Goal: Task Accomplishment & Management: Manage account settings

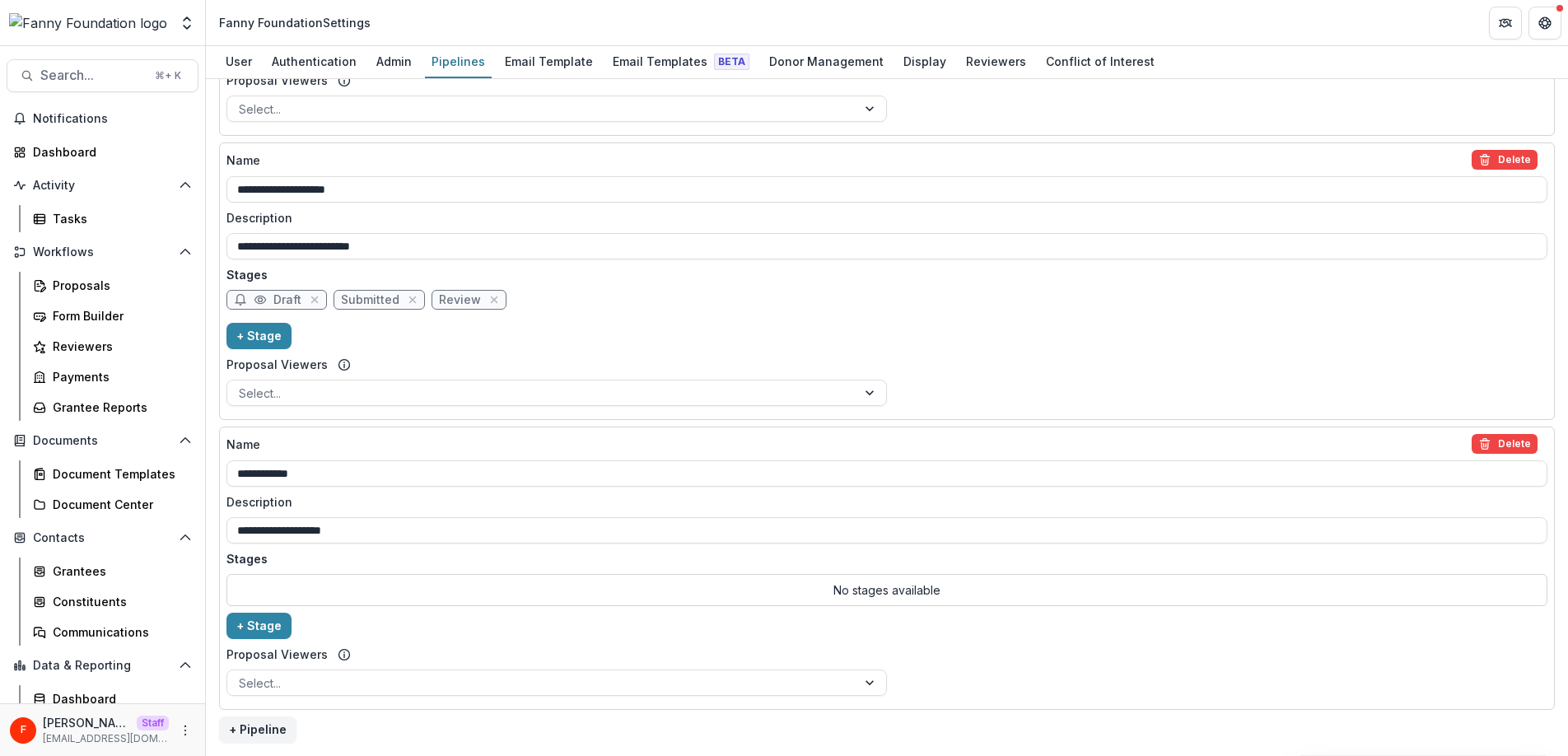
scroll to position [1150, 0]
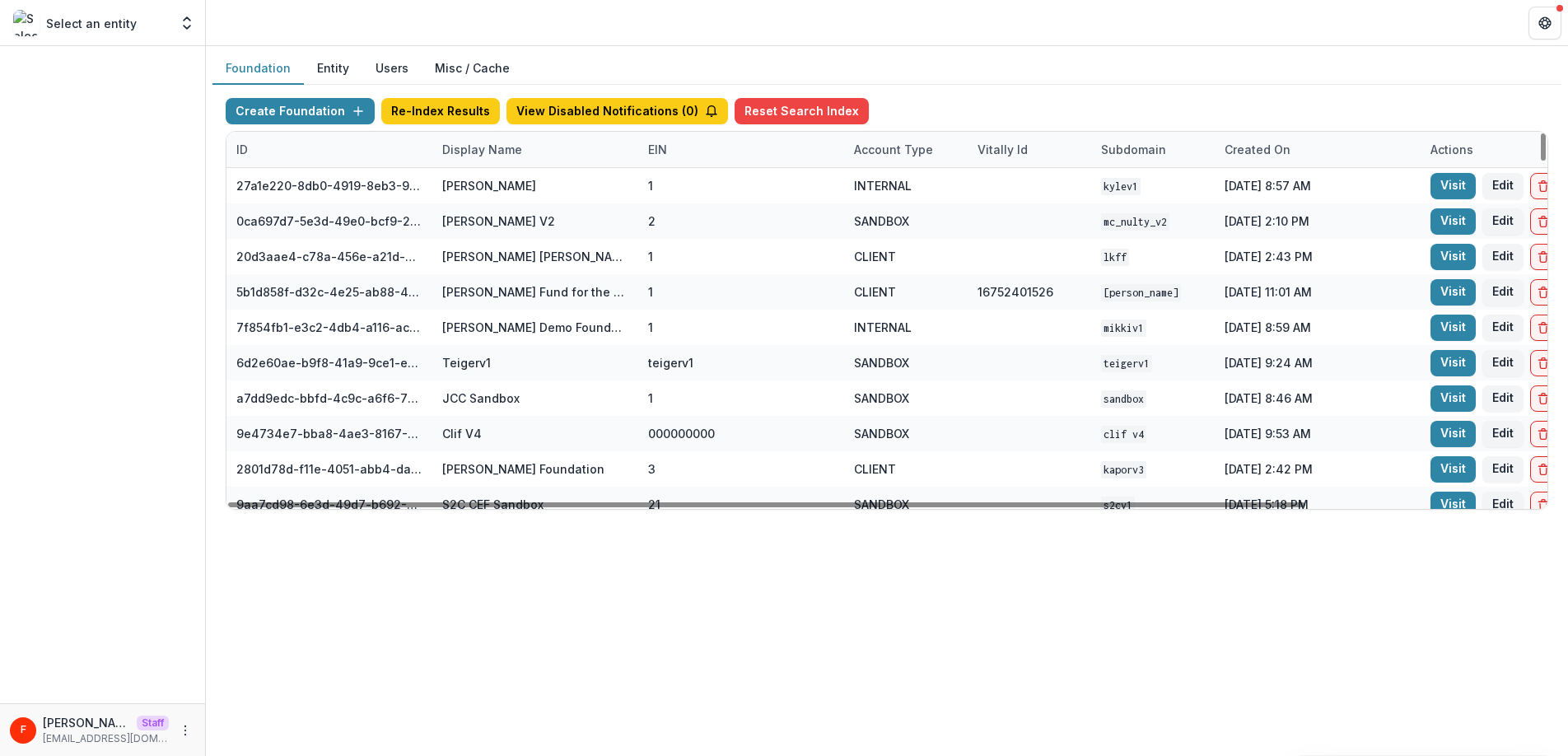
click at [481, 148] on div "Display Name" at bounding box center [482, 149] width 100 height 17
click at [482, 181] on input at bounding box center [534, 187] width 198 height 27
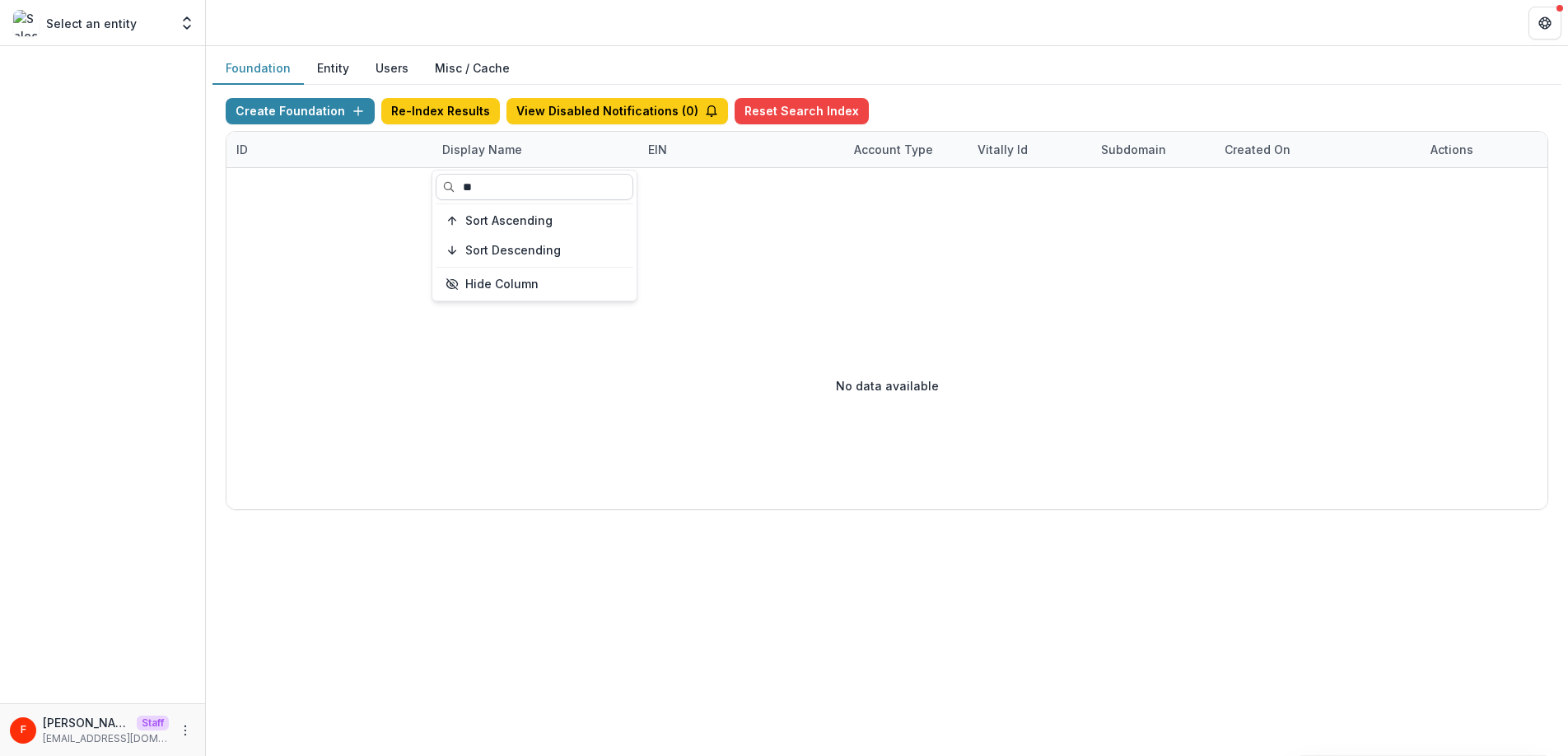
type input "*"
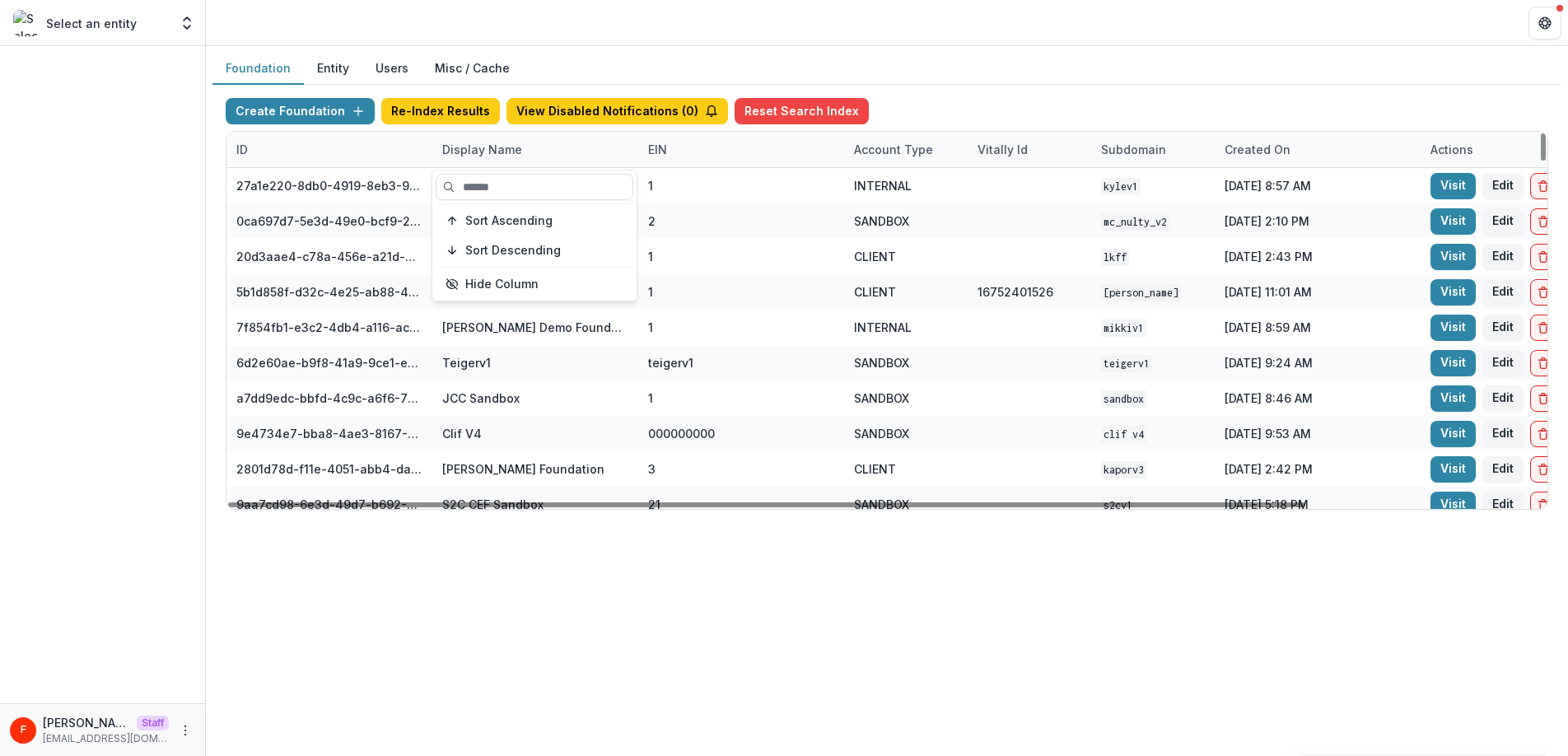
click at [385, 72] on button "Users" at bounding box center [391, 69] width 60 height 32
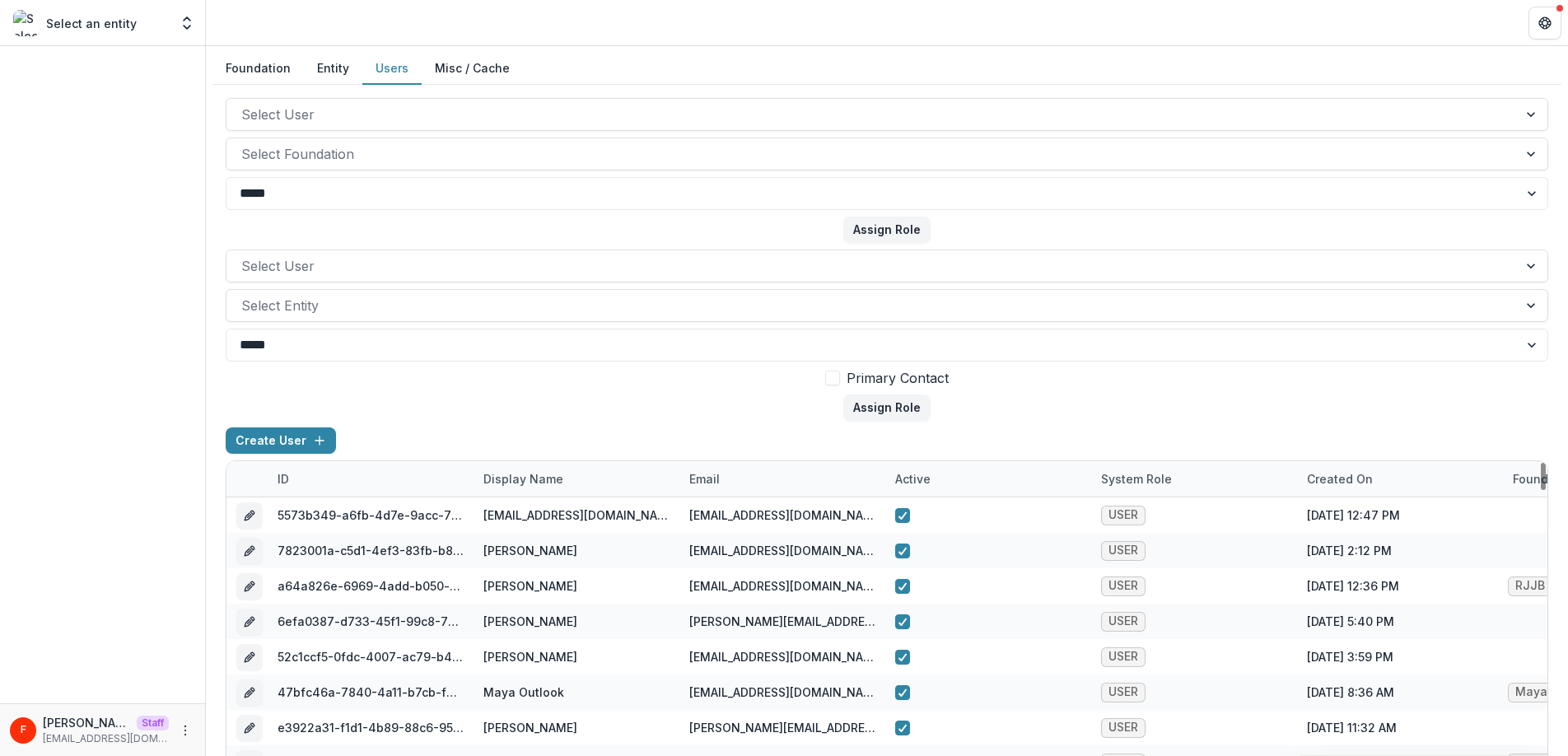
click at [535, 483] on div "Display Name" at bounding box center [523, 478] width 100 height 17
click at [533, 517] on input at bounding box center [576, 516] width 198 height 27
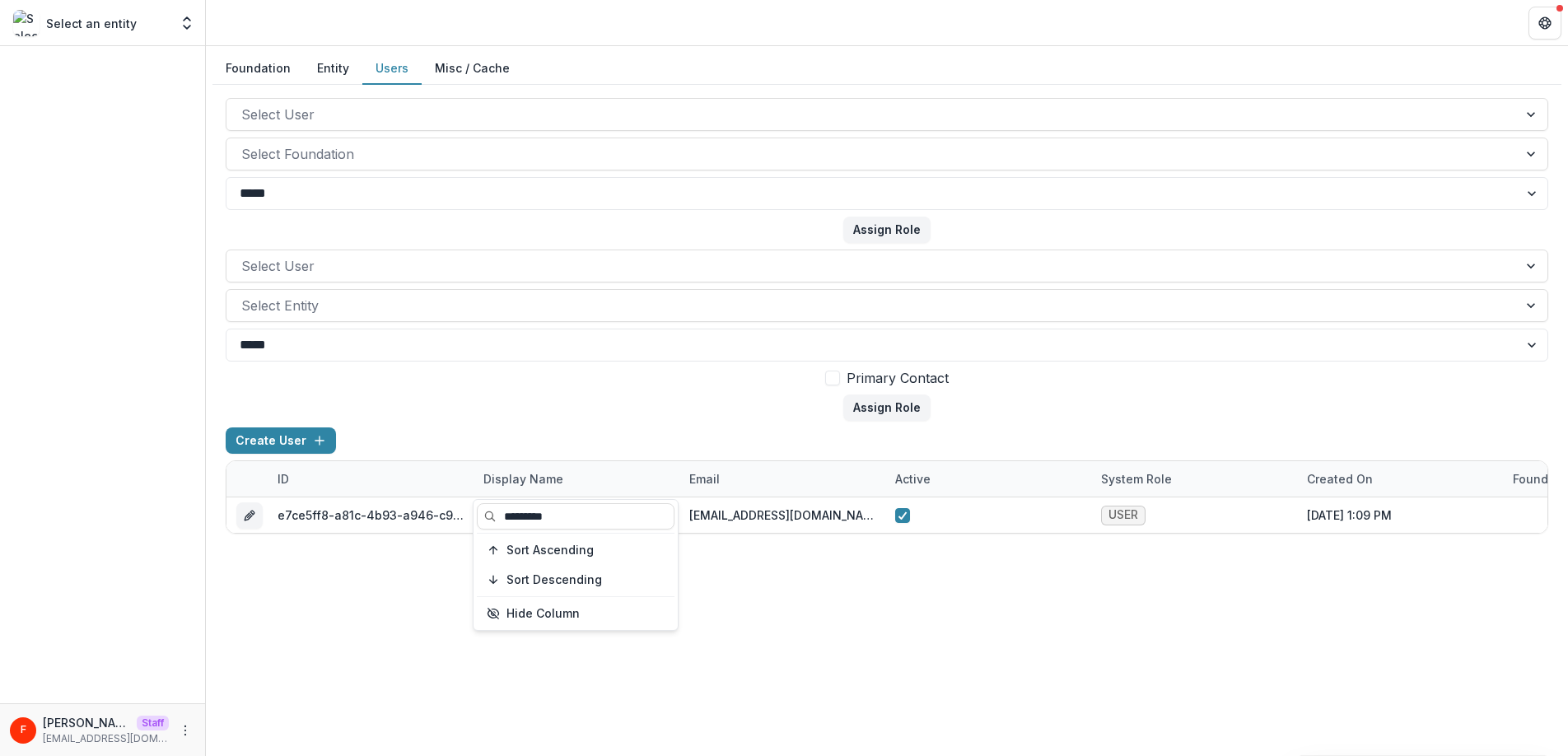
type input "*********"
click at [806, 631] on div "**********" at bounding box center [887, 400] width 1362 height 709
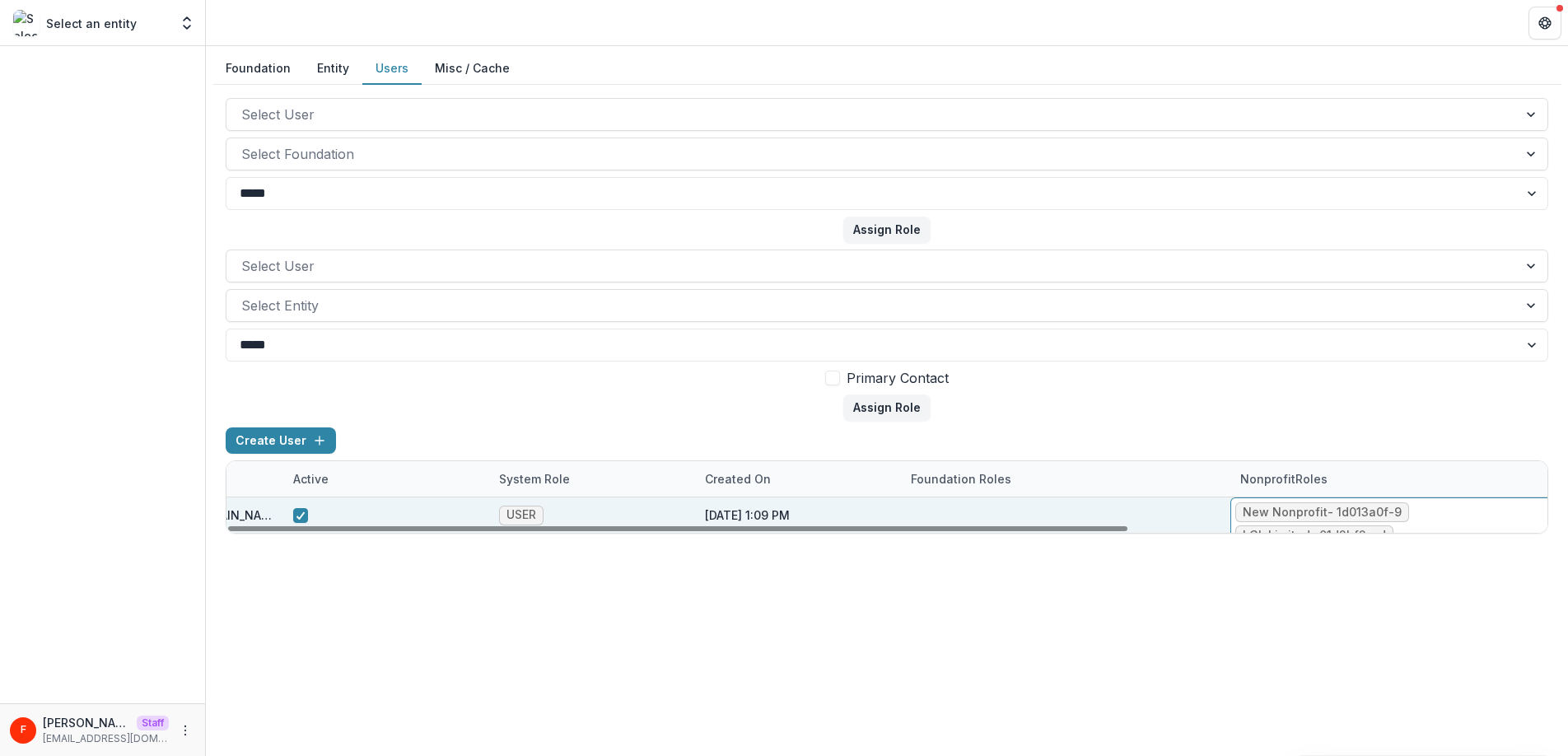
scroll to position [0, 614]
click at [1280, 507] on div "New Nonprofit - 1d013a0f-9" at bounding box center [1309, 512] width 159 height 14
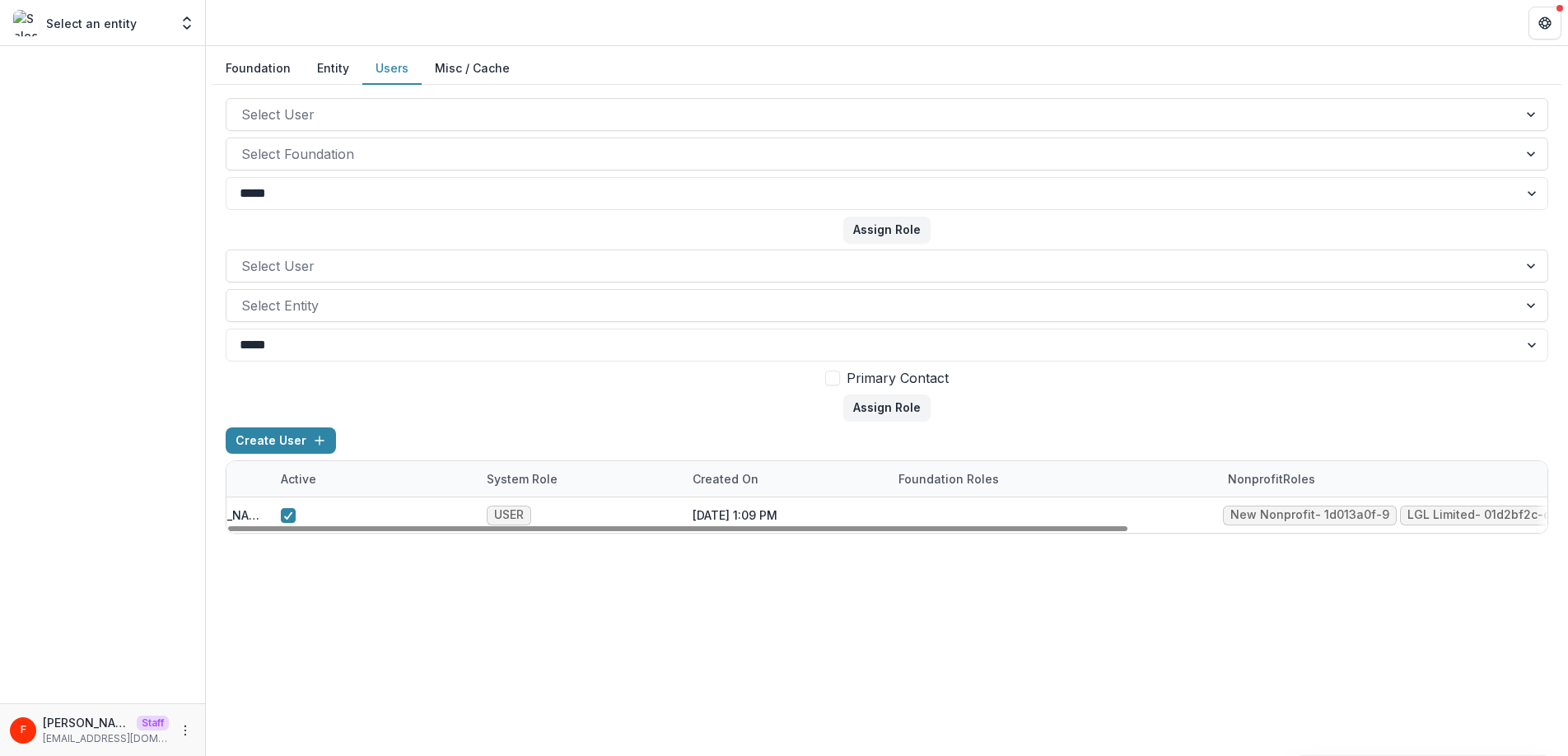
click at [1135, 601] on div "**********" at bounding box center [887, 400] width 1362 height 709
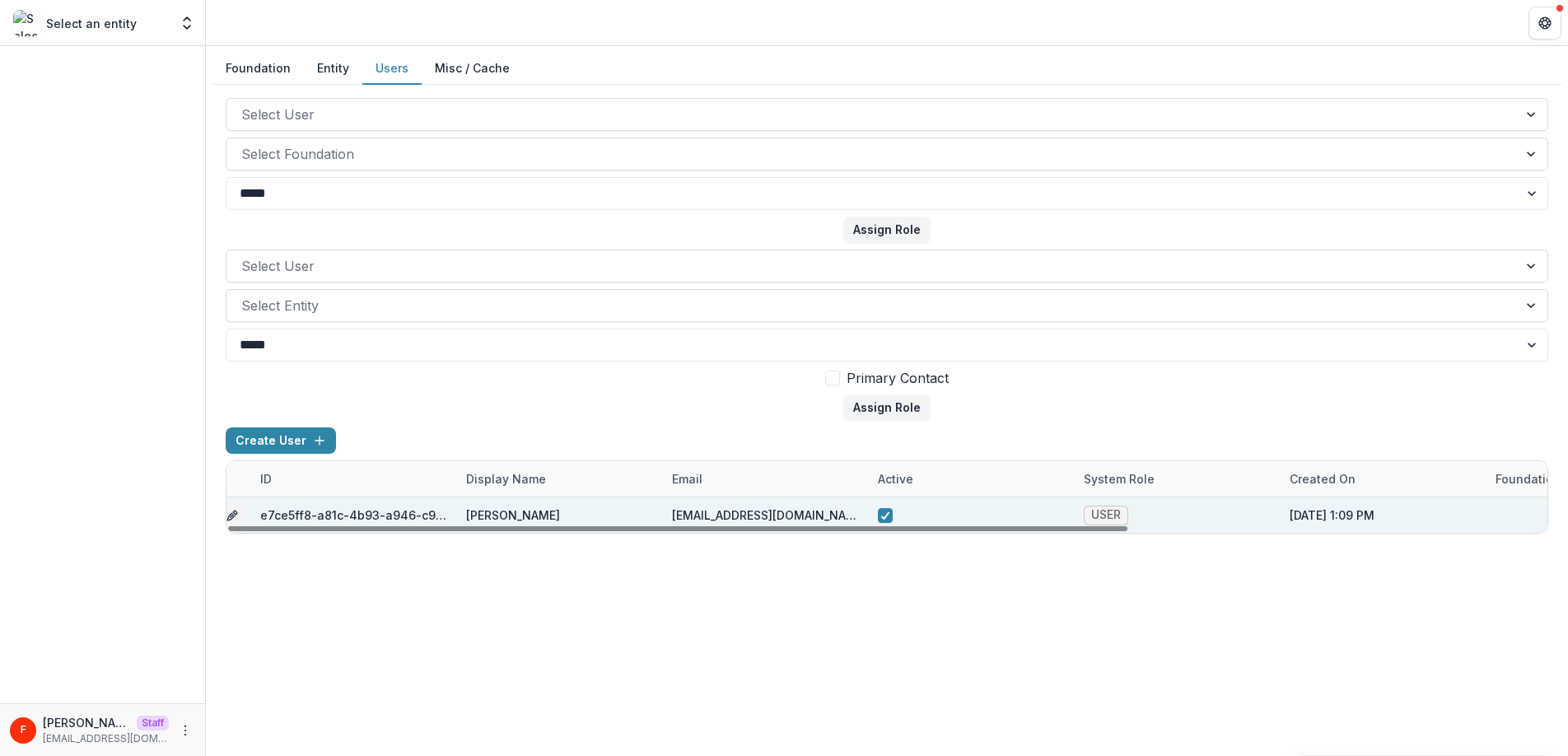
scroll to position [0, 0]
click at [247, 515] on line "edit" at bounding box center [249, 516] width 4 height 4
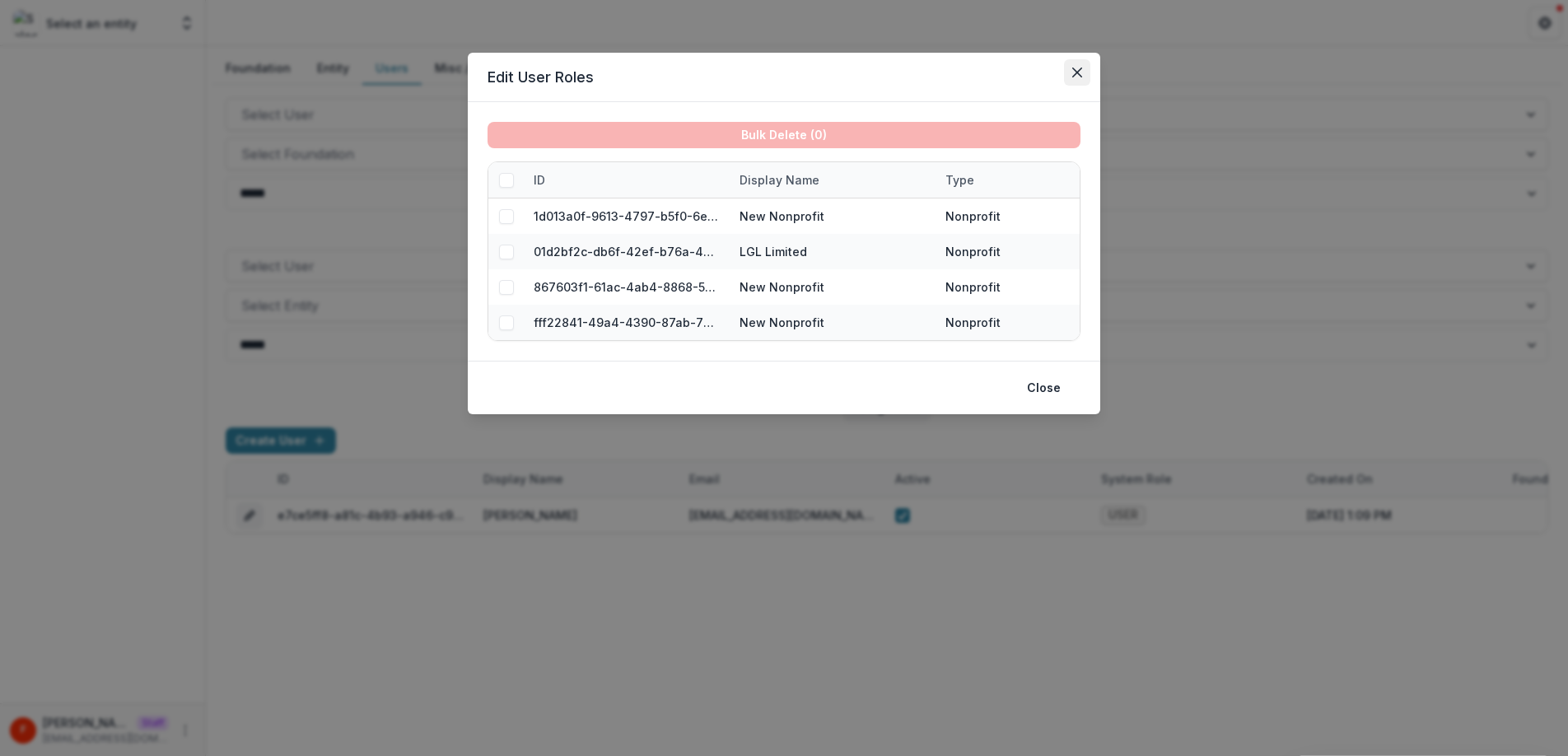
click at [1078, 73] on icon "Close" at bounding box center [1077, 72] width 10 height 10
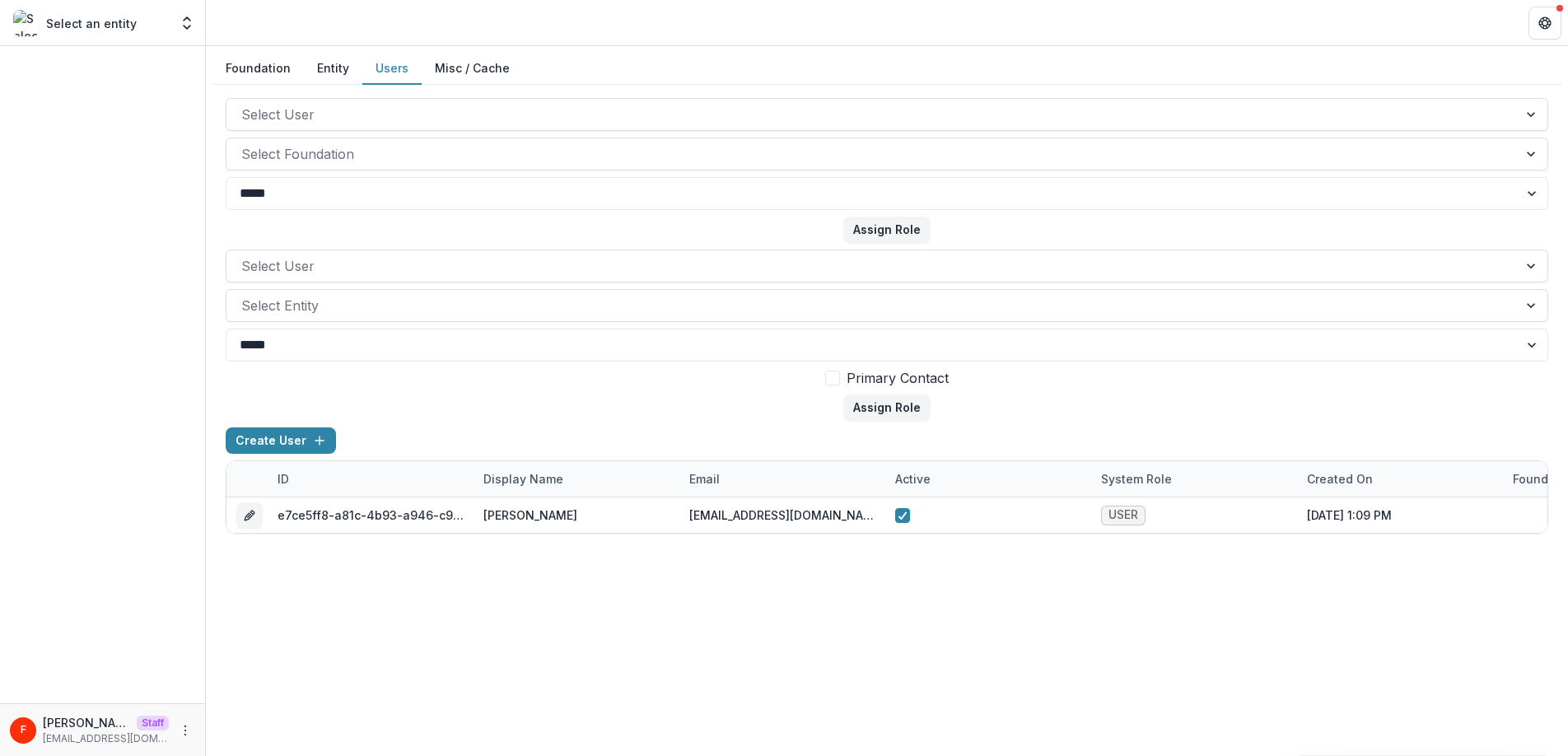
click at [269, 71] on button "Foundation" at bounding box center [258, 69] width 92 height 32
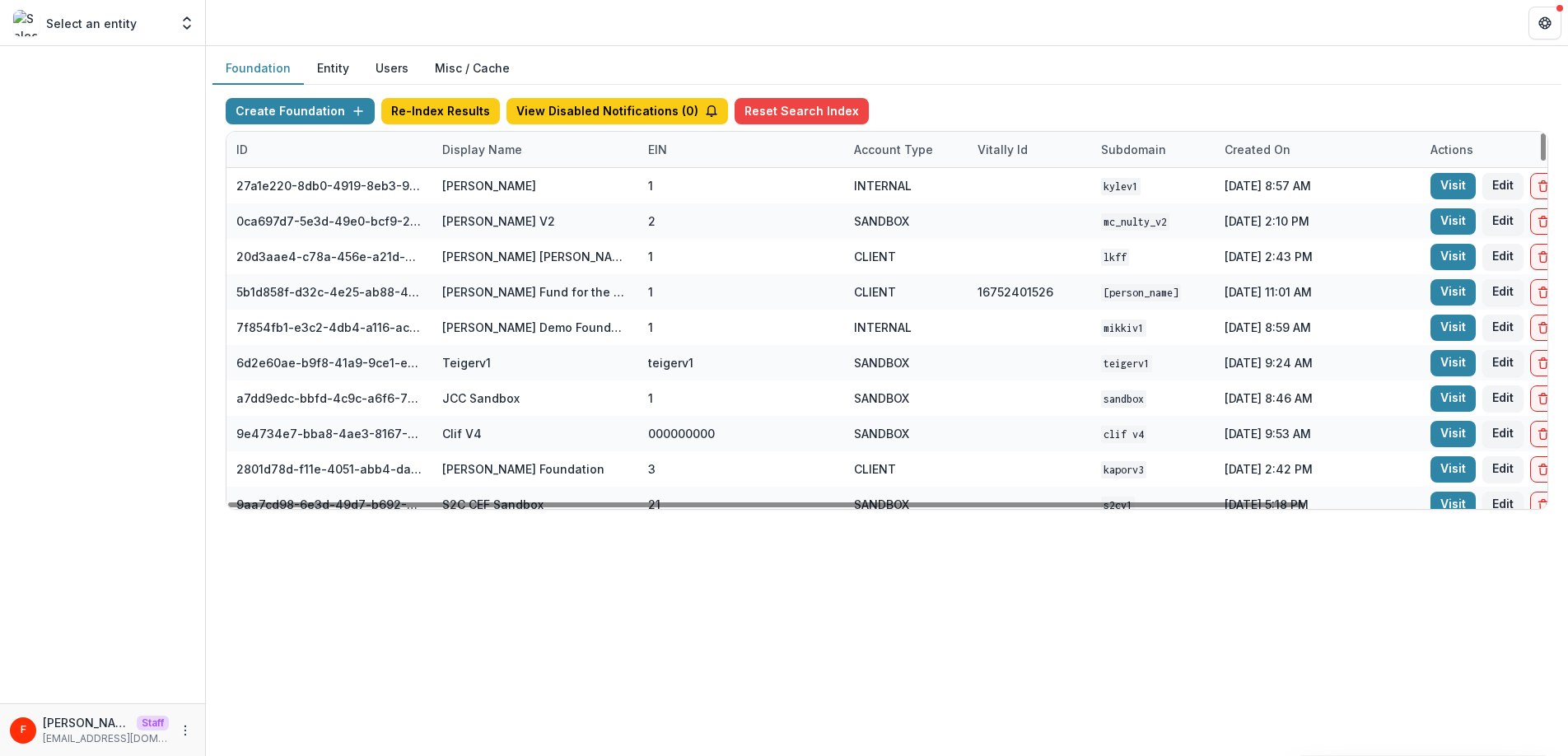
click at [494, 154] on div "Display Name" at bounding box center [482, 149] width 100 height 17
click at [488, 186] on input at bounding box center [534, 187] width 198 height 27
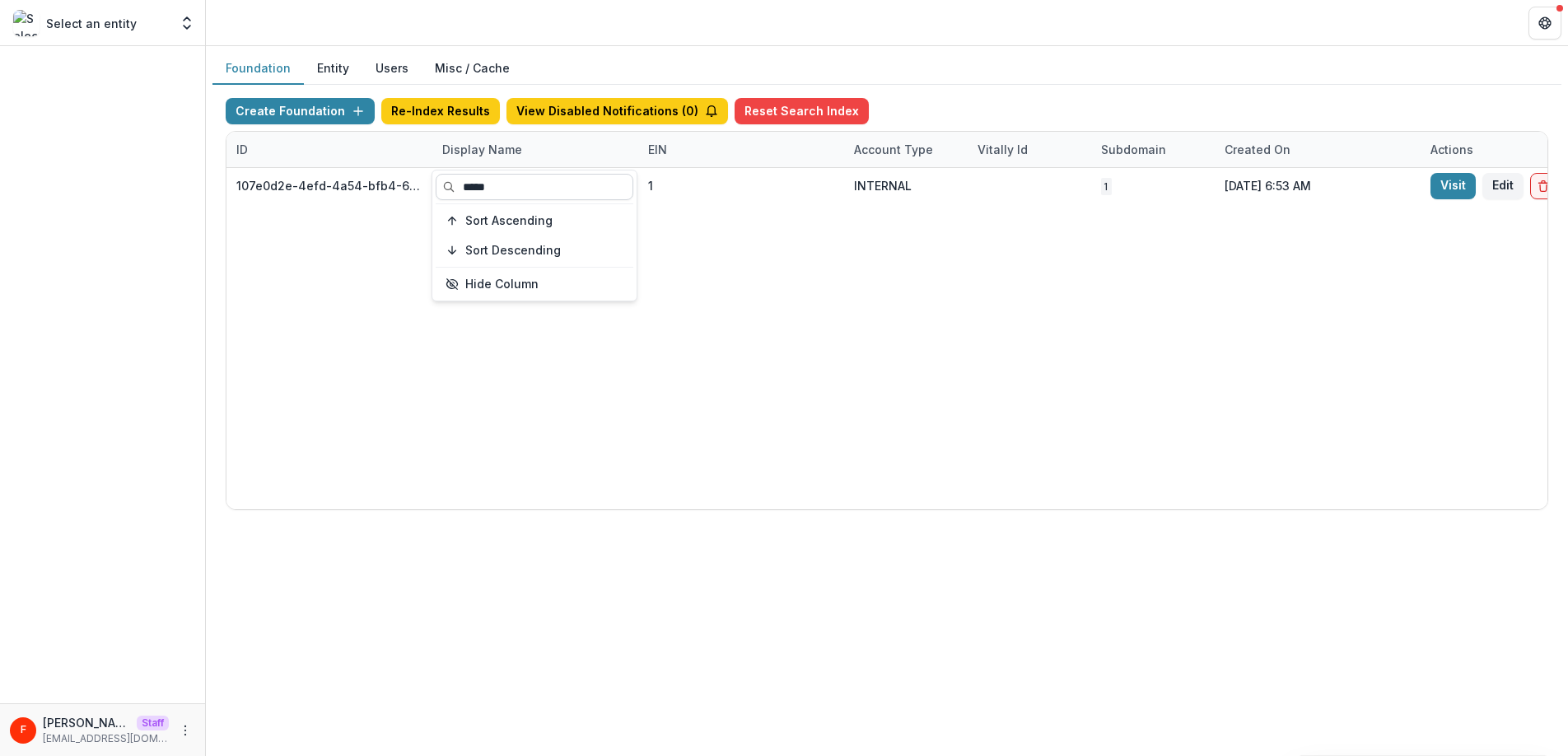
type input "*****"
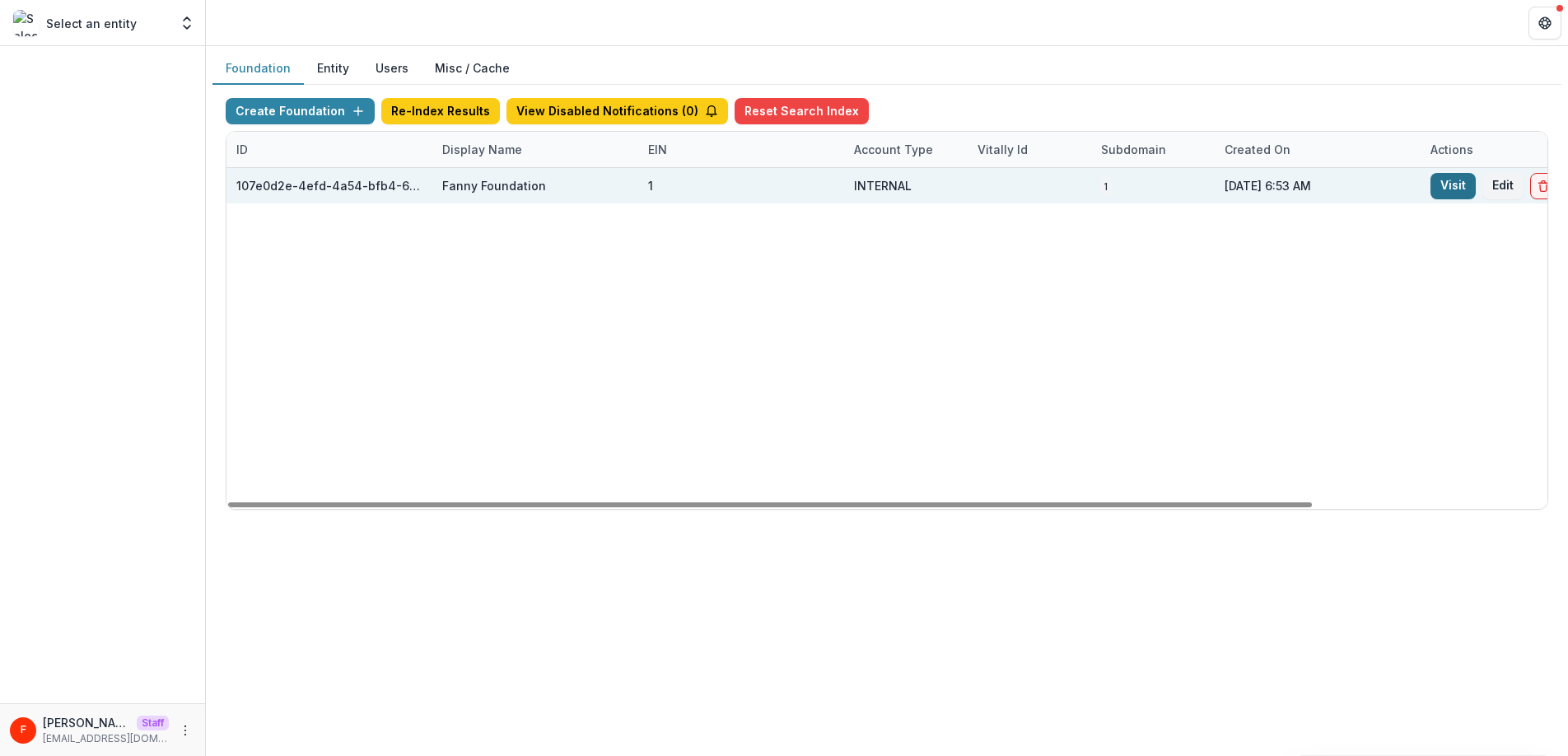
click at [1453, 184] on link "Visit" at bounding box center [1453, 186] width 45 height 27
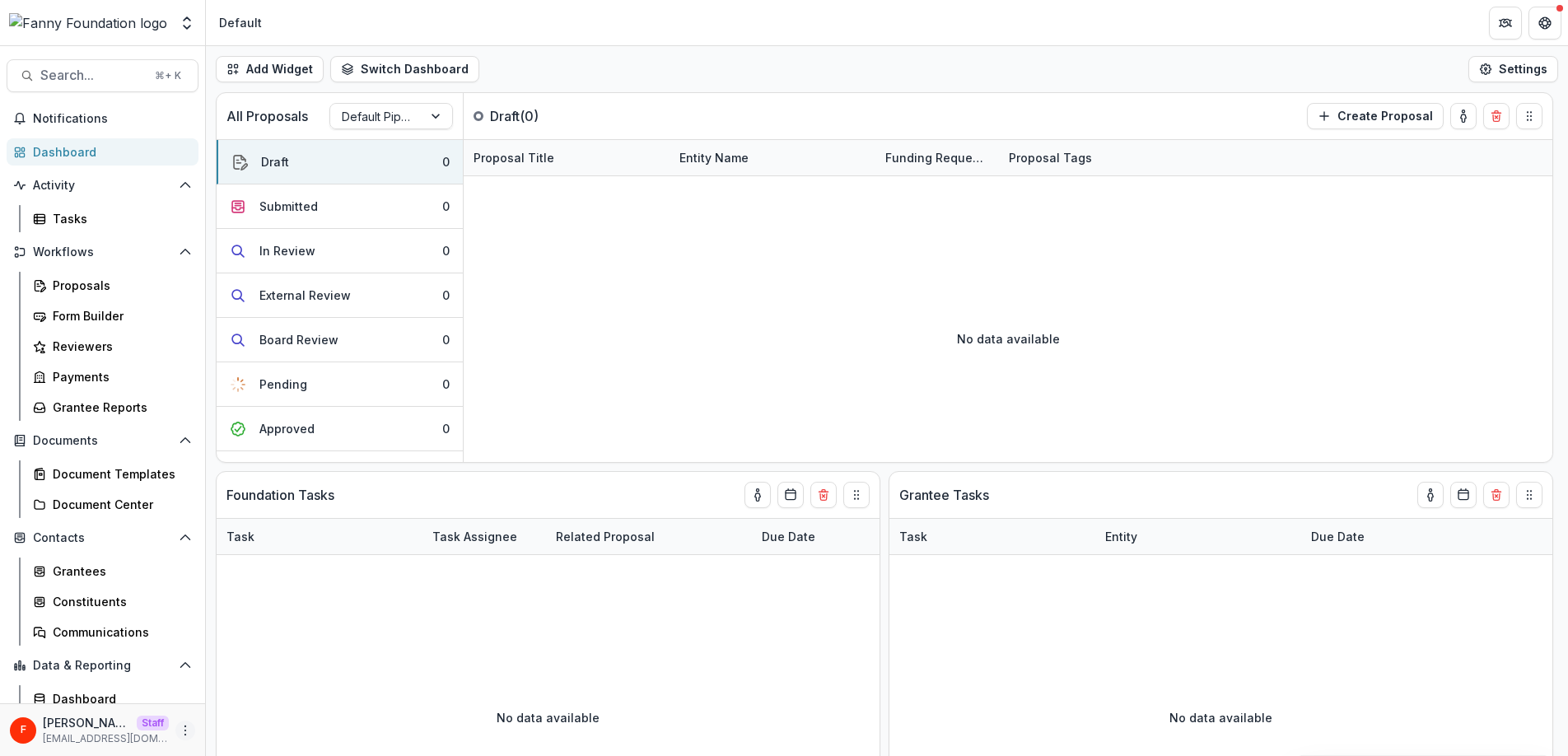
click at [179, 727] on icon "More" at bounding box center [185, 730] width 13 height 13
click at [268, 699] on link "User Settings" at bounding box center [289, 696] width 176 height 27
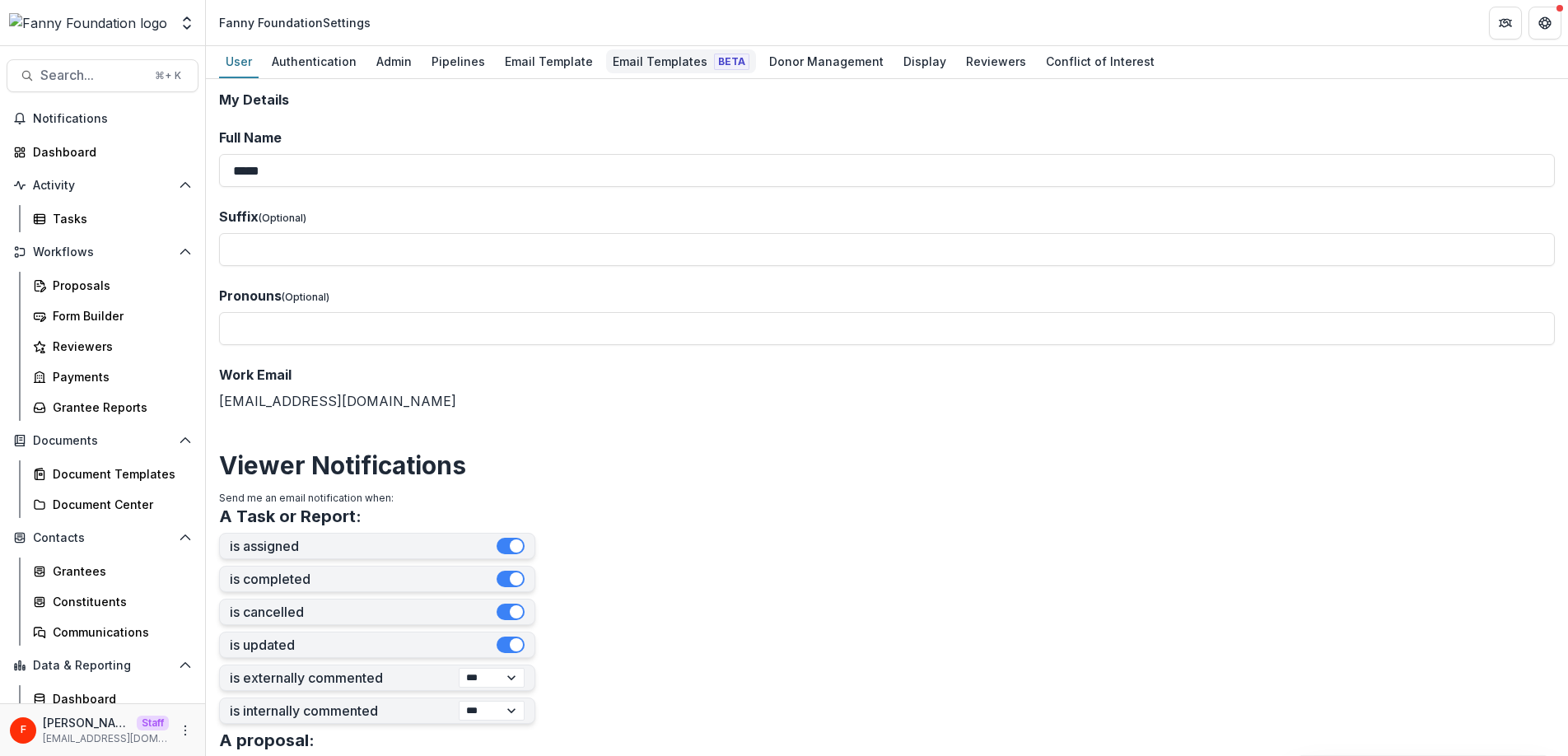
click at [637, 65] on div "Email Templates Beta" at bounding box center [681, 61] width 150 height 24
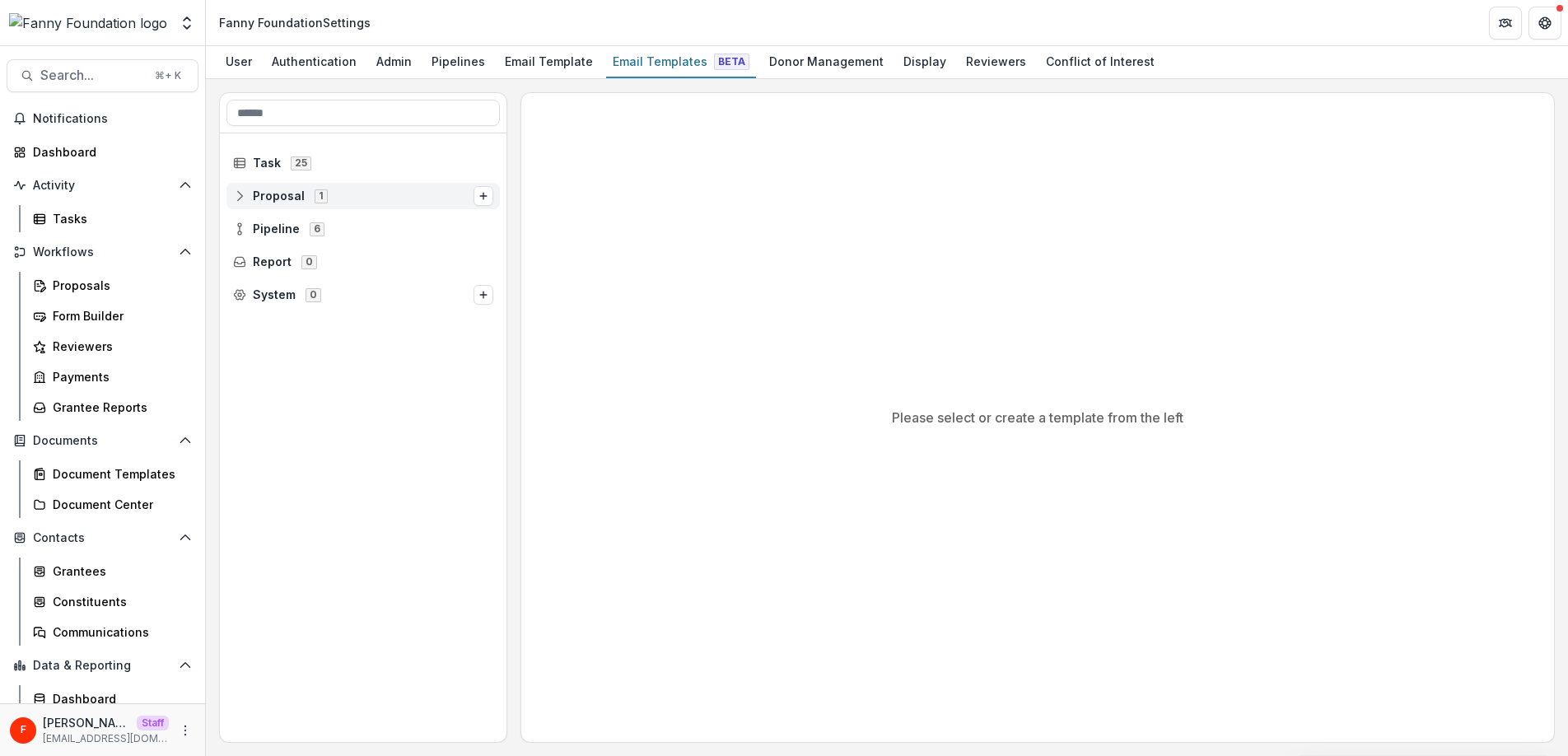
click at [287, 199] on span "Proposal" at bounding box center [279, 196] width 52 height 14
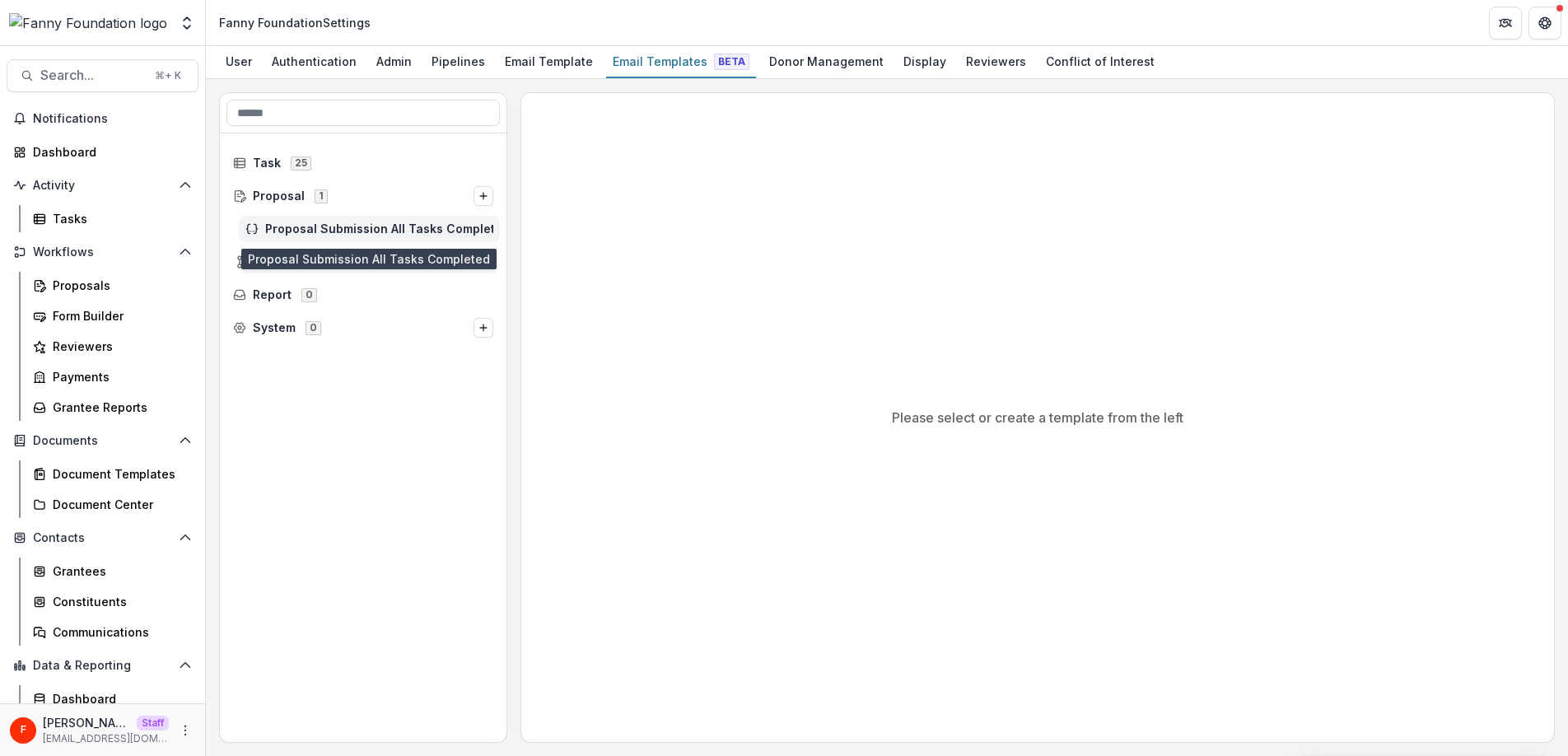
click at [425, 225] on span "Proposal Submission All Tasks Completed" at bounding box center [378, 229] width 228 height 14
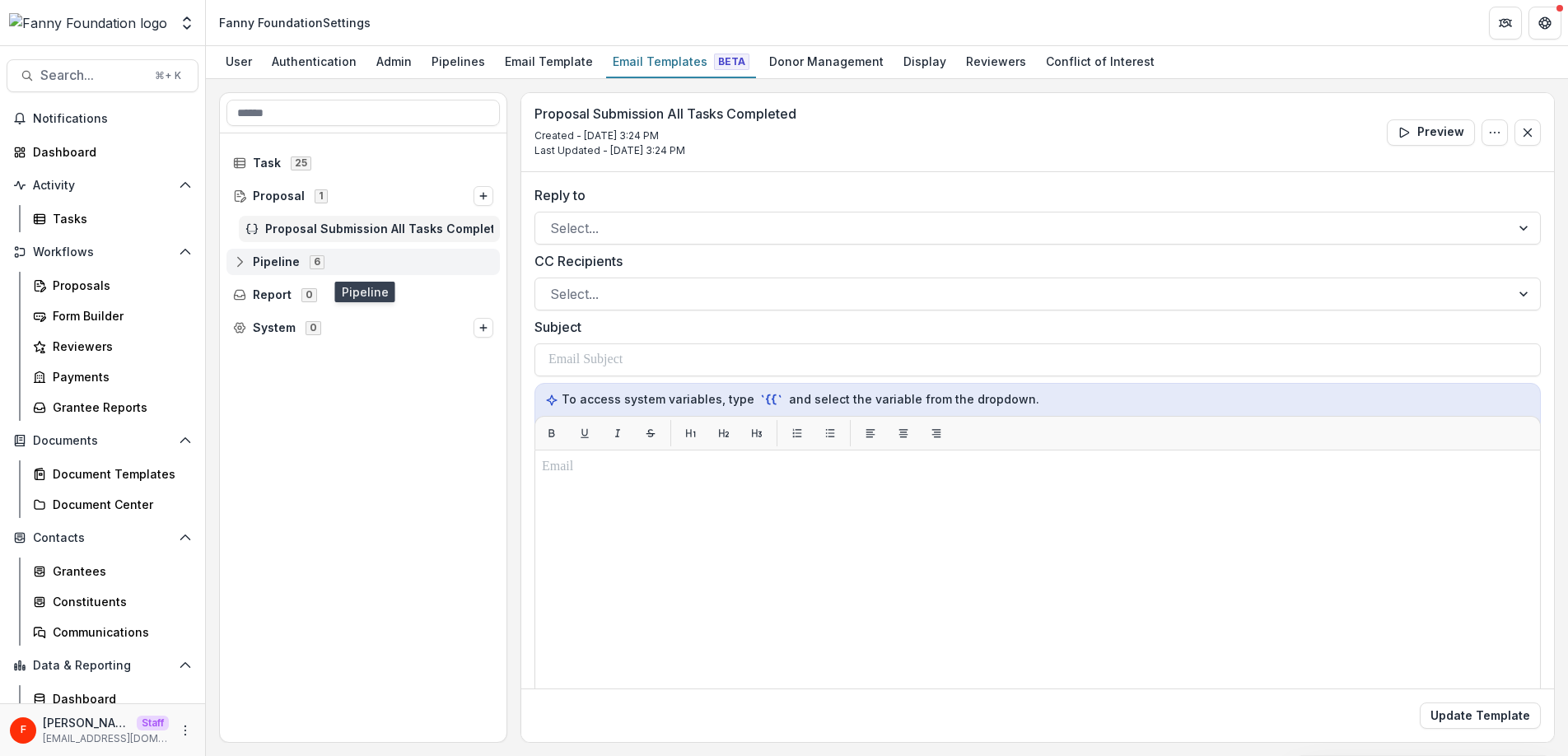
click at [286, 259] on span "Pipeline" at bounding box center [276, 262] width 47 height 14
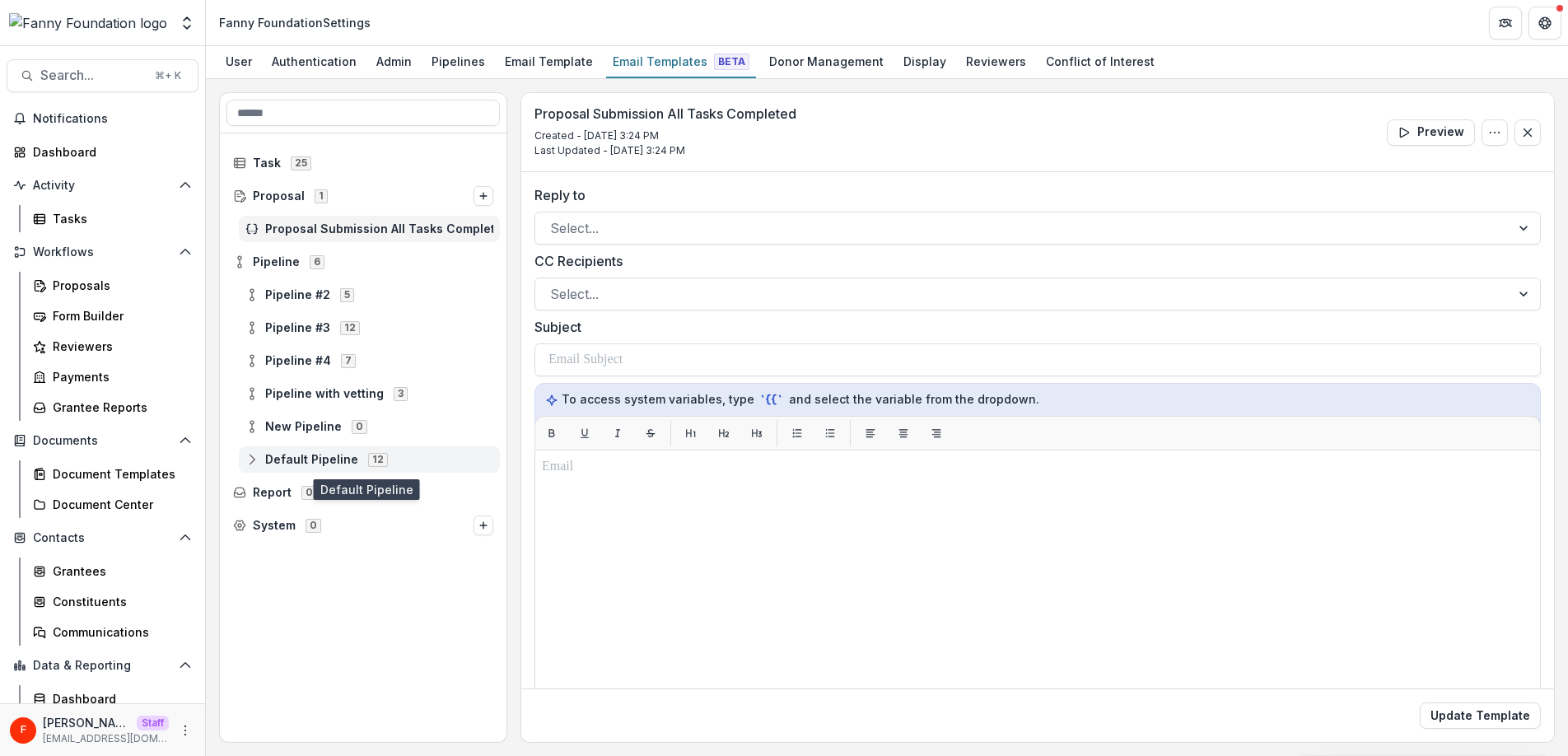
click at [327, 462] on span "Default Pipeline" at bounding box center [312, 459] width 93 height 14
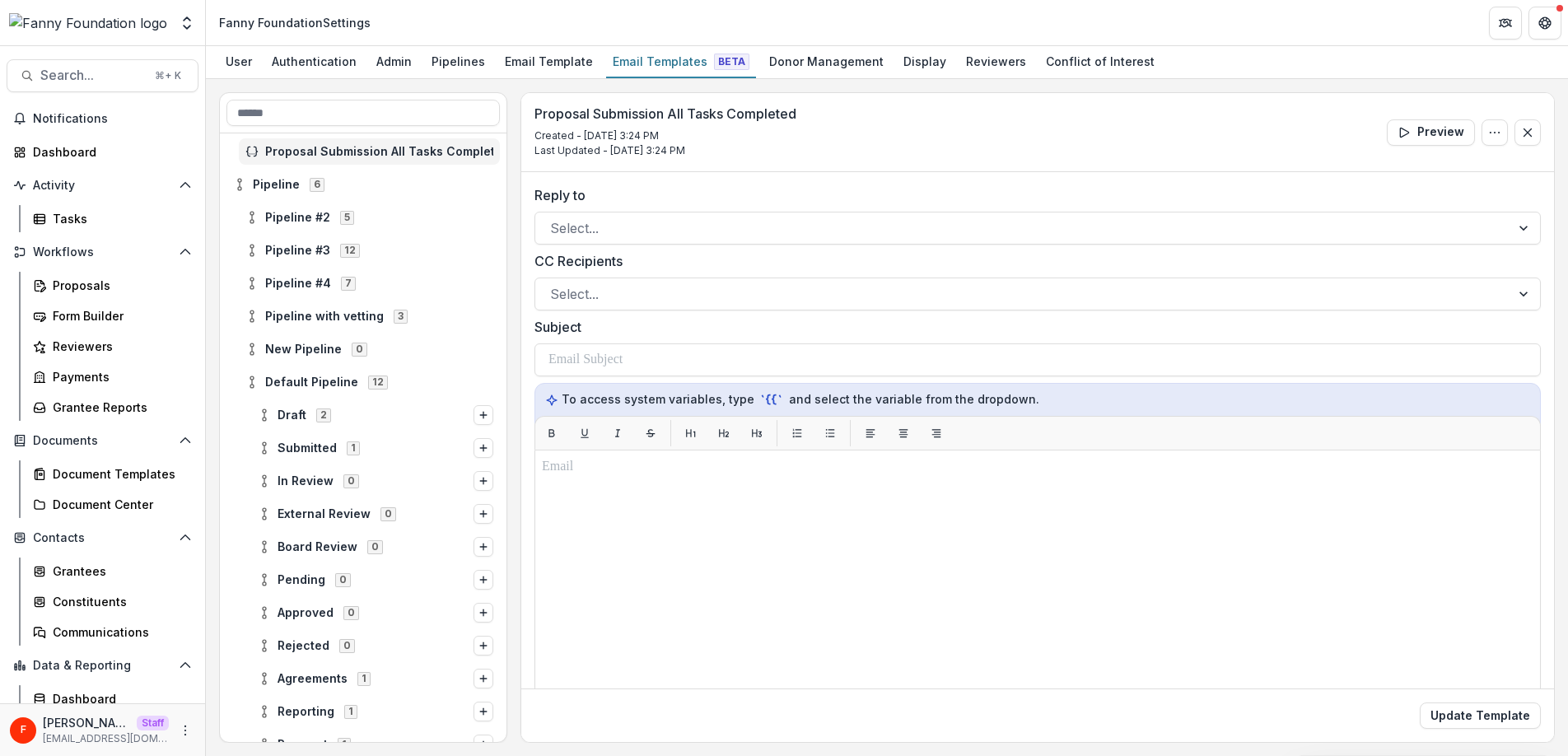
scroll to position [78, 0]
click at [304, 411] on span "Draft 2" at bounding box center [365, 413] width 215 height 14
click at [368, 443] on span "Stage Change Message" at bounding box center [391, 447] width 203 height 14
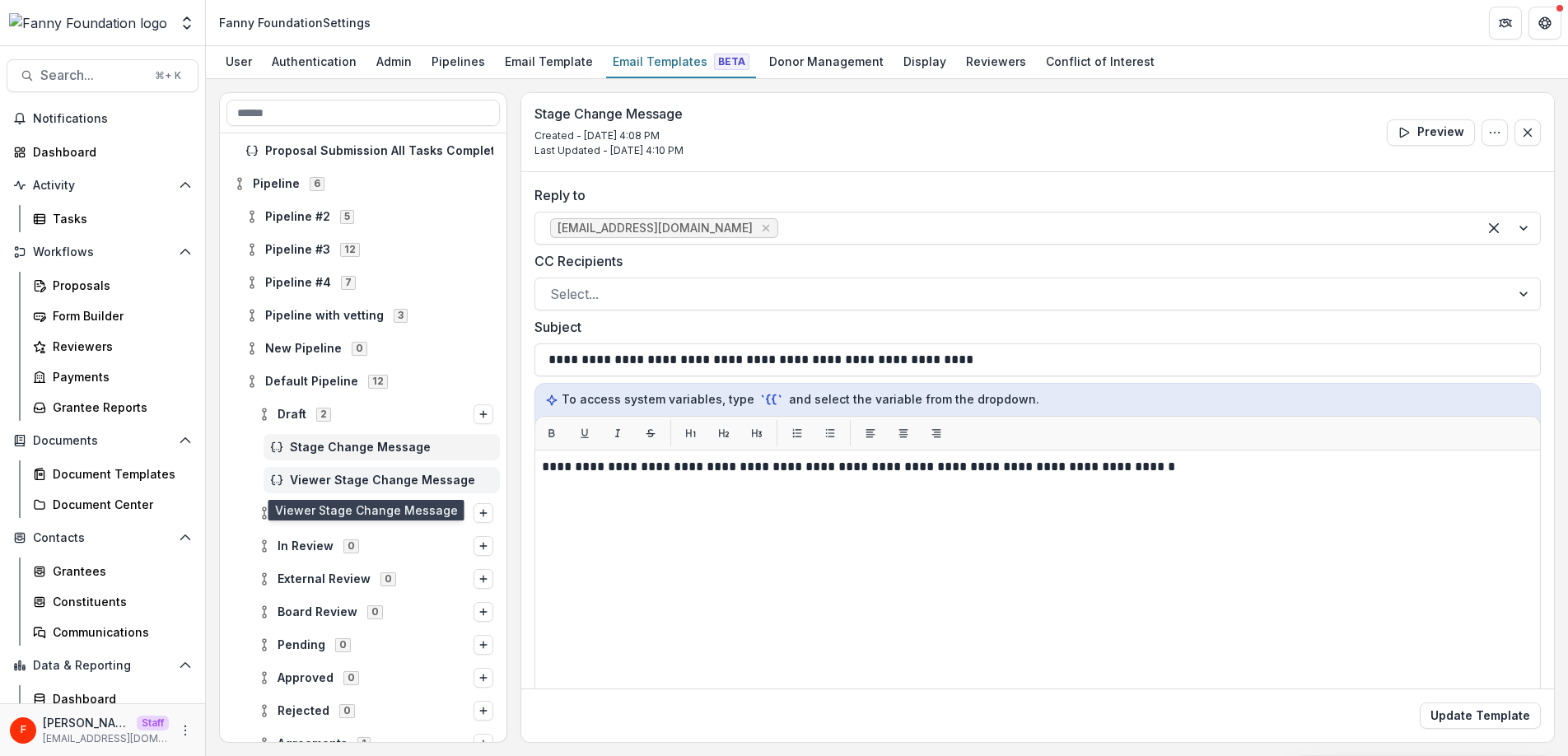
click at [393, 478] on span "Viewer Stage Change Message" at bounding box center [391, 480] width 203 height 14
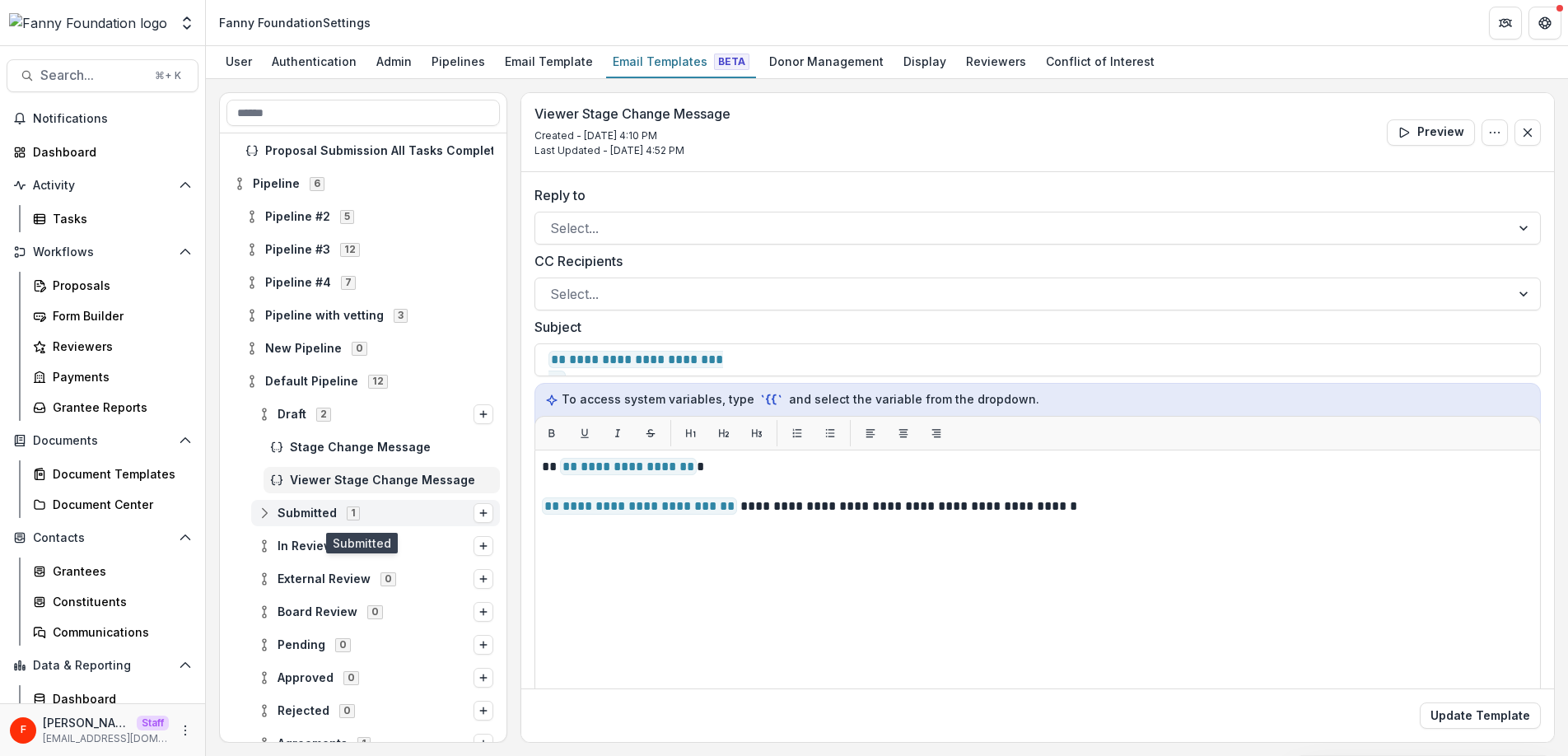
click at [313, 510] on span "Submitted" at bounding box center [307, 513] width 60 height 14
click at [362, 544] on span "Stage Change Message" at bounding box center [391, 545] width 203 height 14
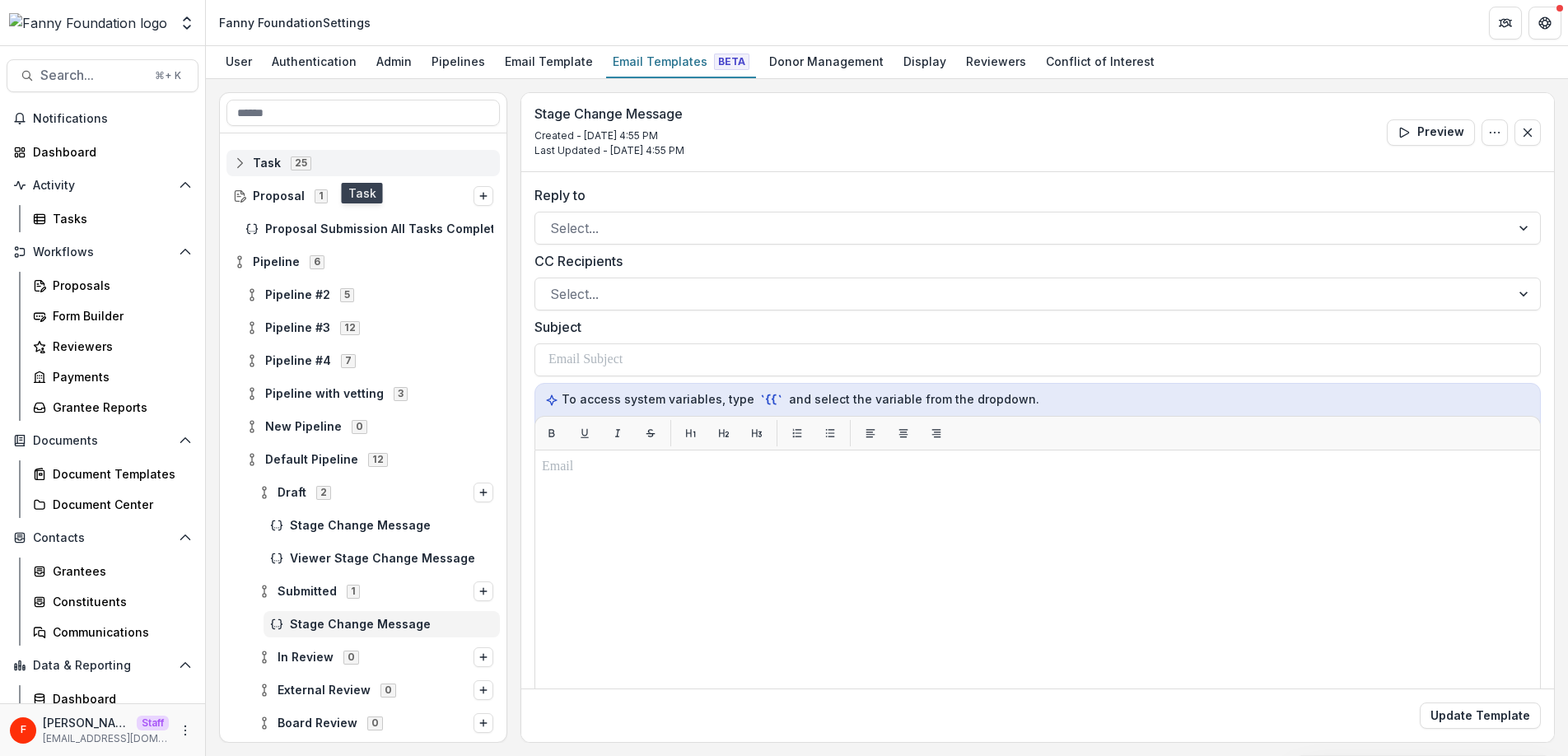
click at [266, 160] on span "Task" at bounding box center [267, 163] width 28 height 14
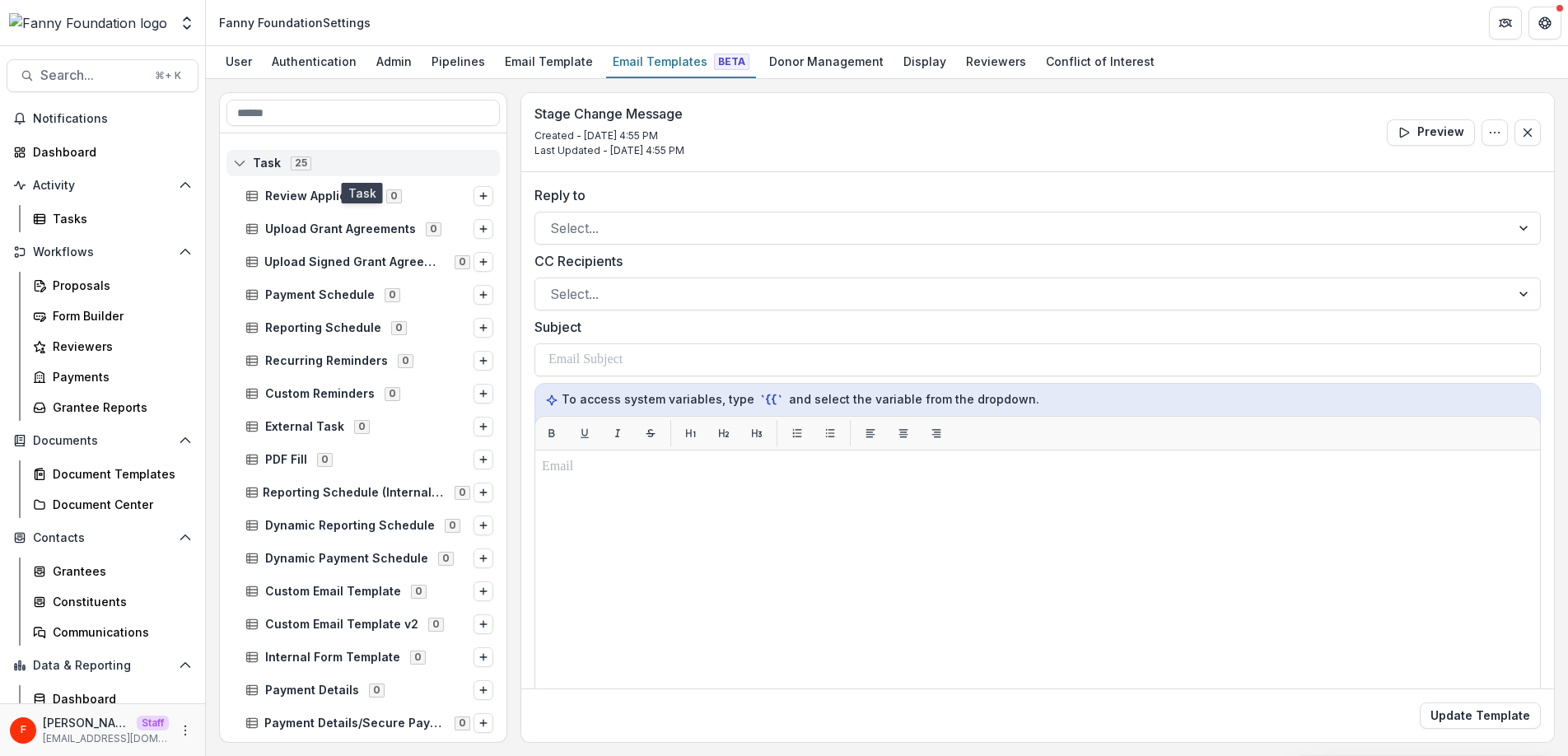
click at [244, 159] on icon at bounding box center [239, 163] width 13 height 13
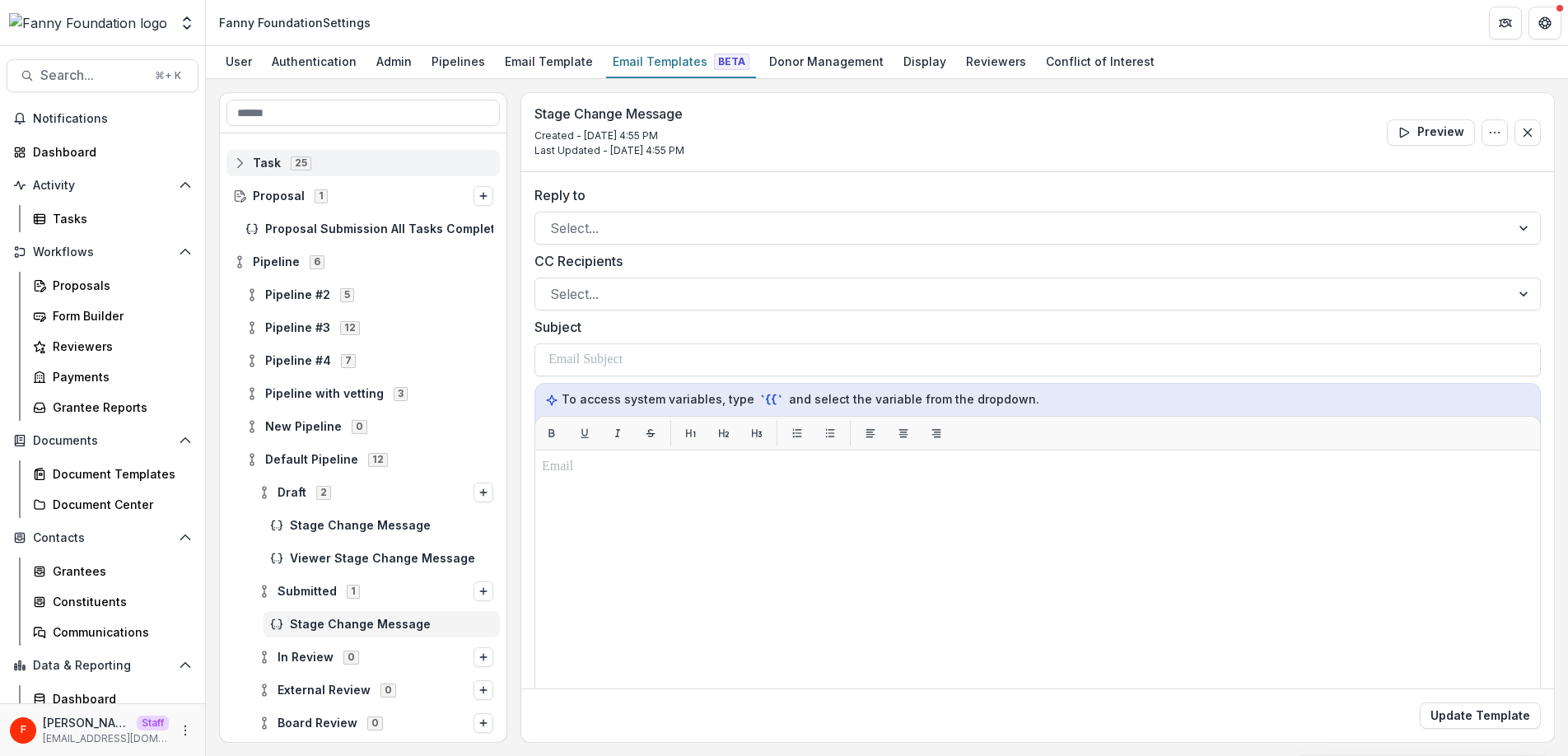
scroll to position [3, 0]
click at [240, 194] on icon at bounding box center [239, 193] width 13 height 13
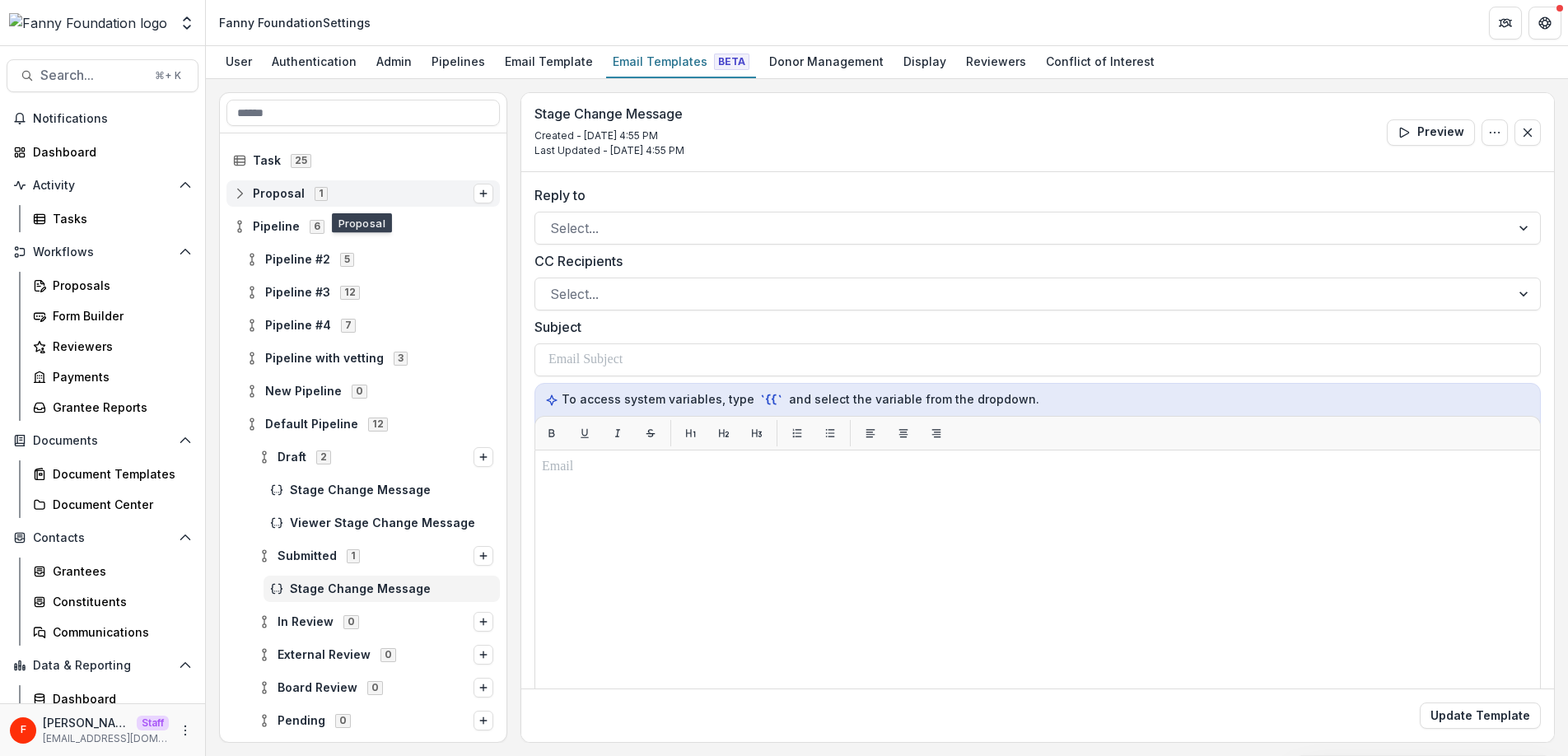
scroll to position [4, 0]
click at [241, 225] on icon at bounding box center [239, 225] width 13 height 13
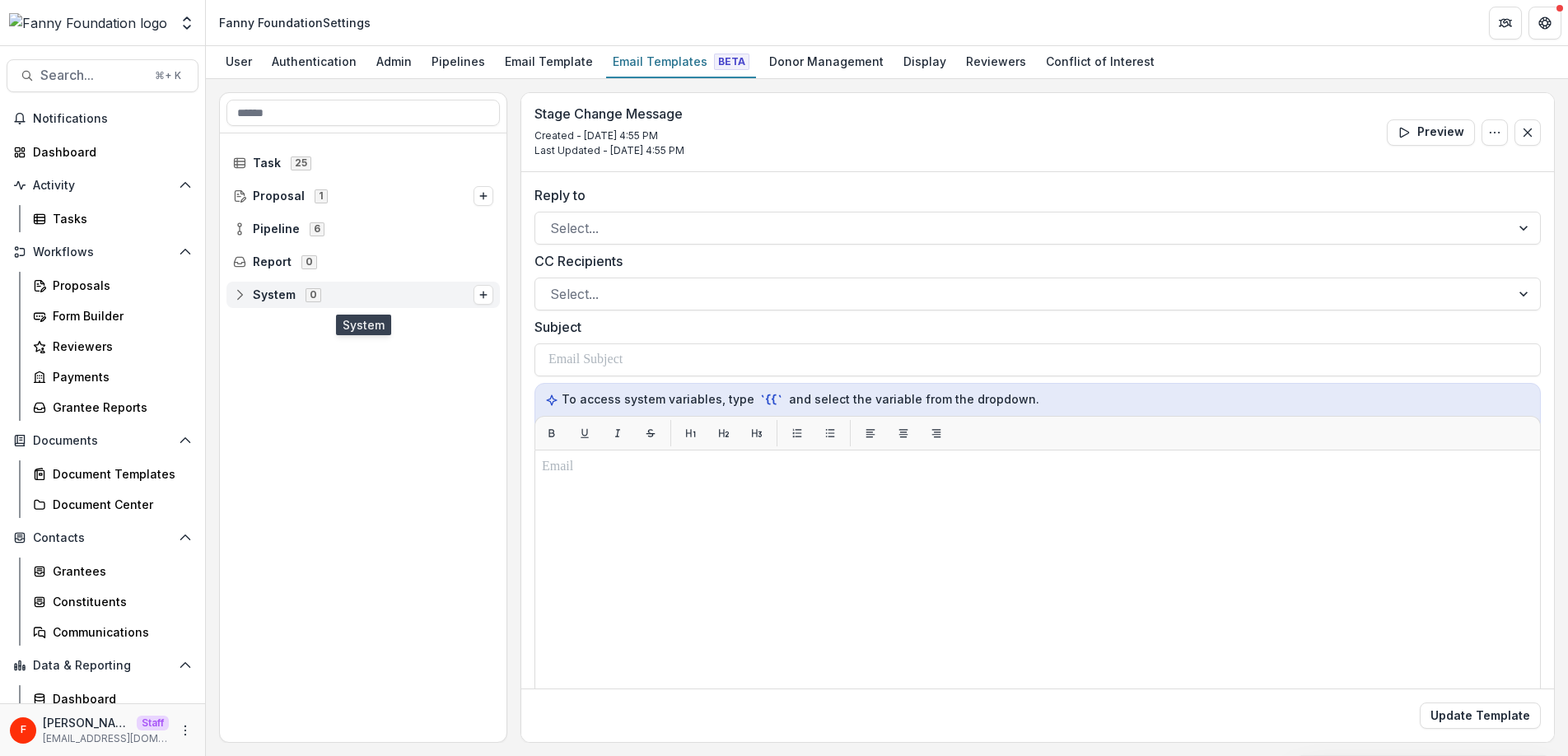
click at [281, 297] on span "System" at bounding box center [274, 294] width 43 height 14
click at [288, 295] on span "System" at bounding box center [274, 294] width 43 height 14
click at [493, 293] on div "System 0" at bounding box center [363, 294] width 273 height 27
click at [483, 295] on line "Options" at bounding box center [483, 295] width 6 height 0
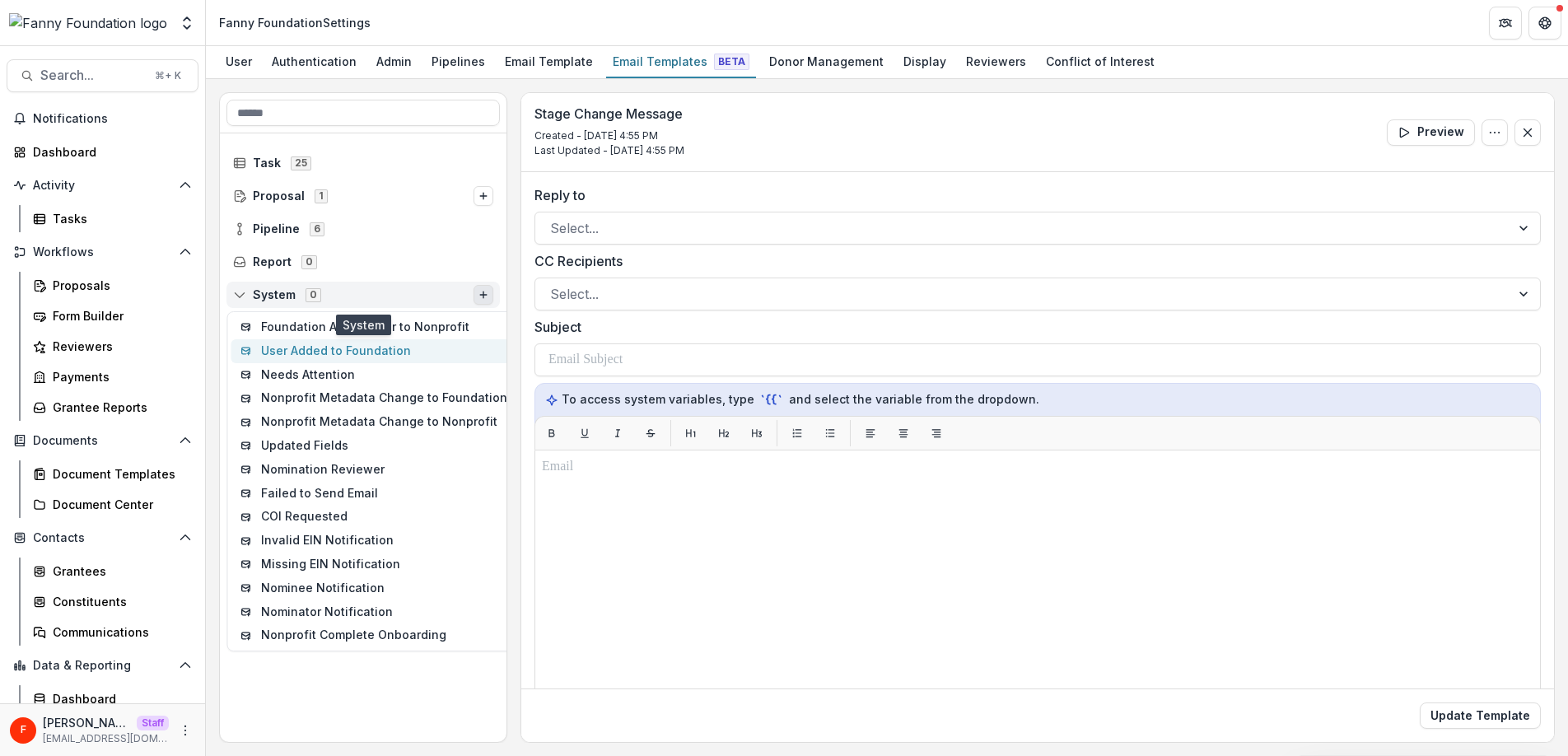
click at [399, 356] on button "User Added to Foundation" at bounding box center [374, 351] width 286 height 24
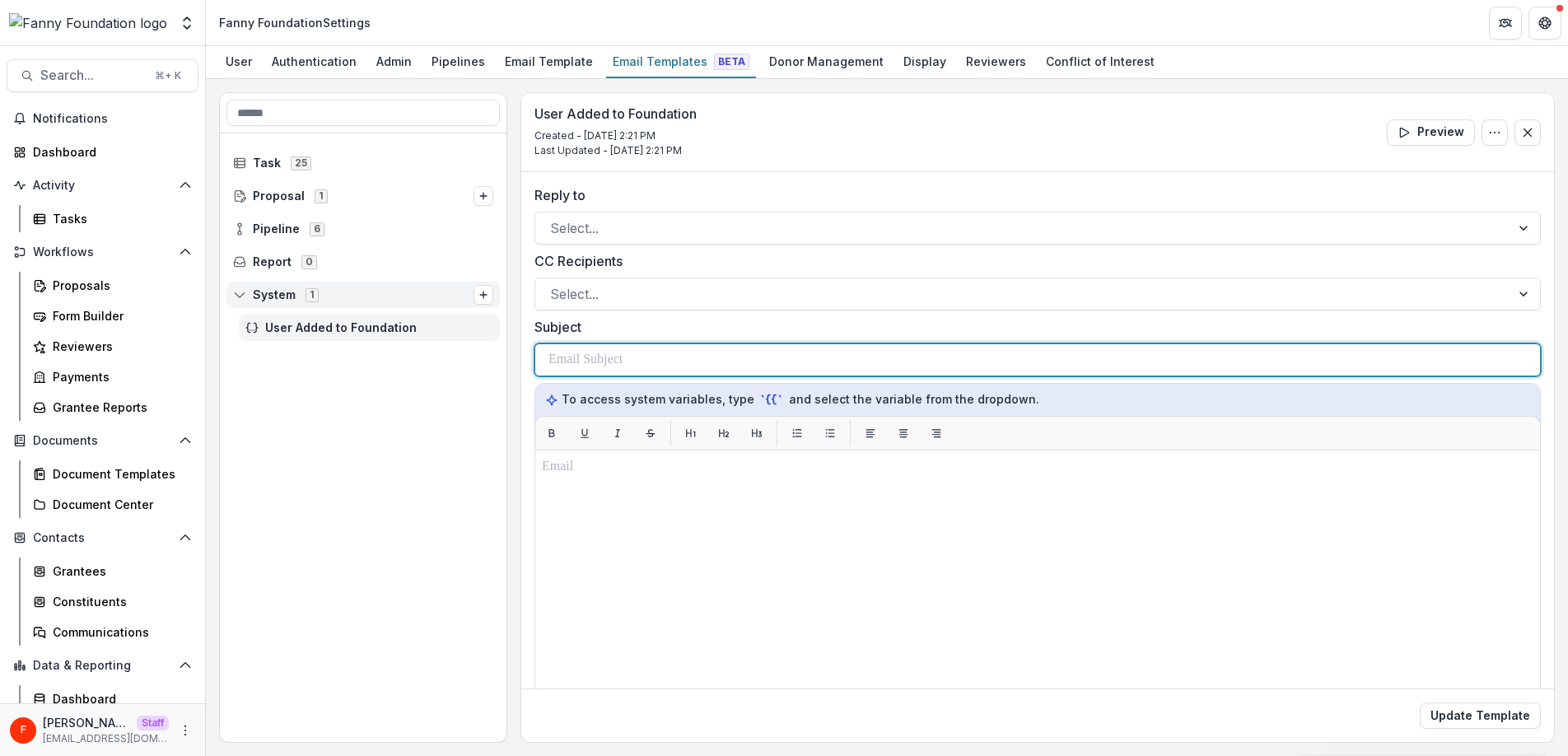
click at [598, 362] on p at bounding box center [585, 360] width 74 height 20
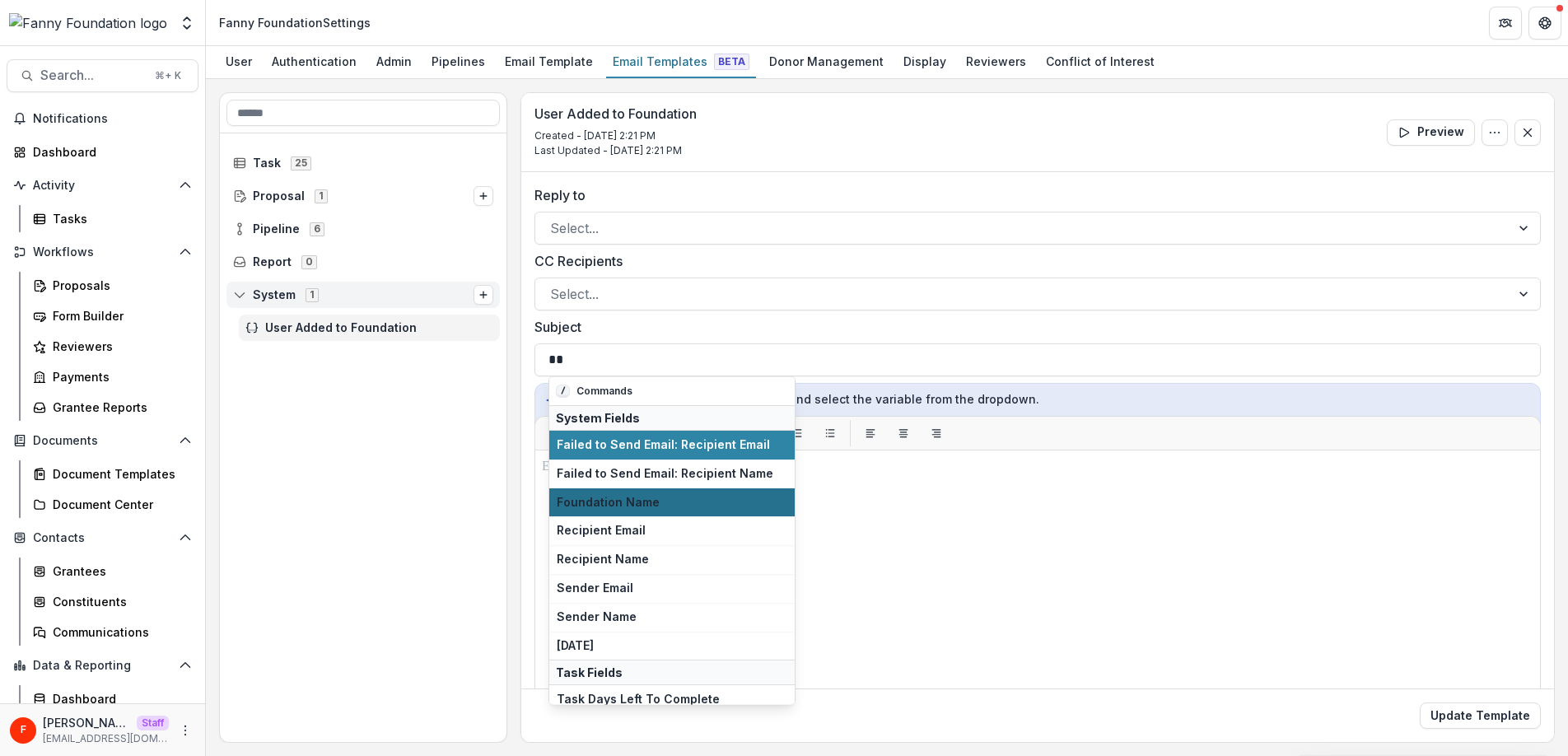
click at [601, 507] on span "Foundation Name" at bounding box center [672, 501] width 231 height 14
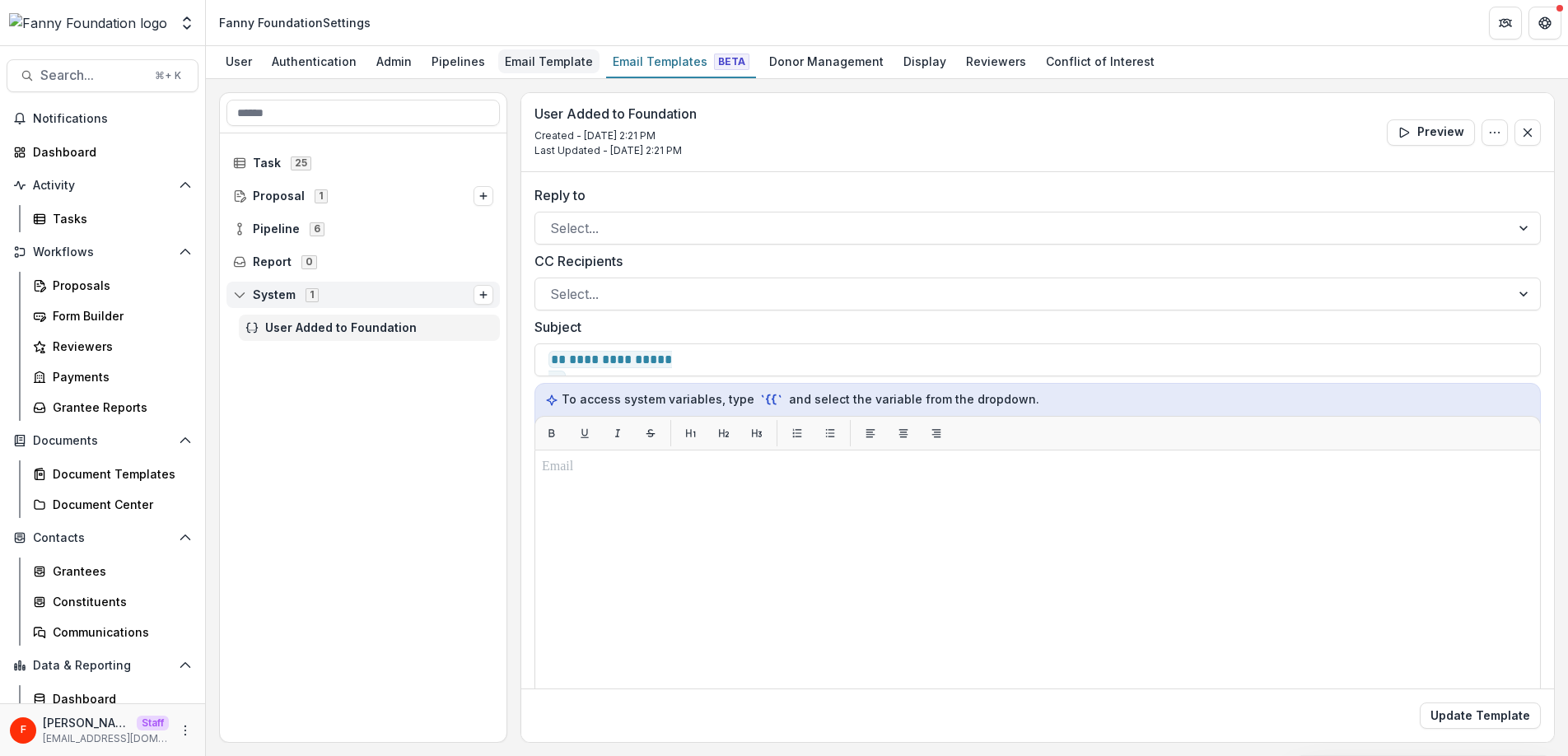
click at [537, 64] on div "Email Template" at bounding box center [549, 61] width 102 height 24
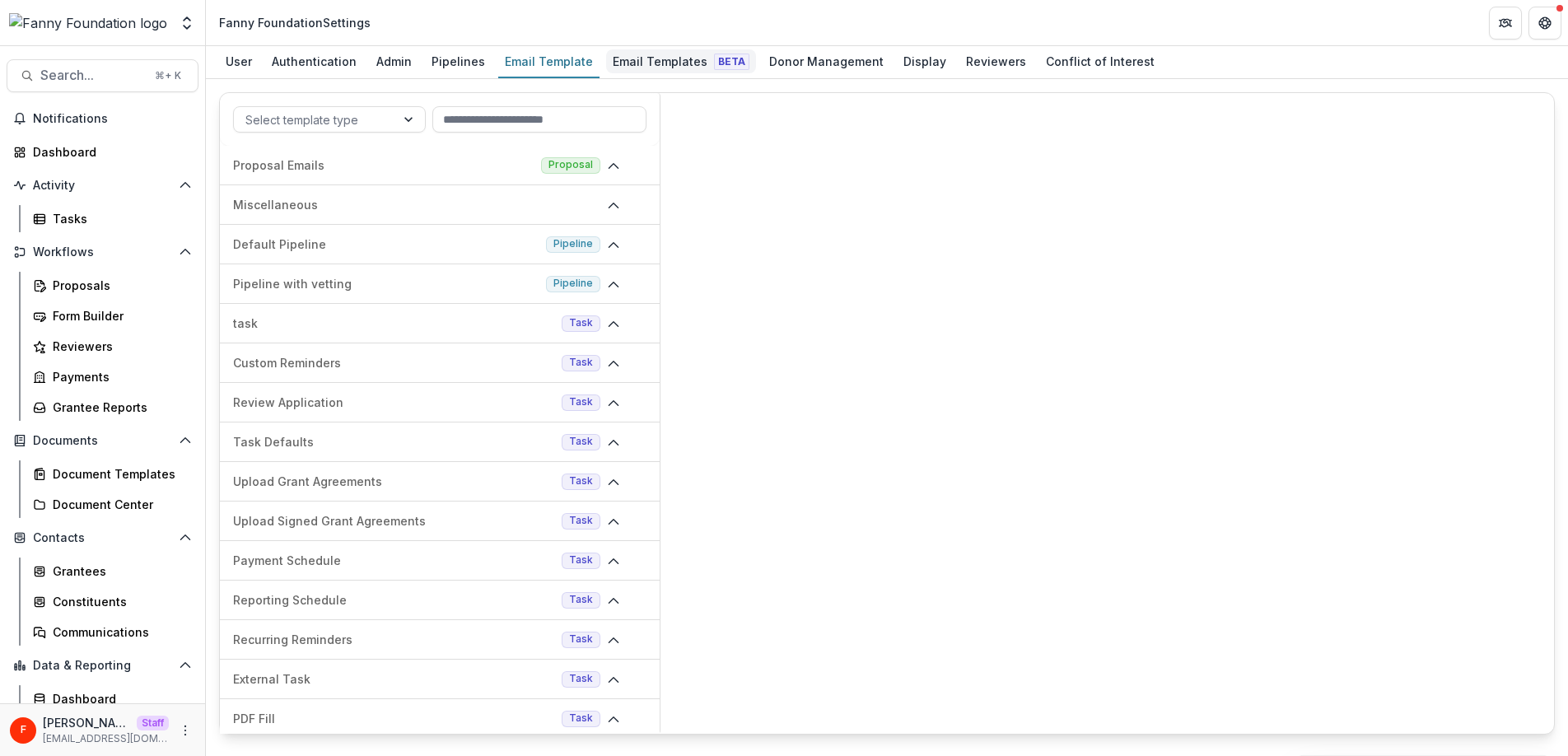
click at [606, 63] on div "Email Templates Beta" at bounding box center [681, 61] width 150 height 24
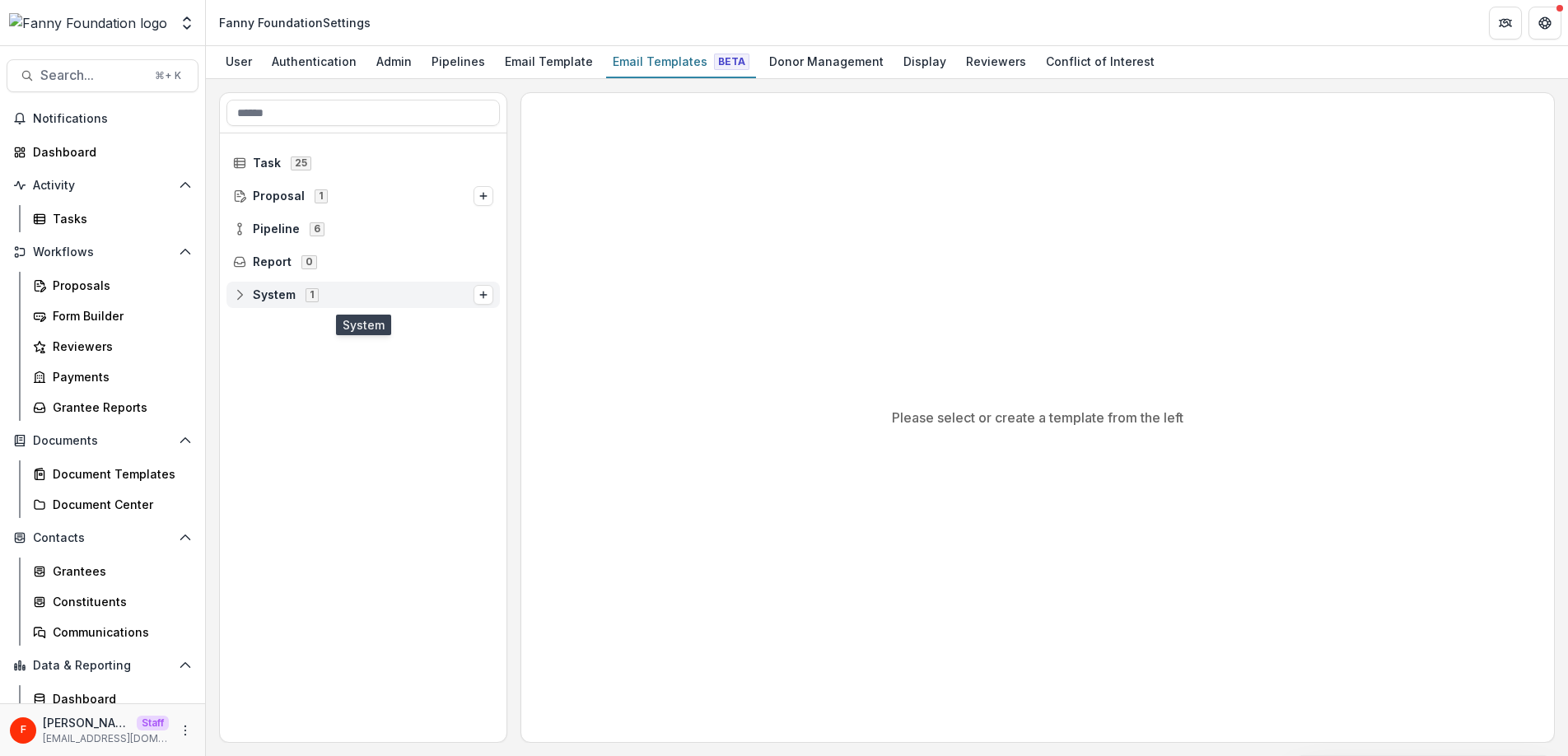
click at [302, 296] on div "1" at bounding box center [313, 294] width 20 height 14
click at [309, 328] on span "User Added to Foundation" at bounding box center [378, 327] width 228 height 14
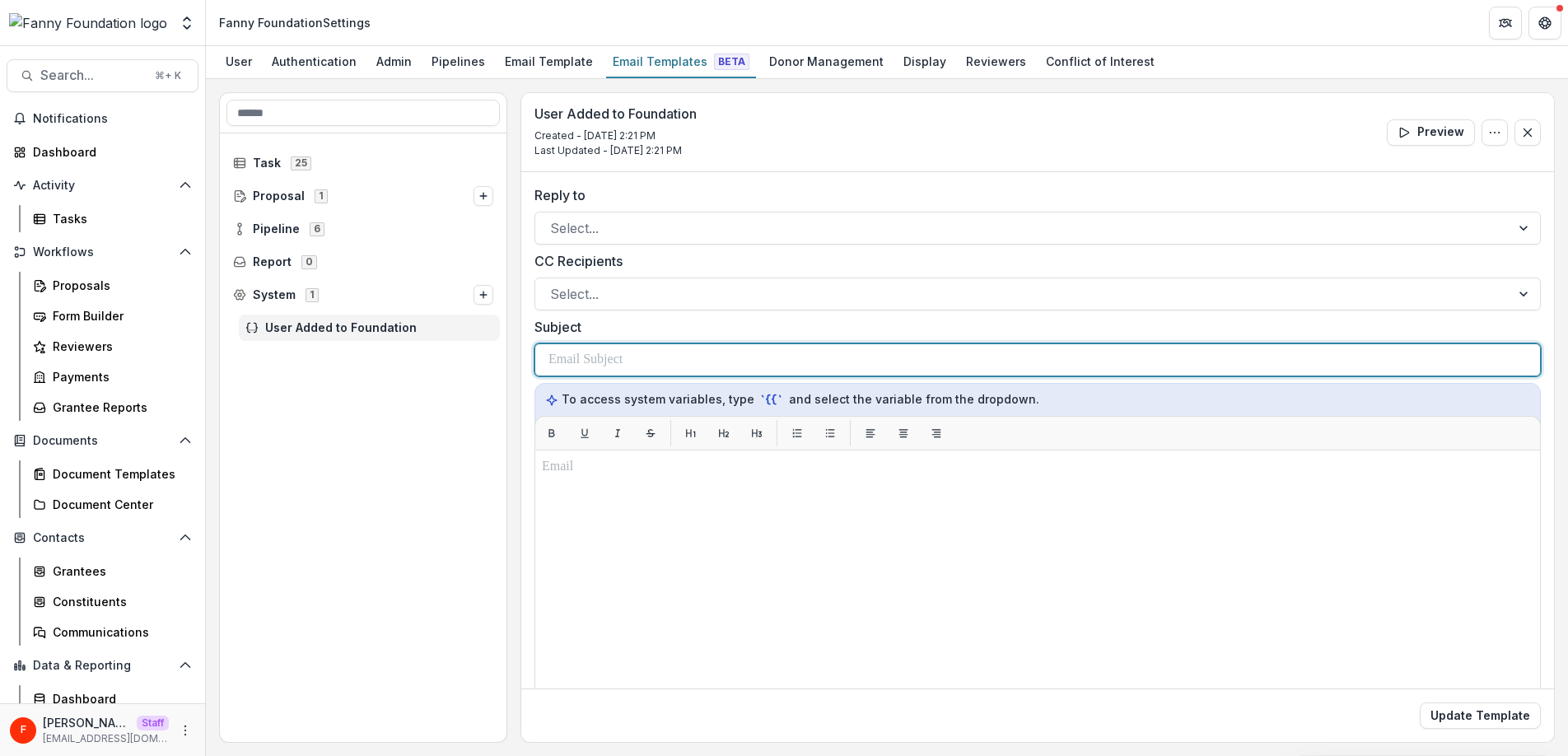
click at [588, 356] on p at bounding box center [585, 360] width 74 height 20
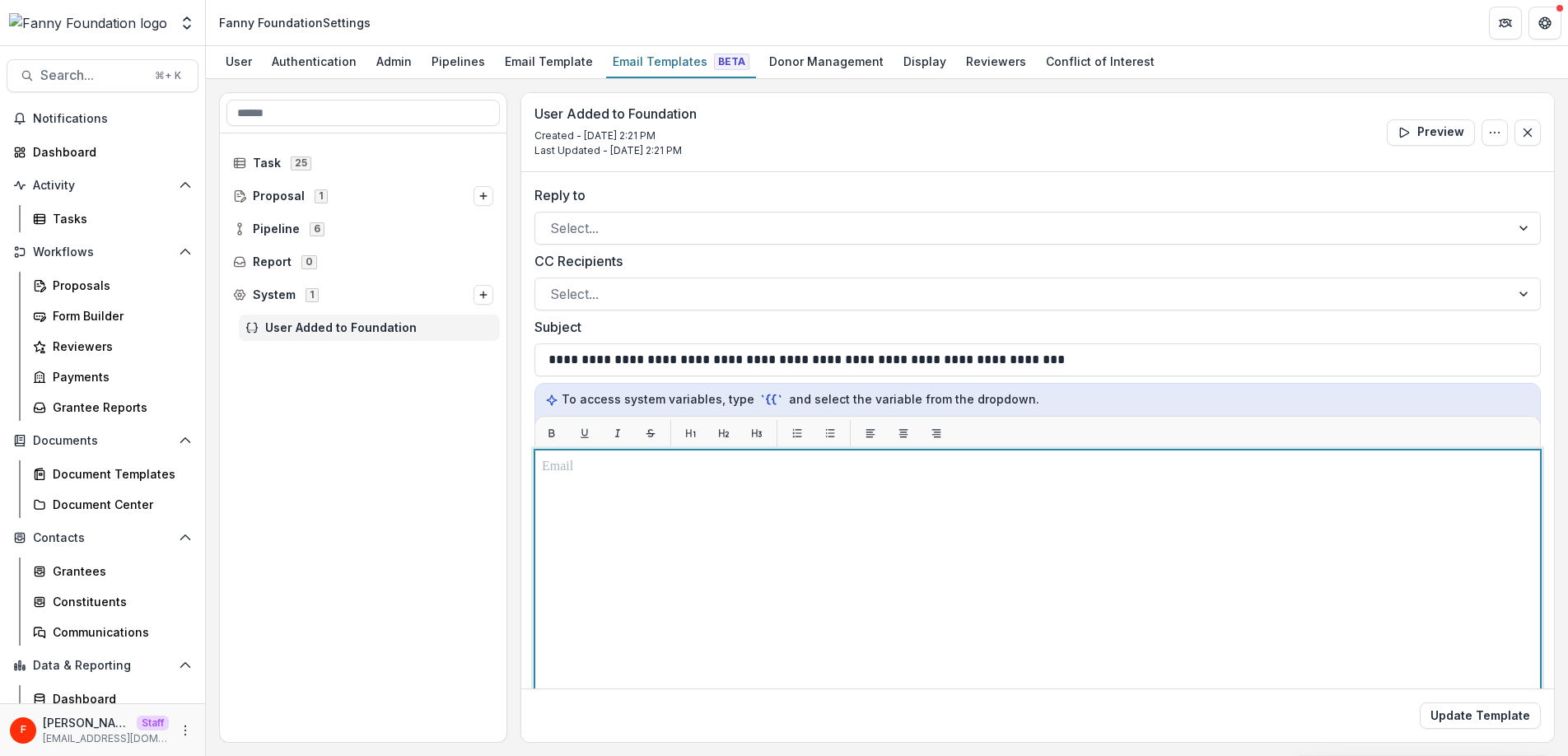
click at [640, 539] on div at bounding box center [1037, 655] width 992 height 397
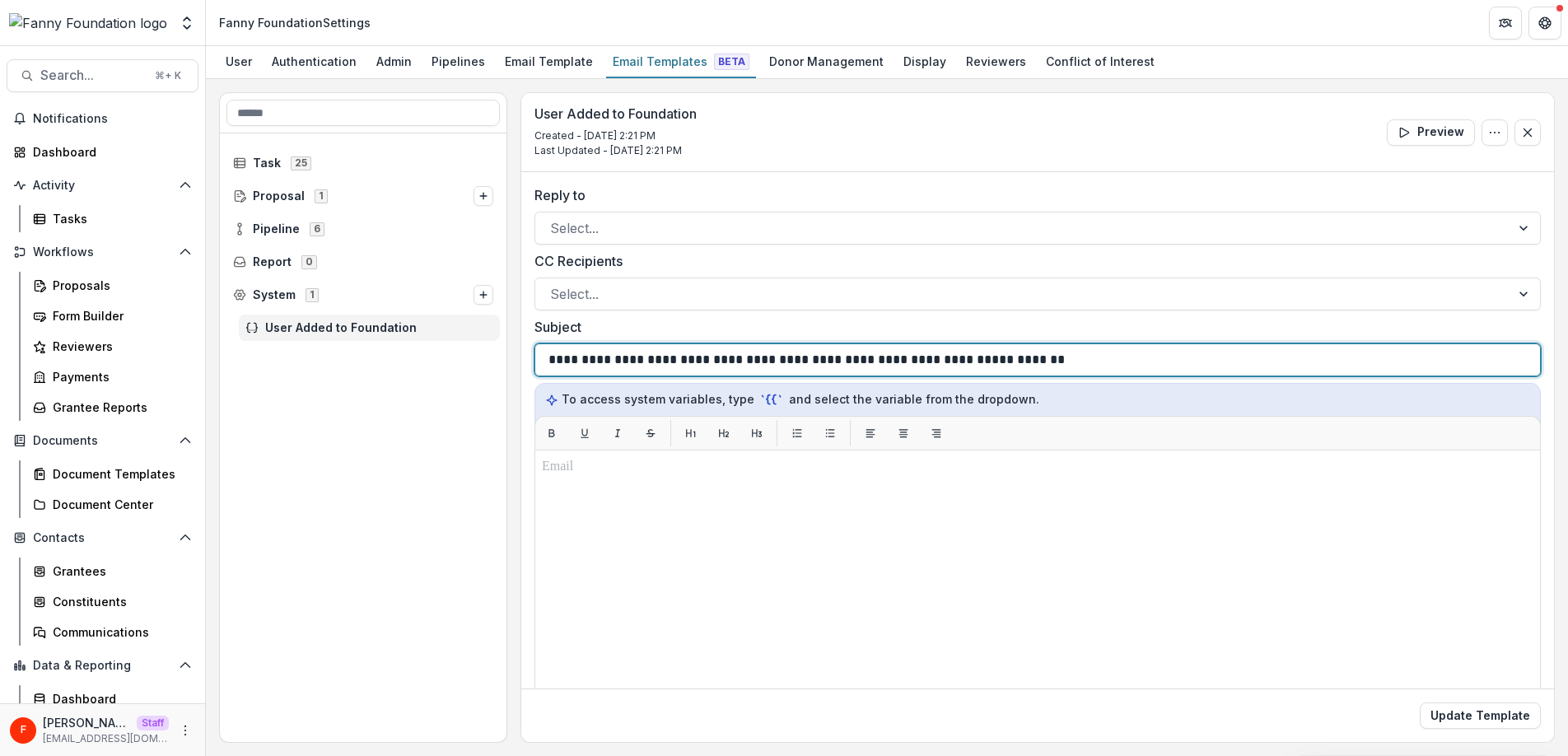
click at [984, 359] on p "**********" at bounding box center [808, 360] width 521 height 20
click at [1082, 357] on div "**********" at bounding box center [1036, 360] width 978 height 31
click at [1069, 359] on div "**********" at bounding box center [1036, 360] width 978 height 31
click at [954, 362] on p "**********" at bounding box center [803, 360] width 510 height 20
drag, startPoint x: 1060, startPoint y: 363, endPoint x: 953, endPoint y: 365, distance: 107.0
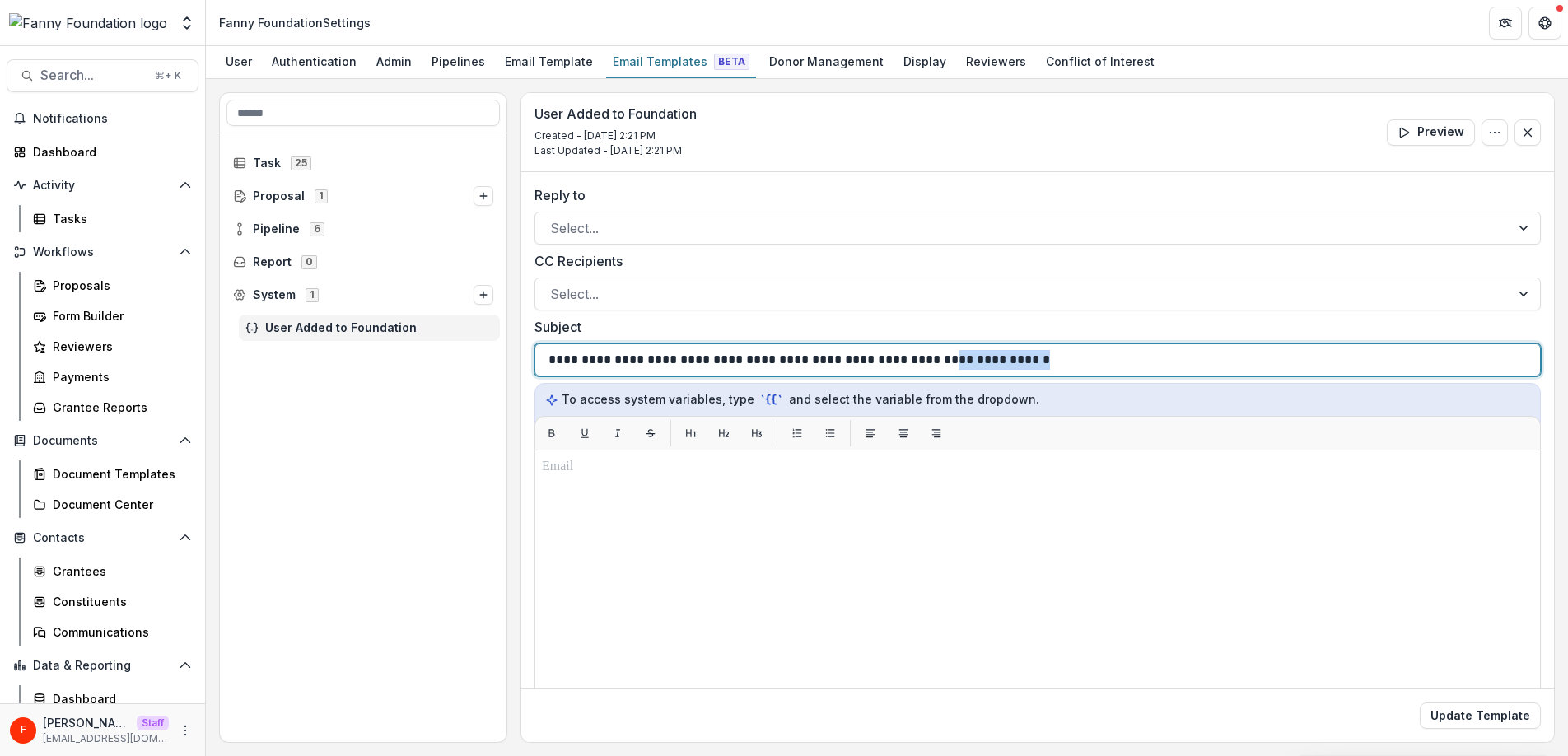
click at [953, 365] on div "**********" at bounding box center [1036, 360] width 978 height 31
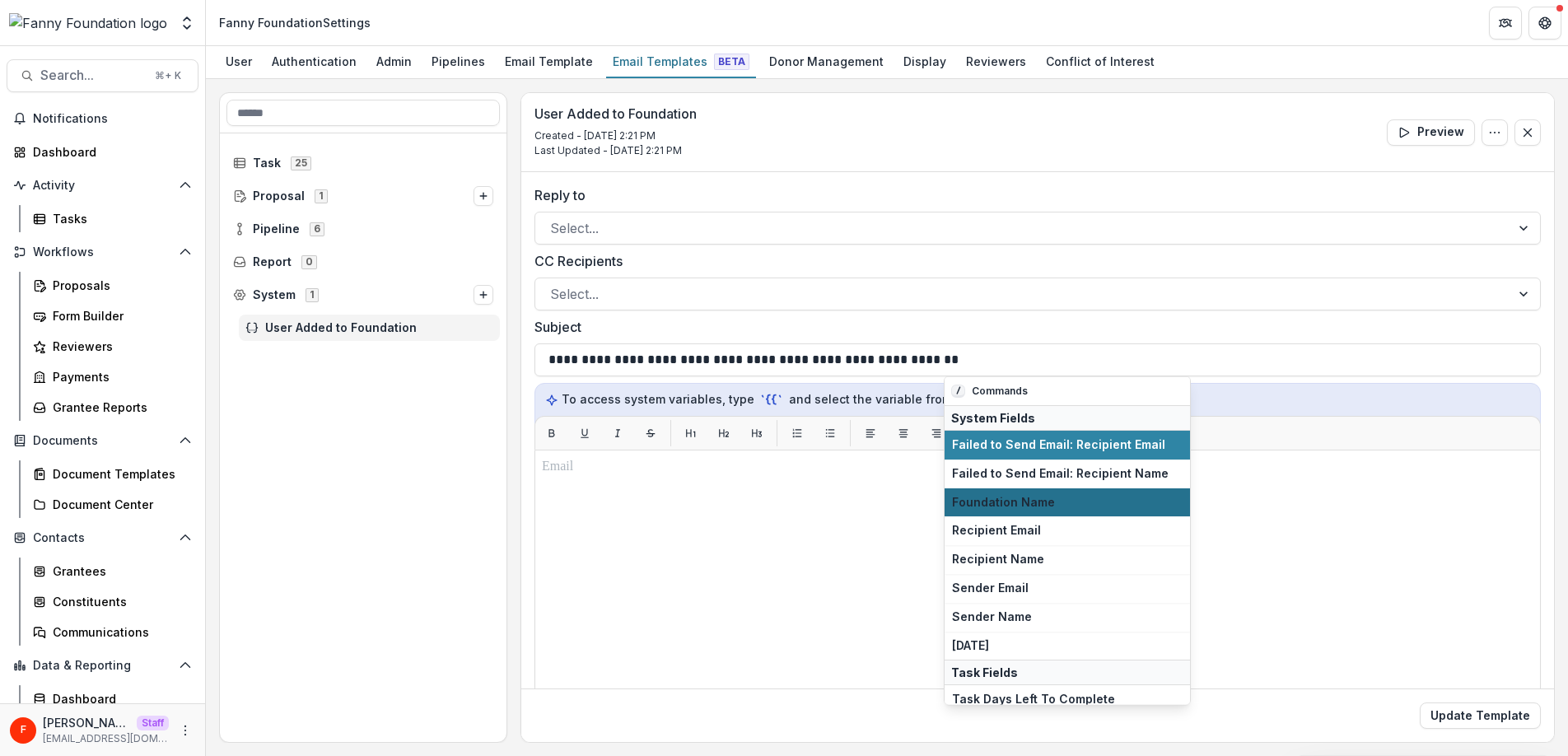
click at [1025, 499] on span "Foundation Name" at bounding box center [1068, 501] width 231 height 14
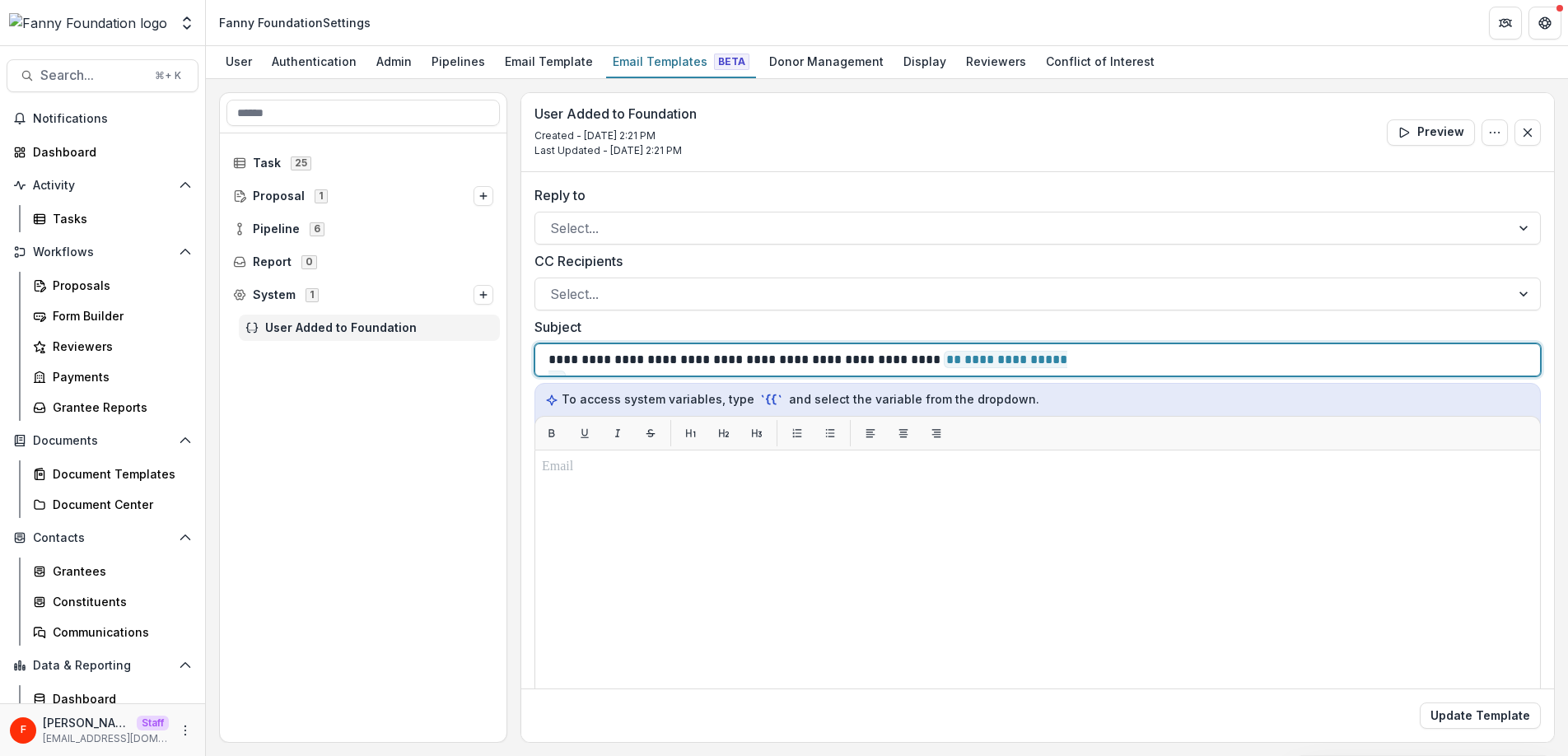
click at [802, 361] on p "**********" at bounding box center [816, 360] width 535 height 20
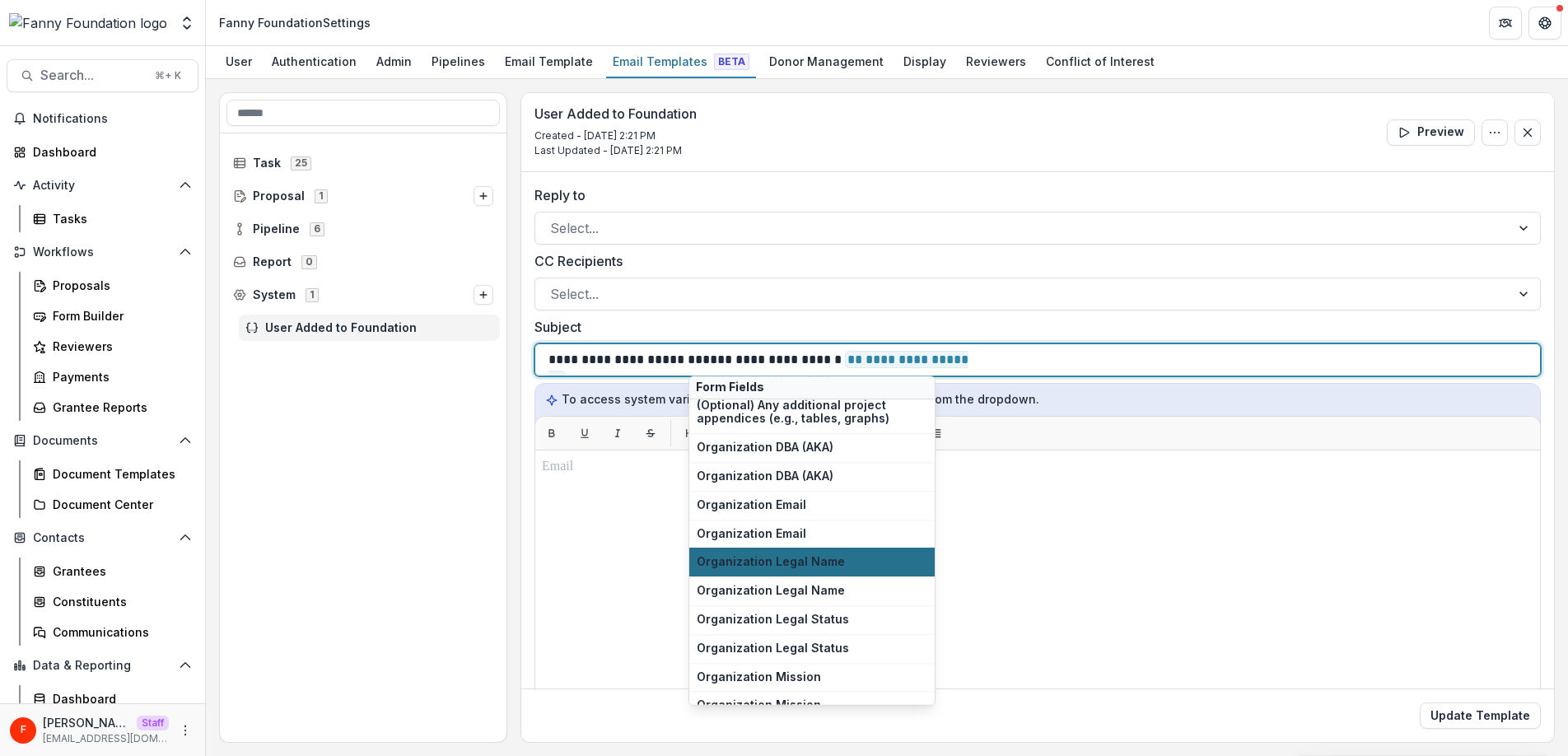
scroll to position [977, 0]
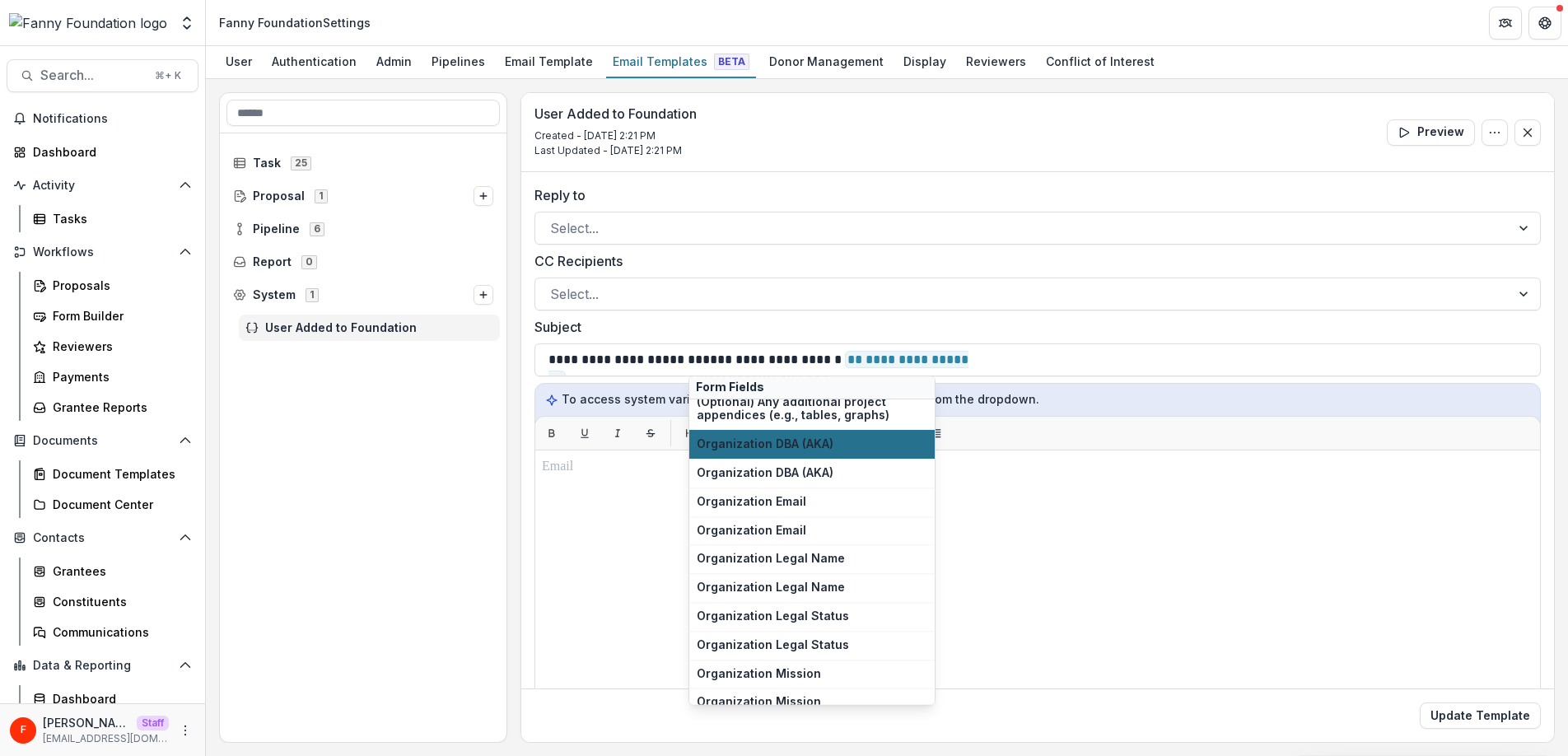
click at [841, 444] on span "Organization DBA (AKA)" at bounding box center [812, 444] width 231 height 14
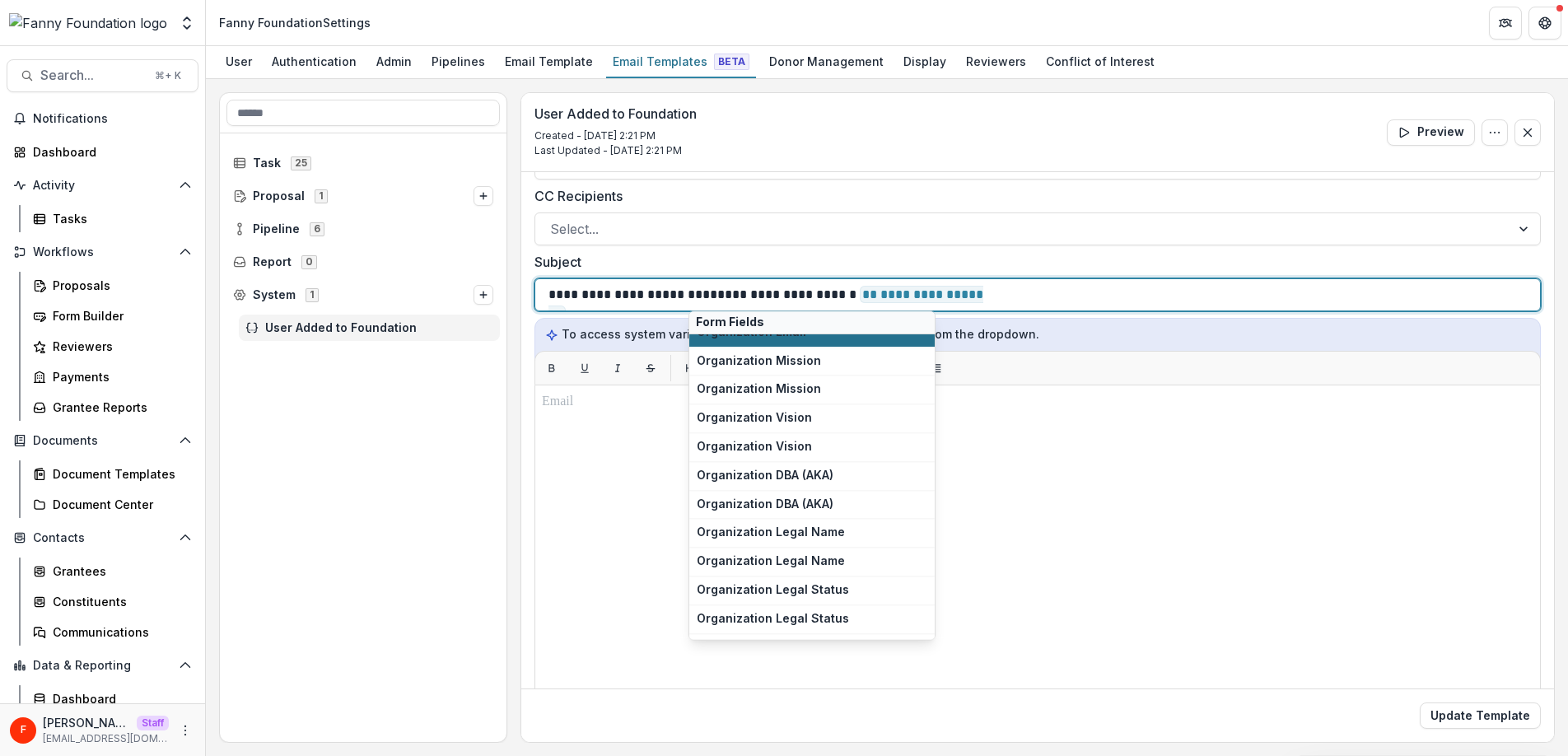
scroll to position [191, 0]
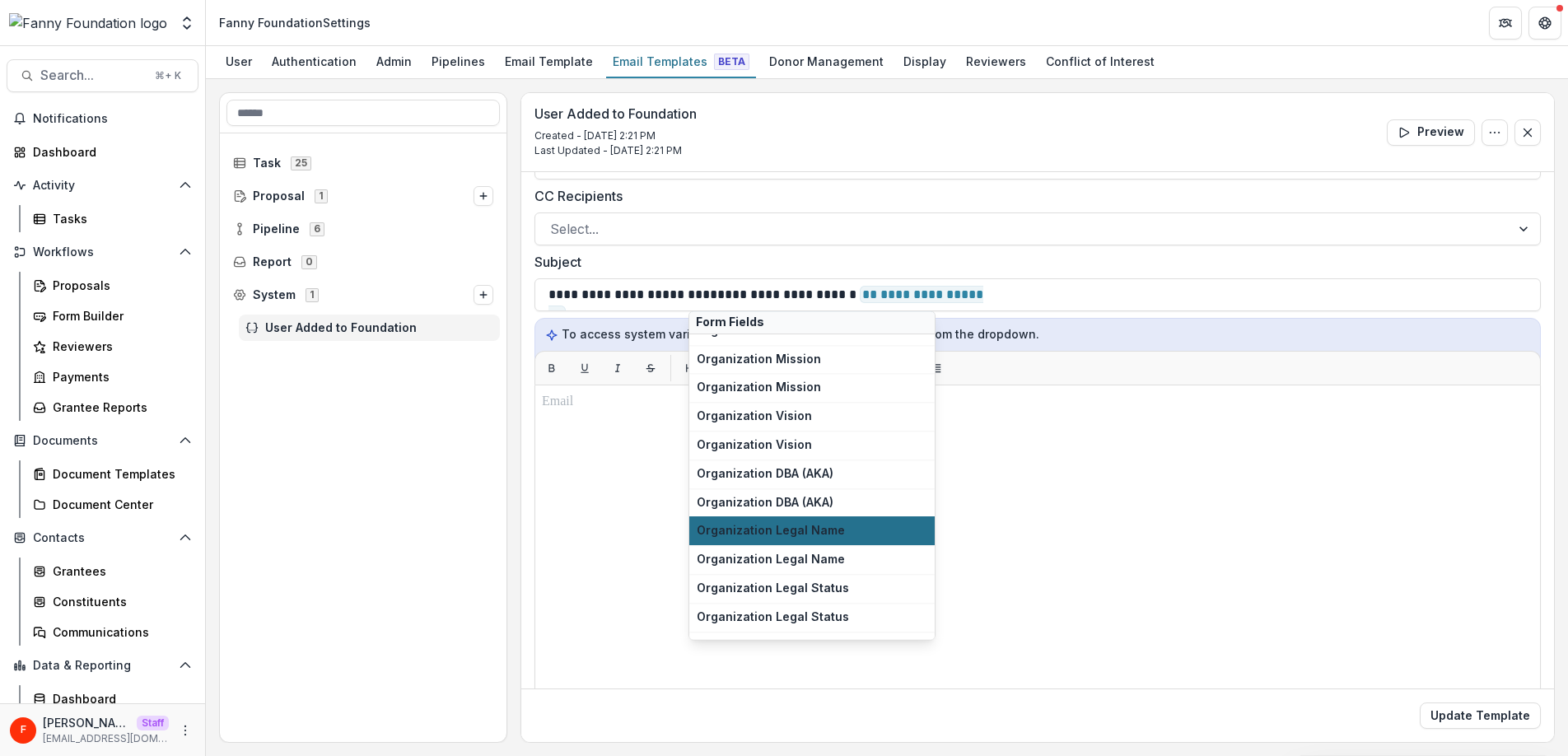
click at [838, 524] on span "Organization Legal Name" at bounding box center [812, 530] width 231 height 14
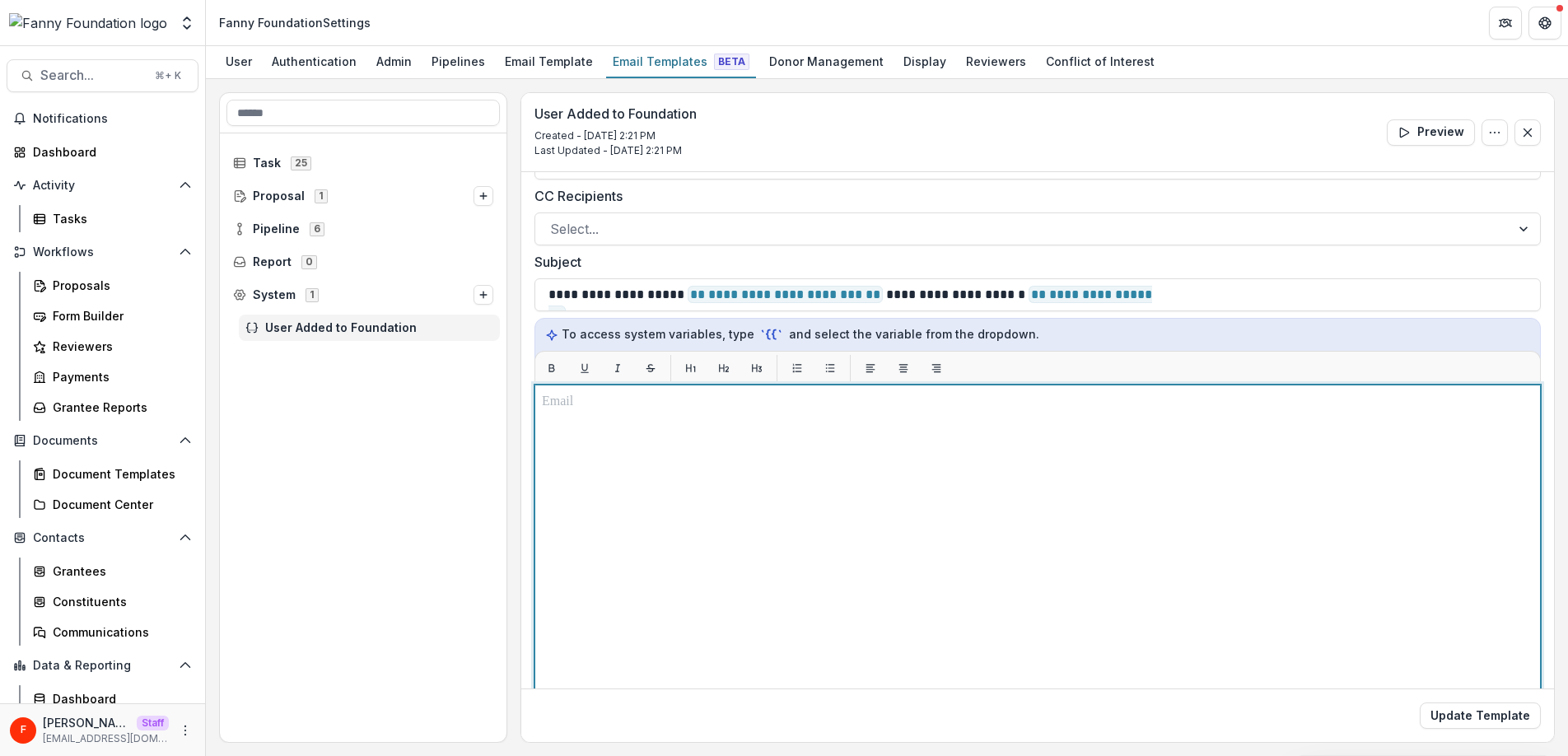
click at [764, 460] on div at bounding box center [1037, 590] width 992 height 397
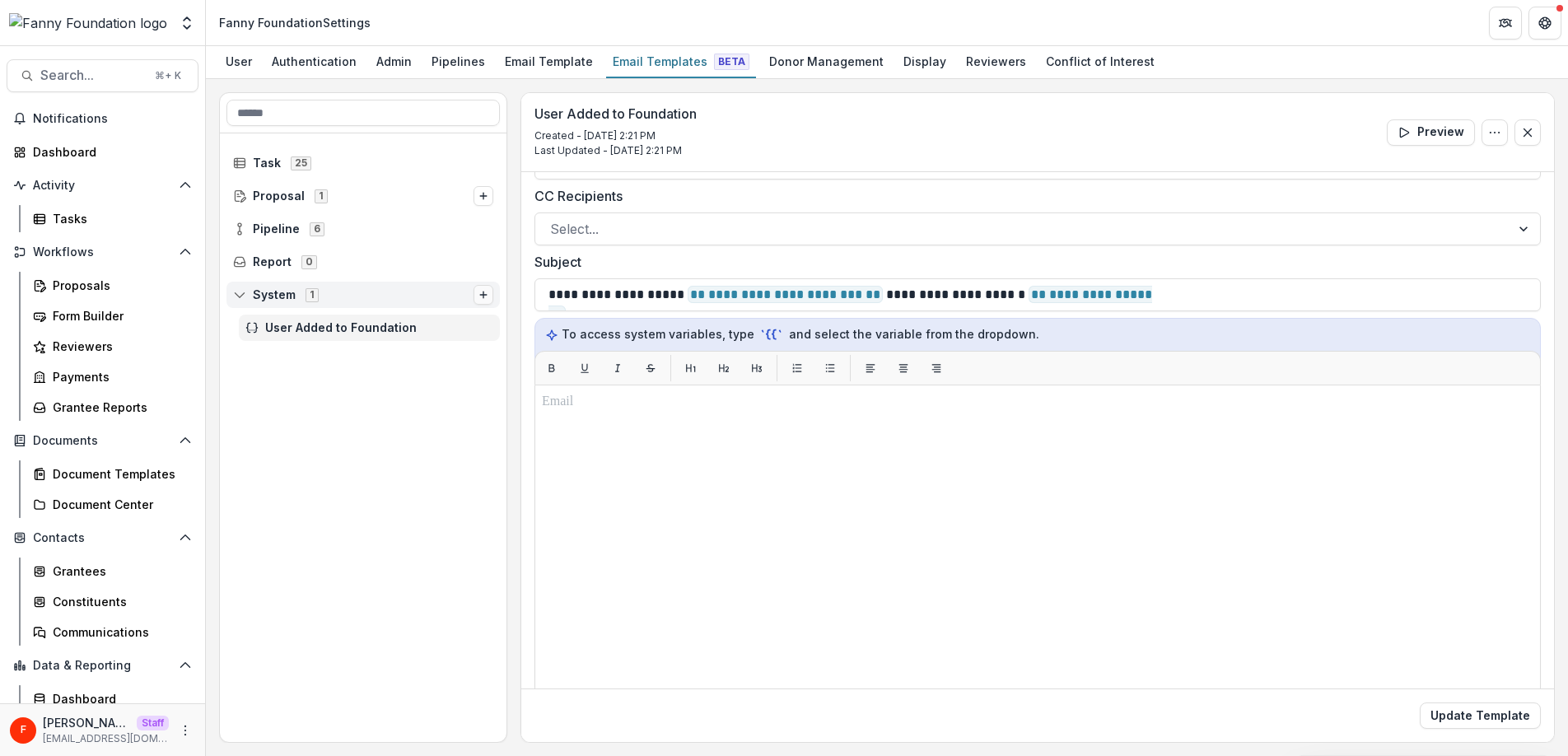
click at [477, 290] on button "Options" at bounding box center [484, 295] width 20 height 20
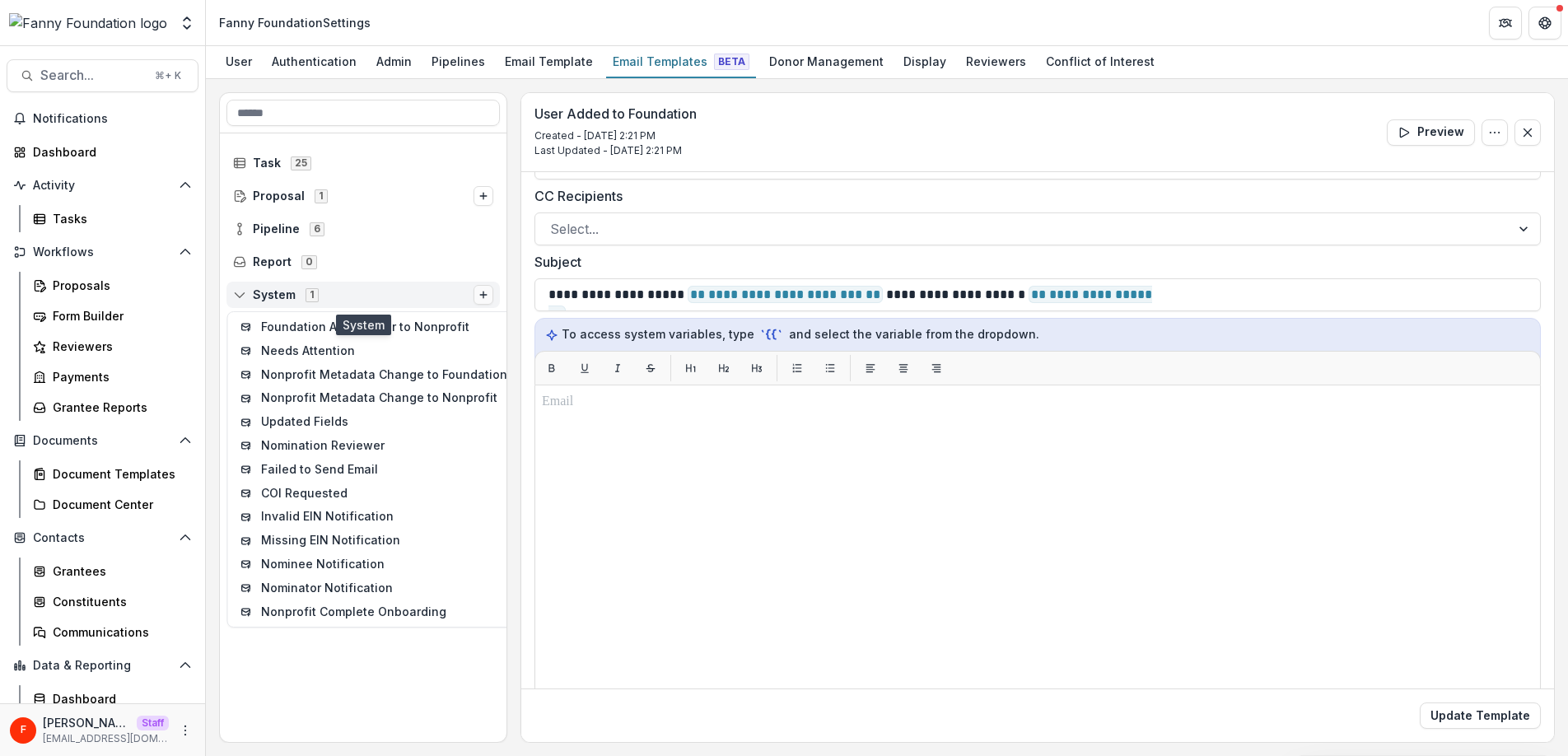
click at [491, 294] on button "Options" at bounding box center [484, 295] width 20 height 20
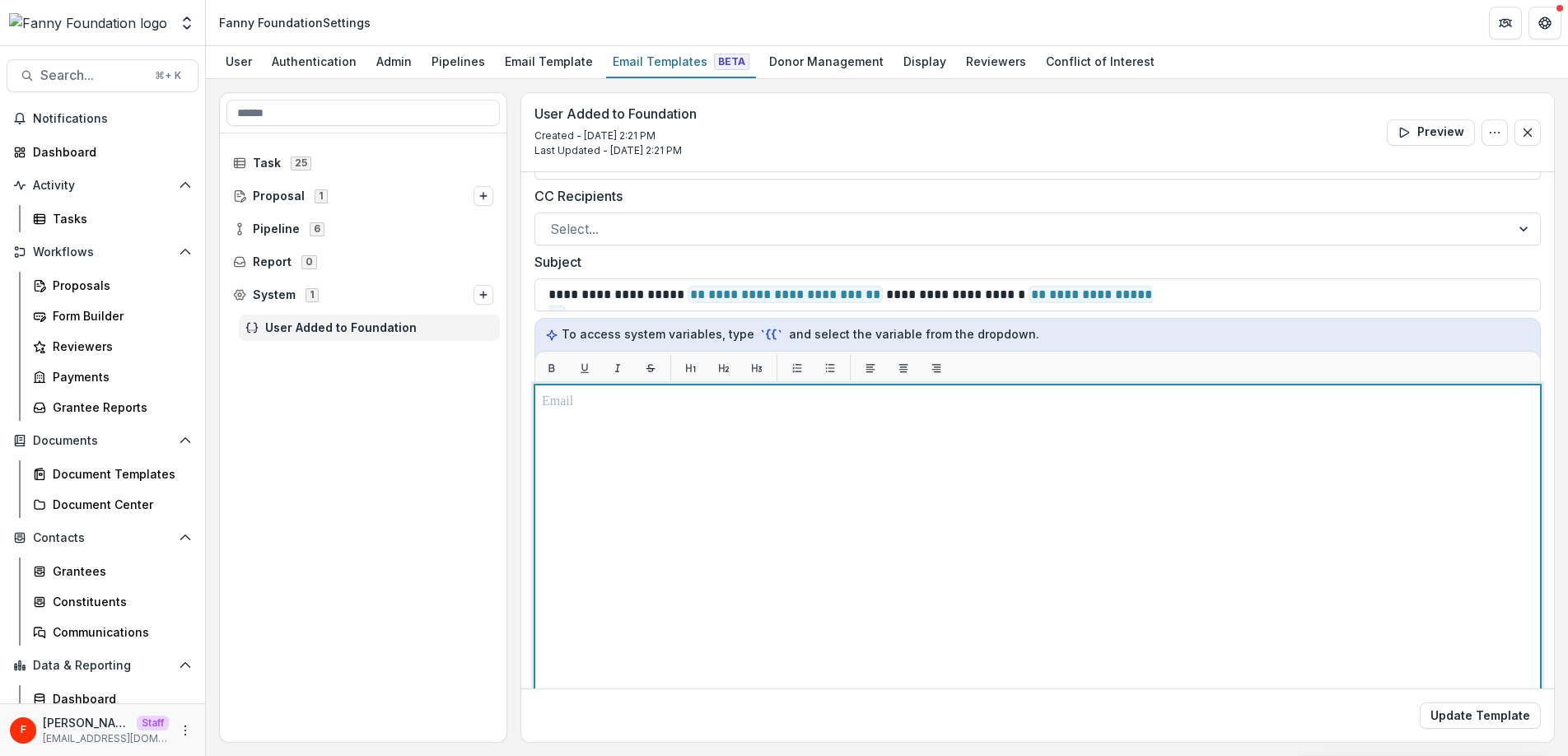
click at [722, 471] on div at bounding box center [1037, 590] width 992 height 397
paste div
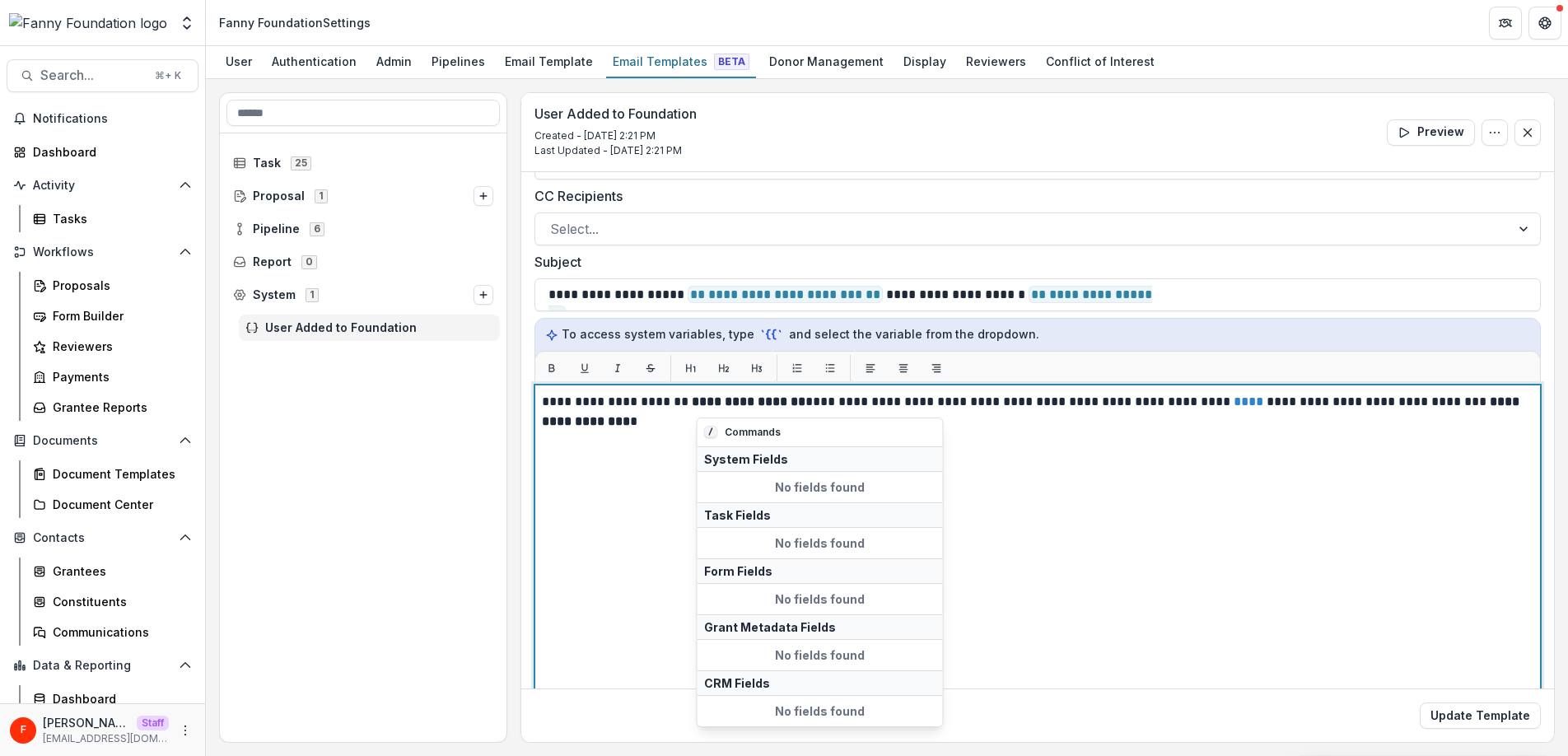
click at [806, 405] on strong "**********" at bounding box center [749, 400] width 114 height 12
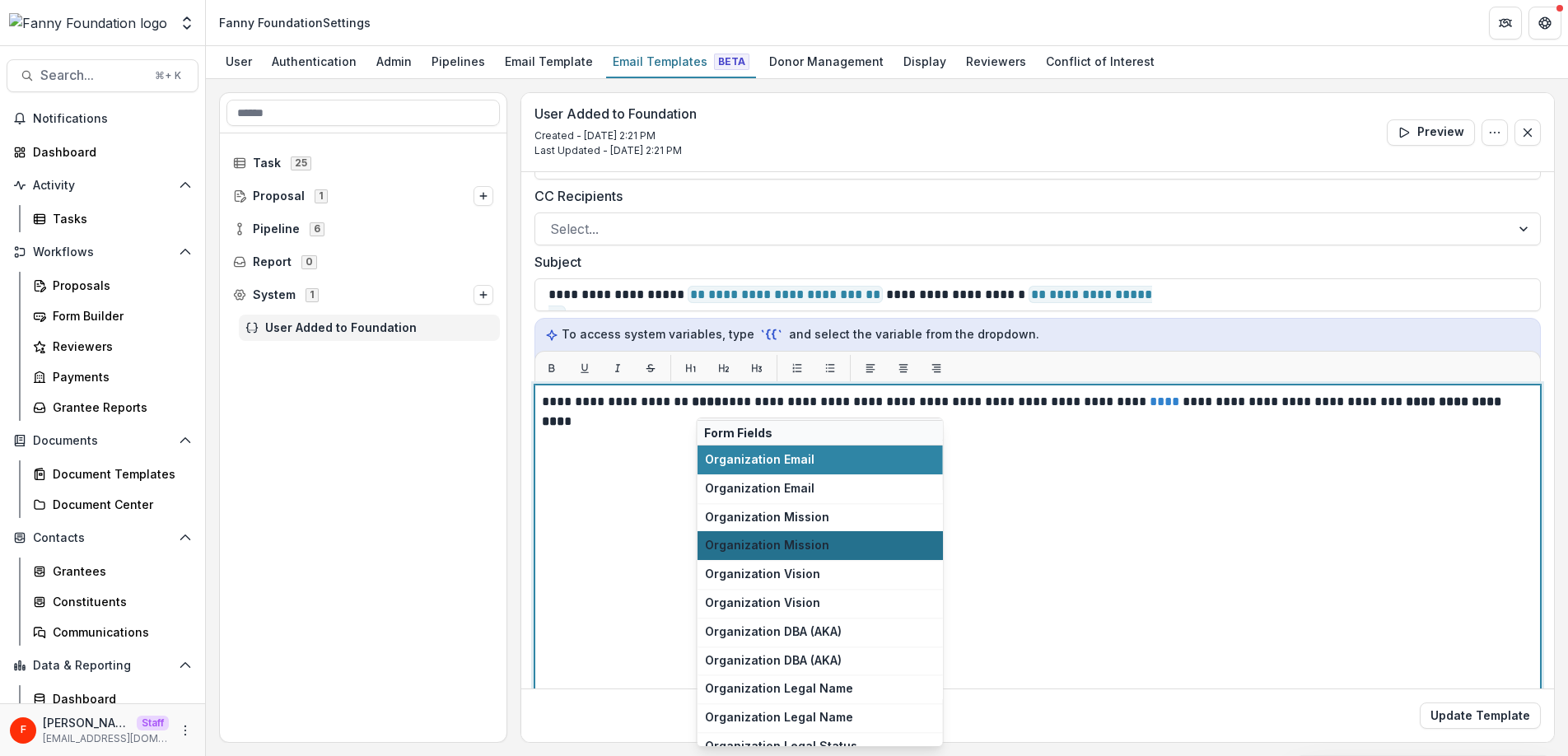
scroll to position [148, 0]
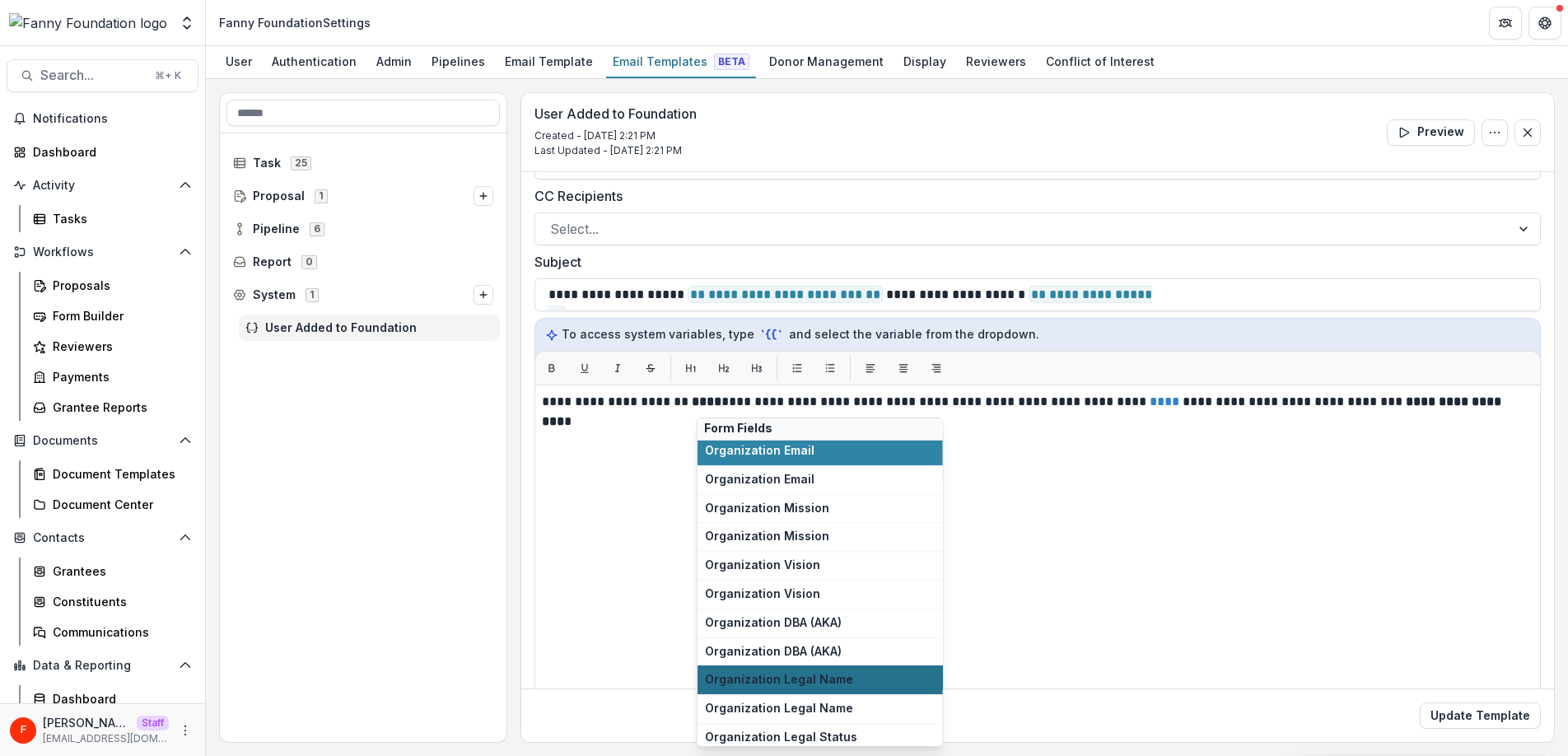
click at [839, 680] on span "Organization Legal Name" at bounding box center [820, 679] width 231 height 14
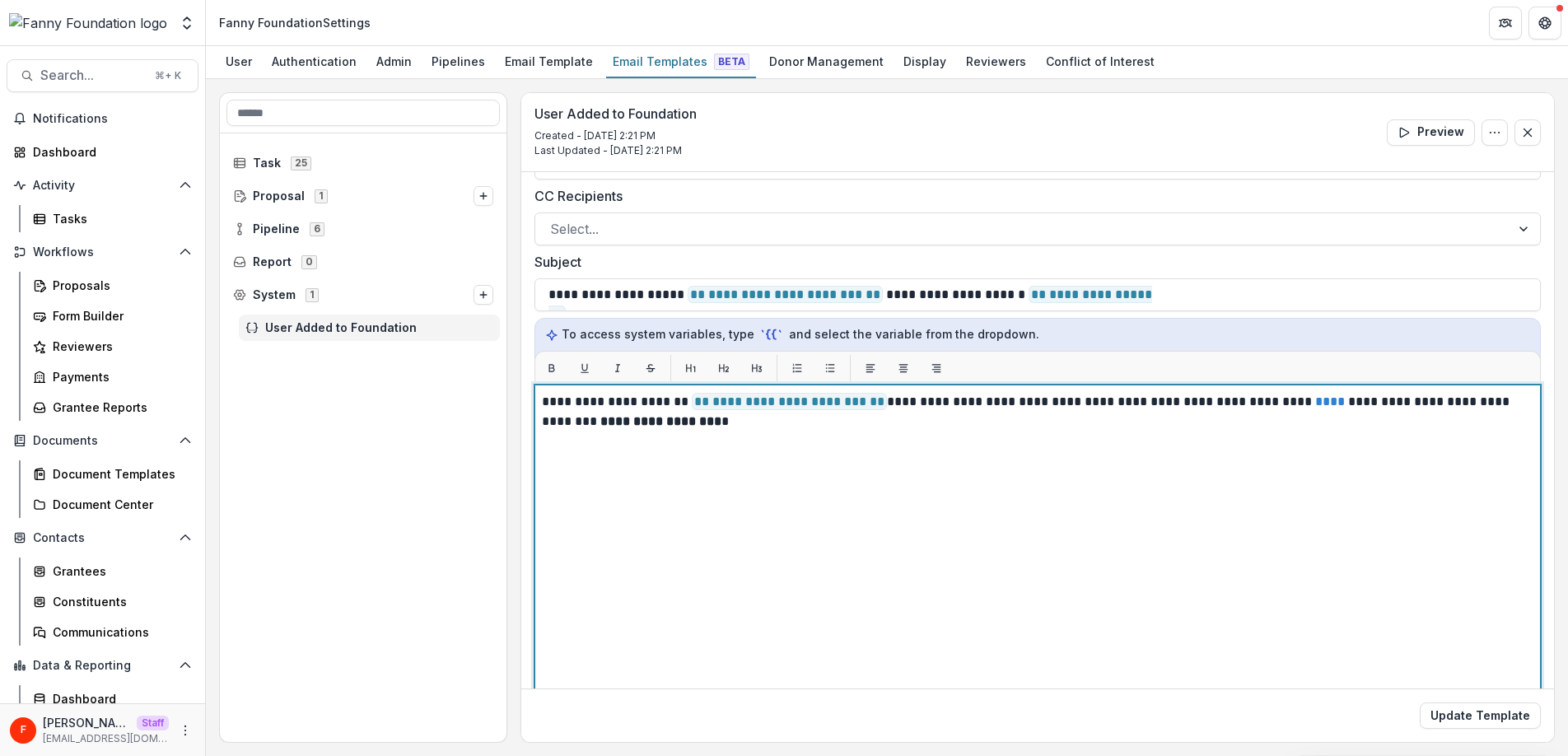
click at [1155, 402] on p "**********" at bounding box center [1035, 411] width 986 height 39
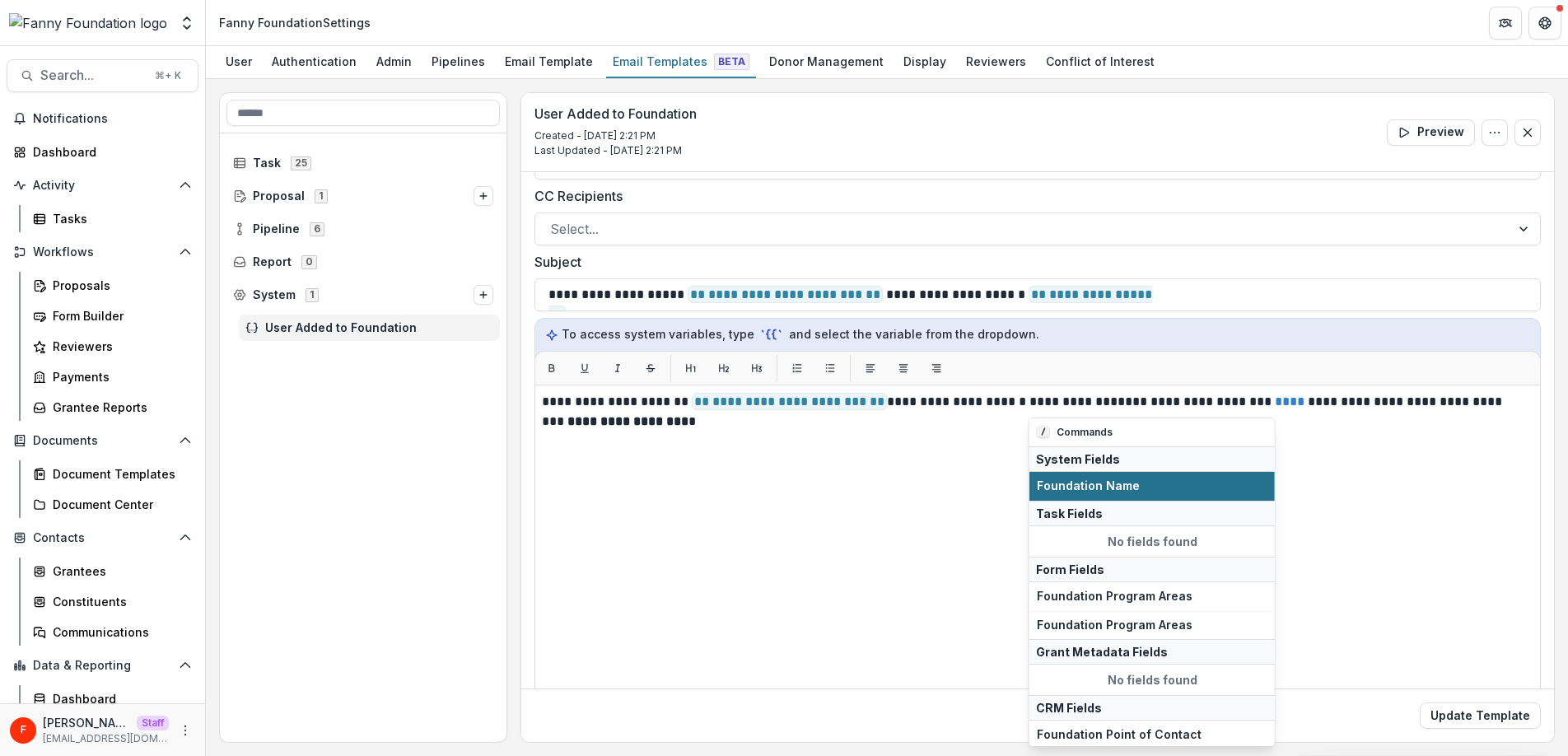
click at [1133, 490] on span "Foundation Name" at bounding box center [1152, 486] width 231 height 14
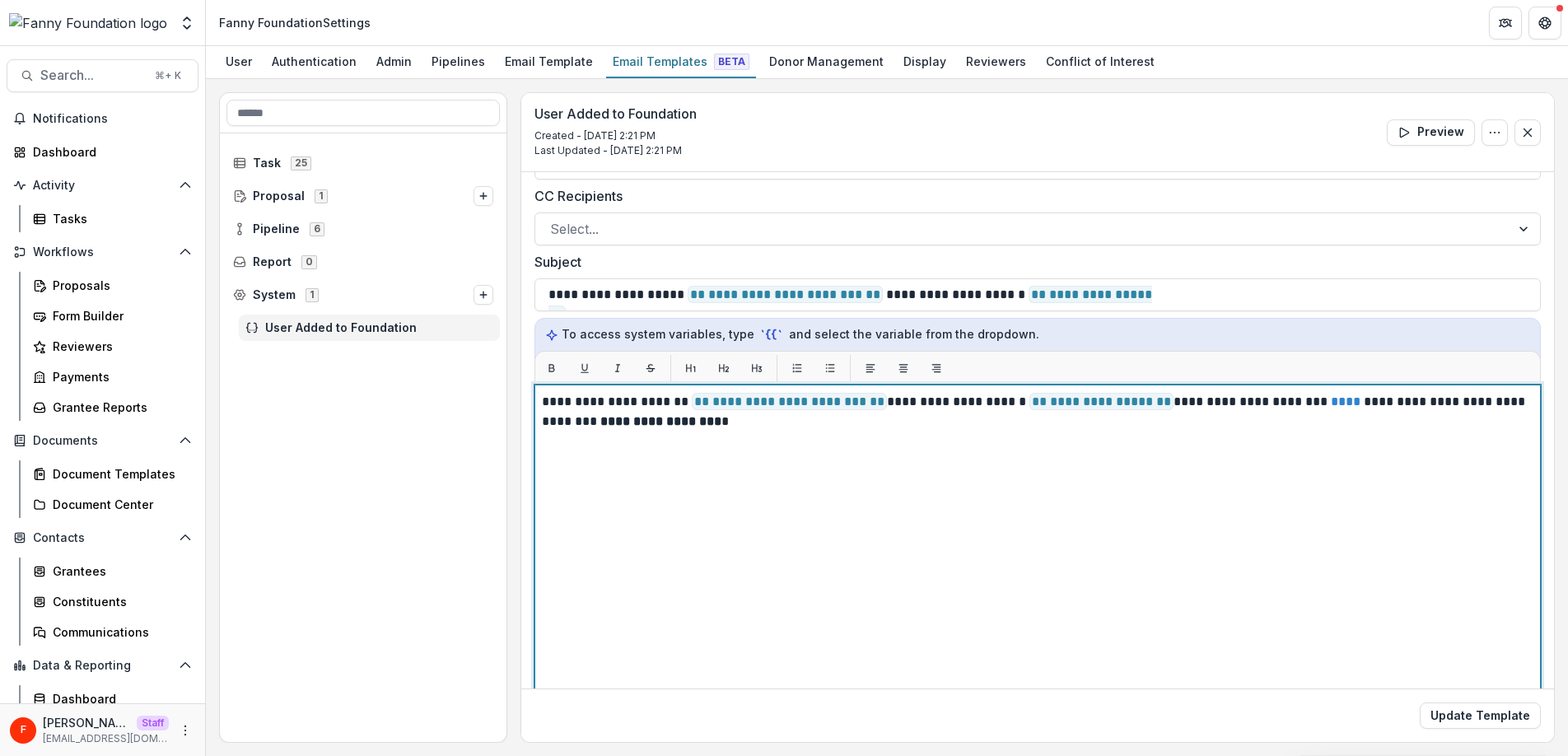
click at [1331, 402] on link "****" at bounding box center [1345, 400] width 29 height 12
click at [823, 432] on div "**********" at bounding box center [1037, 590] width 992 height 397
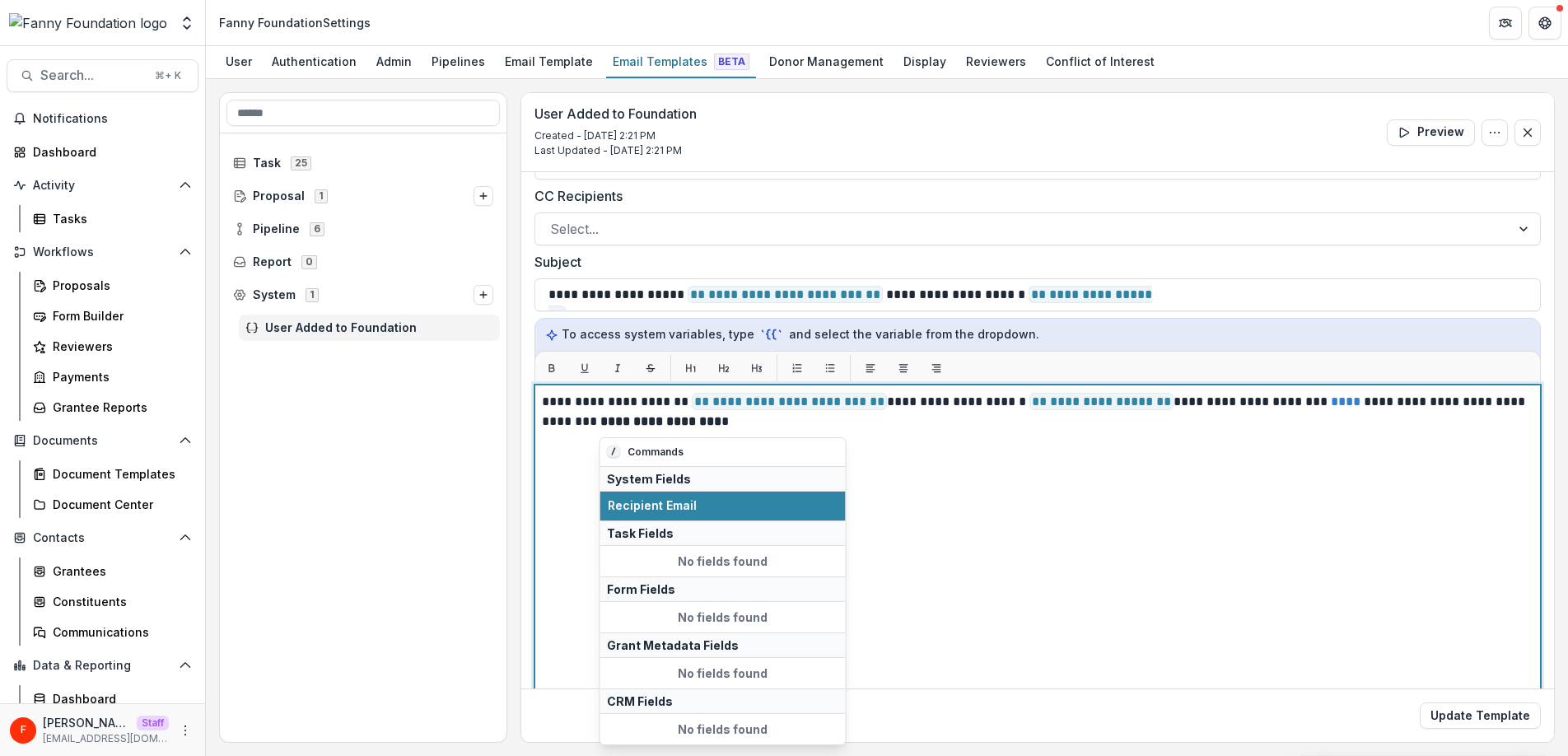
click at [714, 424] on strong "**********" at bounding box center [661, 421] width 121 height 12
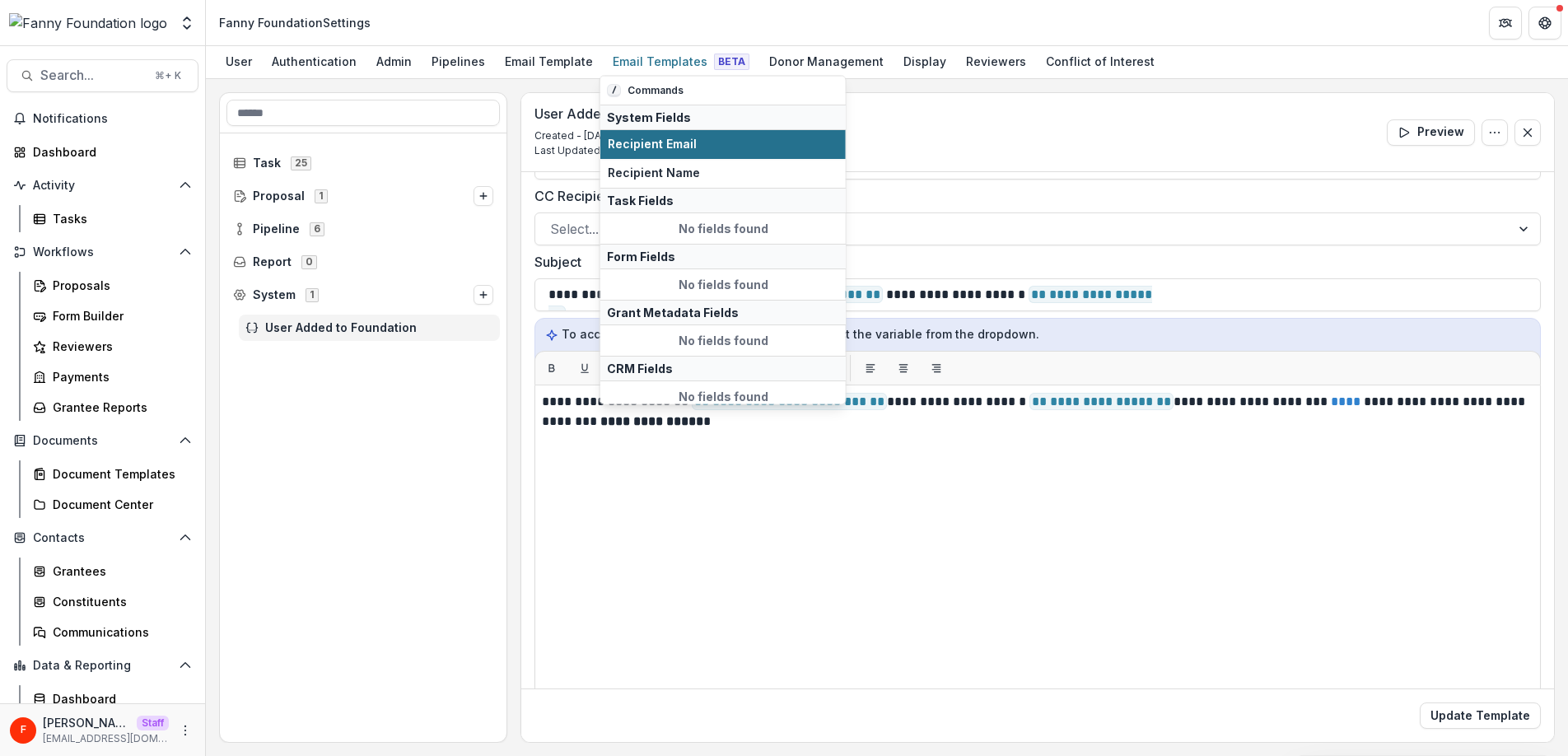
click at [751, 149] on span "Recipient Email" at bounding box center [723, 144] width 231 height 14
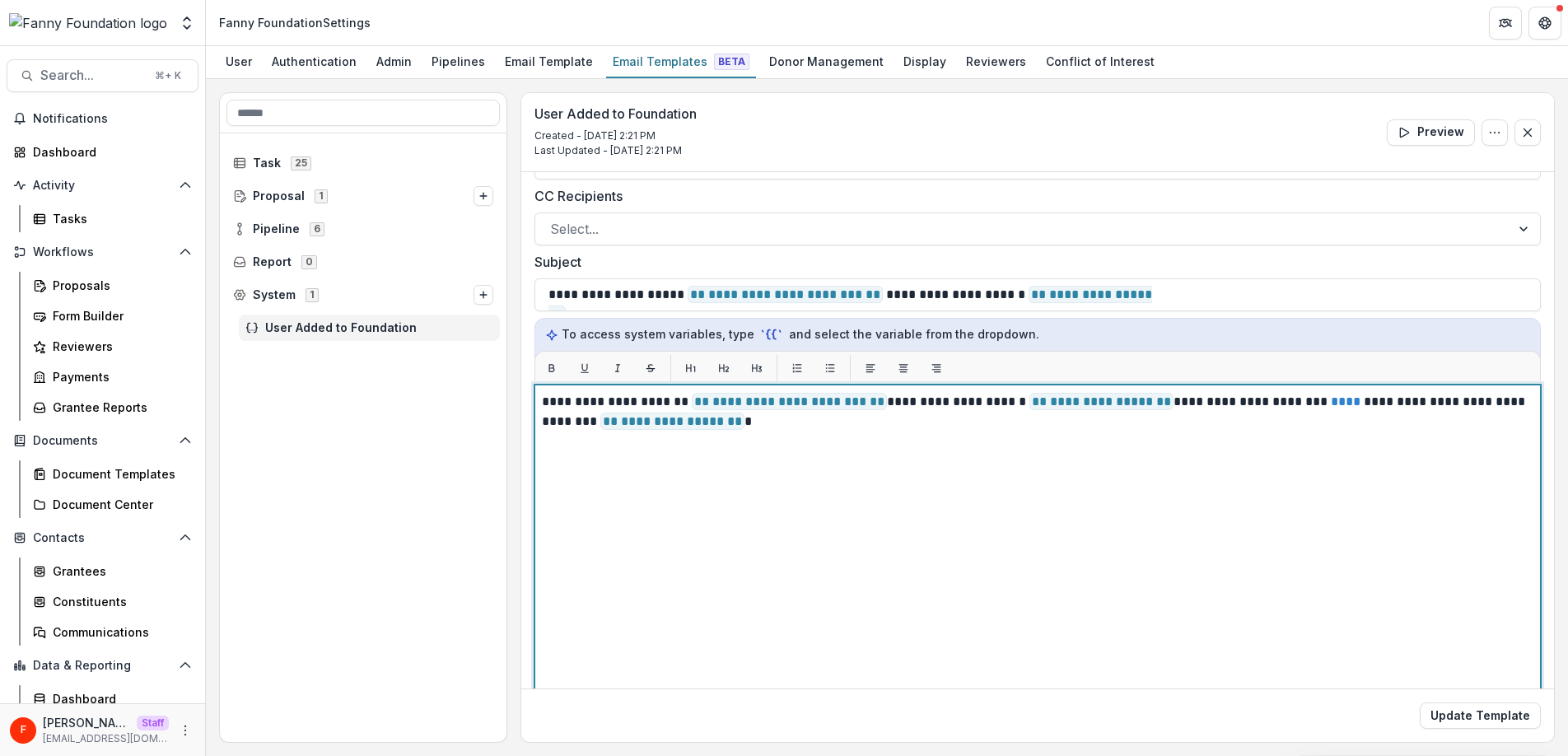
click at [856, 430] on p "**********" at bounding box center [1035, 411] width 986 height 39
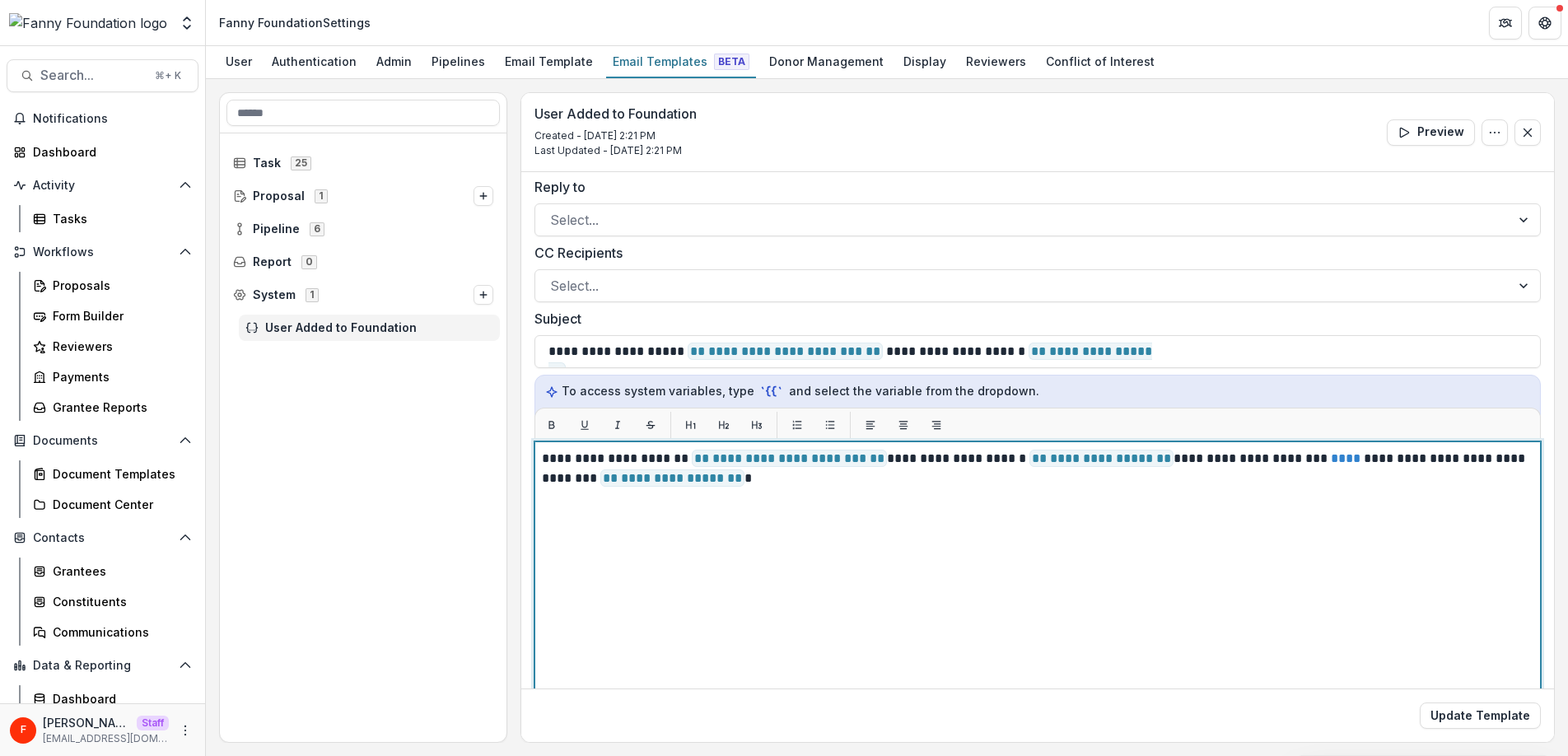
scroll to position [0, 0]
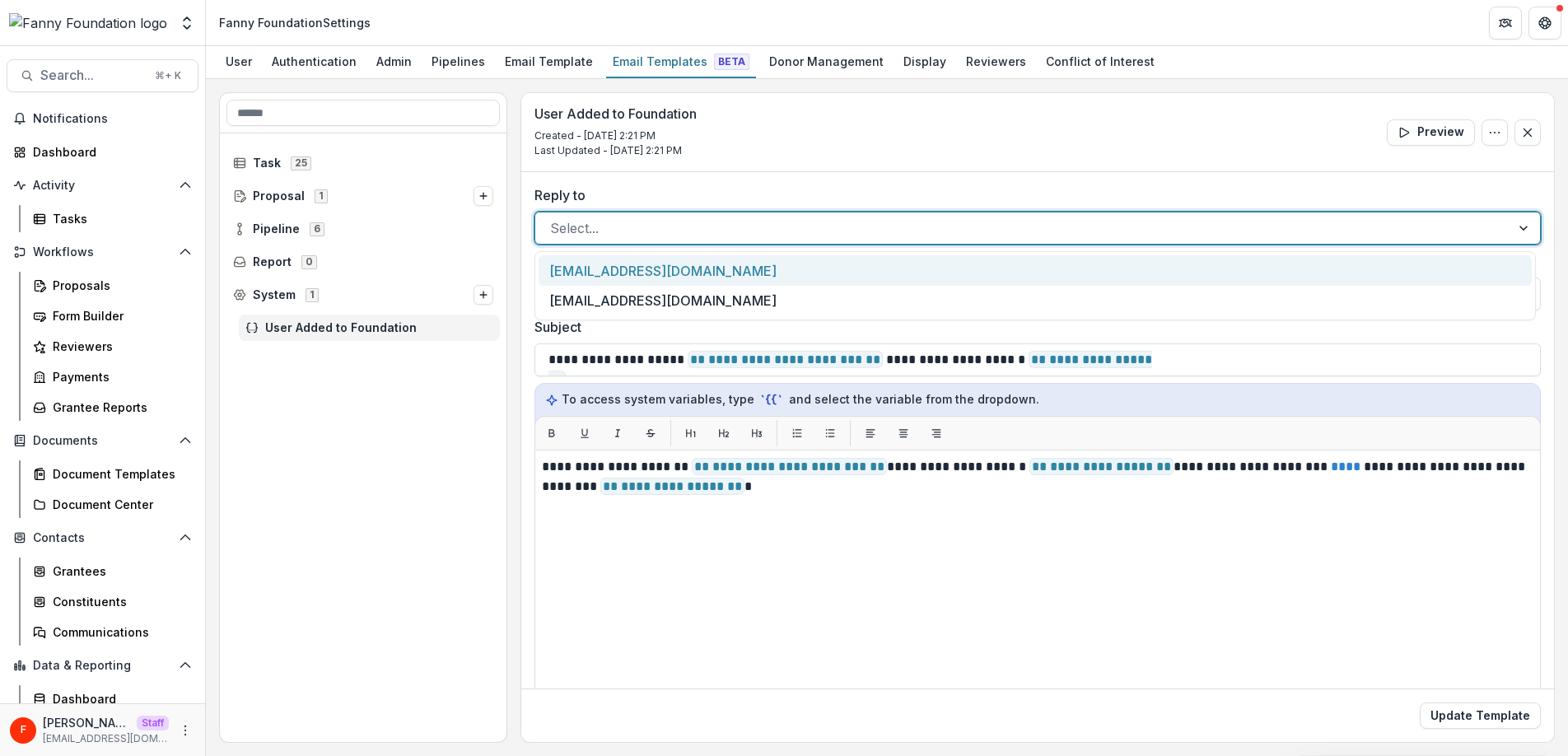
click at [684, 236] on div at bounding box center [1022, 227] width 945 height 23
click at [664, 268] on div "[EMAIL_ADDRESS][DOMAIN_NAME]" at bounding box center [1036, 270] width 993 height 30
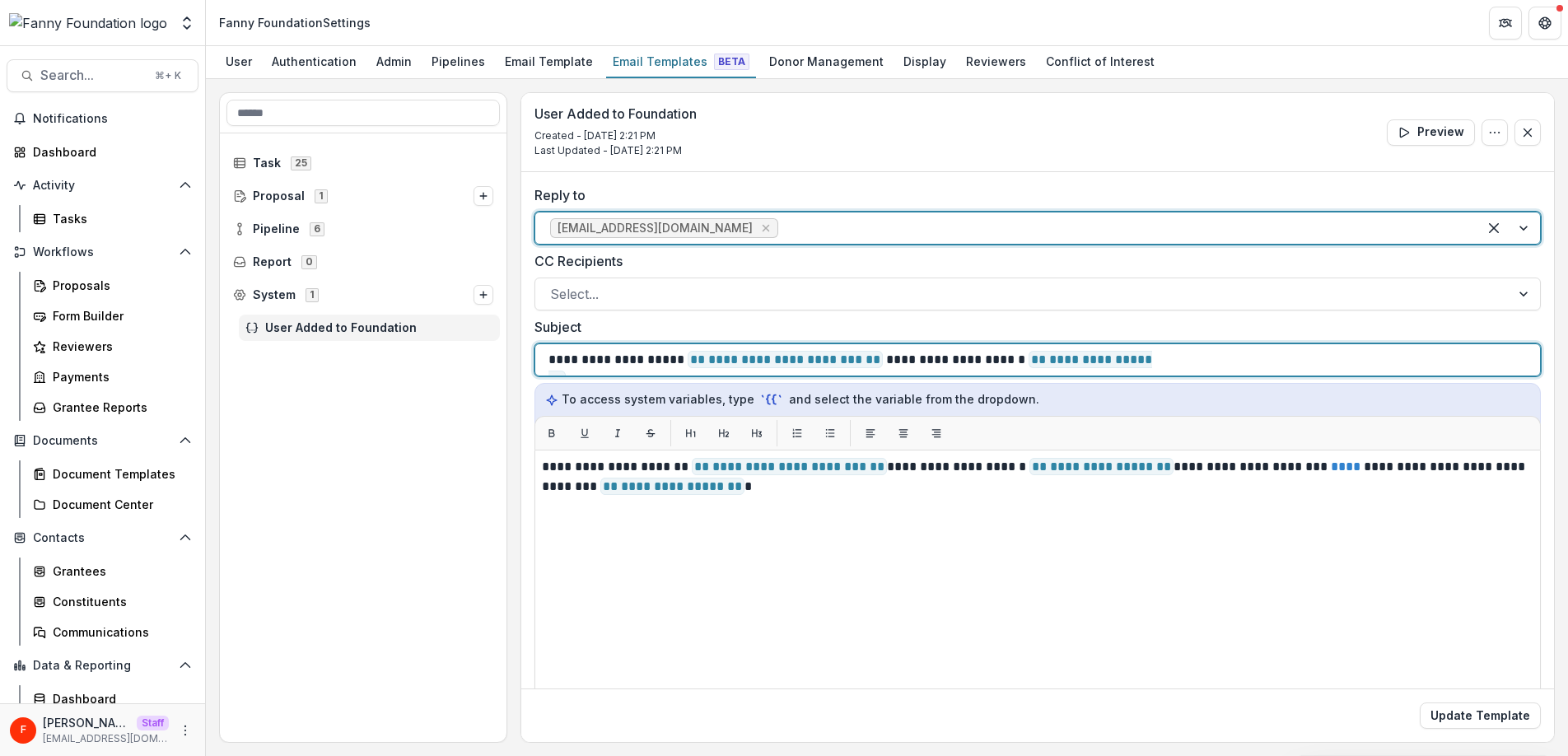
click at [883, 358] on p "**********" at bounding box center [855, 360] width 615 height 20
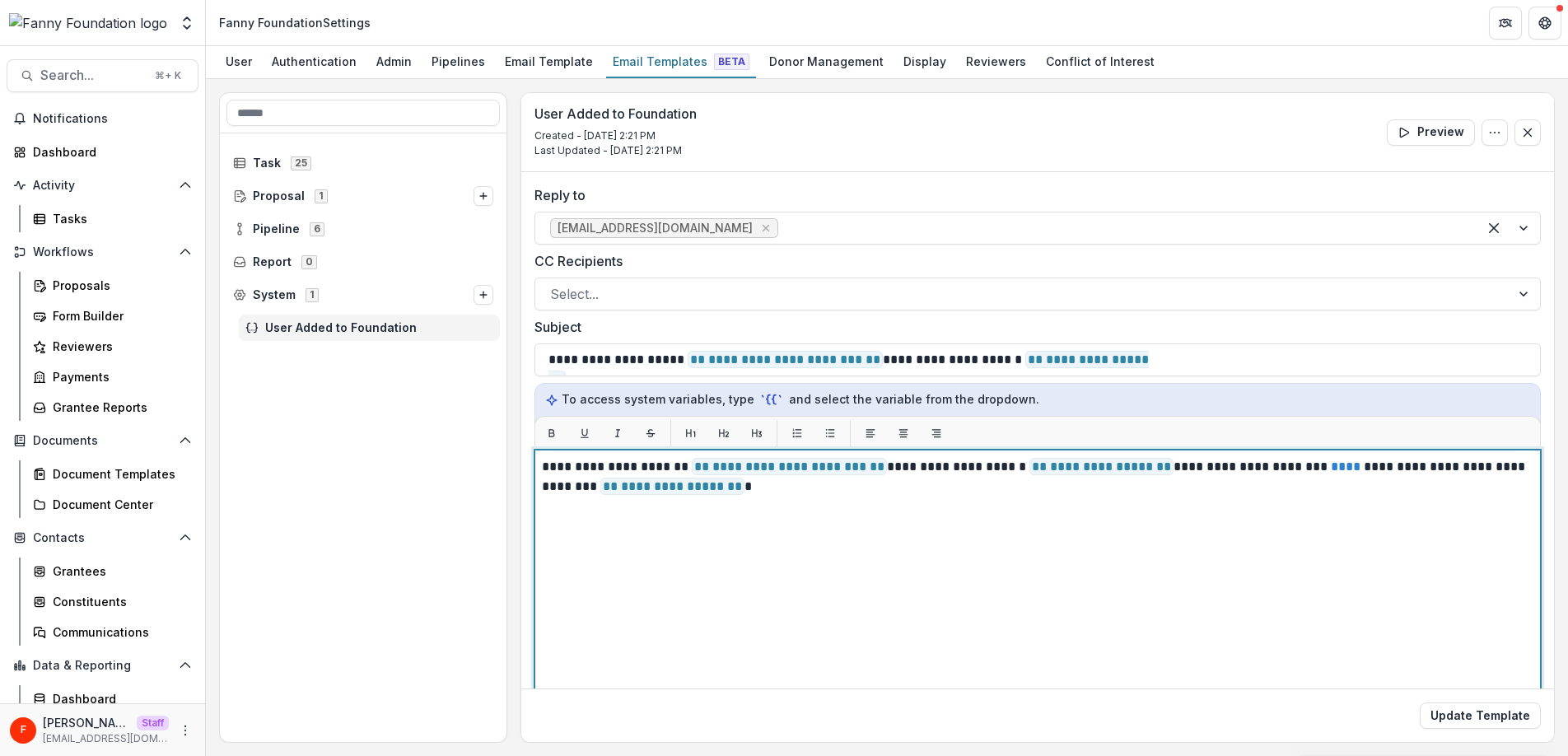
click at [959, 510] on div "**********" at bounding box center [1037, 655] width 992 height 397
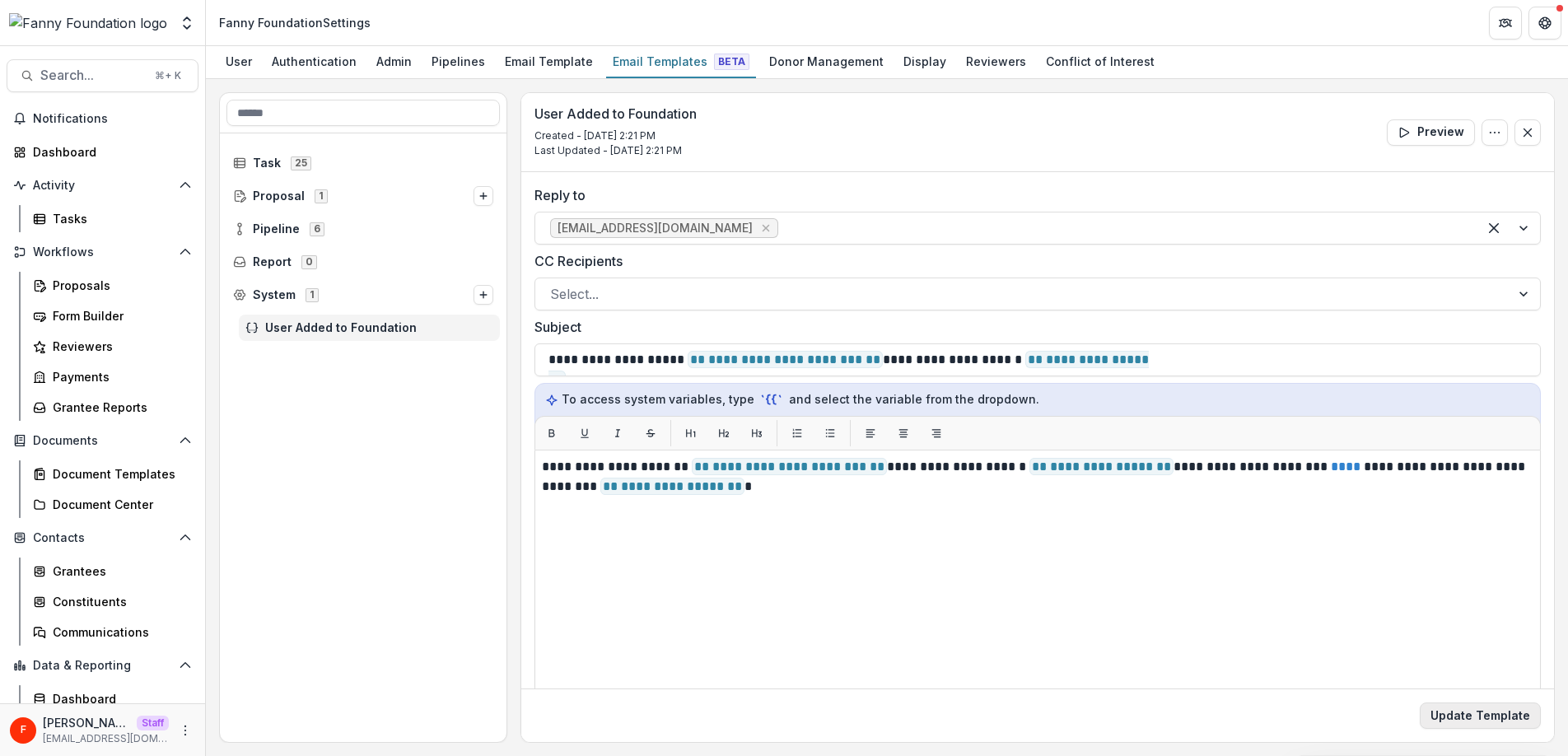
click at [1473, 718] on button "Update Template" at bounding box center [1480, 715] width 121 height 27
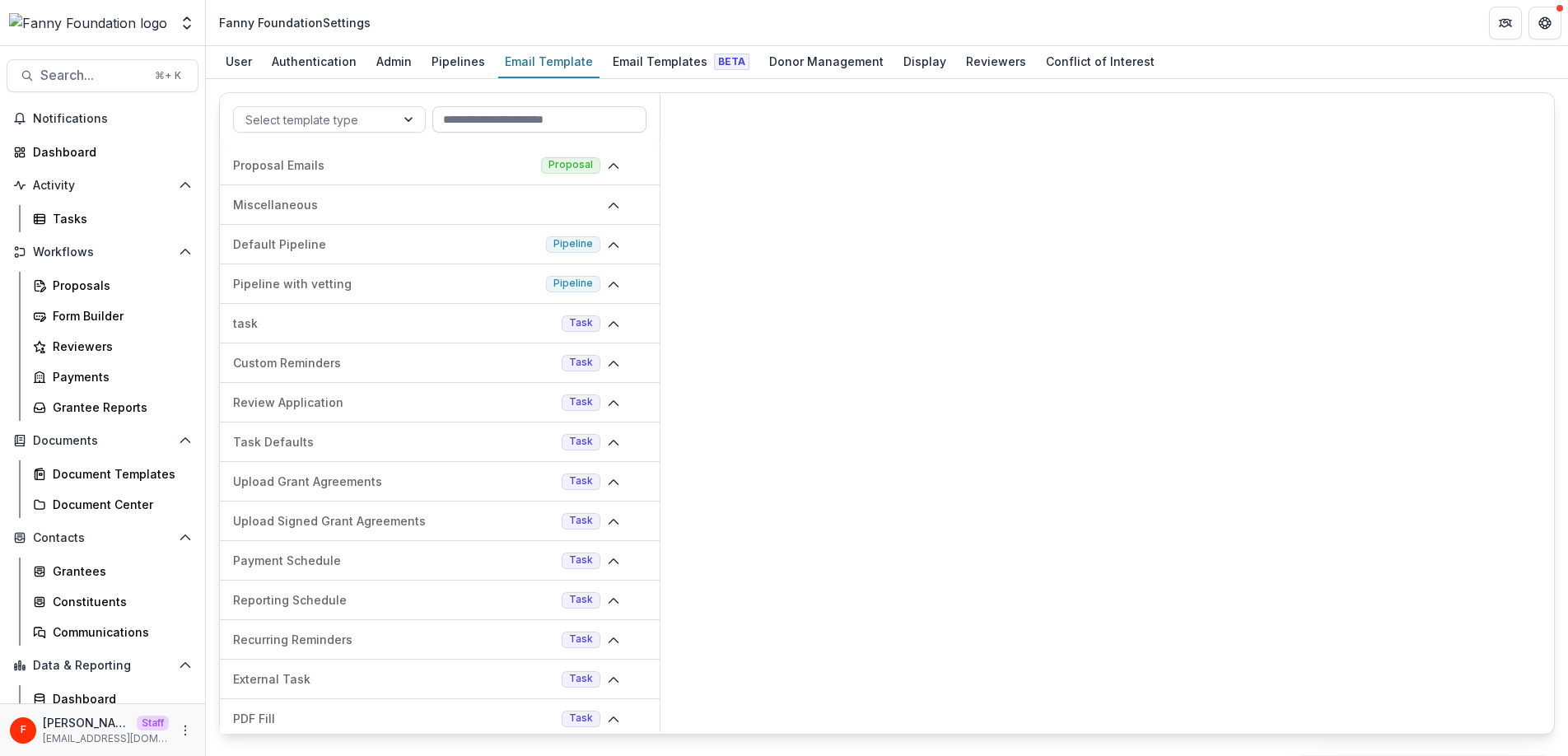
click at [535, 121] on input at bounding box center [540, 119] width 214 height 27
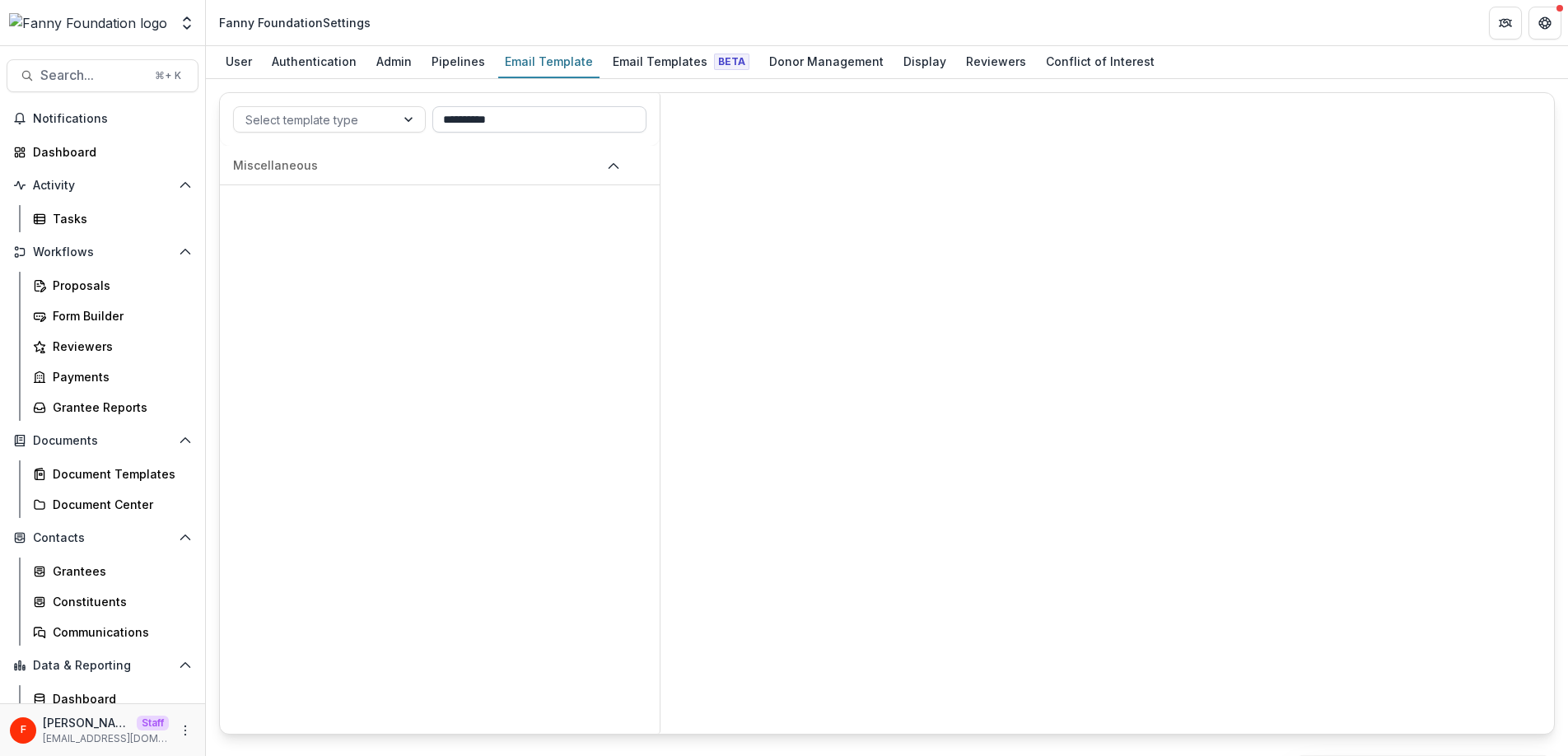
type input "**********"
click at [598, 171] on p "Miscellaneous" at bounding box center [416, 165] width 367 height 17
click at [411, 207] on p "Foundation add user to nonprofit" at bounding box center [334, 204] width 191 height 17
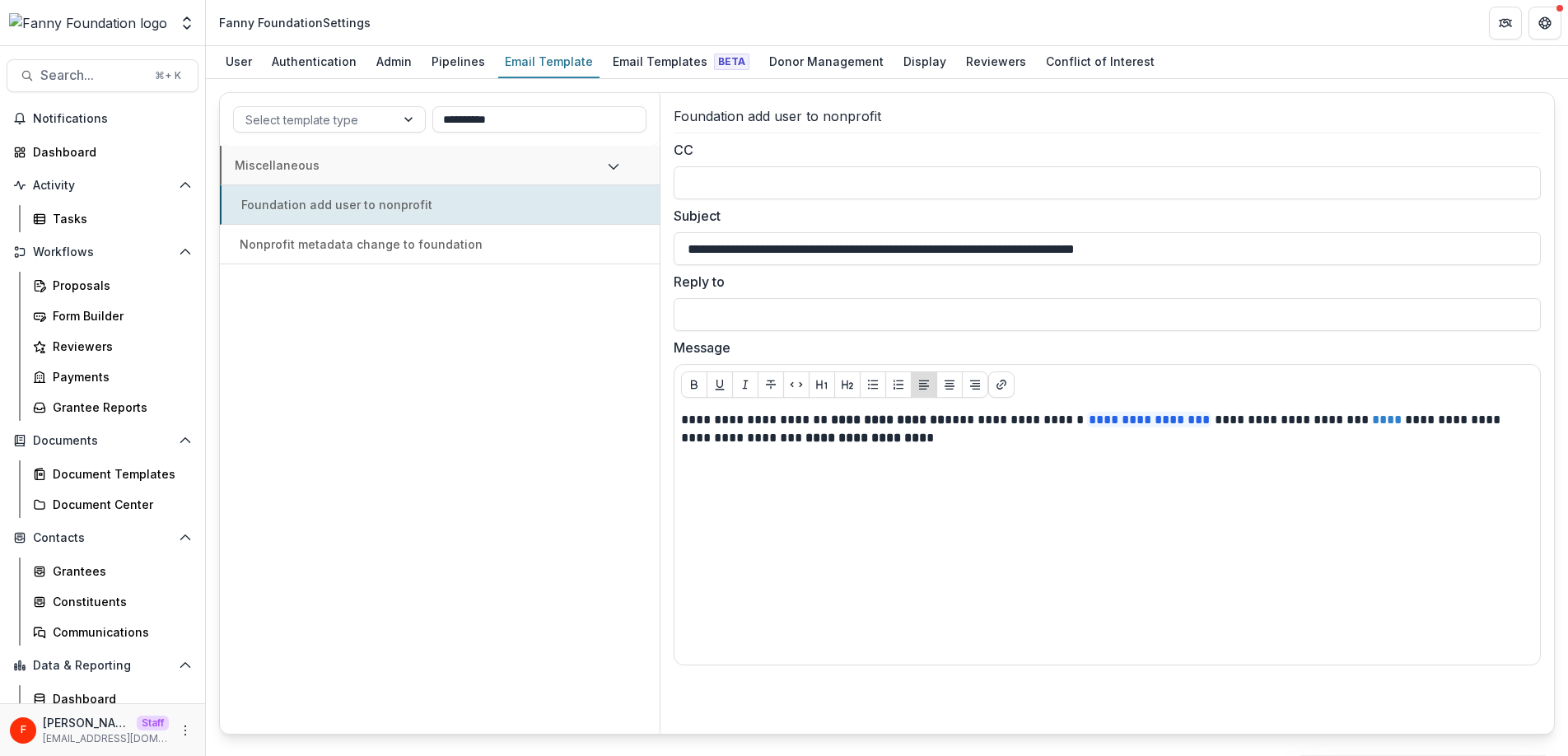
drag, startPoint x: 1260, startPoint y: 246, endPoint x: 656, endPoint y: 246, distance: 604.0
click at [658, 246] on div "**********" at bounding box center [886, 413] width 1335 height 642
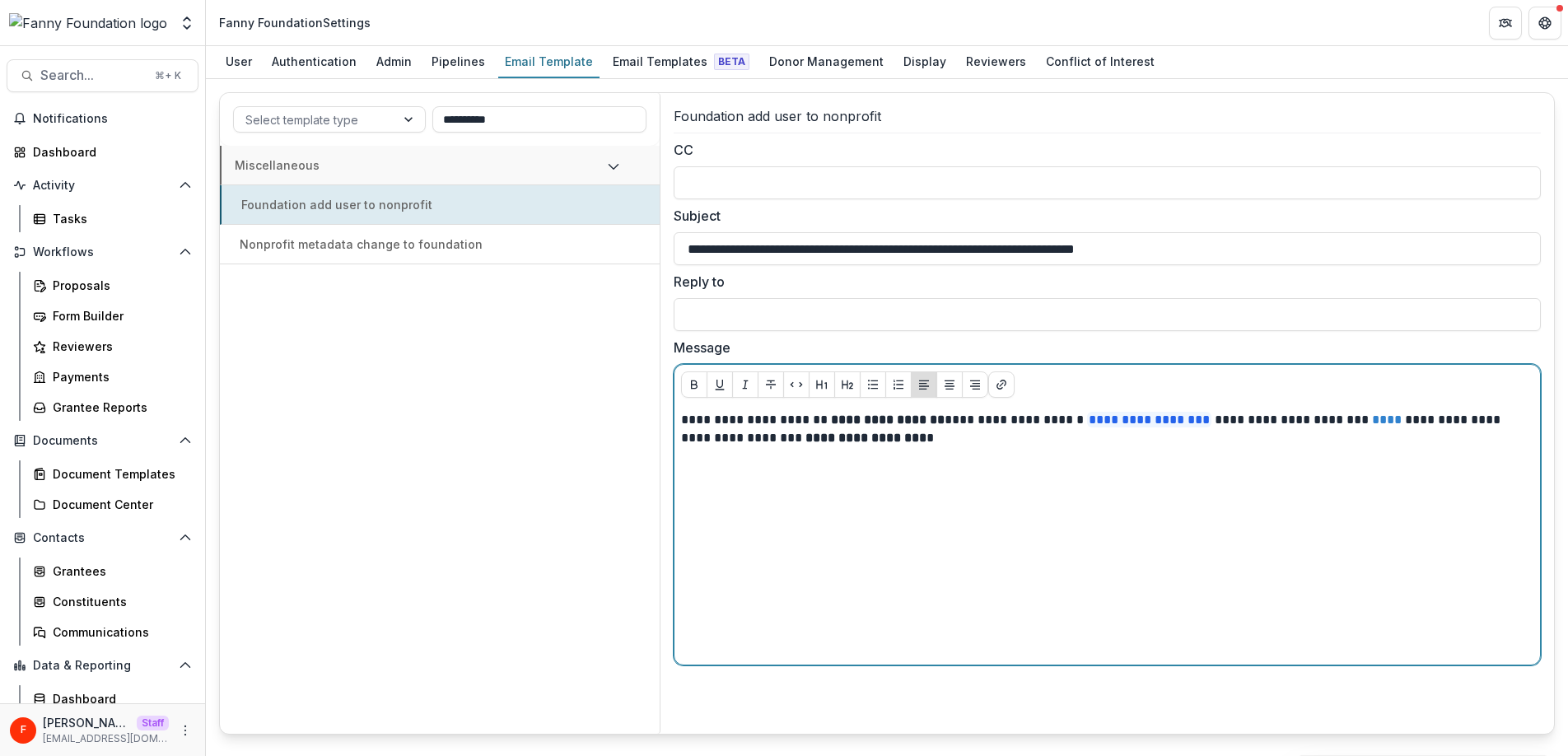
click at [961, 458] on div "**********" at bounding box center [1107, 534] width 852 height 247
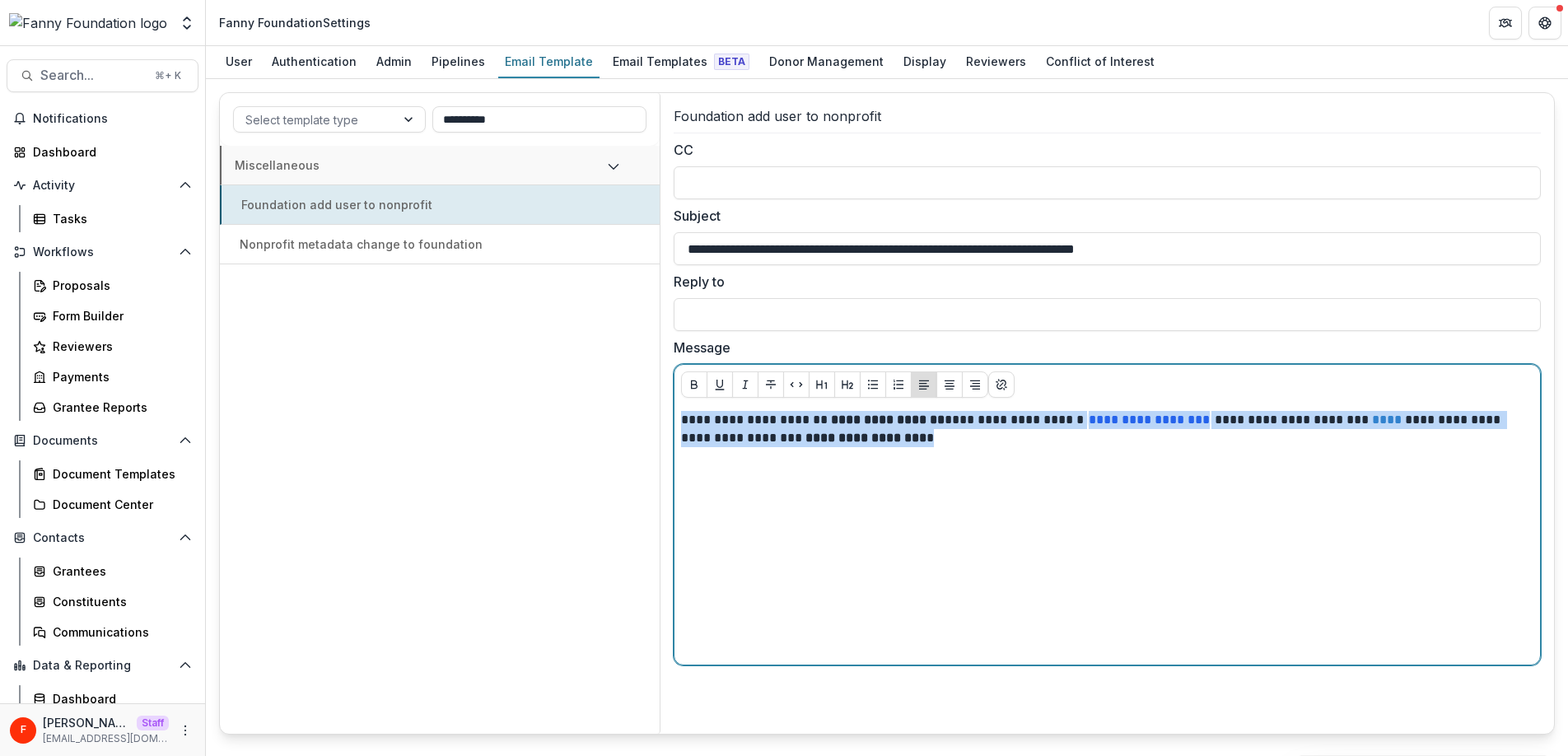
drag, startPoint x: 944, startPoint y: 444, endPoint x: 677, endPoint y: 414, distance: 268.7
click at [677, 414] on div "**********" at bounding box center [1107, 534] width 865 height 260
copy p "**********"
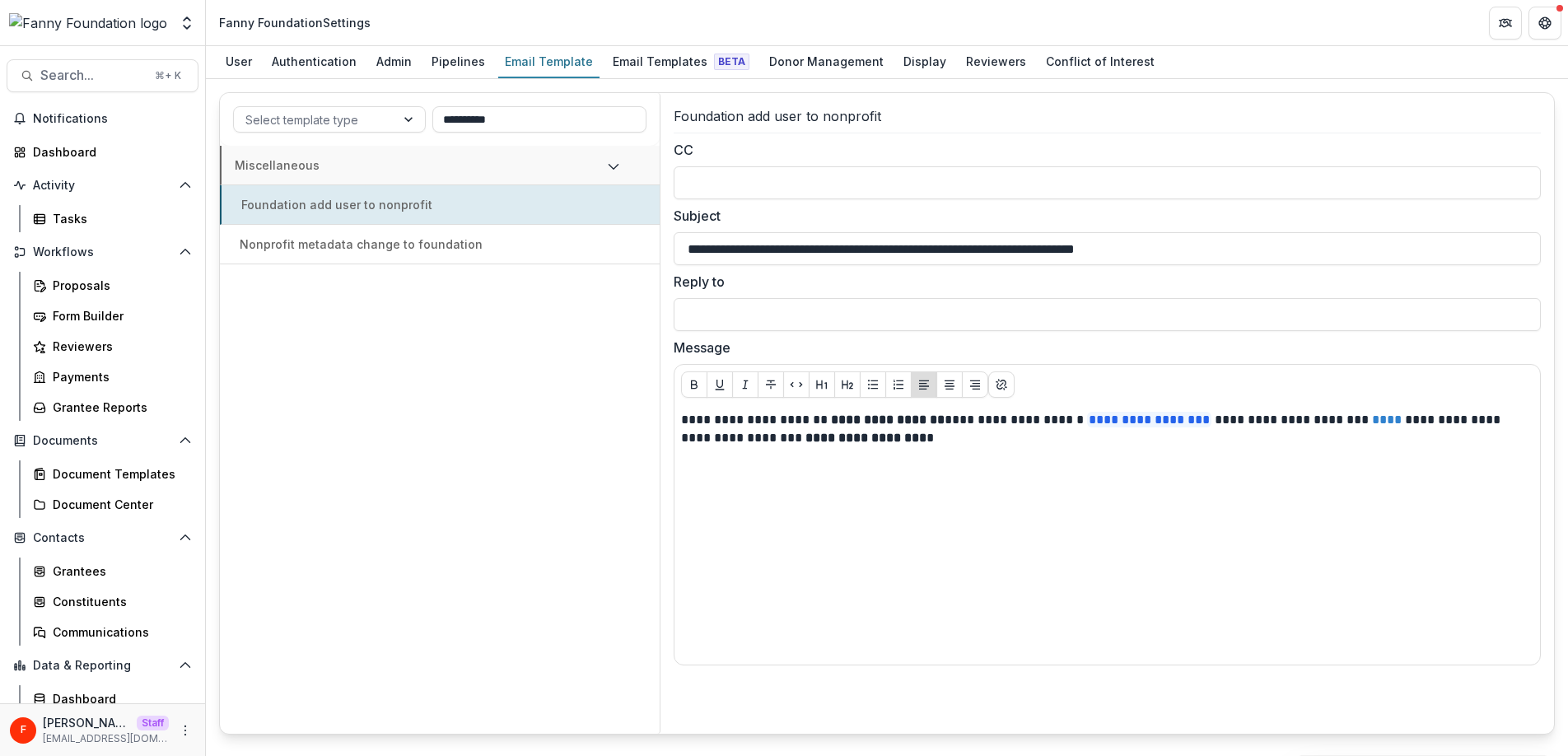
click at [418, 248] on p "Nonprofit metadata change to foundation" at bounding box center [360, 244] width 243 height 17
type input "**********"
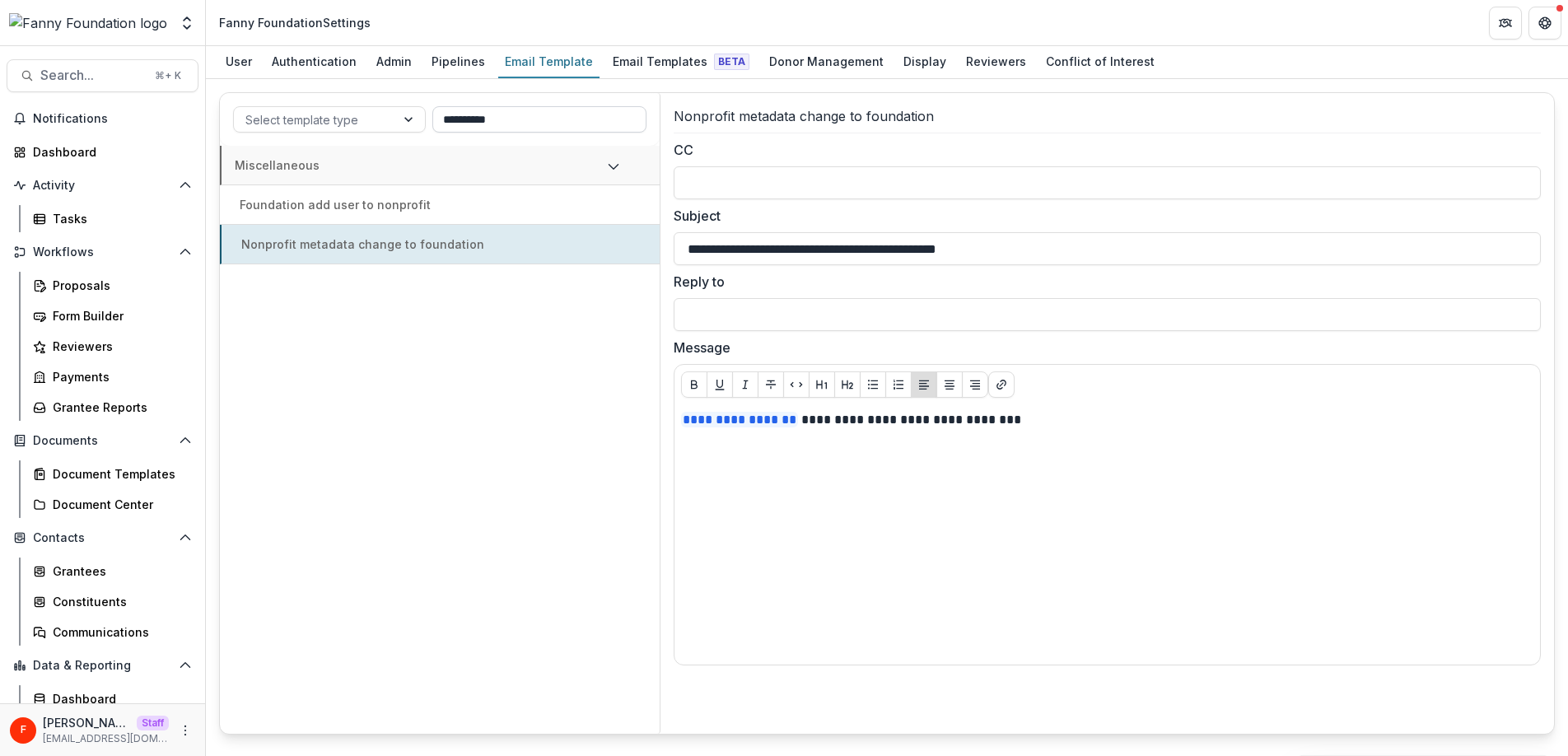
drag, startPoint x: 512, startPoint y: 120, endPoint x: 440, endPoint y: 119, distance: 72.0
click at [440, 119] on input "**********" at bounding box center [540, 119] width 214 height 27
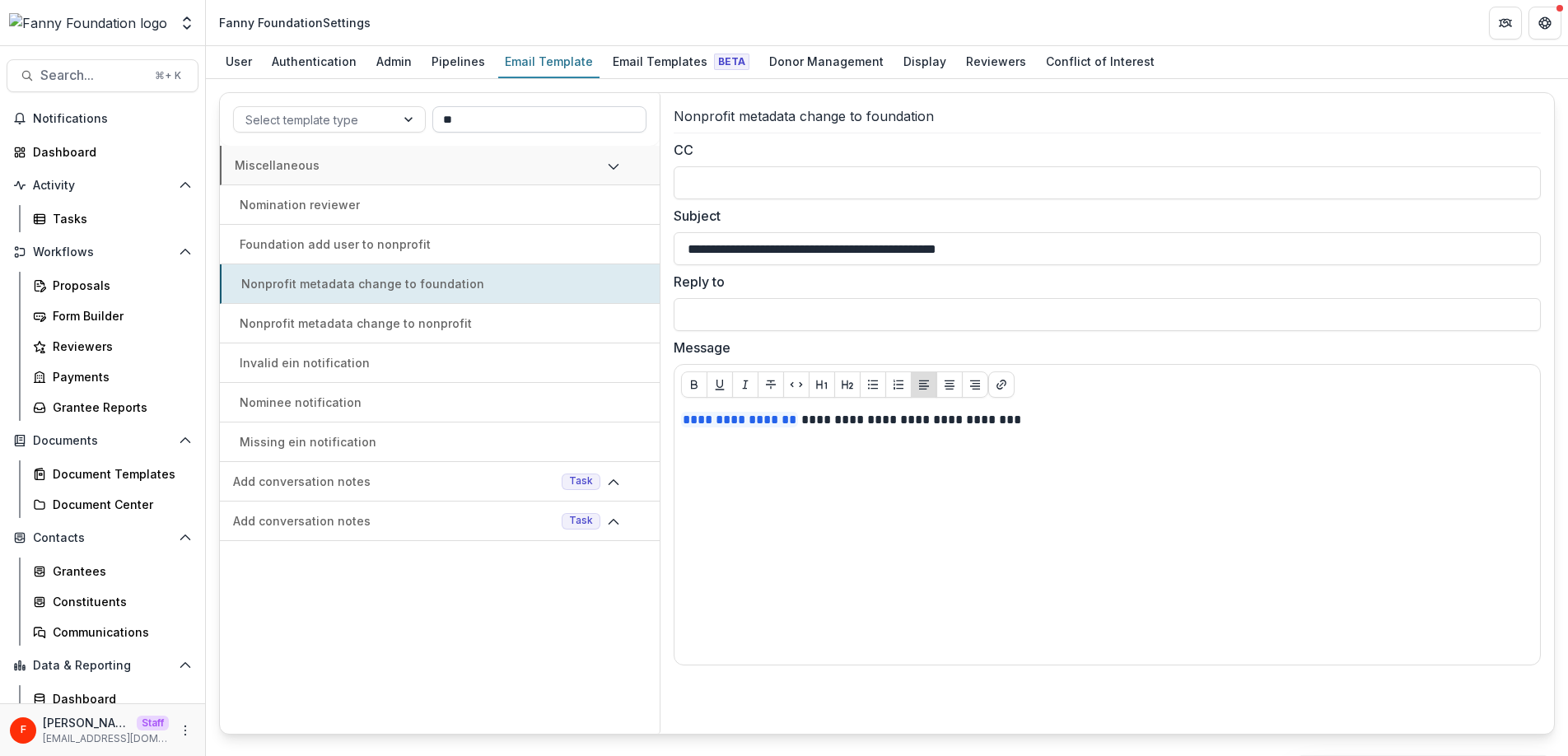
type input "*"
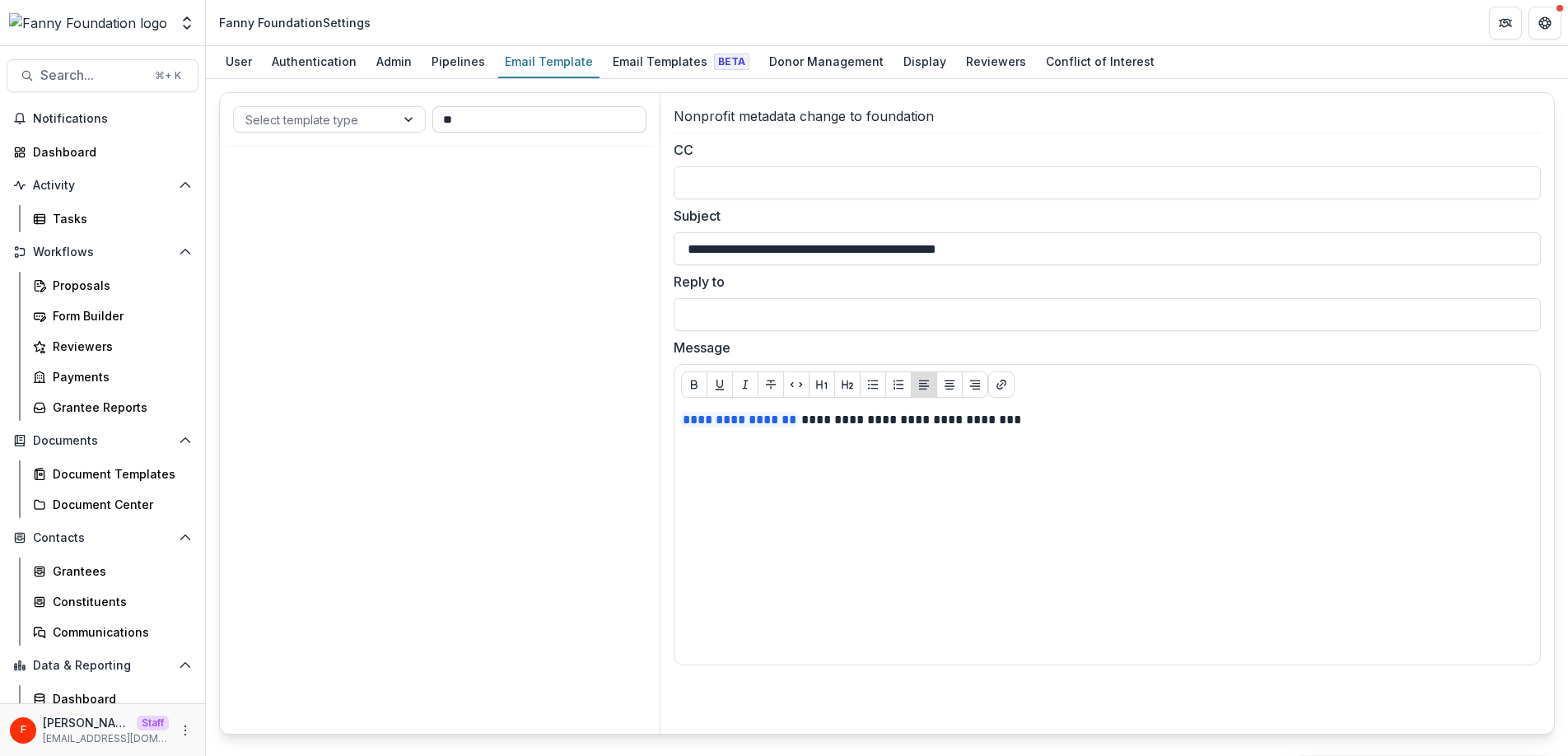
type input "*"
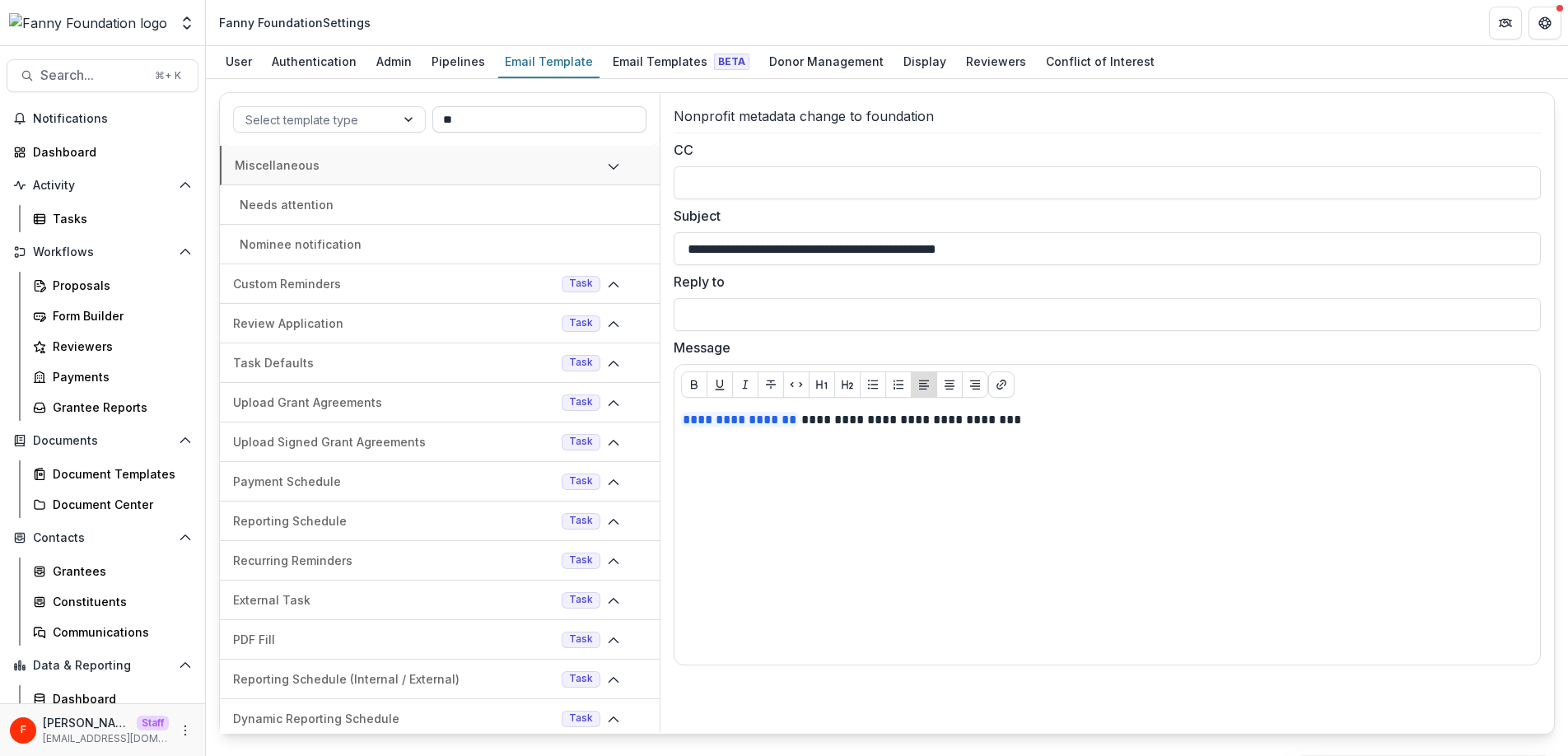
type input "*"
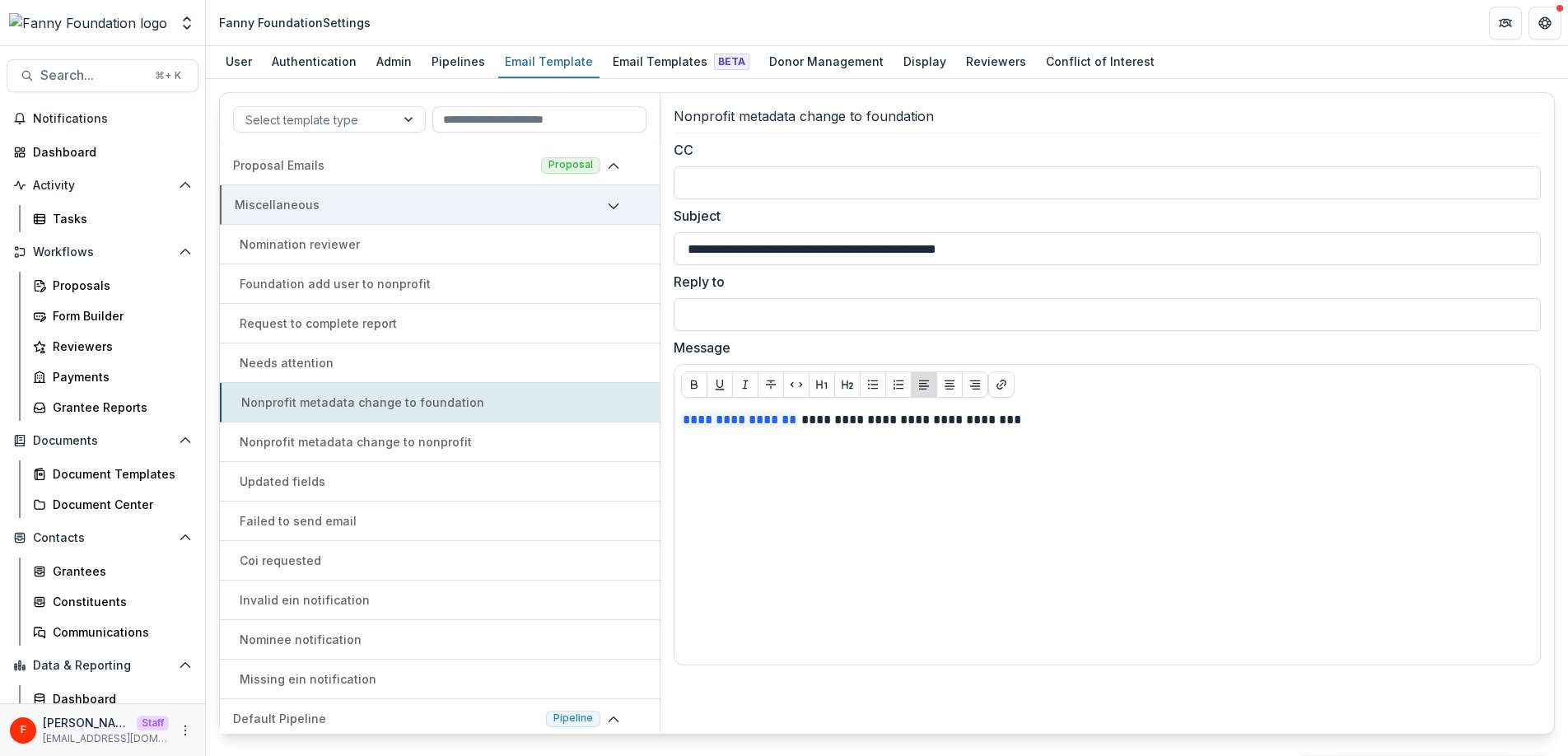
click at [619, 200] on span at bounding box center [620, 205] width 27 height 20
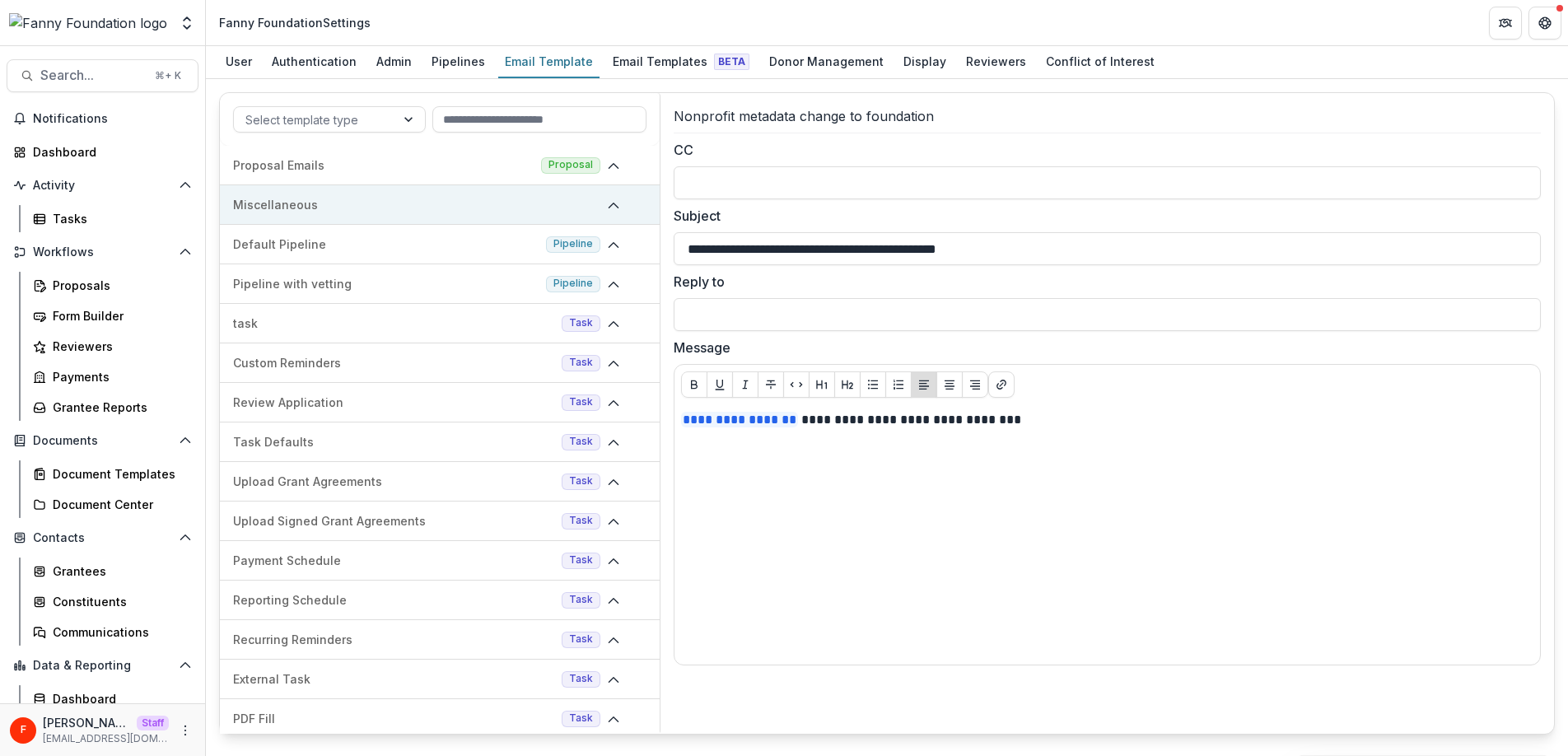
click at [609, 203] on icon at bounding box center [613, 205] width 13 height 13
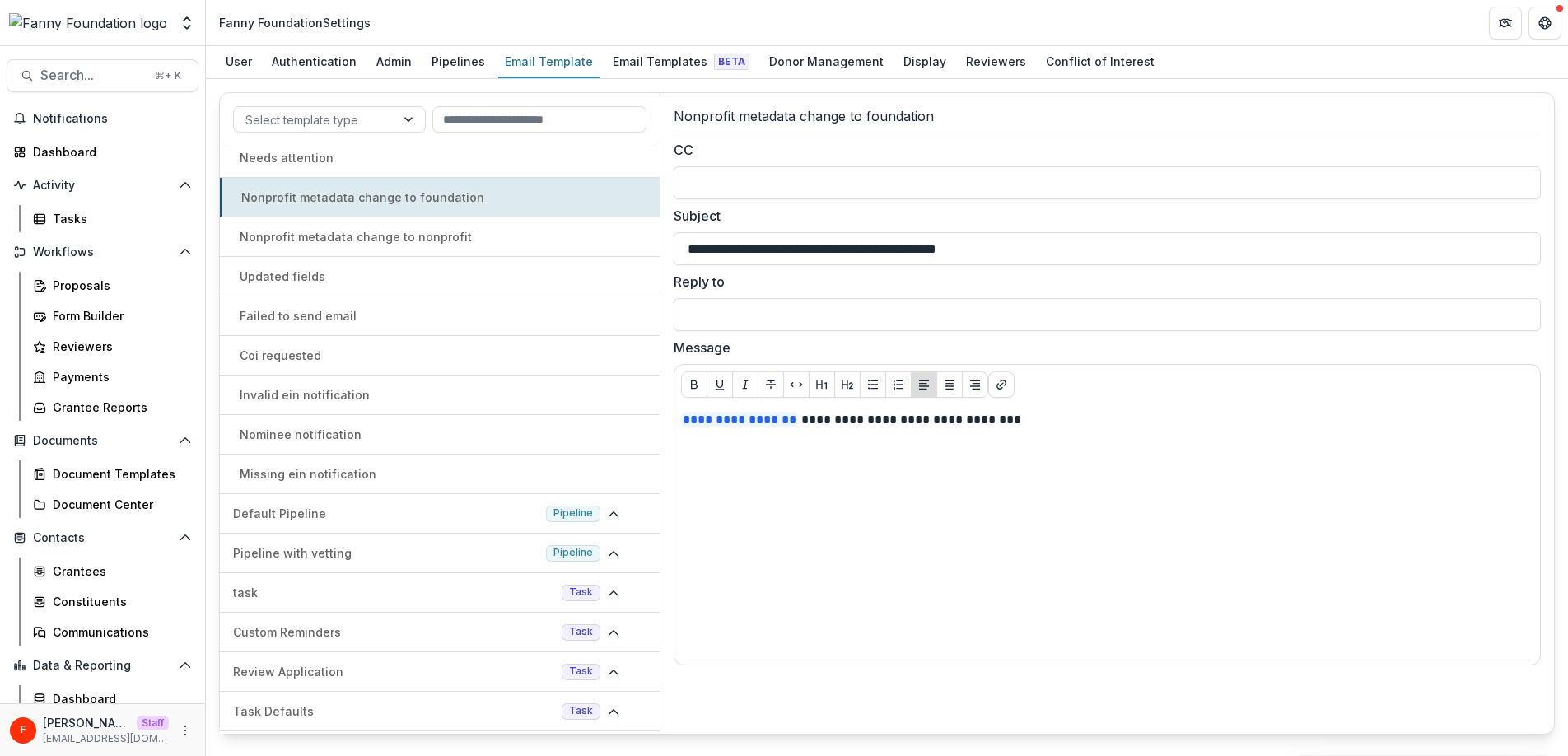
scroll to position [207, 0]
click at [386, 426] on div "Nominee notification" at bounding box center [440, 432] width 440 height 17
type input "**********"
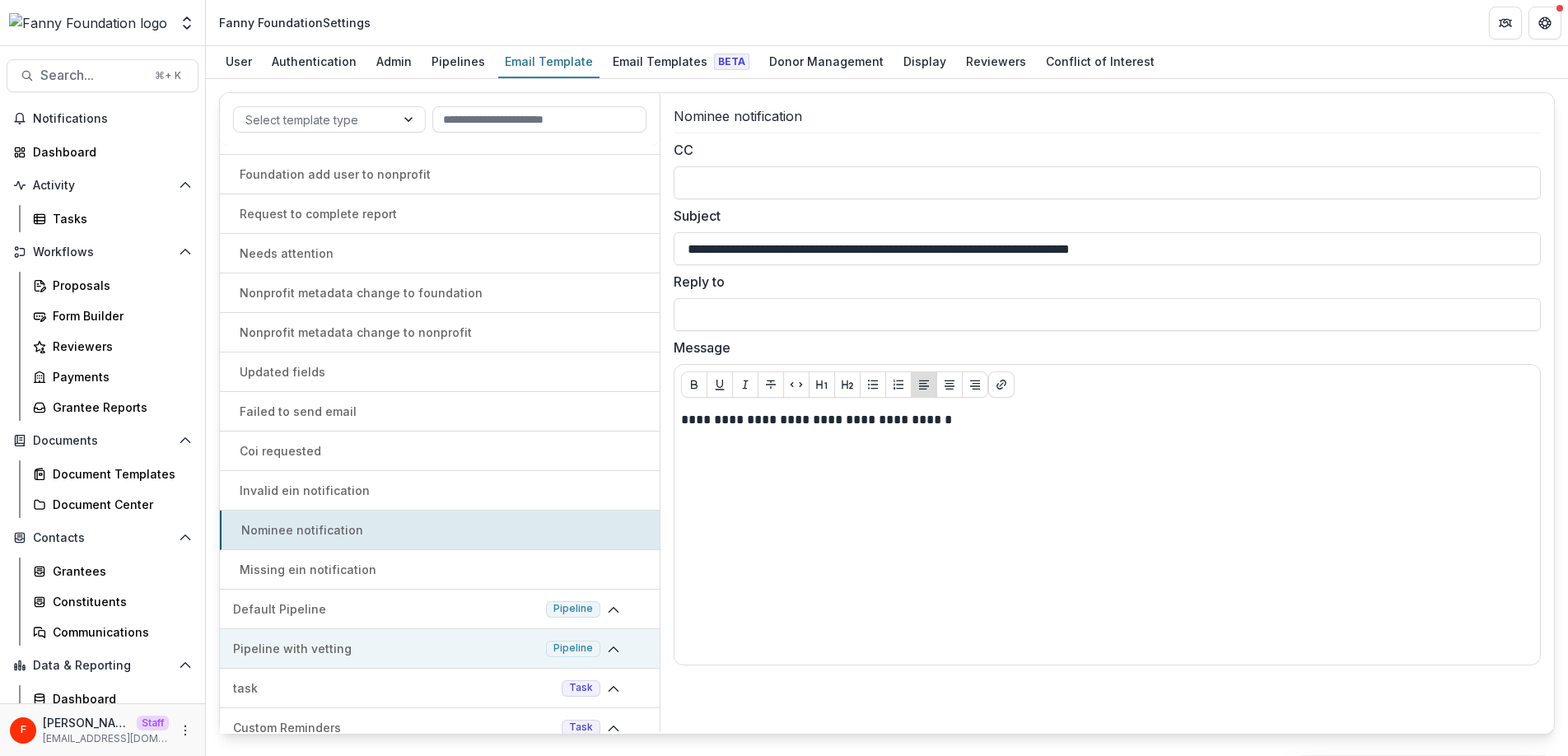
scroll to position [0, 0]
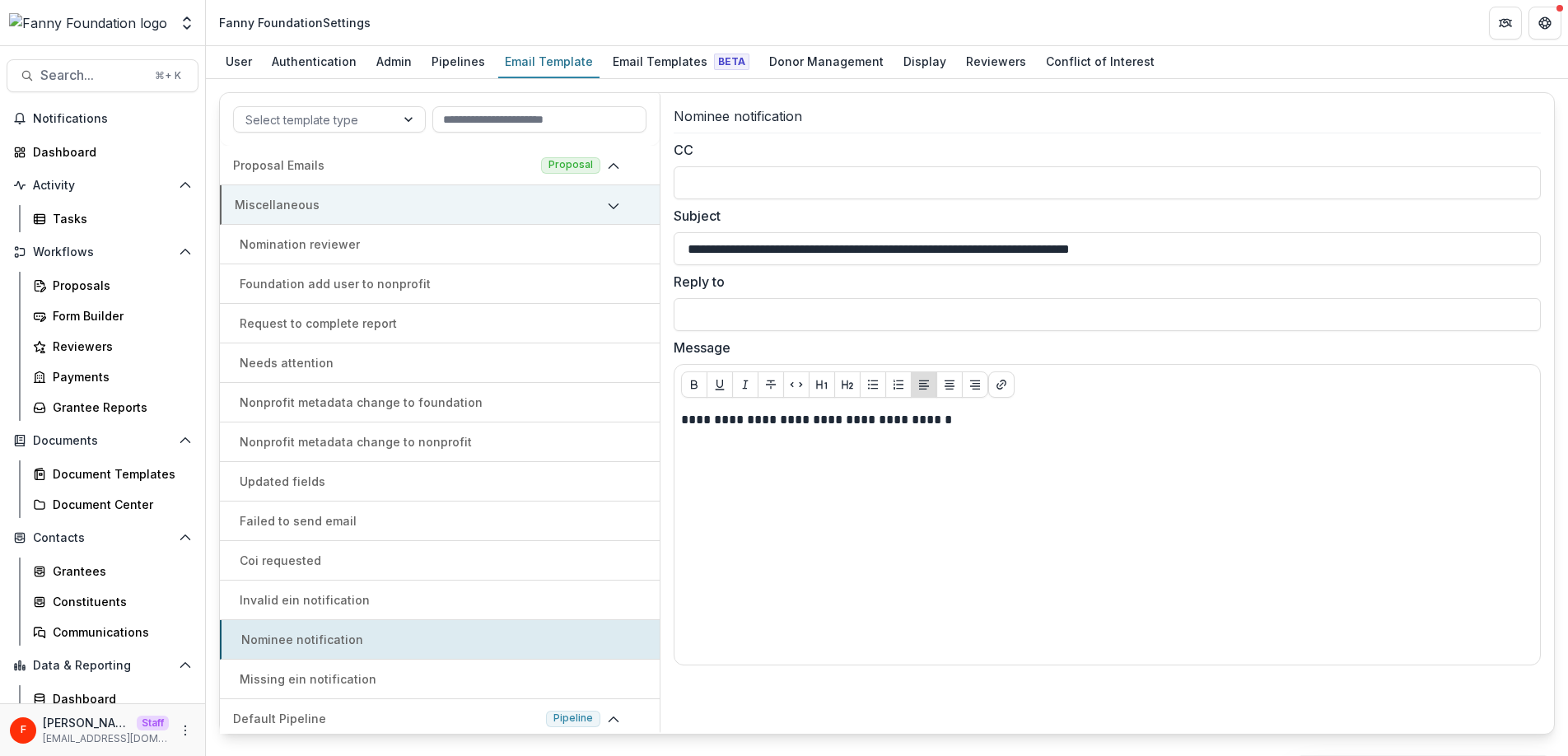
click at [499, 204] on p "Miscellaneous" at bounding box center [417, 204] width 366 height 17
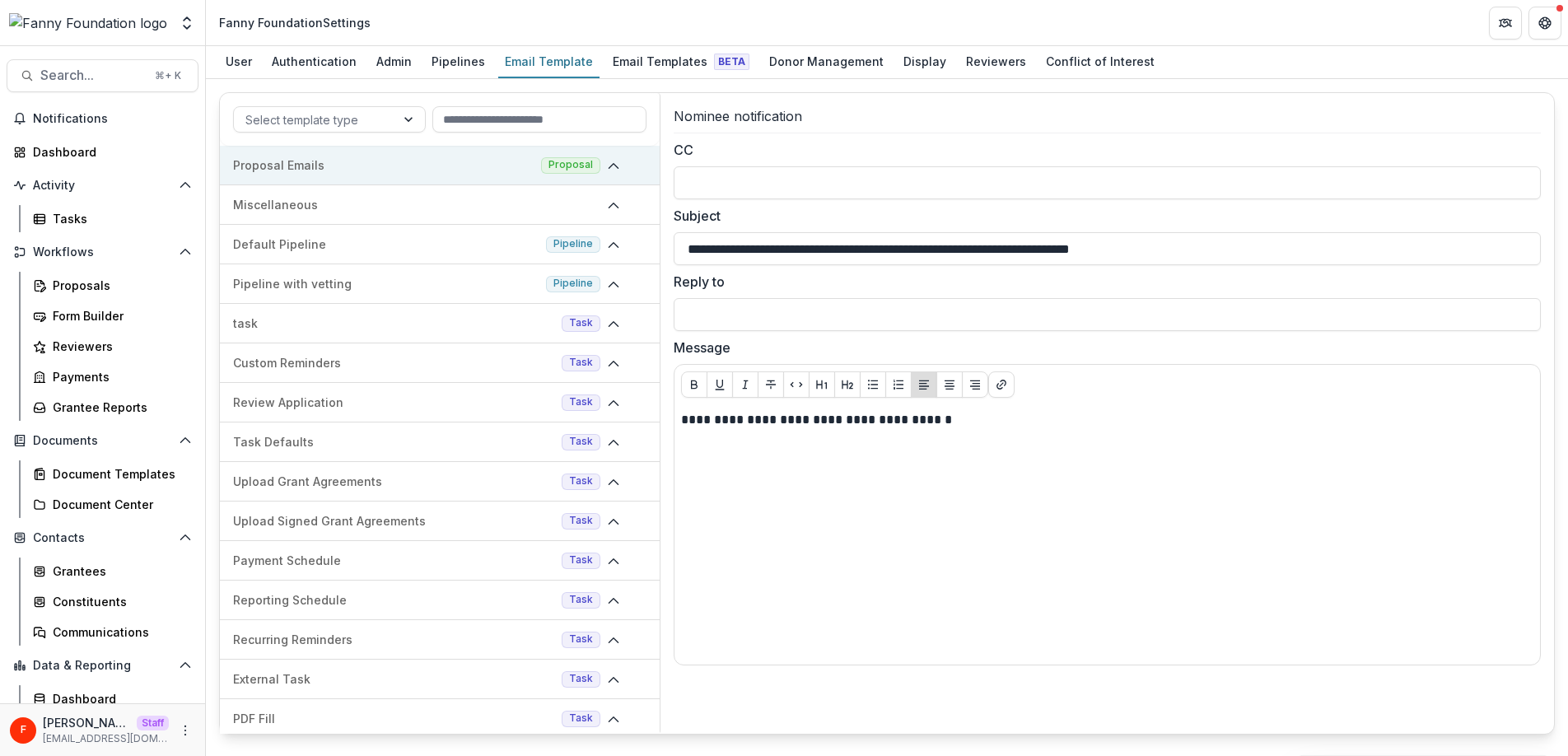
click at [443, 167] on p "Proposal Emails" at bounding box center [383, 165] width 302 height 17
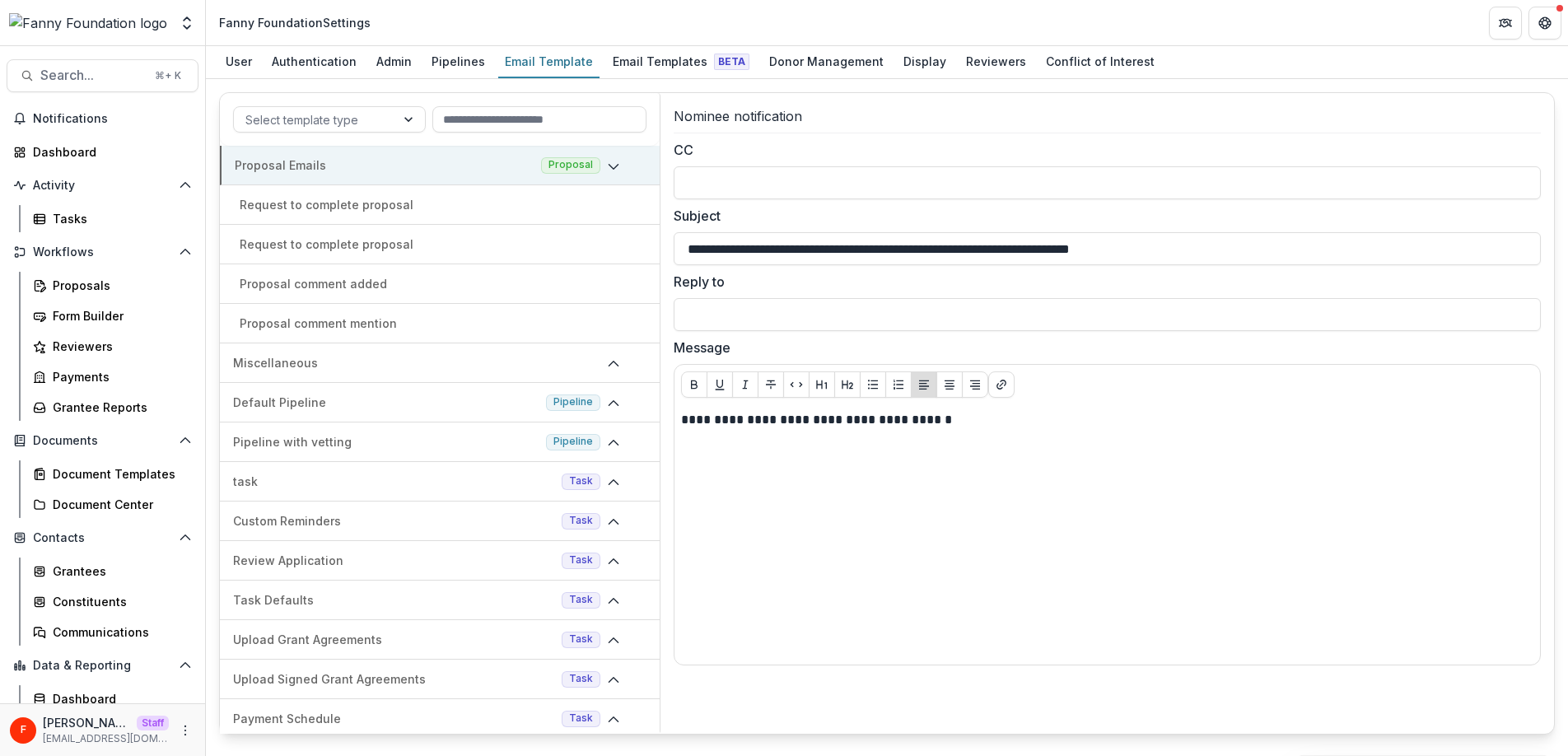
click at [437, 176] on div "Proposal Emails Proposal" at bounding box center [440, 165] width 440 height 39
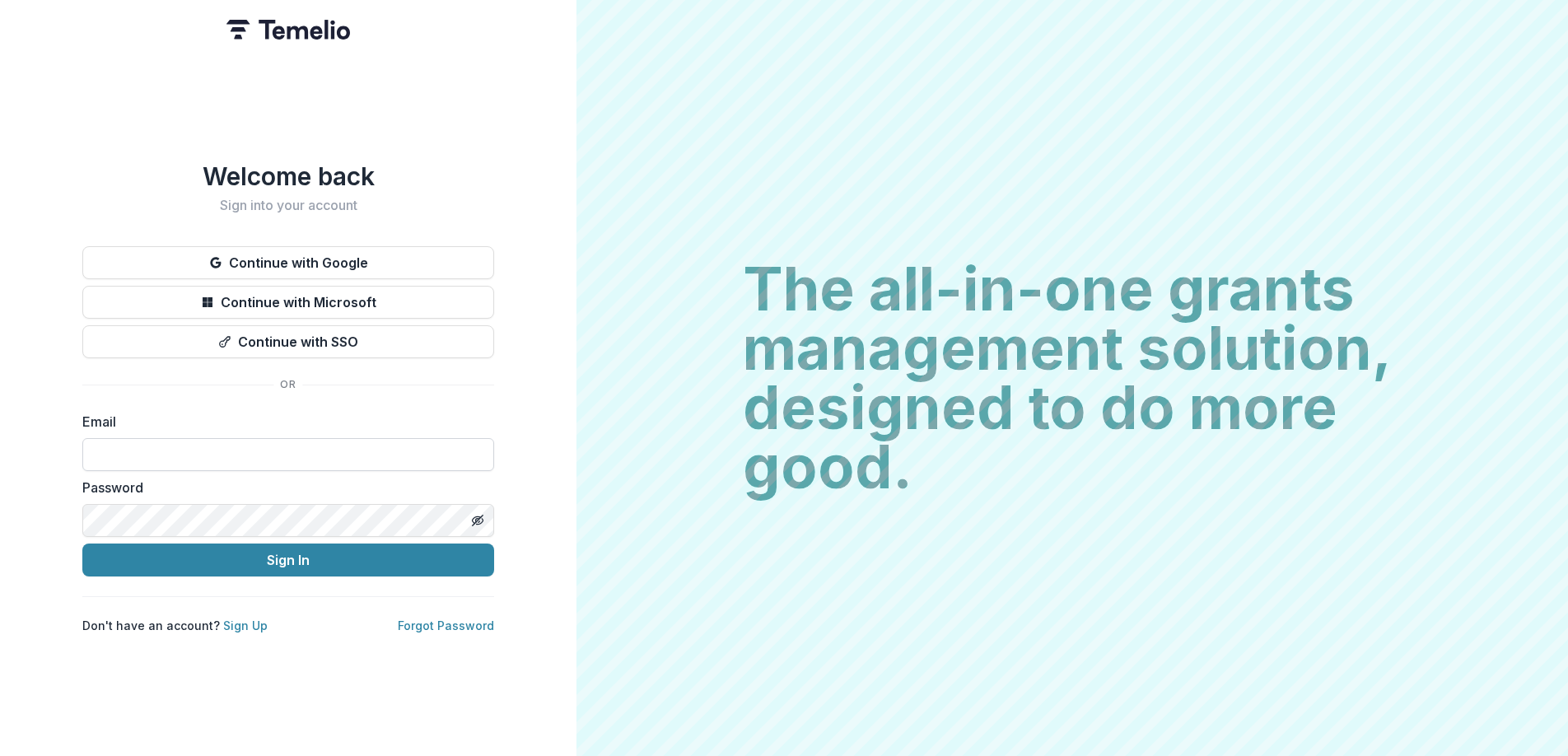
click at [328, 455] on input at bounding box center [288, 455] width 411 height 33
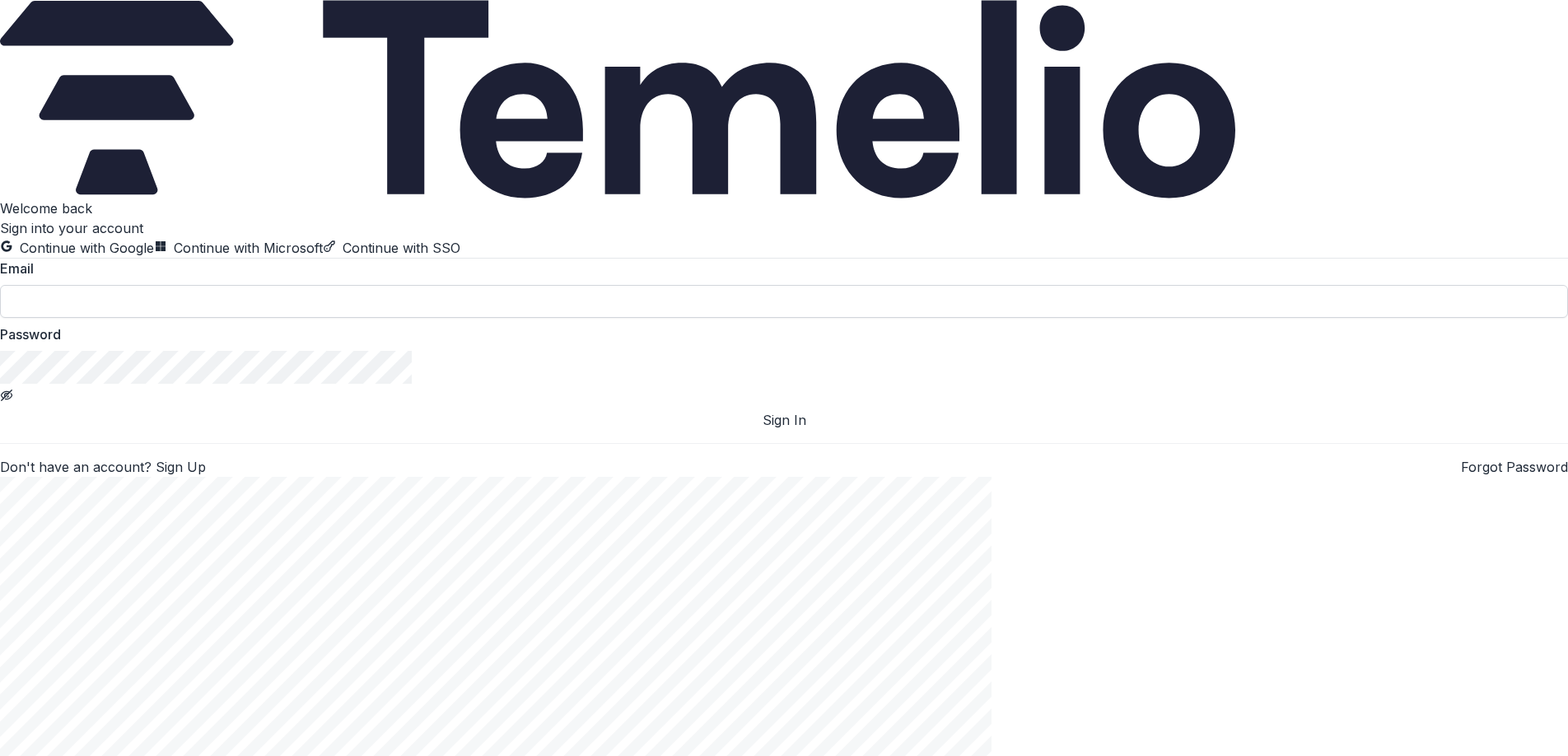
click at [201, 318] on input at bounding box center [784, 301] width 1568 height 33
type input "**********"
click at [283, 430] on button "Sign In" at bounding box center [784, 420] width 1568 height 20
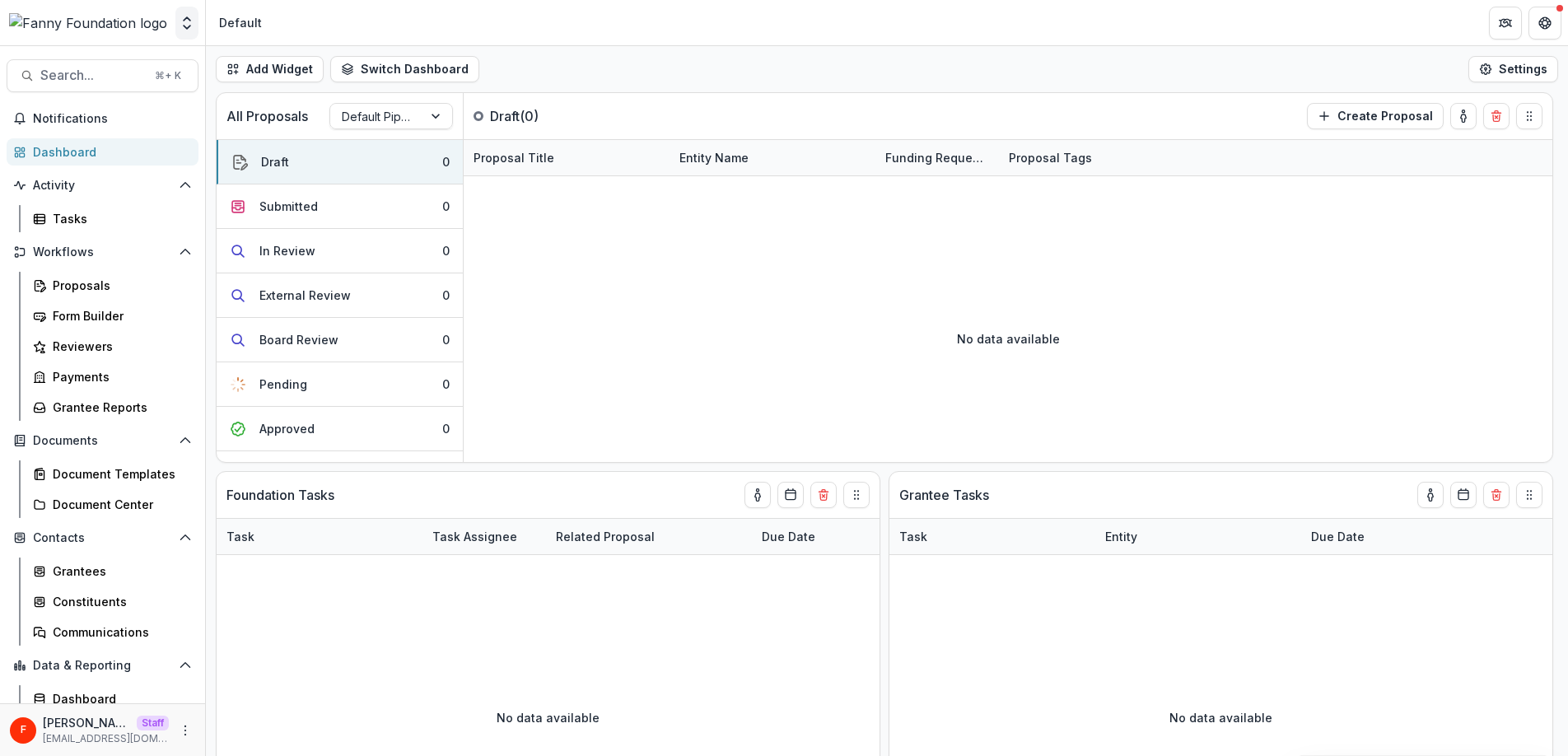
click at [184, 16] on icon "Open entity switcher" at bounding box center [187, 23] width 16 height 16
click at [179, 730] on icon "More" at bounding box center [185, 730] width 13 height 13
click at [262, 718] on button "Logout" at bounding box center [289, 723] width 176 height 27
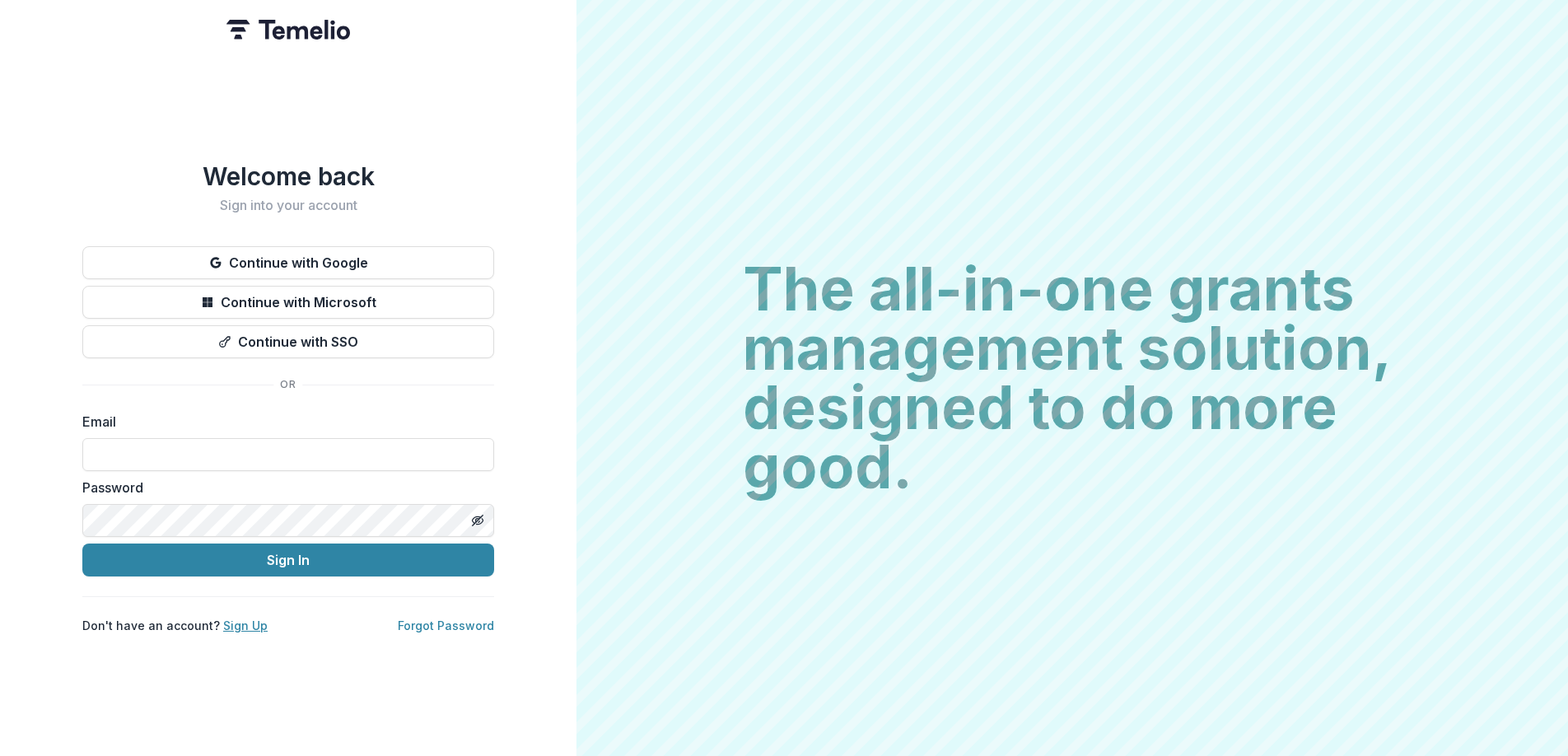
click at [236, 628] on link "Sign Up" at bounding box center [245, 625] width 45 height 14
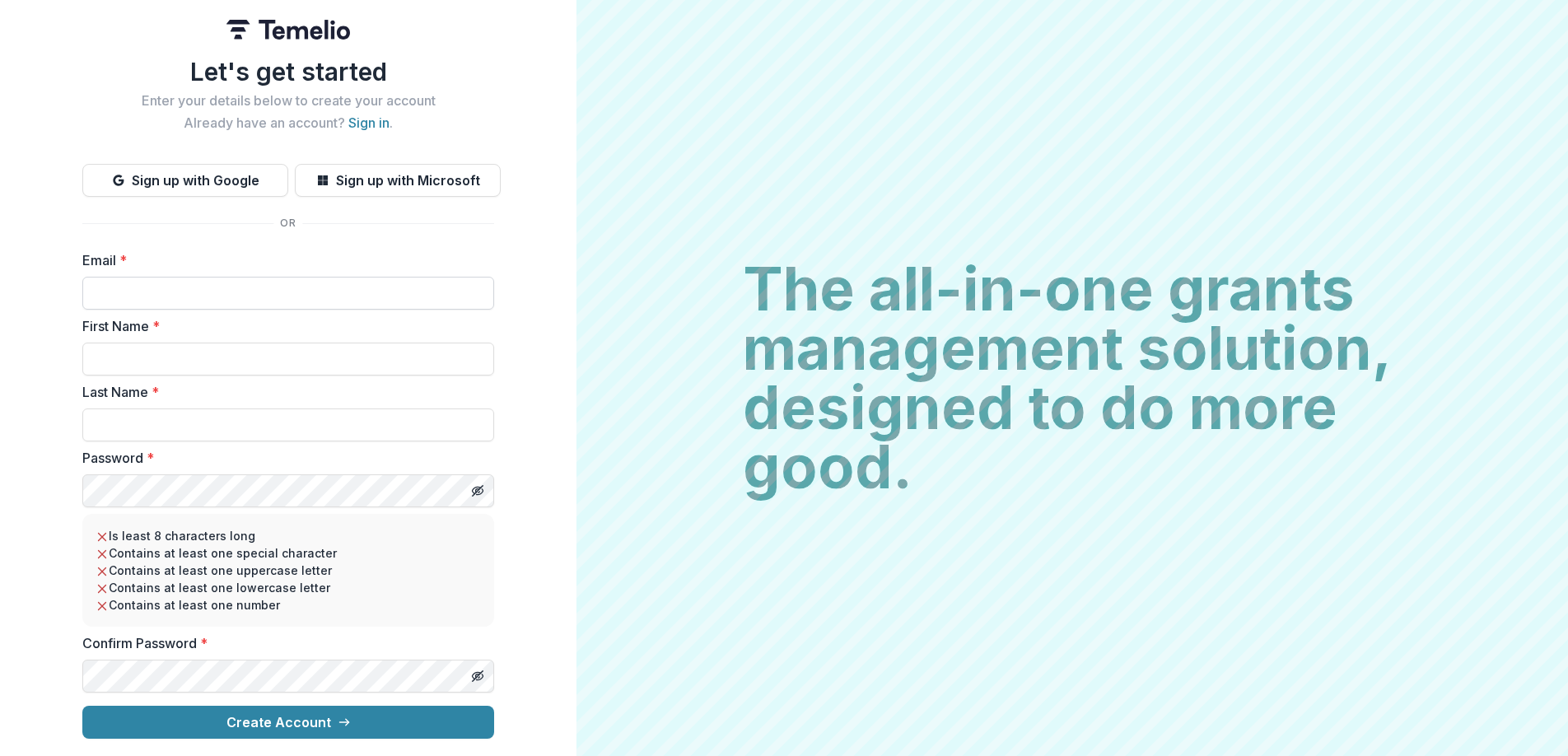
click at [215, 287] on input "Email *" at bounding box center [288, 293] width 411 height 33
type input "**********"
click at [248, 357] on input "First Name *" at bounding box center [288, 359] width 411 height 33
drag, startPoint x: 320, startPoint y: 292, endPoint x: 78, endPoint y: 291, distance: 242.0
click at [78, 291] on div "**********" at bounding box center [288, 378] width 576 height 756
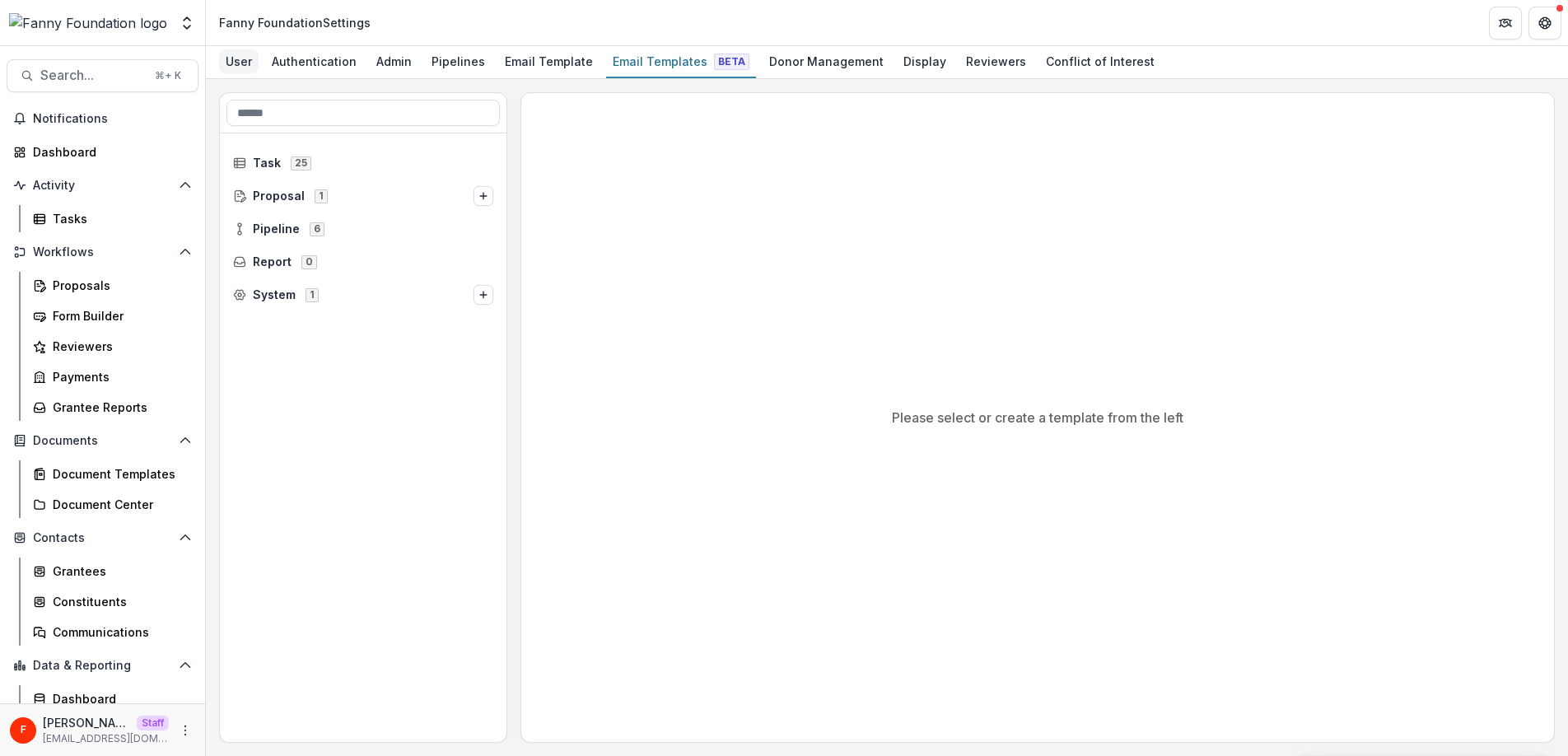
click at [247, 60] on div "User" at bounding box center [238, 61] width 39 height 24
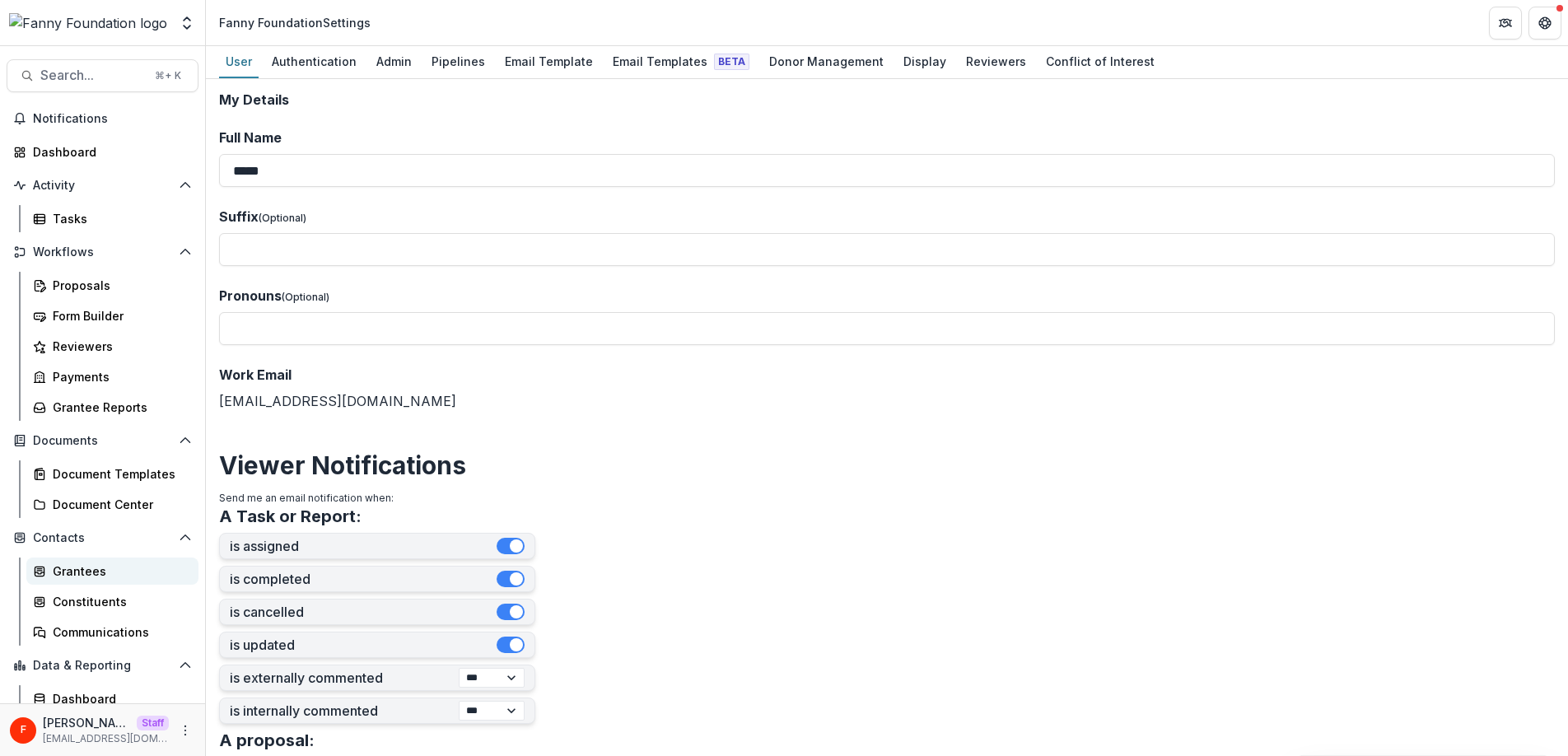
click at [86, 571] on div "Grantees" at bounding box center [119, 571] width 133 height 17
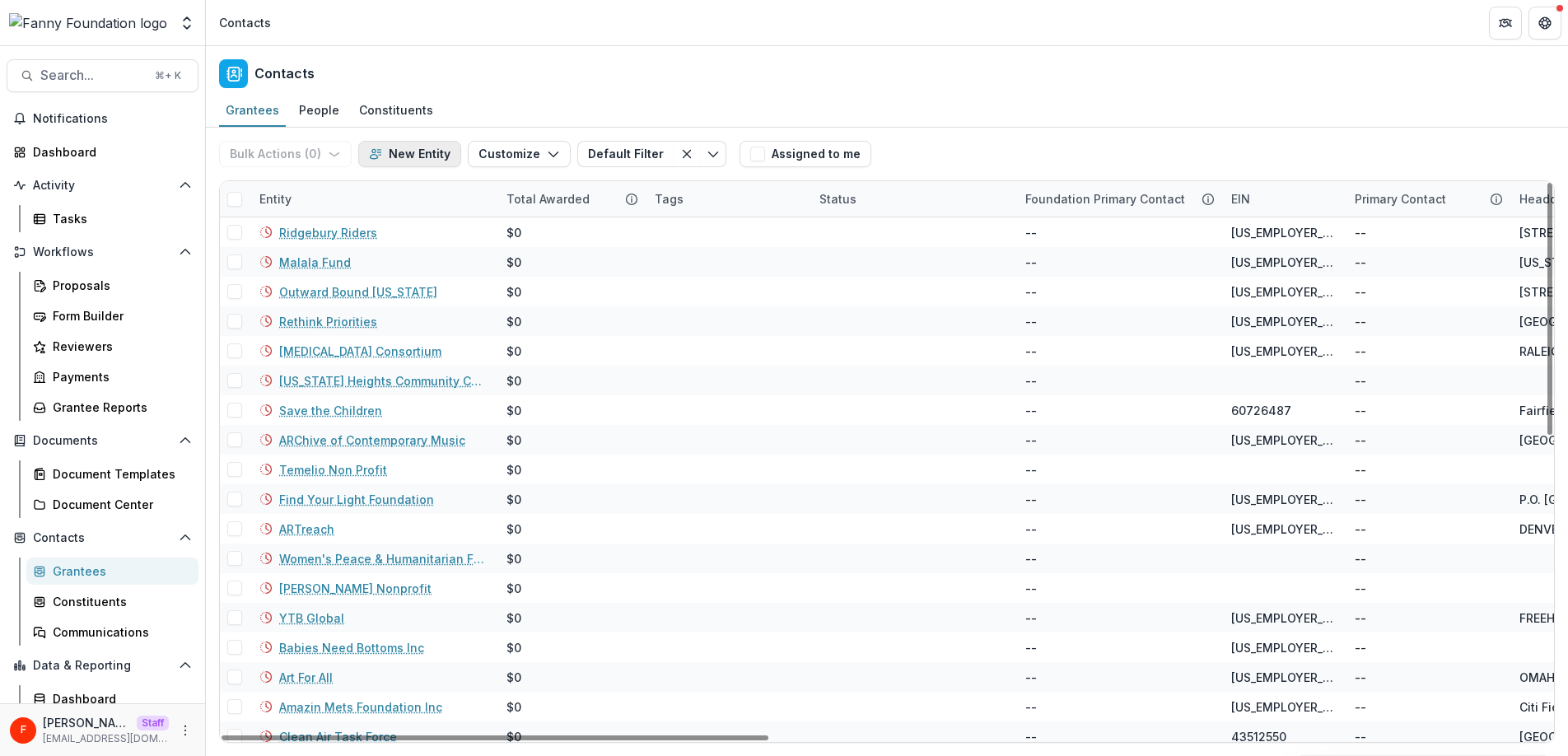
click at [429, 160] on button "New Entity" at bounding box center [410, 154] width 103 height 27
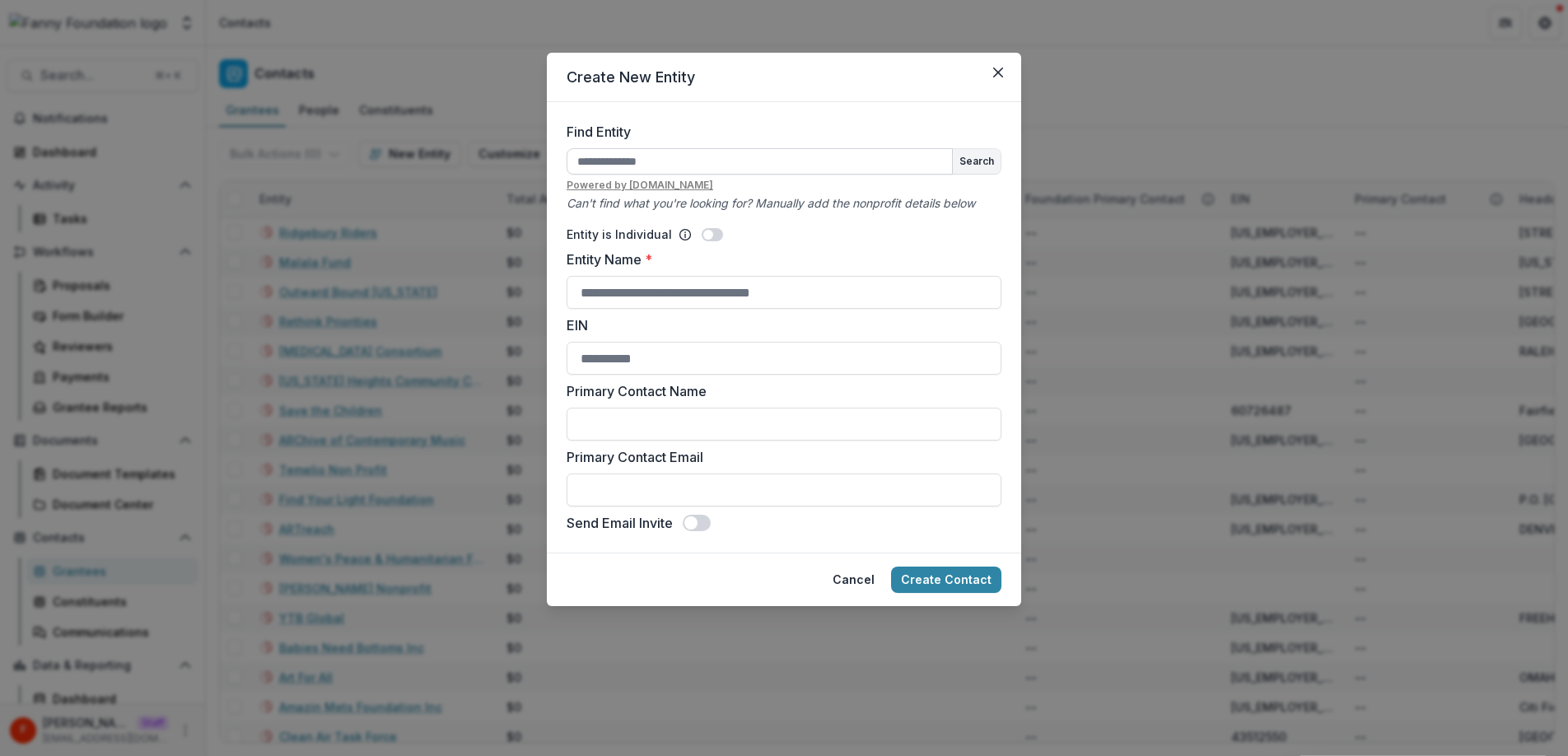
click at [688, 162] on input "Find Entity" at bounding box center [759, 161] width 386 height 27
click at [767, 295] on input "Entity Name *" at bounding box center [784, 292] width 434 height 33
type input "**********"
click at [888, 314] on div "**********" at bounding box center [784, 373] width 434 height 321
click at [742, 418] on input "Primary Contact Name" at bounding box center [784, 424] width 434 height 33
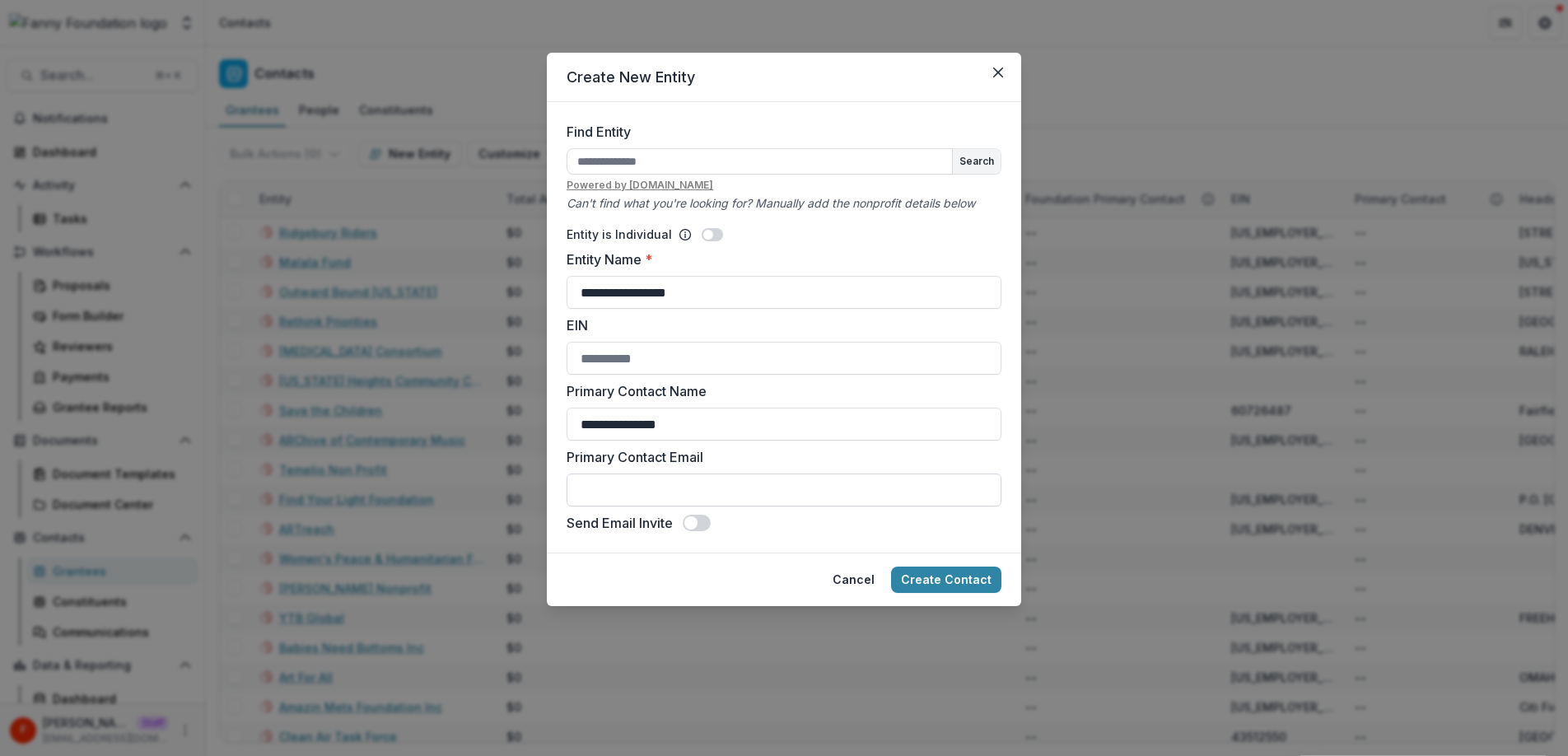
type input "**********"
click at [806, 493] on input "Primary Contact Email" at bounding box center [784, 490] width 434 height 33
type input "**********"
click at [688, 518] on span at bounding box center [691, 522] width 13 height 13
click at [943, 585] on button "Create Contact" at bounding box center [946, 579] width 110 height 27
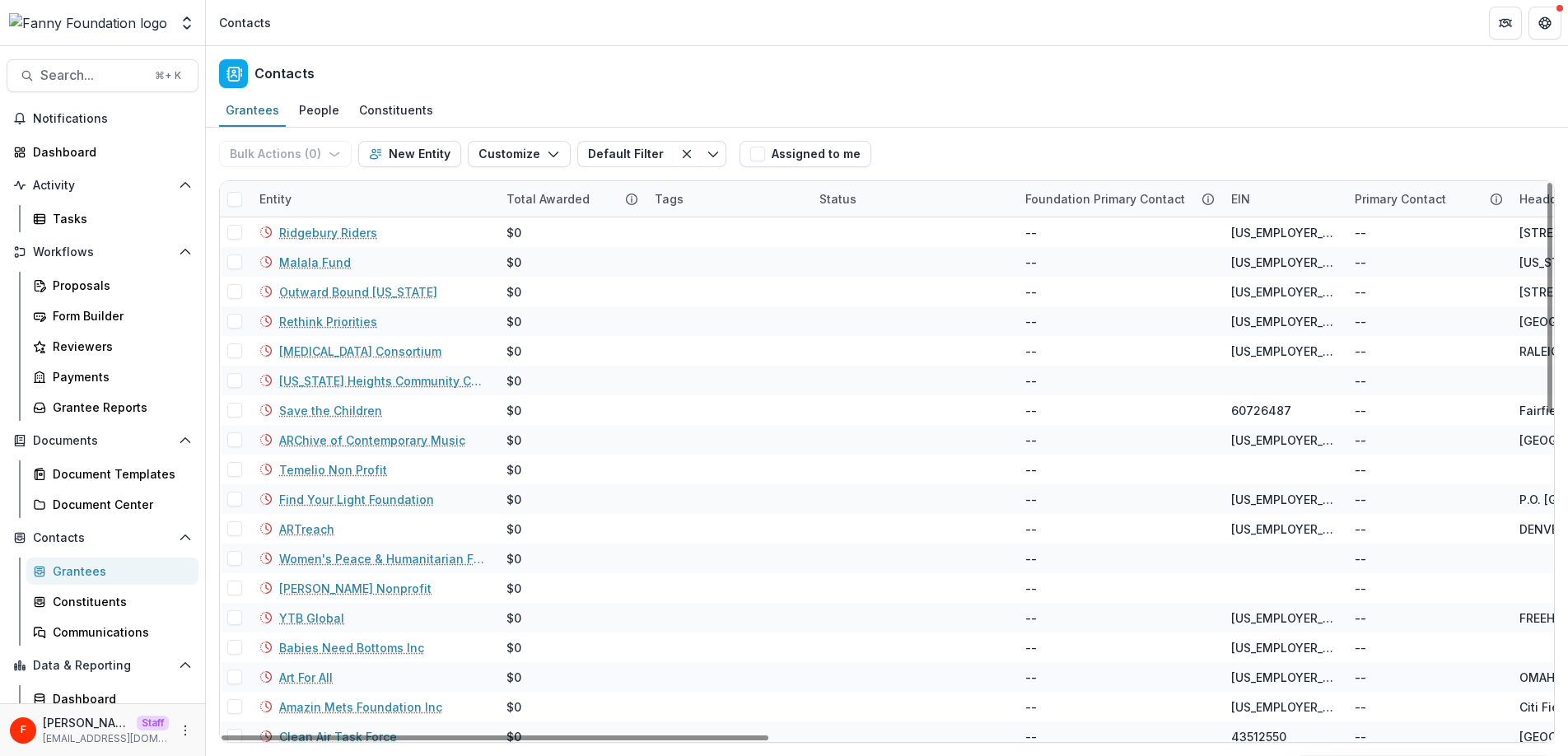
scroll to position [1, 0]
click at [394, 193] on div "Entity" at bounding box center [373, 199] width 247 height 36
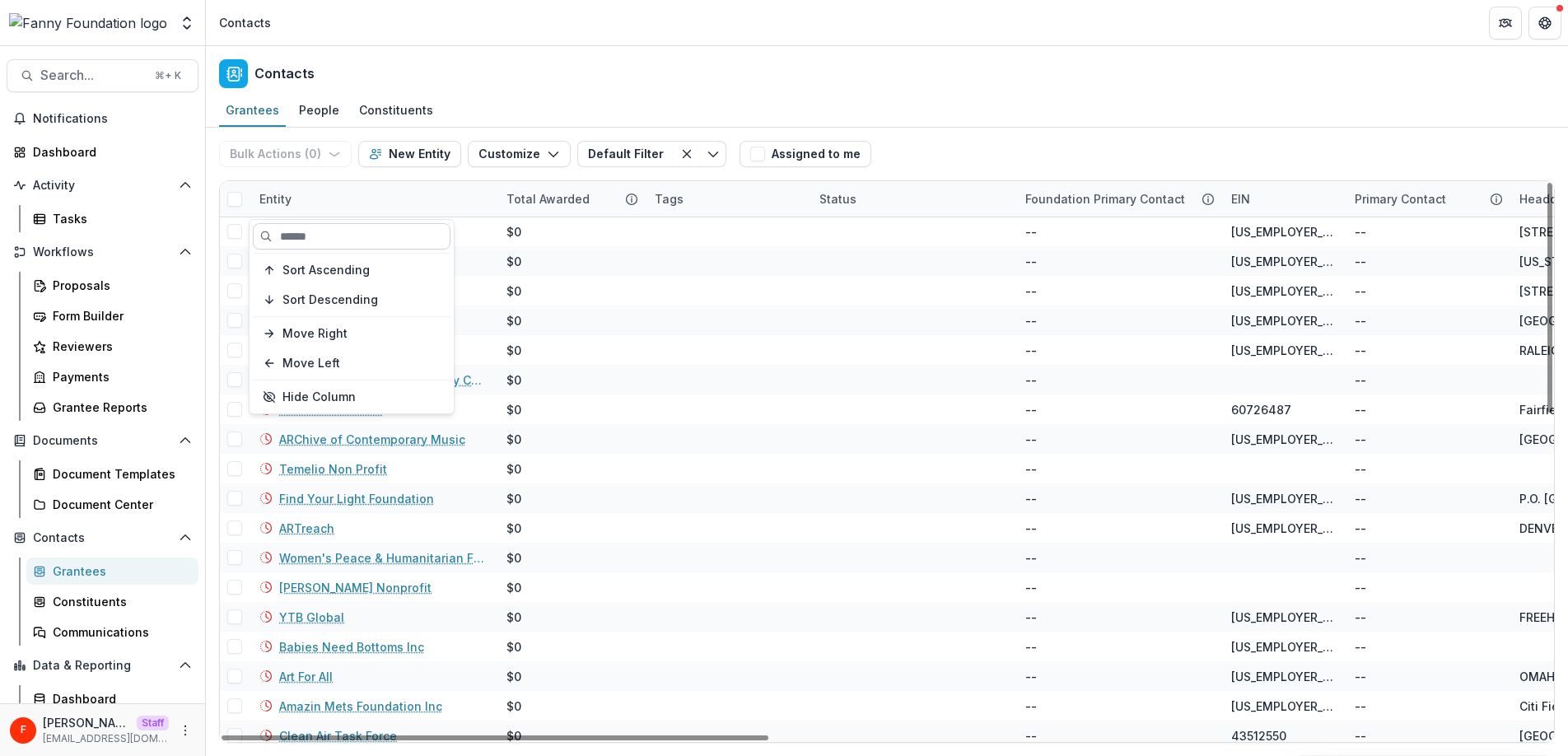
click at [291, 234] on input at bounding box center [352, 236] width 198 height 27
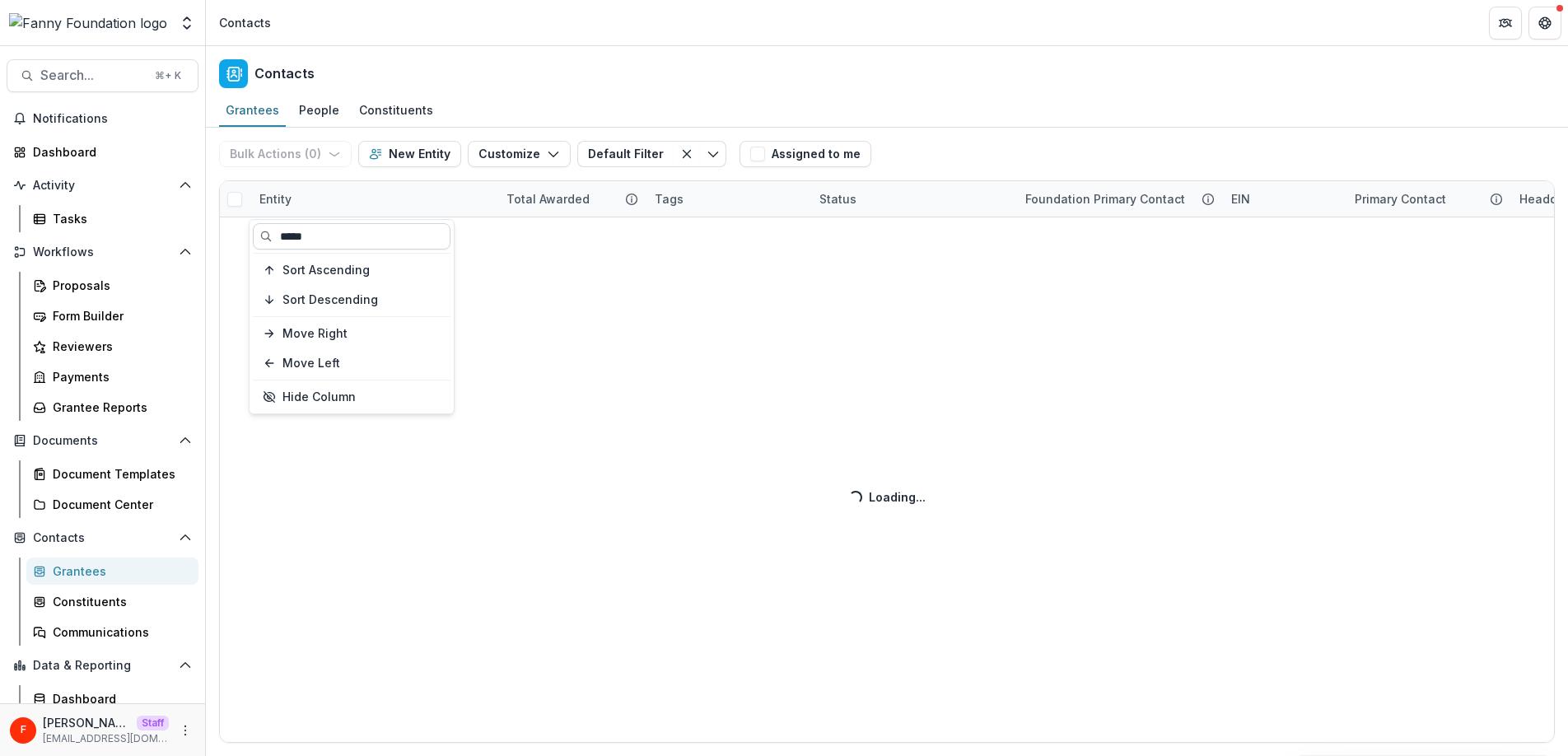
scroll to position [0, 0]
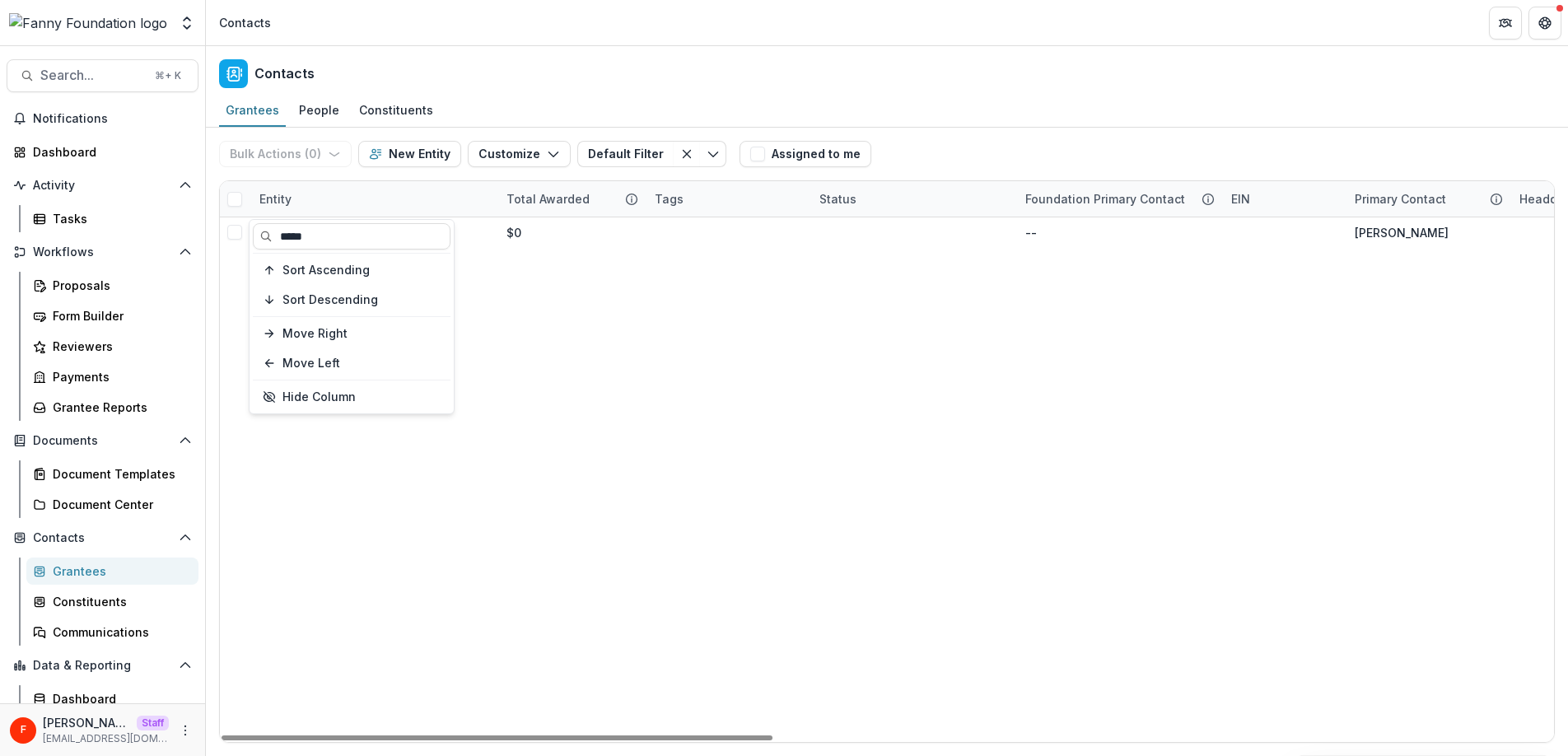
type input "*****"
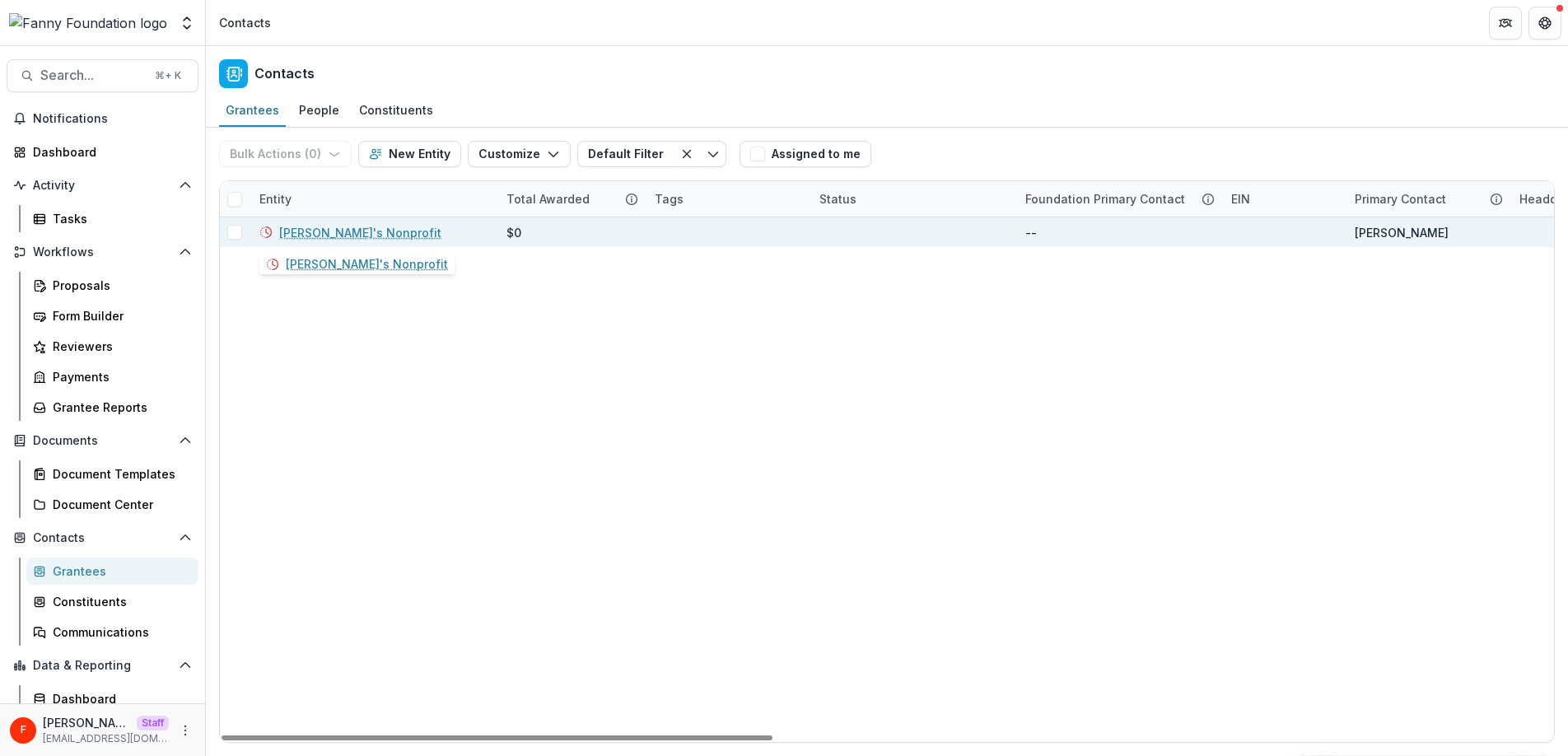
click at [336, 229] on link "[PERSON_NAME]'s Nonprofit" at bounding box center [360, 232] width 162 height 17
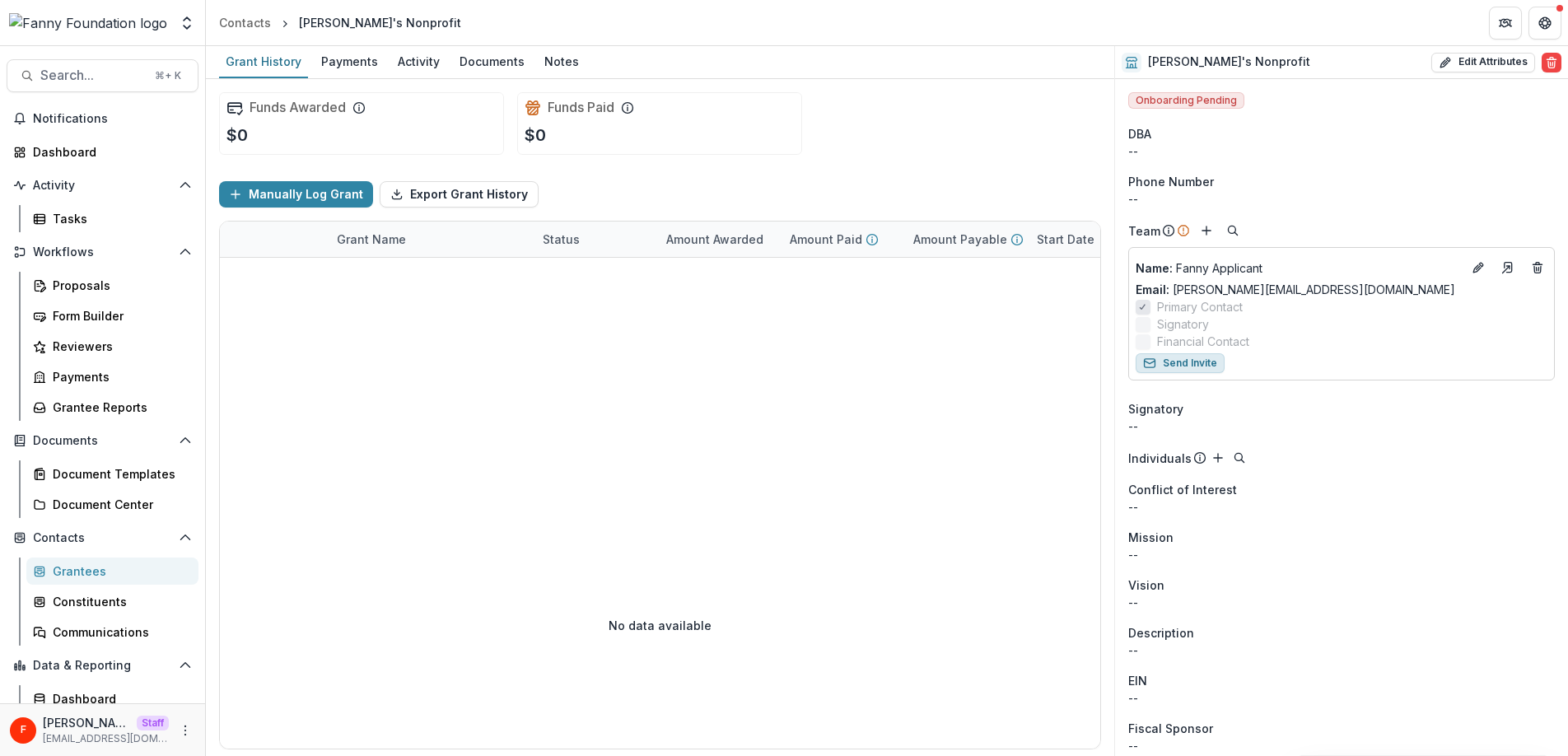
click at [1190, 364] on button "Send Invite" at bounding box center [1179, 363] width 89 height 20
click at [67, 157] on div "Dashboard" at bounding box center [109, 151] width 152 height 17
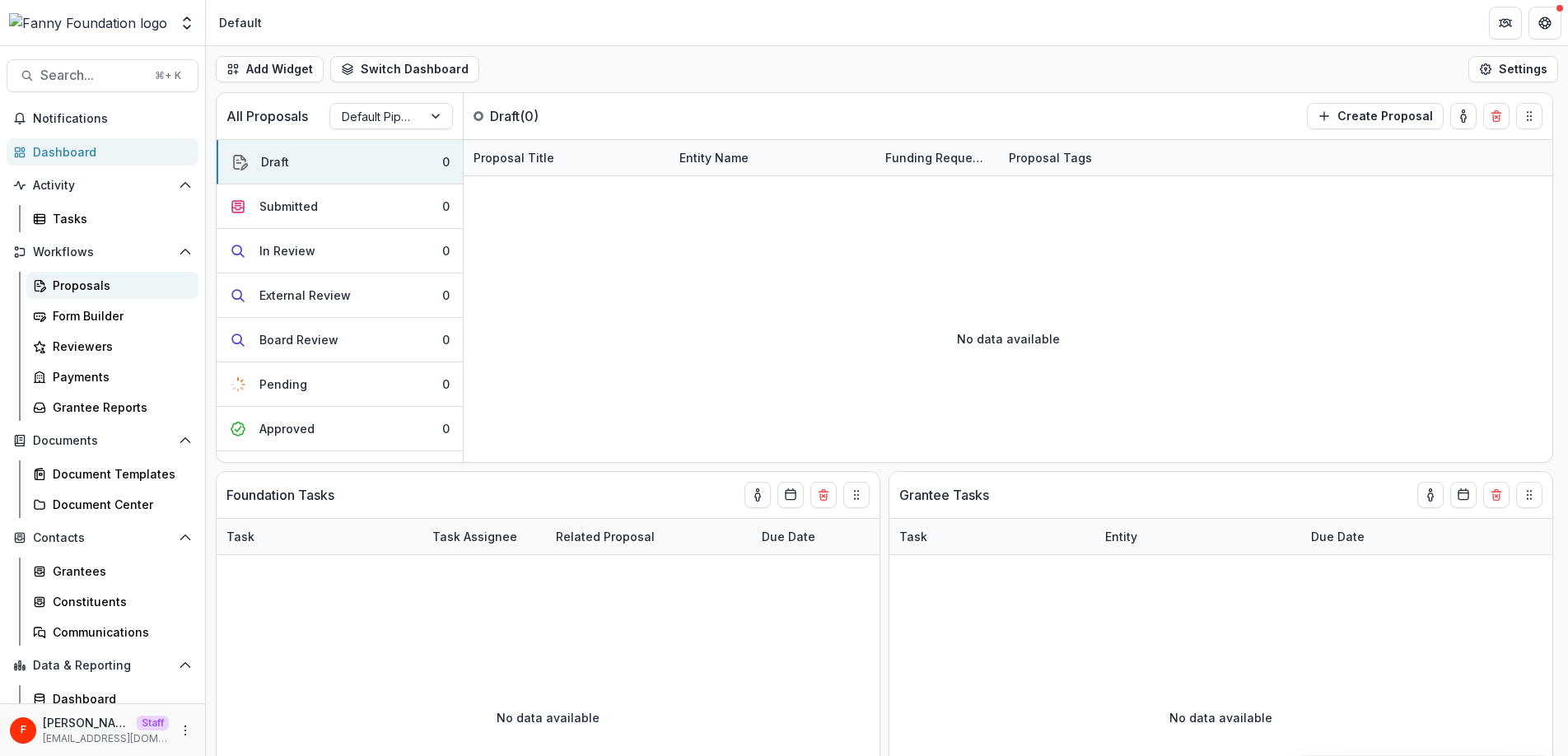
scroll to position [4, 0]
click at [83, 288] on div "Proposals" at bounding box center [119, 280] width 133 height 17
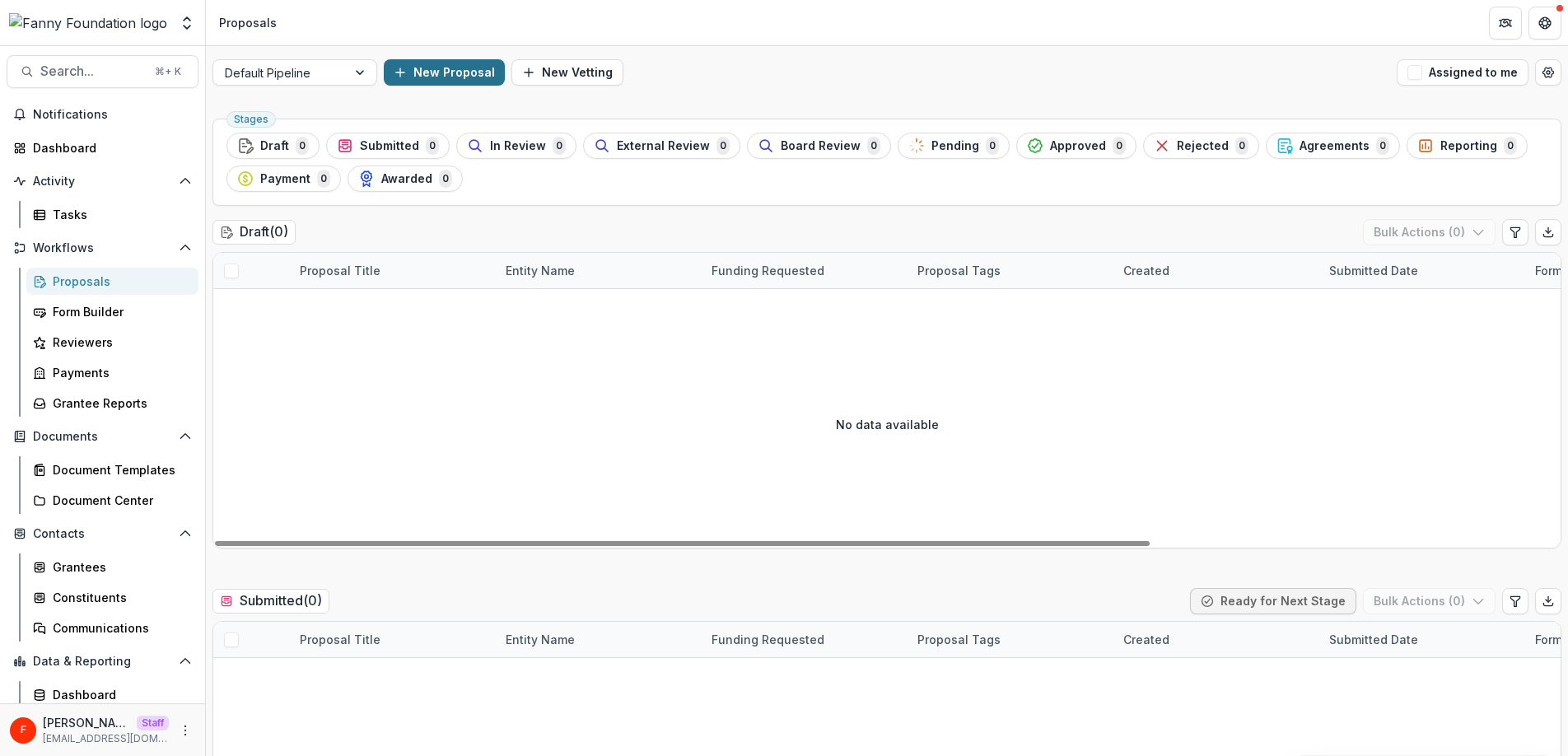
click at [456, 69] on button "New Proposal" at bounding box center [444, 72] width 121 height 27
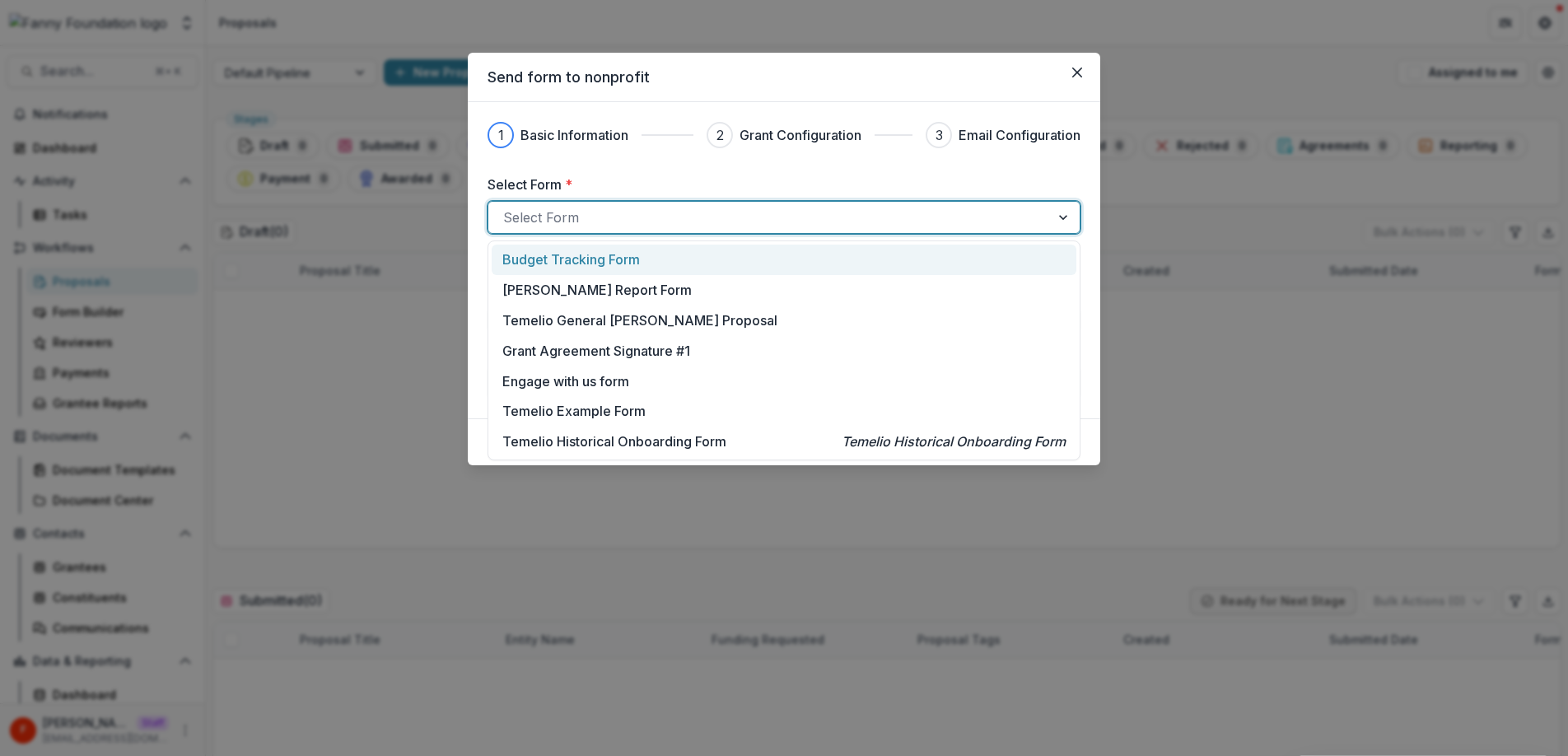
click at [548, 217] on div at bounding box center [769, 217] width 532 height 23
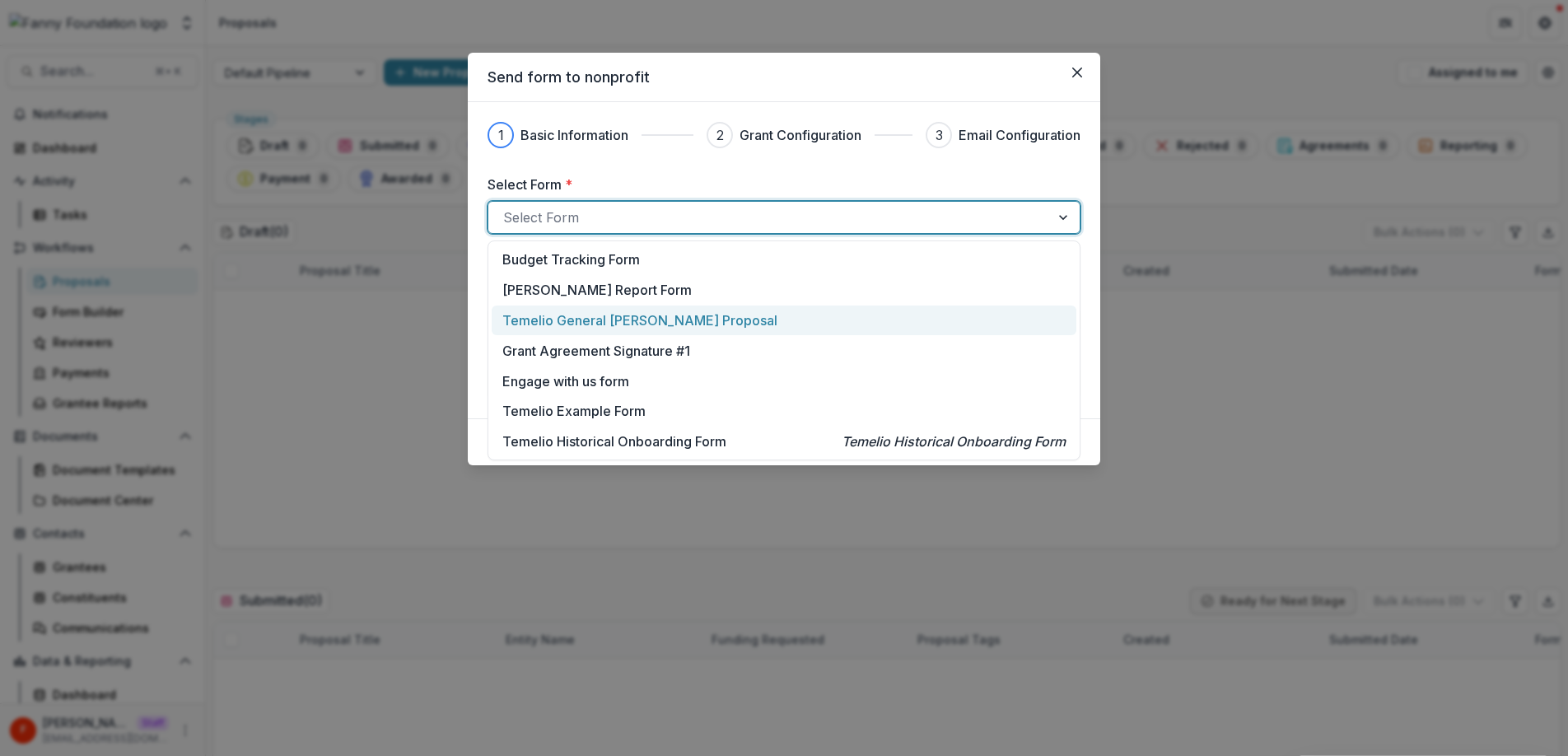
click at [620, 314] on p "Temelio General [PERSON_NAME] Proposal" at bounding box center [640, 321] width 275 height 20
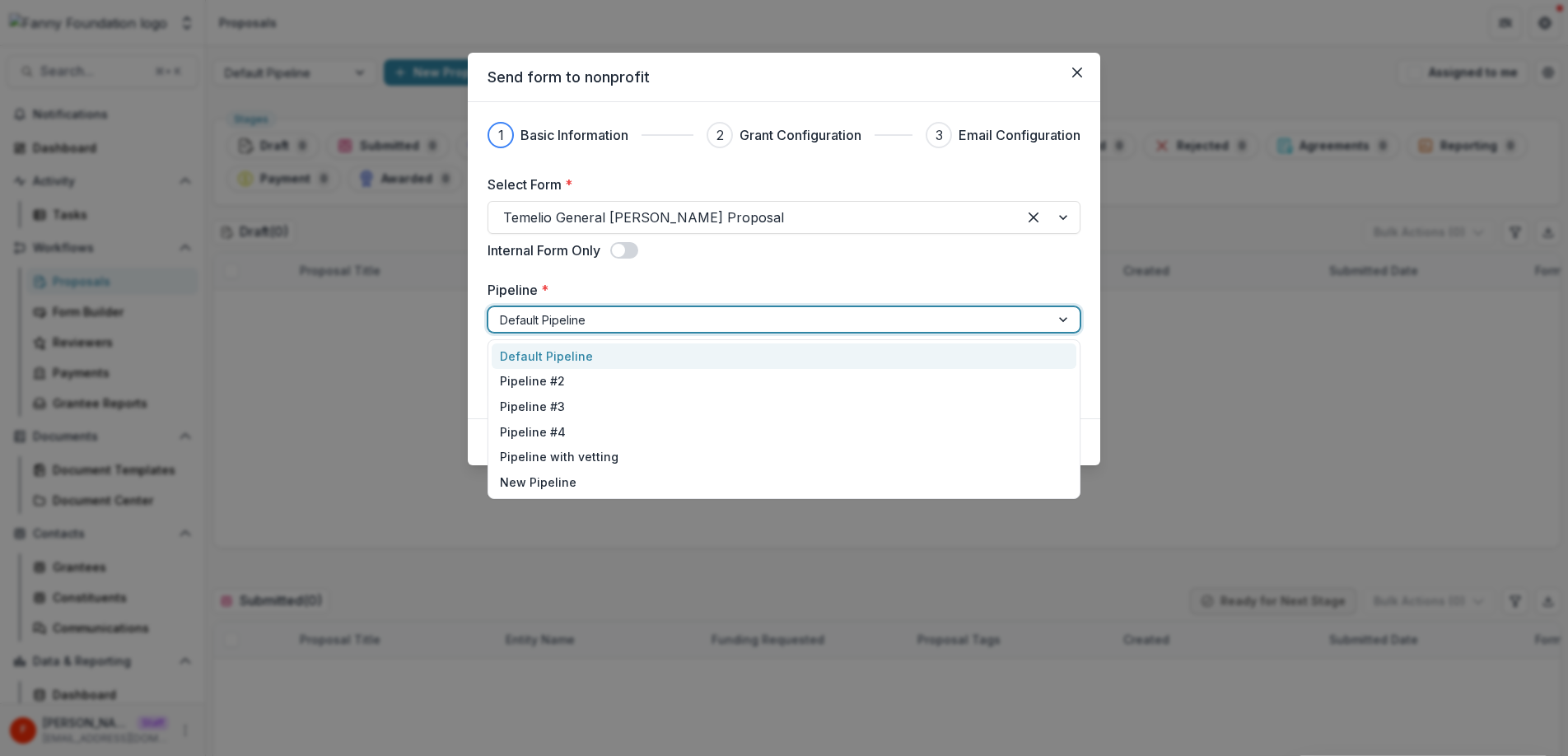
click at [515, 321] on div at bounding box center [769, 320] width 539 height 20
click at [555, 354] on div "Default Pipeline" at bounding box center [784, 356] width 585 height 26
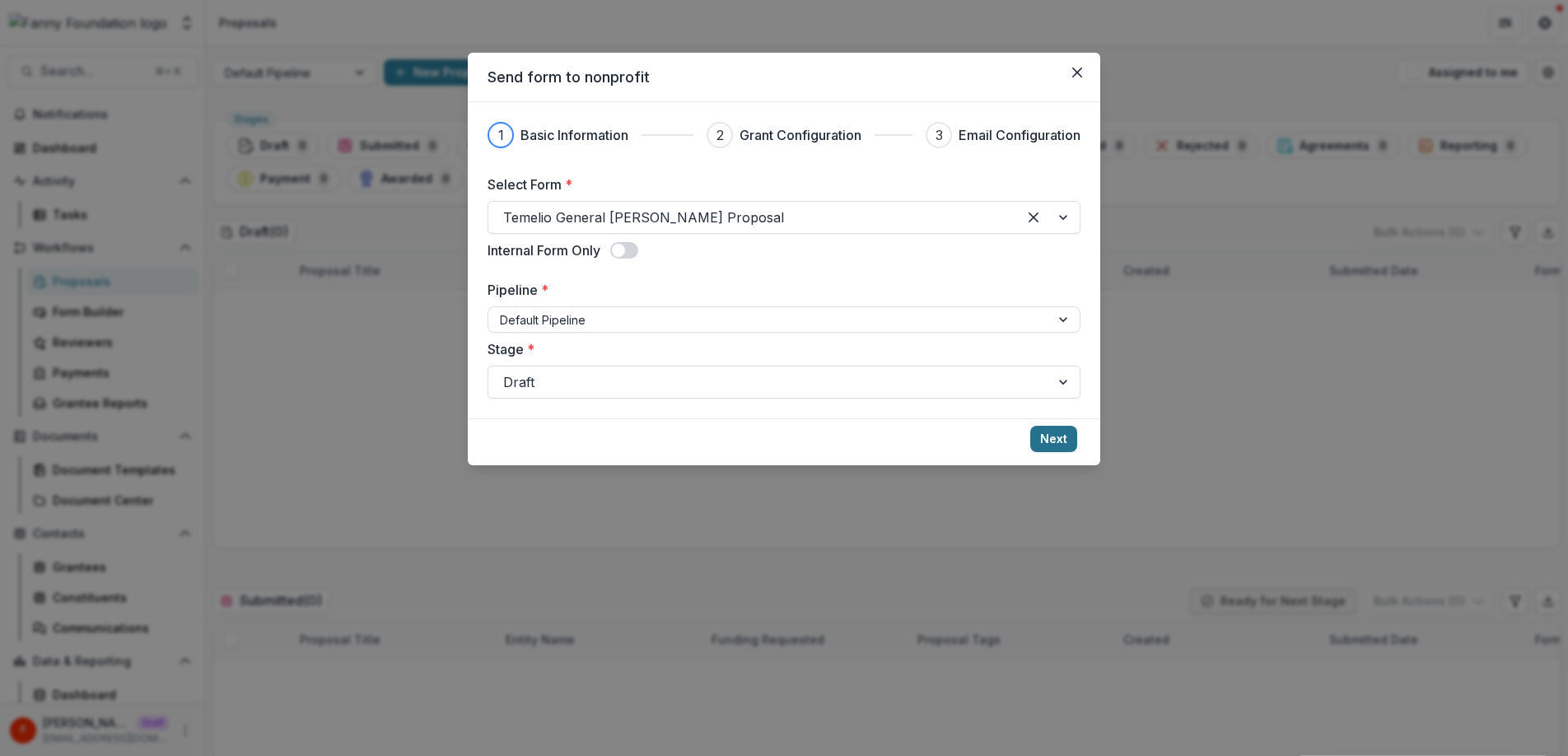
click at [1050, 441] on button "Next" at bounding box center [1053, 439] width 47 height 27
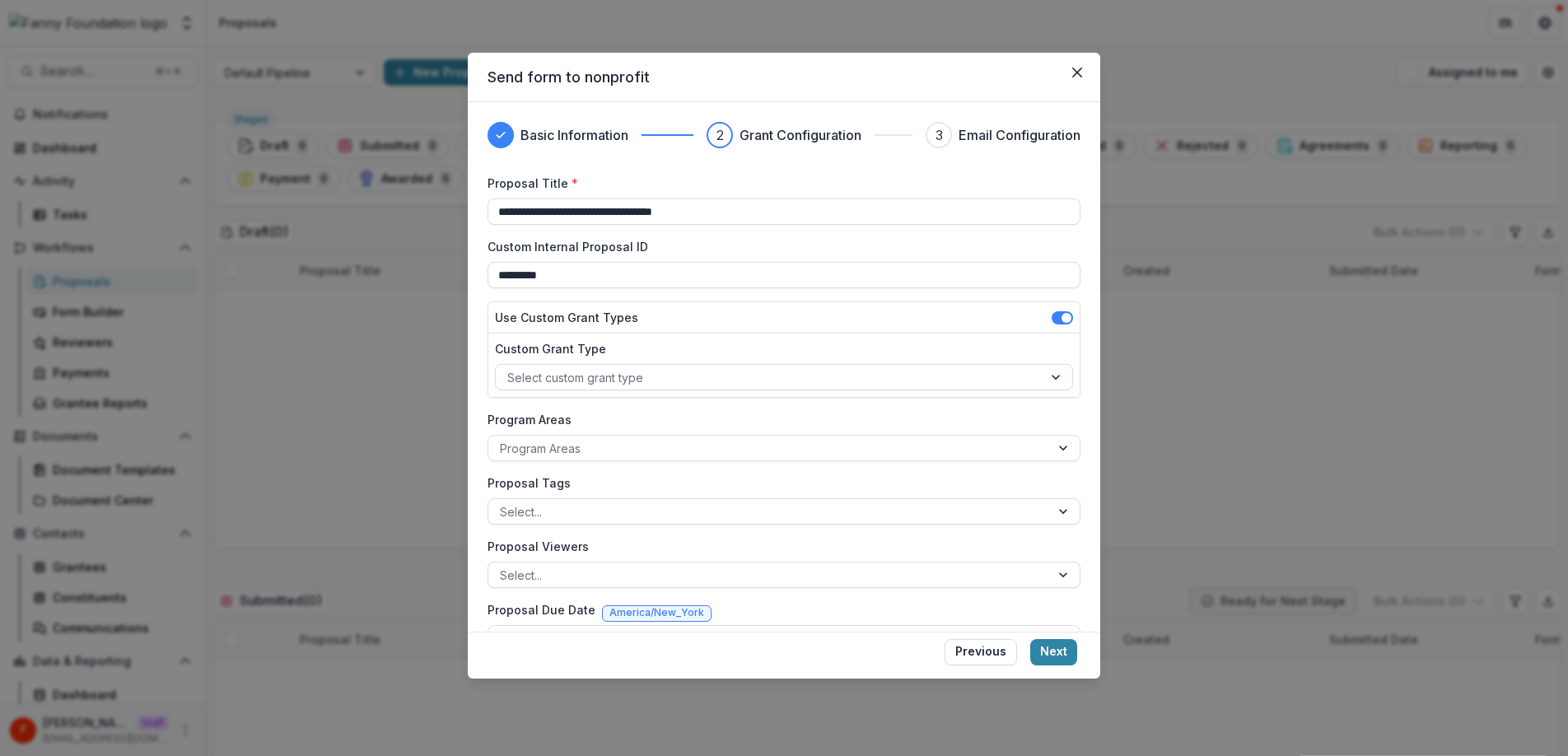
drag, startPoint x: 597, startPoint y: 270, endPoint x: 478, endPoint y: 263, distance: 119.2
click at [478, 263] on div "**********" at bounding box center [784, 367] width 632 height 530
type input "*********"
click at [720, 304] on div "Use Custom Grant Types" at bounding box center [784, 318] width 591 height 31
click at [573, 377] on div at bounding box center [768, 378] width 523 height 20
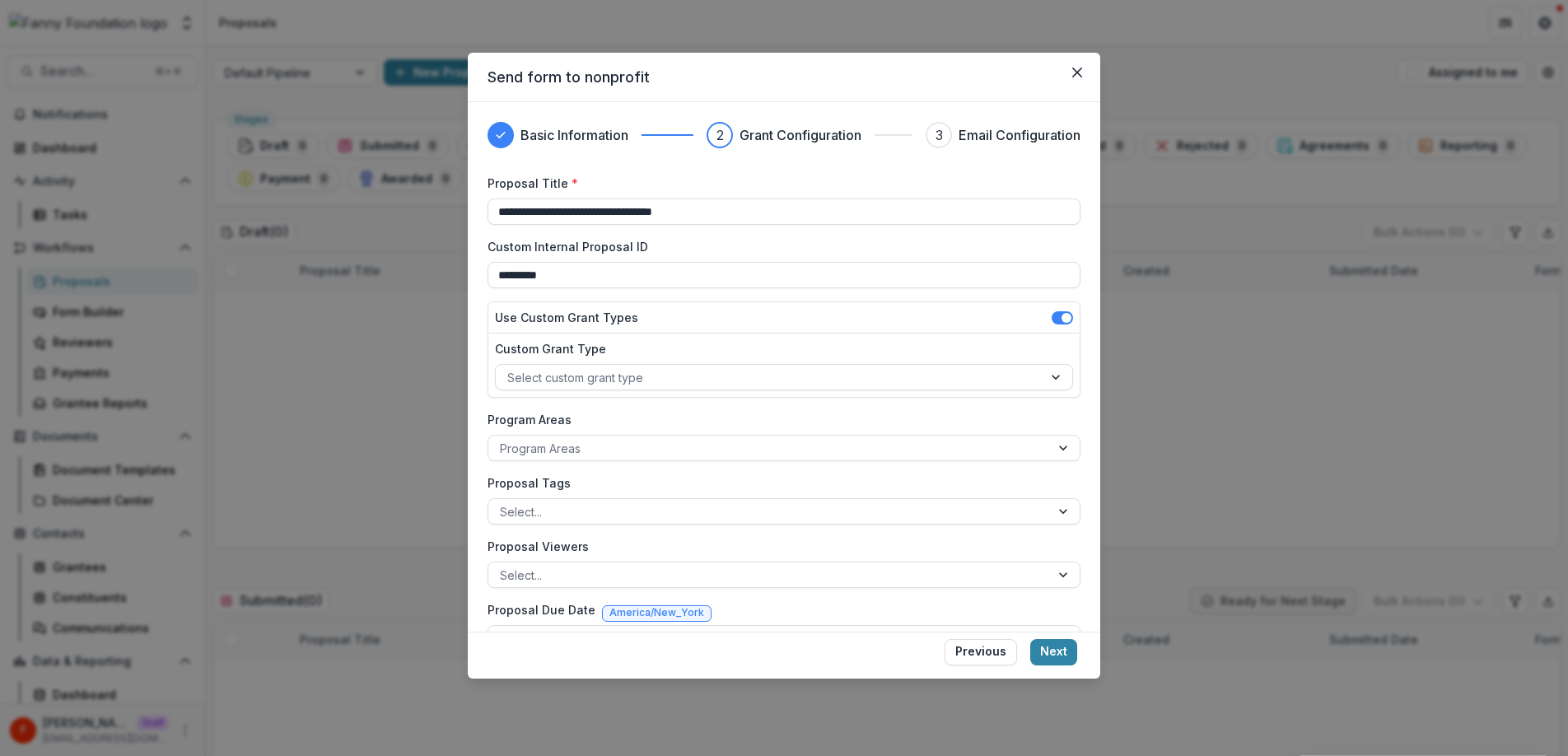
click at [659, 341] on label "Custom Grant Type" at bounding box center [779, 348] width 568 height 17
click at [510, 369] on input "Custom Grant Type" at bounding box center [509, 378] width 4 height 17
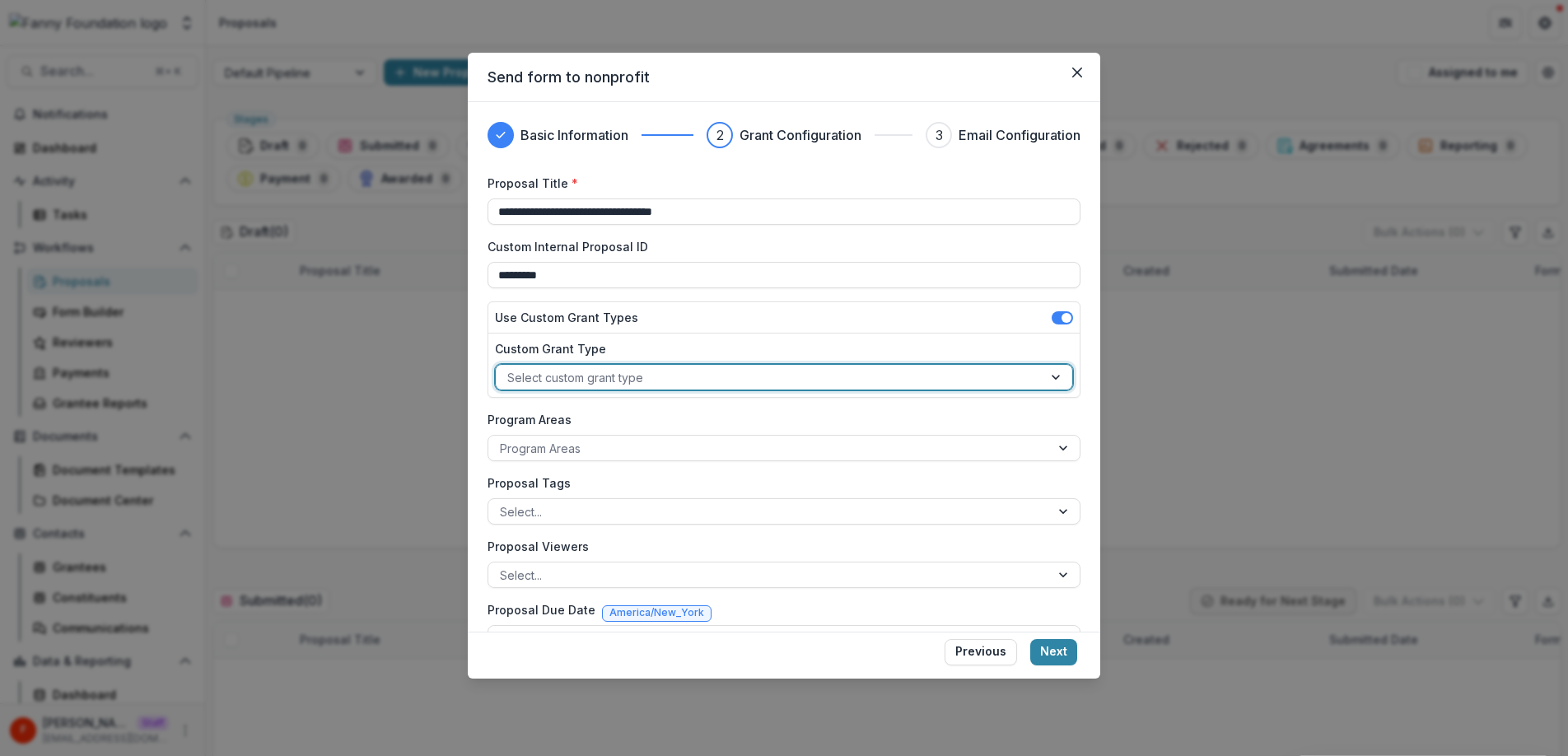
click at [650, 385] on div at bounding box center [768, 378] width 523 height 20
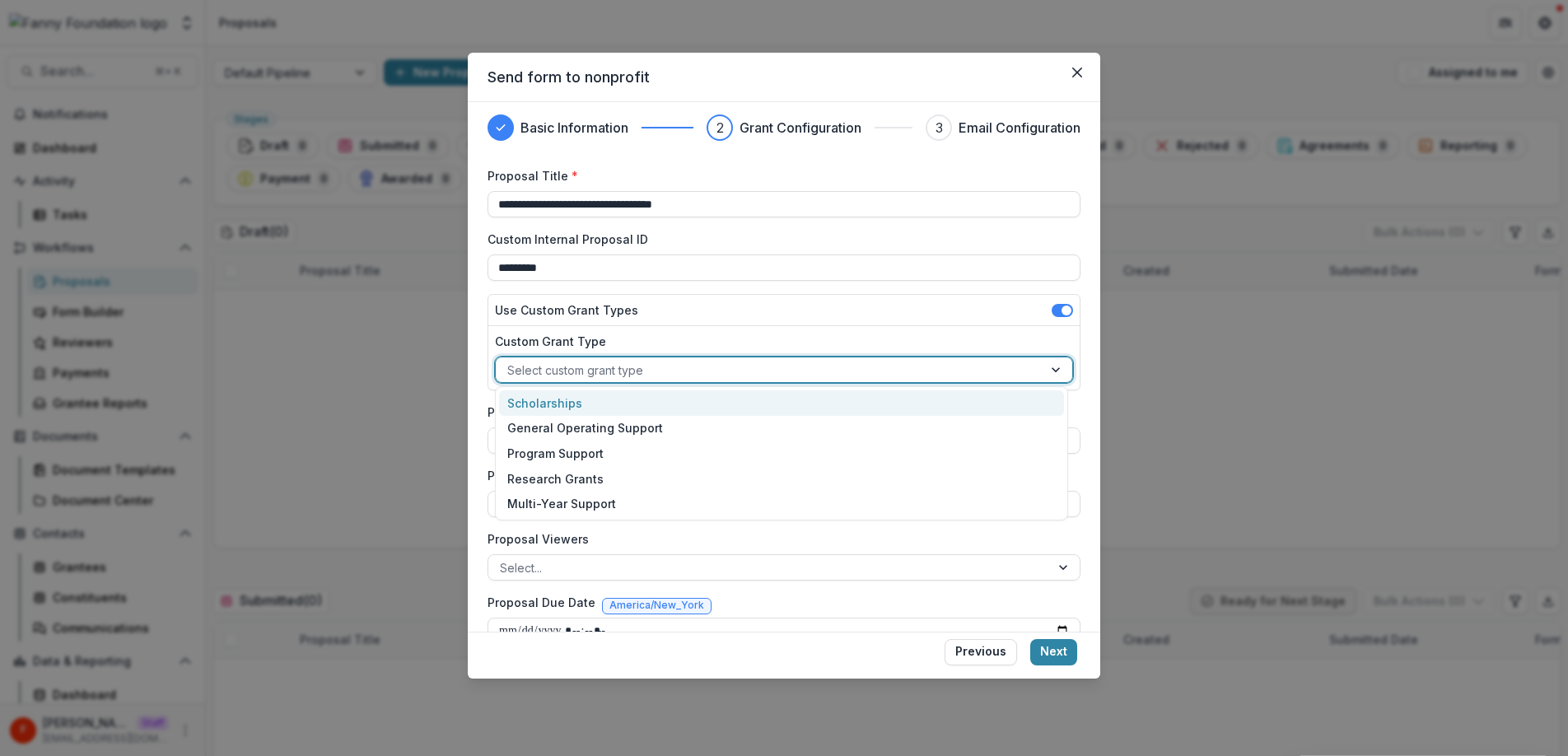
scroll to position [11, 0]
click at [1057, 302] on span at bounding box center [1061, 307] width 21 height 13
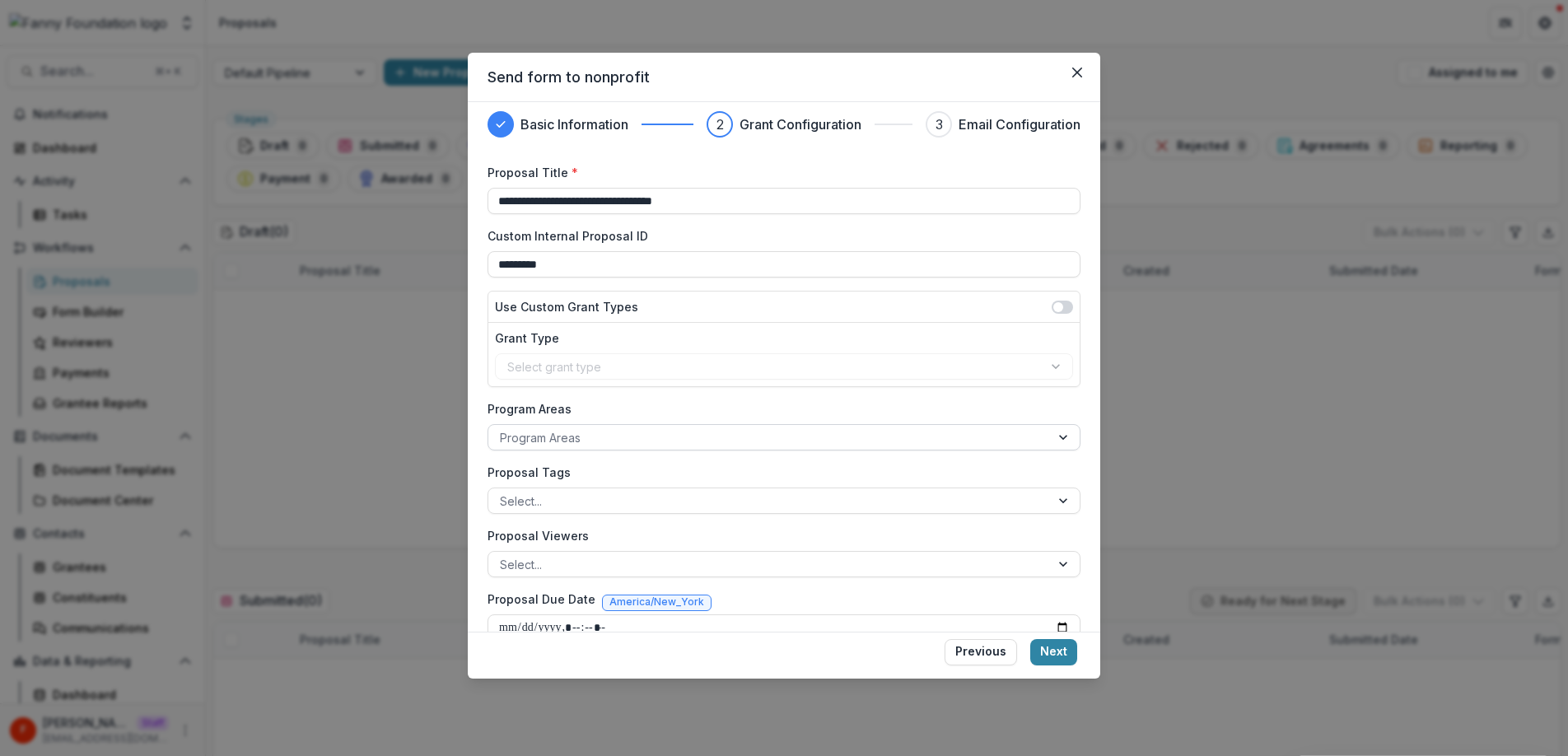
click at [545, 444] on div at bounding box center [769, 437] width 539 height 20
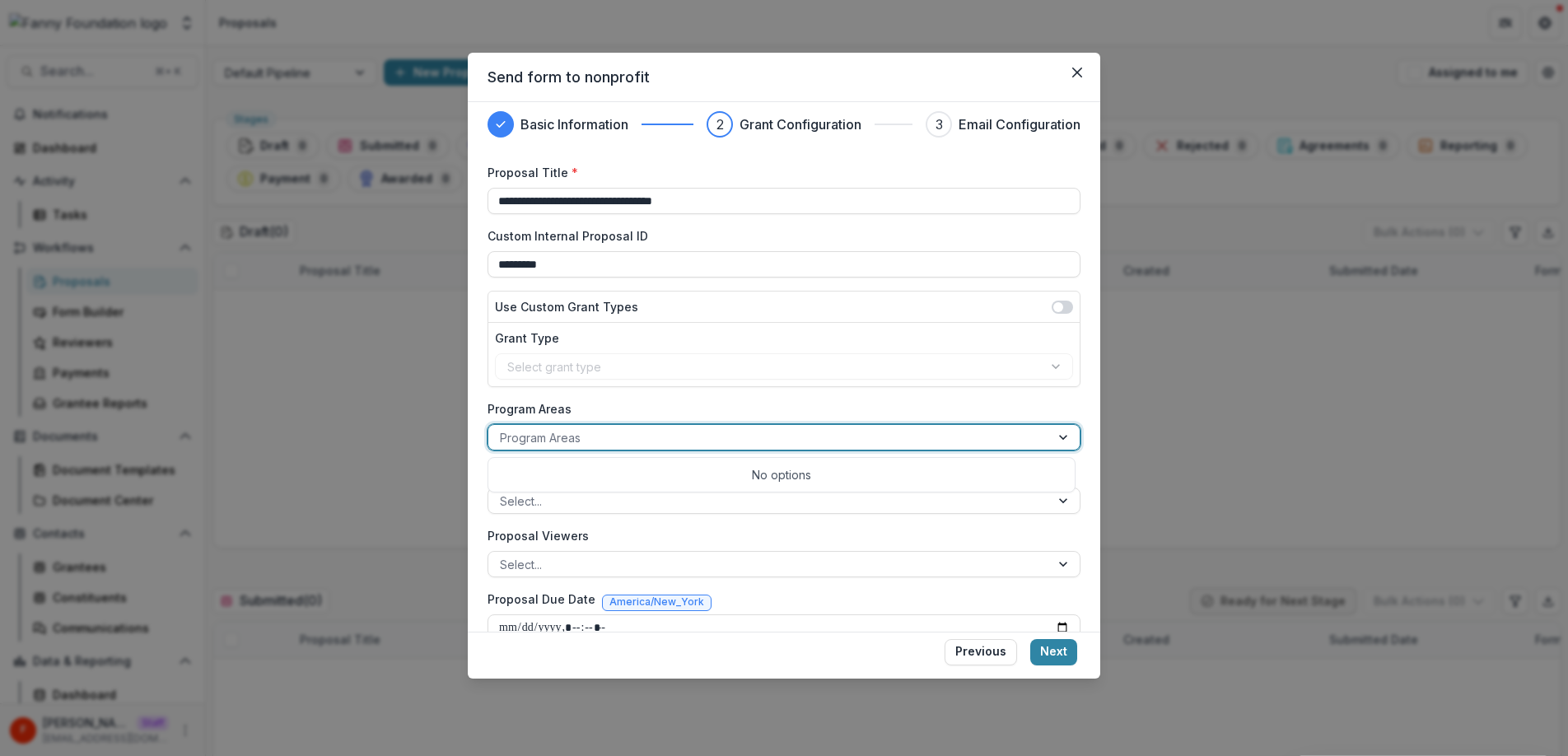
click at [659, 434] on div at bounding box center [769, 437] width 539 height 20
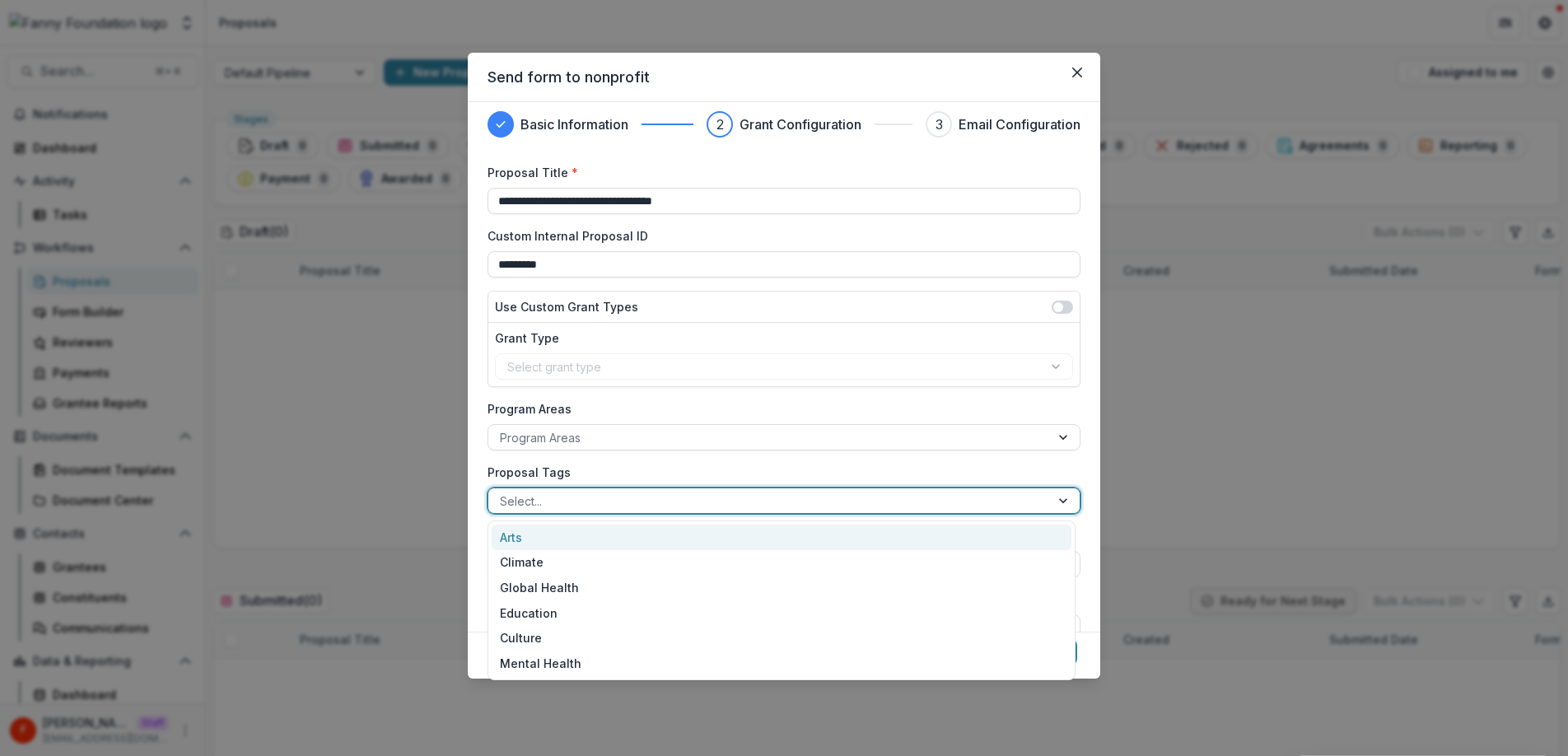
click at [583, 499] on div at bounding box center [769, 500] width 539 height 20
click at [620, 430] on div at bounding box center [769, 437] width 539 height 20
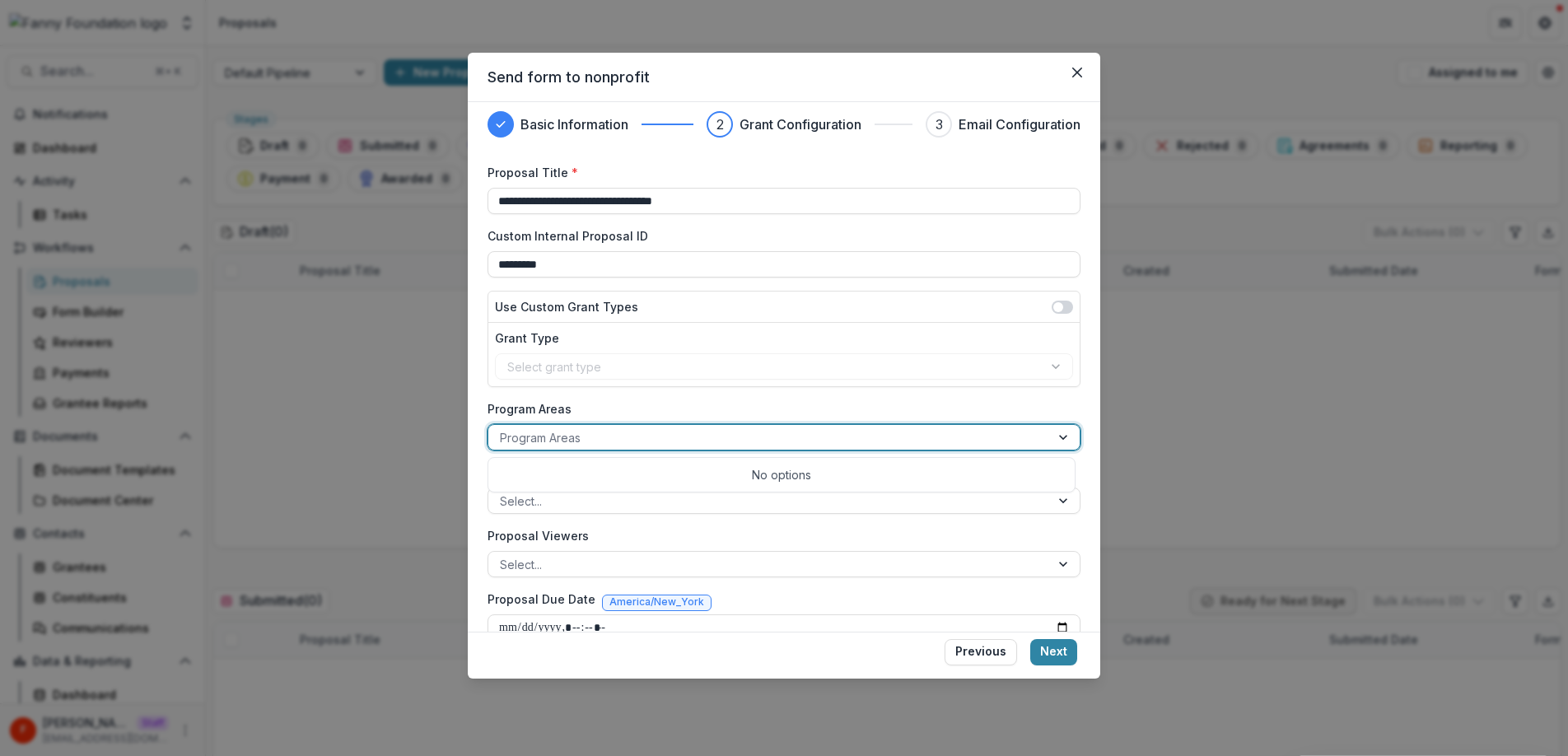
click at [794, 477] on div "No options" at bounding box center [781, 475] width 580 height 27
click at [704, 416] on label "Program Areas" at bounding box center [779, 409] width 583 height 17
click at [503, 429] on input "Program Areas" at bounding box center [501, 437] width 4 height 17
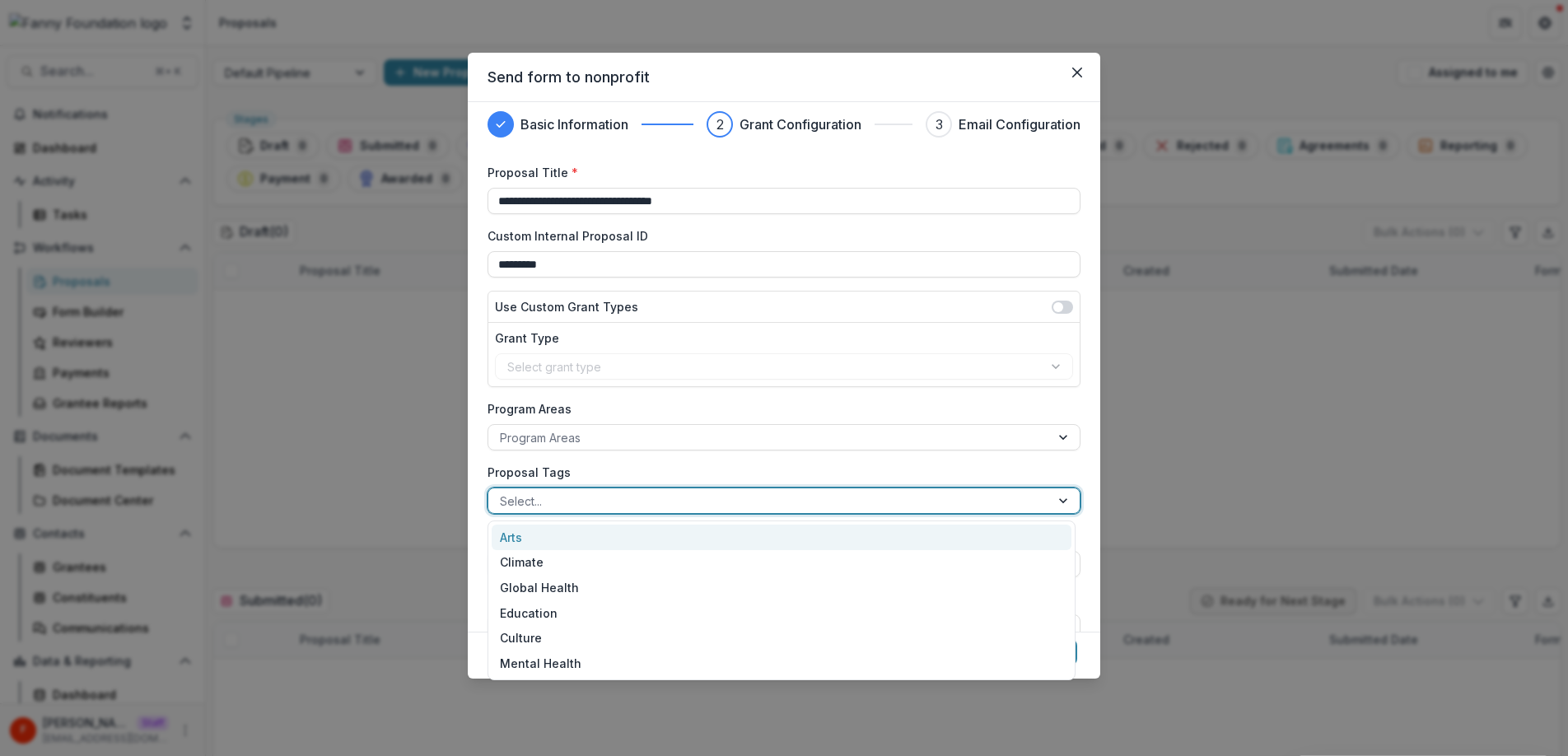
click at [612, 496] on div at bounding box center [769, 500] width 539 height 20
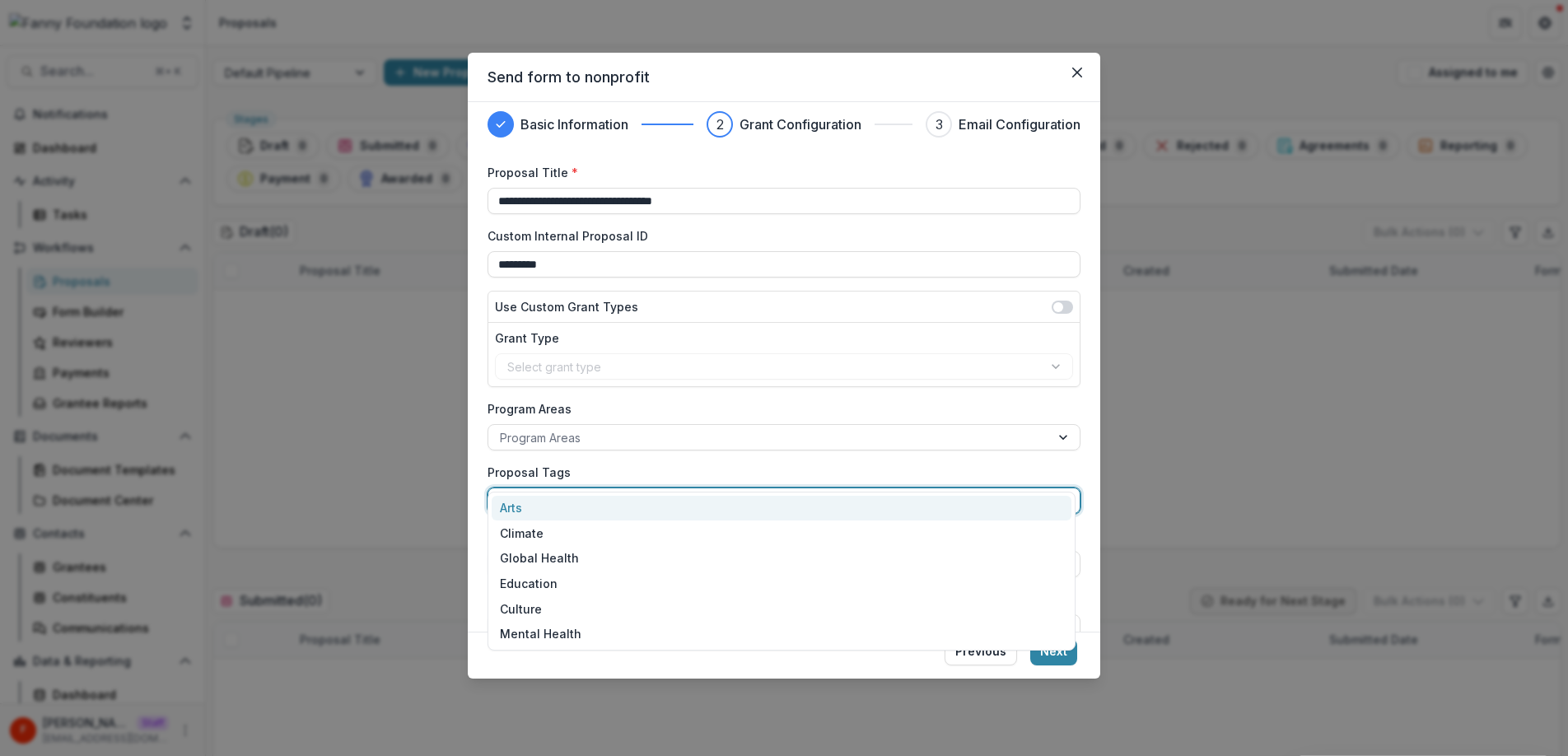
scroll to position [39, 0]
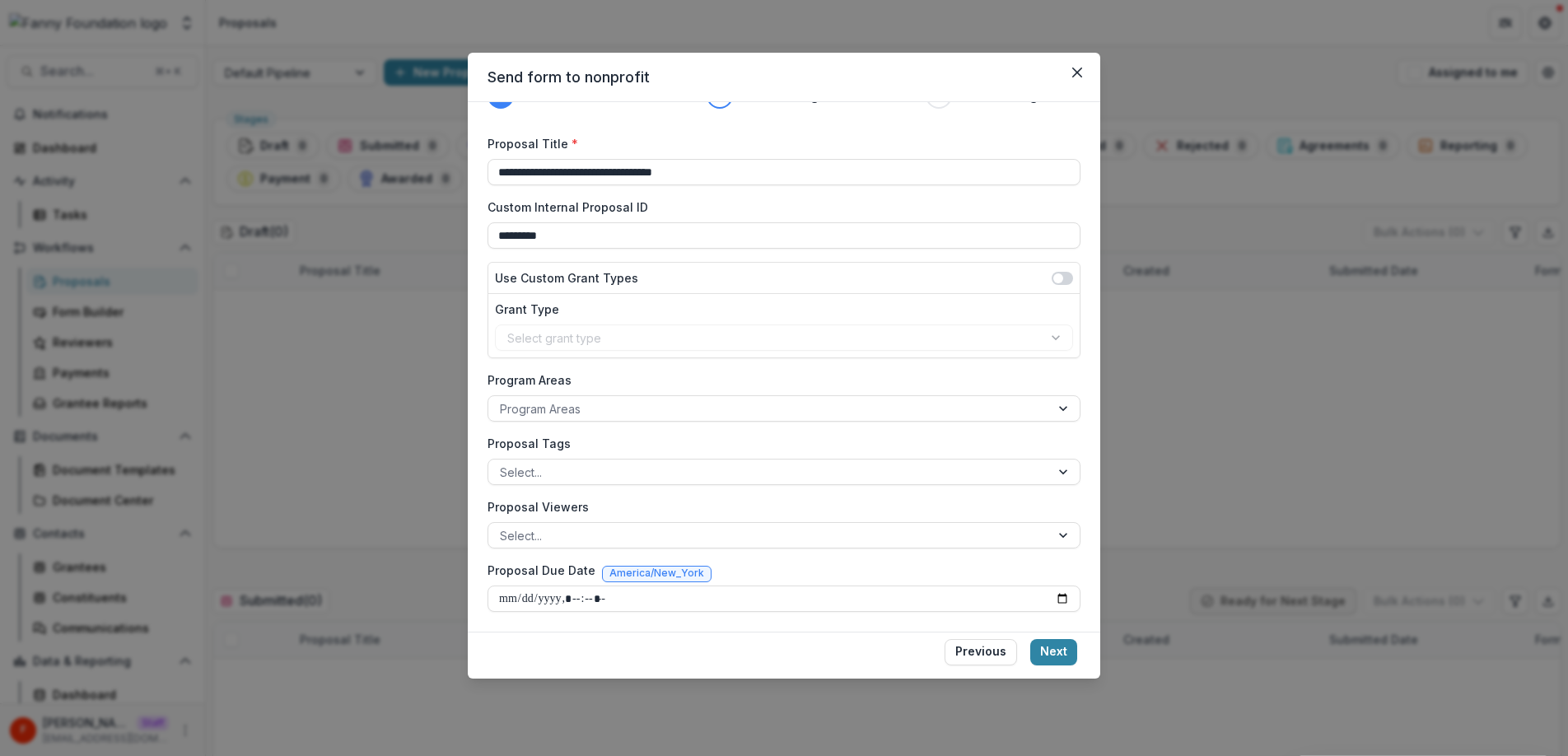
click at [625, 433] on div "**********" at bounding box center [784, 373] width 593 height 477
click at [636, 541] on div at bounding box center [769, 535] width 539 height 20
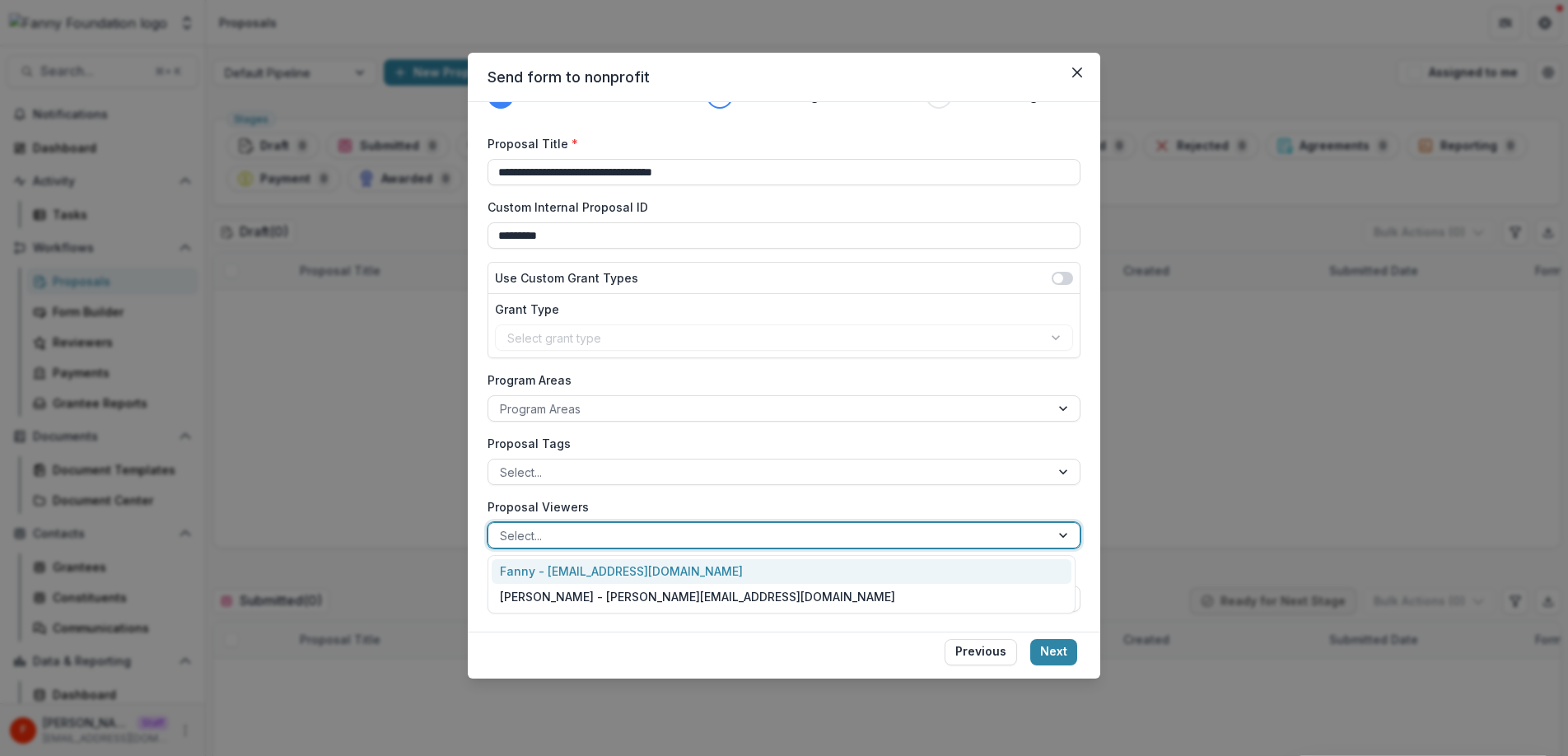
click at [618, 570] on div "Fanny - fanny@trytemelio.com" at bounding box center [781, 572] width 580 height 26
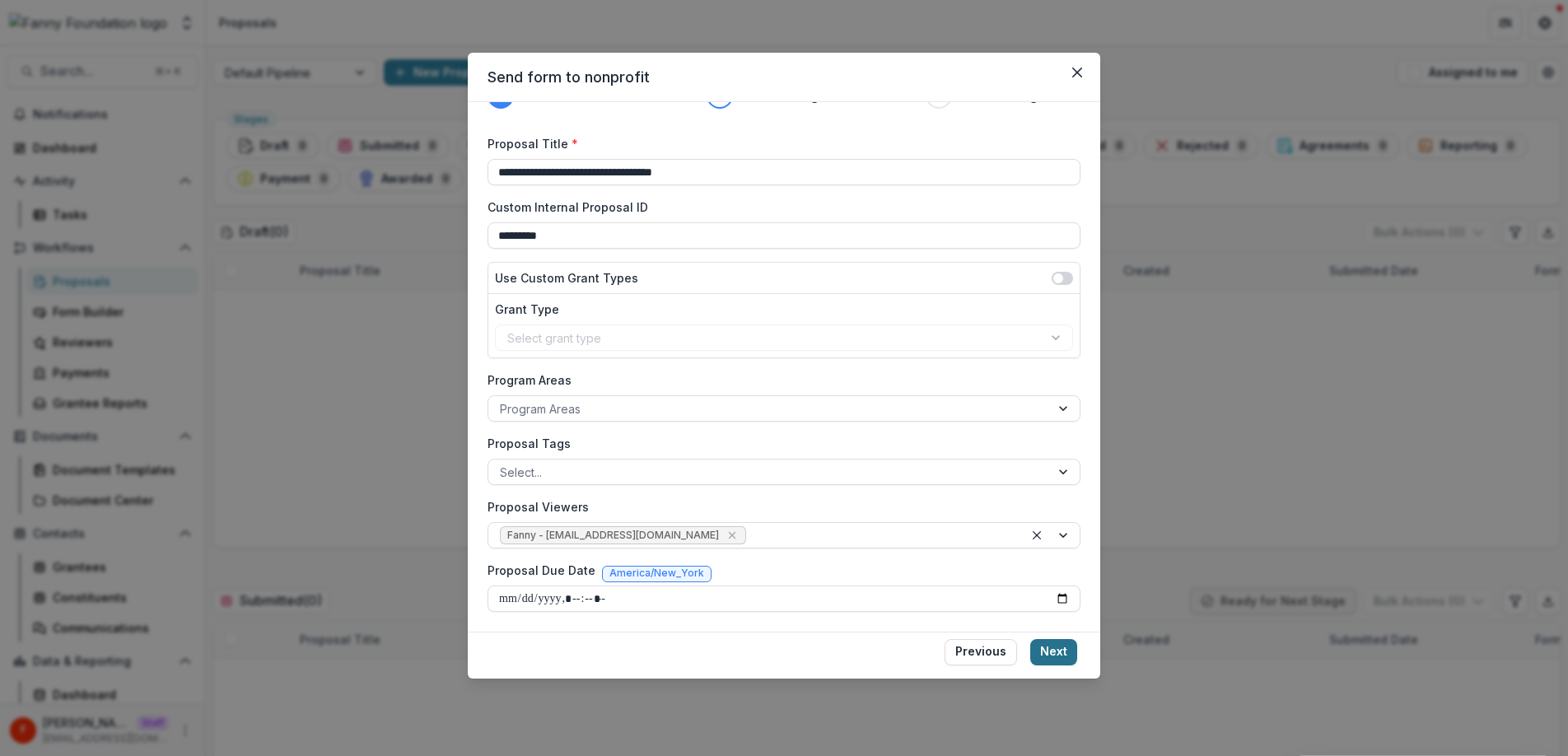
click at [1063, 658] on button "Next" at bounding box center [1053, 652] width 47 height 27
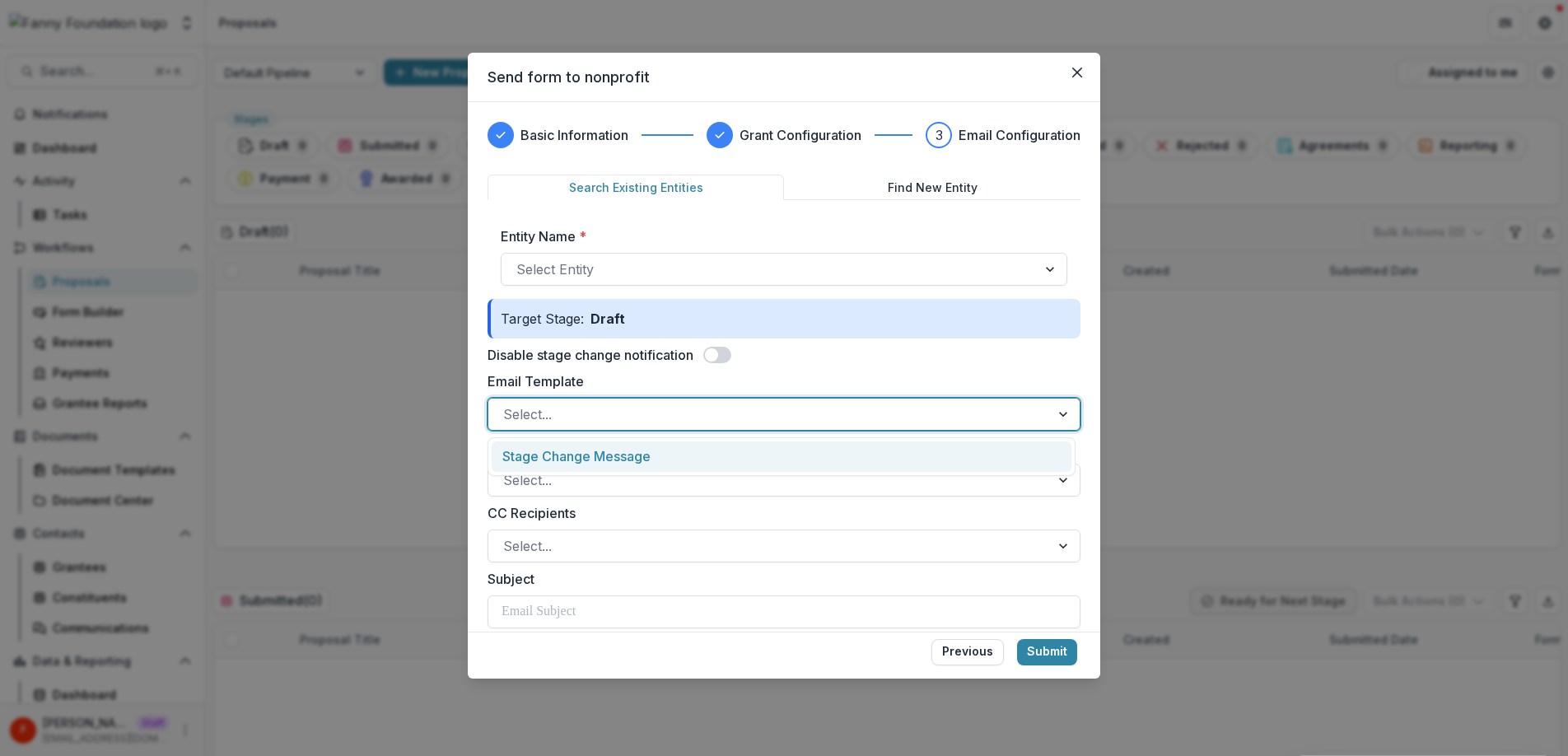
click at [590, 408] on div at bounding box center [769, 413] width 532 height 23
click at [659, 376] on label "Email Template" at bounding box center [779, 381] width 583 height 20
click at [507, 404] on input "Email Template" at bounding box center [505, 414] width 4 height 20
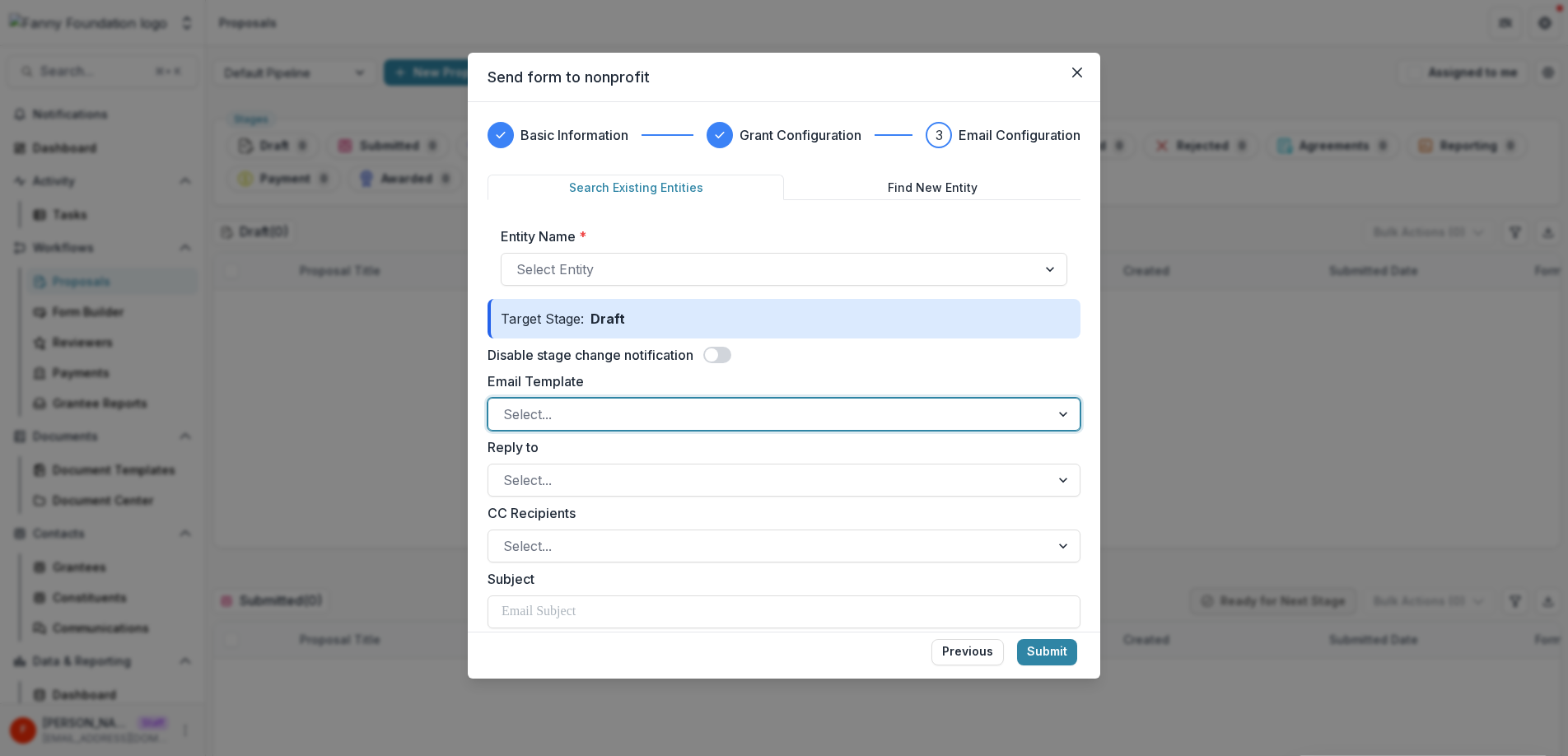
click at [619, 422] on div at bounding box center [769, 413] width 532 height 23
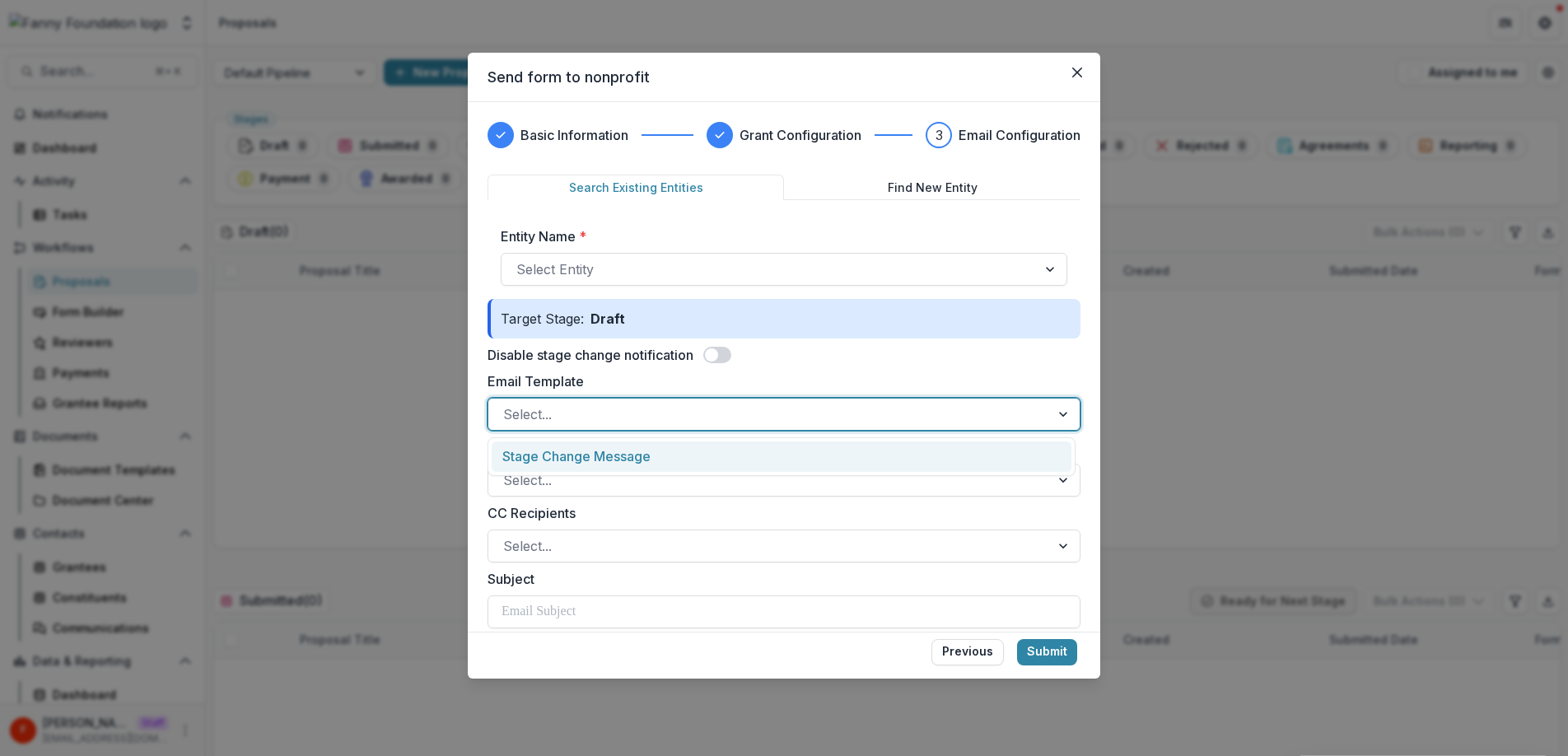
click at [612, 391] on div "Email Template , 1 of 1. 1 result available. Use Up and Down to choose options,…" at bounding box center [784, 400] width 593 height 60
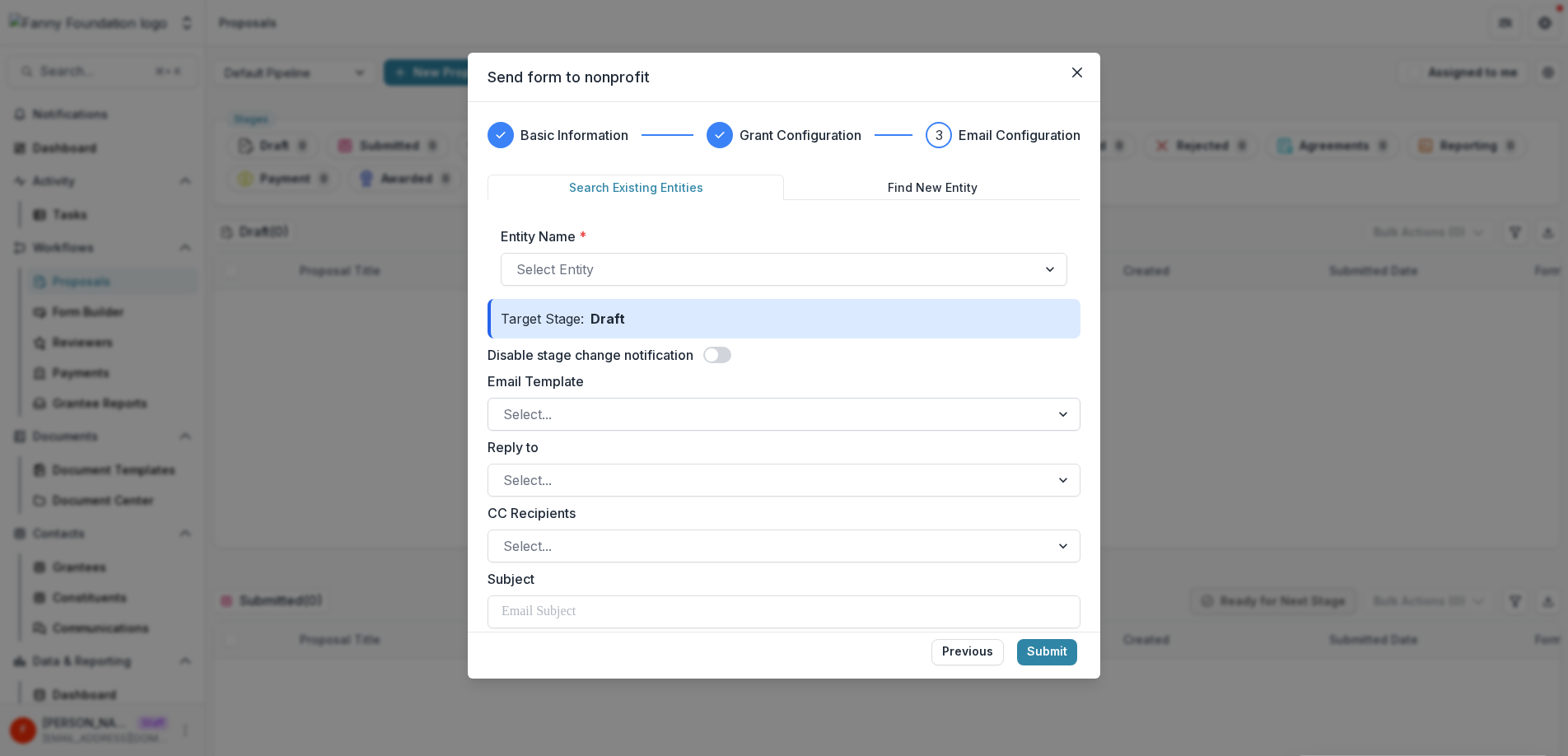
click at [611, 425] on div at bounding box center [769, 413] width 532 height 23
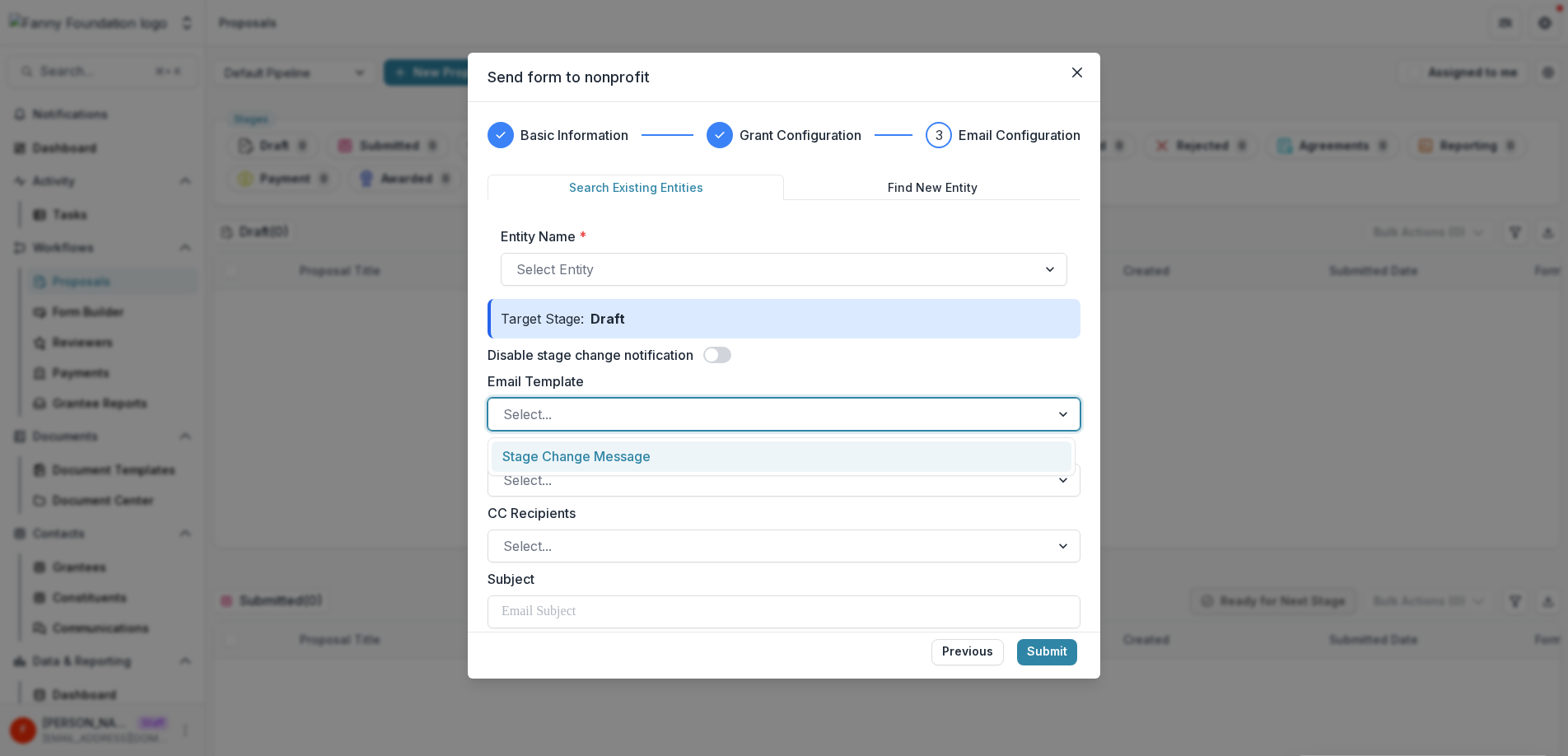
click at [607, 458] on div "Stage Change Message" at bounding box center [781, 456] width 580 height 30
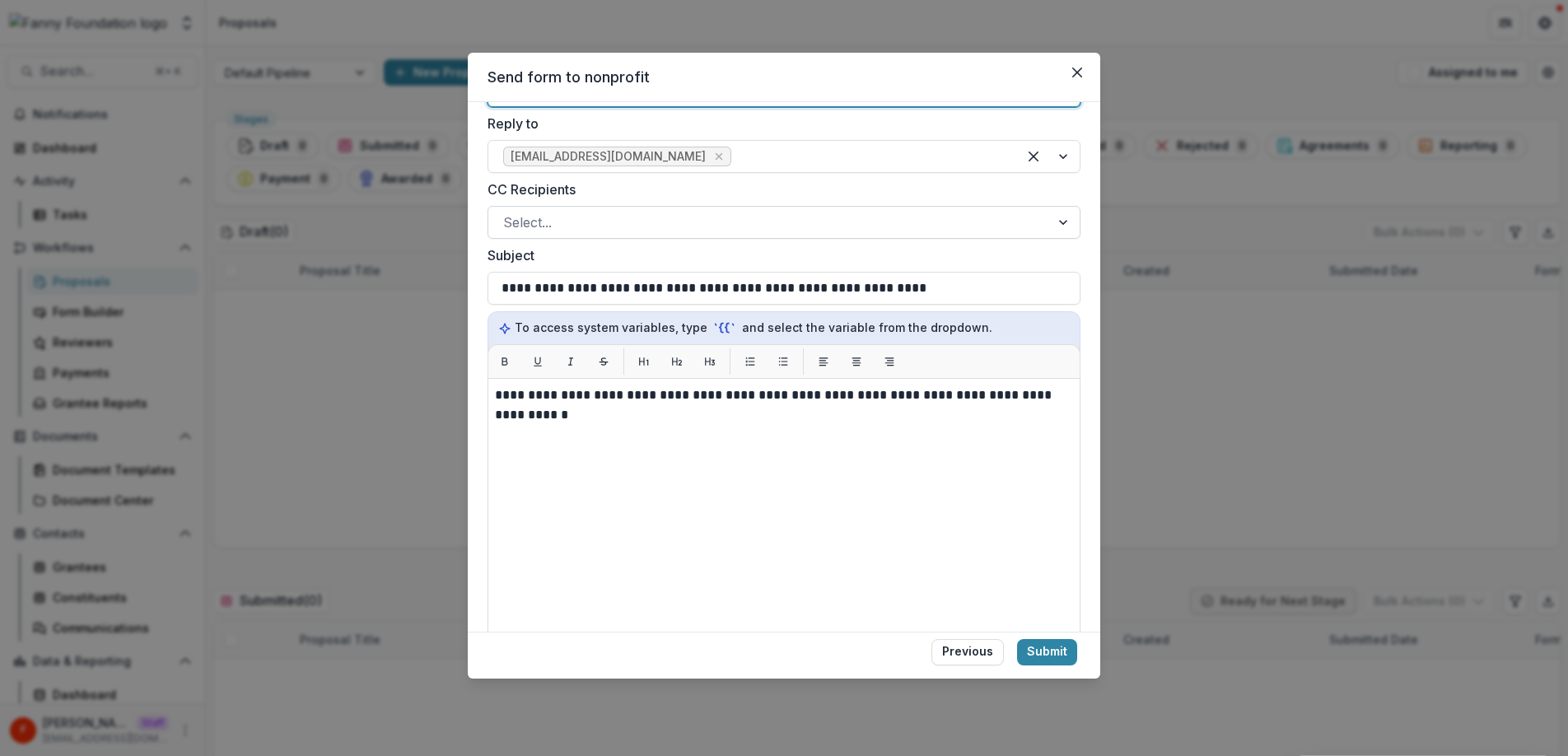
scroll to position [0, 0]
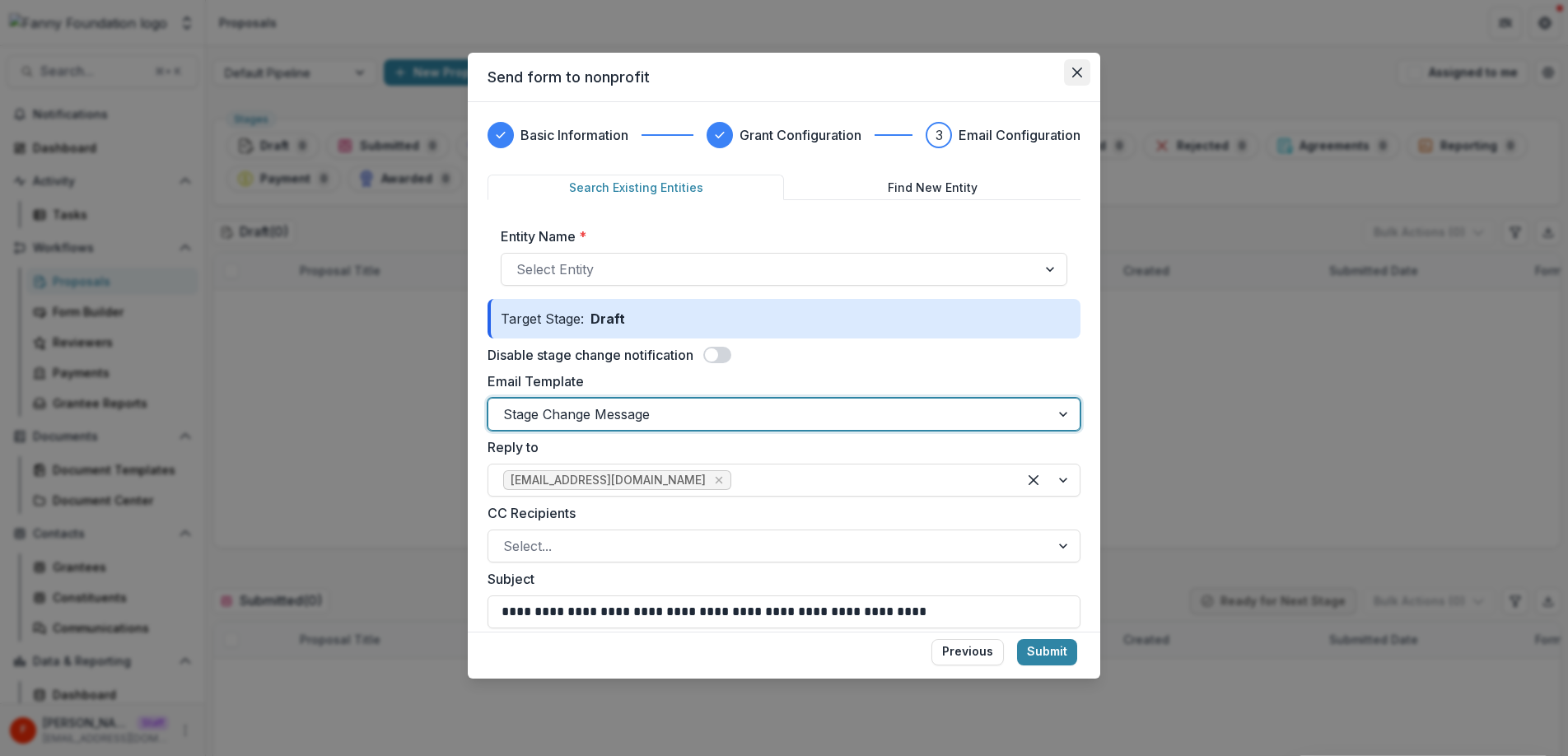
click at [1072, 74] on icon "Close" at bounding box center [1077, 72] width 10 height 10
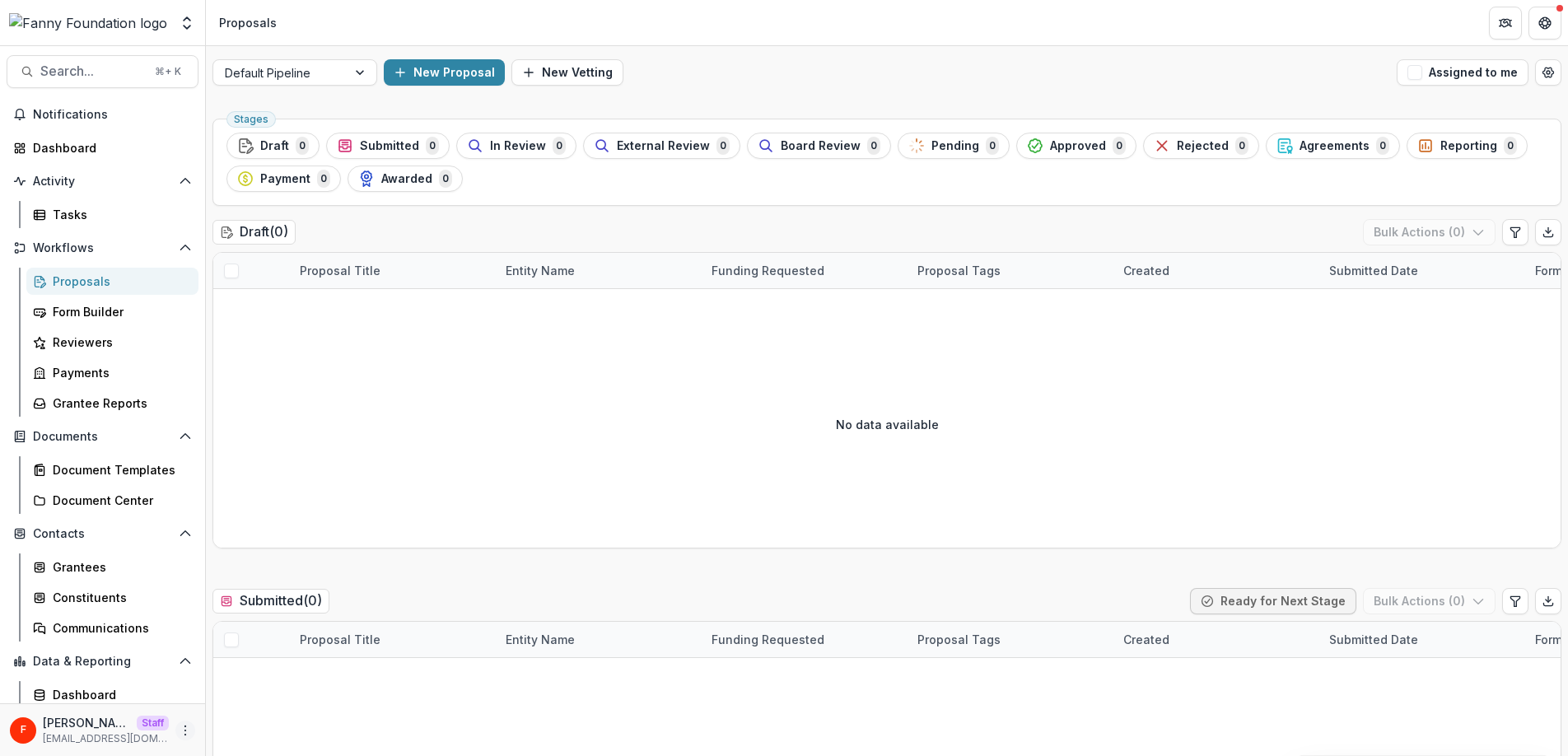
click at [179, 727] on icon "More" at bounding box center [185, 730] width 13 height 13
click at [260, 696] on link "User Settings" at bounding box center [289, 696] width 176 height 27
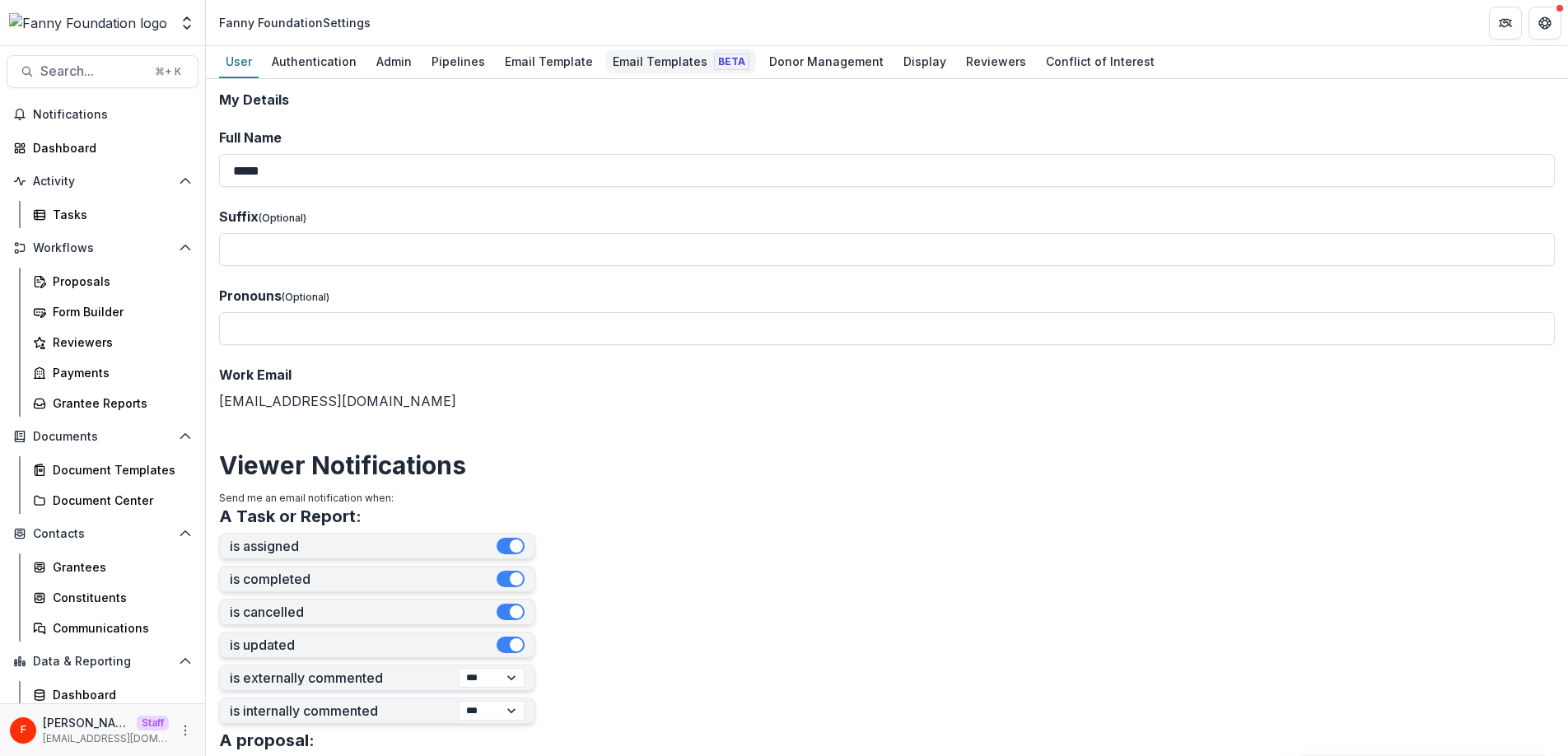
click at [646, 65] on div "Email Templates Beta" at bounding box center [681, 61] width 150 height 24
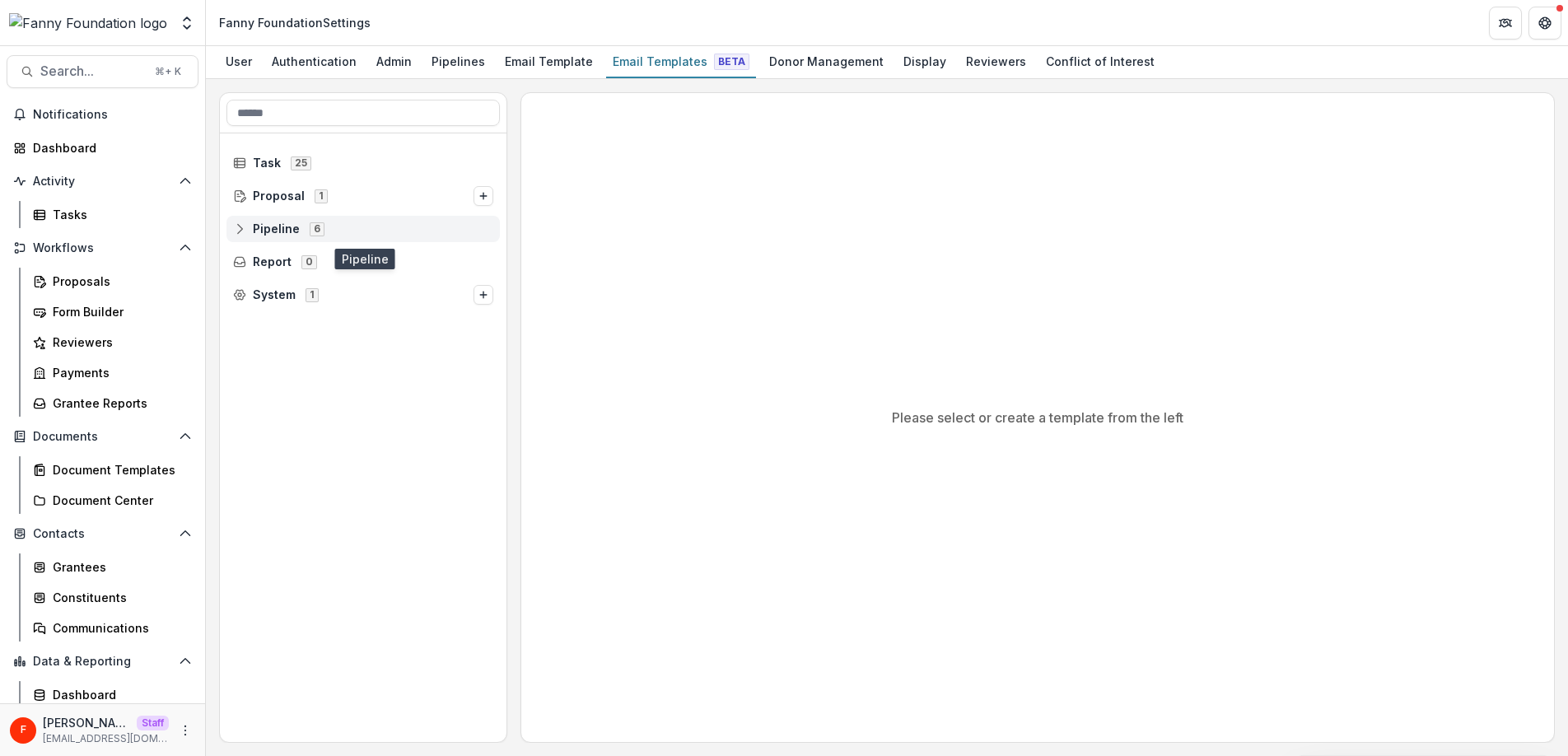
click at [243, 227] on icon at bounding box center [239, 229] width 13 height 13
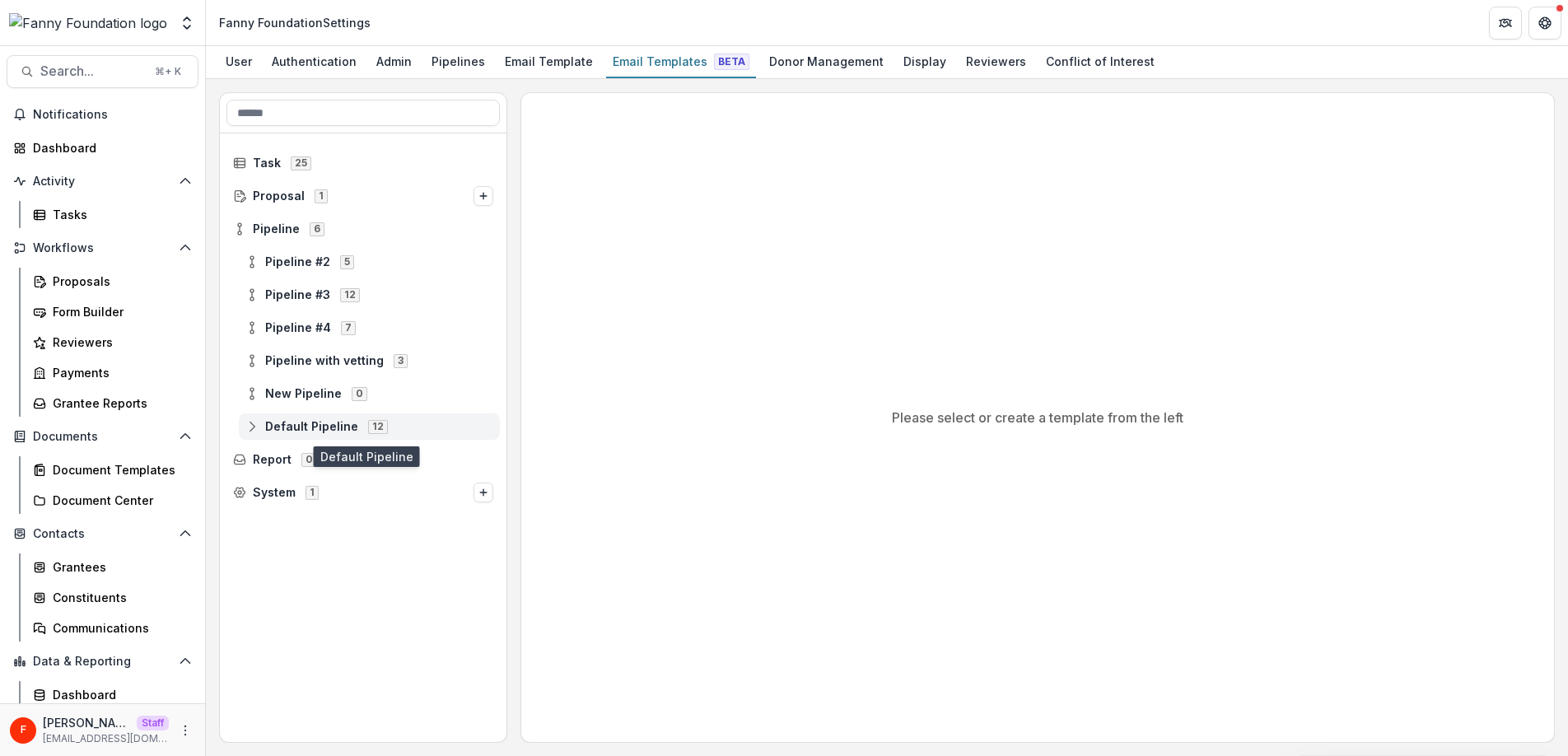
click at [304, 431] on span "Default Pipeline" at bounding box center [312, 426] width 93 height 14
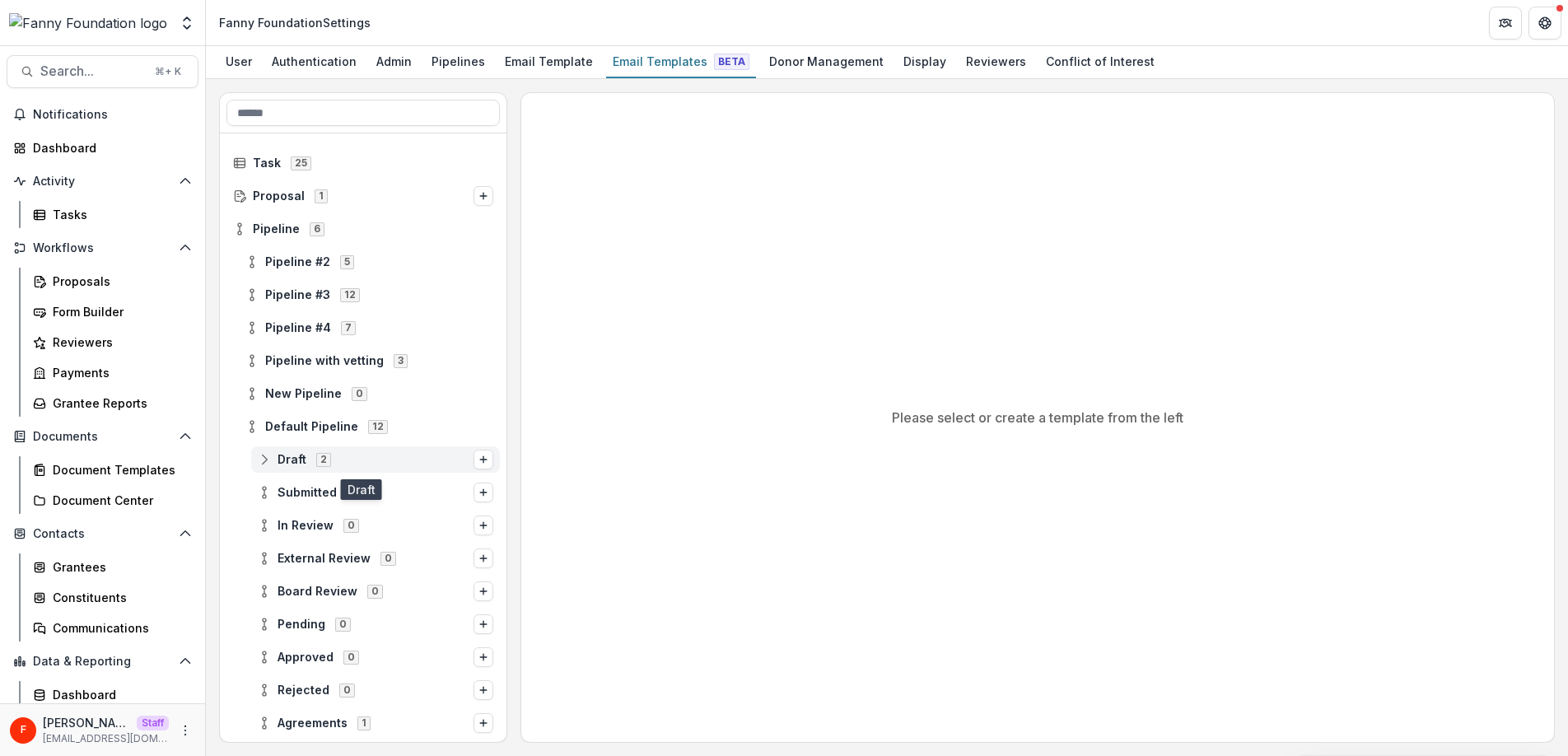
click at [301, 462] on span "Draft" at bounding box center [291, 459] width 28 height 14
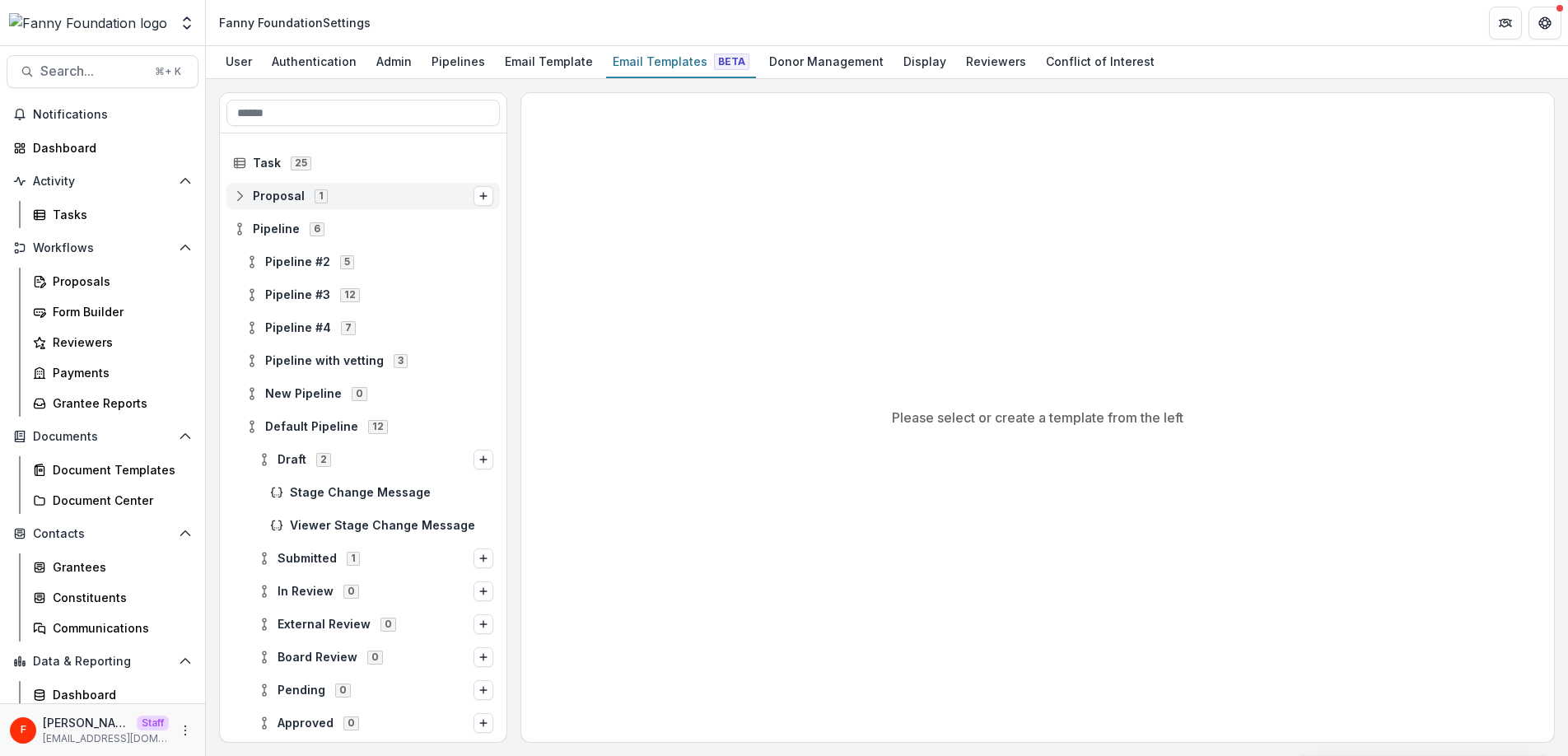
click at [283, 196] on span "Proposal" at bounding box center [279, 196] width 52 height 14
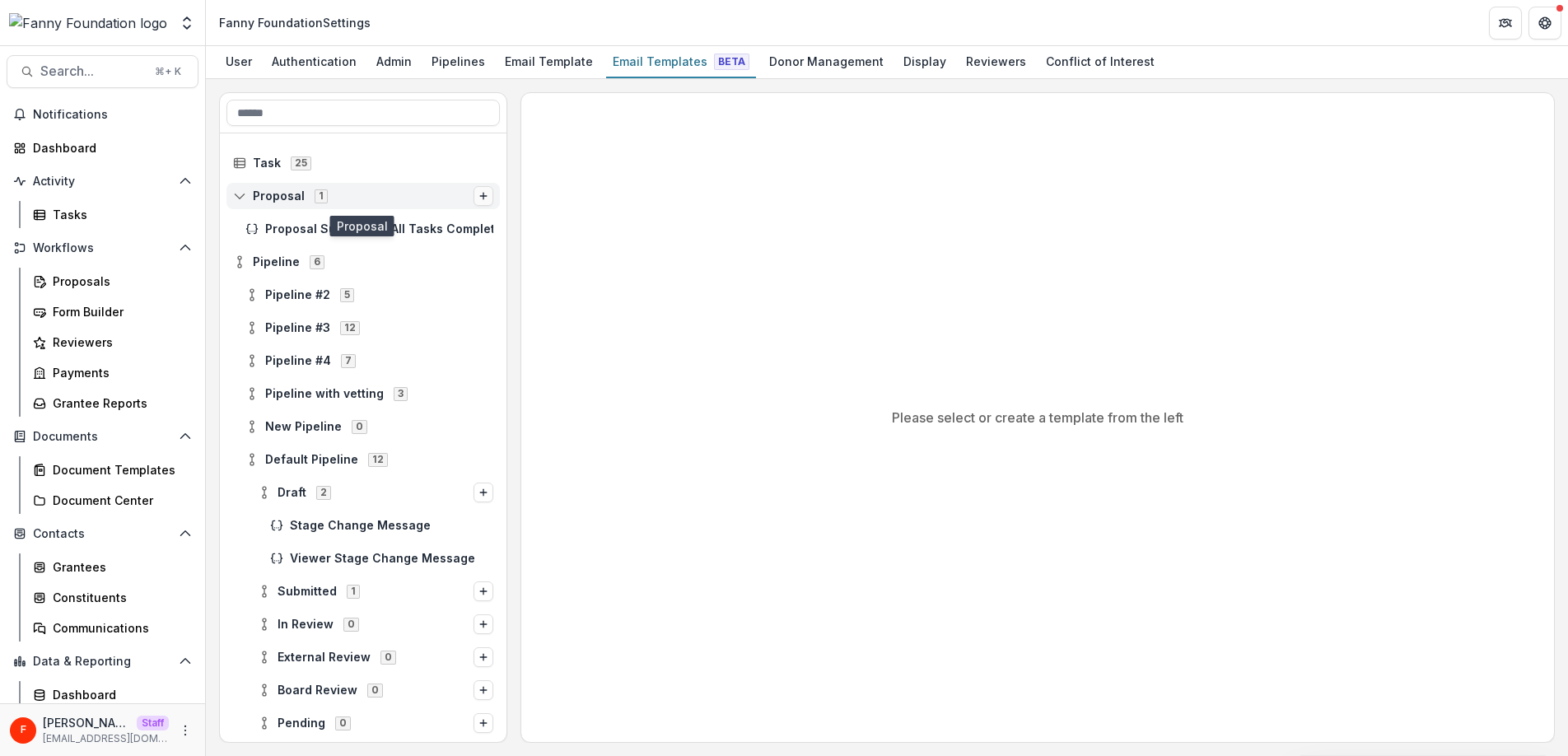
click at [479, 193] on icon "Options" at bounding box center [483, 195] width 10 height 10
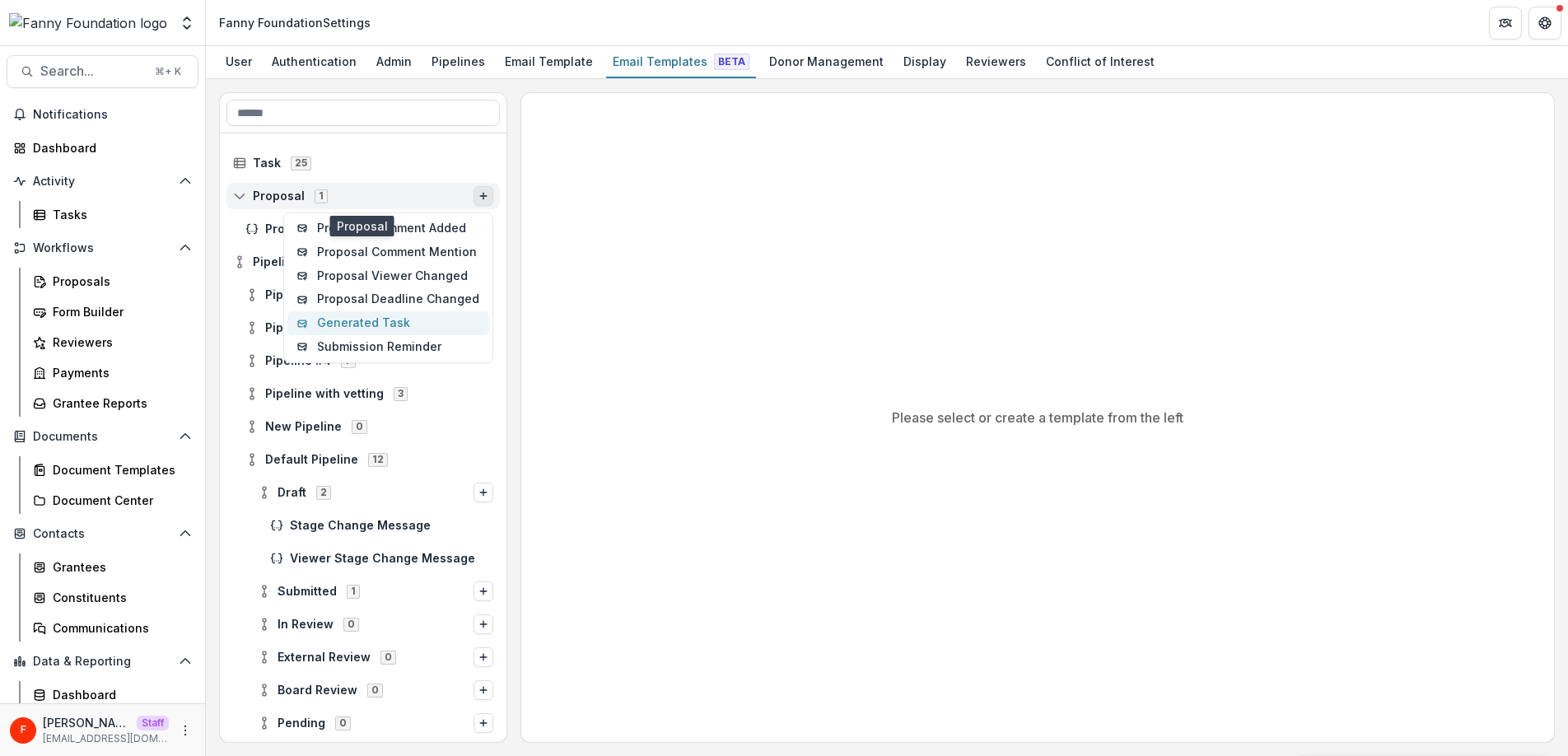
click at [417, 321] on button "Generated Task" at bounding box center [389, 323] width 202 height 24
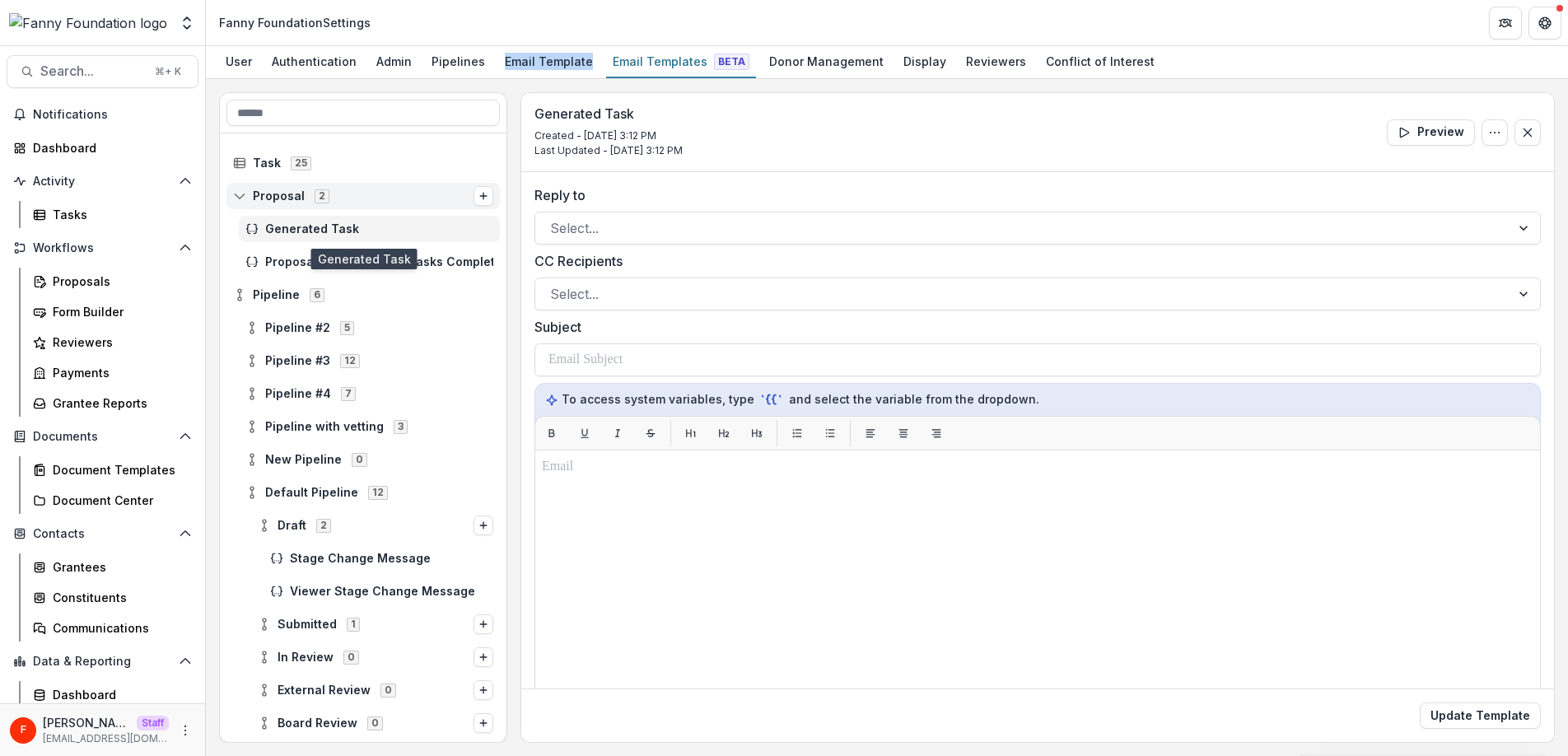
click at [300, 230] on span "Generated Task" at bounding box center [378, 229] width 228 height 14
click at [610, 296] on div at bounding box center [1022, 293] width 945 height 23
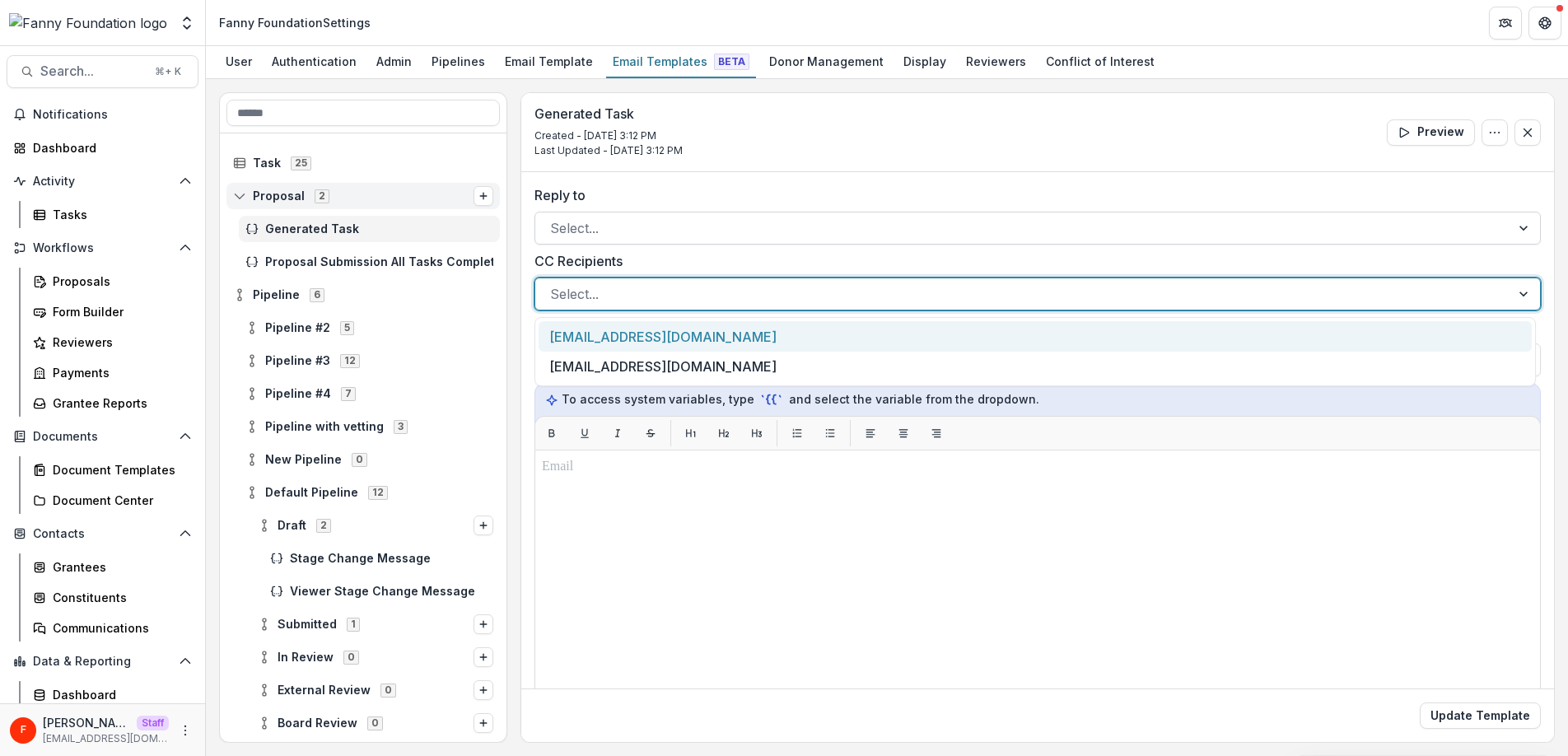
click at [604, 226] on div at bounding box center [1022, 227] width 945 height 23
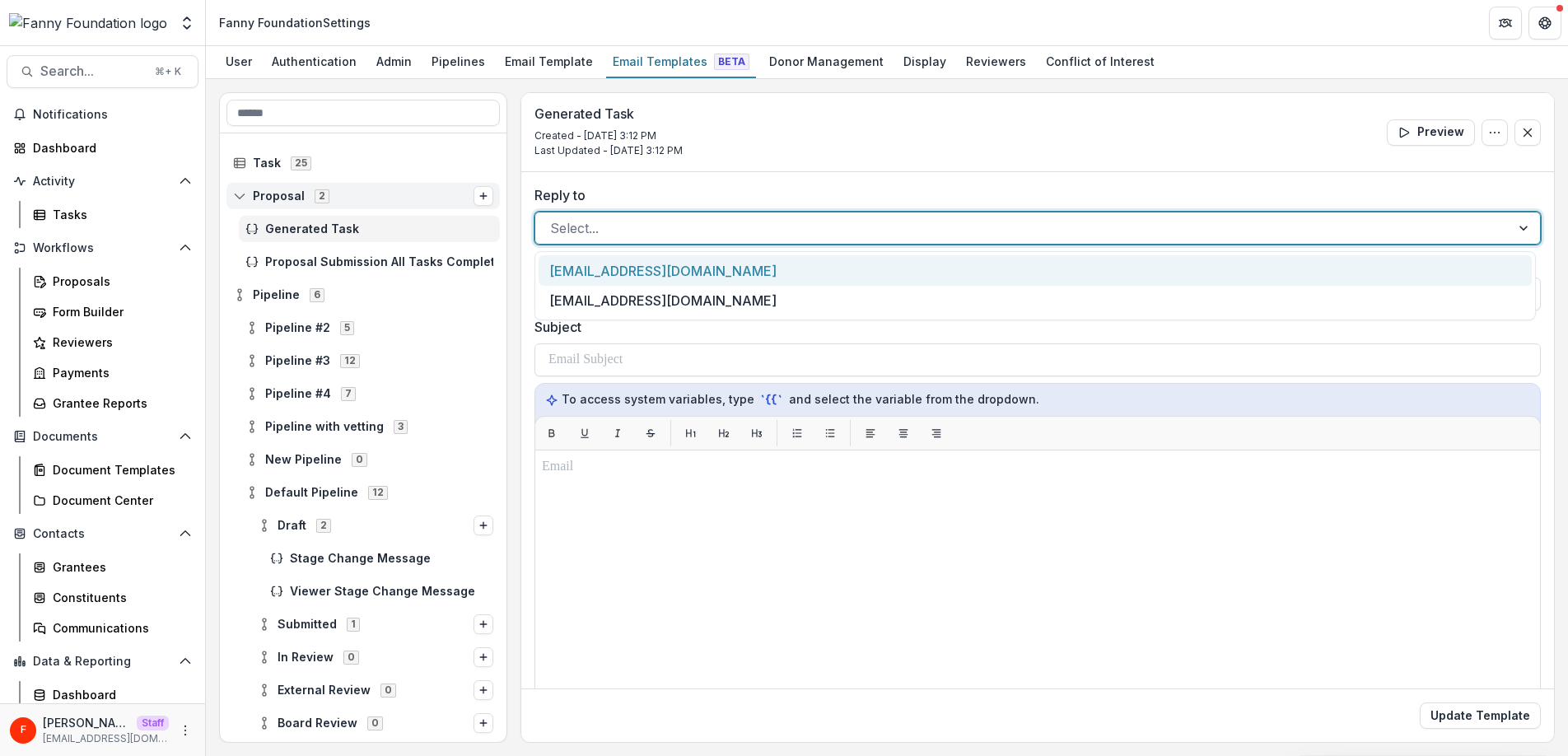
click at [603, 271] on div "[EMAIL_ADDRESS][DOMAIN_NAME]" at bounding box center [1036, 270] width 993 height 30
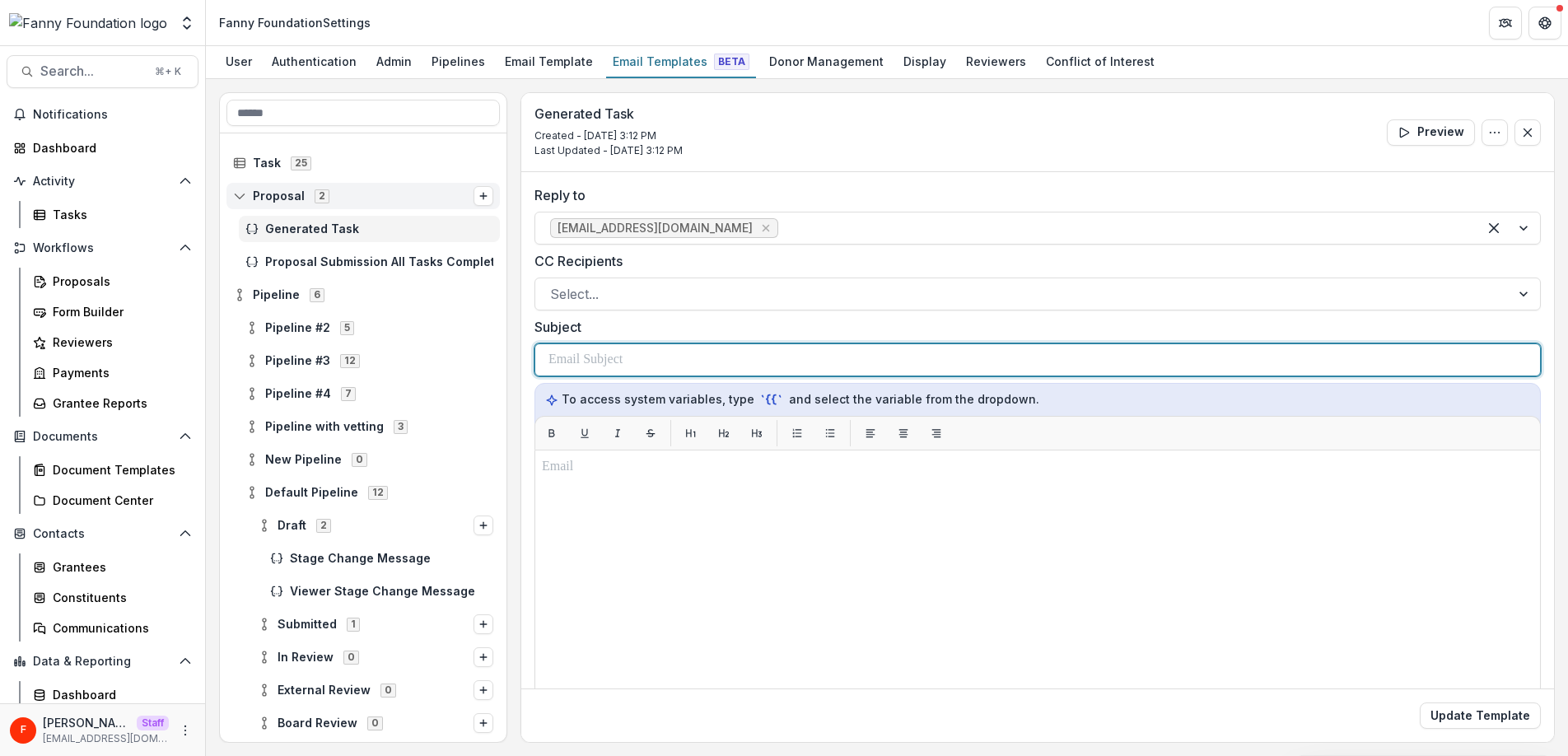
click at [637, 362] on div at bounding box center [1036, 360] width 978 height 31
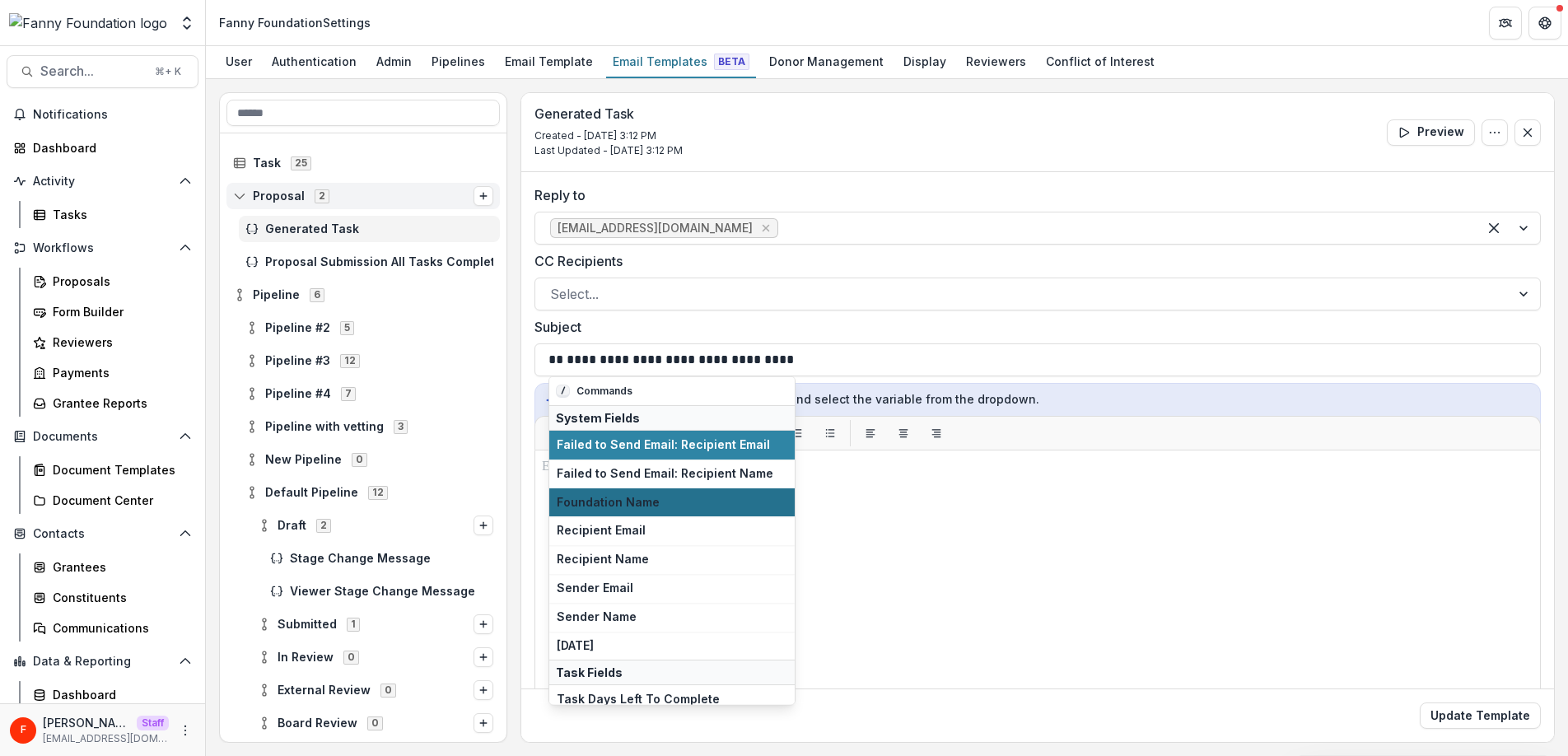
click at [676, 499] on span "Foundation Name" at bounding box center [672, 501] width 231 height 14
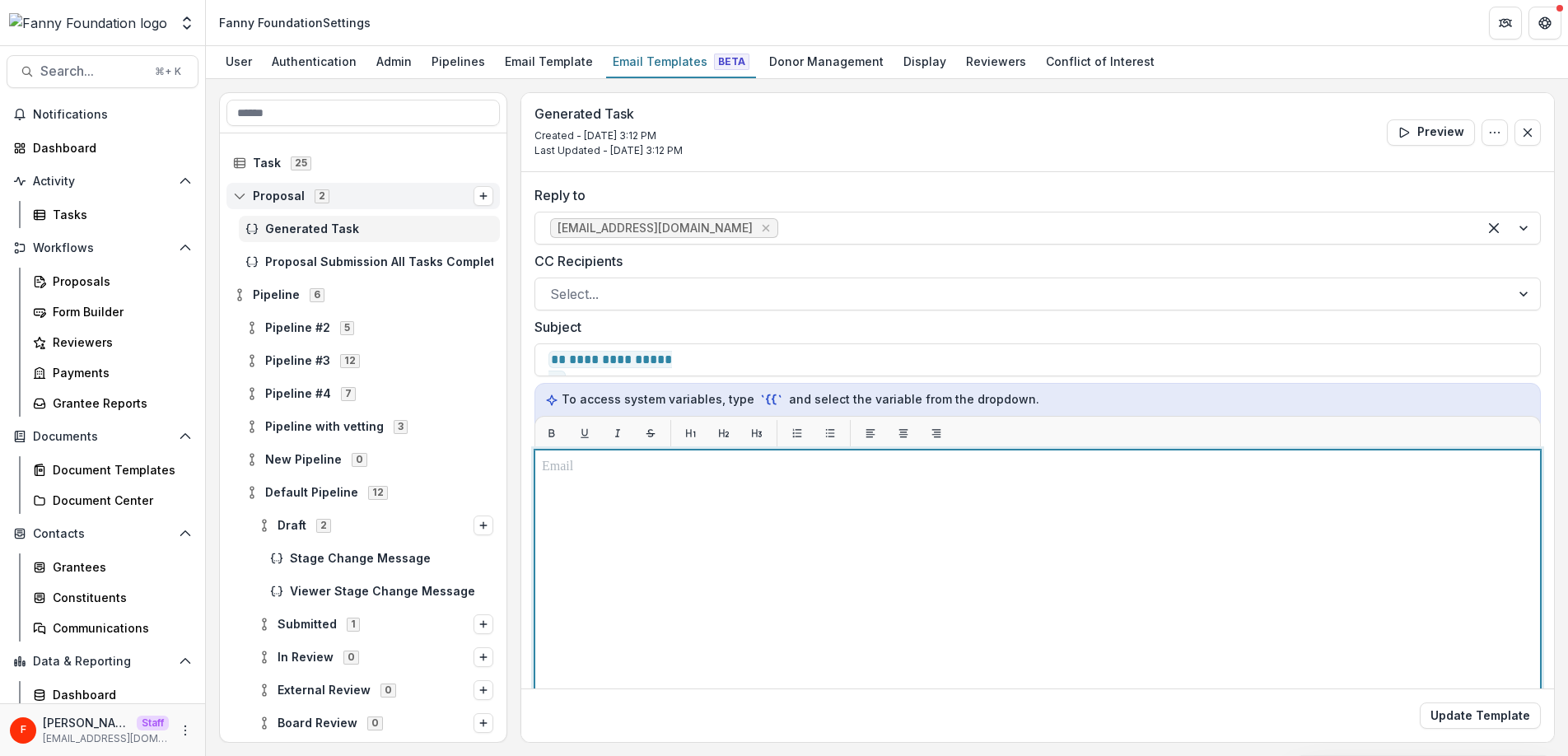
click at [689, 488] on div at bounding box center [1037, 655] width 992 height 397
click at [629, 539] on div at bounding box center [1037, 655] width 992 height 397
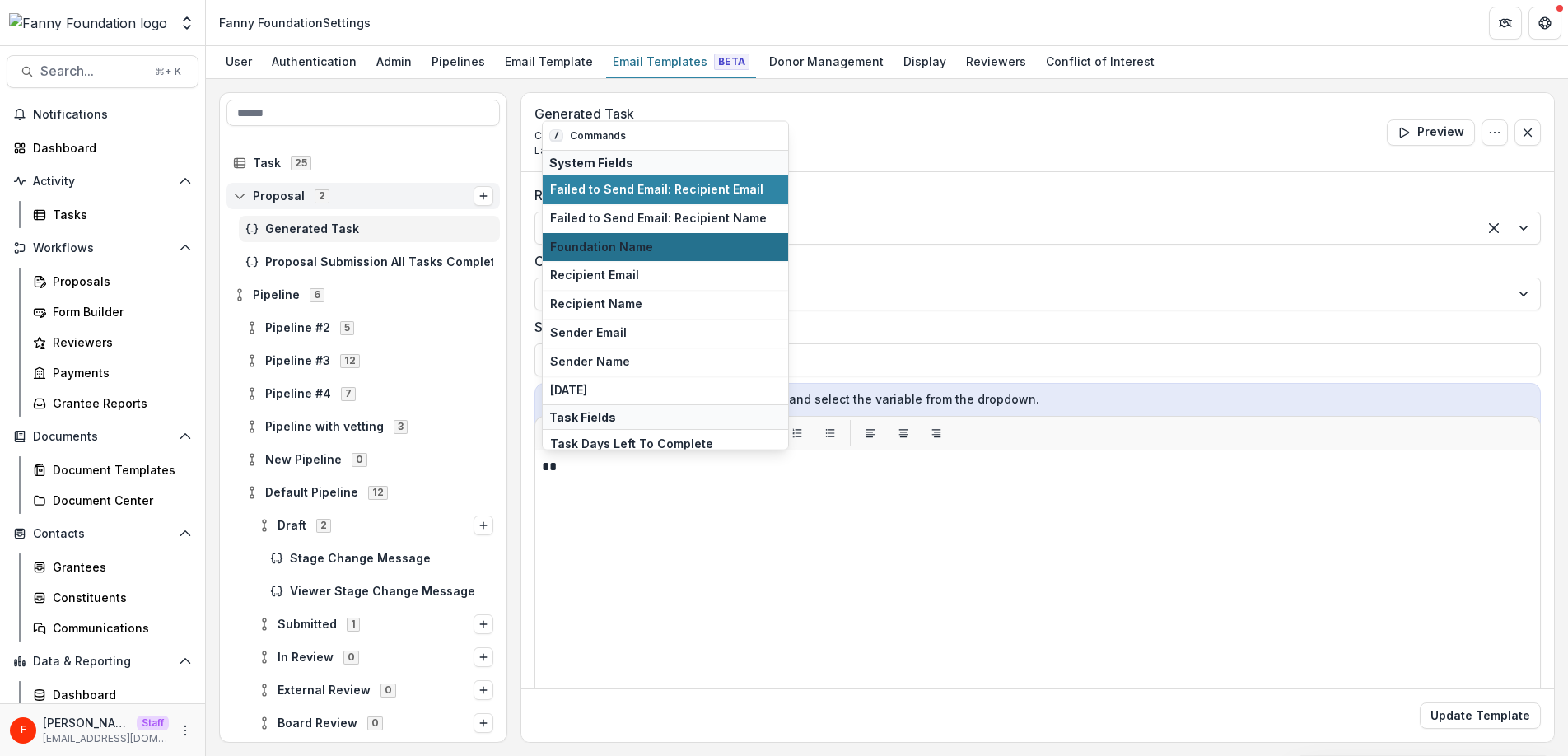
click at [660, 247] on span "Foundation Name" at bounding box center [665, 246] width 231 height 14
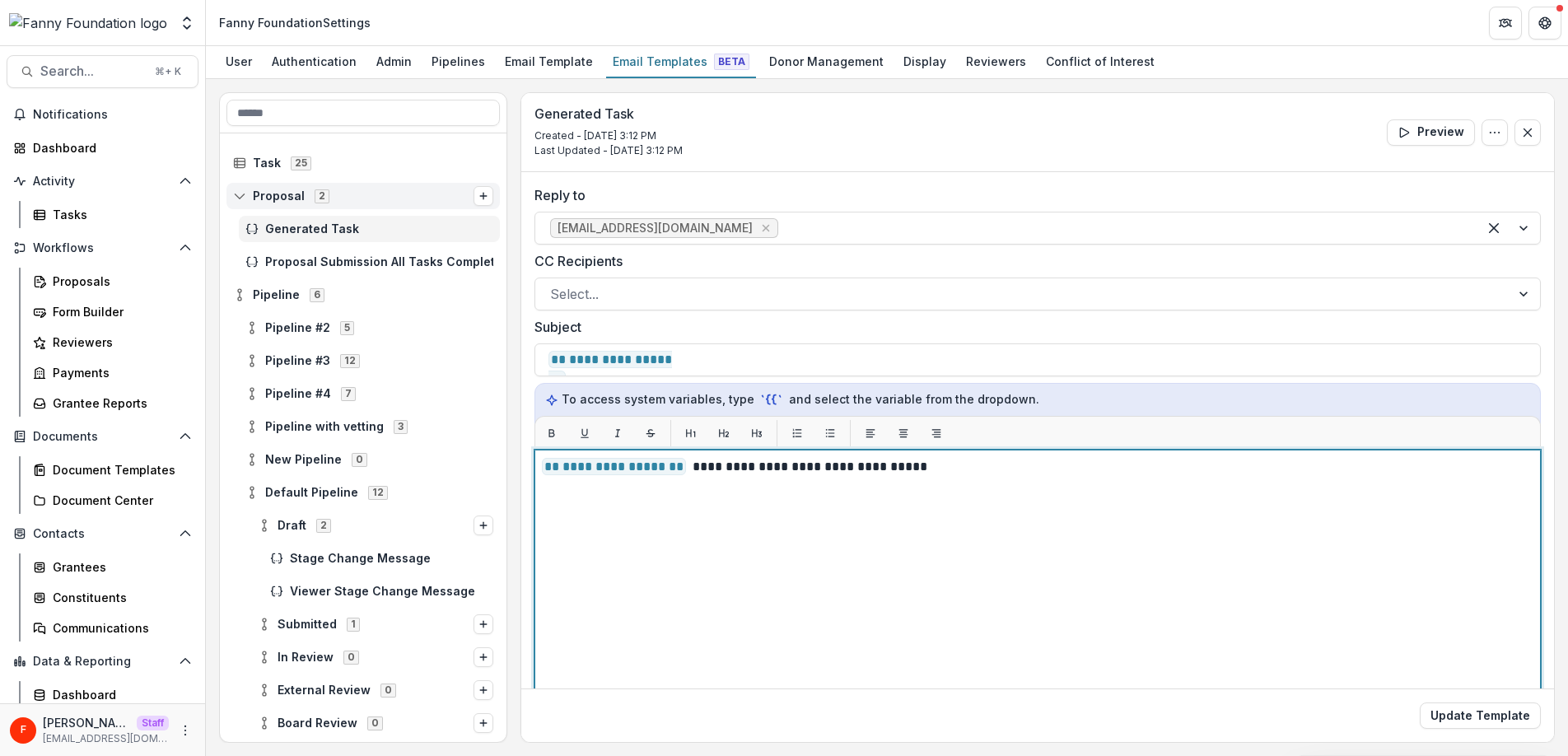
click at [687, 468] on p "**********" at bounding box center [1035, 467] width 986 height 20
click at [978, 466] on p "**********" at bounding box center [1035, 467] width 986 height 20
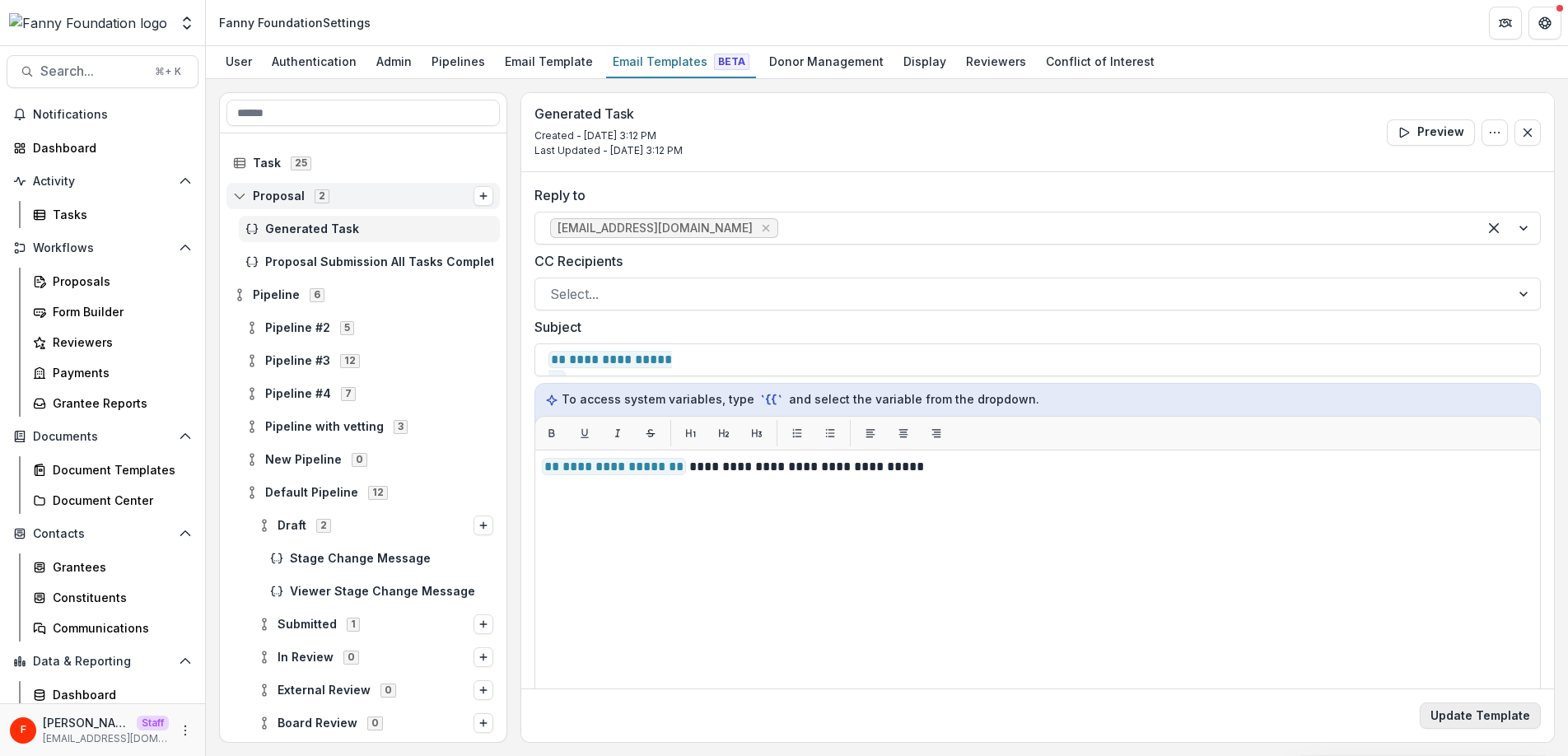
click at [1461, 716] on button "Update Template" at bounding box center [1480, 715] width 121 height 27
click at [354, 257] on span "Proposal Submission All Tasks Completed" at bounding box center [378, 262] width 228 height 14
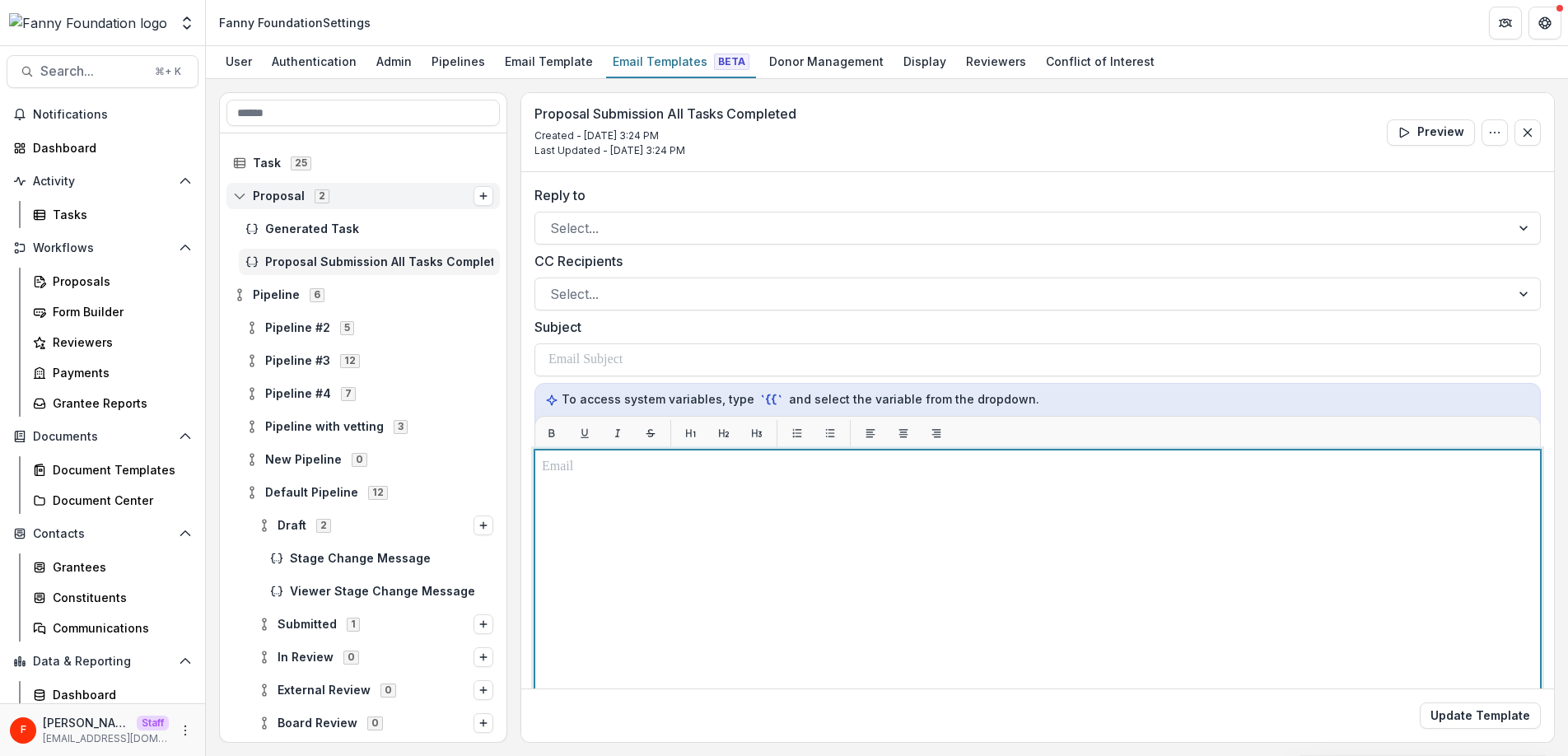
click at [747, 498] on div at bounding box center [1037, 655] width 992 height 397
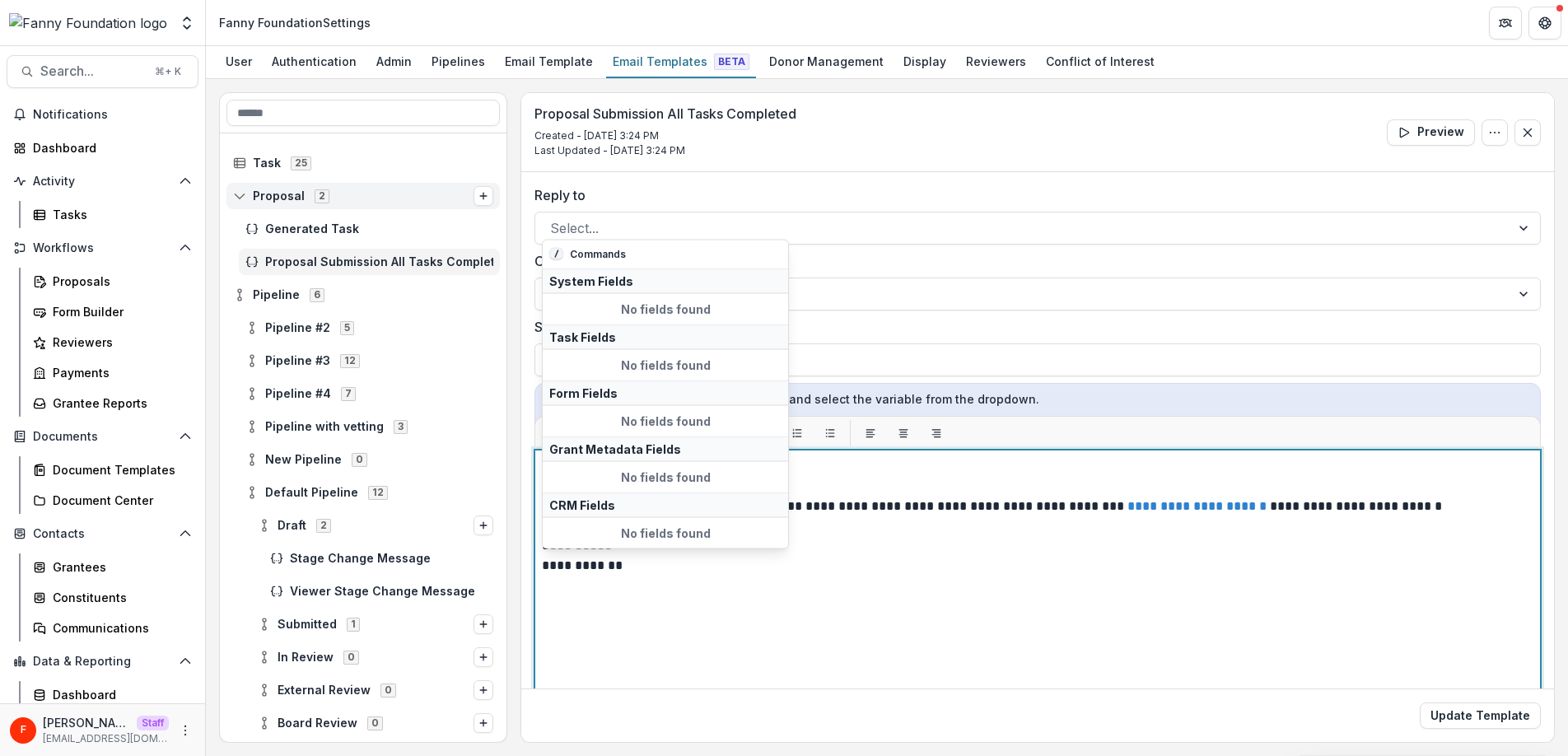
click at [1176, 572] on p "**********" at bounding box center [1035, 565] width 986 height 20
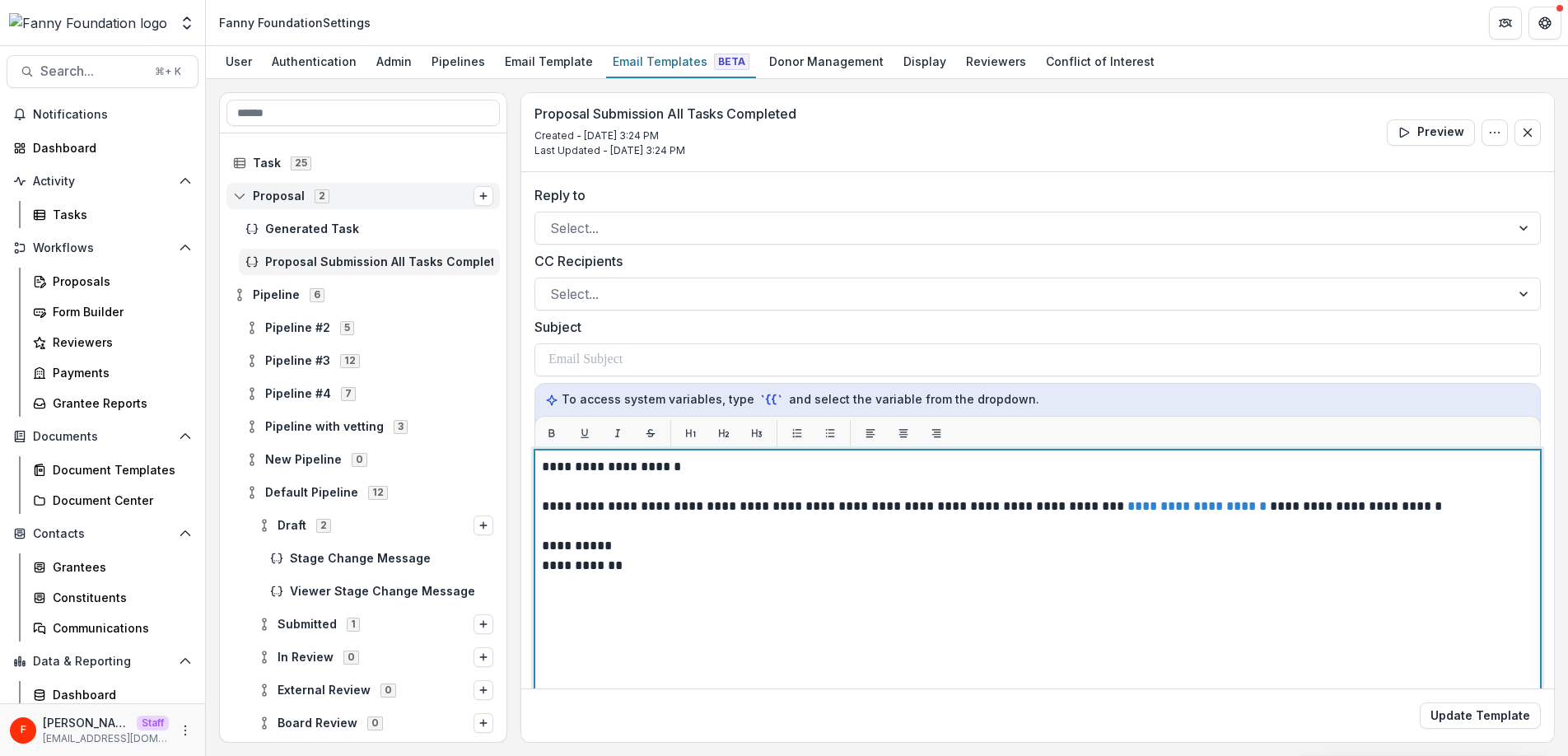
click at [669, 468] on p "**********" at bounding box center [1035, 467] width 986 height 20
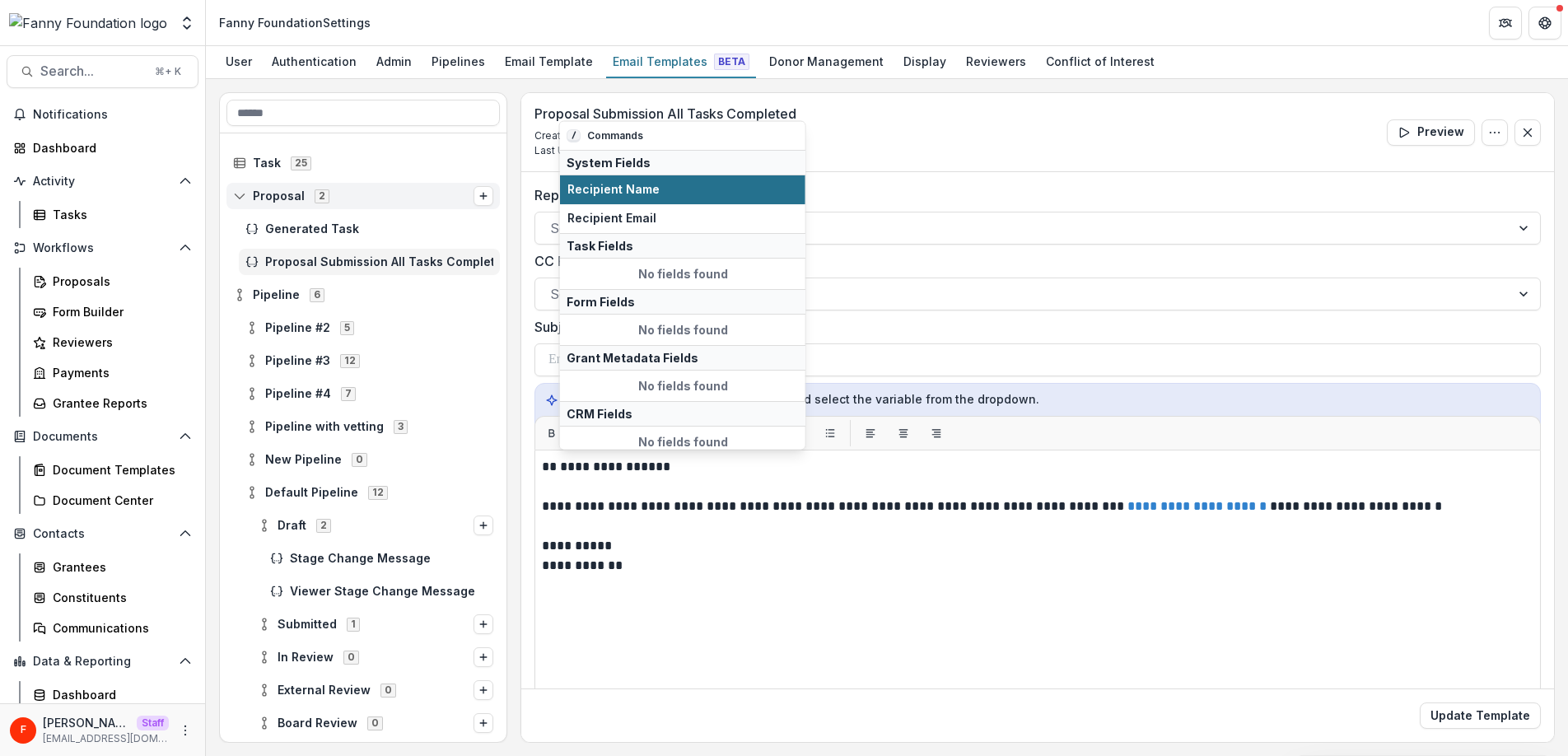
click at [680, 190] on span "Recipient Name" at bounding box center [683, 189] width 231 height 14
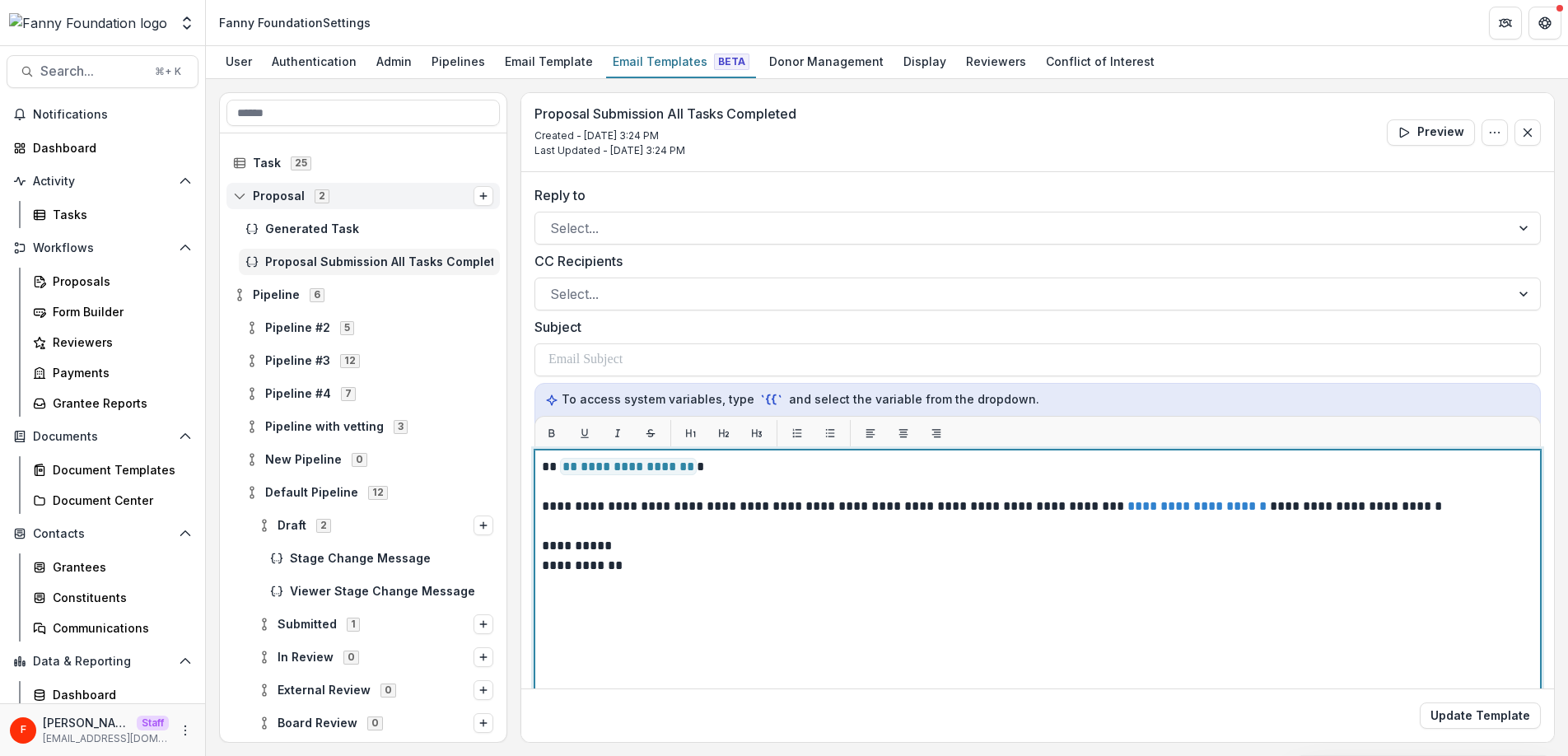
click at [715, 559] on p "**********" at bounding box center [1035, 565] width 986 height 20
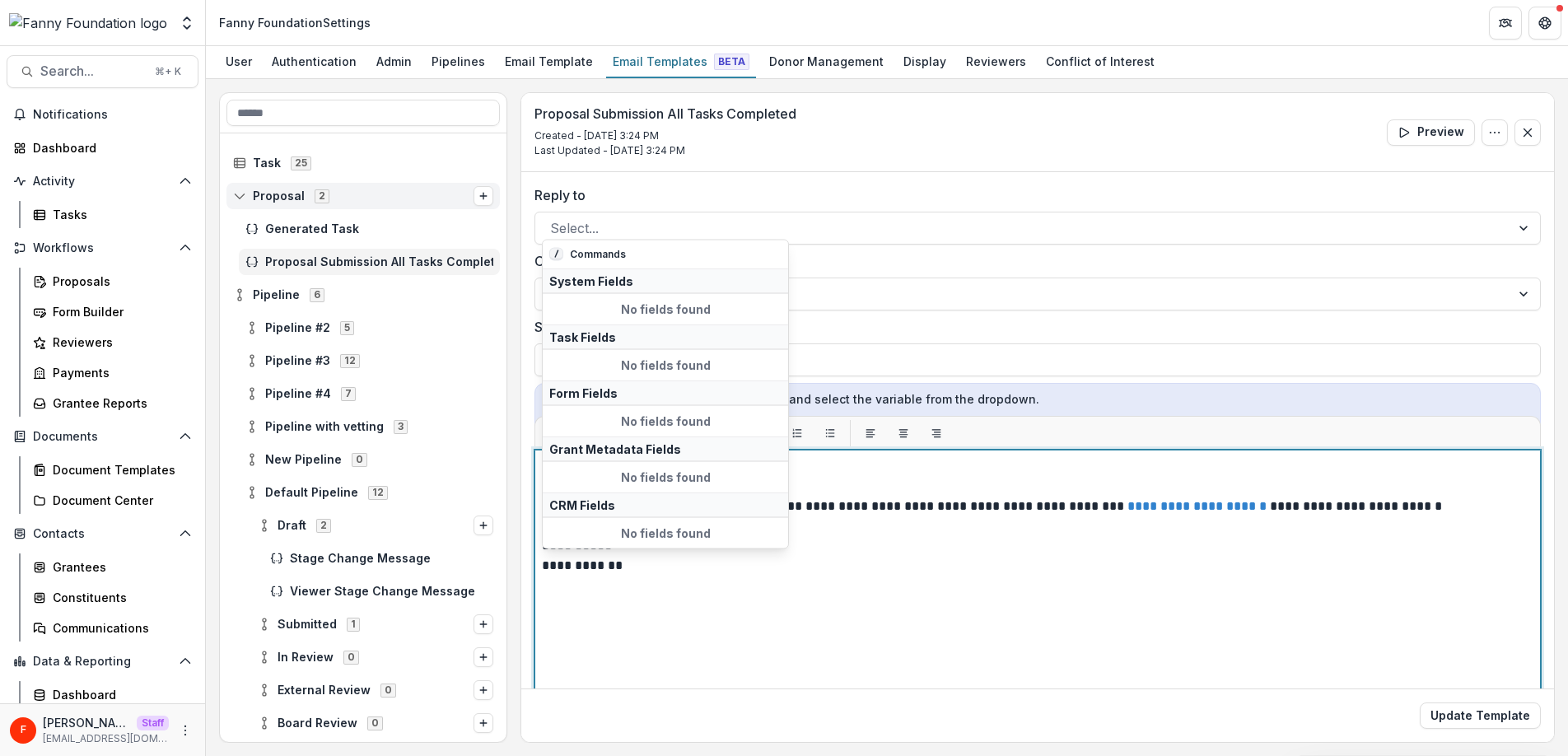
click at [883, 572] on p "**********" at bounding box center [1035, 565] width 986 height 20
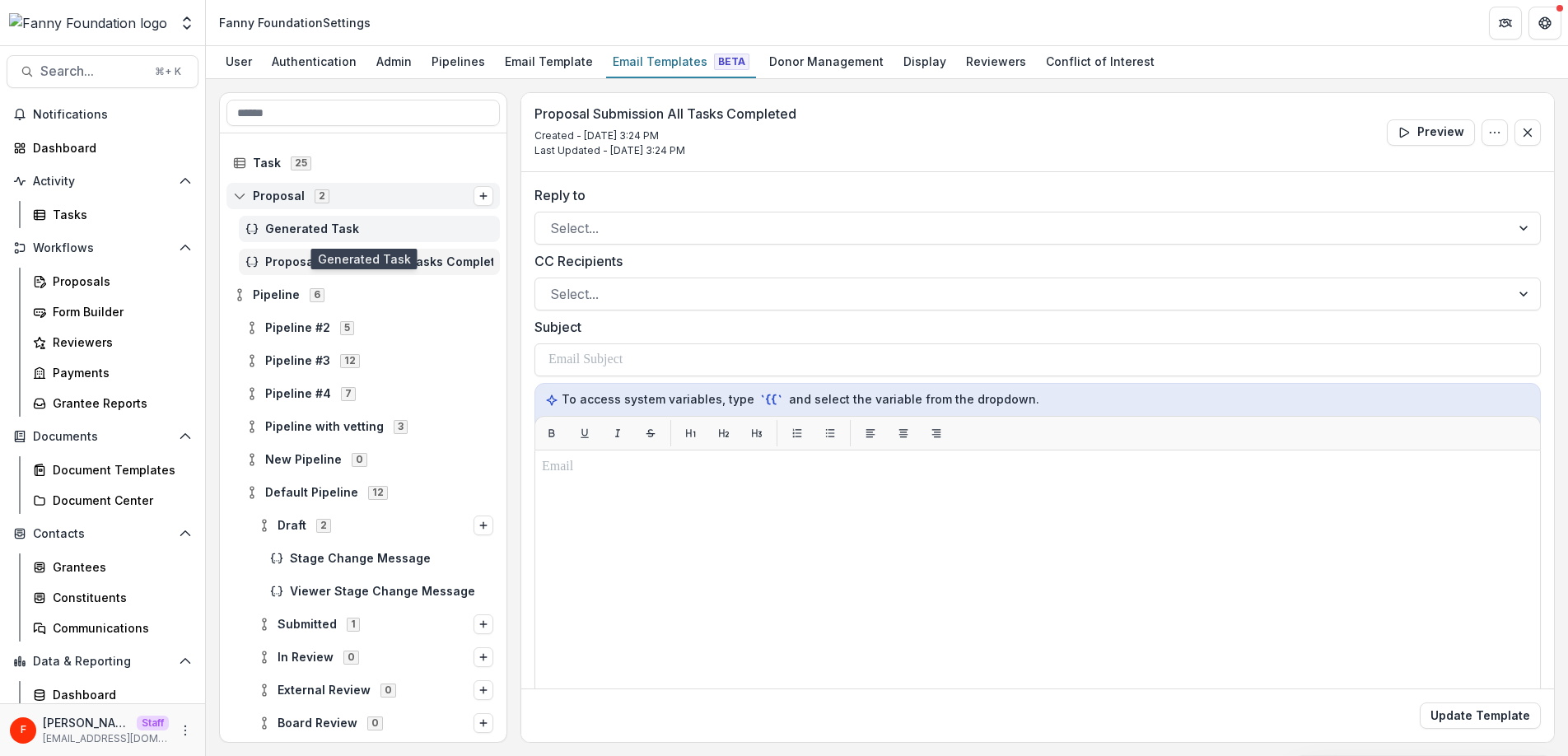
click at [351, 229] on span "Generated Task" at bounding box center [378, 229] width 228 height 14
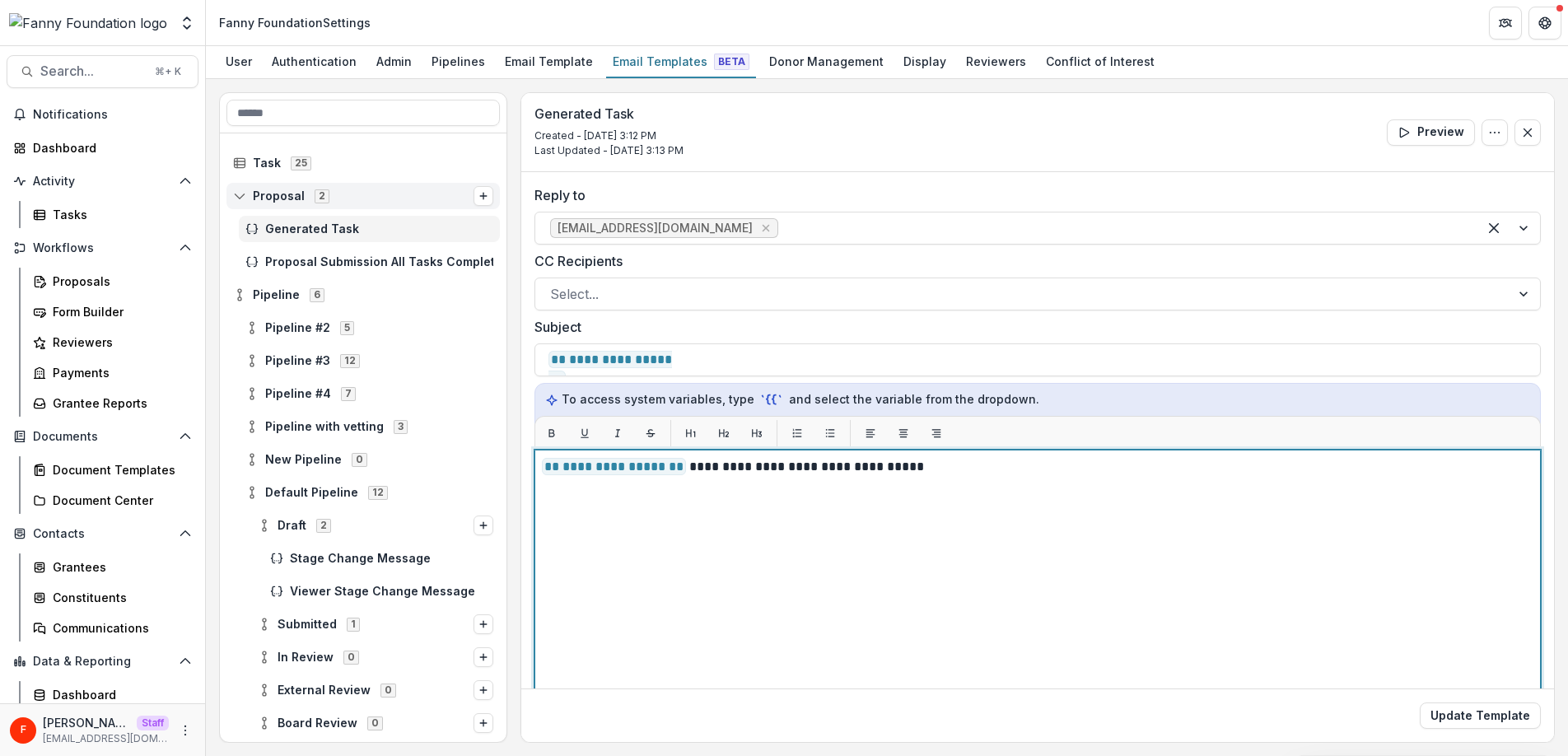
click at [968, 477] on div "**********" at bounding box center [1037, 655] width 992 height 397
drag, startPoint x: 963, startPoint y: 474, endPoint x: 539, endPoint y: 466, distance: 424.1
click at [539, 466] on div "**********" at bounding box center [1037, 655] width 1006 height 411
paste div
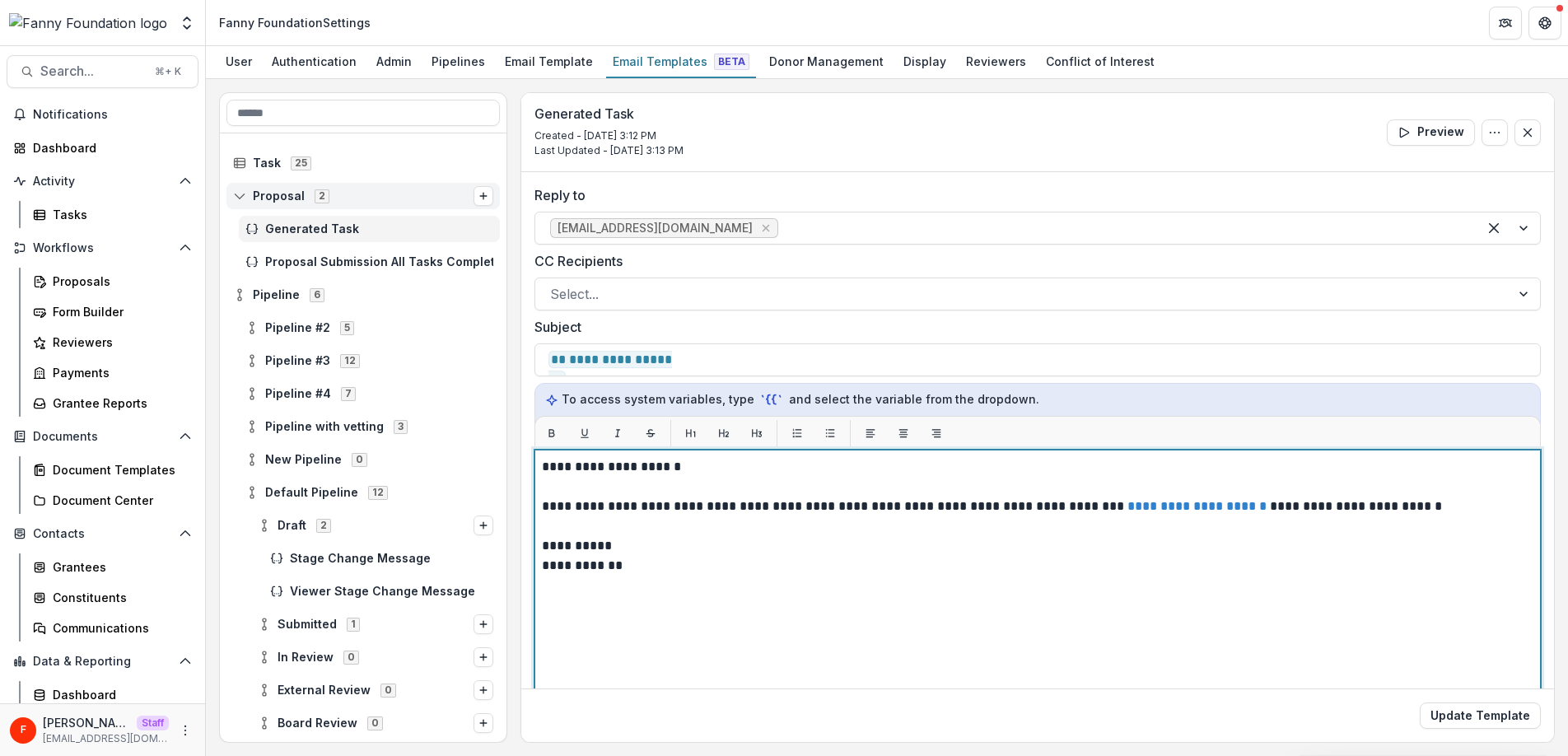
click at [671, 470] on p "**********" at bounding box center [1035, 467] width 986 height 20
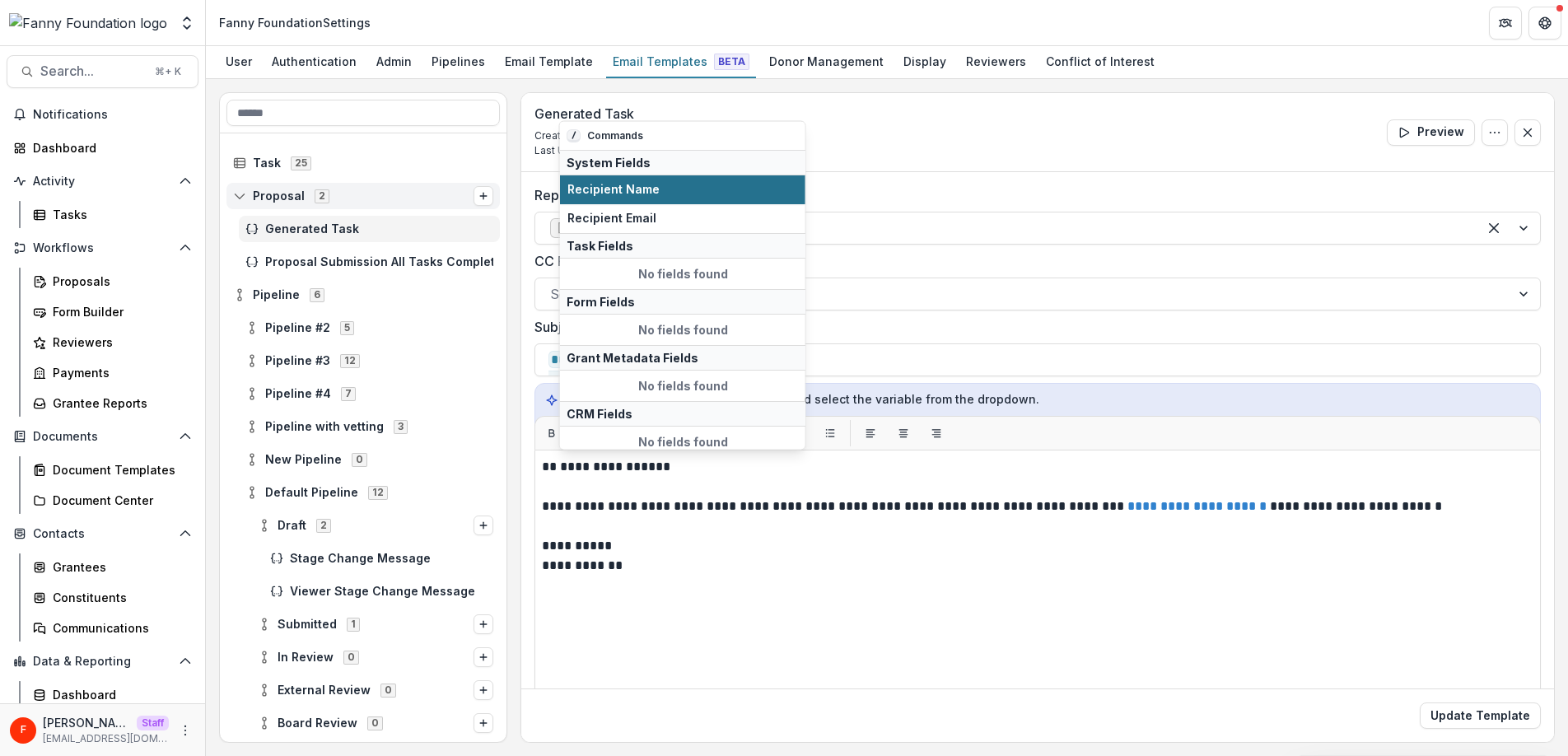
click at [677, 192] on span "Recipient Name" at bounding box center [683, 189] width 231 height 14
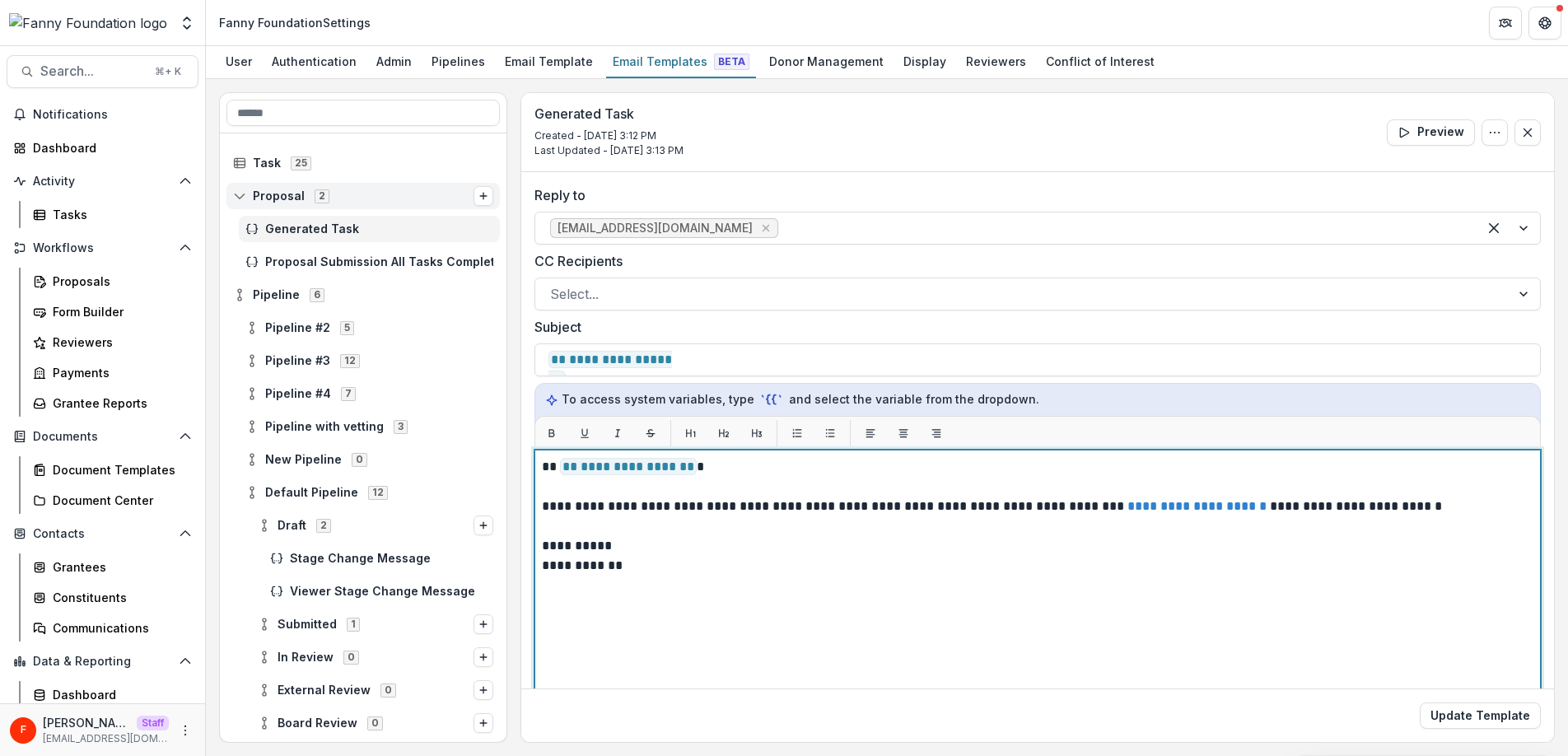
drag, startPoint x: 665, startPoint y: 506, endPoint x: 638, endPoint y: 507, distance: 27.0
click at [638, 507] on p "**********" at bounding box center [1035, 507] width 986 height 20
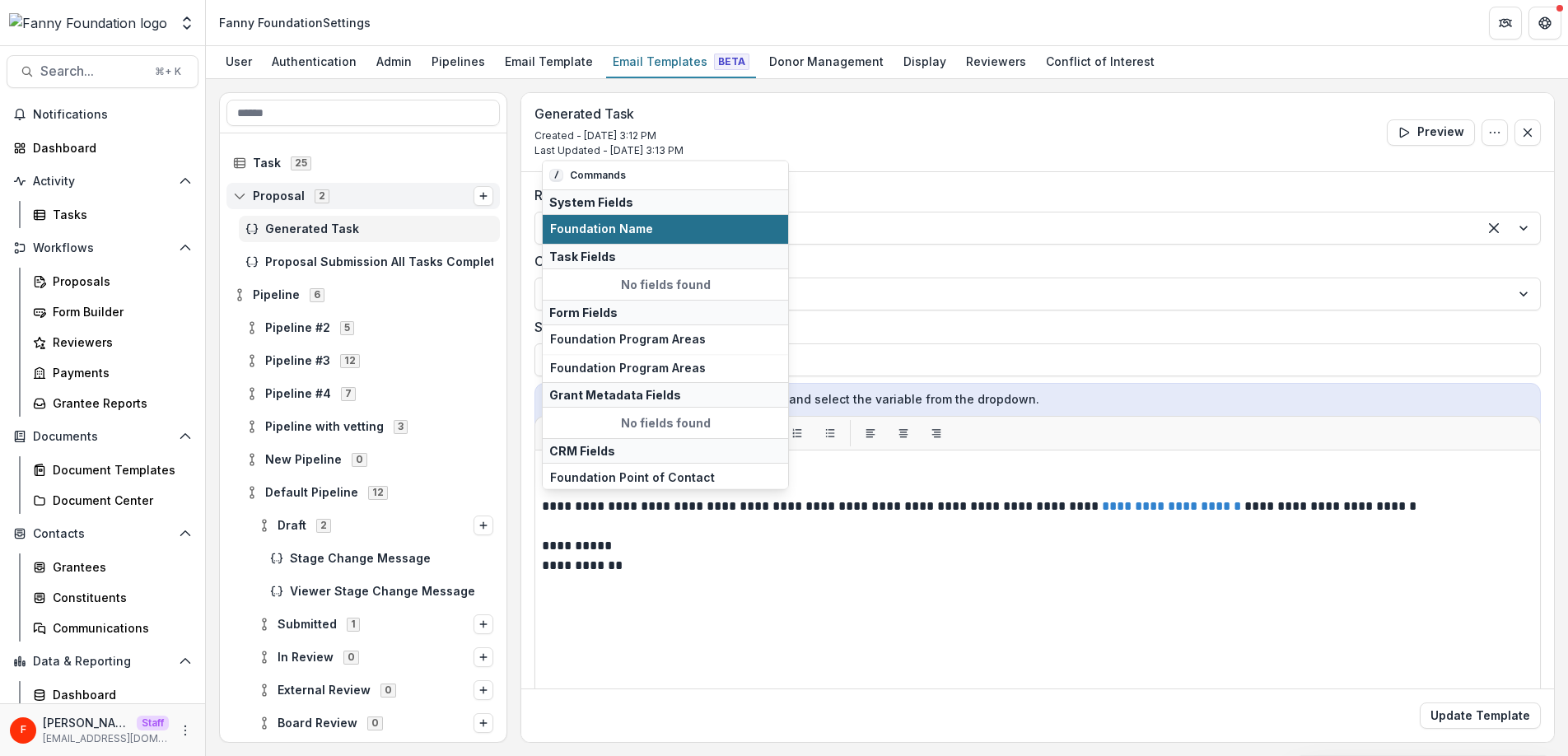
click at [687, 231] on span "Foundation Name" at bounding box center [665, 229] width 231 height 14
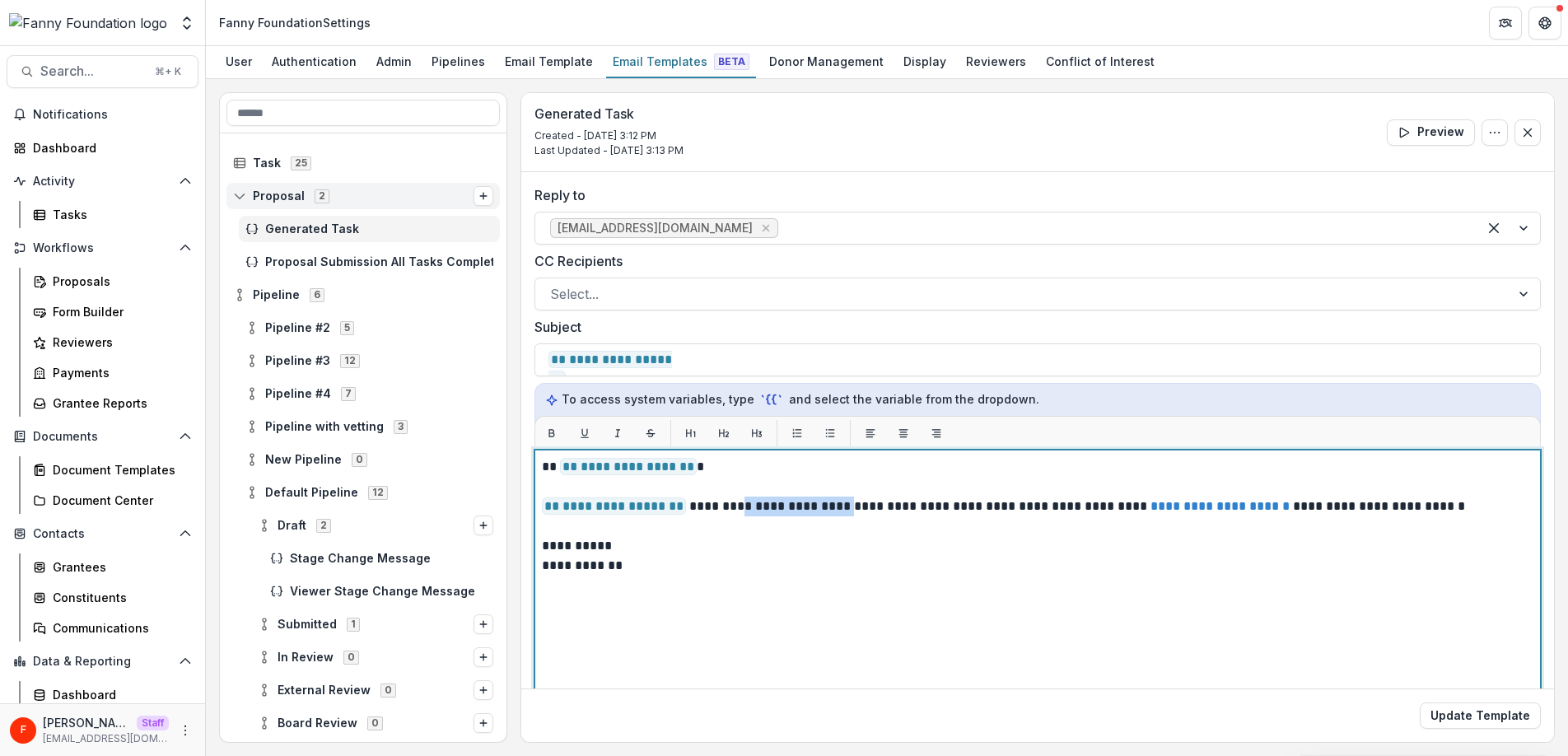
drag, startPoint x: 845, startPoint y: 507, endPoint x: 731, endPoint y: 506, distance: 114.0
click at [731, 506] on p "**********" at bounding box center [1035, 507] width 986 height 20
click at [815, 503] on p "**********" at bounding box center [1035, 507] width 986 height 20
drag, startPoint x: 846, startPoint y: 509, endPoint x: 742, endPoint y: 512, distance: 104.0
click at [742, 512] on p "**********" at bounding box center [1035, 507] width 986 height 20
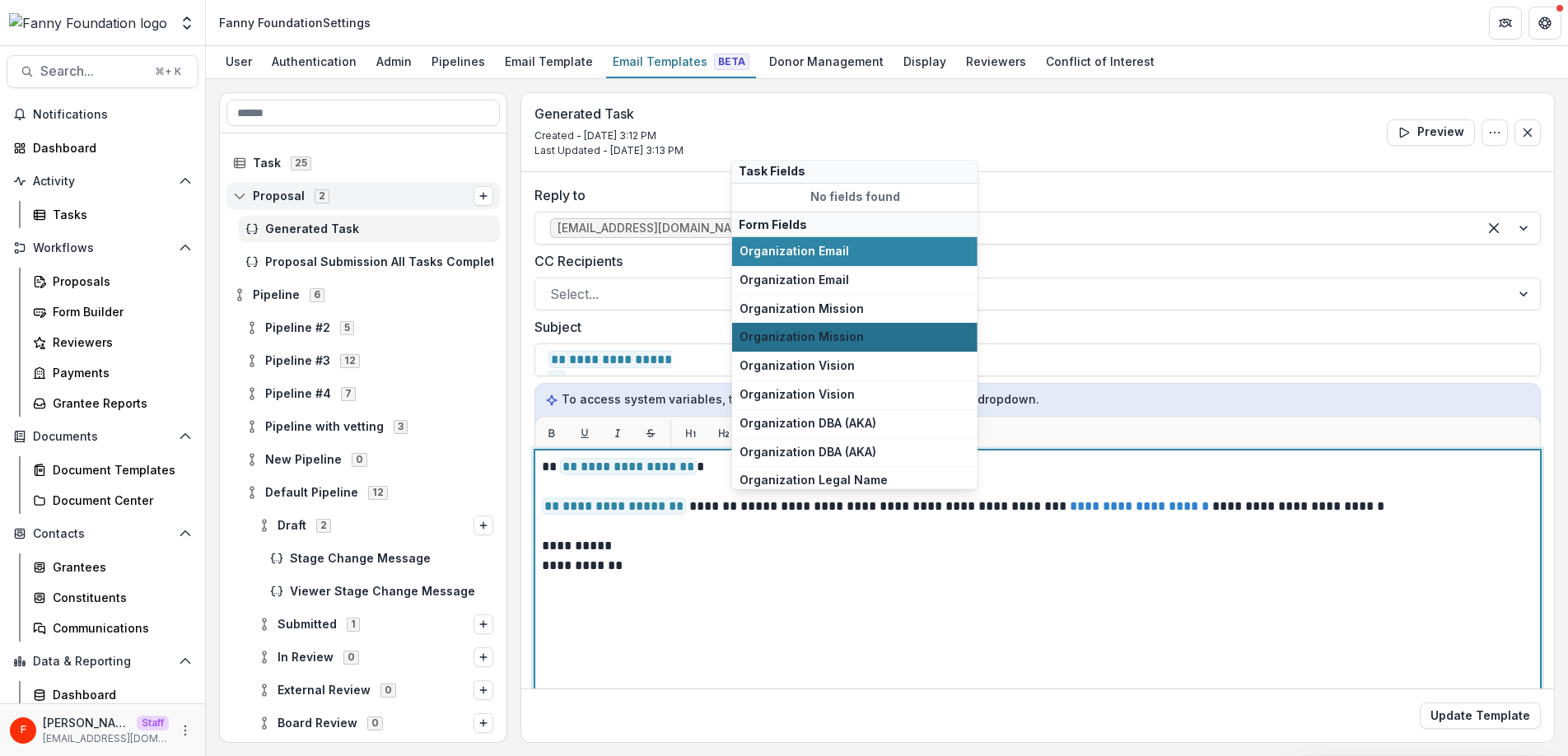
scroll to position [115, 0]
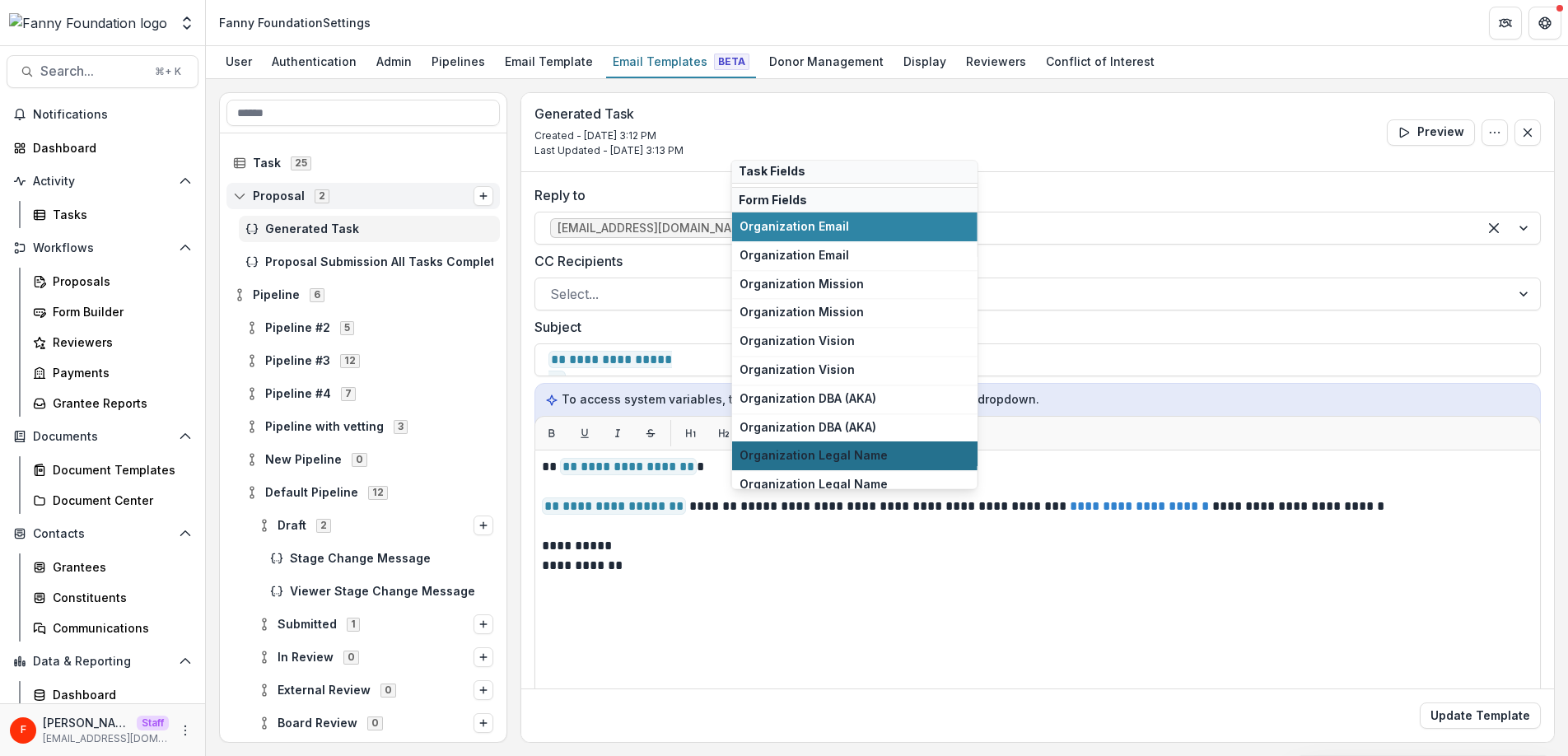
click at [856, 450] on span "Organization Legal Name" at bounding box center [855, 455] width 231 height 14
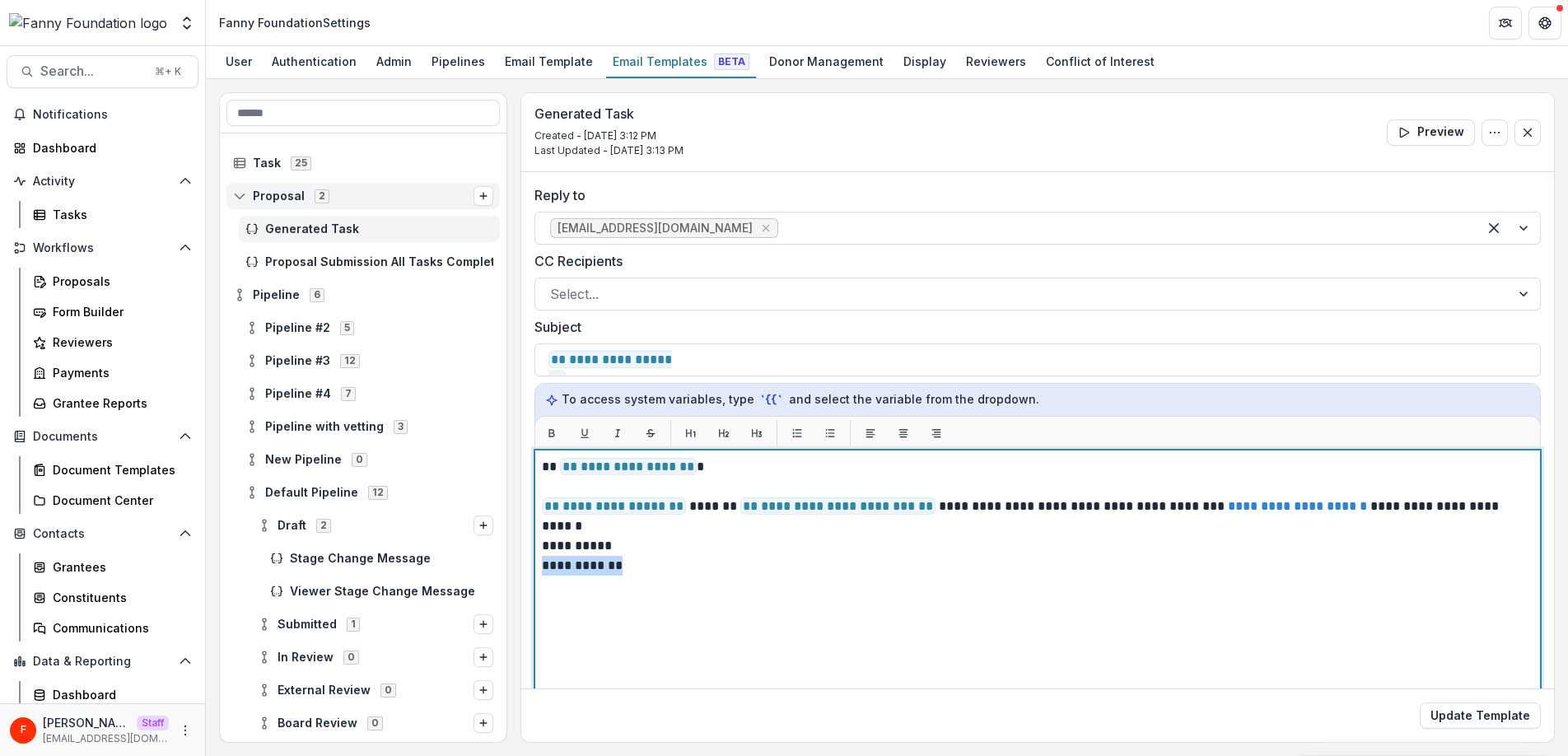
drag, startPoint x: 641, startPoint y: 567, endPoint x: 537, endPoint y: 563, distance: 104.1
click at [537, 563] on div "**********" at bounding box center [1037, 655] width 1006 height 411
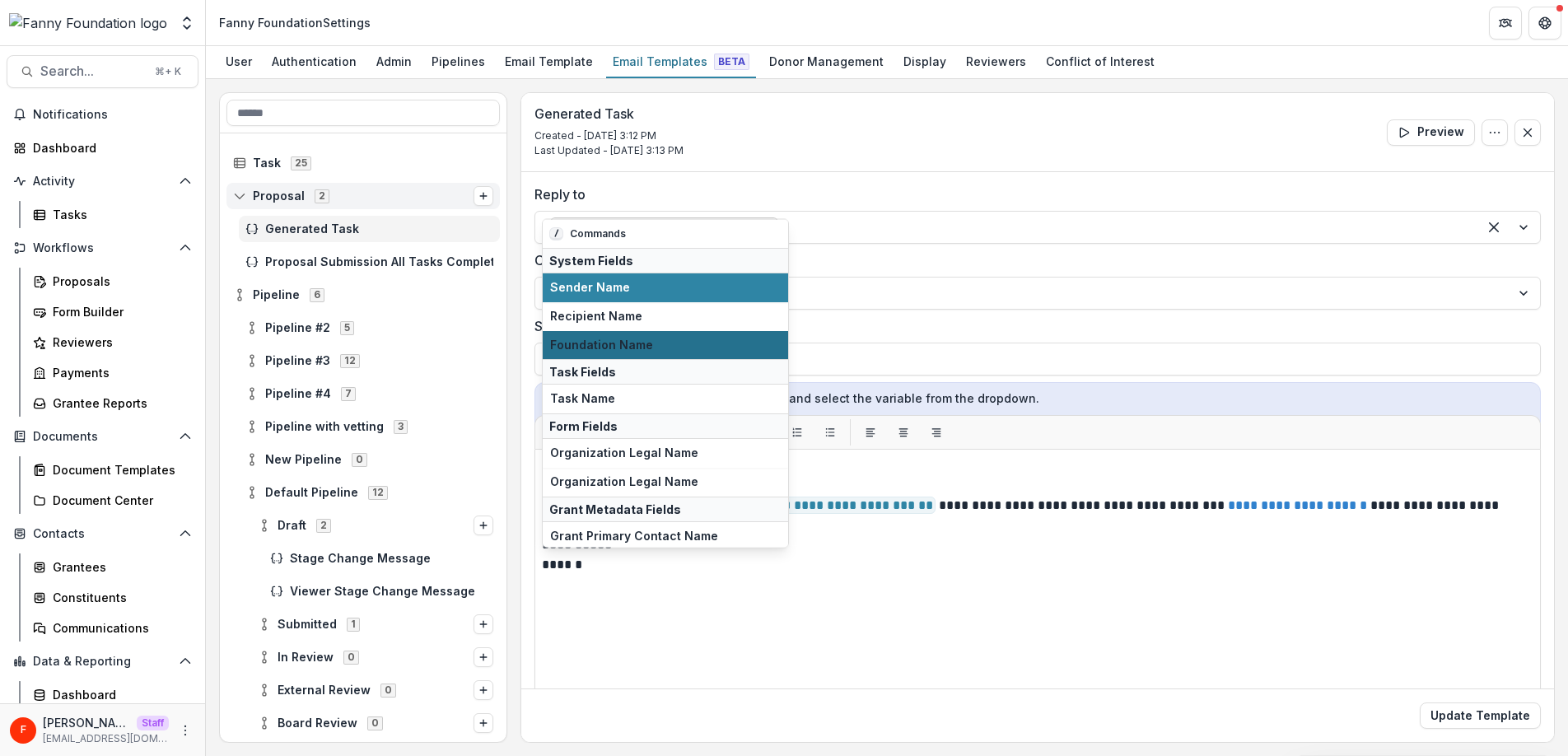
click at [670, 347] on span "Foundation Name" at bounding box center [665, 344] width 231 height 14
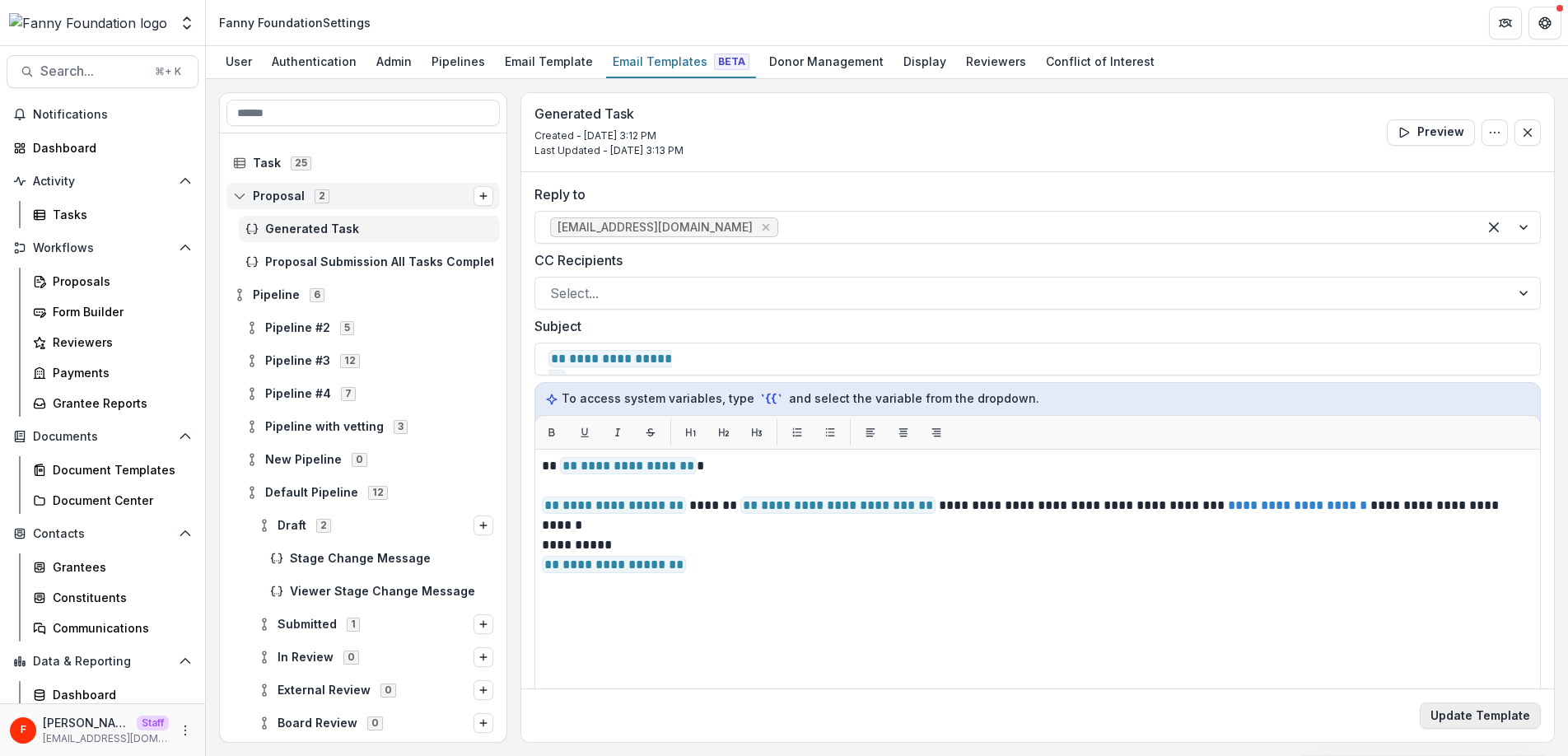
click at [1448, 712] on button "Update Template" at bounding box center [1480, 715] width 121 height 27
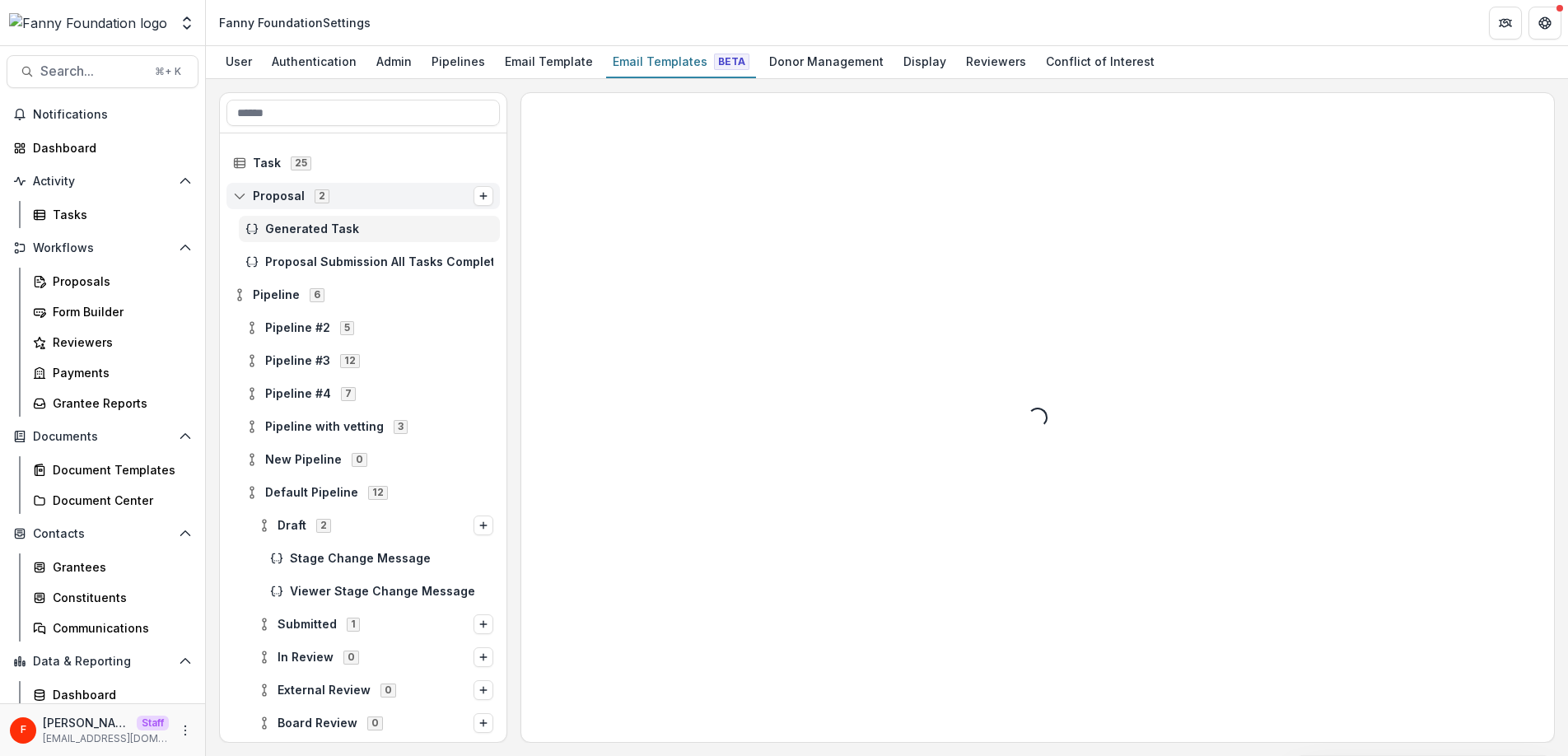
scroll to position [0, 0]
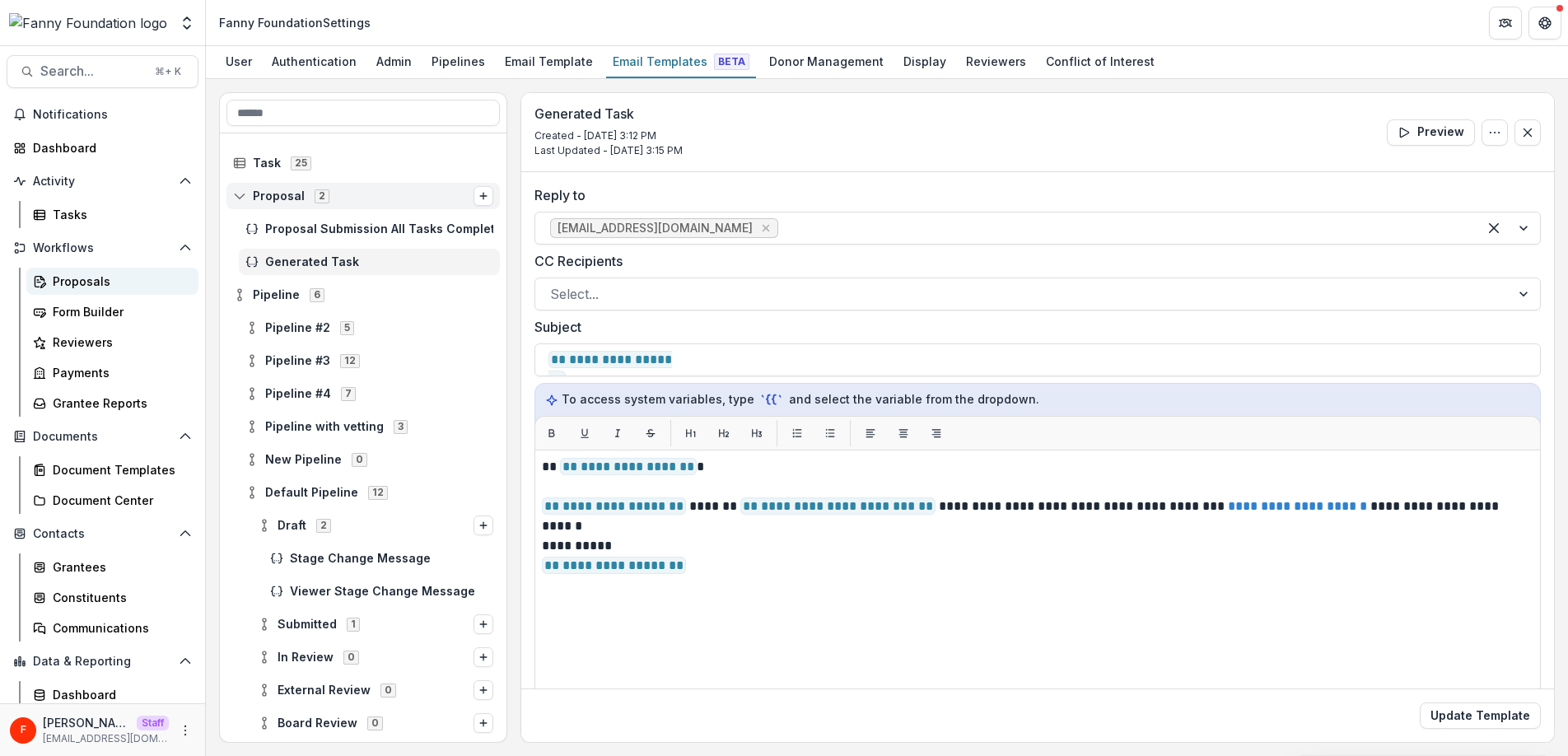
click at [93, 280] on div "Proposals" at bounding box center [119, 280] width 133 height 17
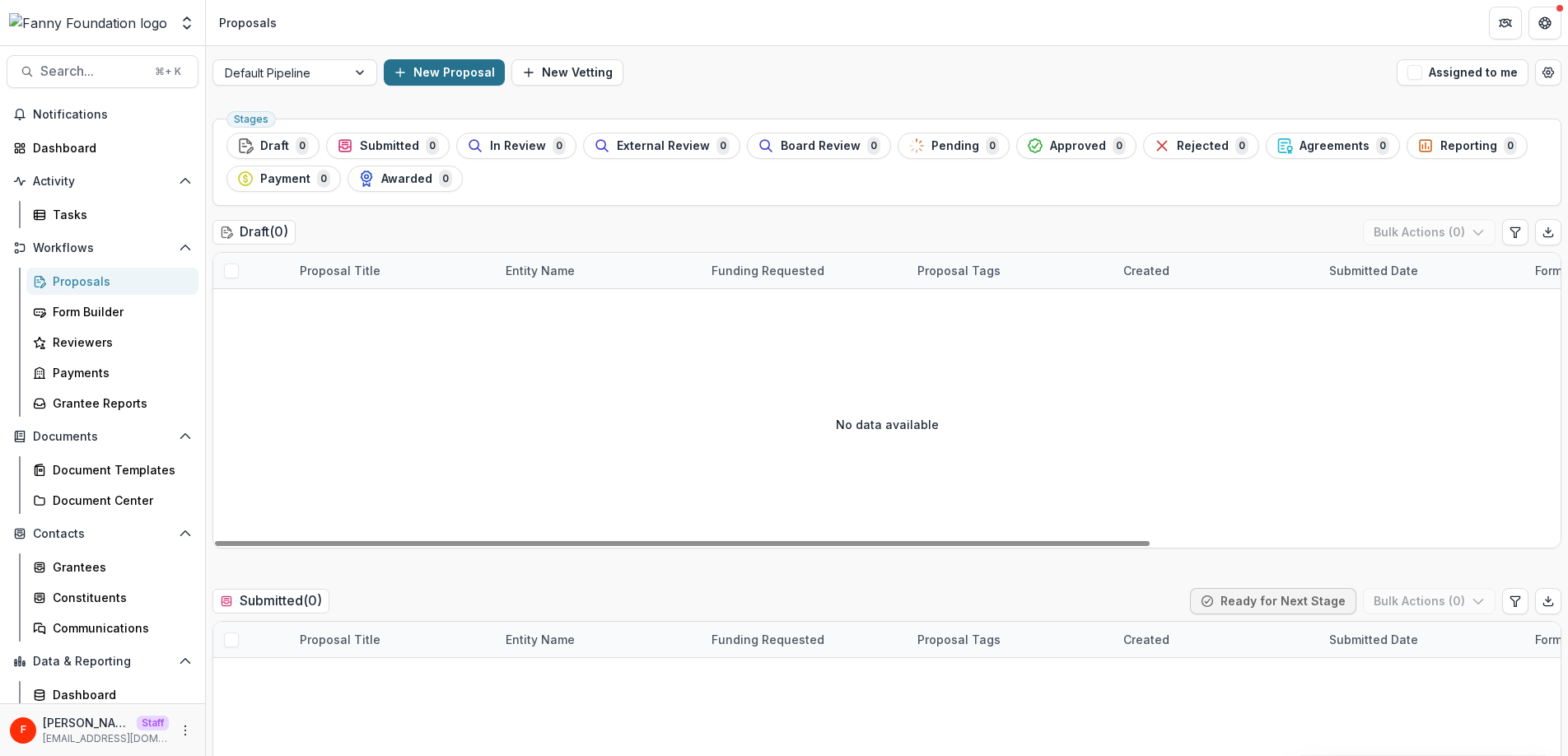
click at [460, 77] on button "New Proposal" at bounding box center [444, 72] width 121 height 27
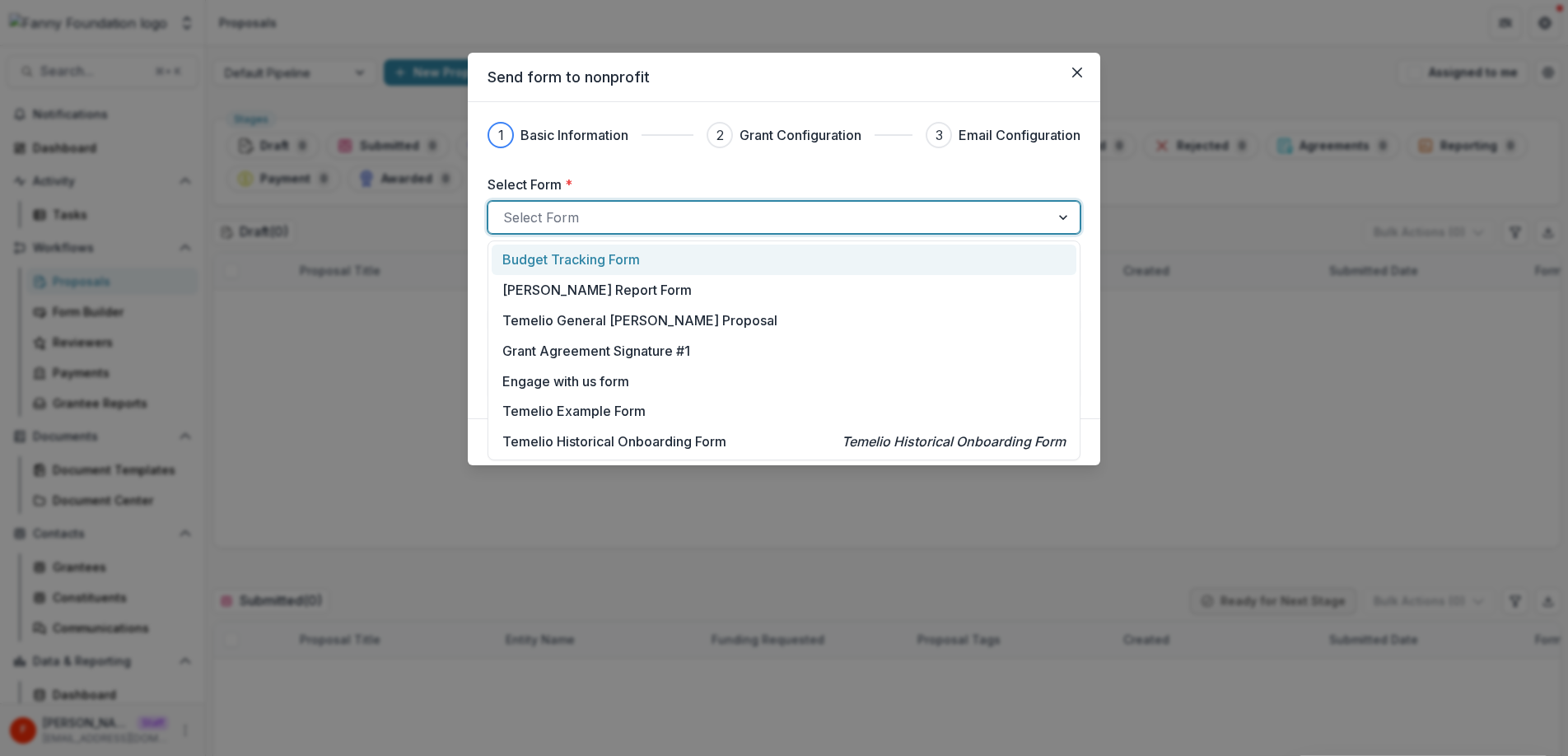
click at [652, 221] on div at bounding box center [769, 217] width 532 height 23
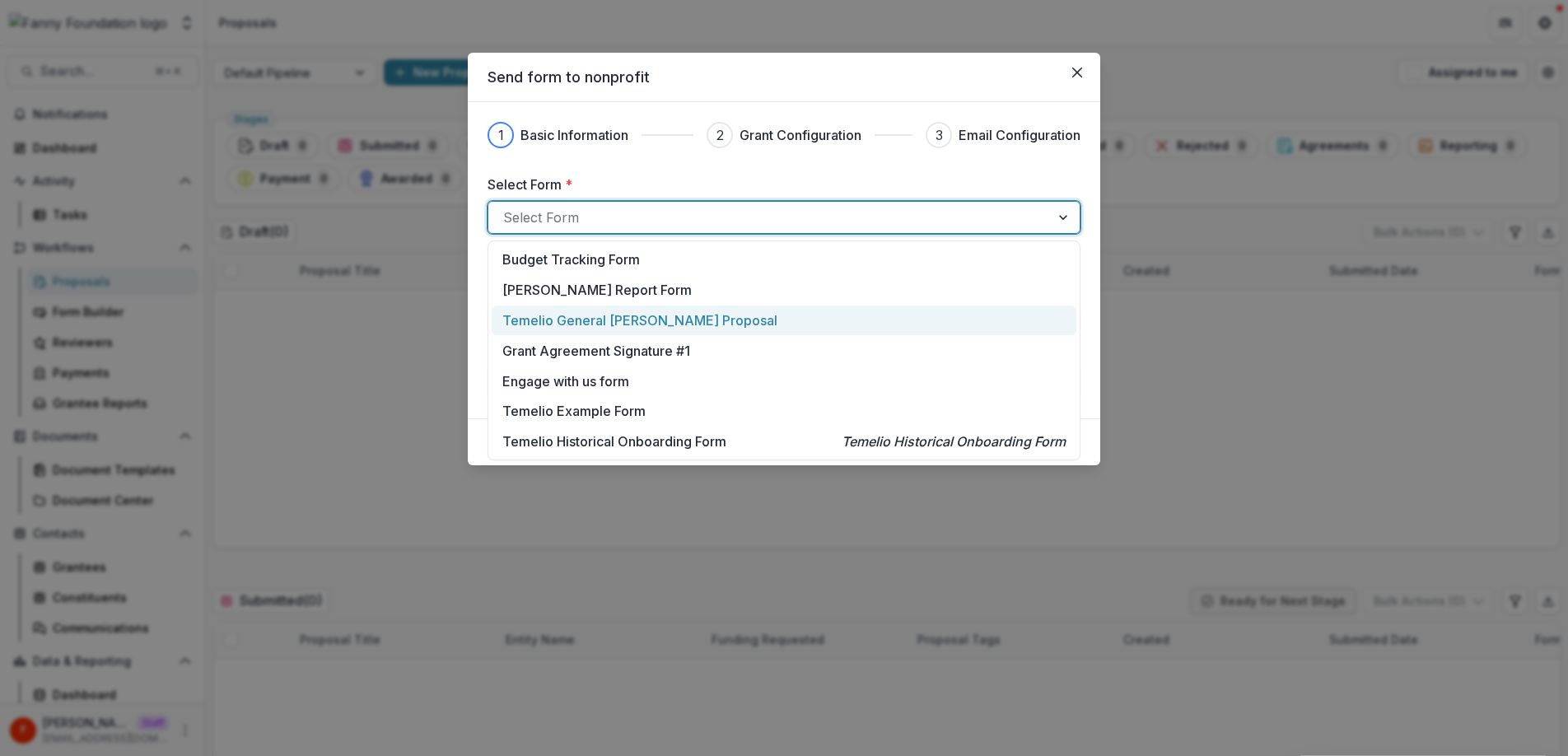
click at [673, 323] on p "Temelio General [PERSON_NAME] Proposal" at bounding box center [640, 321] width 275 height 20
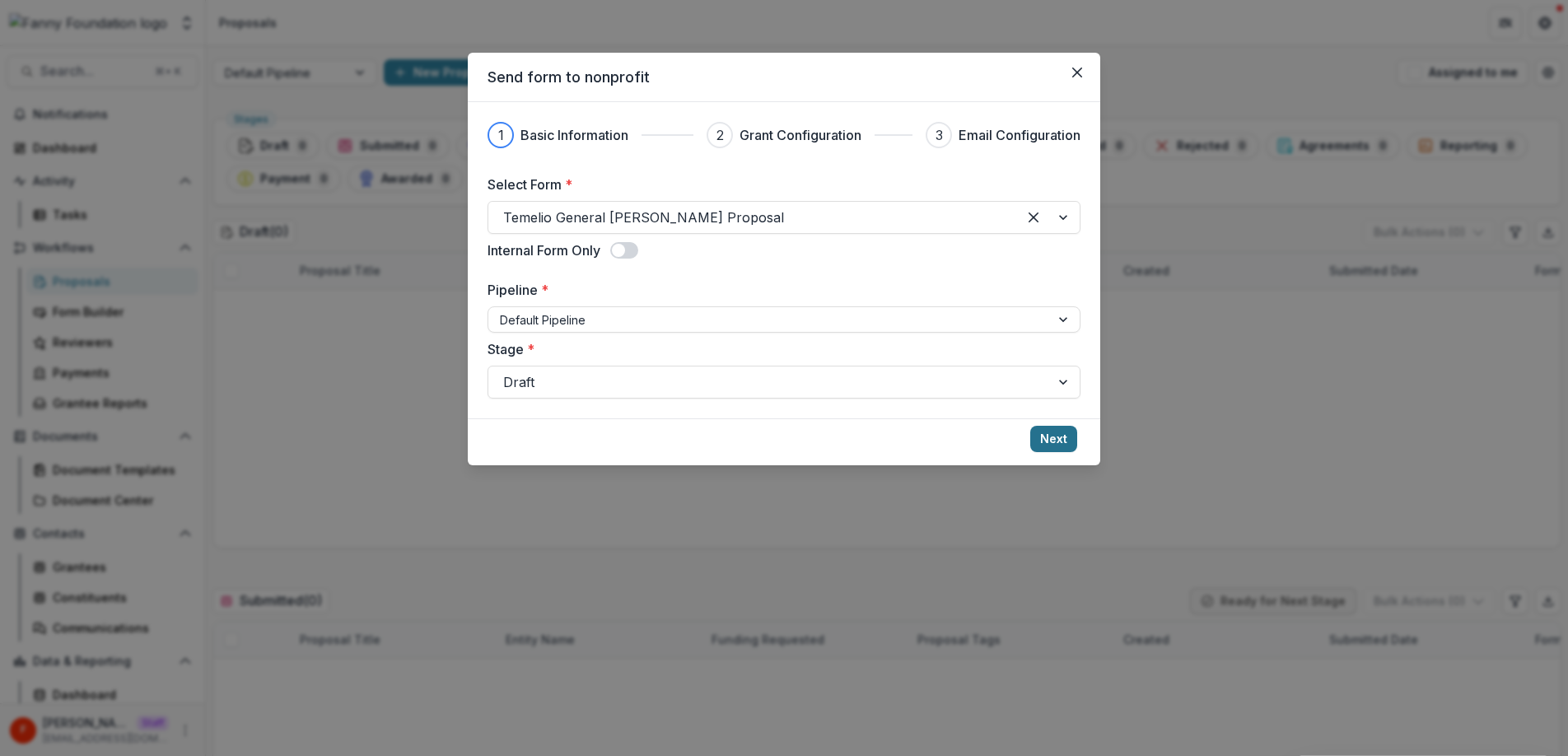
click at [1060, 443] on button "Next" at bounding box center [1053, 439] width 47 height 27
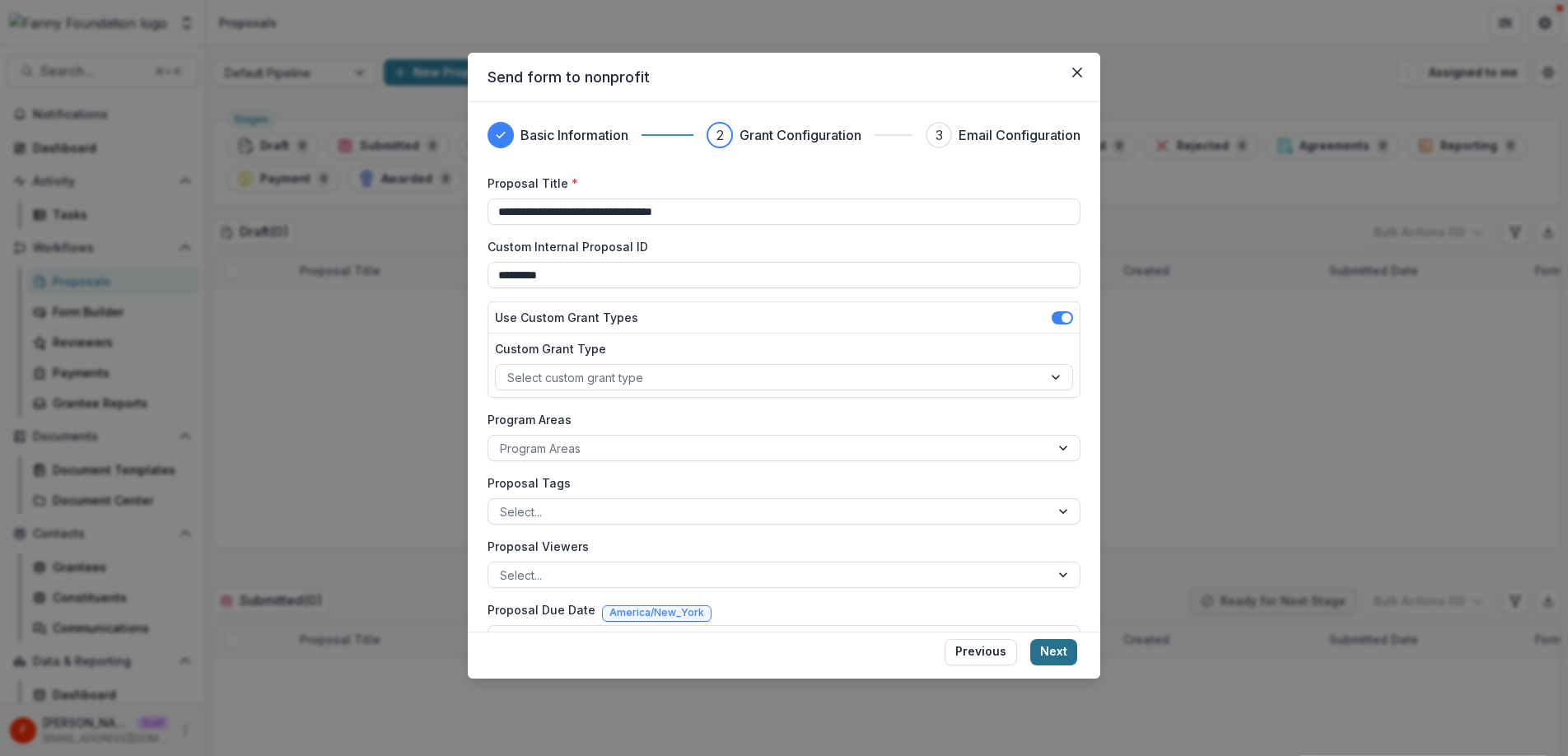
click at [1067, 648] on button "Next" at bounding box center [1053, 652] width 47 height 27
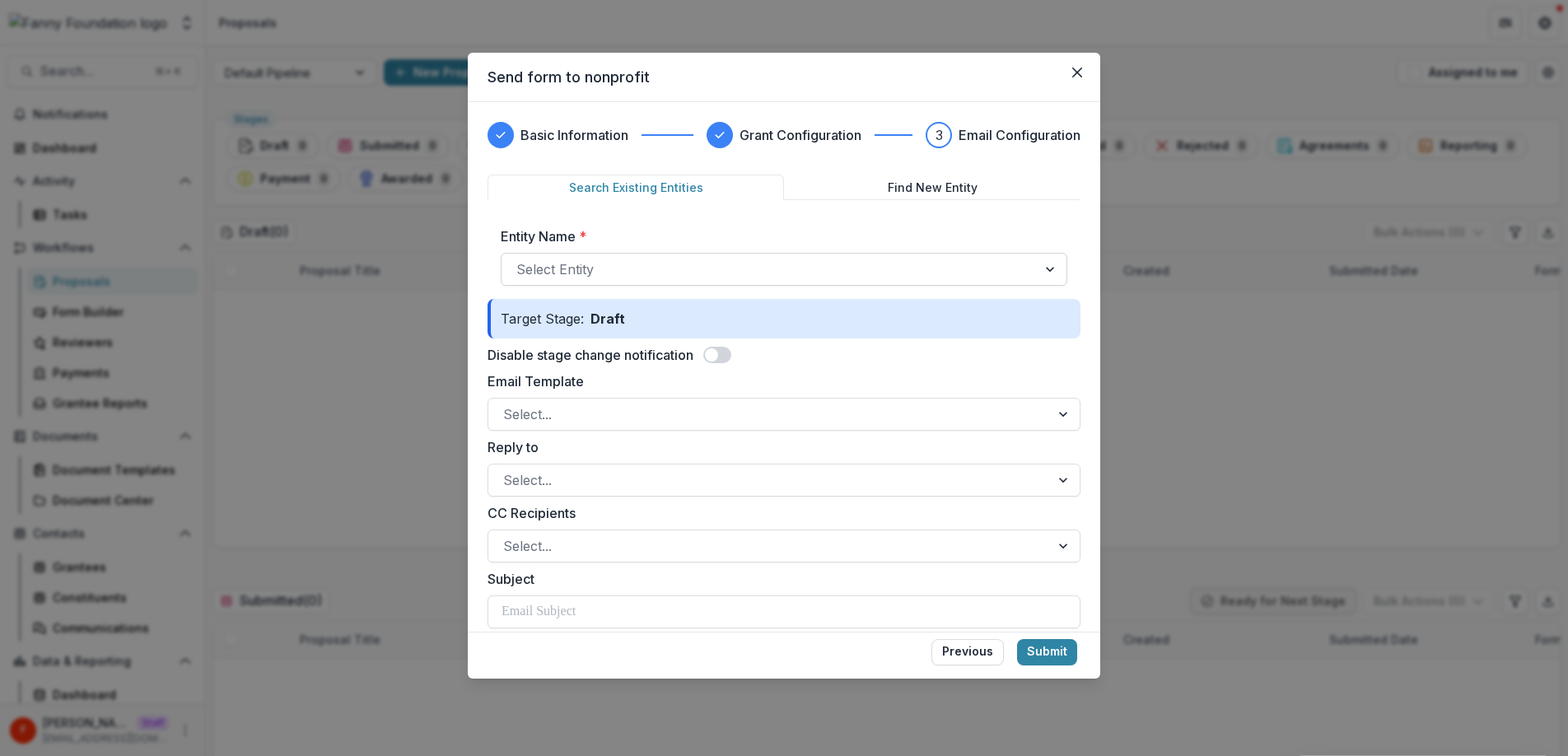
click at [588, 264] on div at bounding box center [769, 268] width 506 height 23
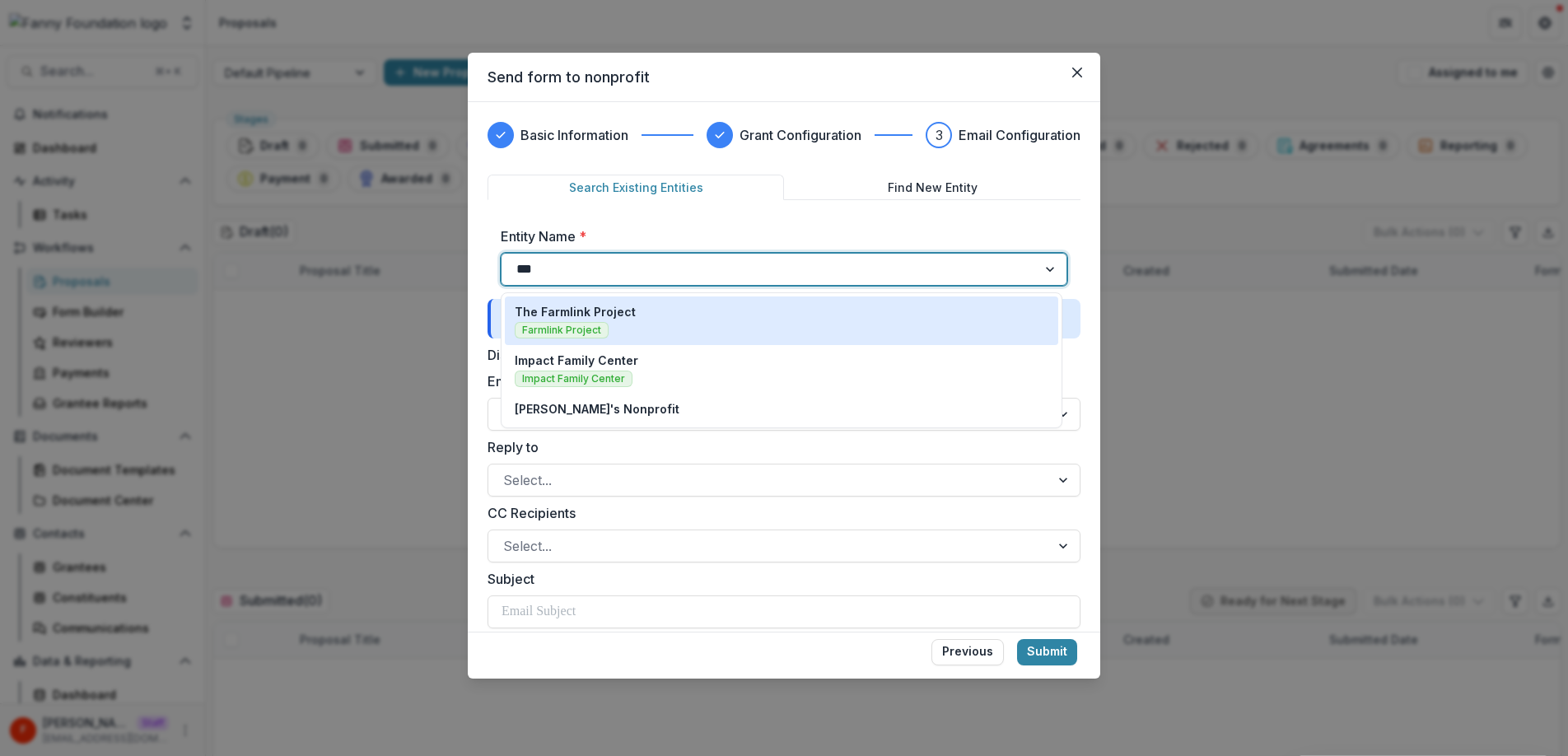
type input "****"
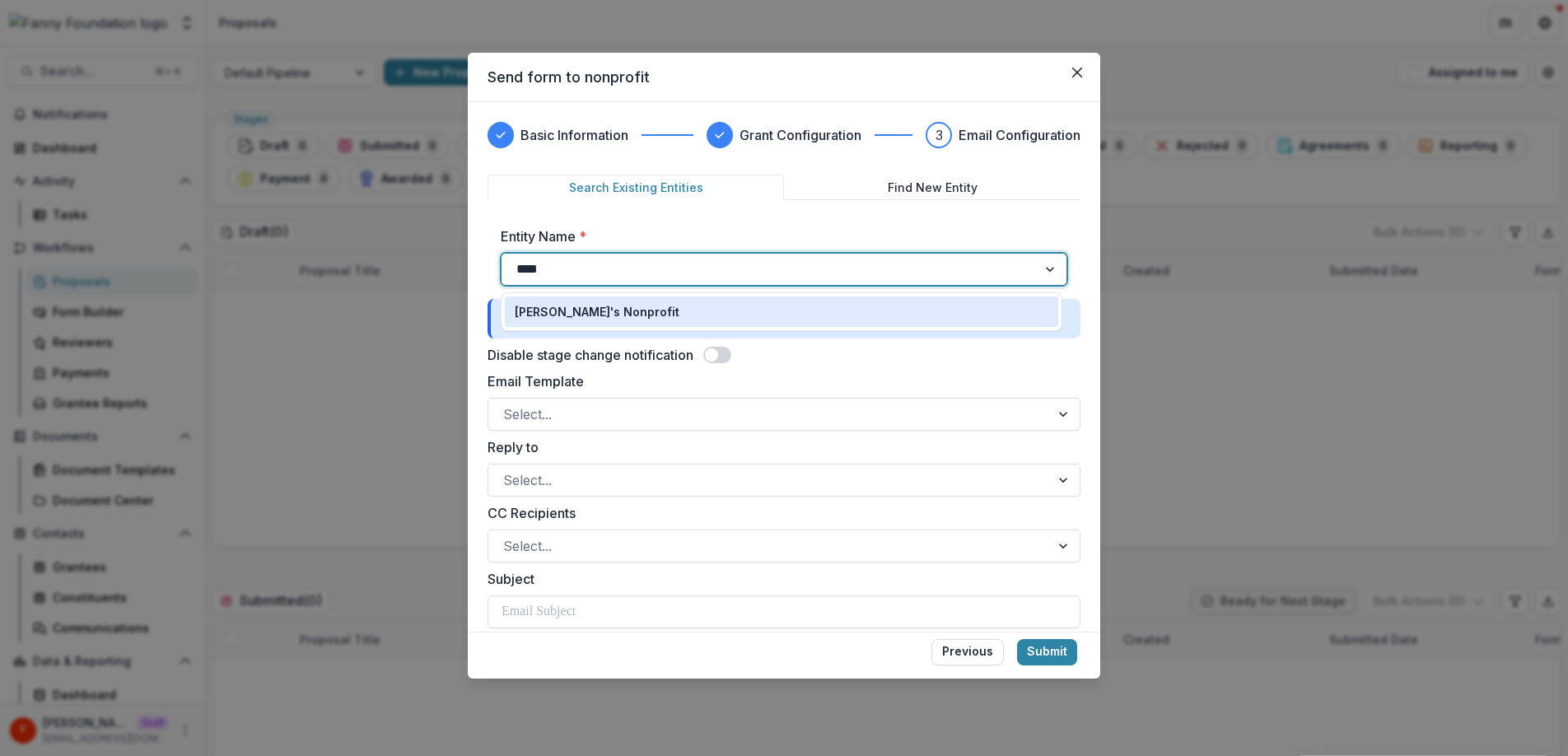
click at [604, 311] on p "[PERSON_NAME]'s Nonprofit" at bounding box center [598, 312] width 165 height 17
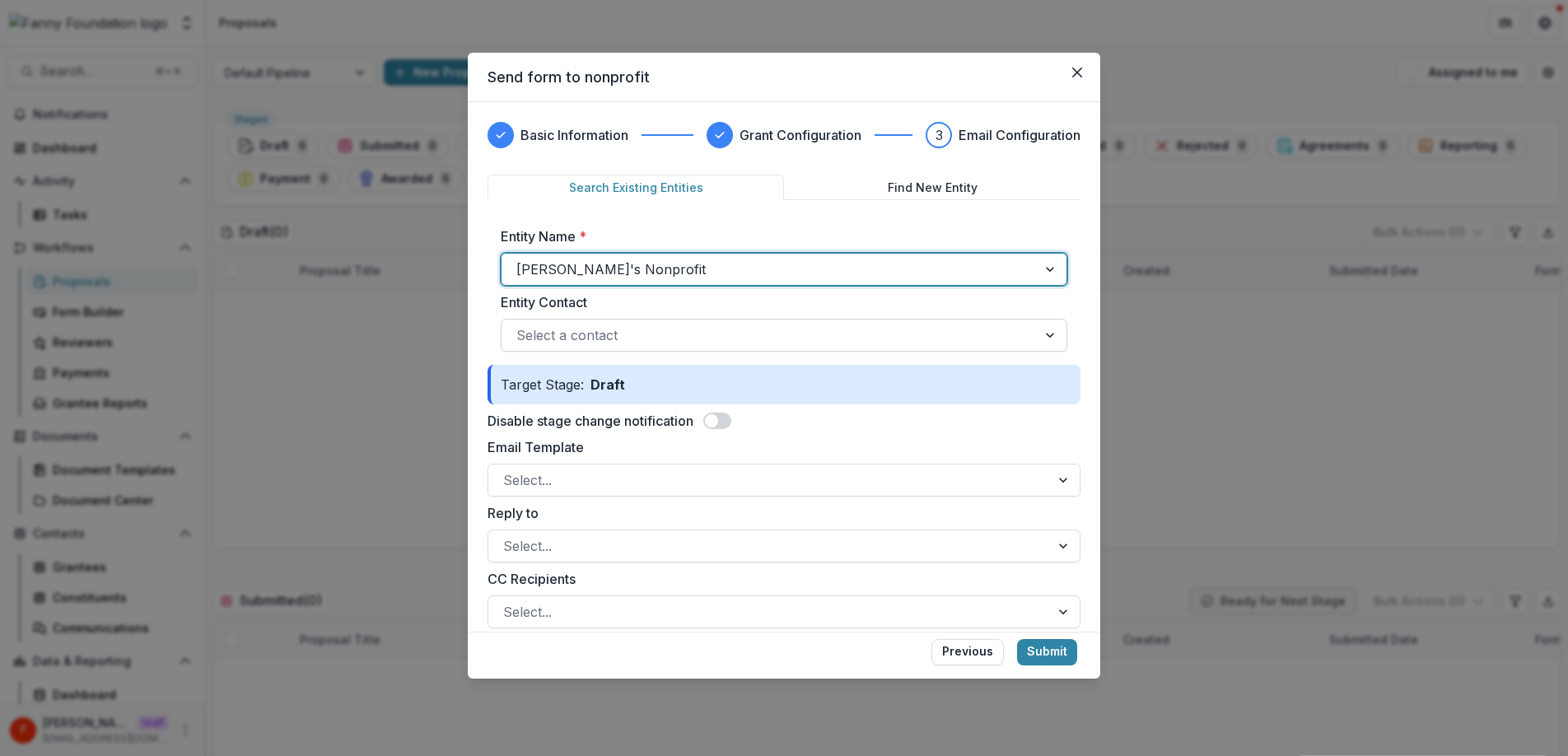
click at [693, 348] on div "Select a contact" at bounding box center [784, 335] width 566 height 33
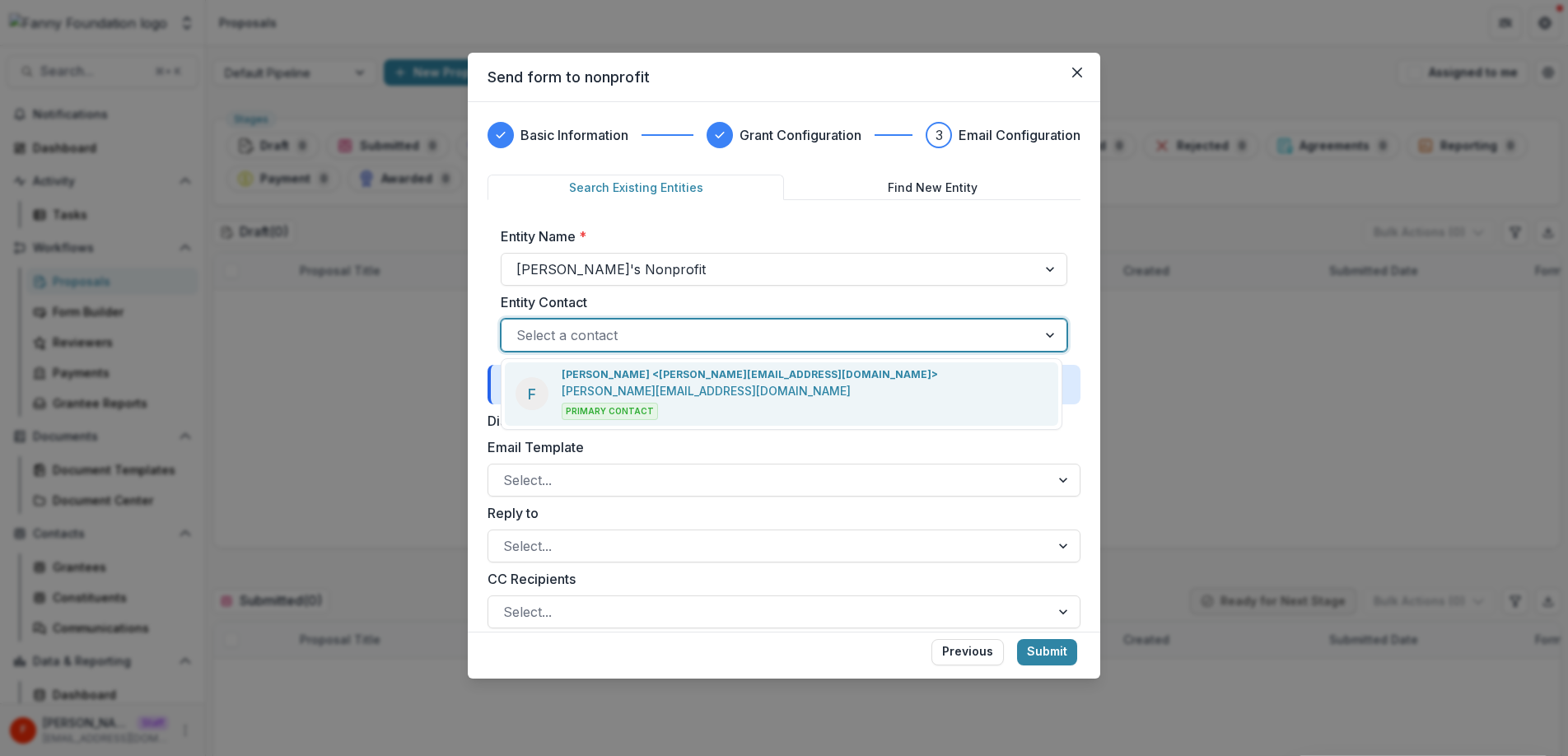
click at [695, 395] on p "[PERSON_NAME][EMAIL_ADDRESS][DOMAIN_NAME]" at bounding box center [706, 390] width 289 height 17
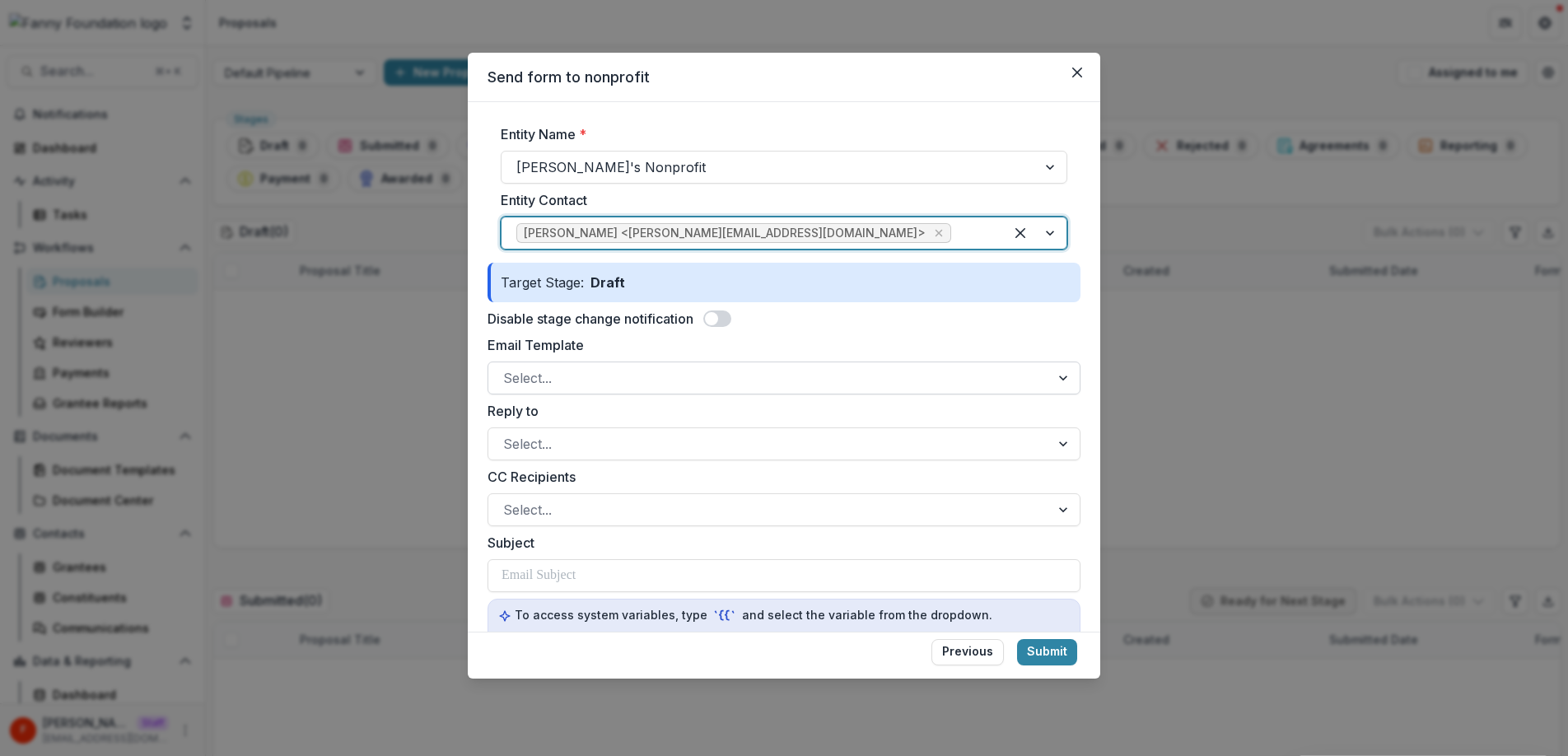
scroll to position [103, 0]
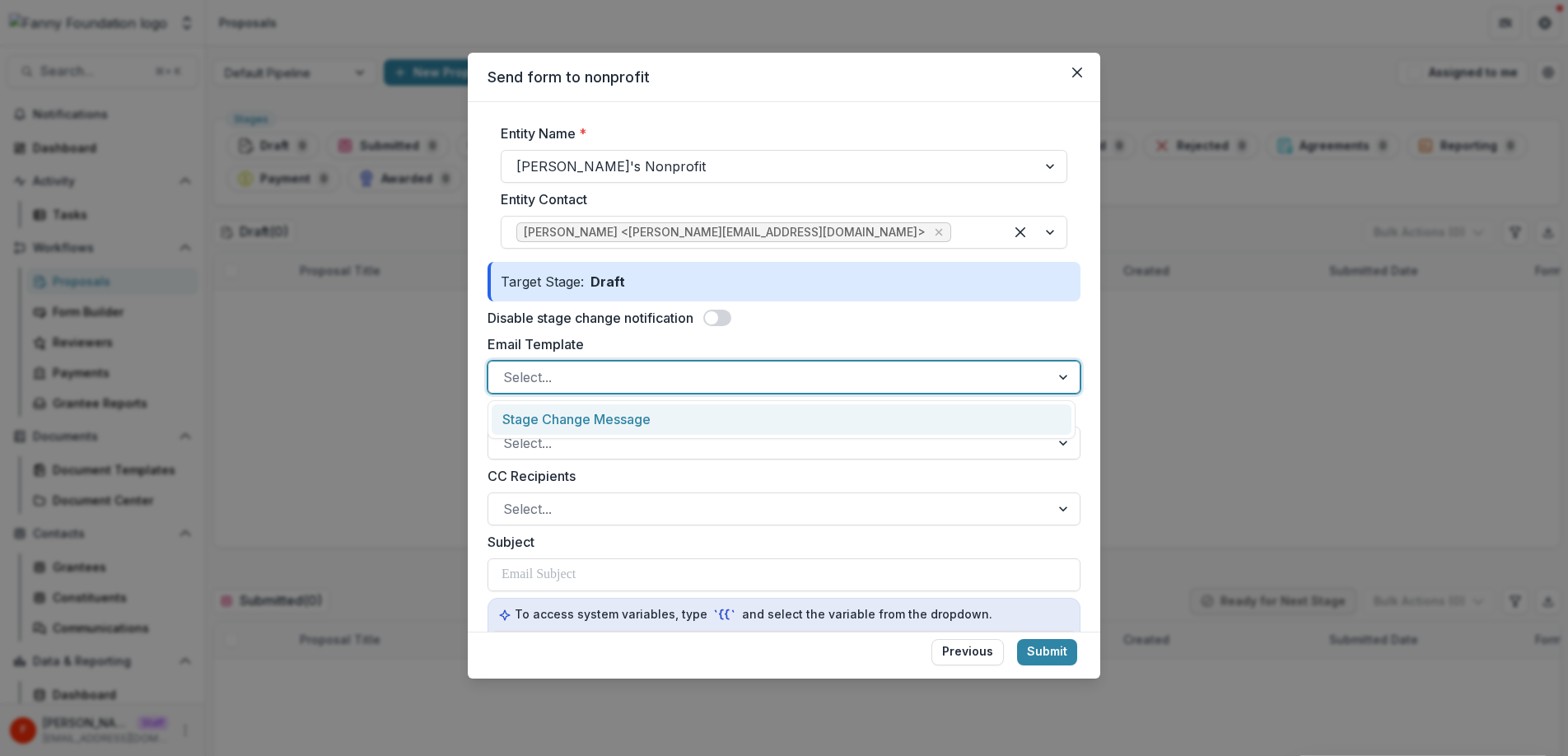
click at [637, 370] on div at bounding box center [769, 377] width 532 height 23
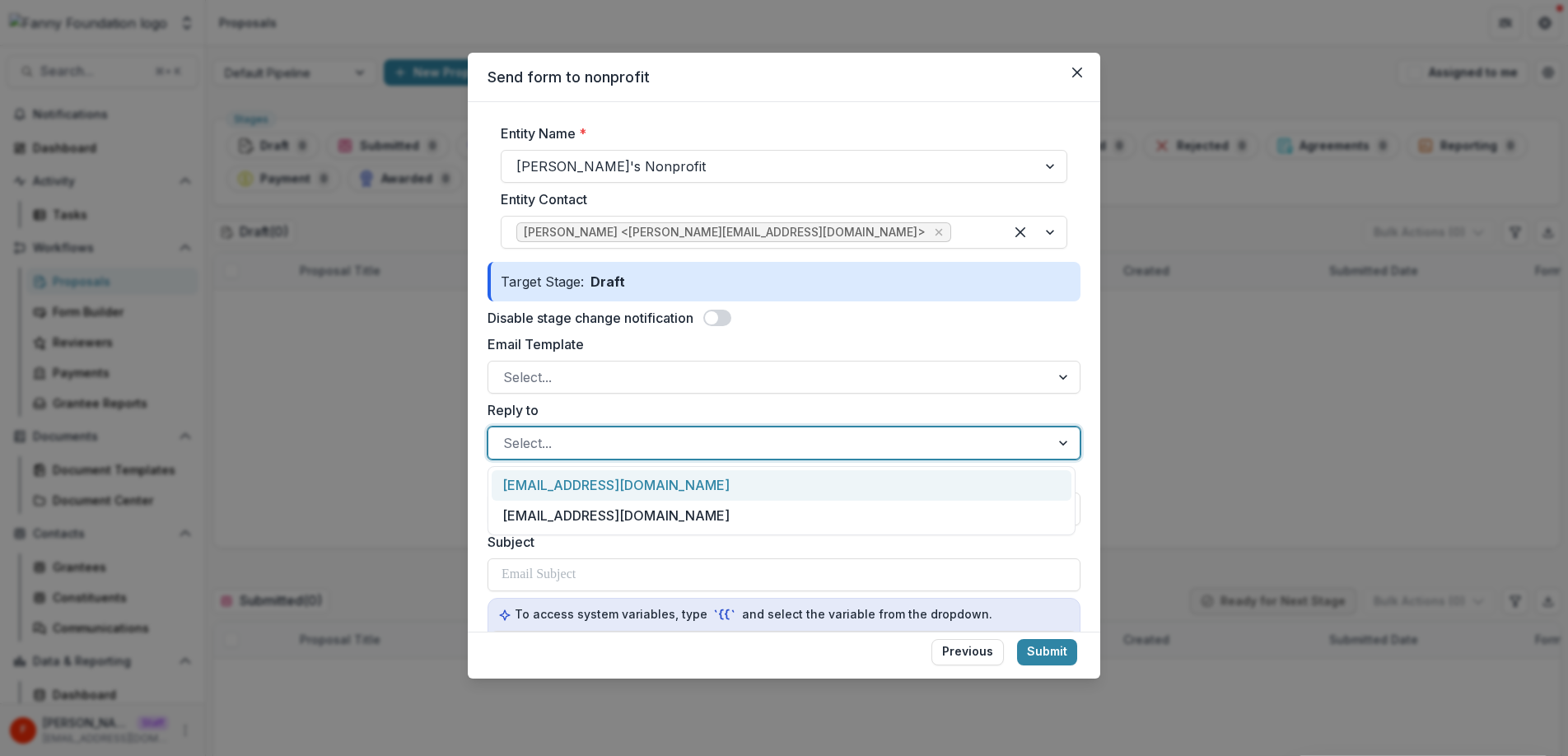
click at [603, 454] on div at bounding box center [769, 443] width 532 height 23
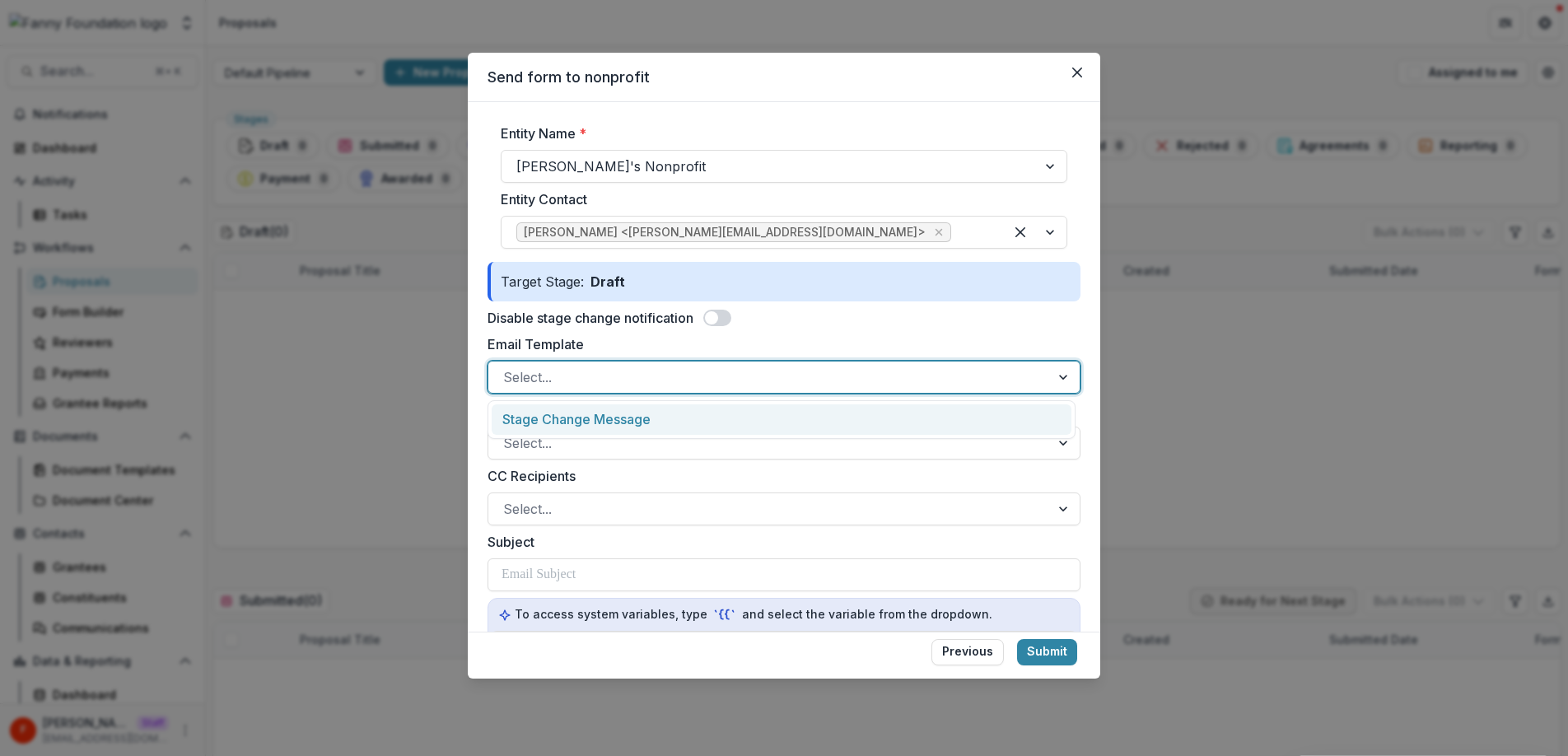
click at [609, 383] on div at bounding box center [769, 377] width 532 height 23
click at [603, 422] on div "Stage Change Message" at bounding box center [781, 419] width 580 height 30
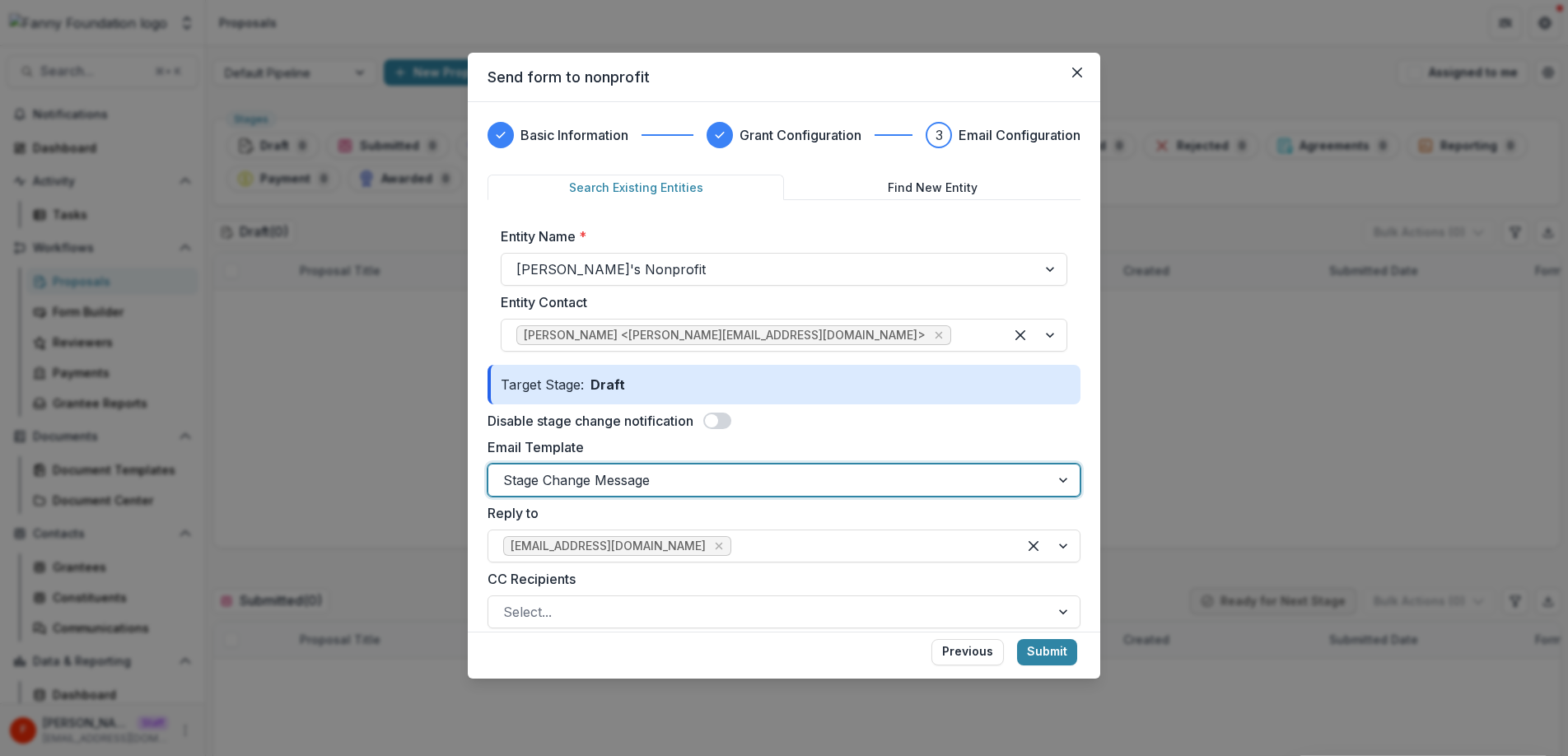
scroll to position [1, 0]
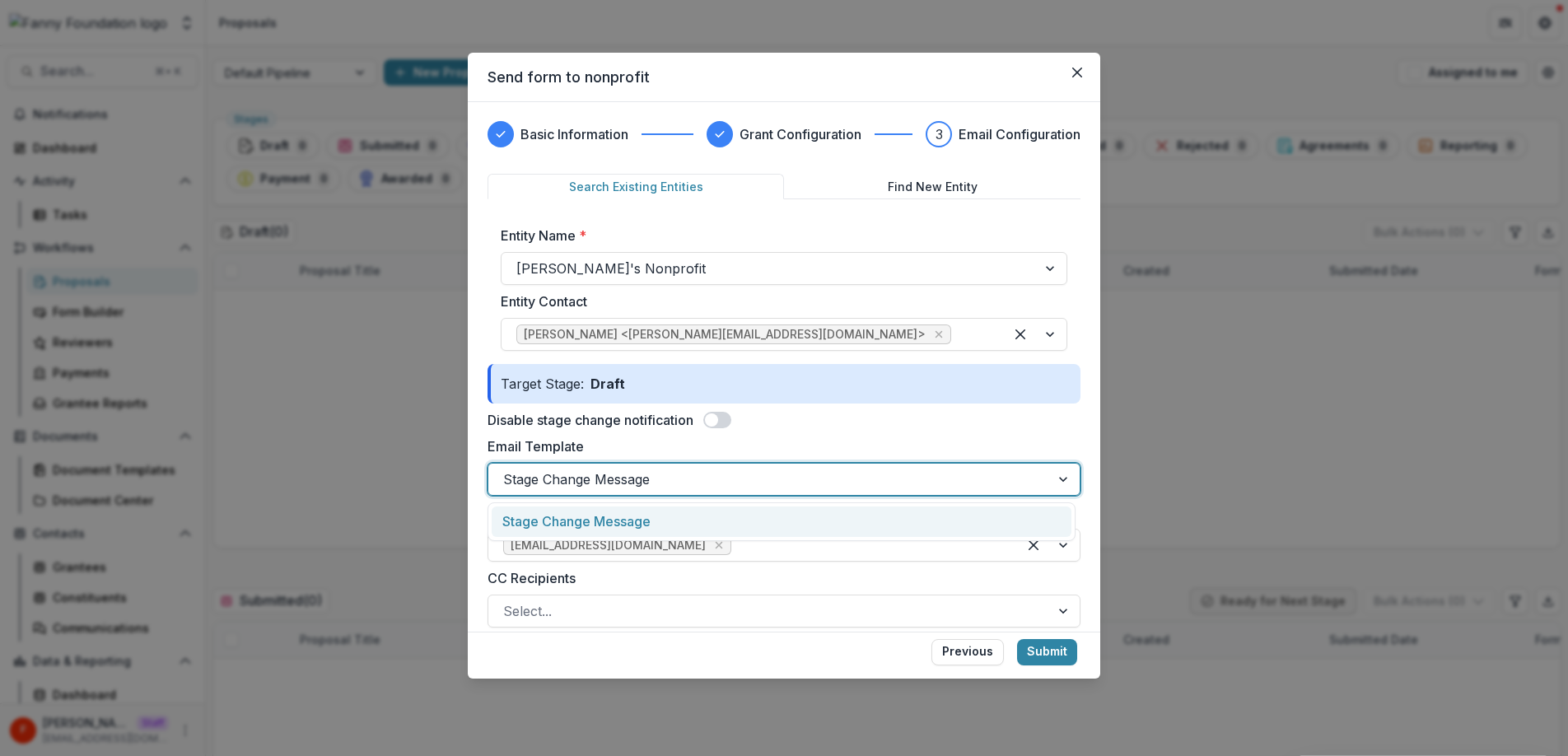
click at [651, 477] on div at bounding box center [769, 478] width 532 height 23
click at [627, 520] on div "Stage Change Message" at bounding box center [781, 521] width 580 height 30
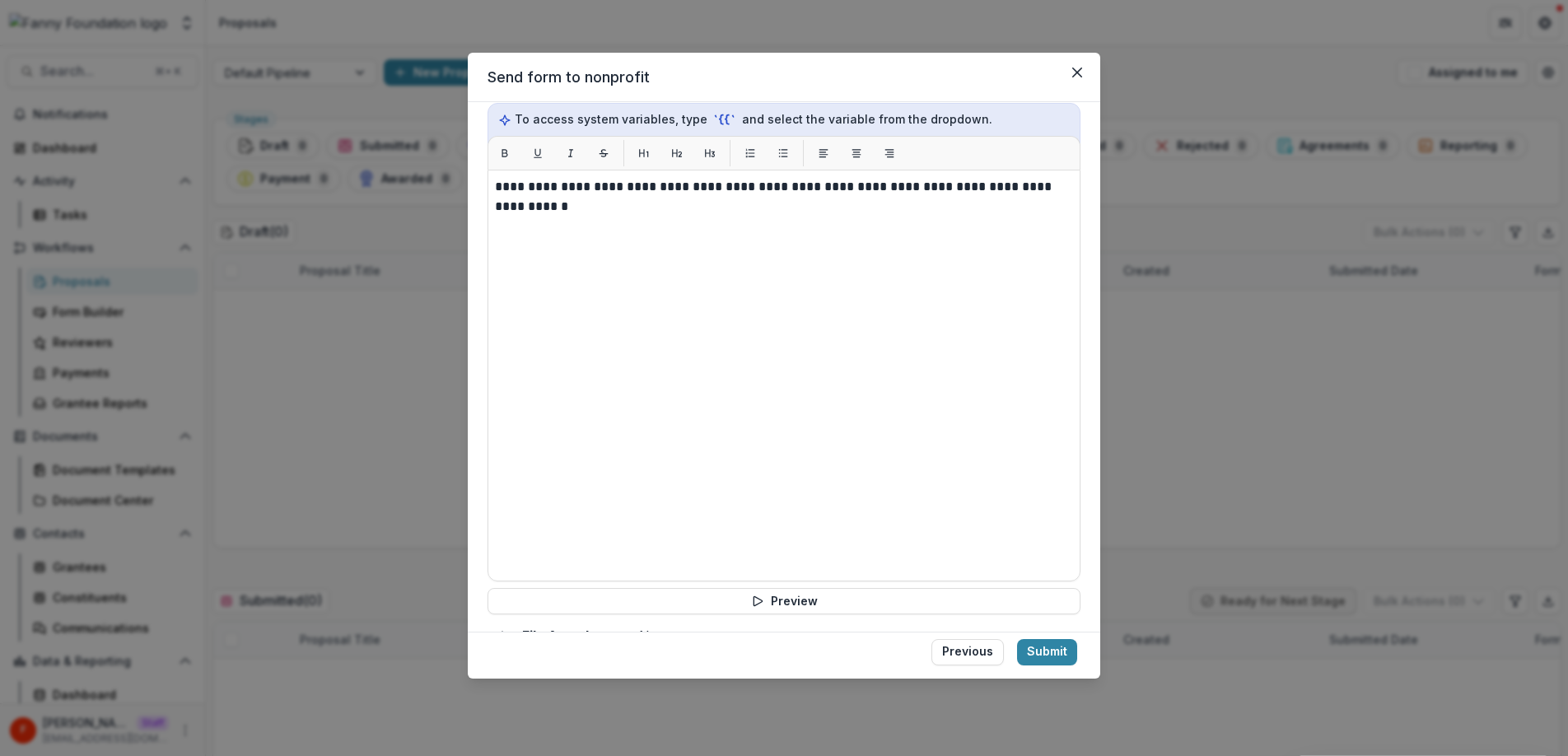
scroll to position [674, 0]
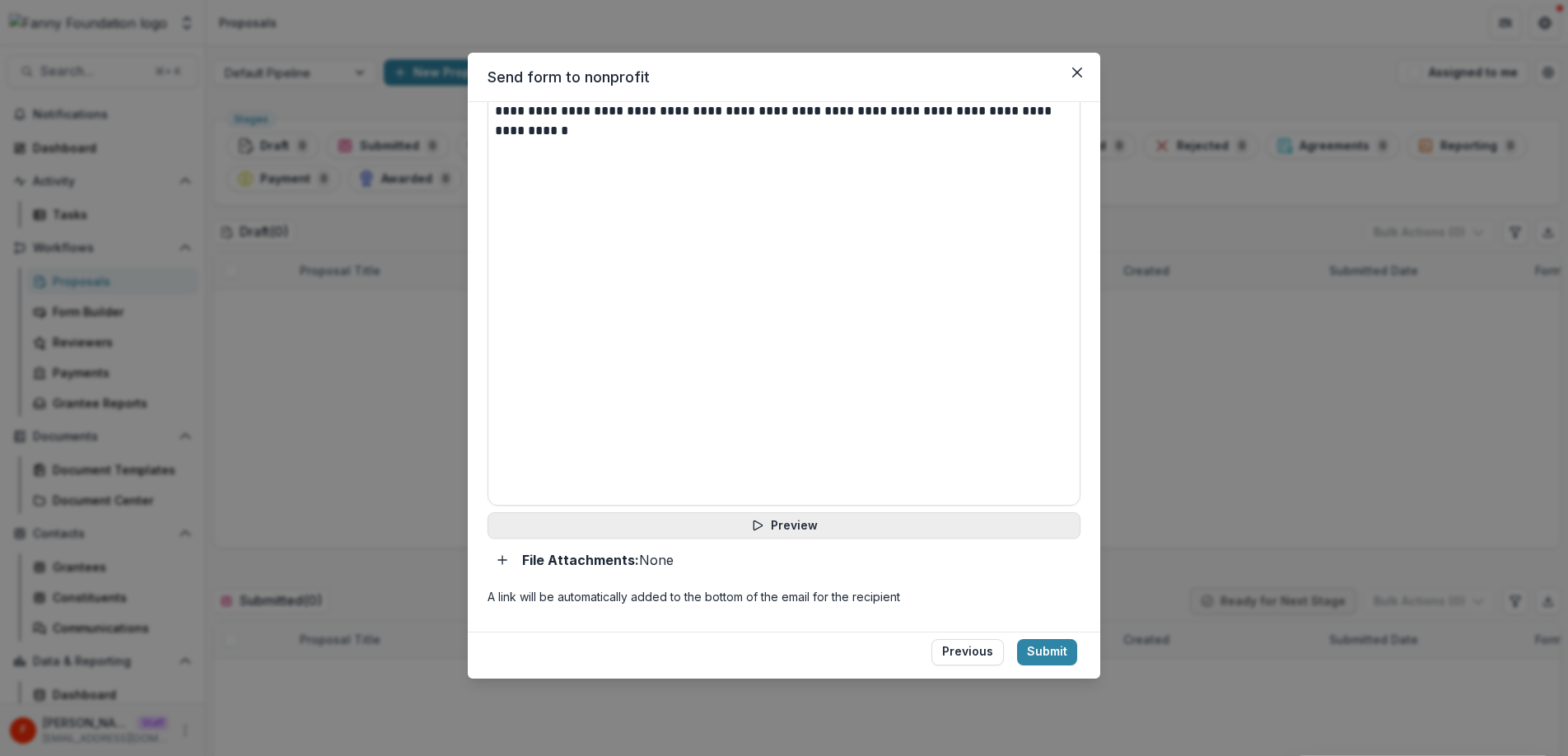
click at [795, 523] on button "Preview" at bounding box center [784, 525] width 593 height 27
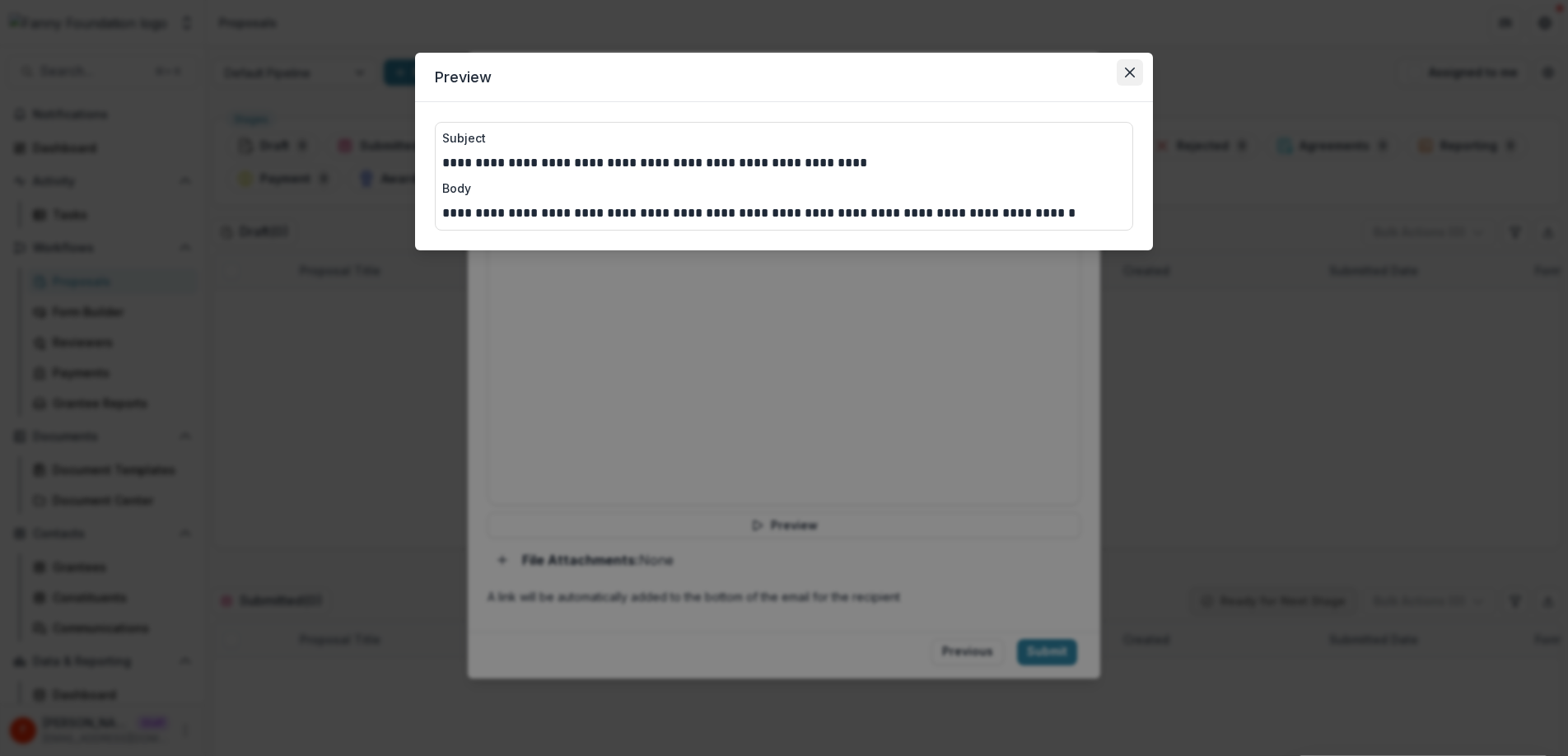
click at [1132, 73] on icon "Close" at bounding box center [1129, 72] width 10 height 10
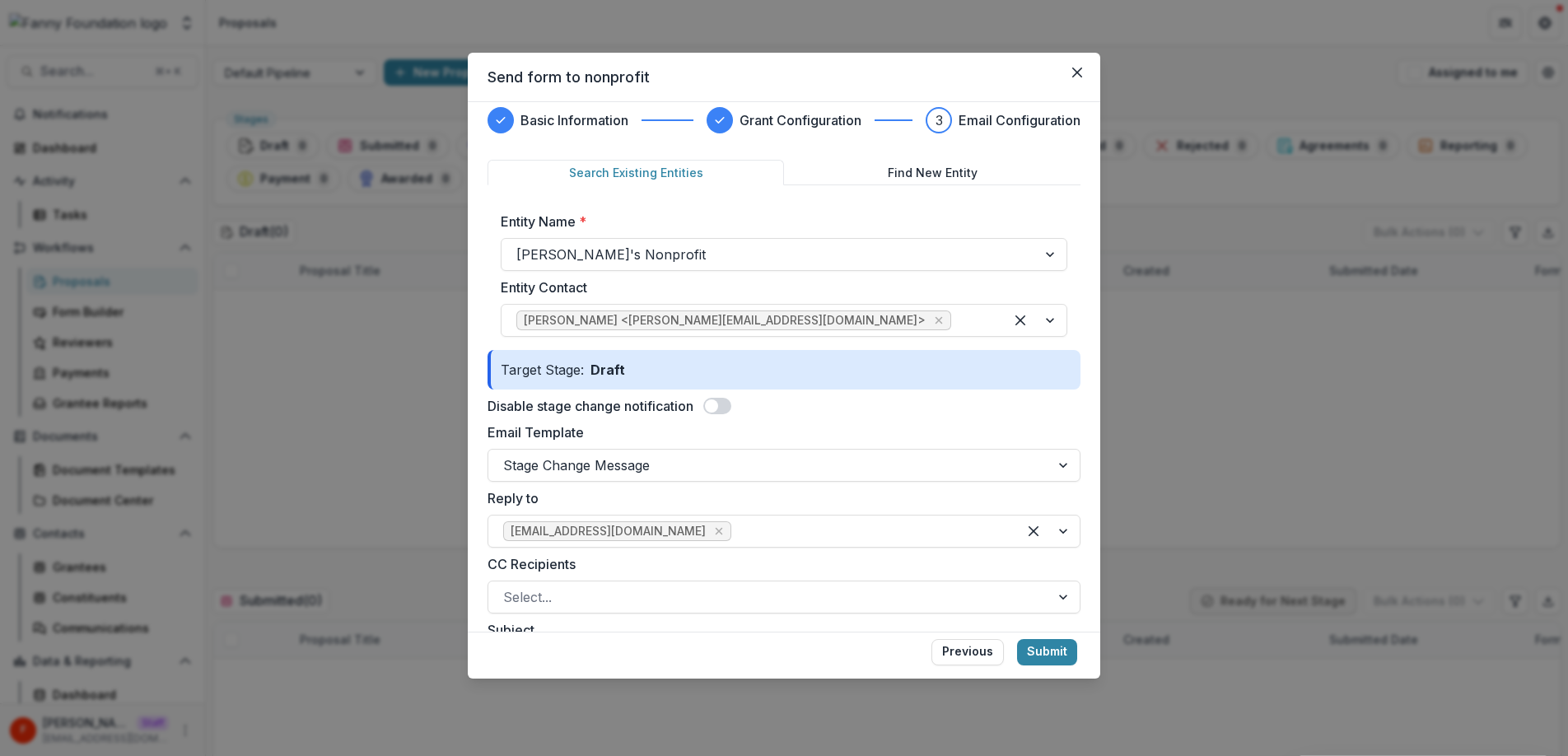
scroll to position [0, 0]
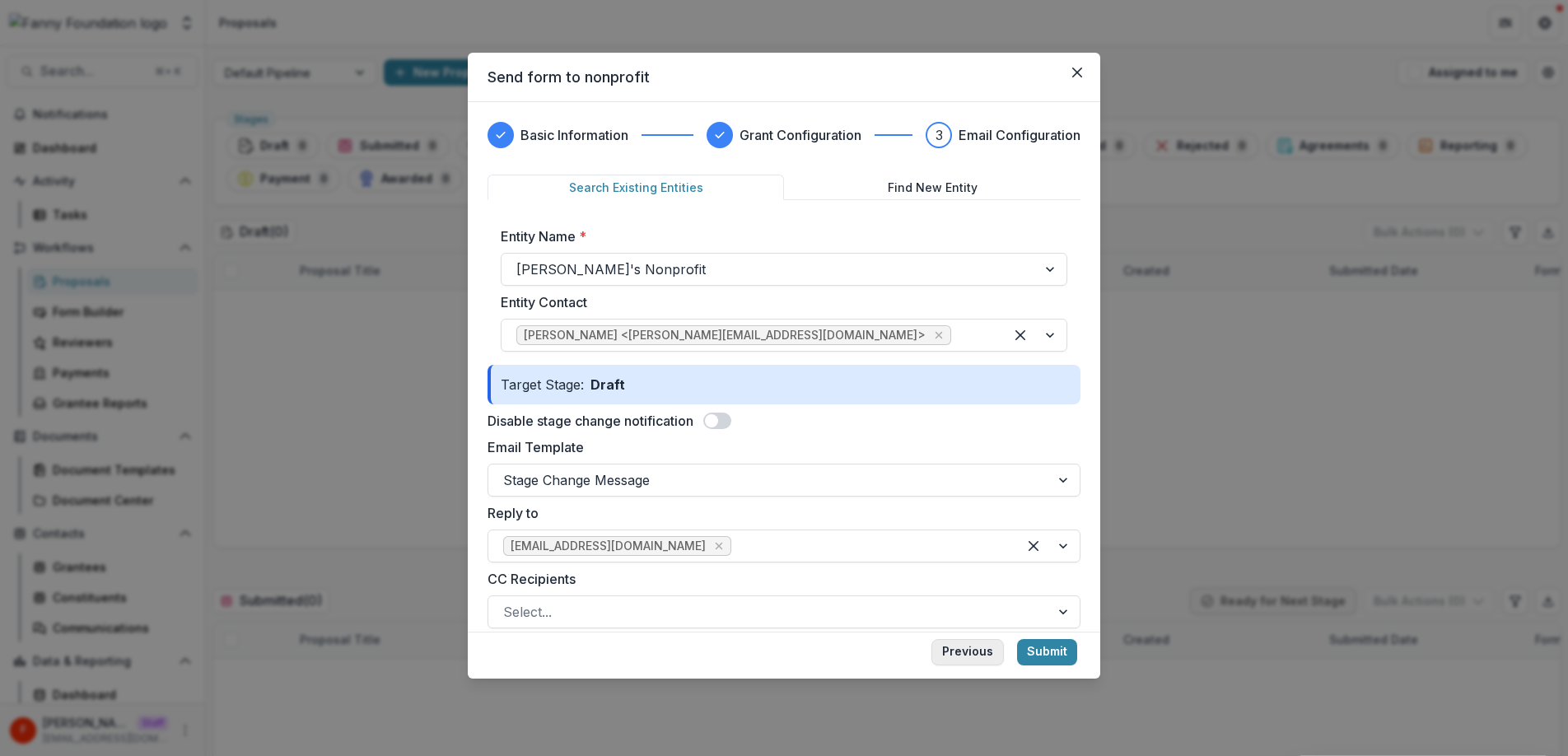
click at [957, 653] on button "Previous" at bounding box center [967, 652] width 72 height 27
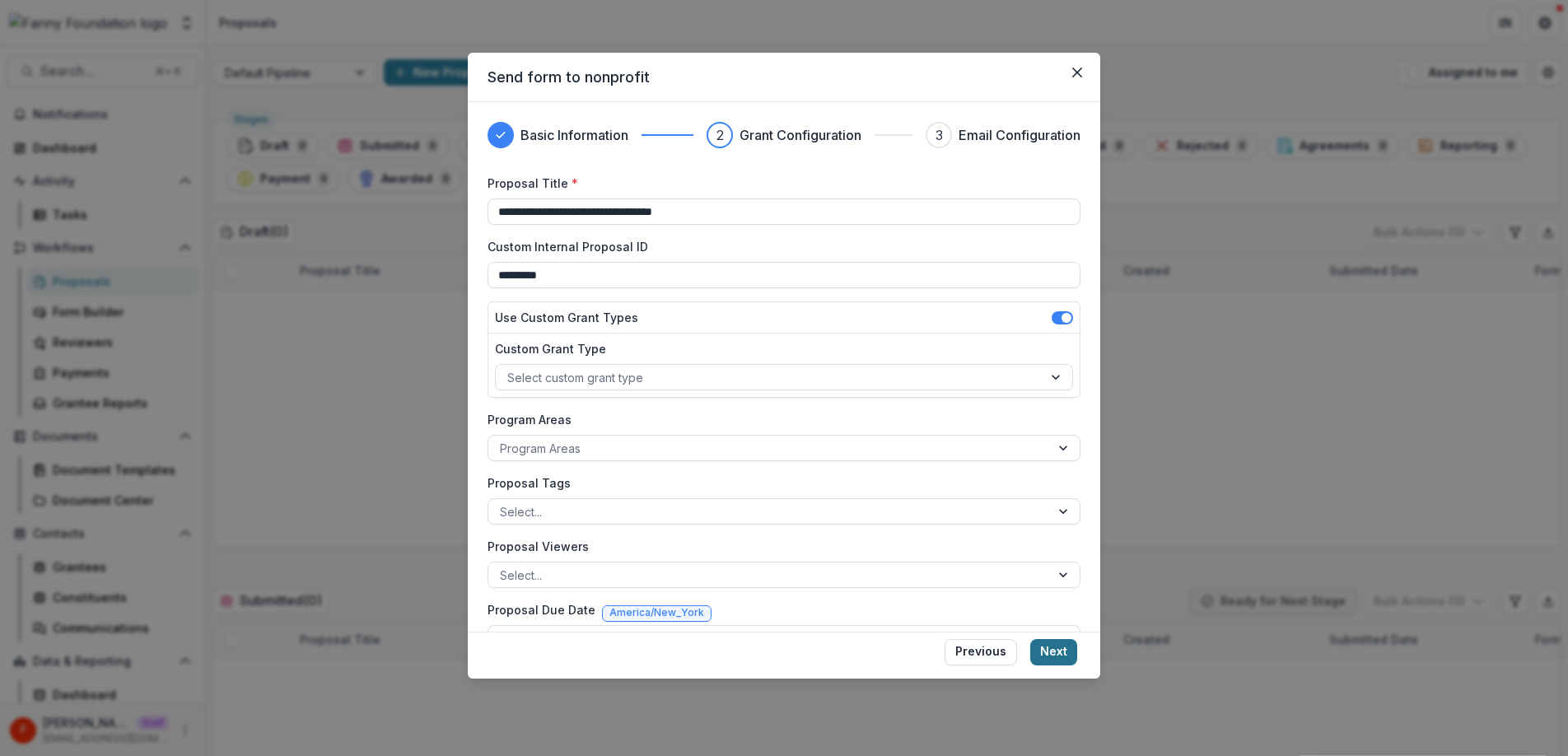
click at [1046, 655] on button "Next" at bounding box center [1053, 652] width 47 height 27
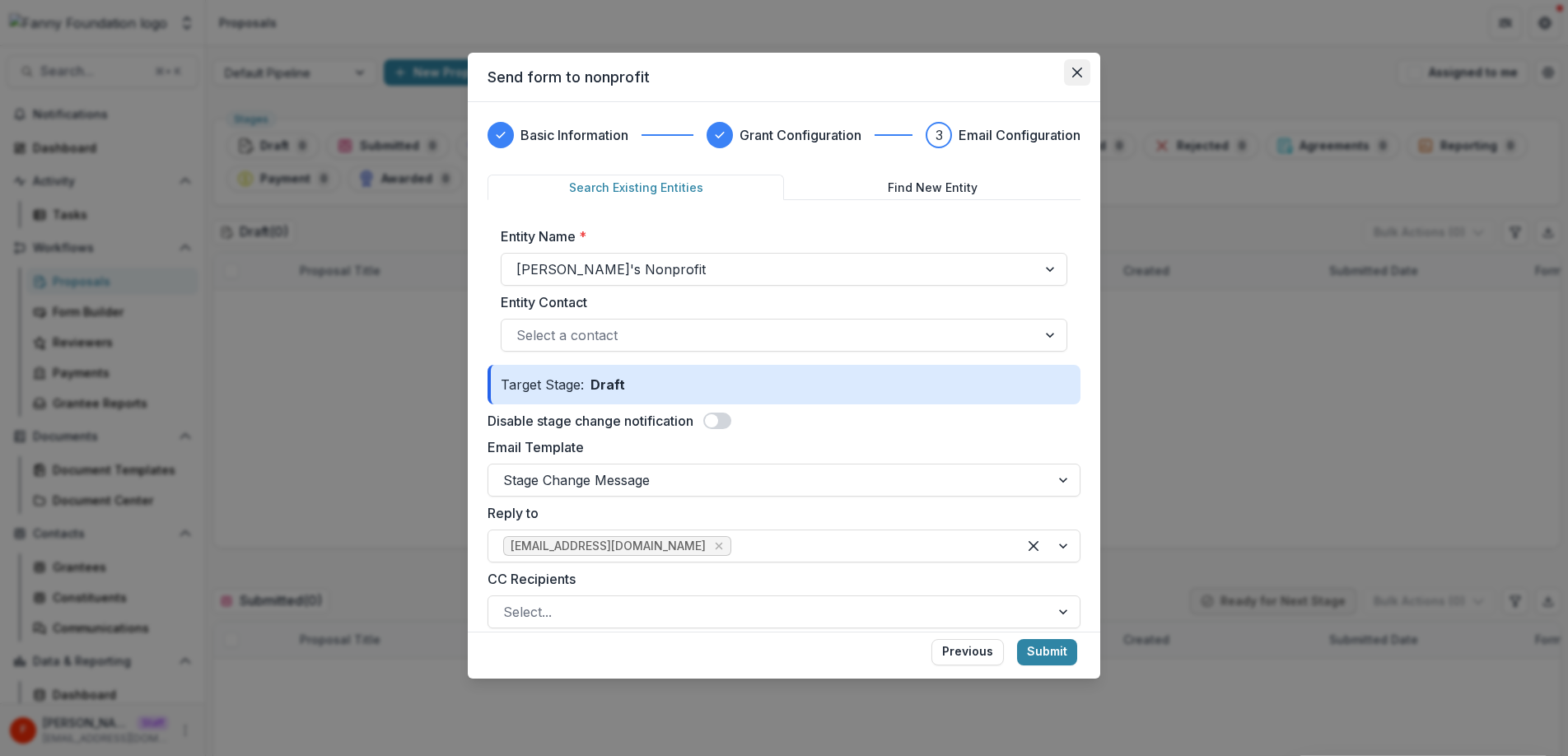
click at [1079, 69] on icon "Close" at bounding box center [1077, 72] width 10 height 10
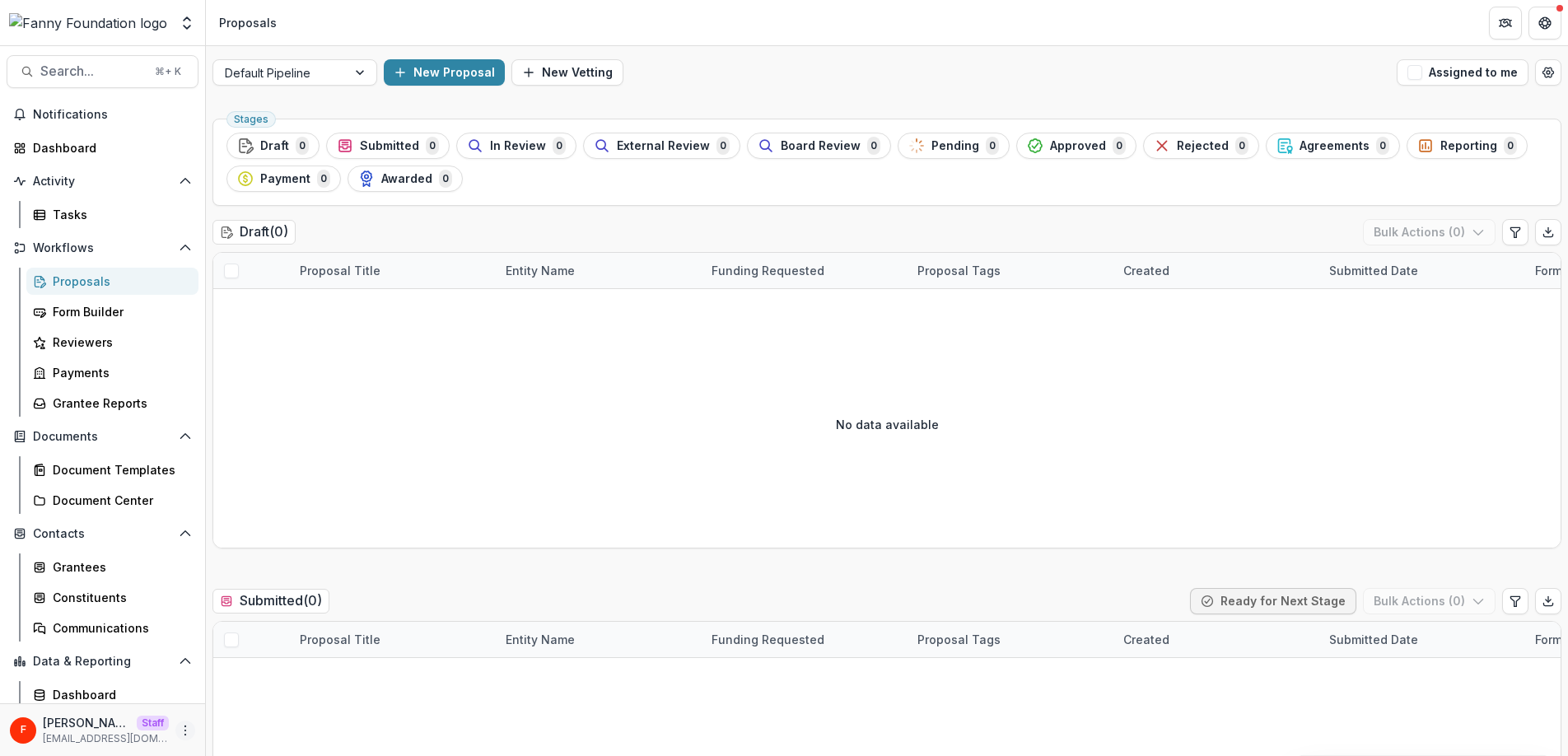
click at [182, 724] on icon "More" at bounding box center [185, 730] width 13 height 13
click at [292, 693] on link "User Settings" at bounding box center [289, 696] width 176 height 27
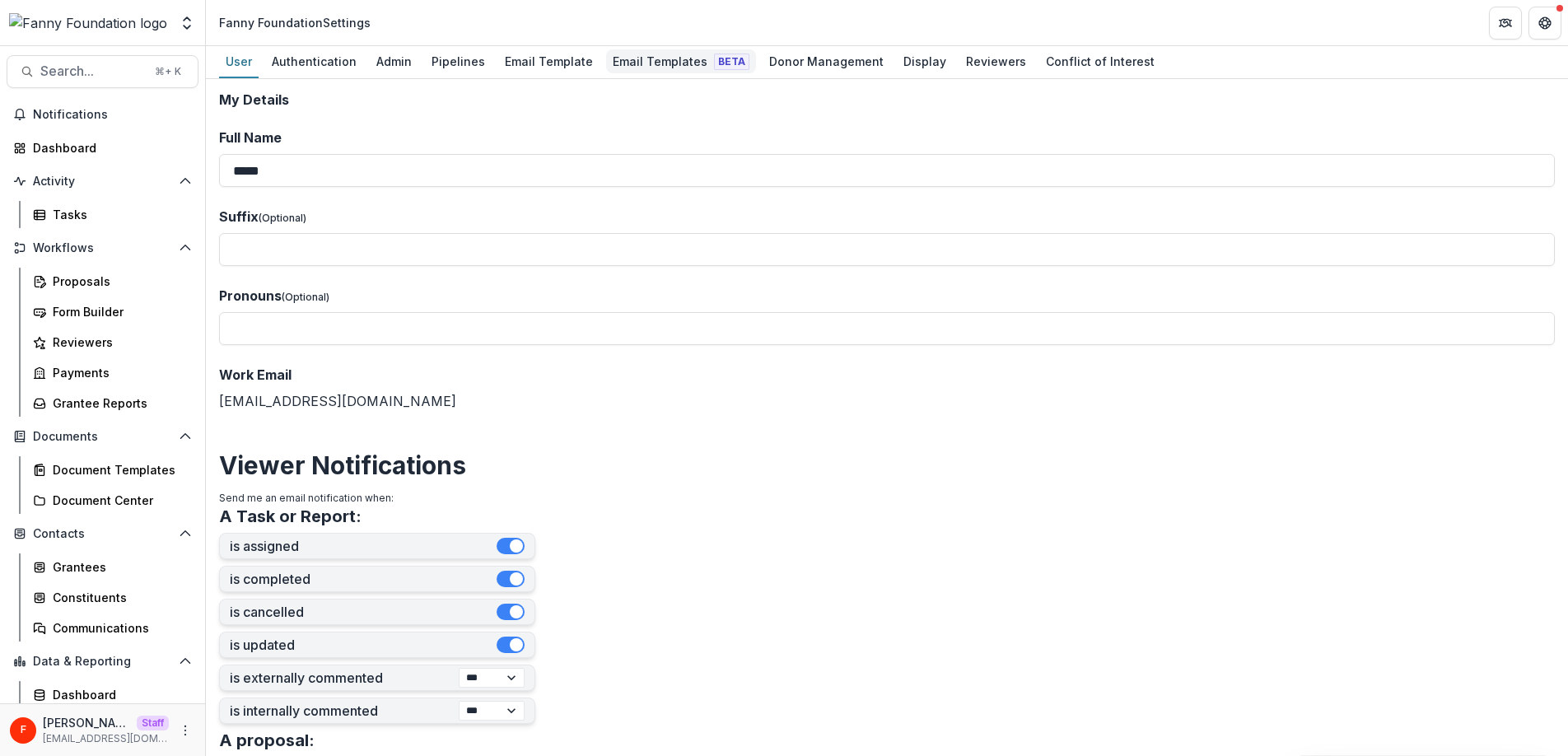
click at [663, 64] on div "Email Templates Beta" at bounding box center [681, 61] width 150 height 24
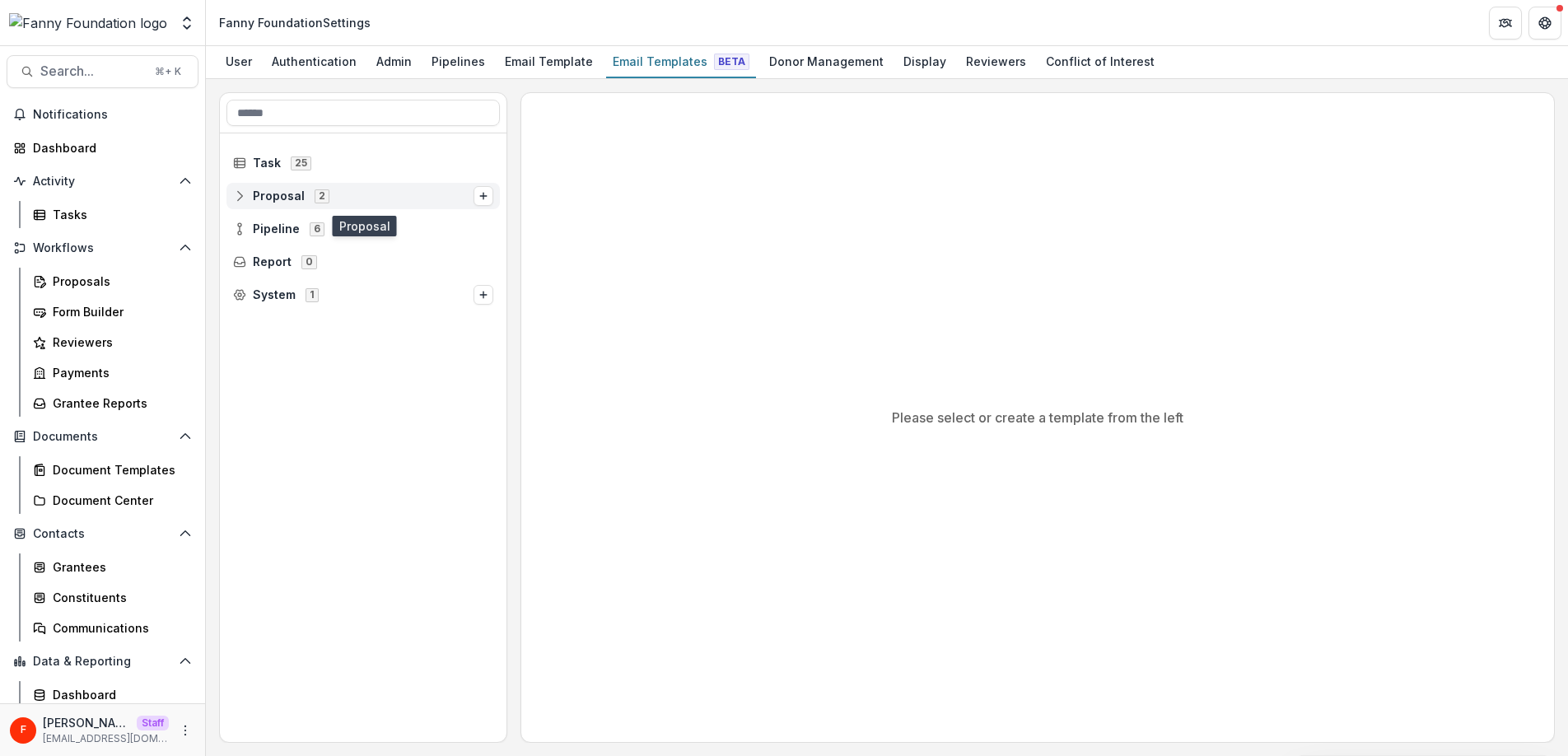
click at [321, 199] on span "2" at bounding box center [322, 196] width 15 height 13
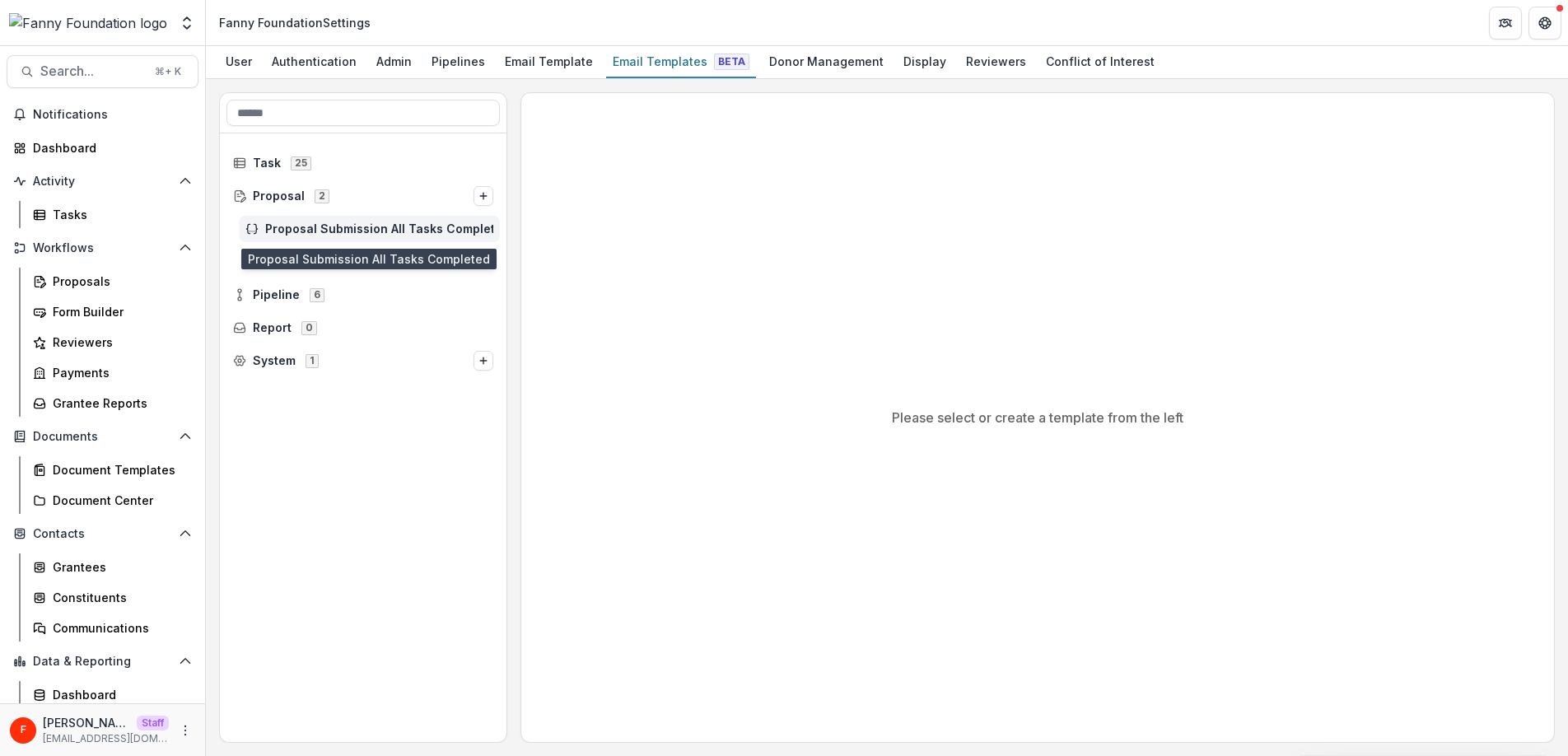
click at [323, 232] on span "Proposal Submission All Tasks Completed" at bounding box center [378, 229] width 228 height 14
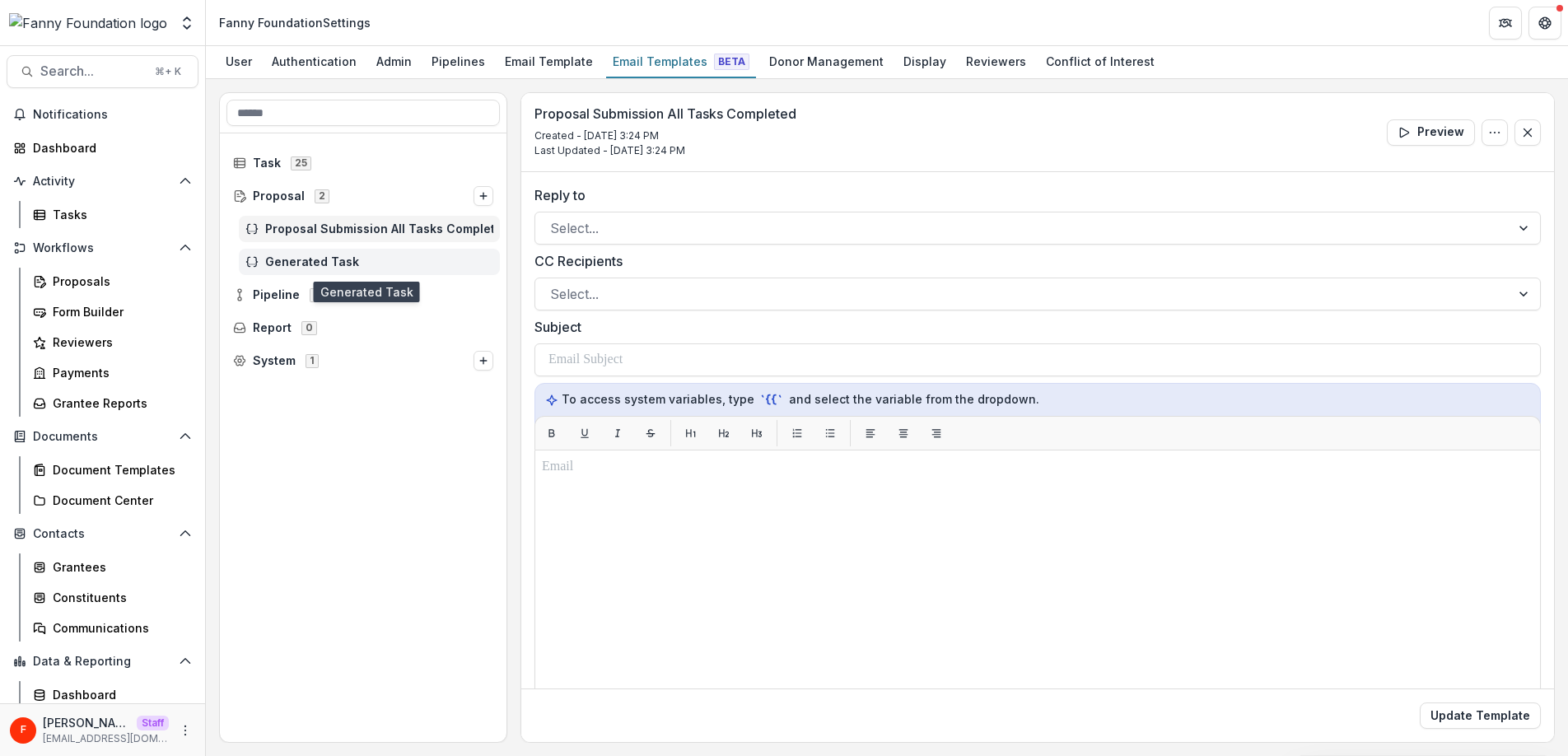
click at [321, 257] on span "Generated Task" at bounding box center [378, 262] width 228 height 14
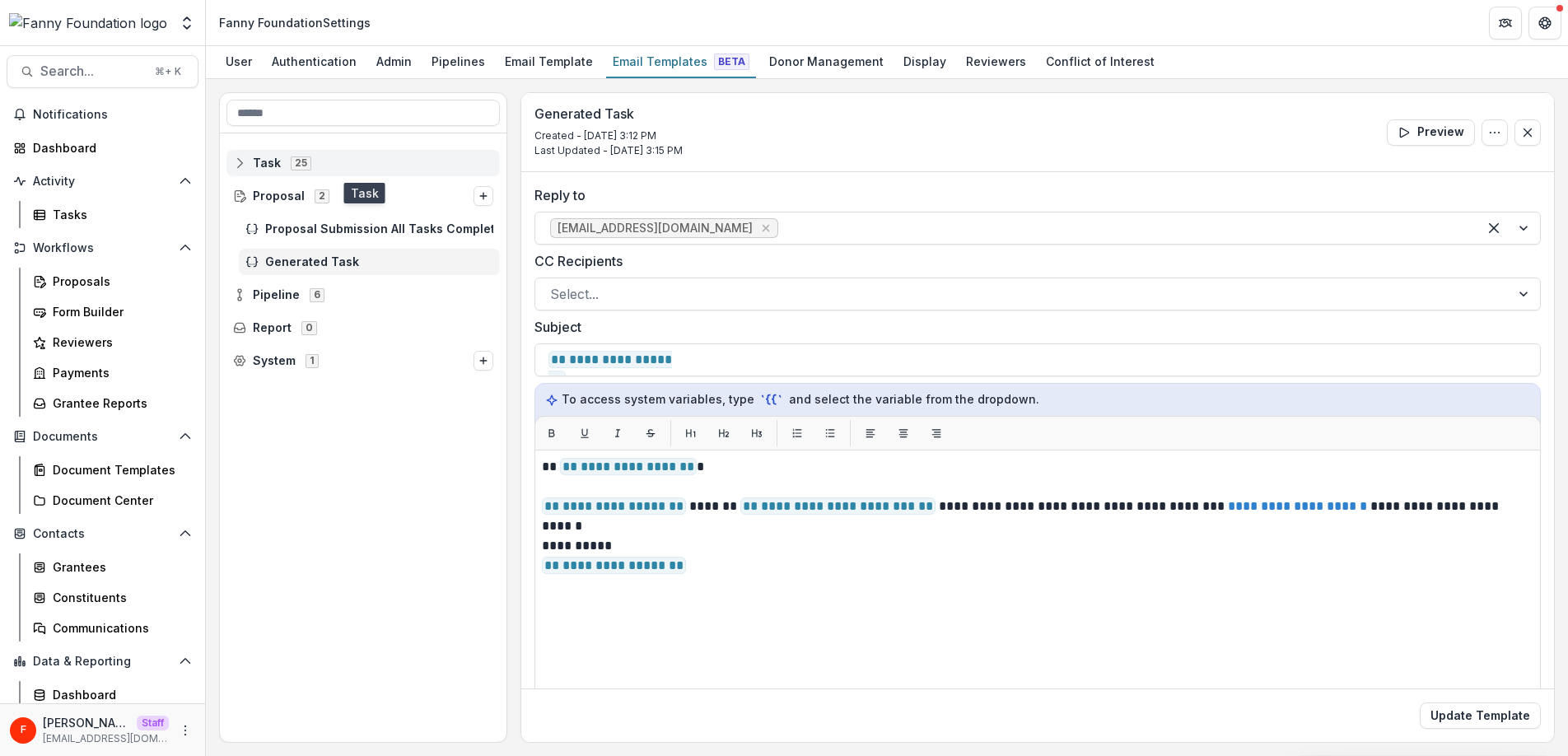
click at [291, 168] on span "25" at bounding box center [301, 163] width 20 height 13
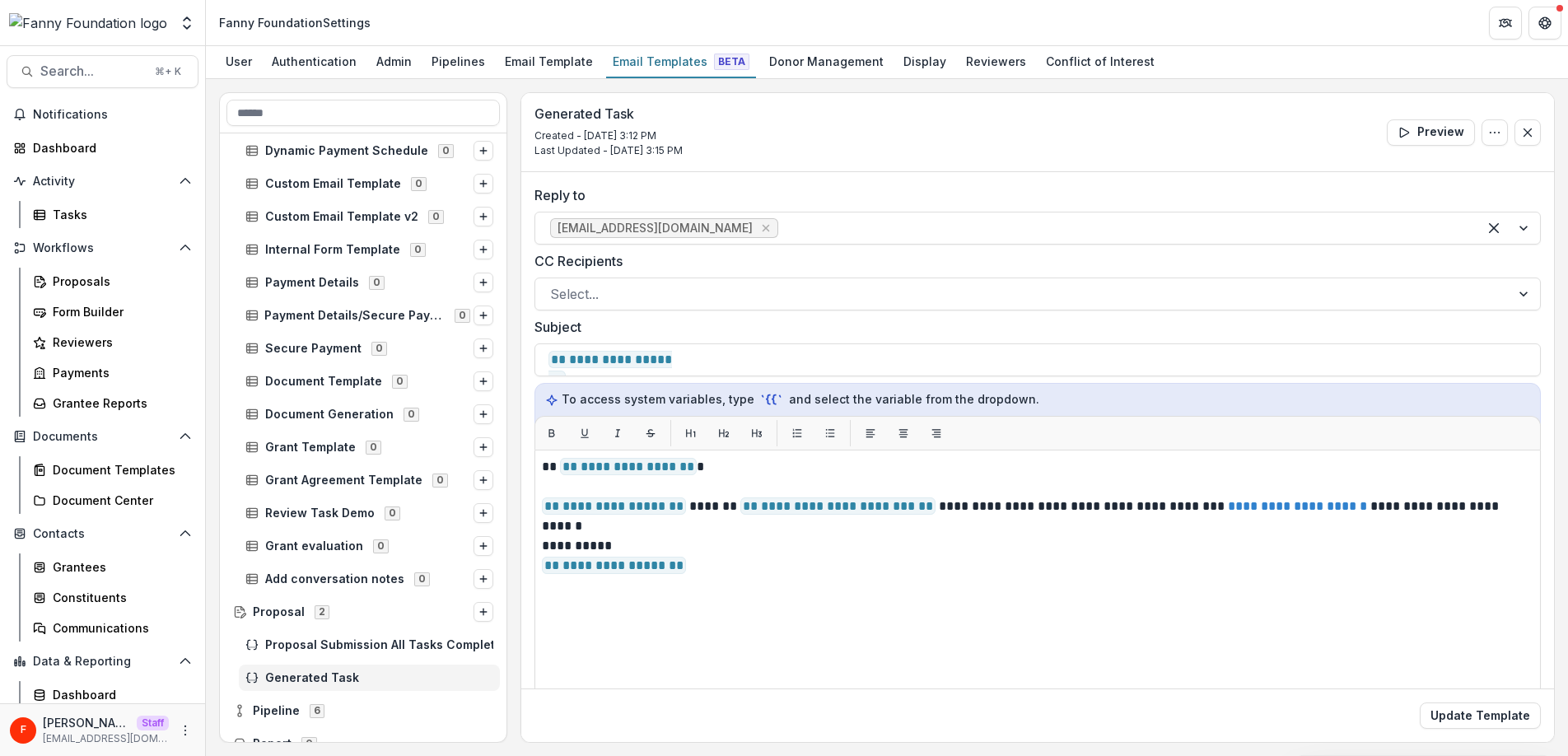
scroll to position [418, 0]
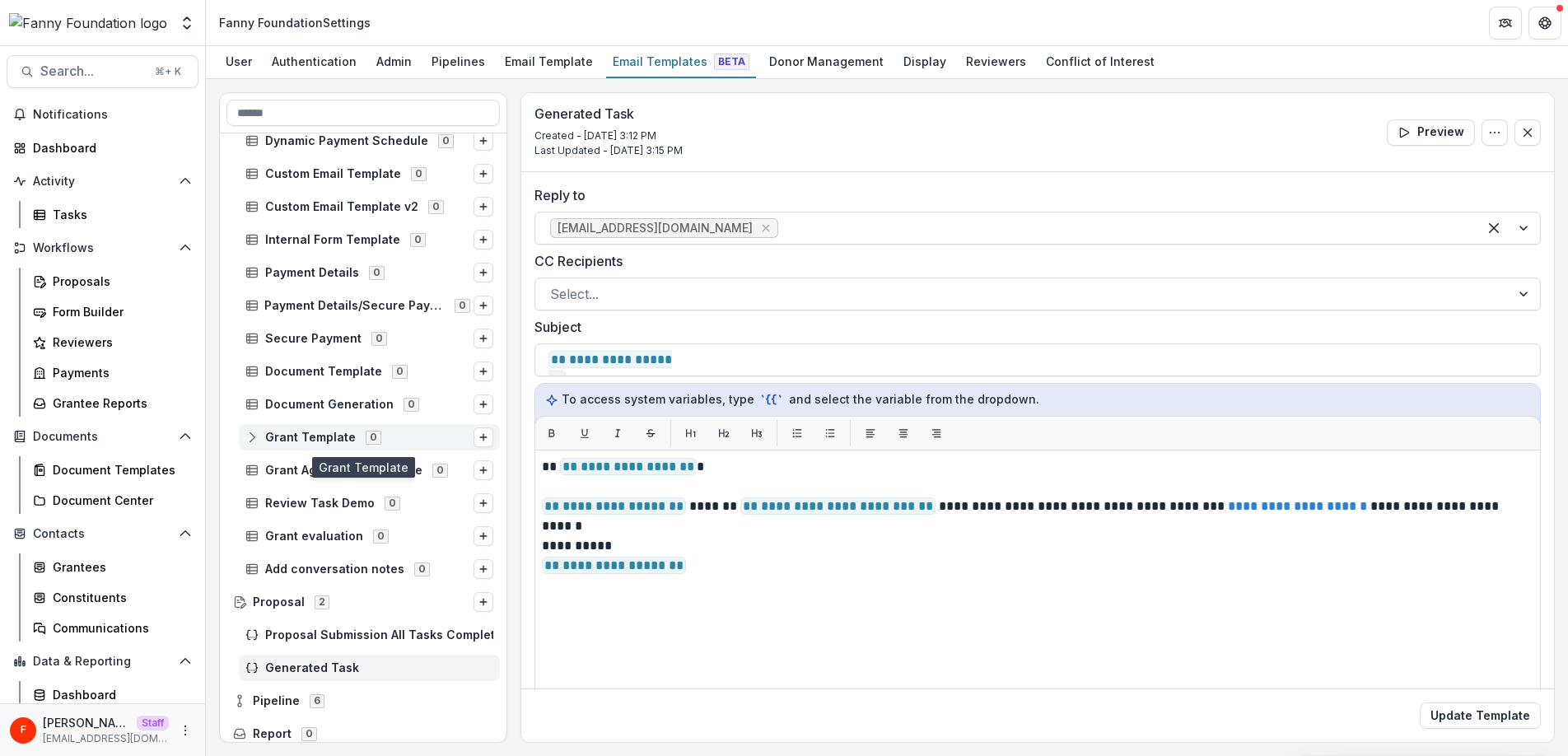
click at [328, 436] on span "Grant Template" at bounding box center [310, 437] width 91 height 14
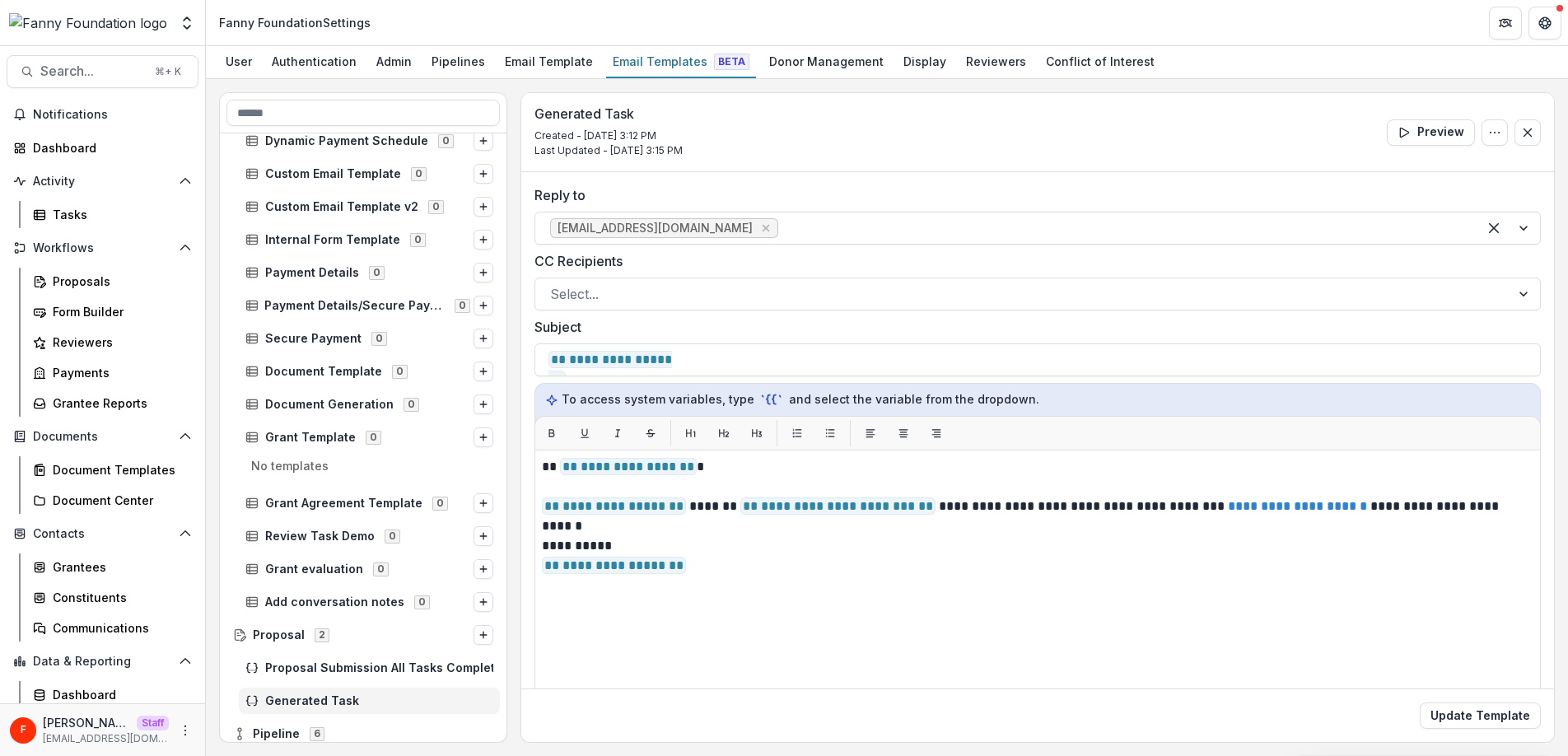
scroll to position [491, 0]
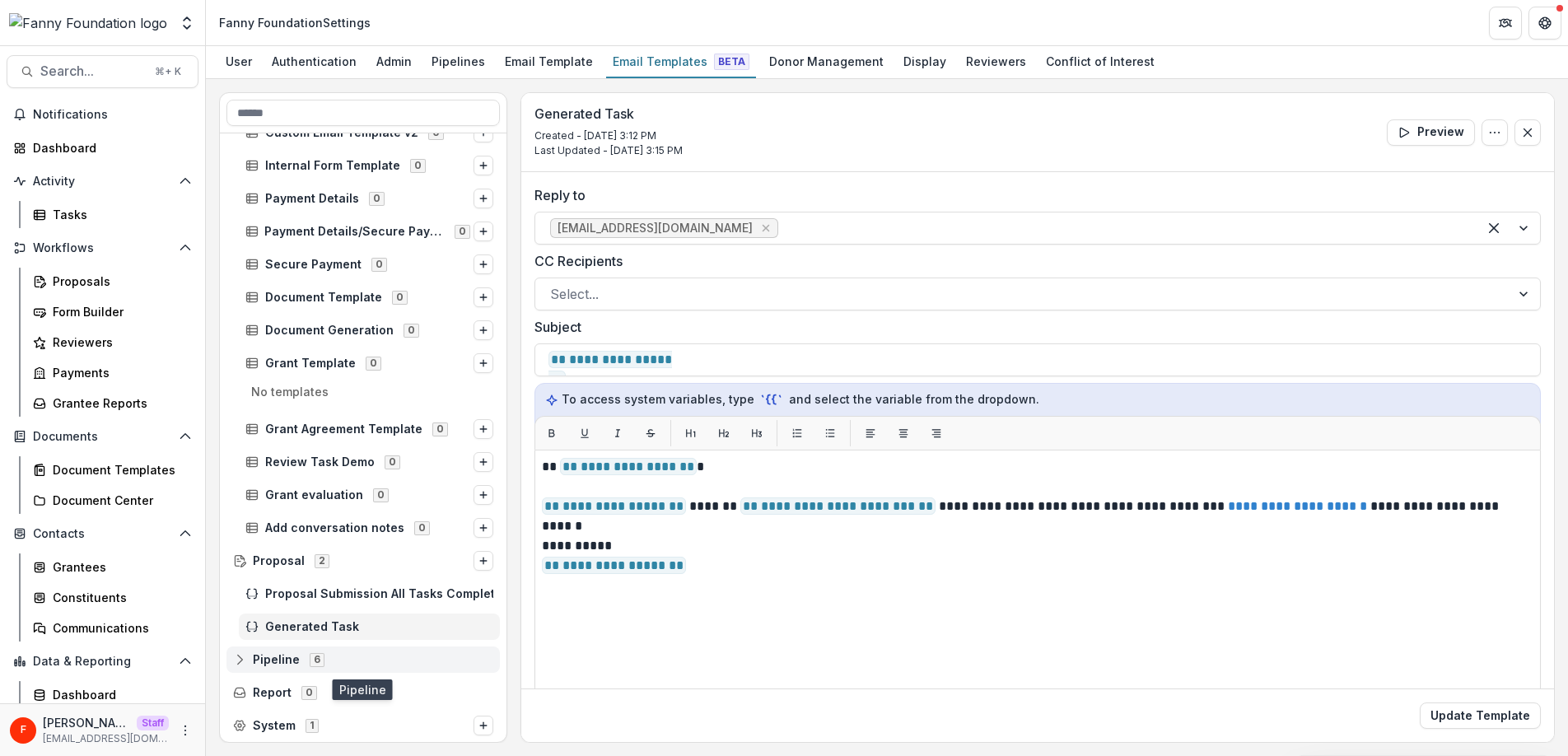
click at [282, 659] on span "Pipeline" at bounding box center [276, 659] width 47 height 14
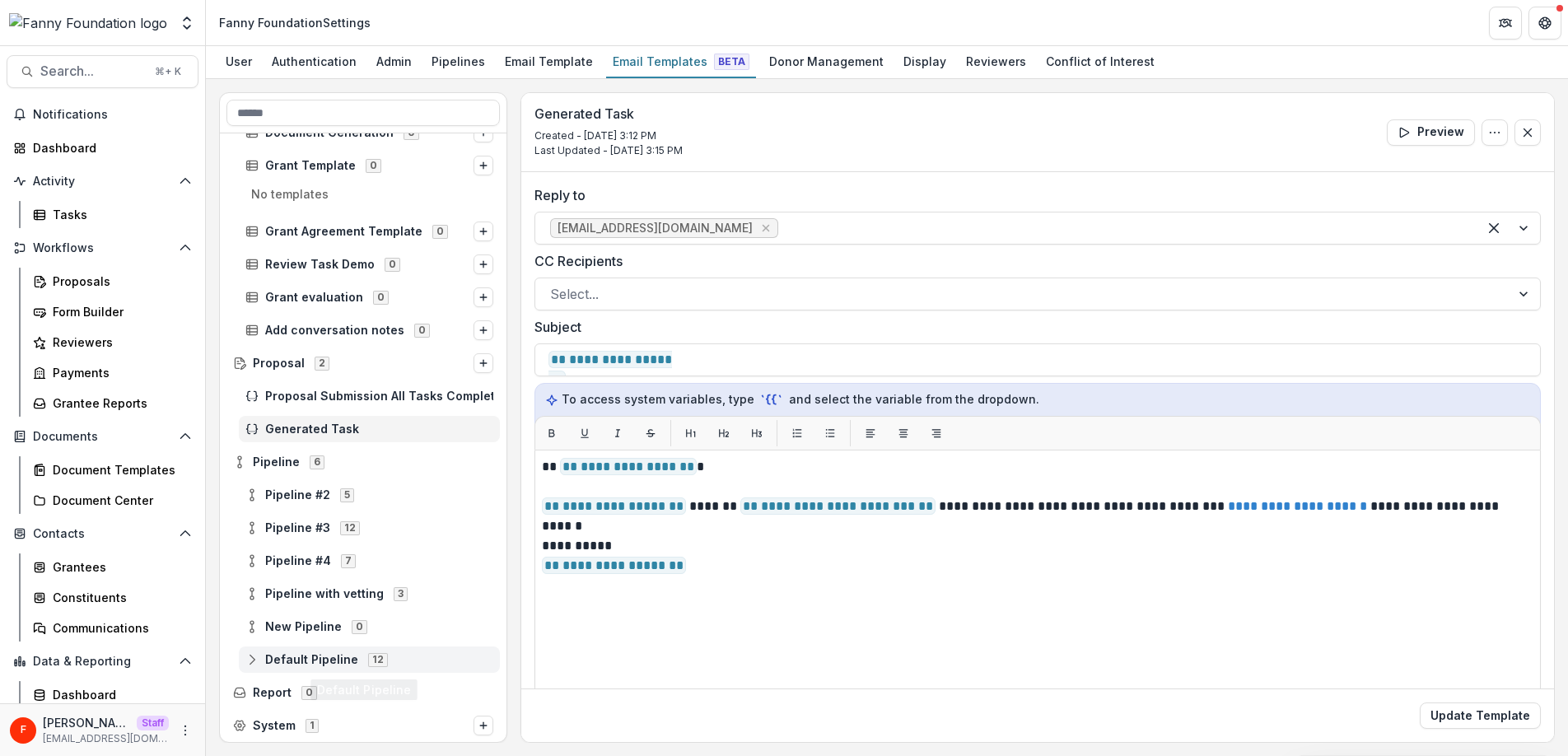
click at [324, 655] on span "Default Pipeline" at bounding box center [312, 659] width 93 height 14
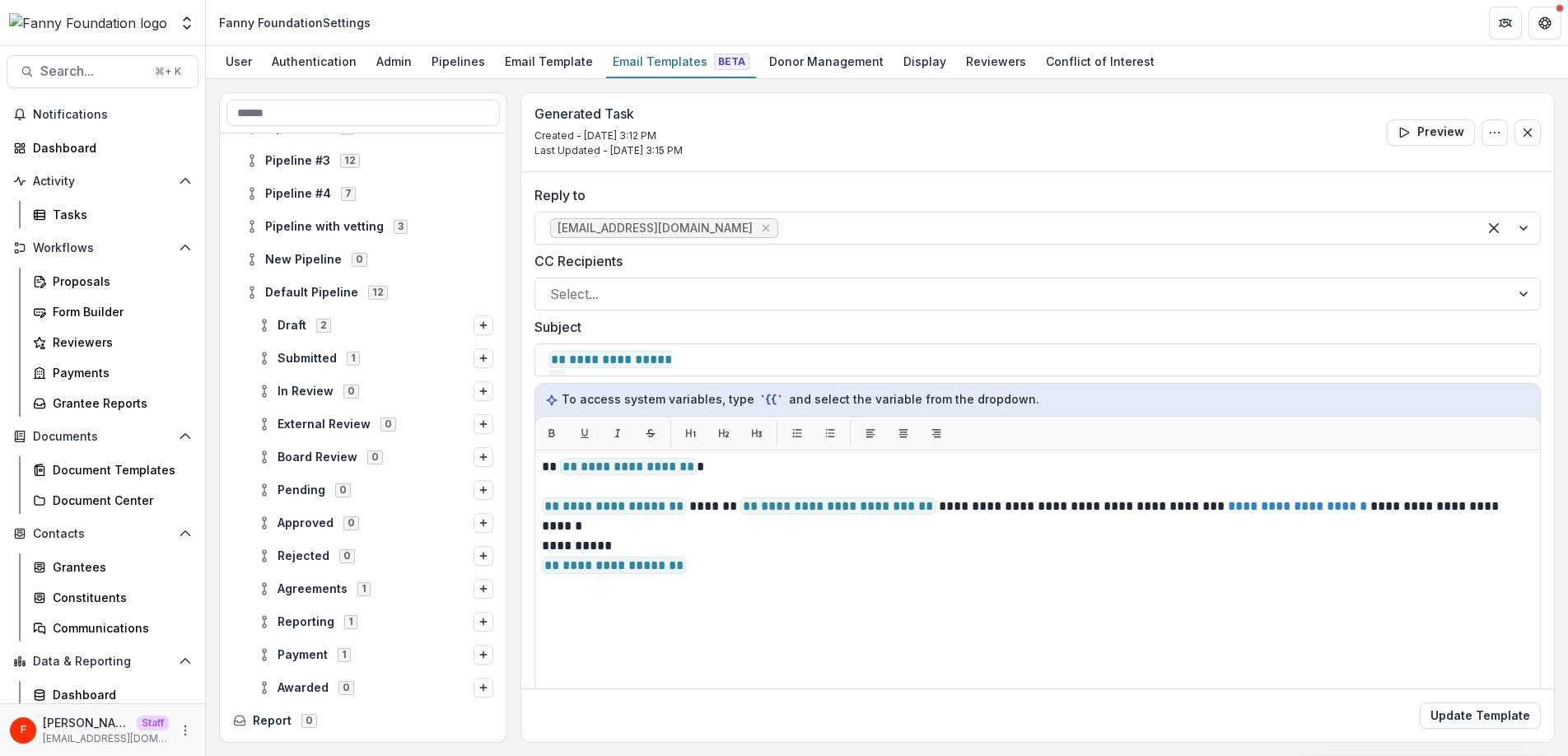
scroll to position [1058, 0]
click at [388, 321] on span "Draft 2" at bounding box center [365, 322] width 215 height 14
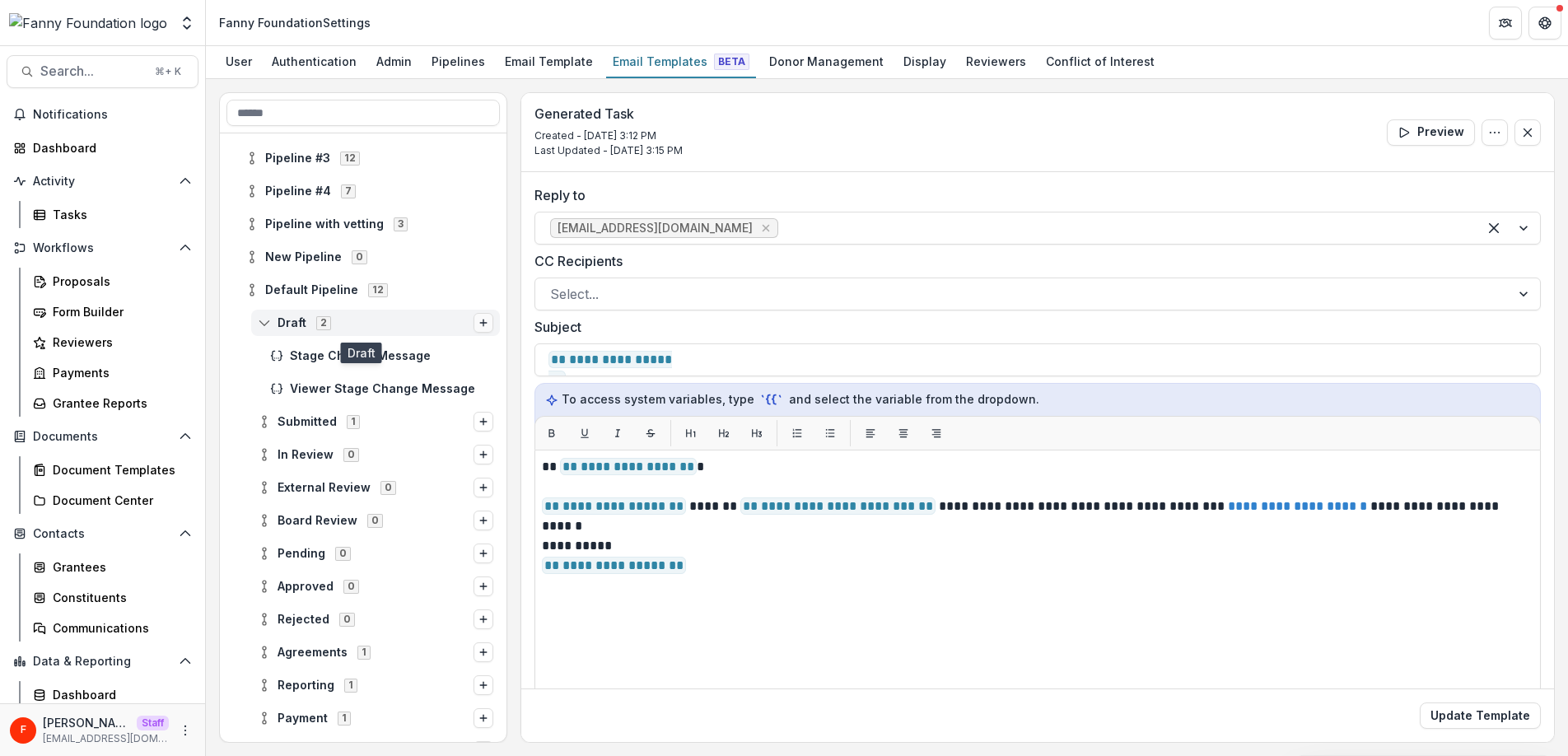
click at [480, 323] on line "Options" at bounding box center [483, 323] width 6 height 0
click at [514, 257] on div "**********" at bounding box center [886, 418] width 1335 height 651
click at [319, 421] on span "Submitted" at bounding box center [307, 422] width 60 height 14
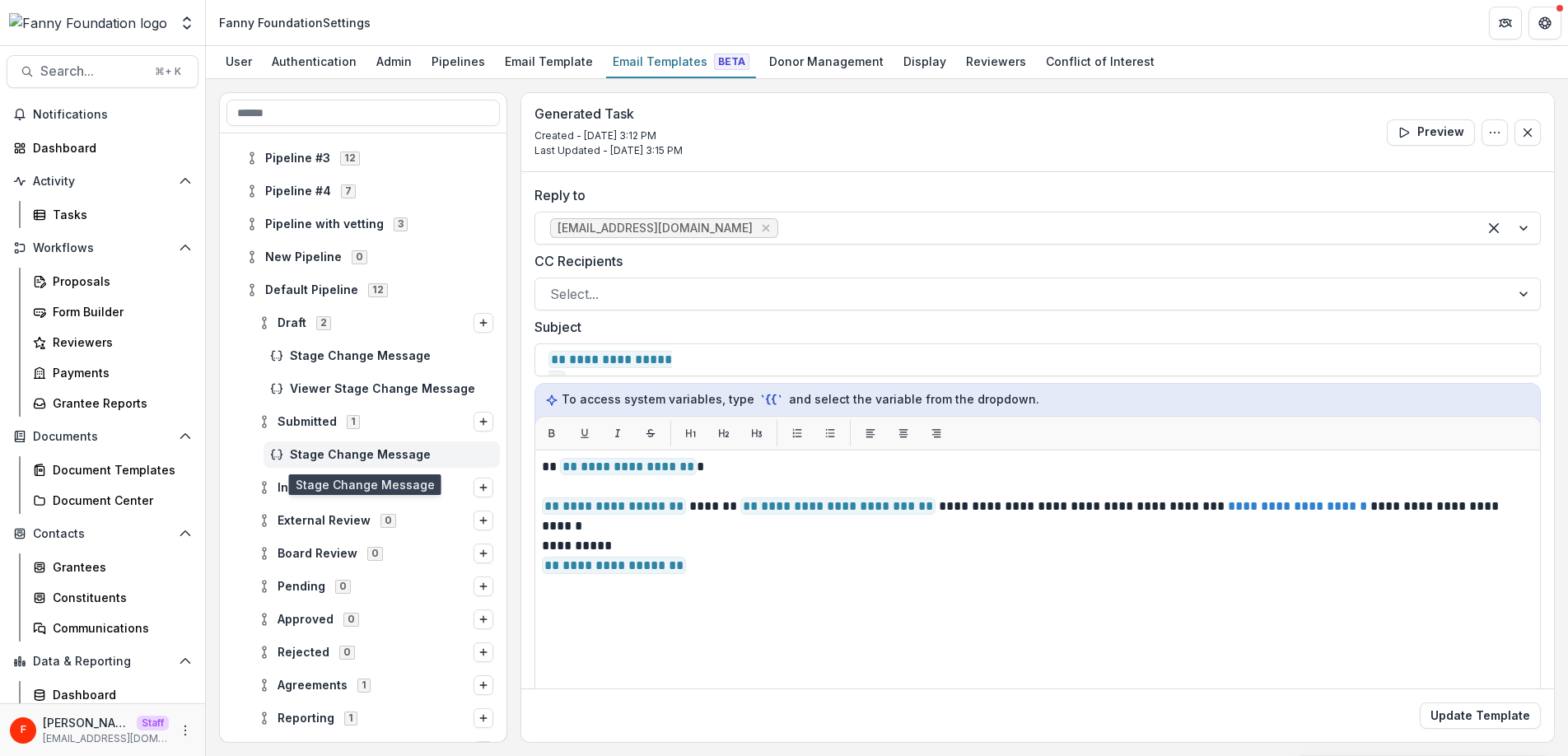
click at [322, 455] on span "Stage Change Message" at bounding box center [391, 455] width 203 height 14
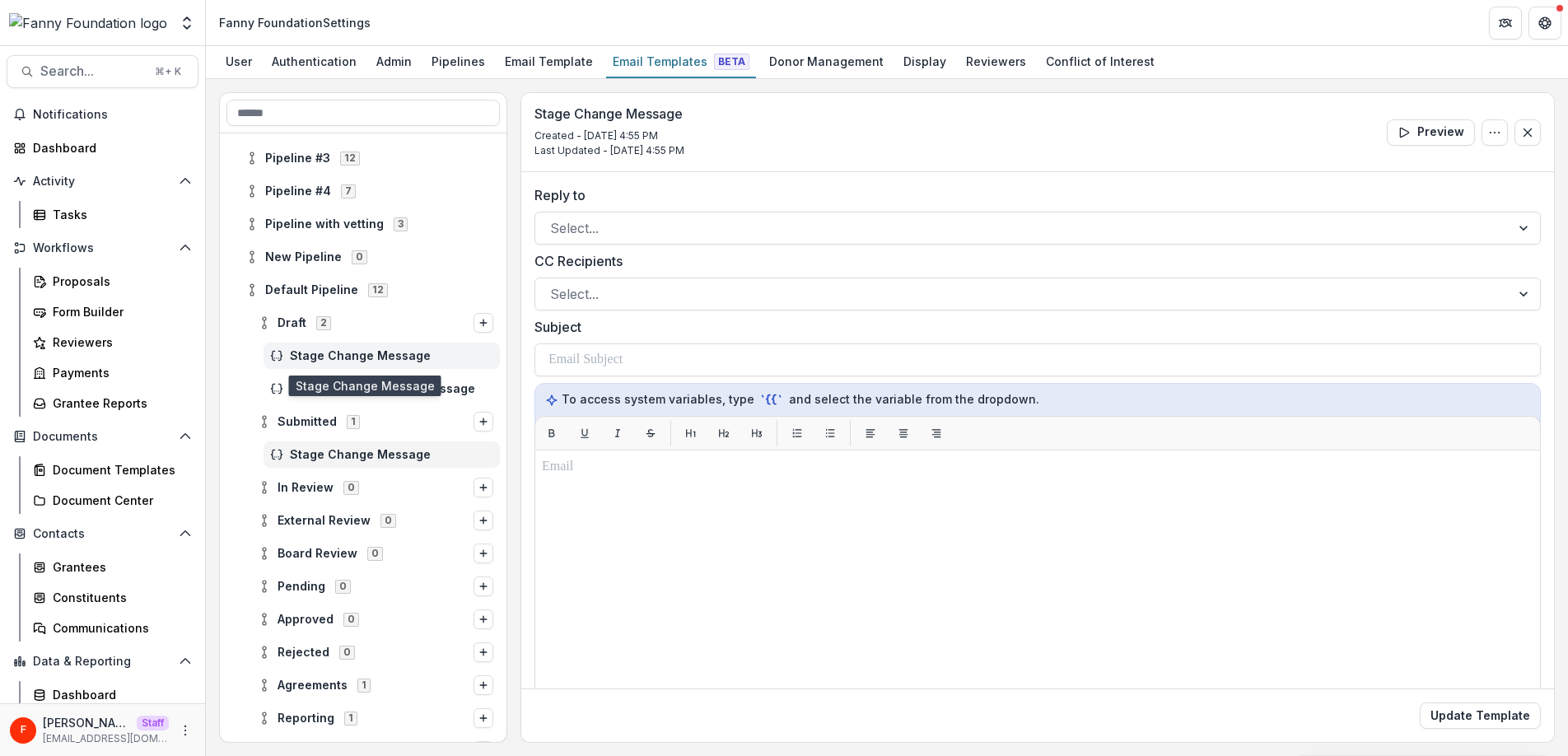
click at [330, 355] on span "Stage Change Message" at bounding box center [391, 356] width 203 height 14
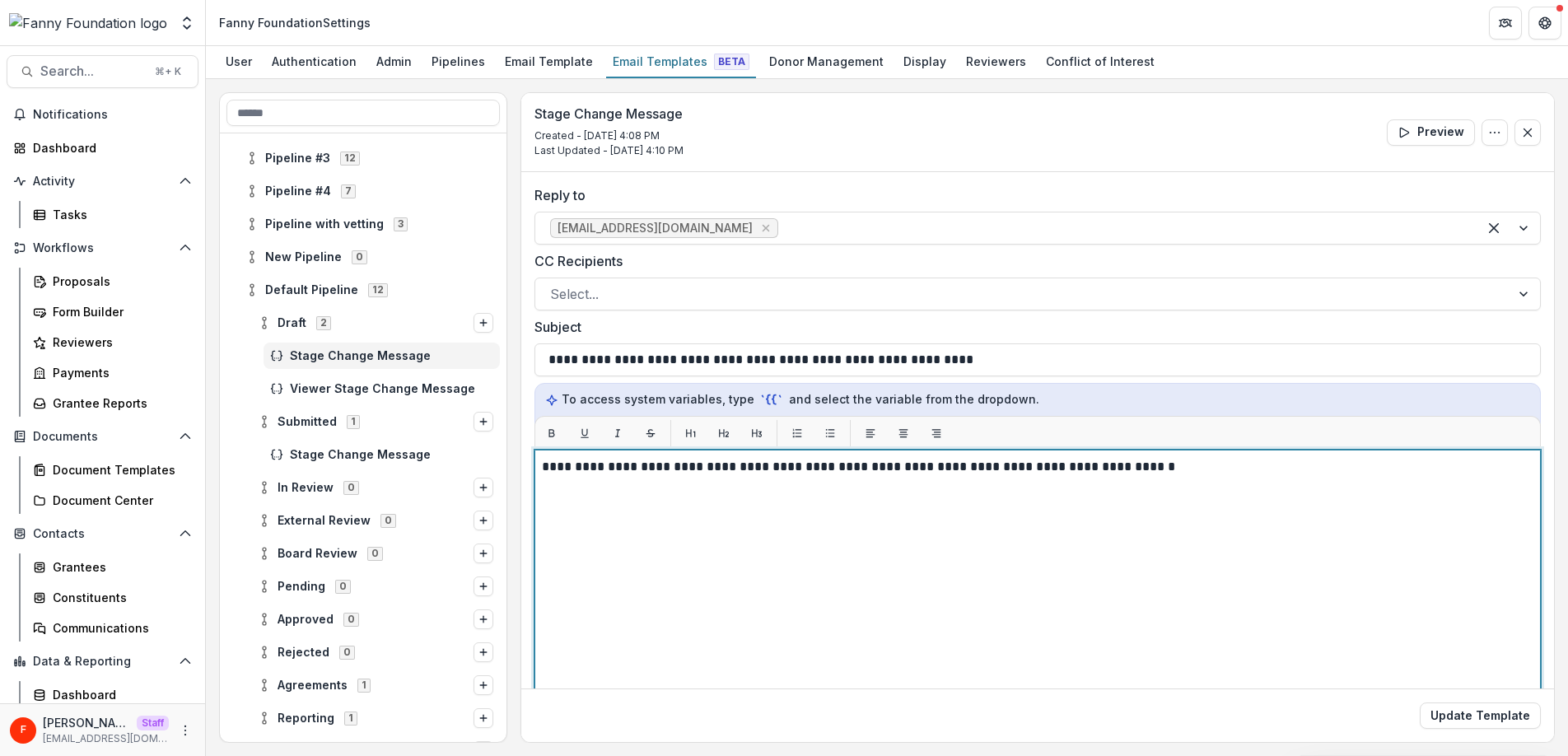
click at [797, 535] on div "**********" at bounding box center [1037, 655] width 992 height 397
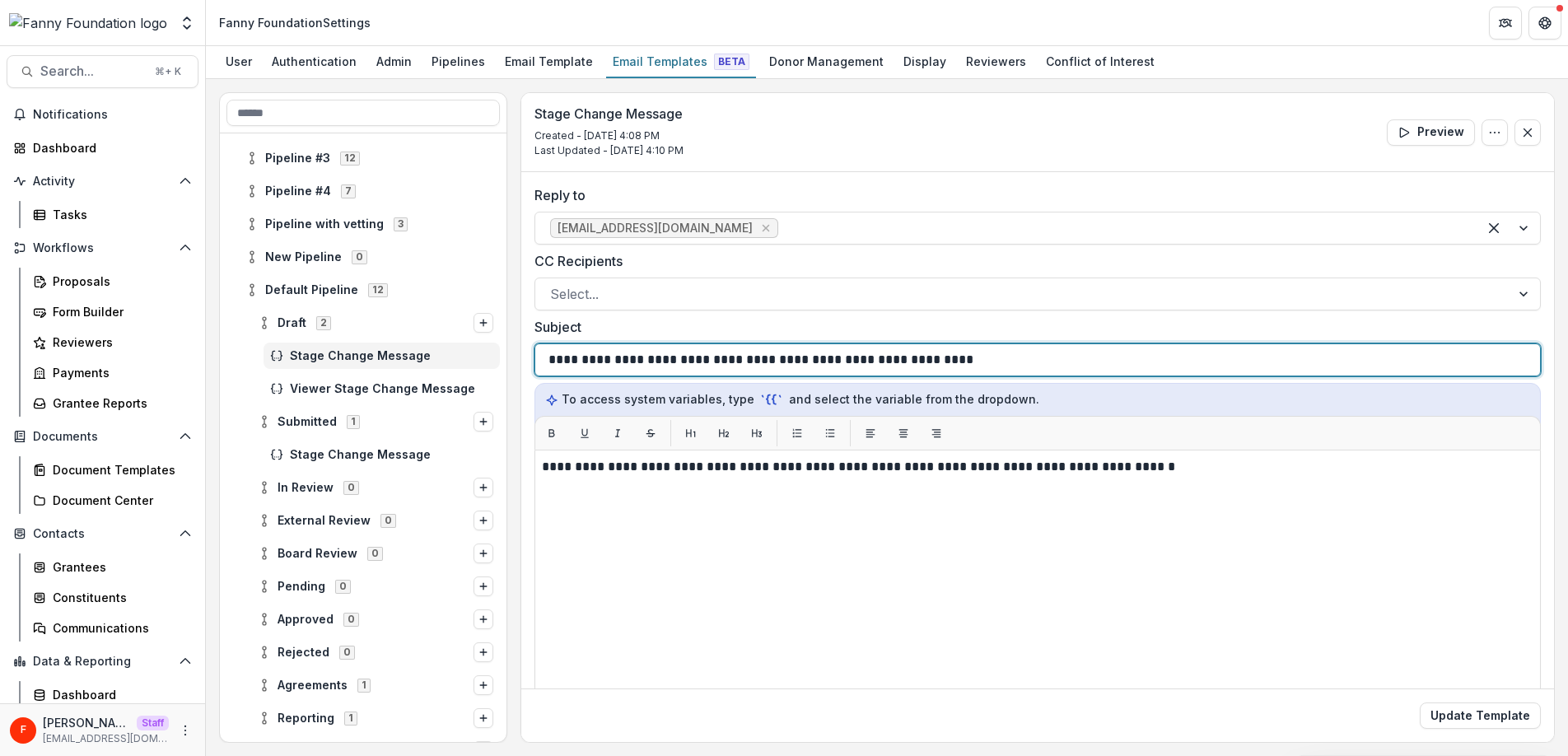
click at [677, 359] on p "**********" at bounding box center [760, 360] width 424 height 20
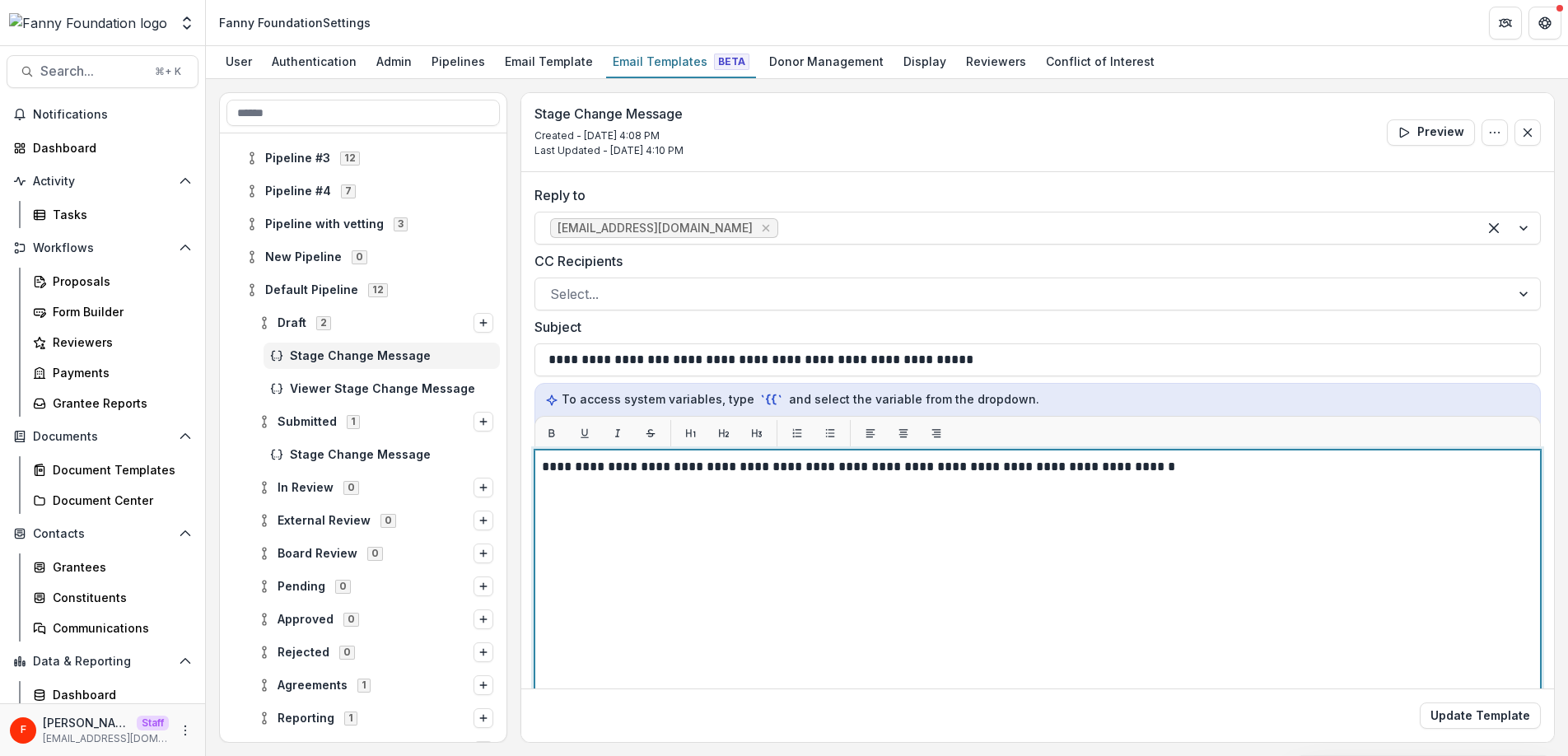
click at [977, 475] on p "**********" at bounding box center [1035, 467] width 986 height 20
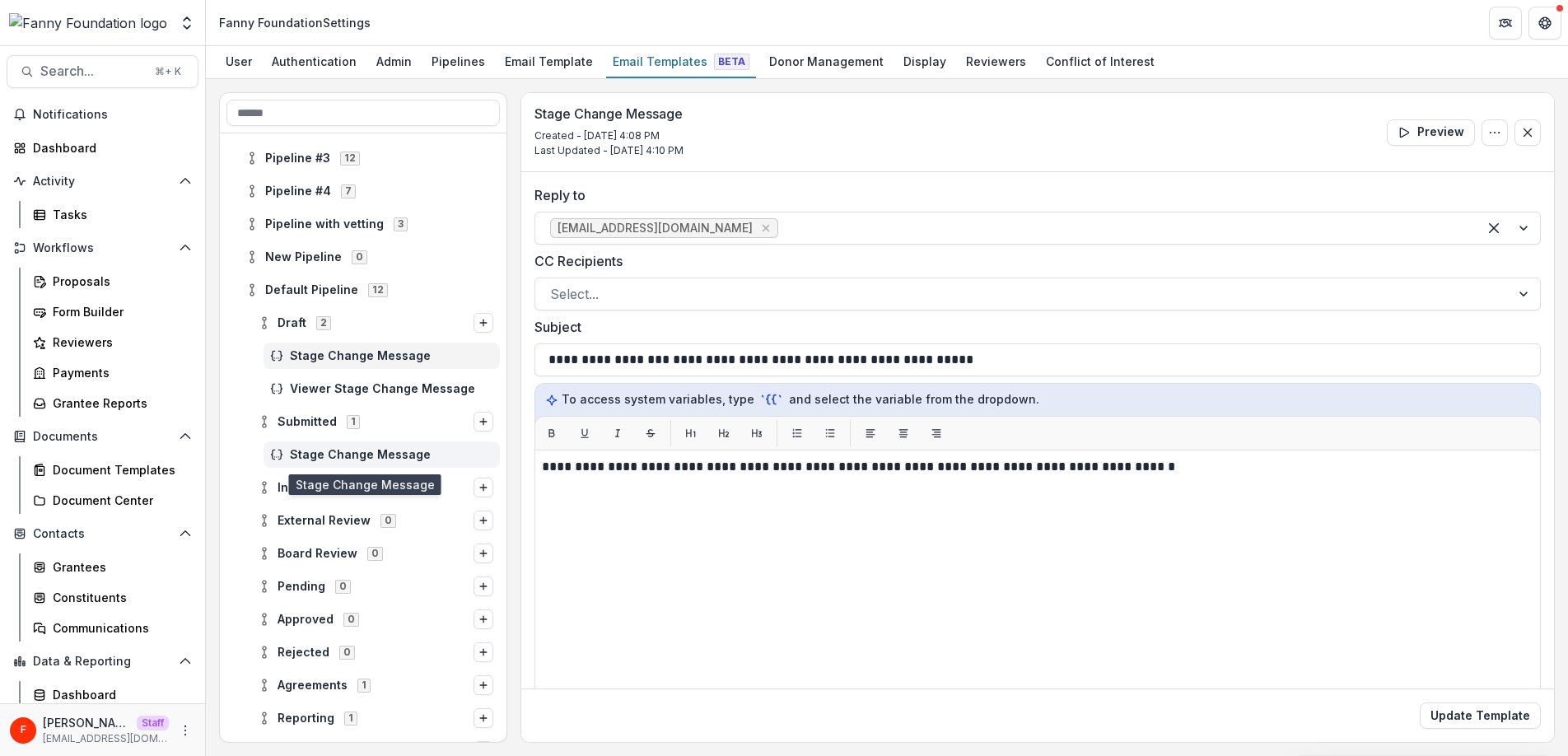
click at [328, 457] on span "Stage Change Message" at bounding box center [391, 455] width 203 height 14
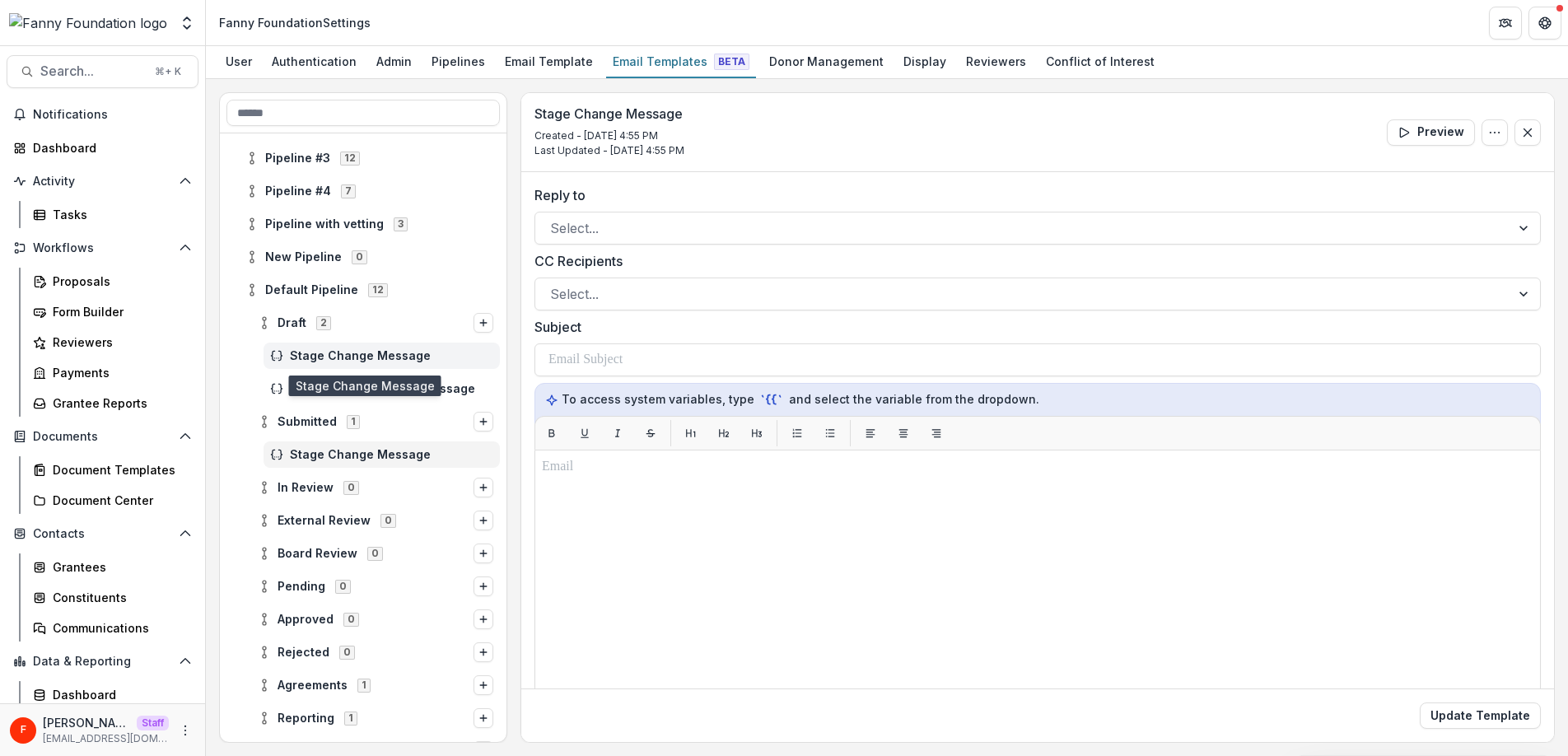
click at [359, 356] on span "Stage Change Message" at bounding box center [391, 356] width 203 height 14
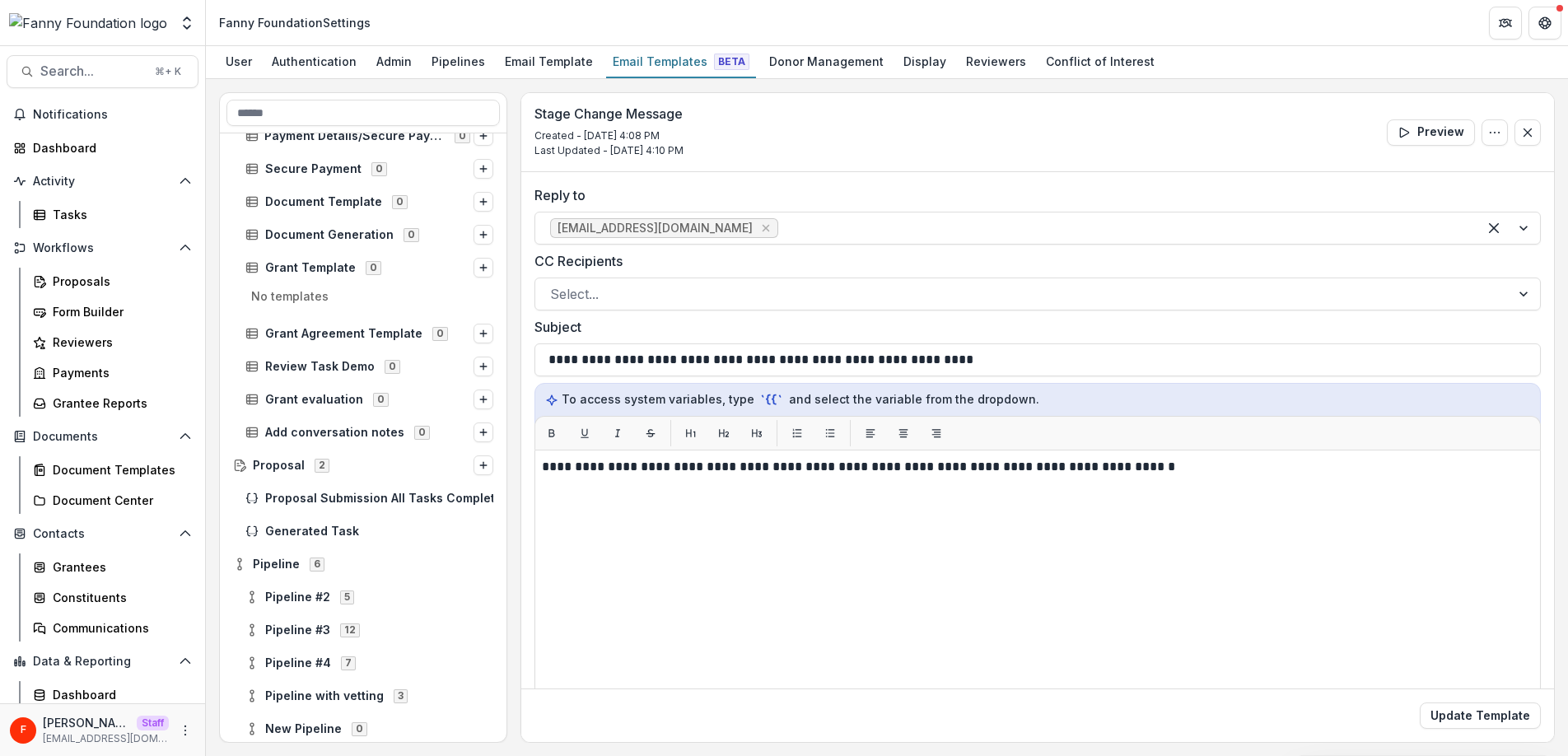
scroll to position [577, 0]
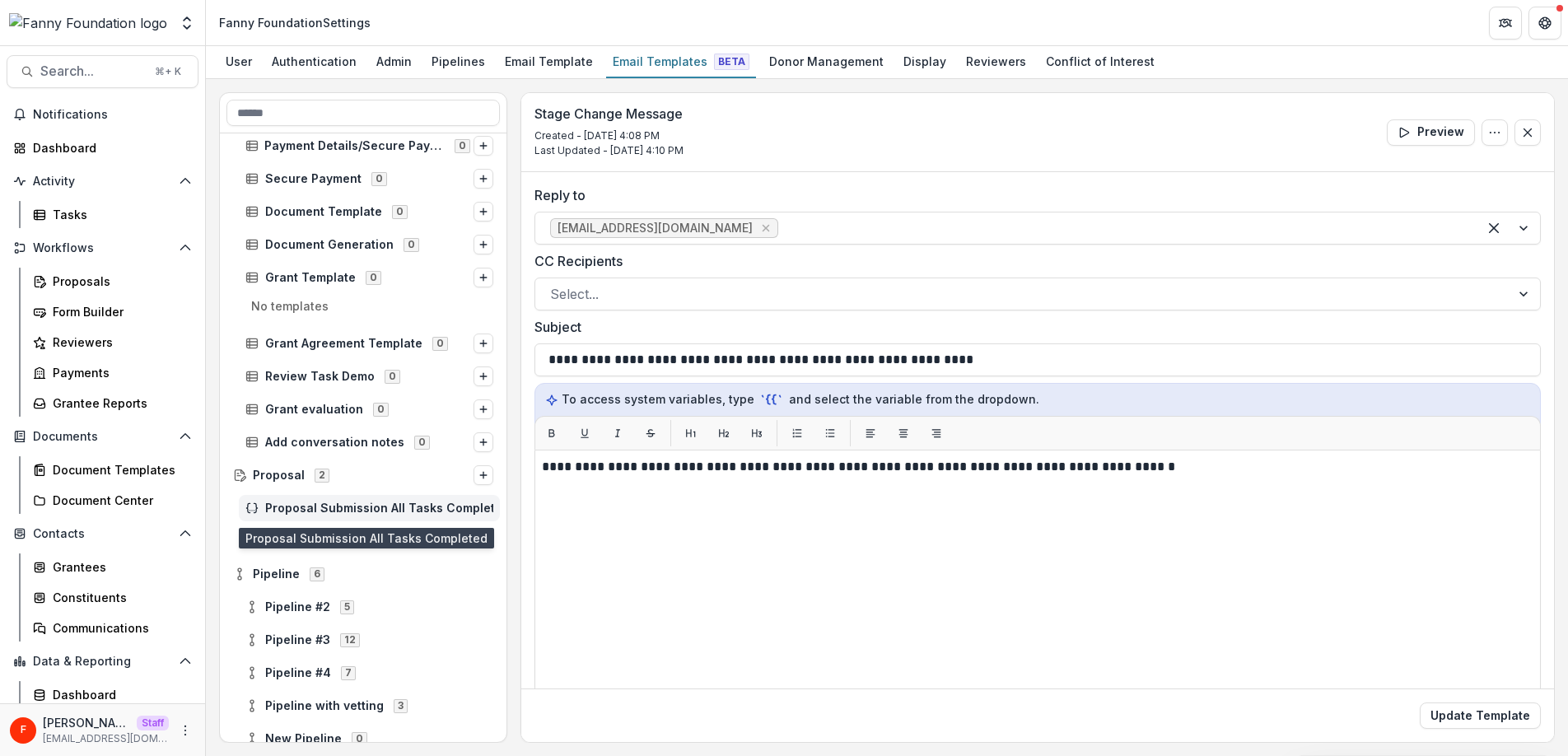
click at [371, 508] on span "Proposal Submission All Tasks Completed" at bounding box center [378, 508] width 228 height 14
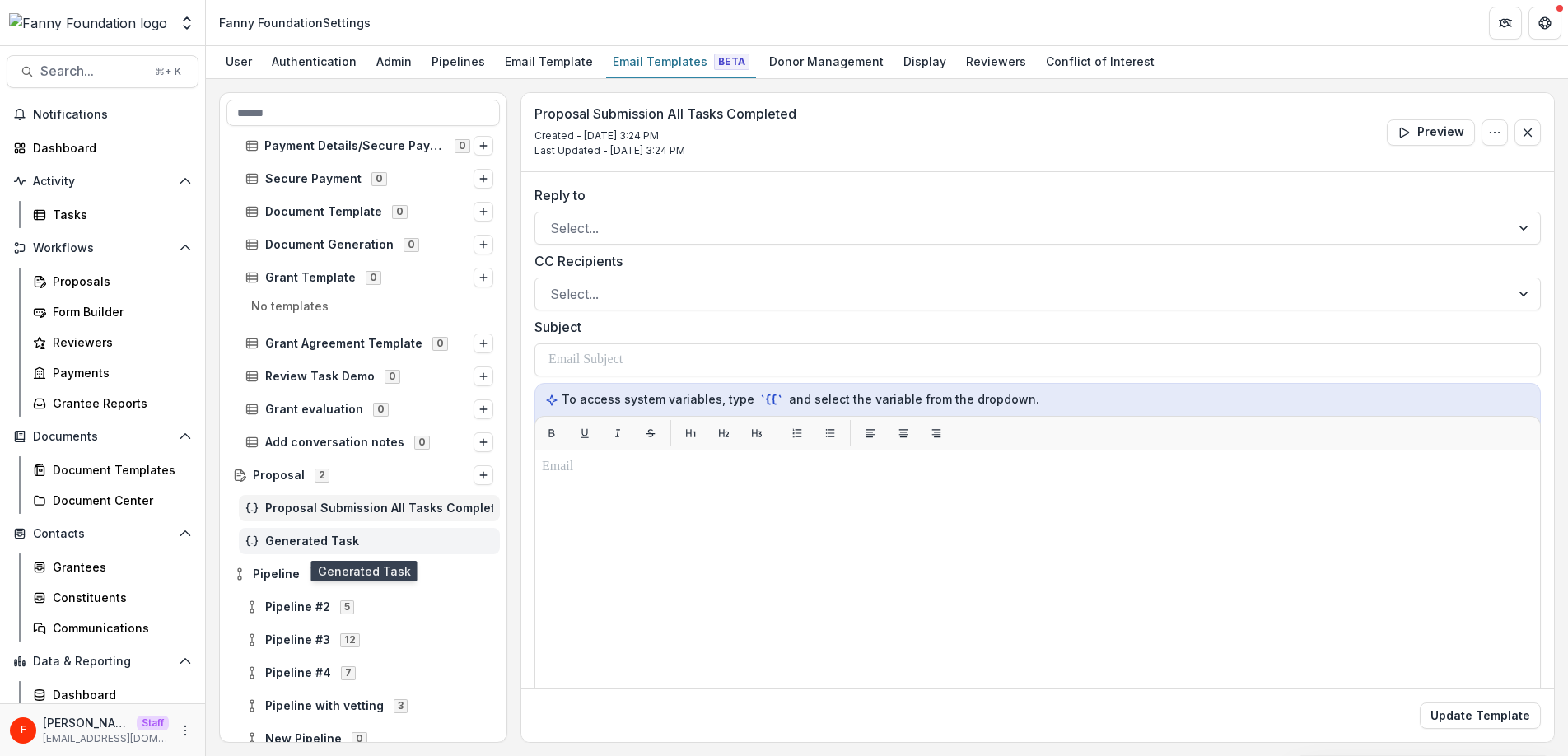
click at [346, 538] on span "Generated Task" at bounding box center [378, 541] width 228 height 14
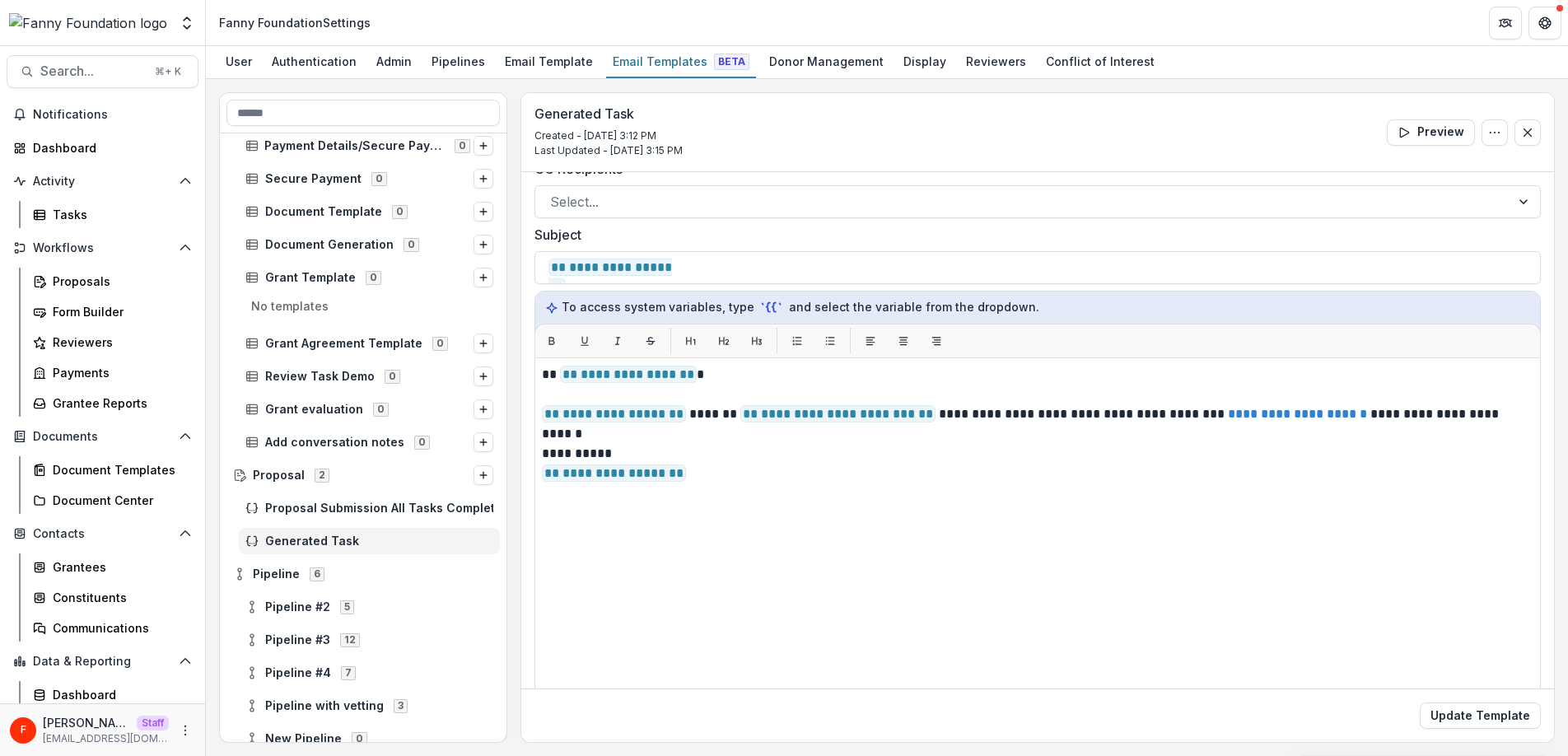
scroll to position [126, 0]
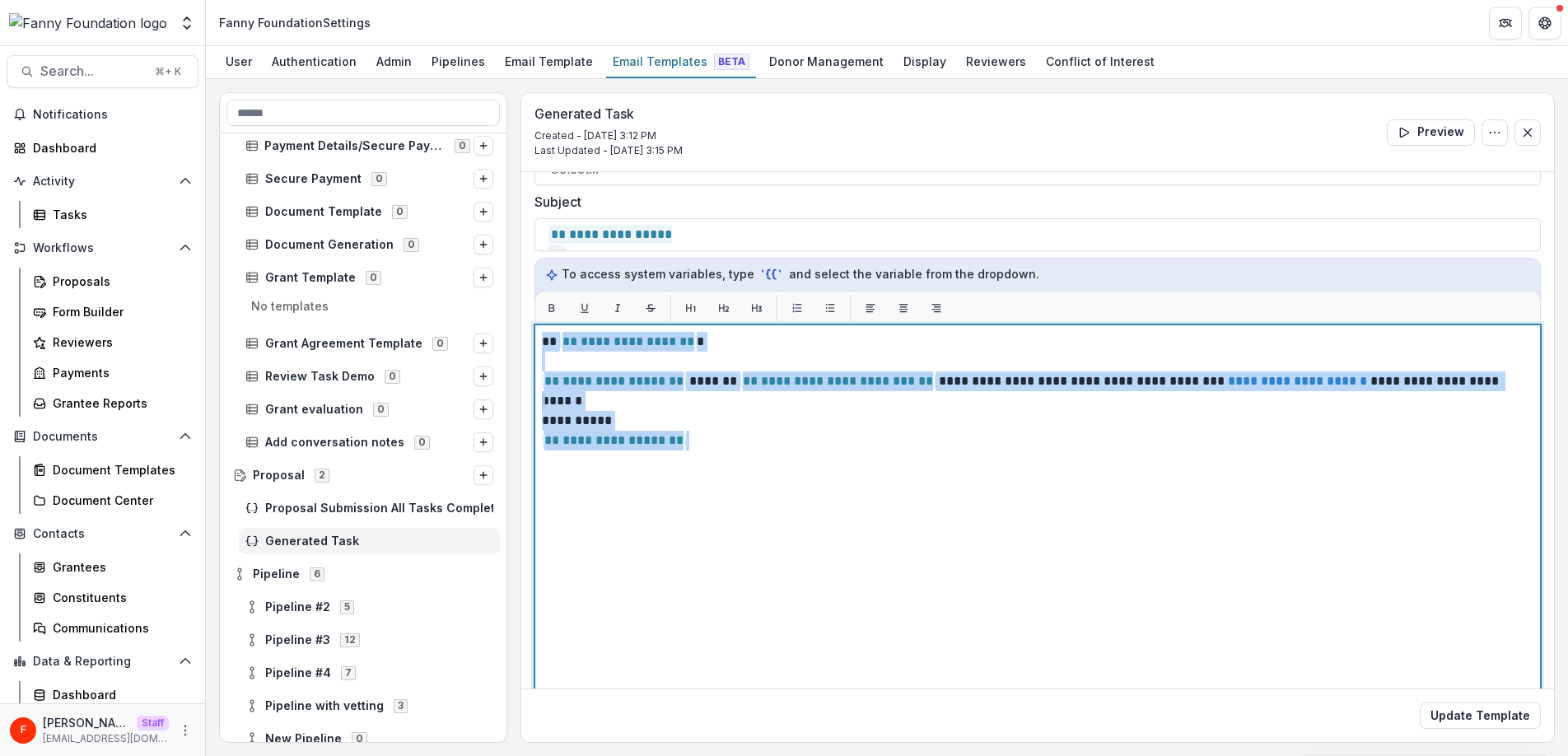
drag, startPoint x: 706, startPoint y: 446, endPoint x: 540, endPoint y: 345, distance: 194.3
click at [540, 345] on div "**********" at bounding box center [1037, 530] width 1006 height 411
copy div "**********"
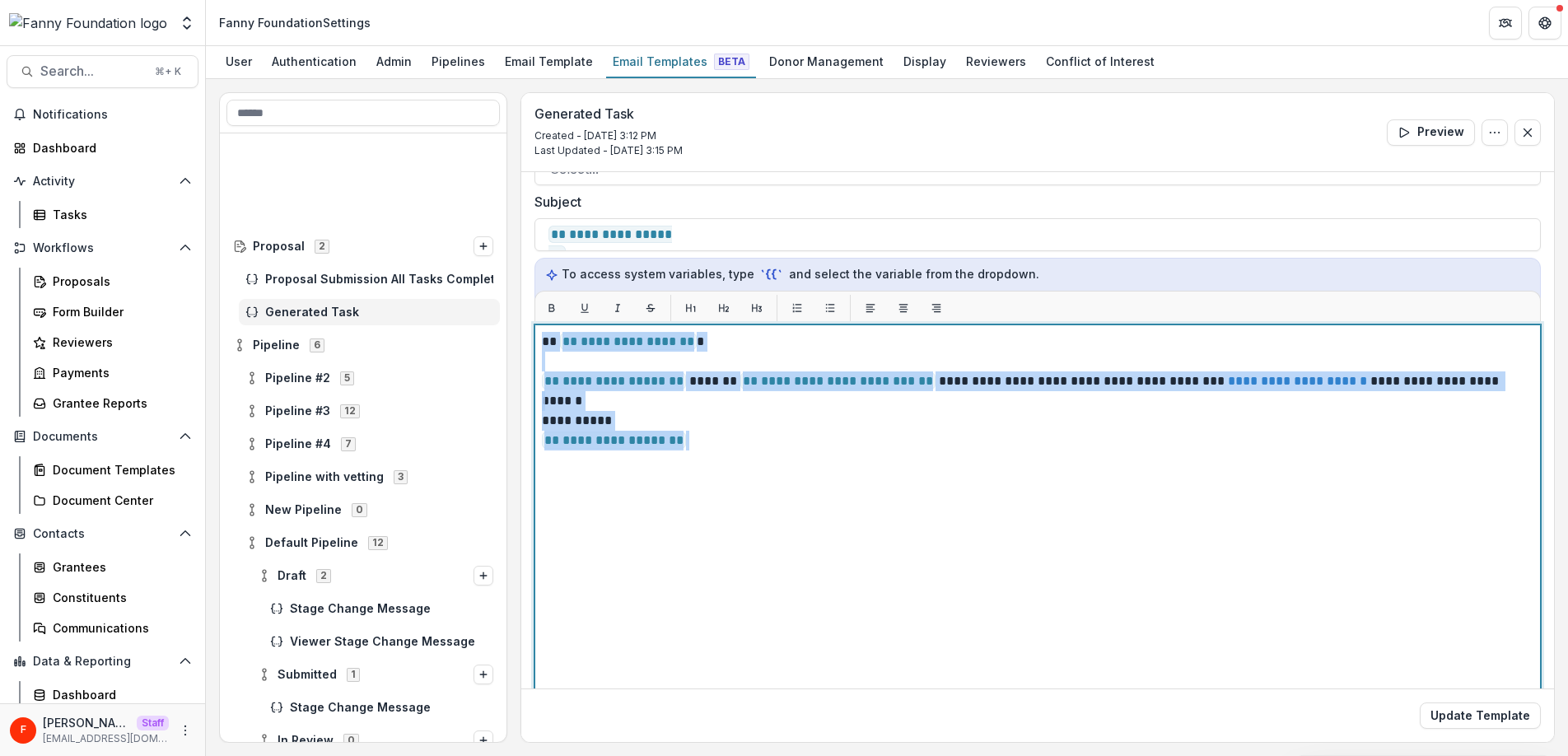
scroll to position [926, 0]
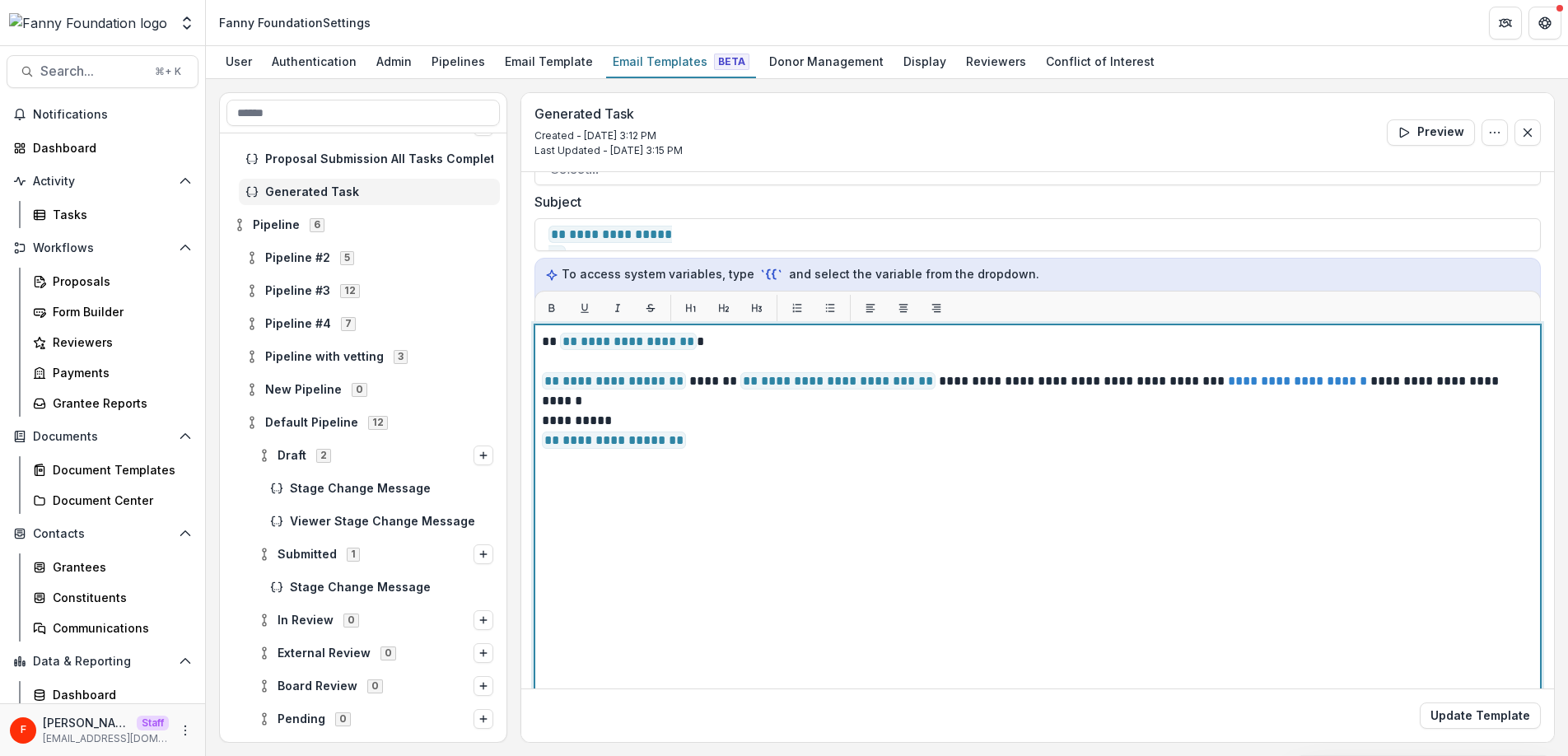
click at [669, 533] on div "**********" at bounding box center [1037, 530] width 992 height 397
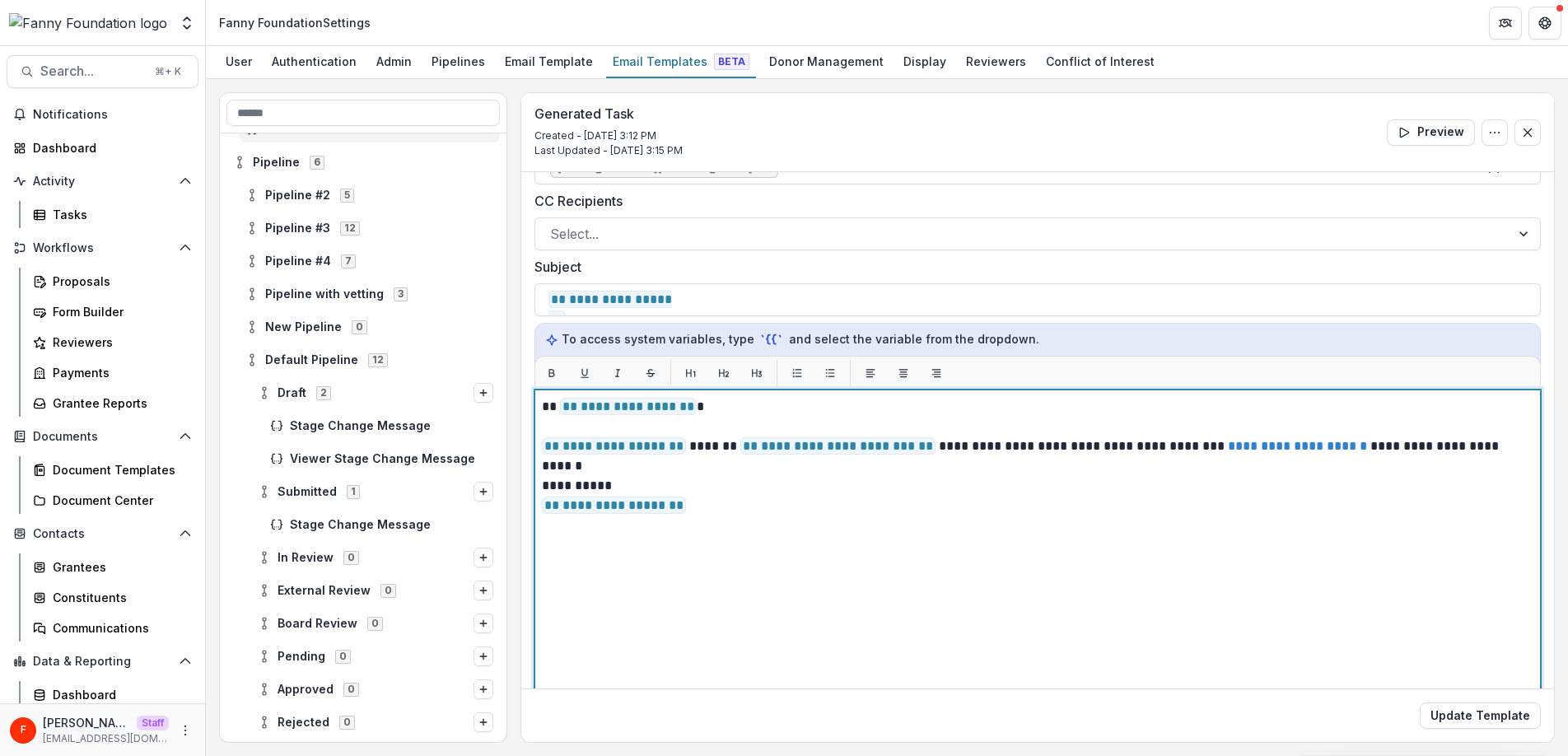
scroll to position [63, 0]
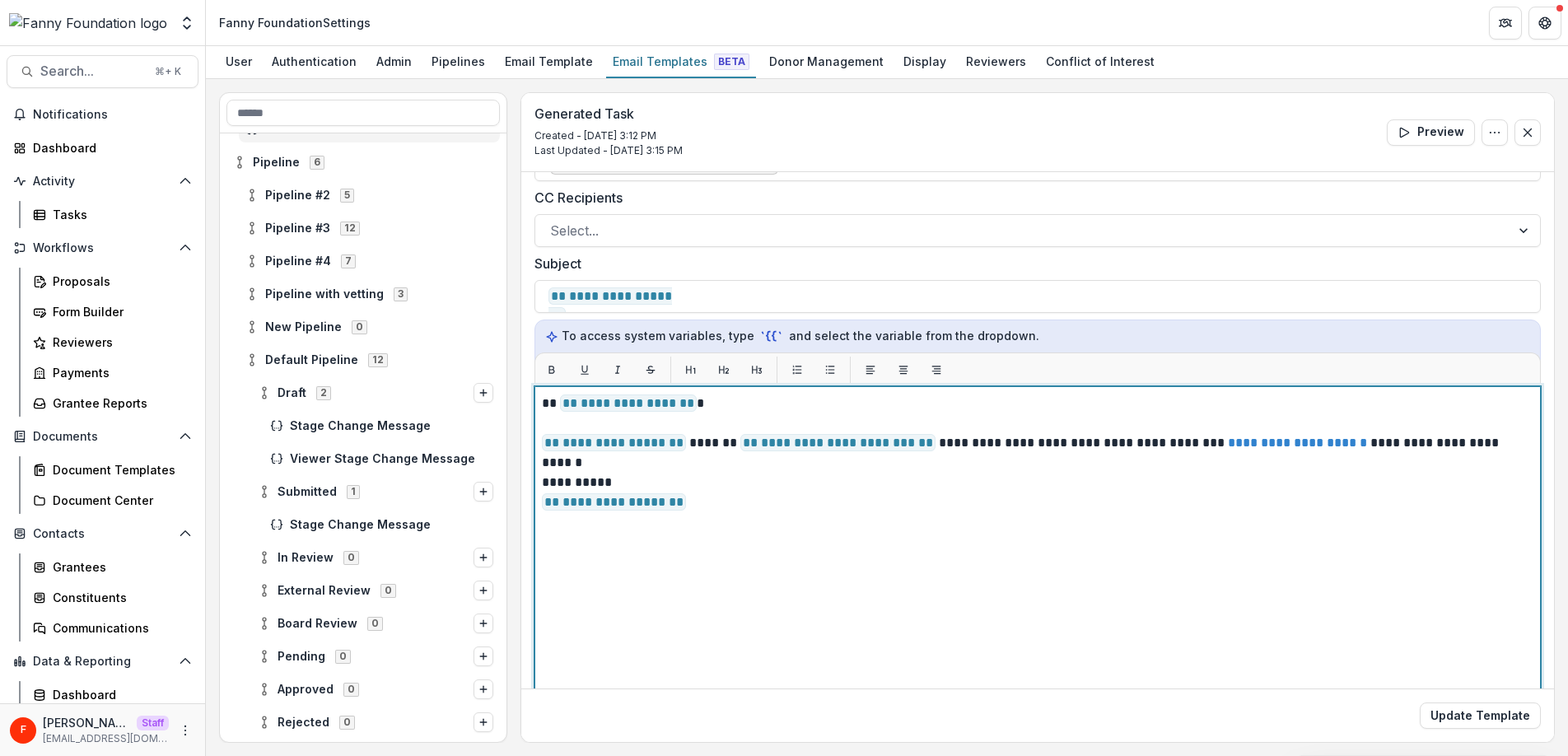
click at [729, 504] on p "**********" at bounding box center [1035, 502] width 986 height 20
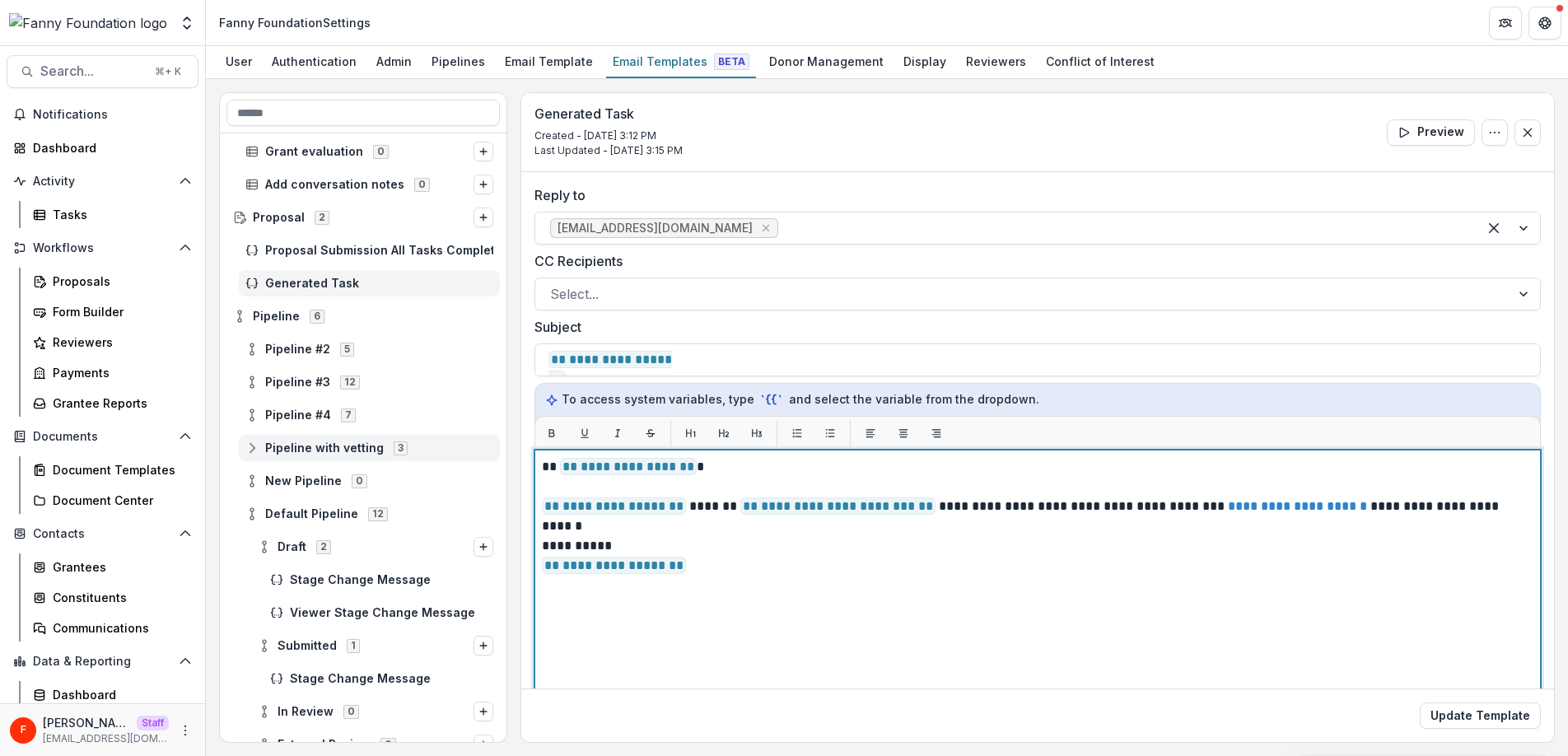
scroll to position [751, 0]
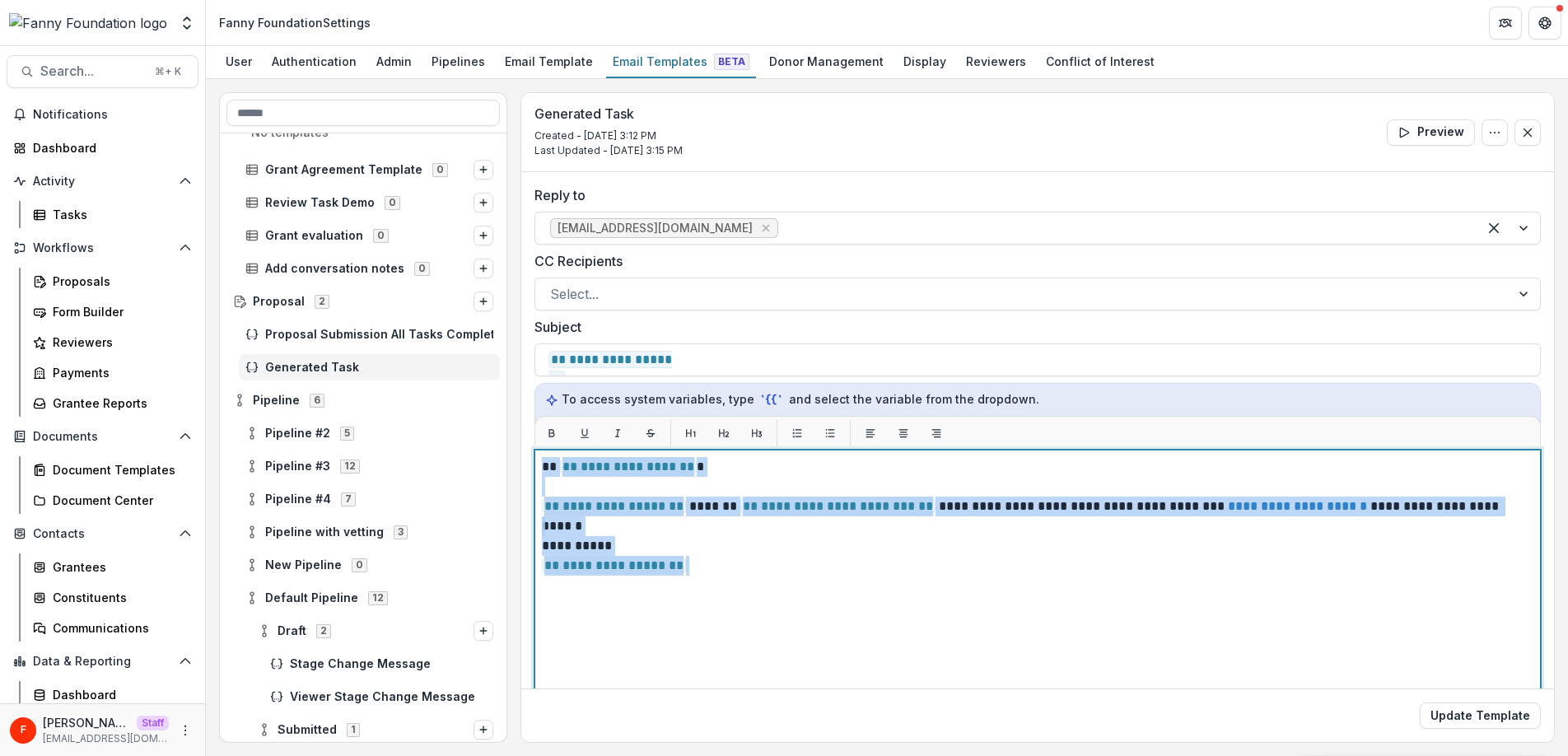
drag, startPoint x: 724, startPoint y: 564, endPoint x: 538, endPoint y: 461, distance: 212.6
click at [538, 461] on div "**********" at bounding box center [1037, 655] width 1006 height 411
copy div "**********"
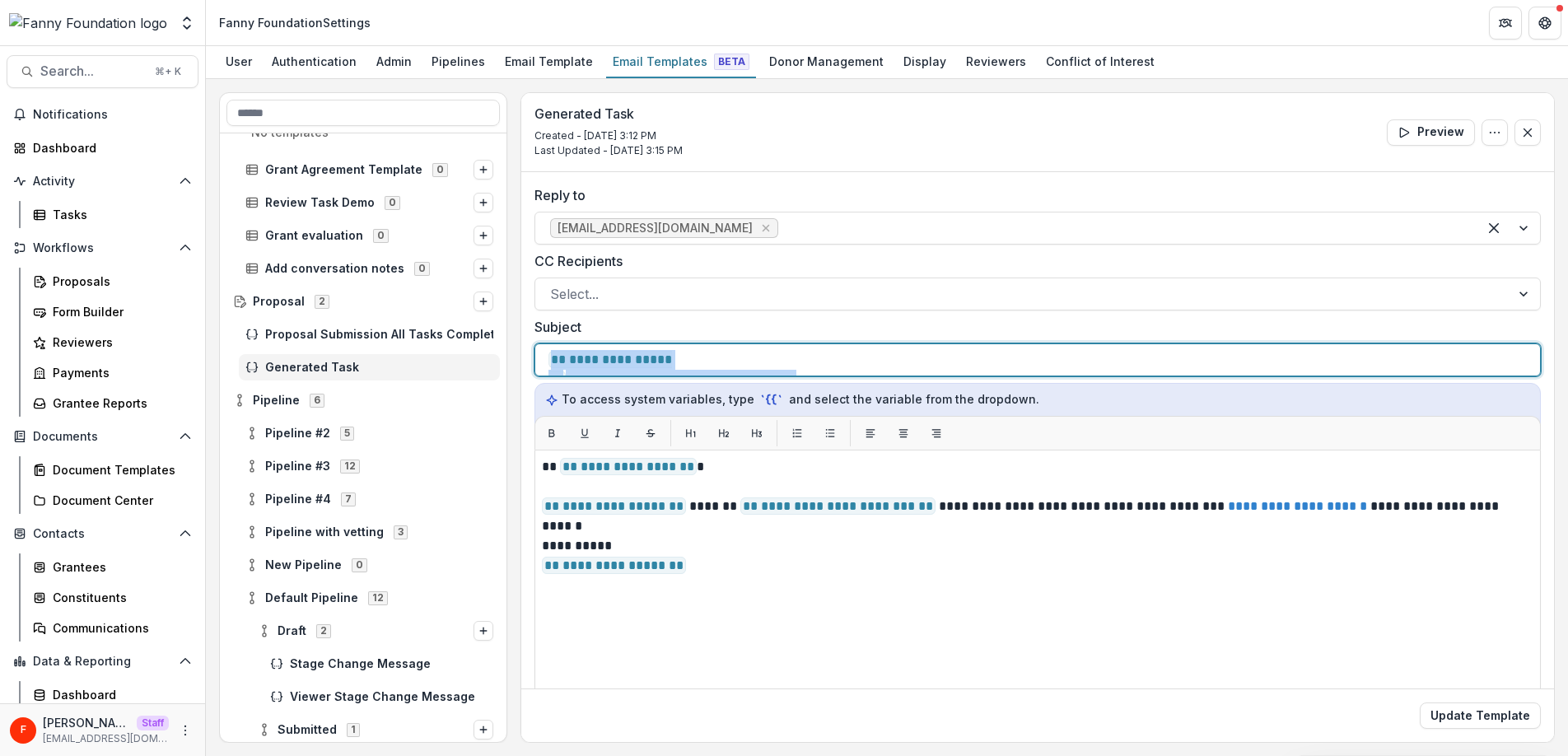
drag, startPoint x: 932, startPoint y: 361, endPoint x: 530, endPoint y: 353, distance: 402.1
click at [530, 353] on div "**********" at bounding box center [1037, 523] width 1033 height 702
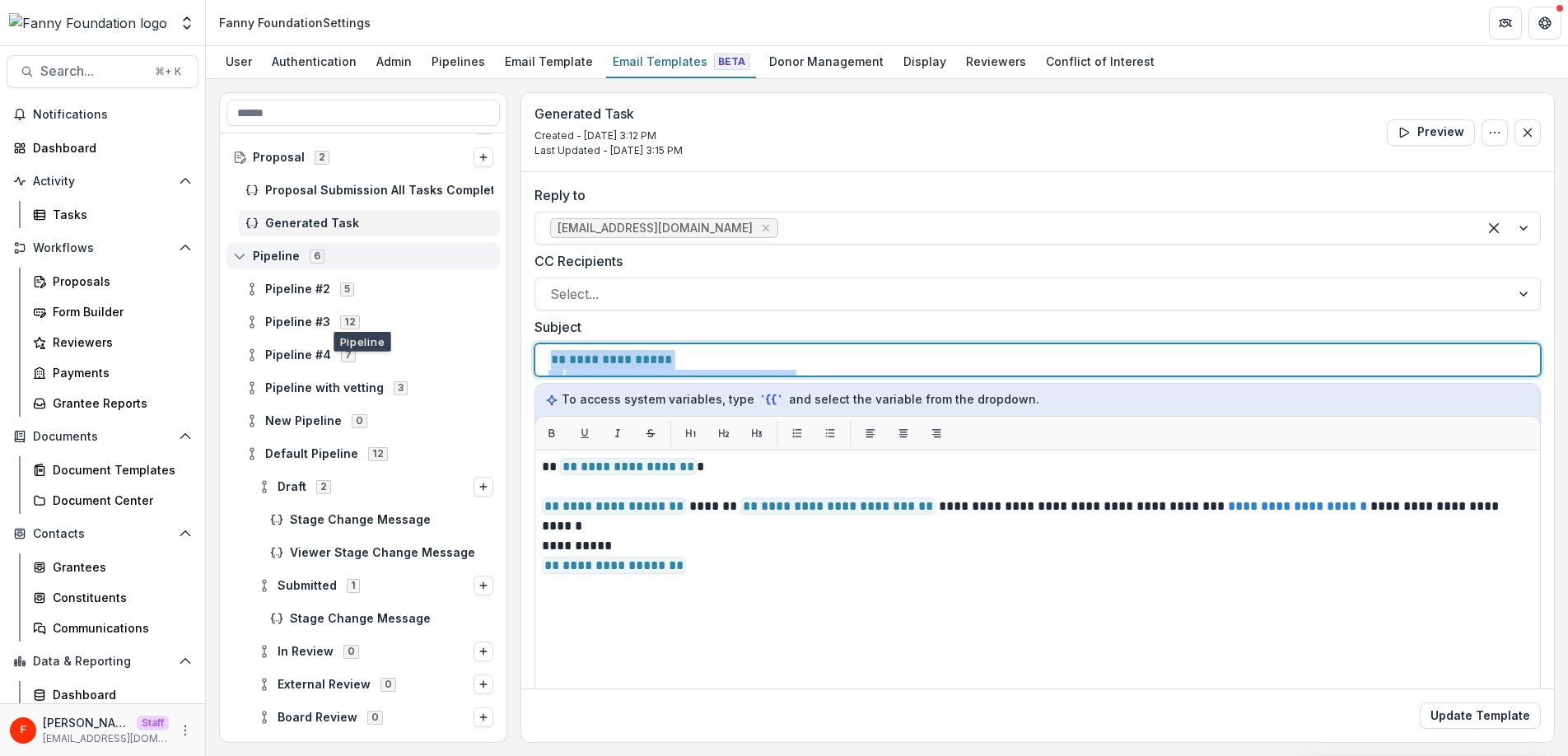
scroll to position [937, 0]
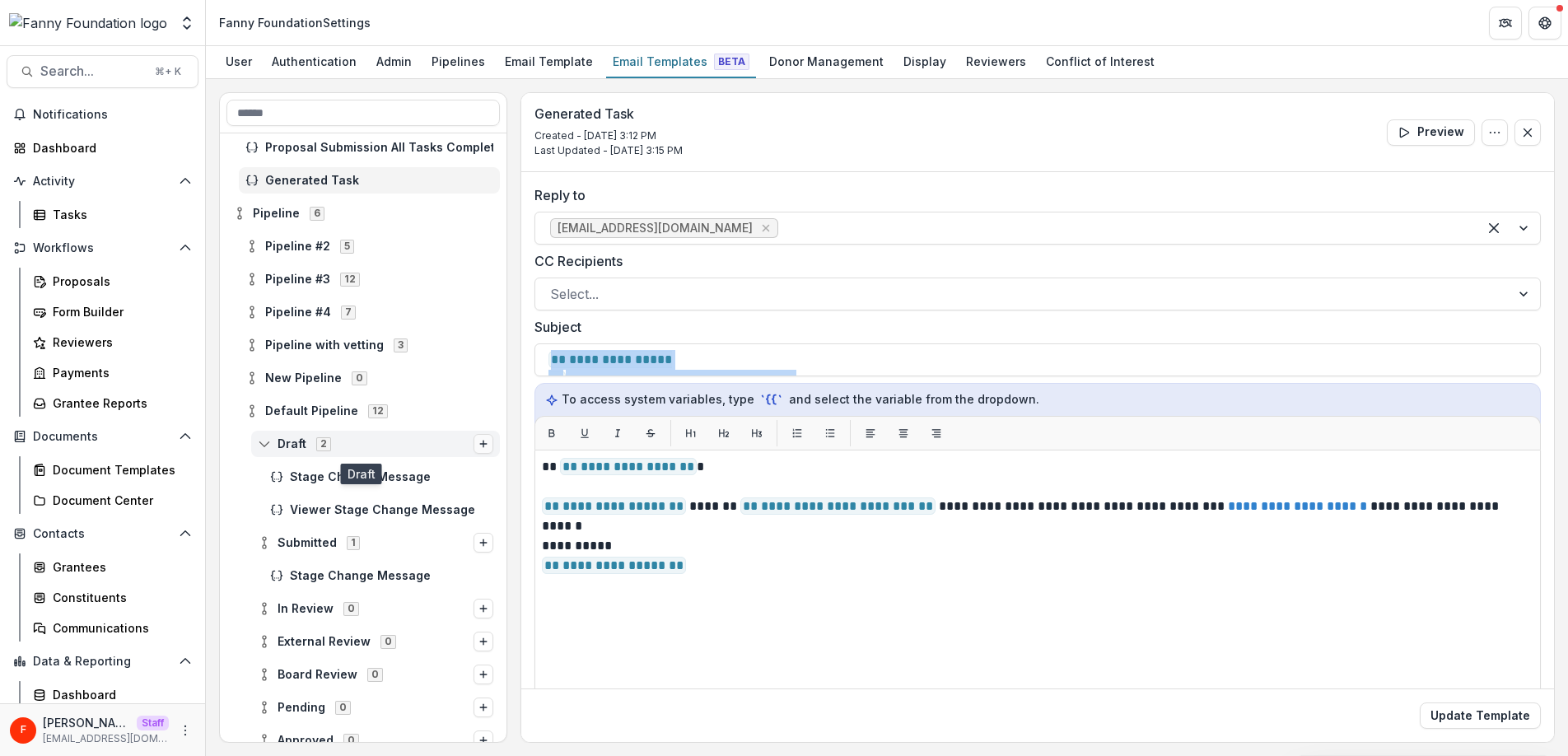
click at [481, 445] on icon "Options" at bounding box center [483, 444] width 10 height 10
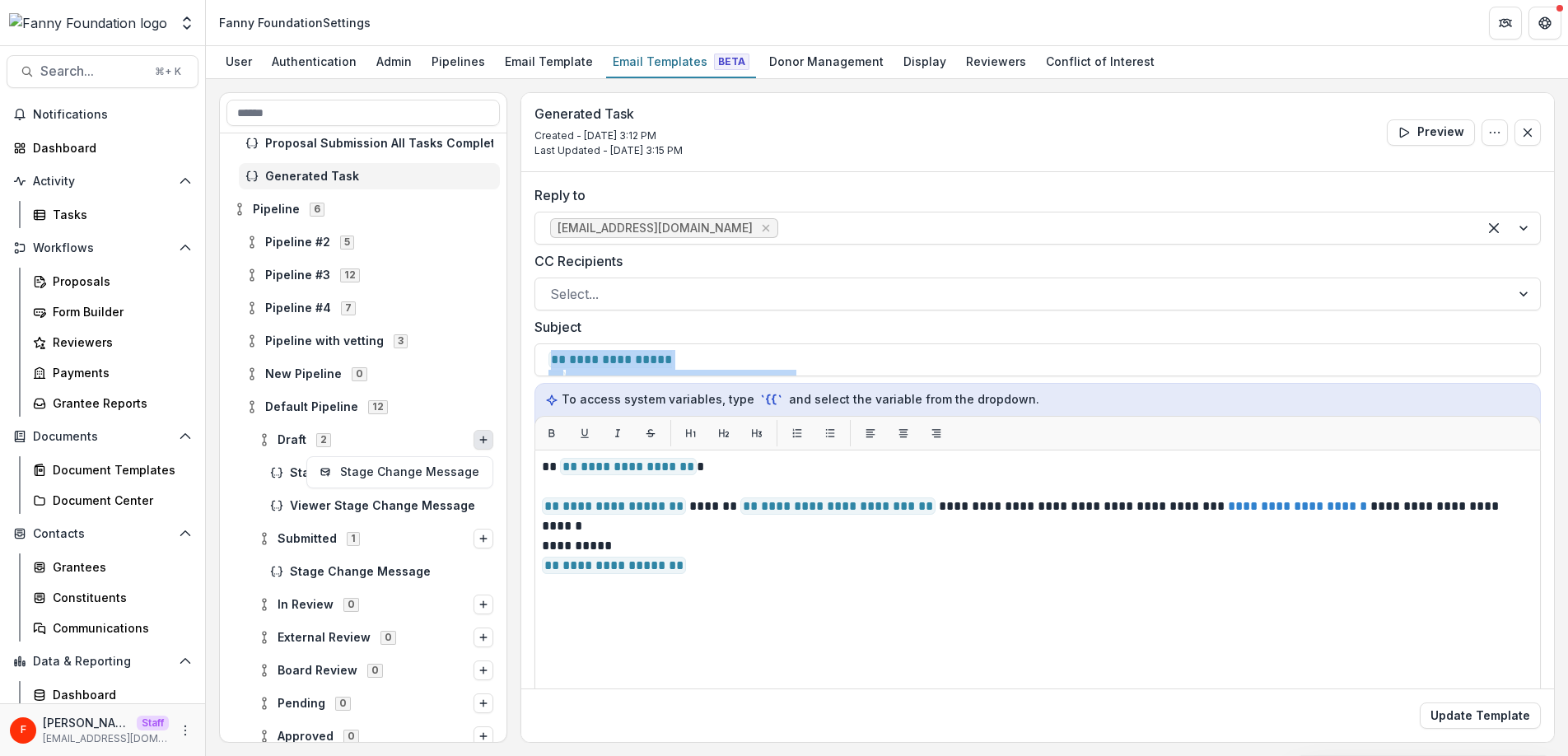
scroll to position [943, 0]
click at [290, 471] on span "Stage Change Message" at bounding box center [391, 472] width 203 height 14
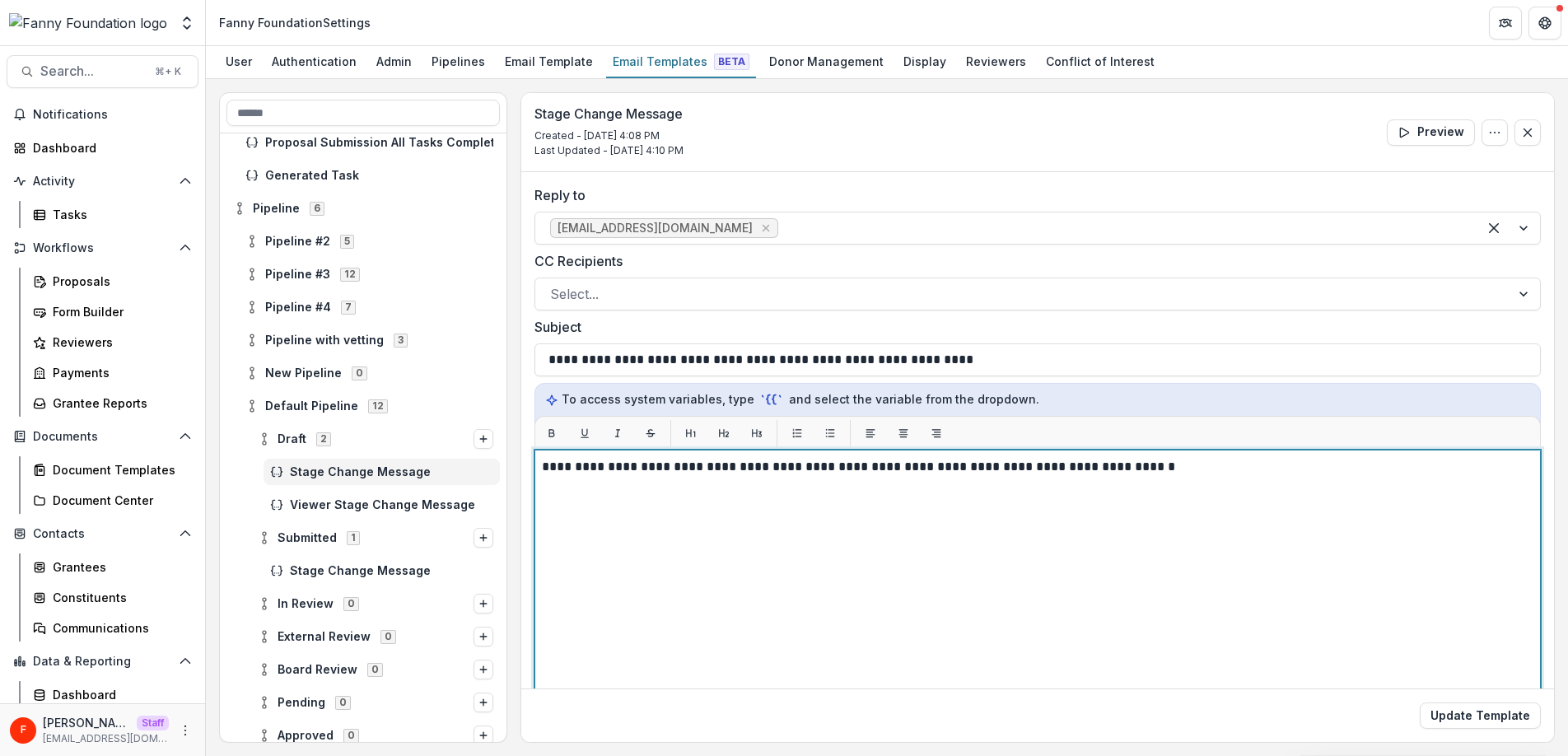
click at [1193, 473] on p "**********" at bounding box center [1035, 467] width 986 height 20
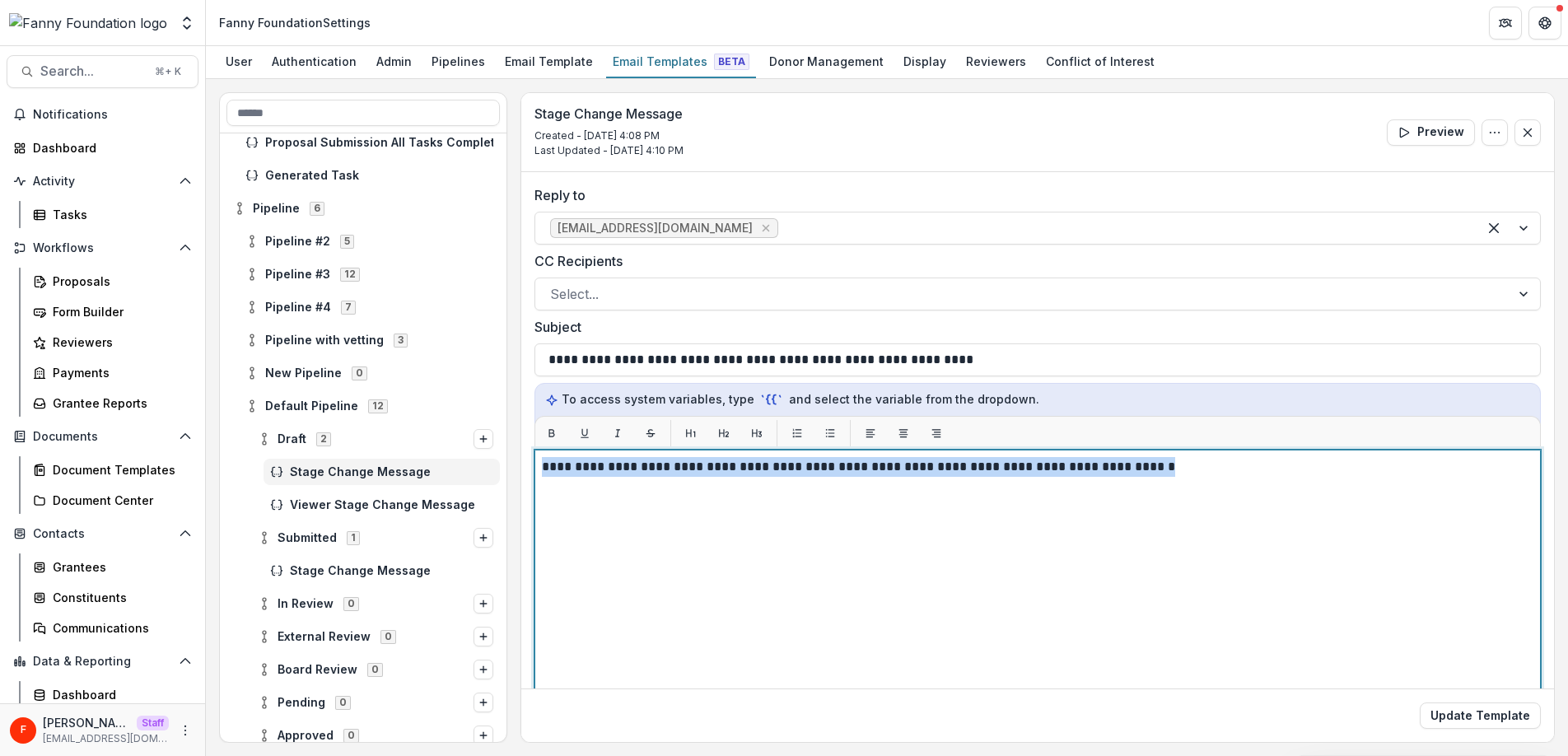
drag, startPoint x: 1204, startPoint y: 473, endPoint x: 539, endPoint y: 458, distance: 665.2
click at [531, 466] on div "**********" at bounding box center [1037, 523] width 1033 height 702
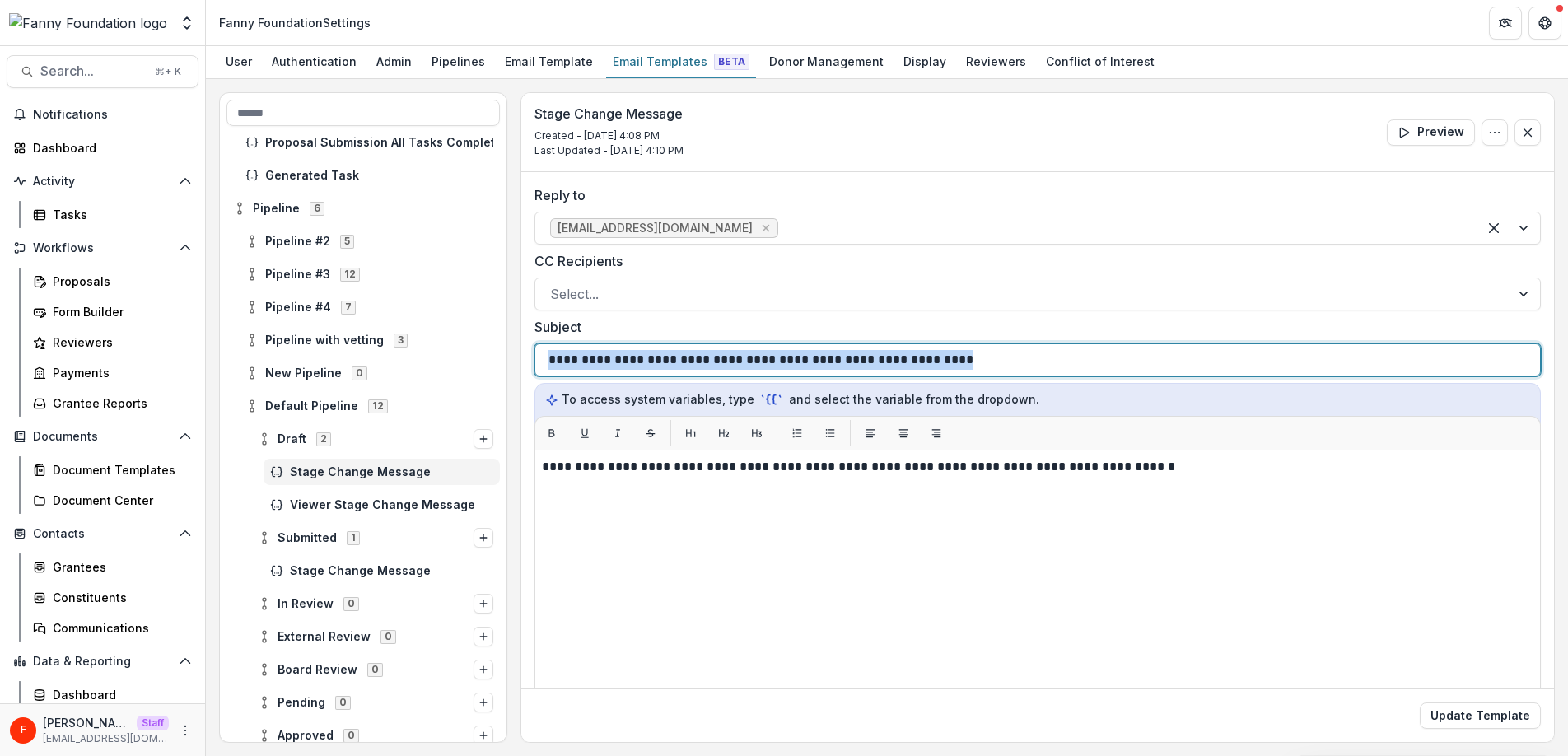
drag, startPoint x: 1001, startPoint y: 362, endPoint x: 481, endPoint y: 353, distance: 520.1
click at [484, 354] on div "**********" at bounding box center [886, 418] width 1335 height 651
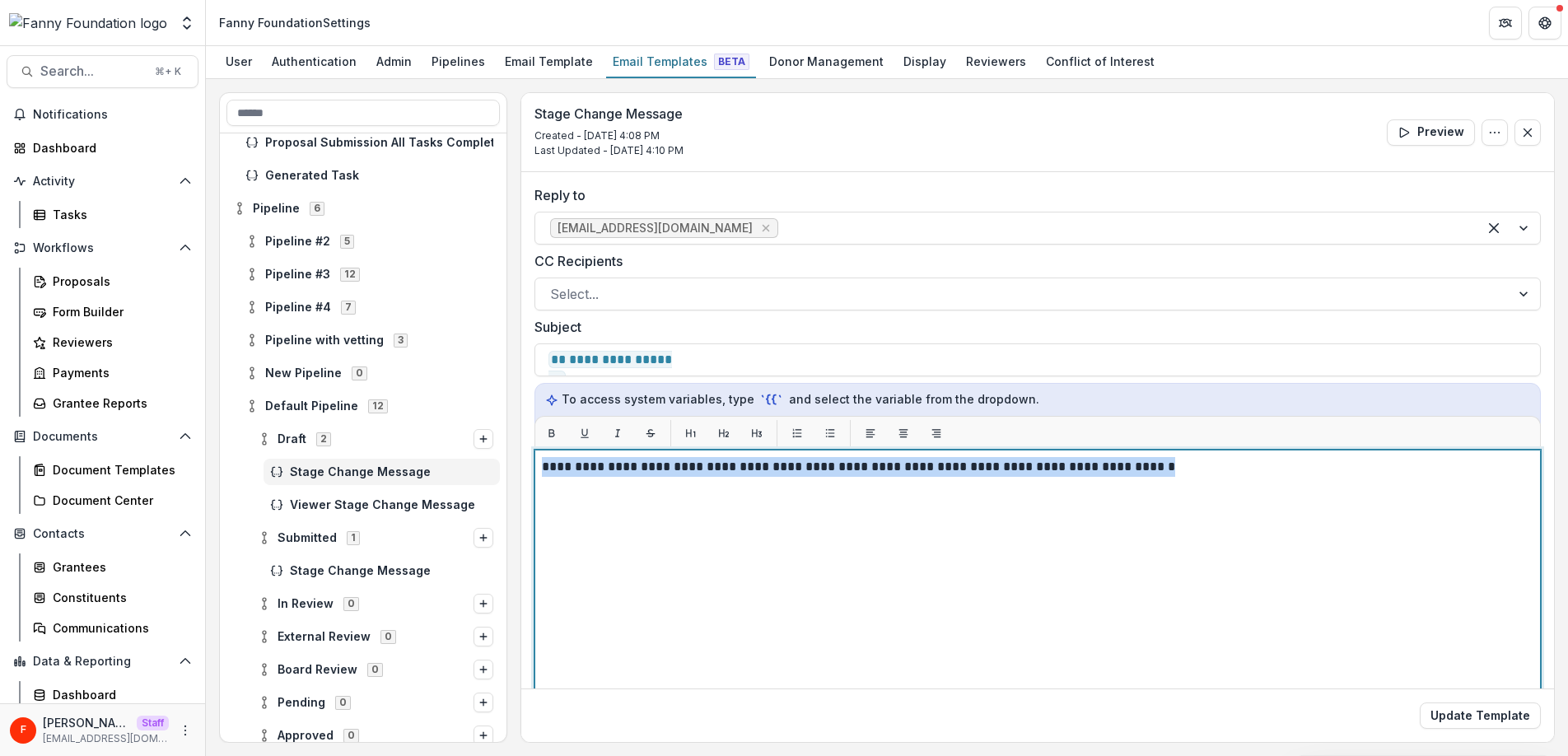
drag, startPoint x: 1200, startPoint y: 472, endPoint x: 456, endPoint y: 474, distance: 744.0
click at [456, 474] on div "**********" at bounding box center [886, 418] width 1335 height 651
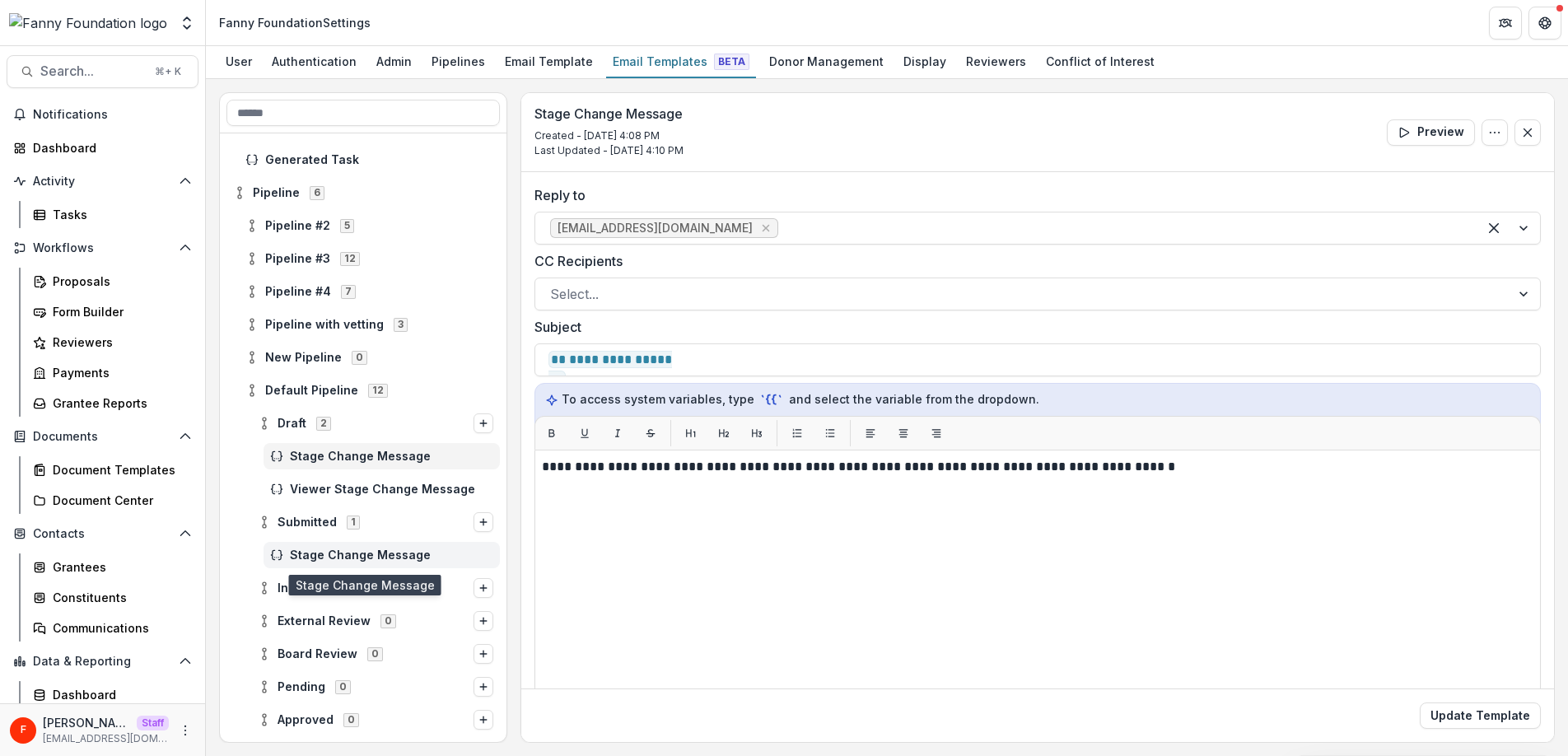
click at [383, 549] on span "Stage Change Message" at bounding box center [391, 554] width 203 height 14
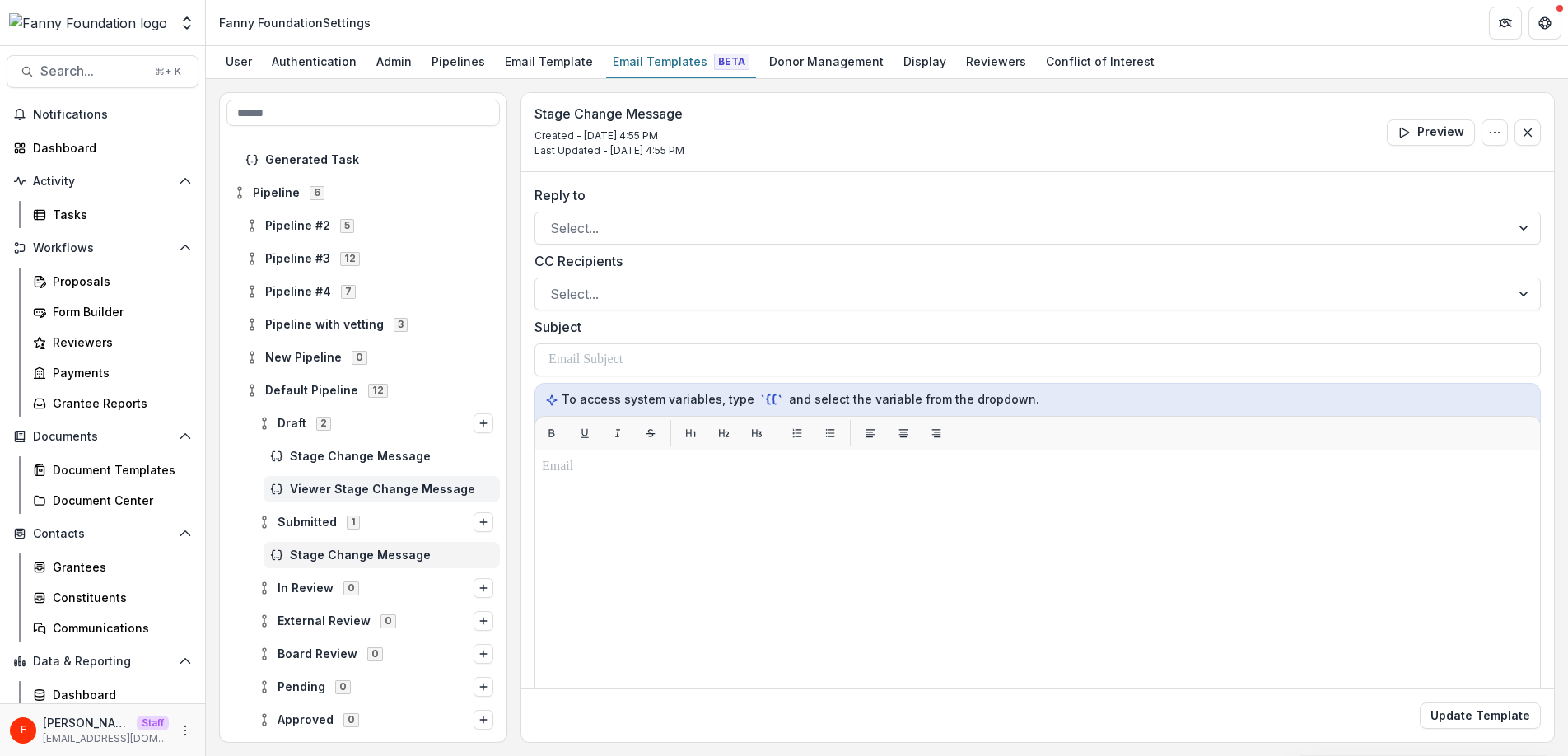
scroll to position [1022, 0]
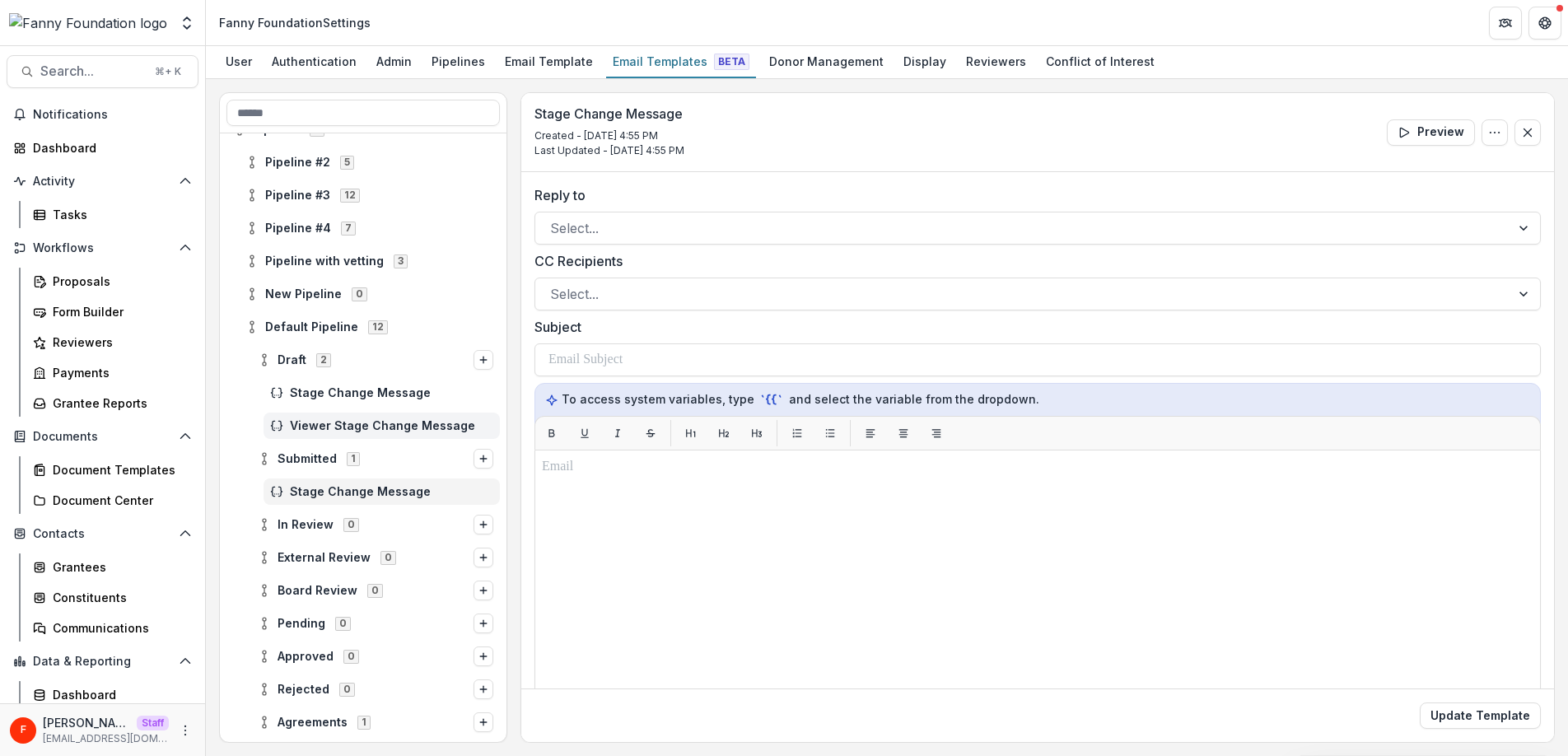
click at [350, 423] on span "Viewer Stage Change Message" at bounding box center [391, 425] width 203 height 14
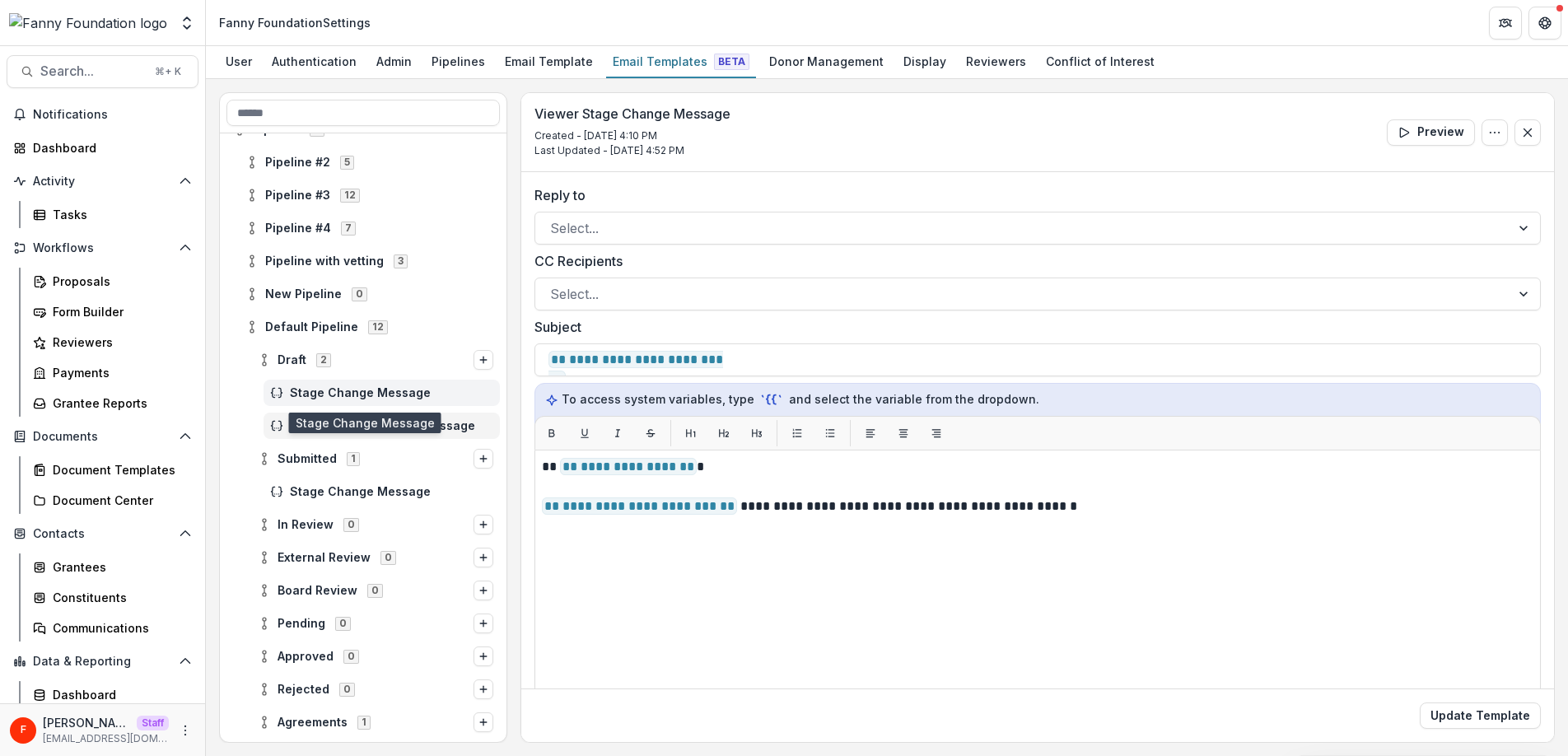
click at [337, 394] on span "Stage Change Message" at bounding box center [391, 392] width 203 height 14
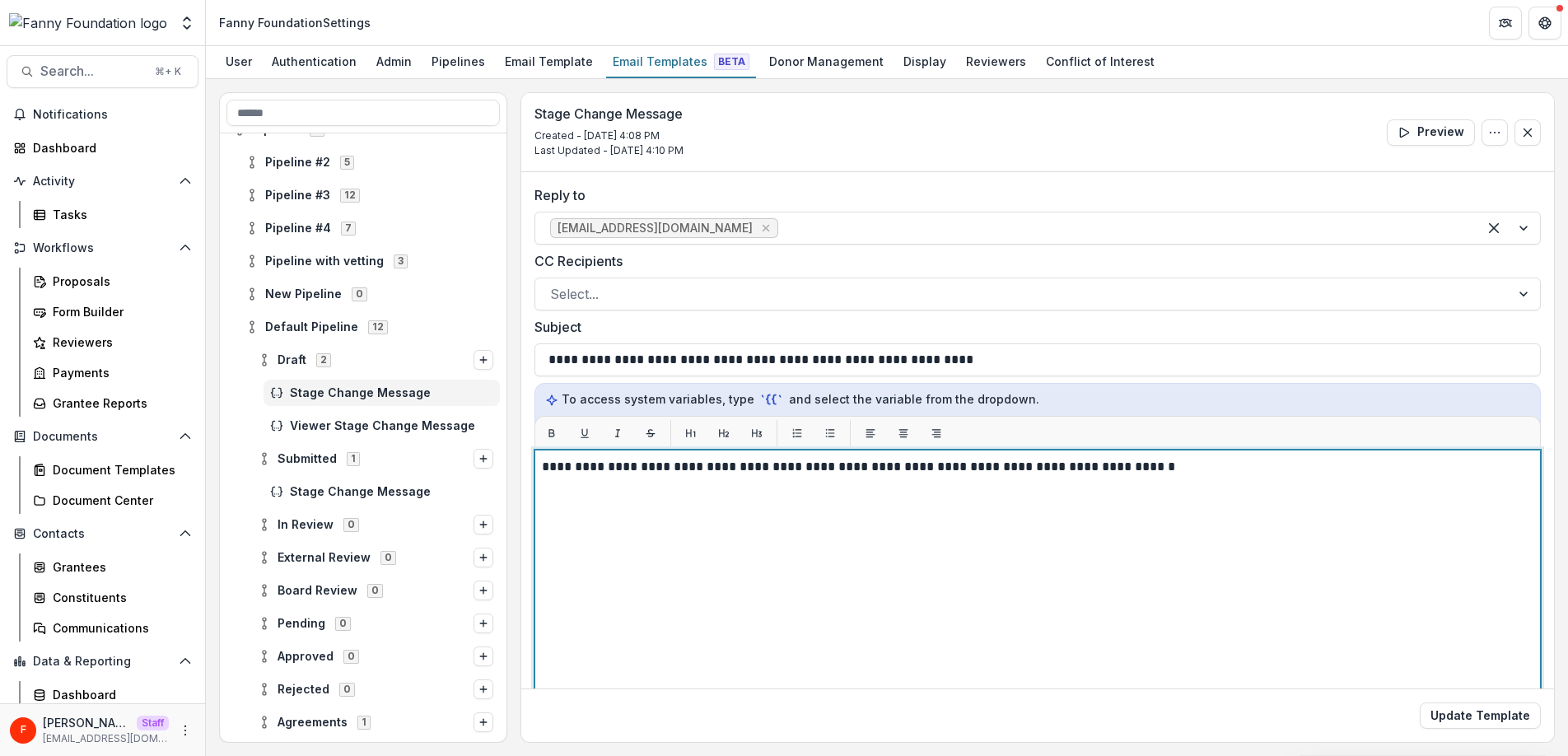
click at [734, 485] on div "**********" at bounding box center [1037, 655] width 992 height 397
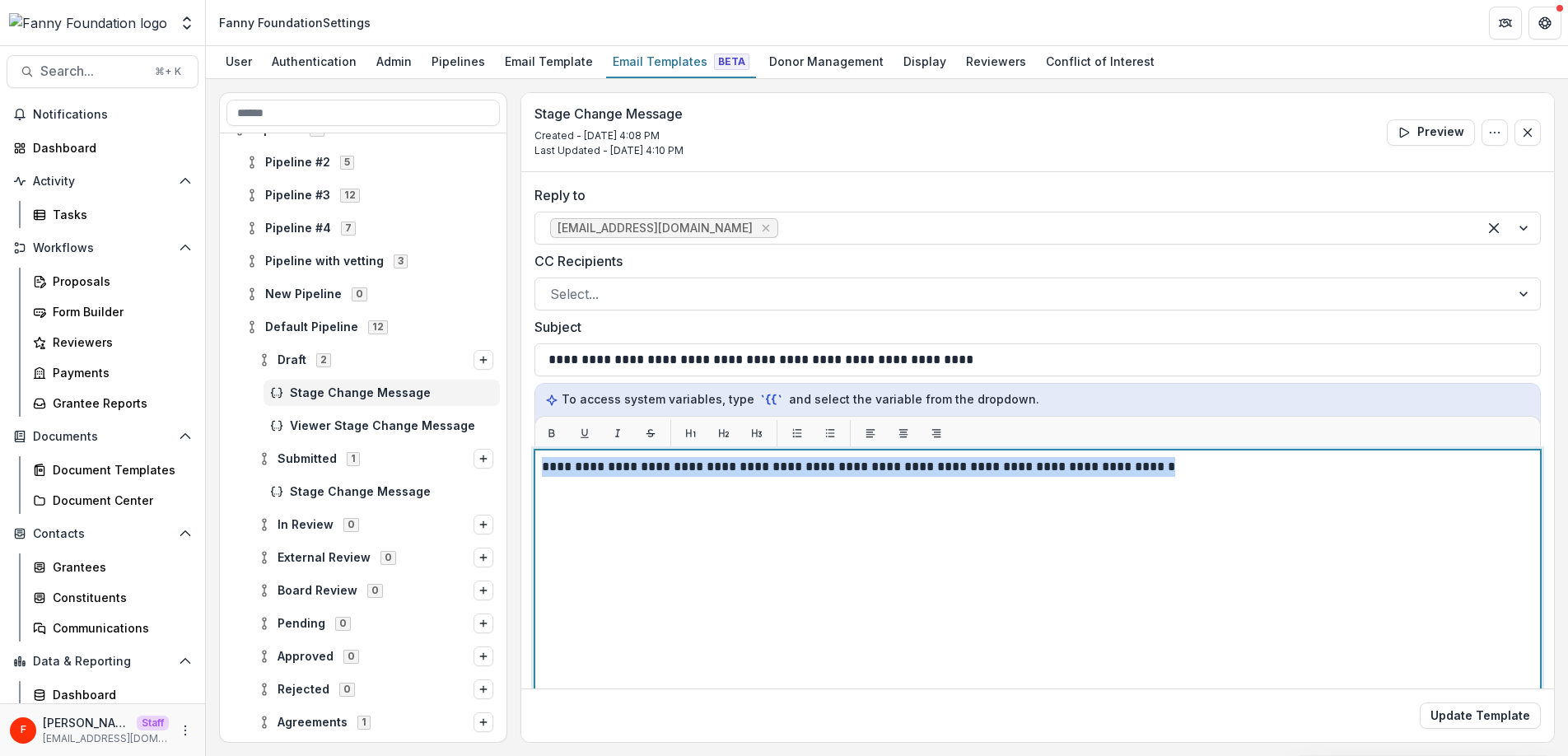
drag, startPoint x: 1176, startPoint y: 469, endPoint x: 533, endPoint y: 473, distance: 643.0
click at [533, 473] on div "**********" at bounding box center [1037, 523] width 1033 height 702
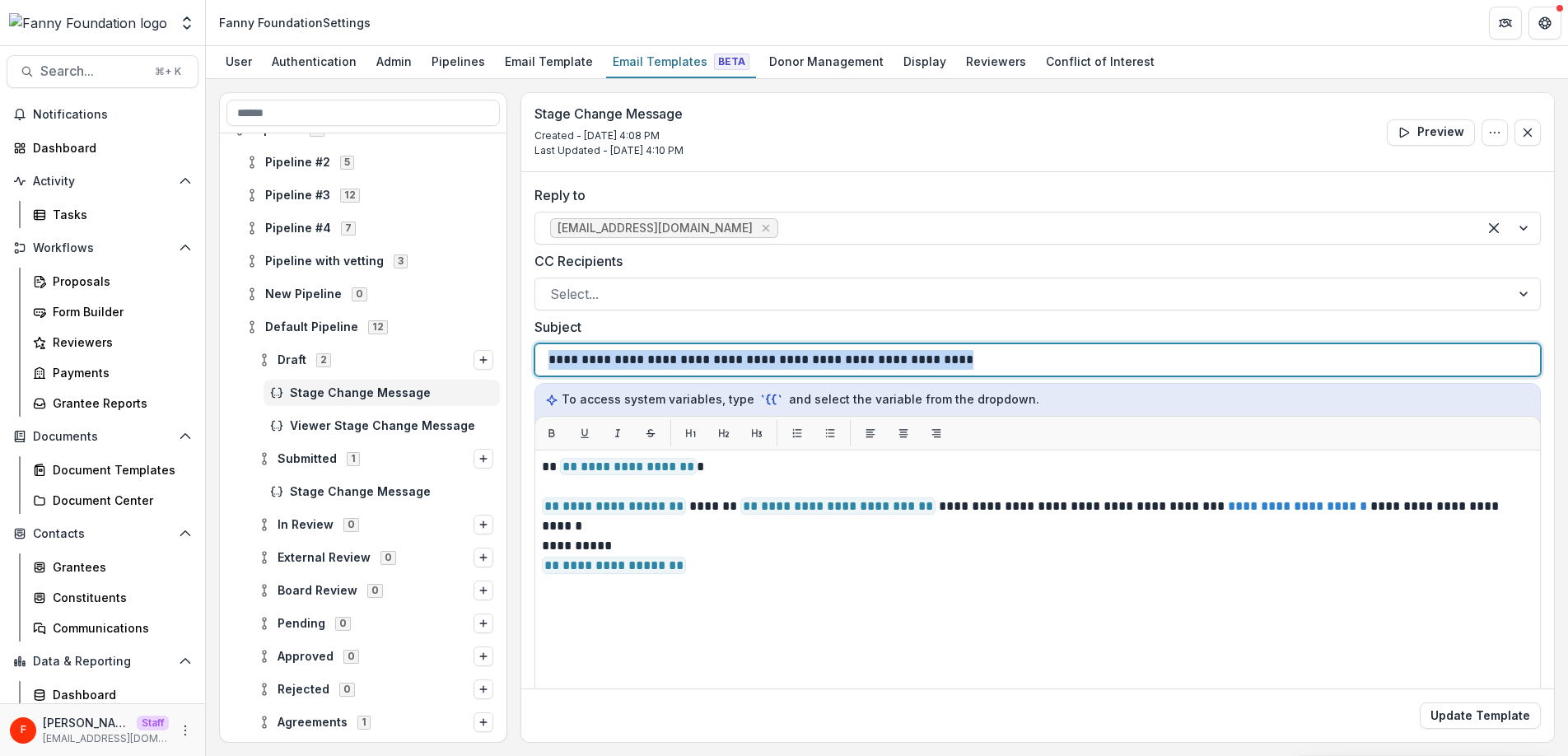
drag, startPoint x: 996, startPoint y: 363, endPoint x: 545, endPoint y: 356, distance: 451.1
click at [545, 356] on div "**********" at bounding box center [1037, 360] width 1006 height 33
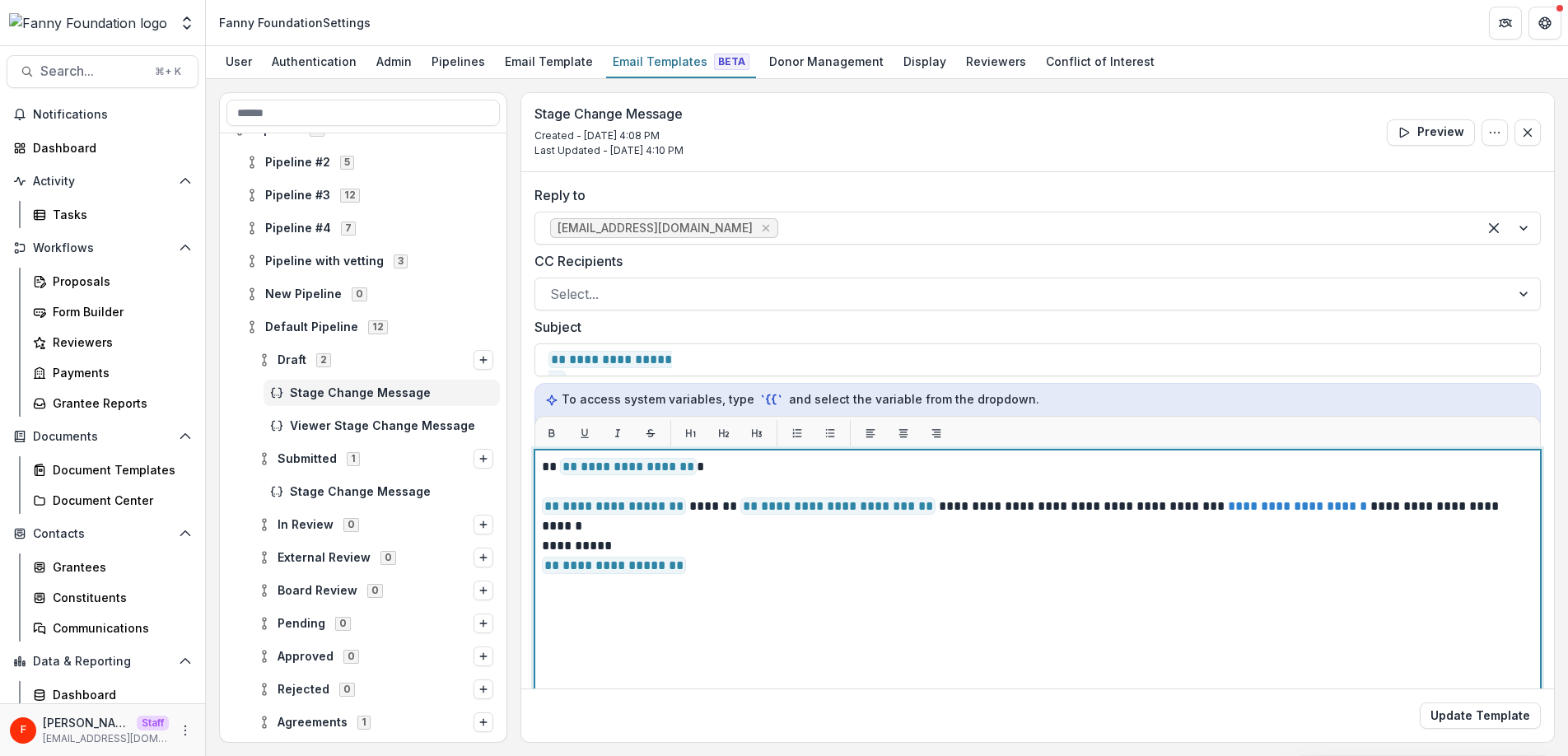
click at [872, 562] on p "**********" at bounding box center [1035, 565] width 986 height 20
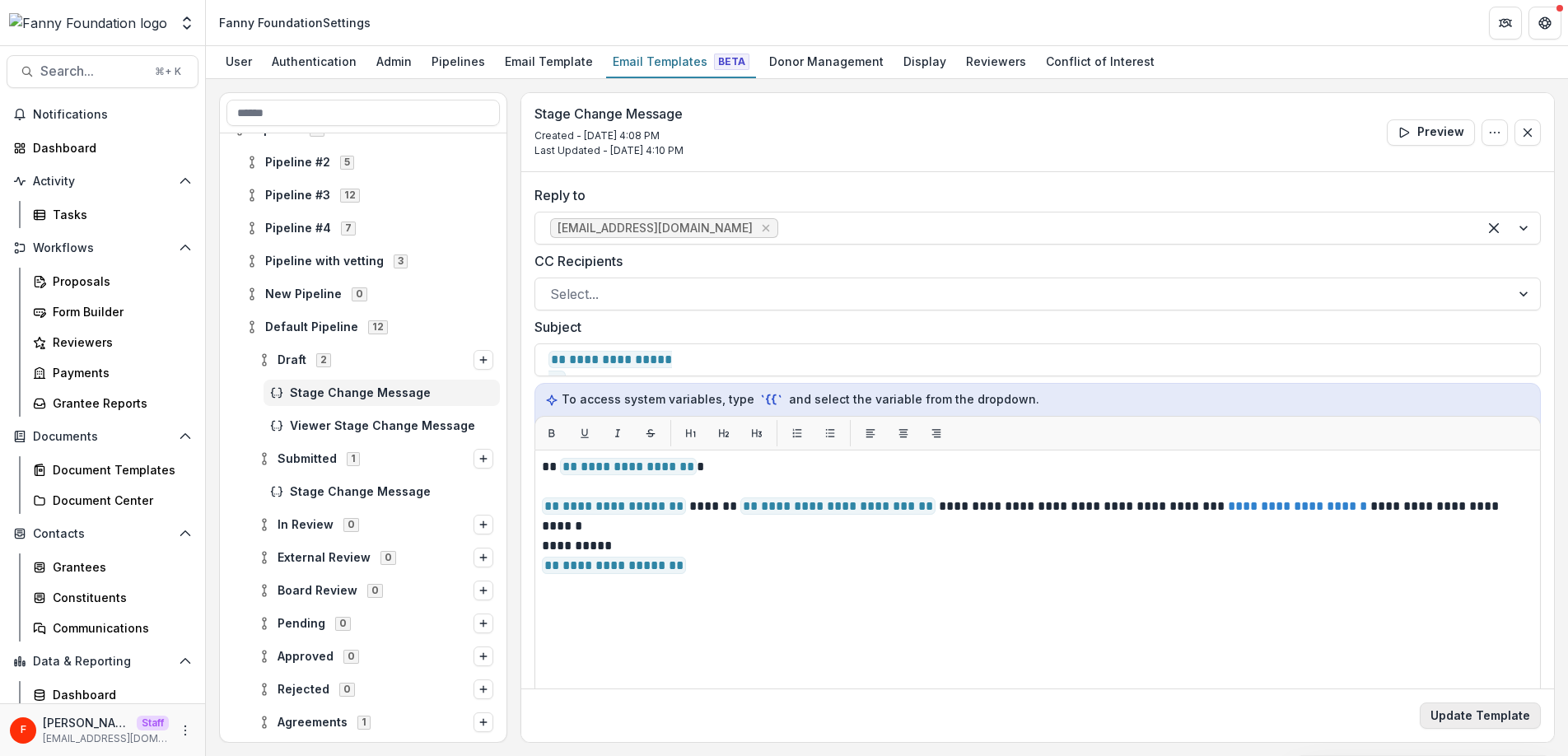
click at [1459, 718] on button "Update Template" at bounding box center [1480, 715] width 121 height 27
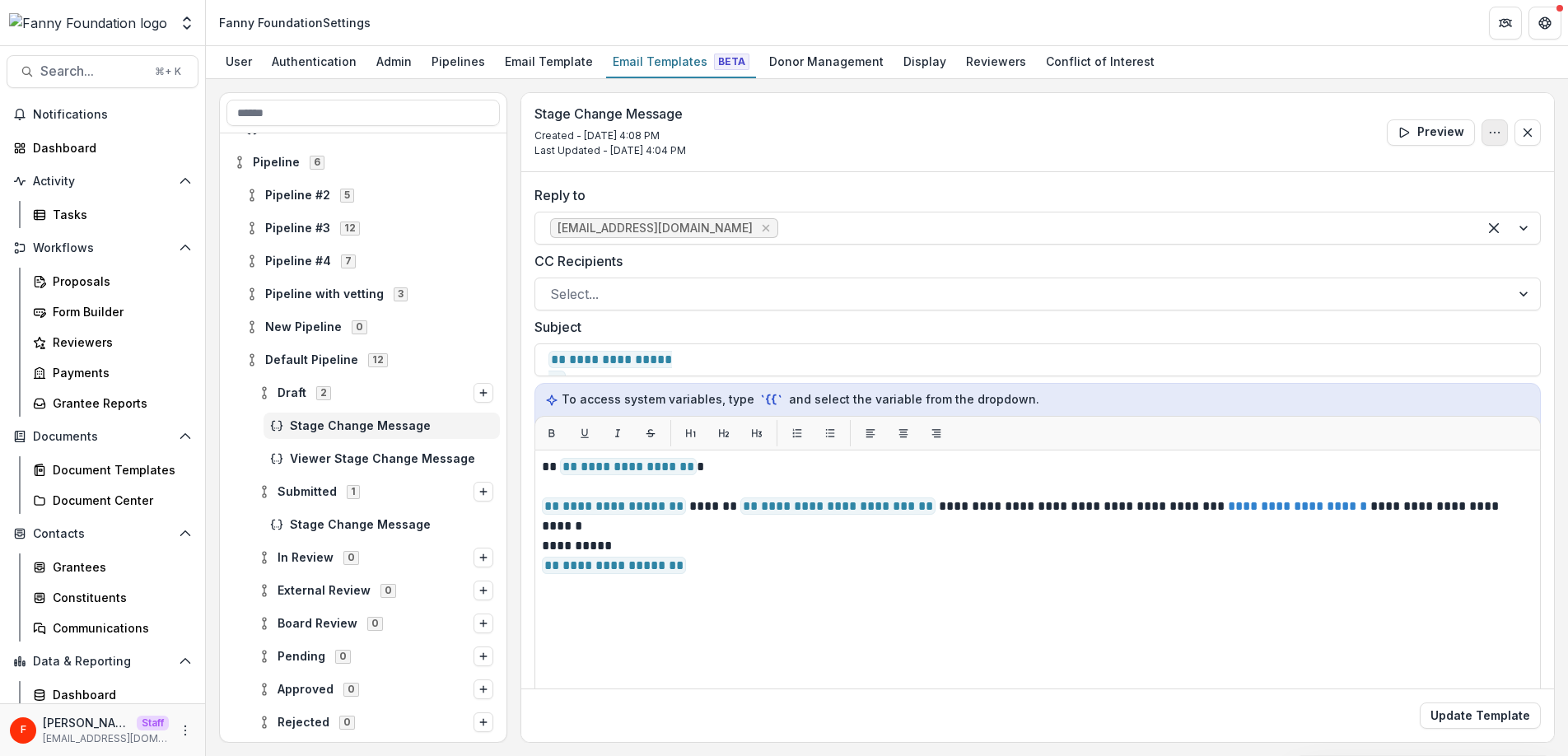
click at [1484, 123] on button "Options" at bounding box center [1494, 132] width 27 height 27
click at [1406, 165] on button "Edit Name" at bounding box center [1415, 170] width 176 height 27
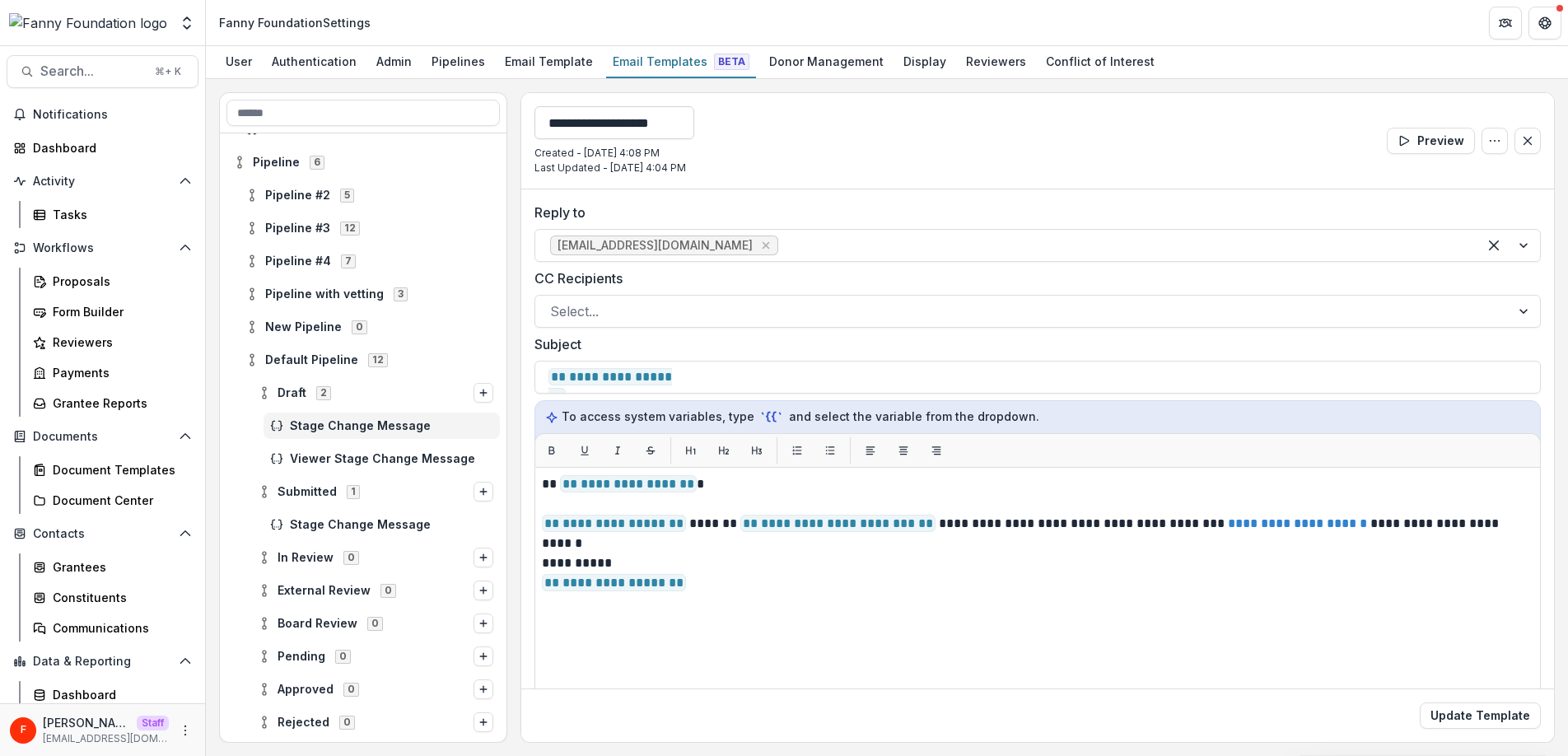
drag, startPoint x: 709, startPoint y: 122, endPoint x: 542, endPoint y: 124, distance: 167.0
click at [542, 124] on input "**********" at bounding box center [614, 123] width 159 height 33
type input "**********"
click at [1052, 166] on div "**********" at bounding box center [1037, 141] width 1033 height 96
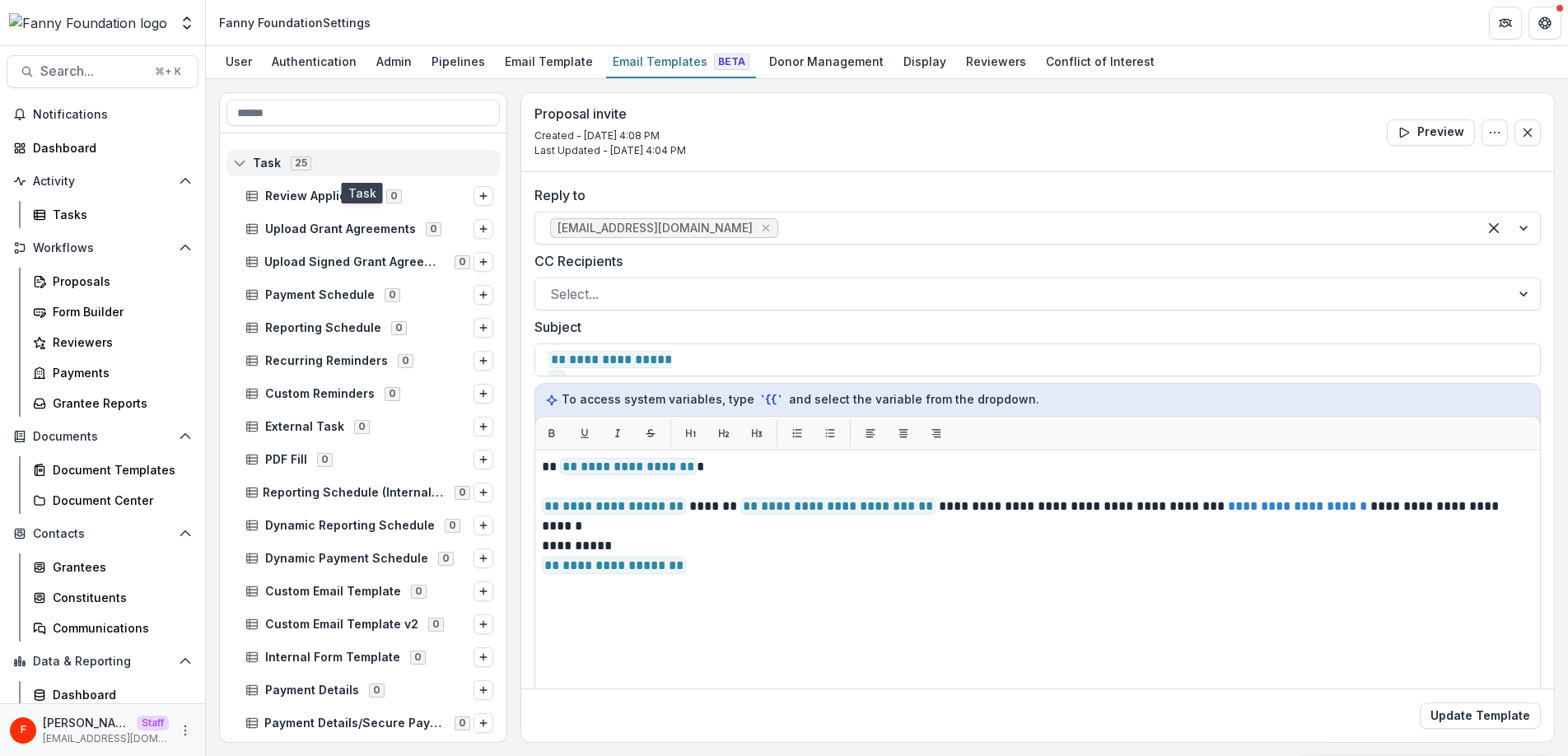
click at [233, 159] on icon at bounding box center [239, 163] width 13 height 13
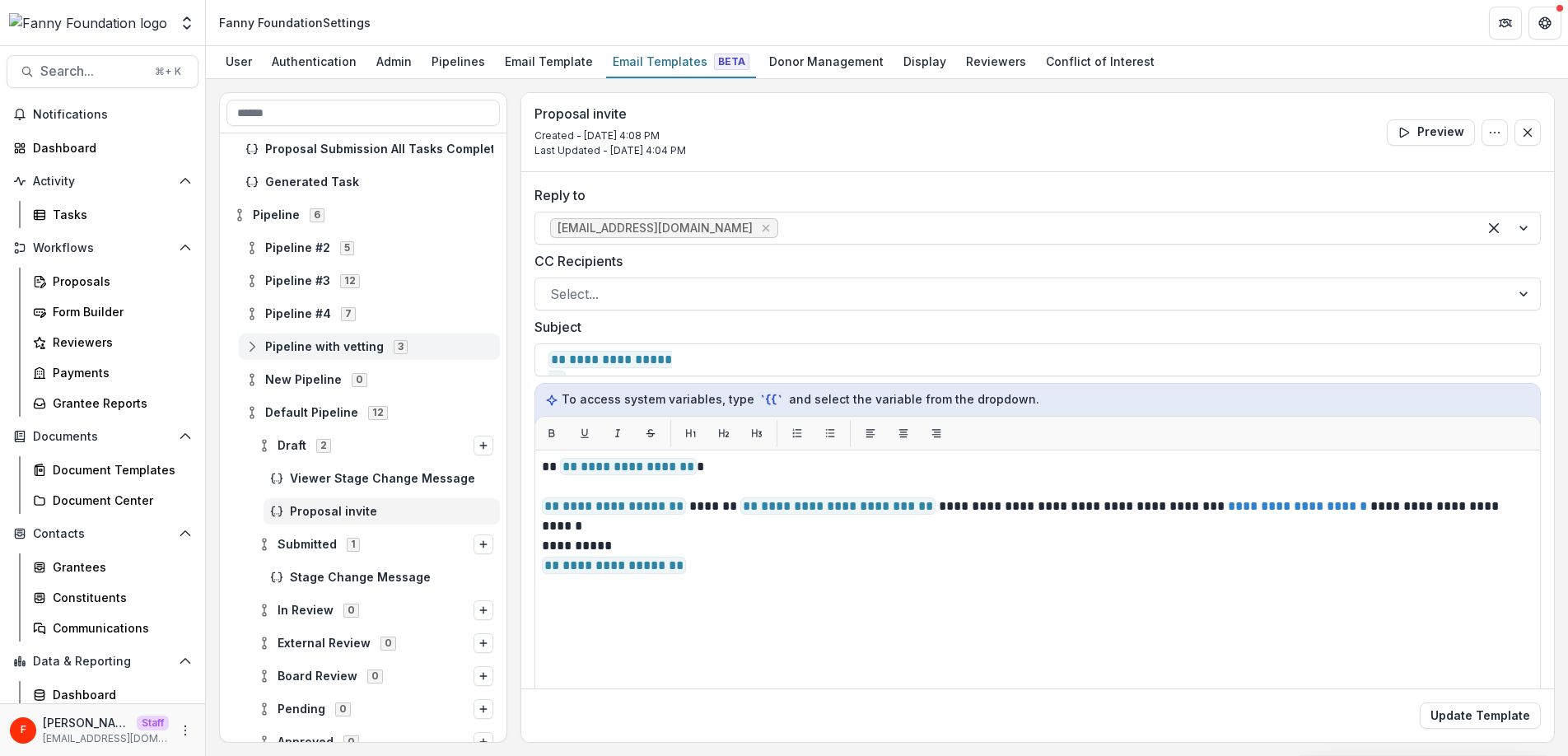
scroll to position [122, 0]
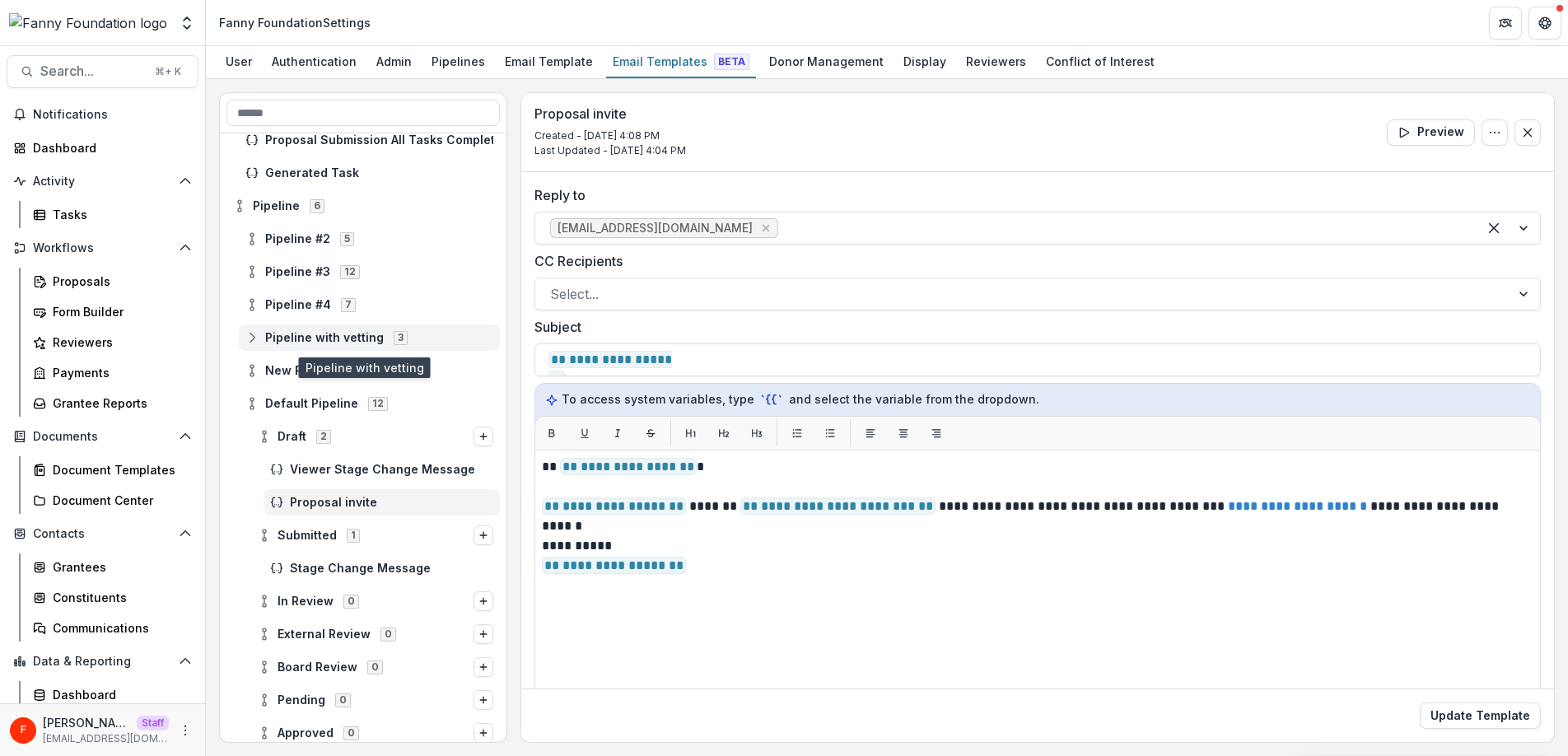
click at [317, 341] on span "Pipeline with vetting" at bounding box center [323, 337] width 118 height 14
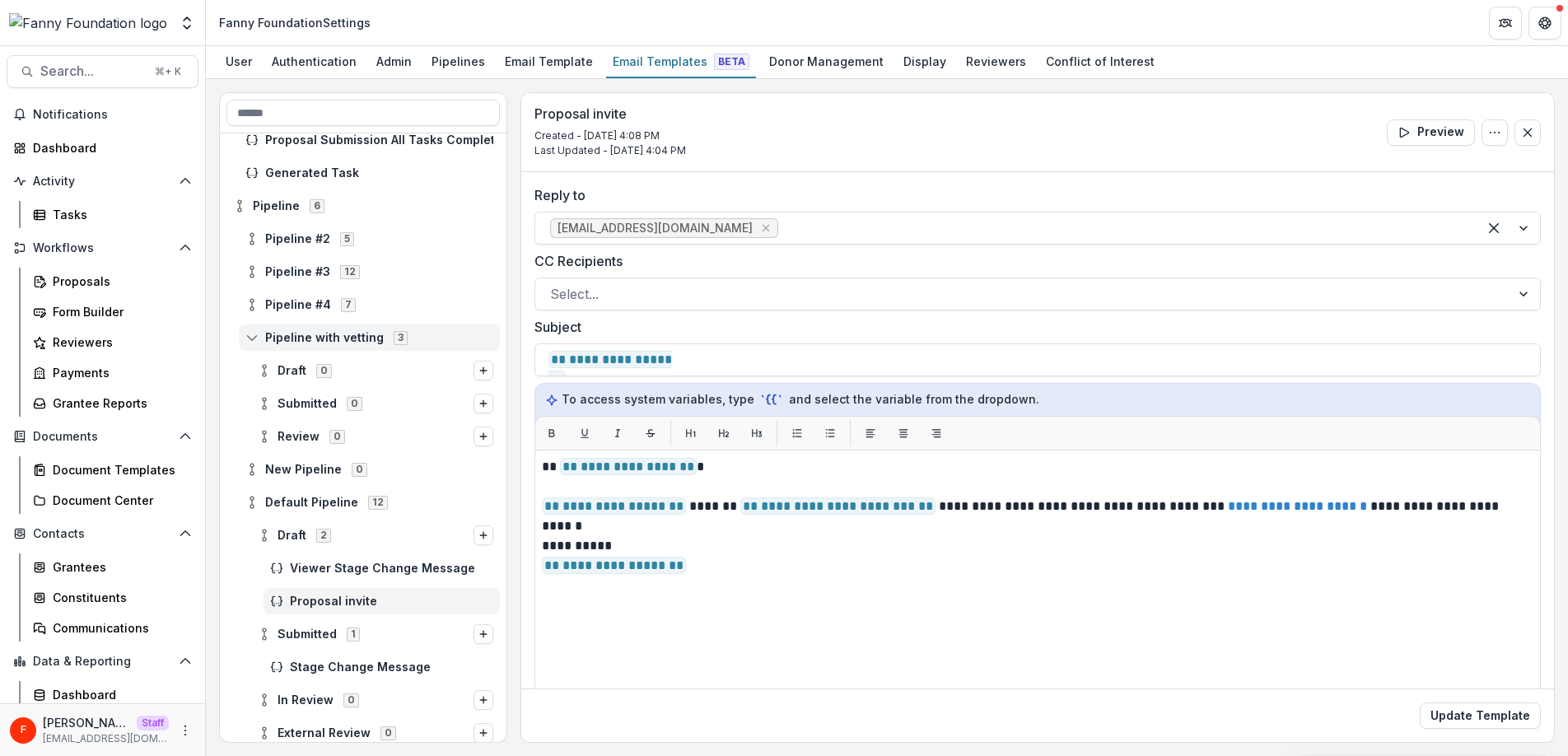
click at [321, 336] on span "Pipeline with vetting" at bounding box center [323, 337] width 118 height 14
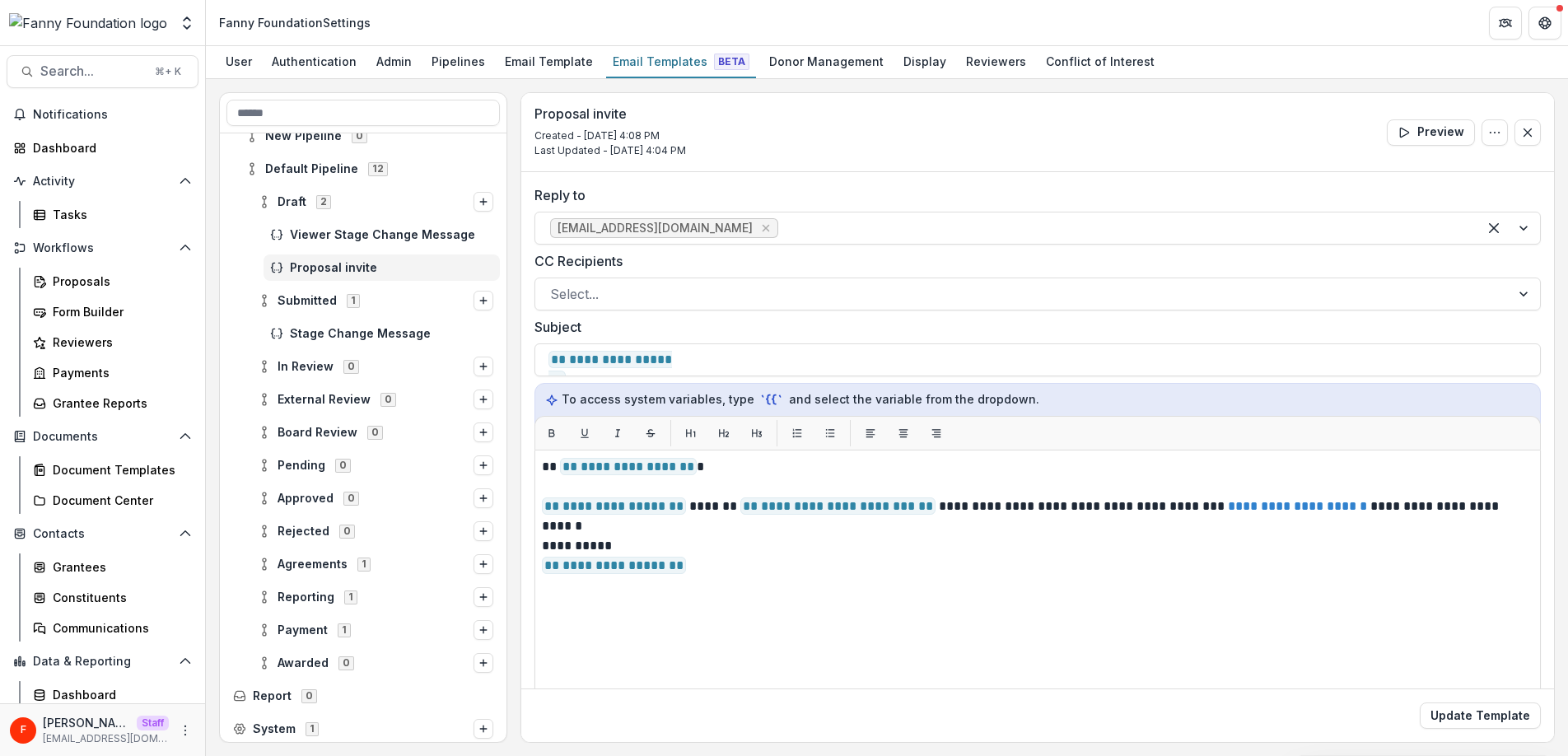
scroll to position [360, 0]
click at [480, 726] on line "Options" at bounding box center [483, 726] width 6 height 0
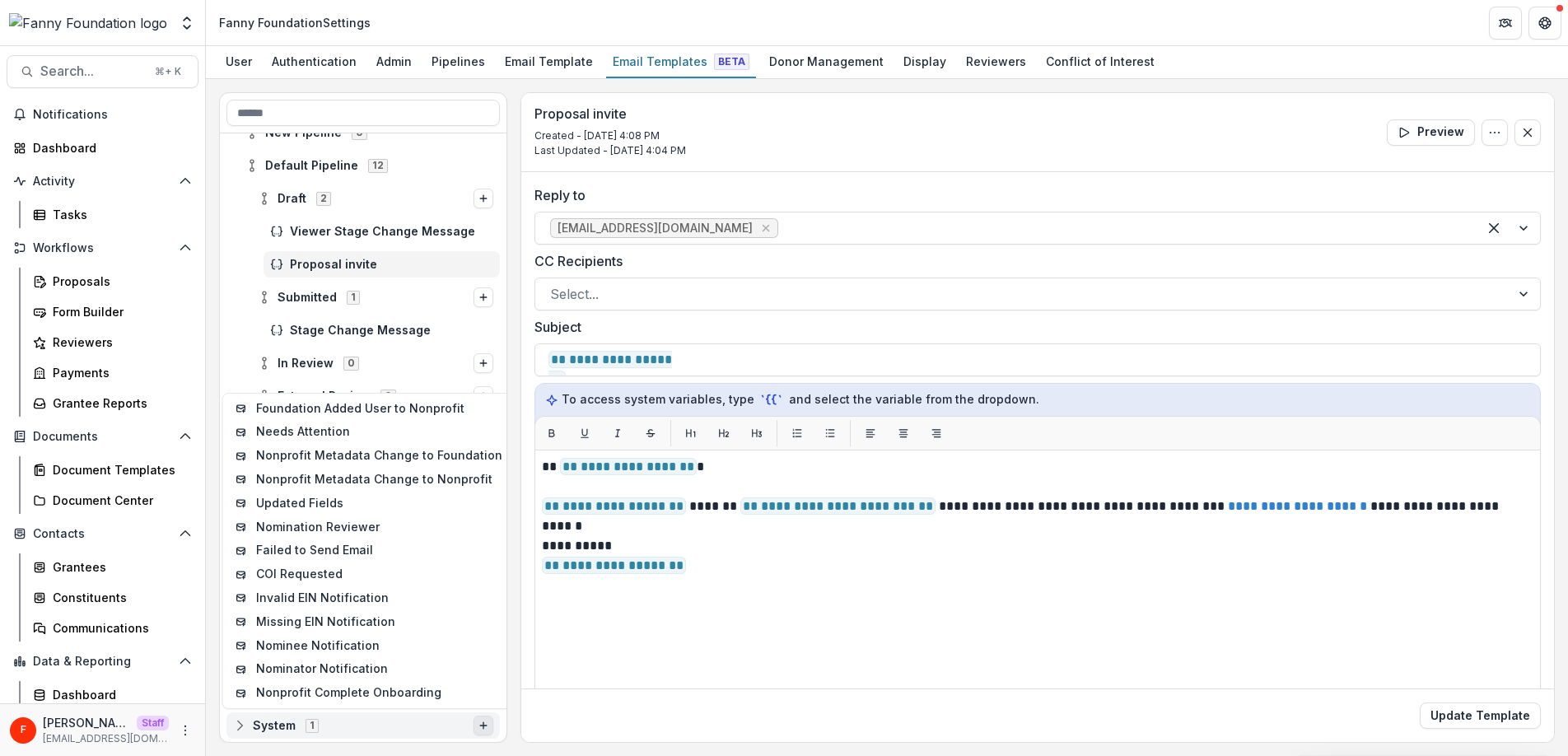
click at [297, 724] on span "System 1" at bounding box center [353, 724] width 240 height 14
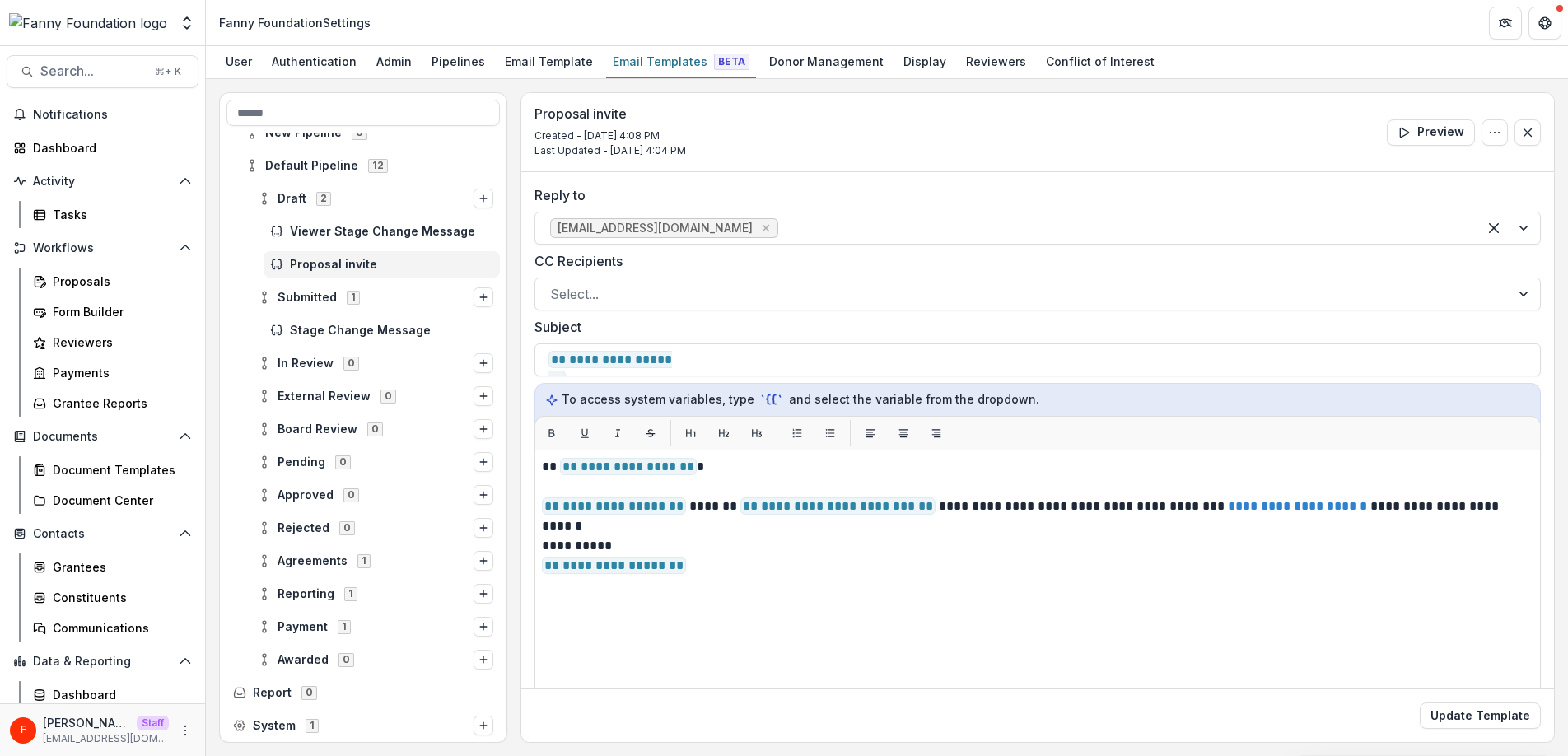
scroll to position [393, 0]
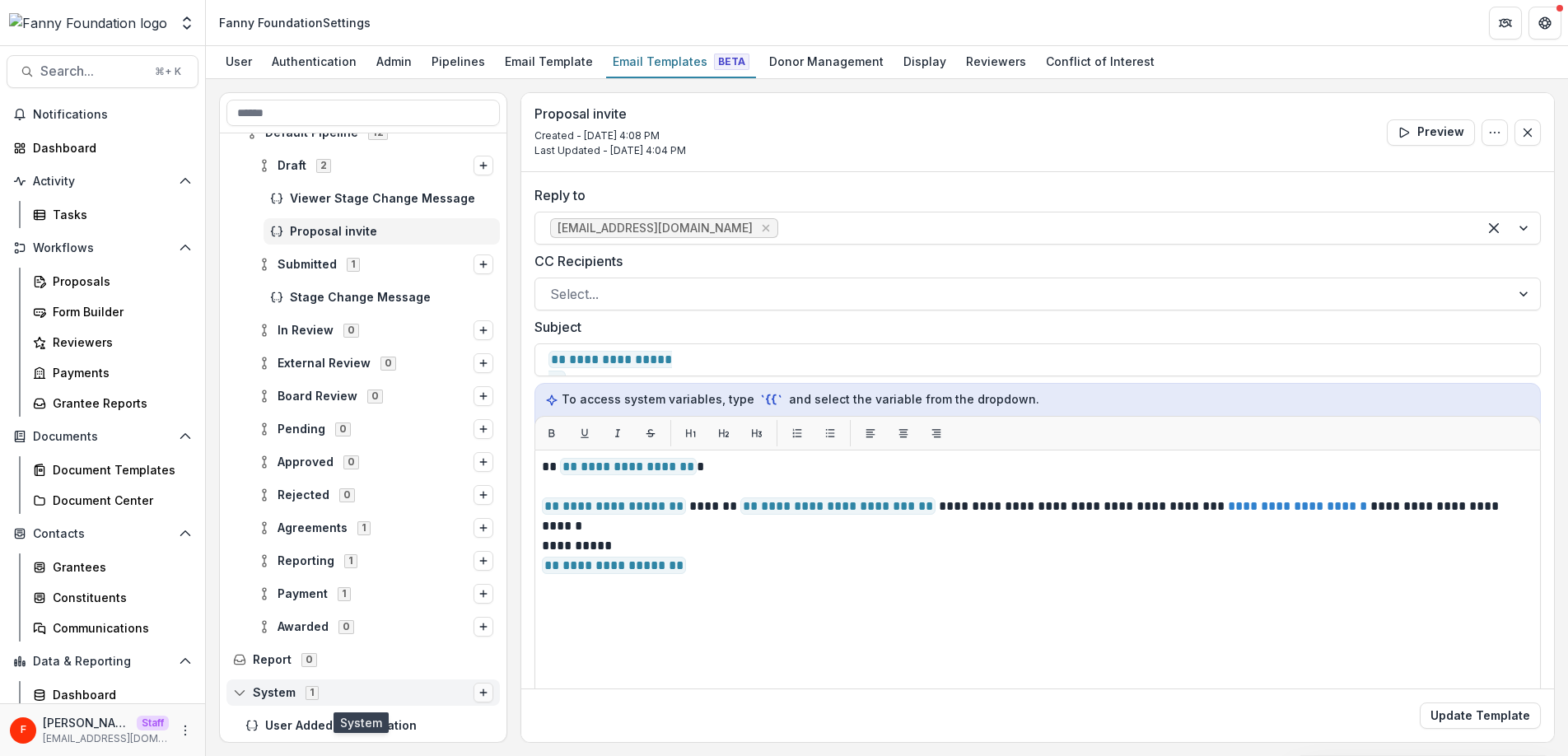
click at [479, 691] on icon "Options" at bounding box center [483, 692] width 10 height 10
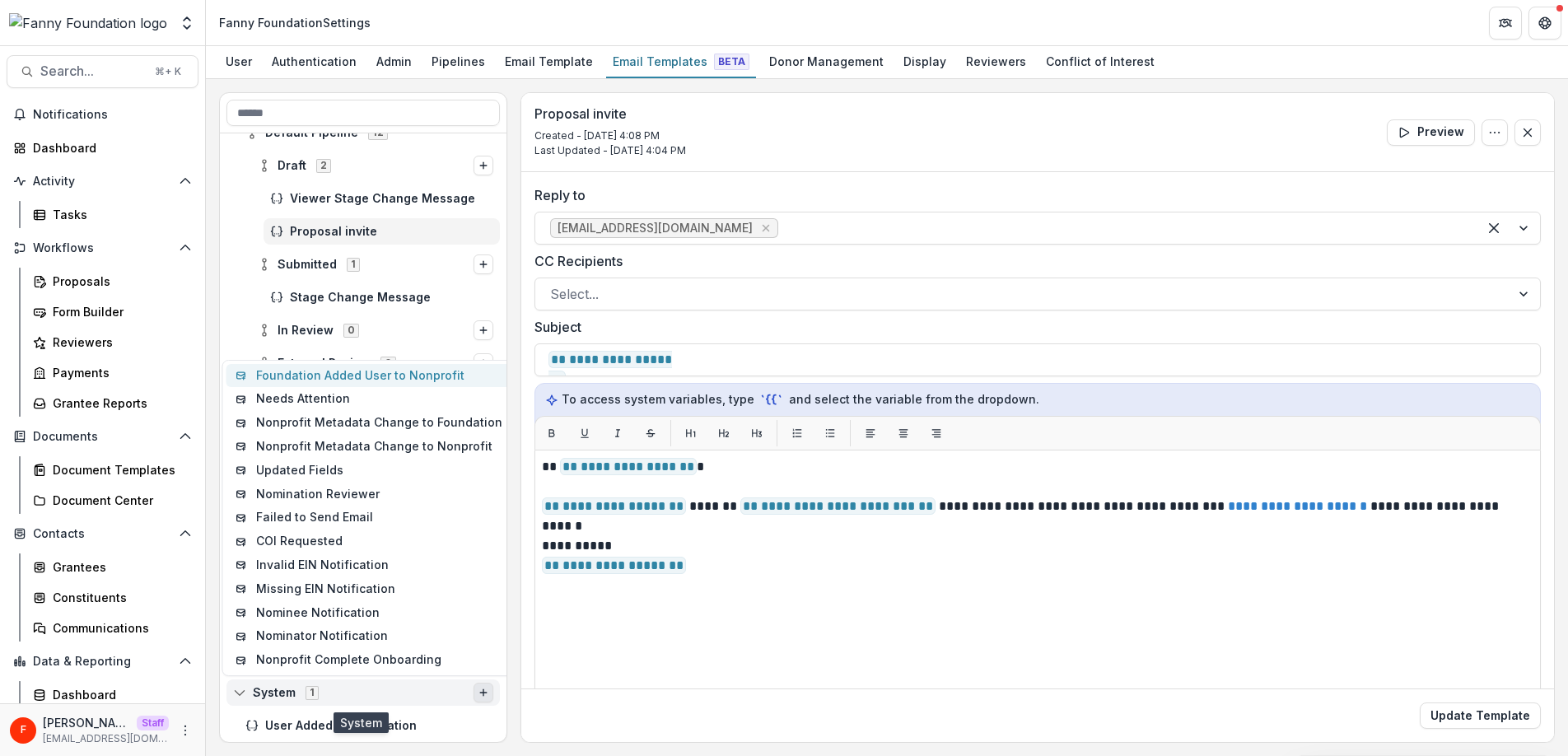
click at [384, 371] on button "Foundation Added User to Nonprofit" at bounding box center [369, 376] width 286 height 24
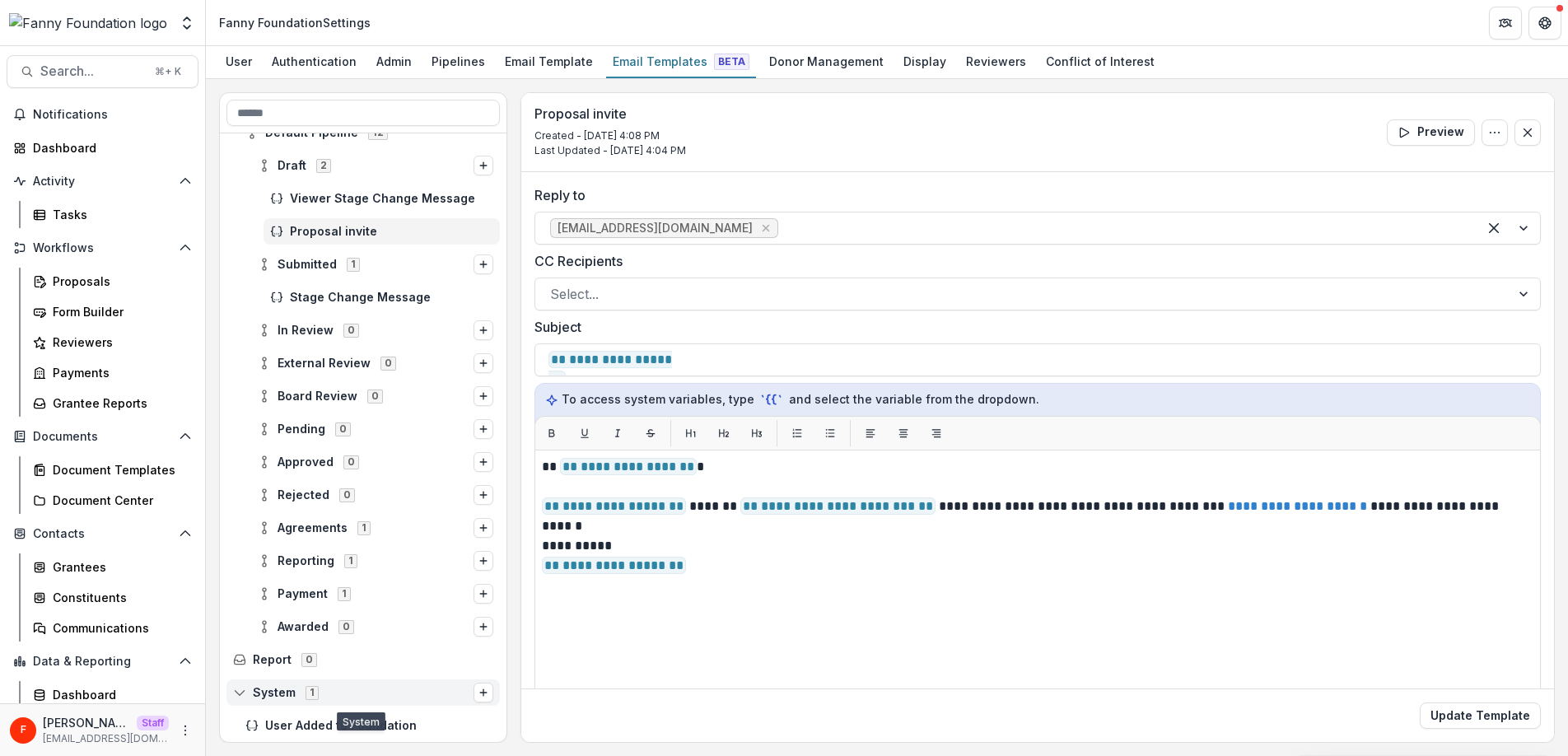
scroll to position [360, 0]
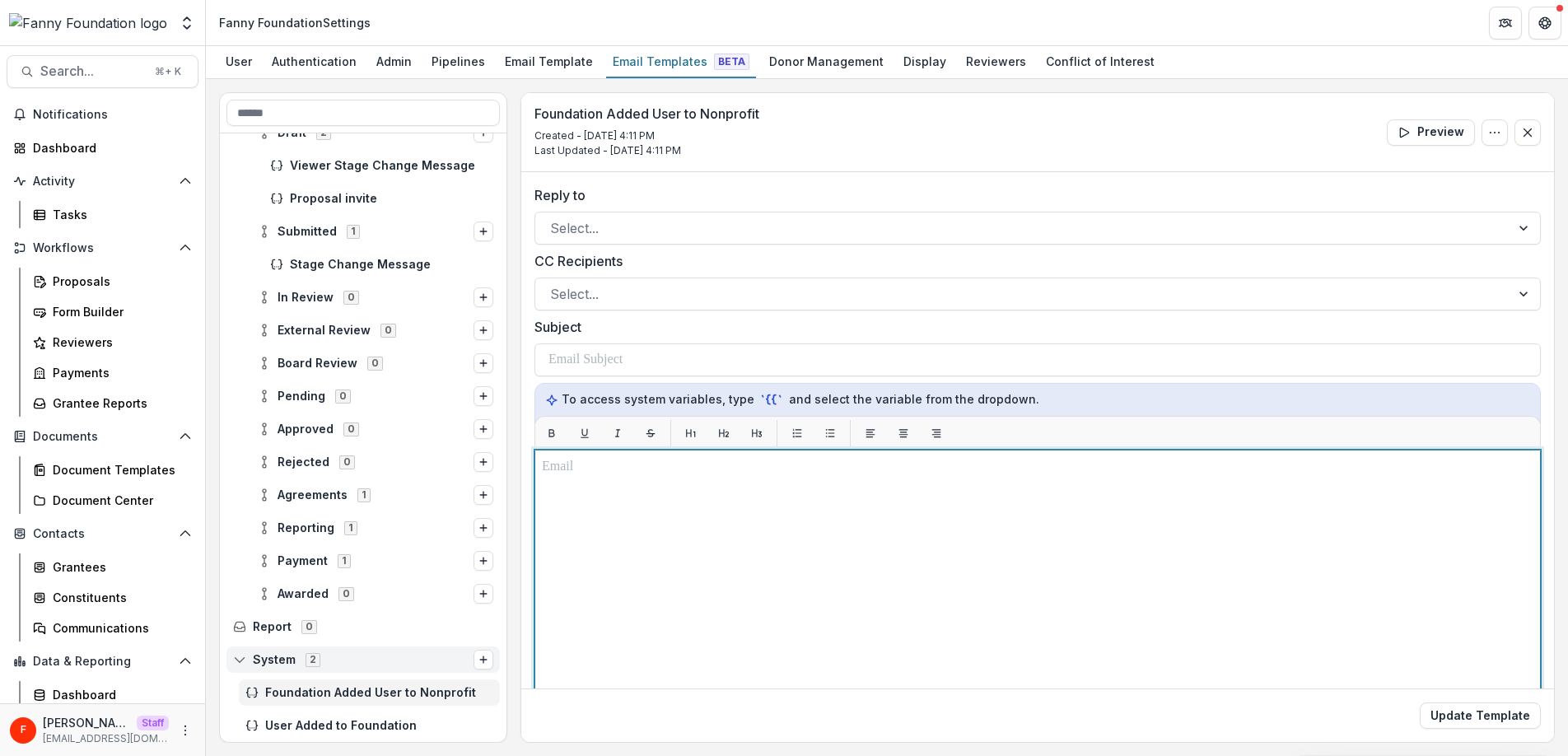
click at [715, 495] on div at bounding box center [1037, 655] width 992 height 397
click at [725, 509] on div at bounding box center [1037, 655] width 992 height 397
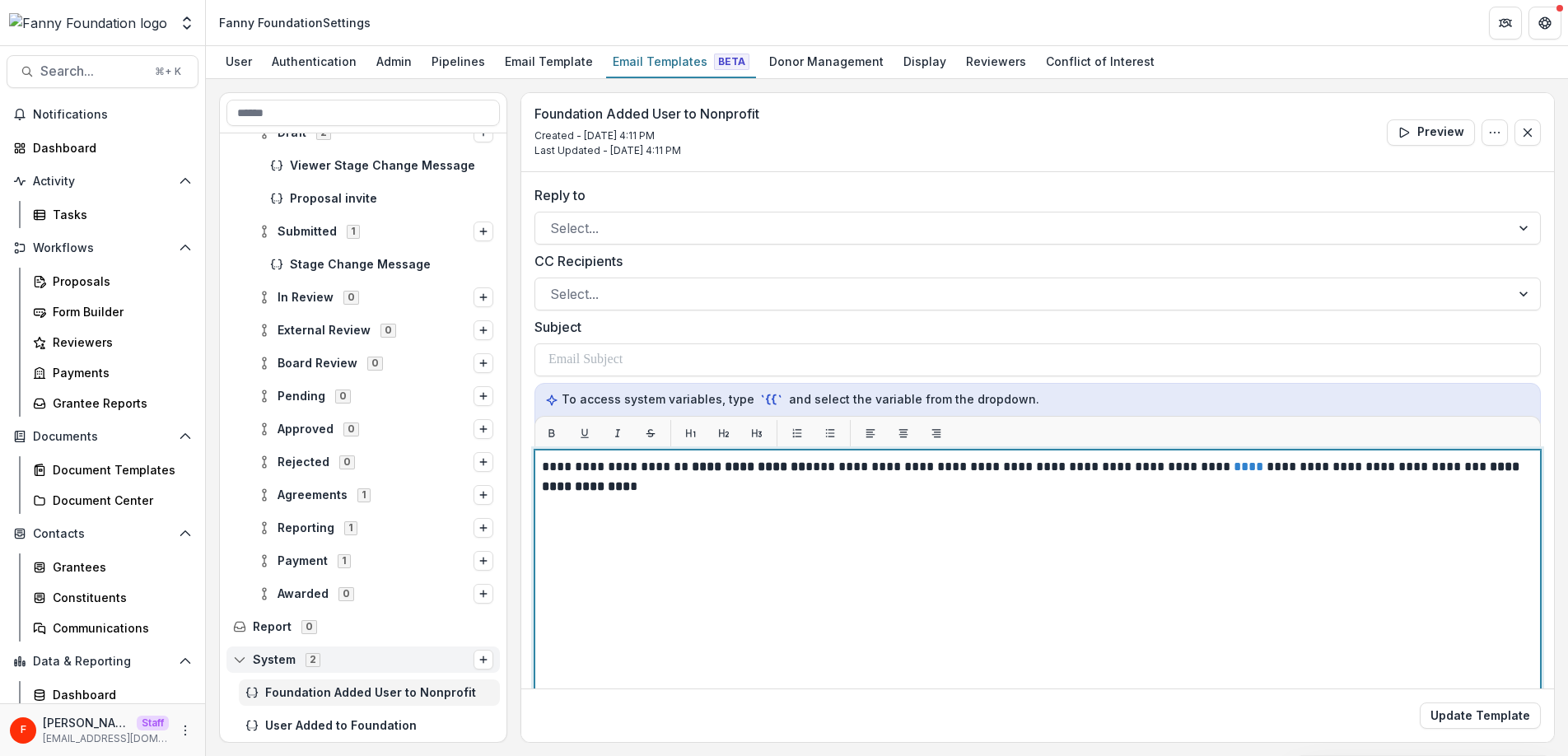
click at [543, 466] on p "**********" at bounding box center [1035, 477] width 986 height 39
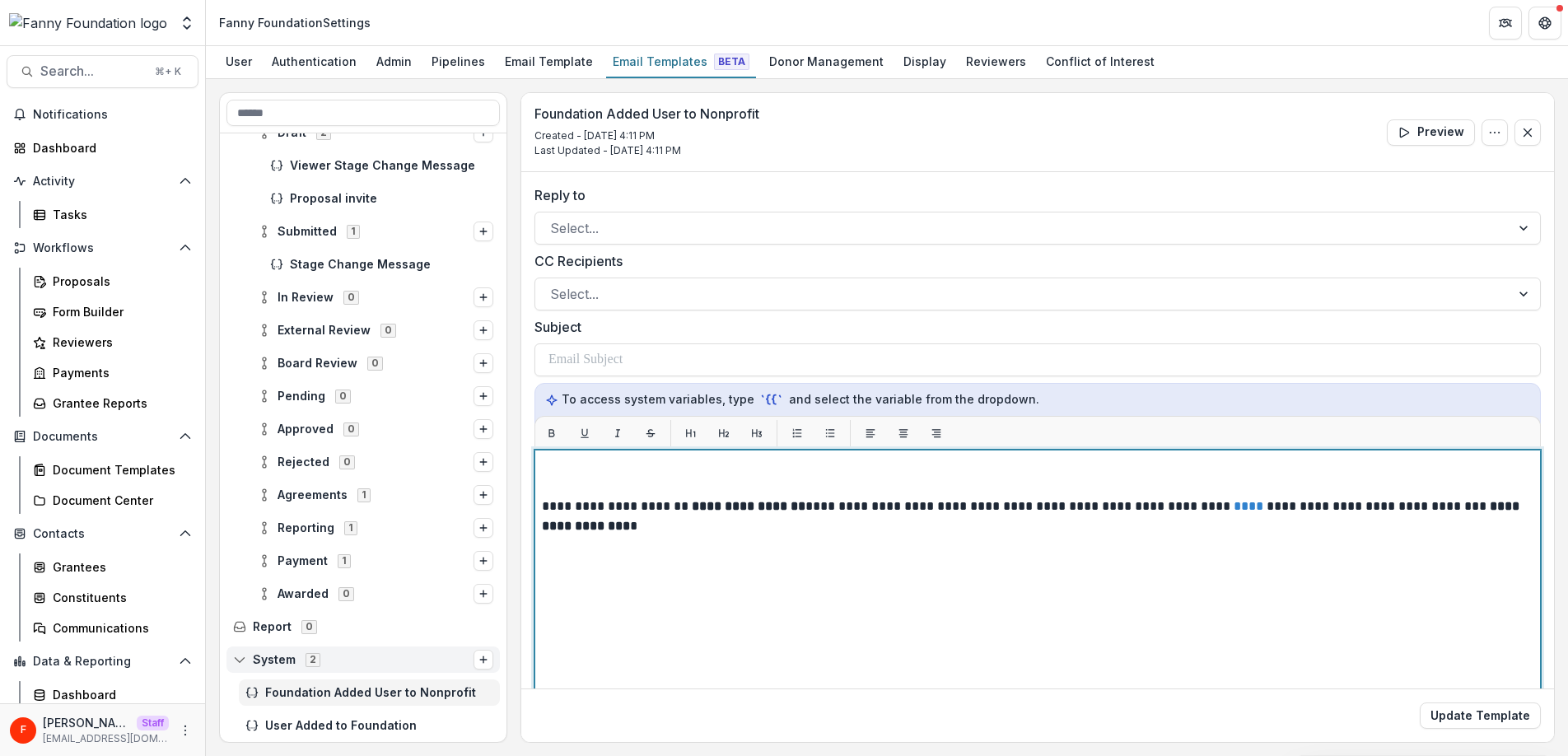
click at [549, 466] on p at bounding box center [1035, 467] width 986 height 20
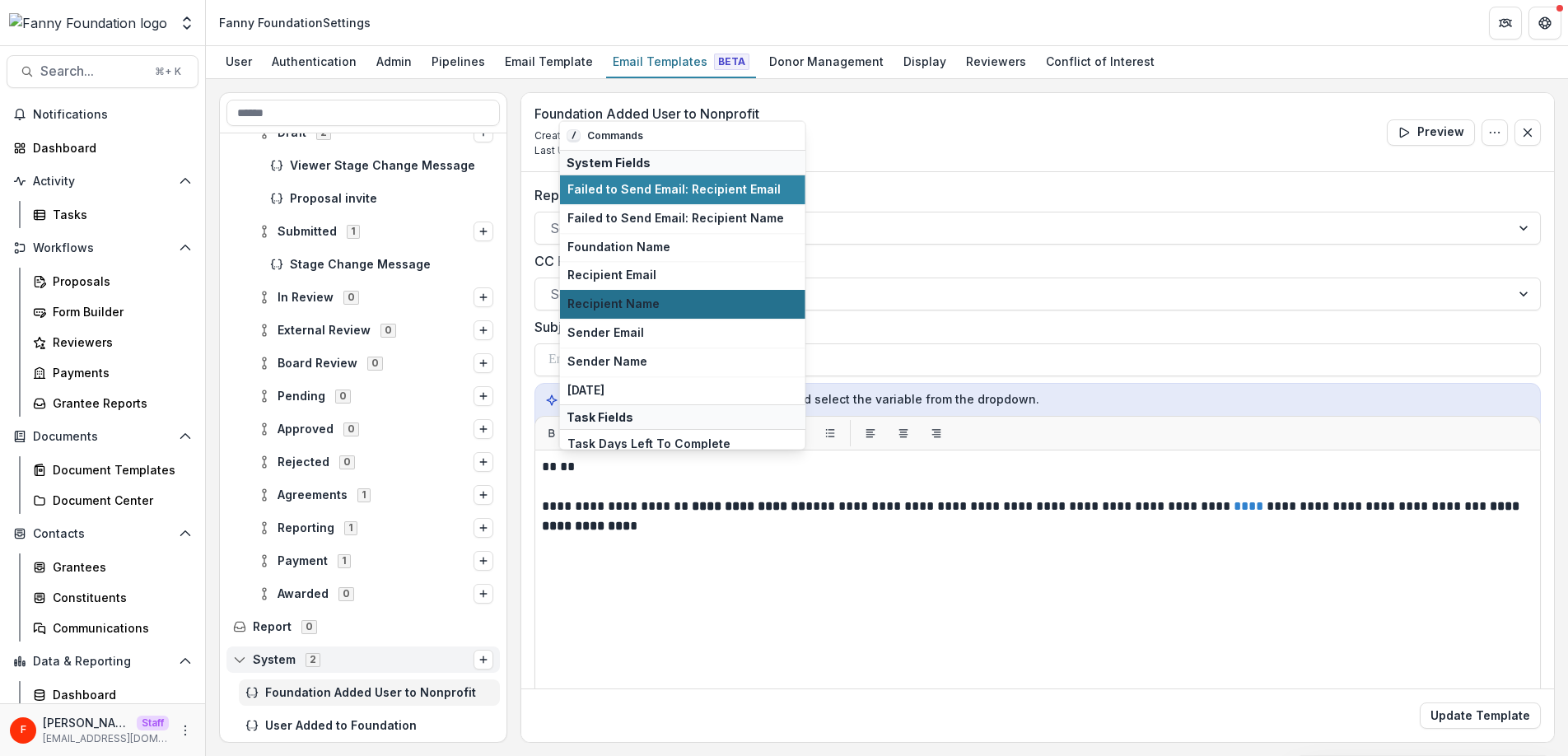
click at [627, 306] on span "Recipient Name" at bounding box center [683, 303] width 231 height 14
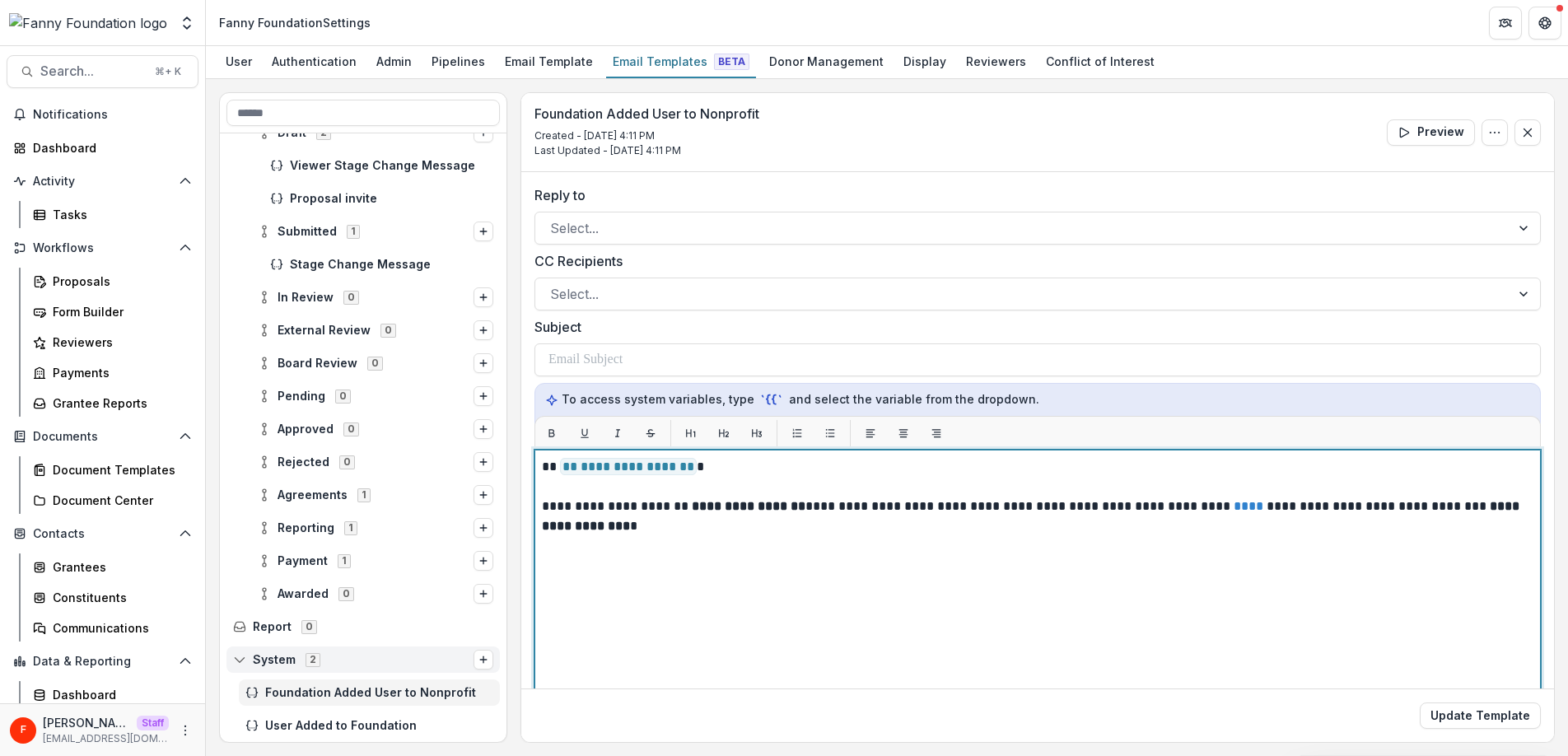
click at [818, 502] on p "**********" at bounding box center [1035, 516] width 986 height 39
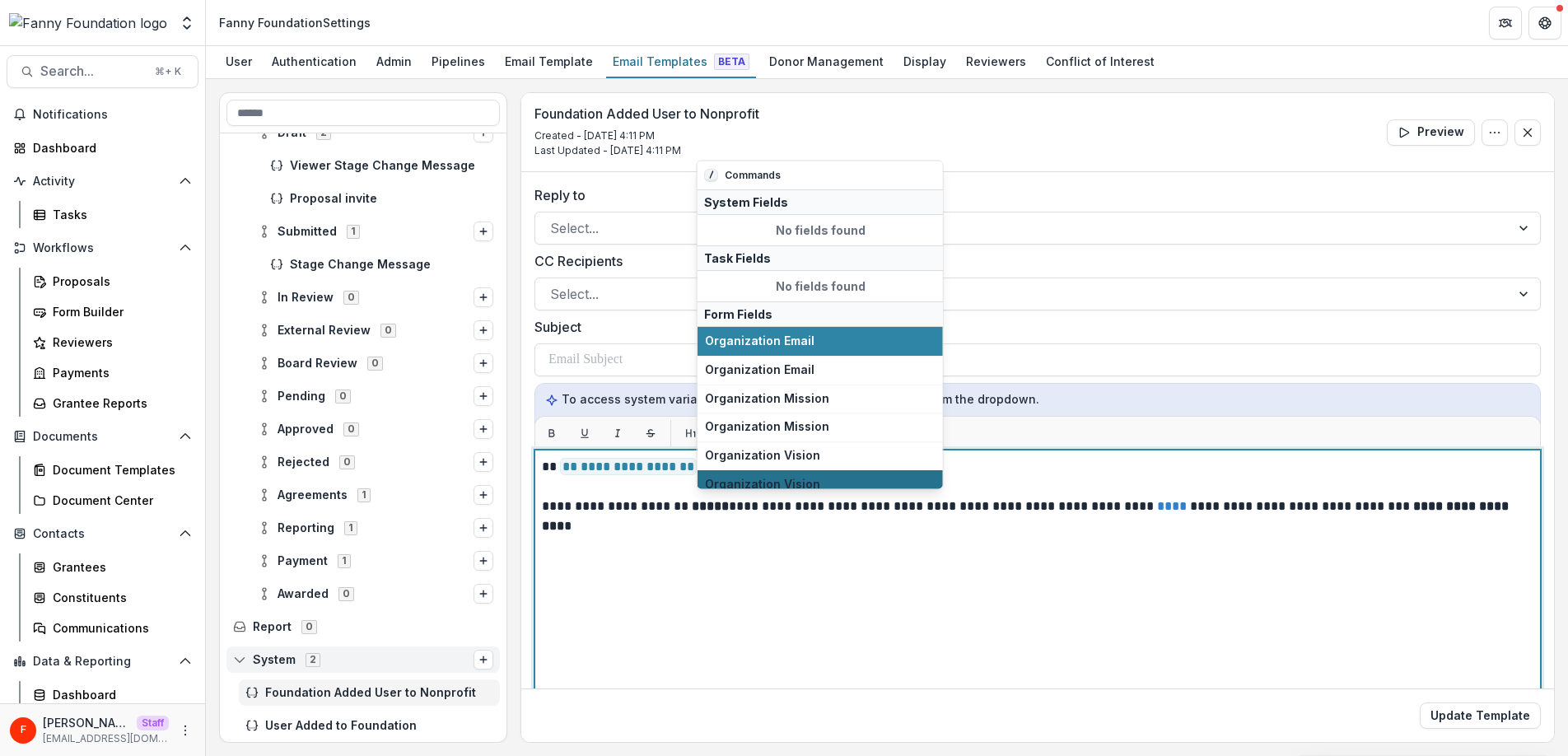
scroll to position [104, 0]
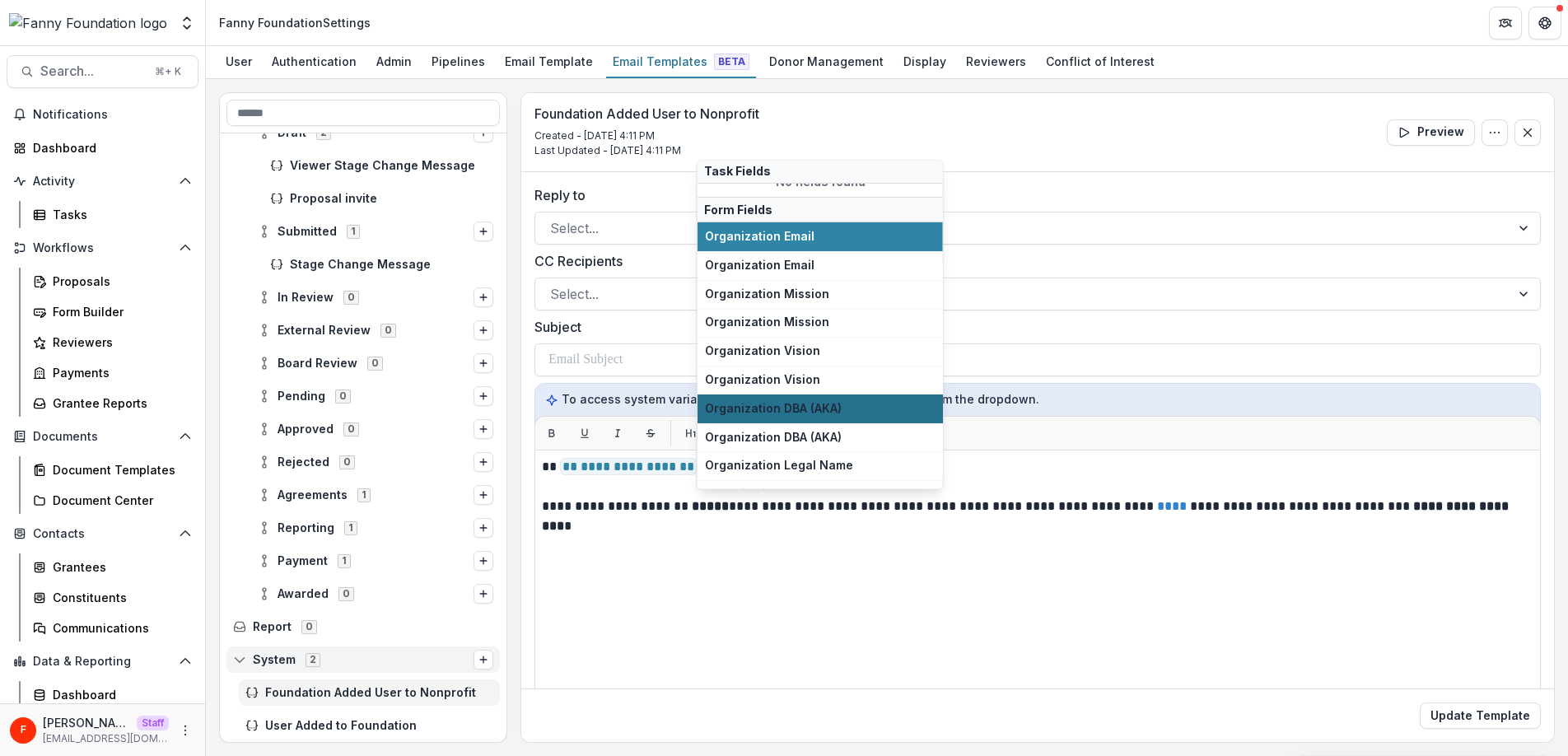
click at [828, 407] on span "Organization DBA (AKA)" at bounding box center [820, 408] width 231 height 14
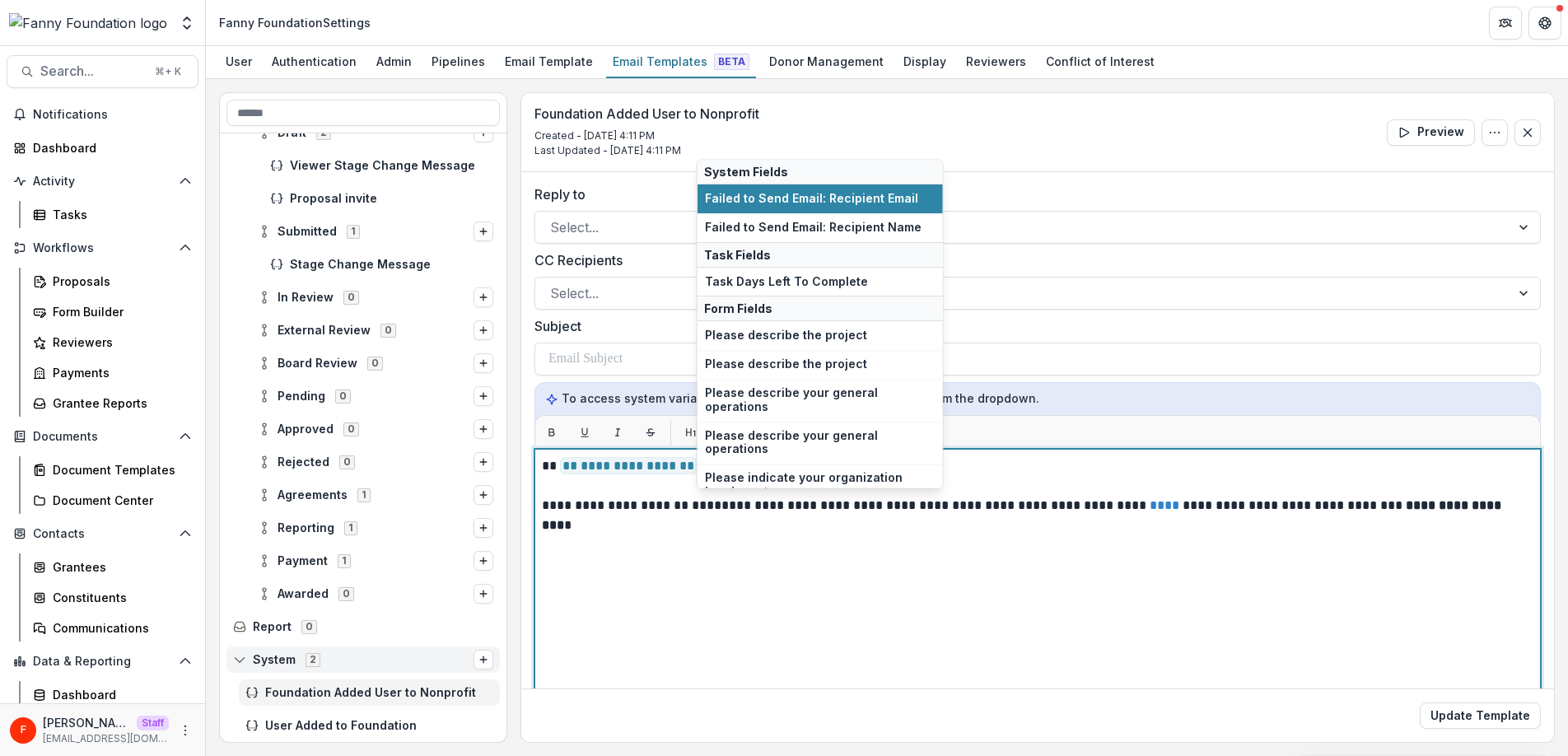
scroll to position [1, 0]
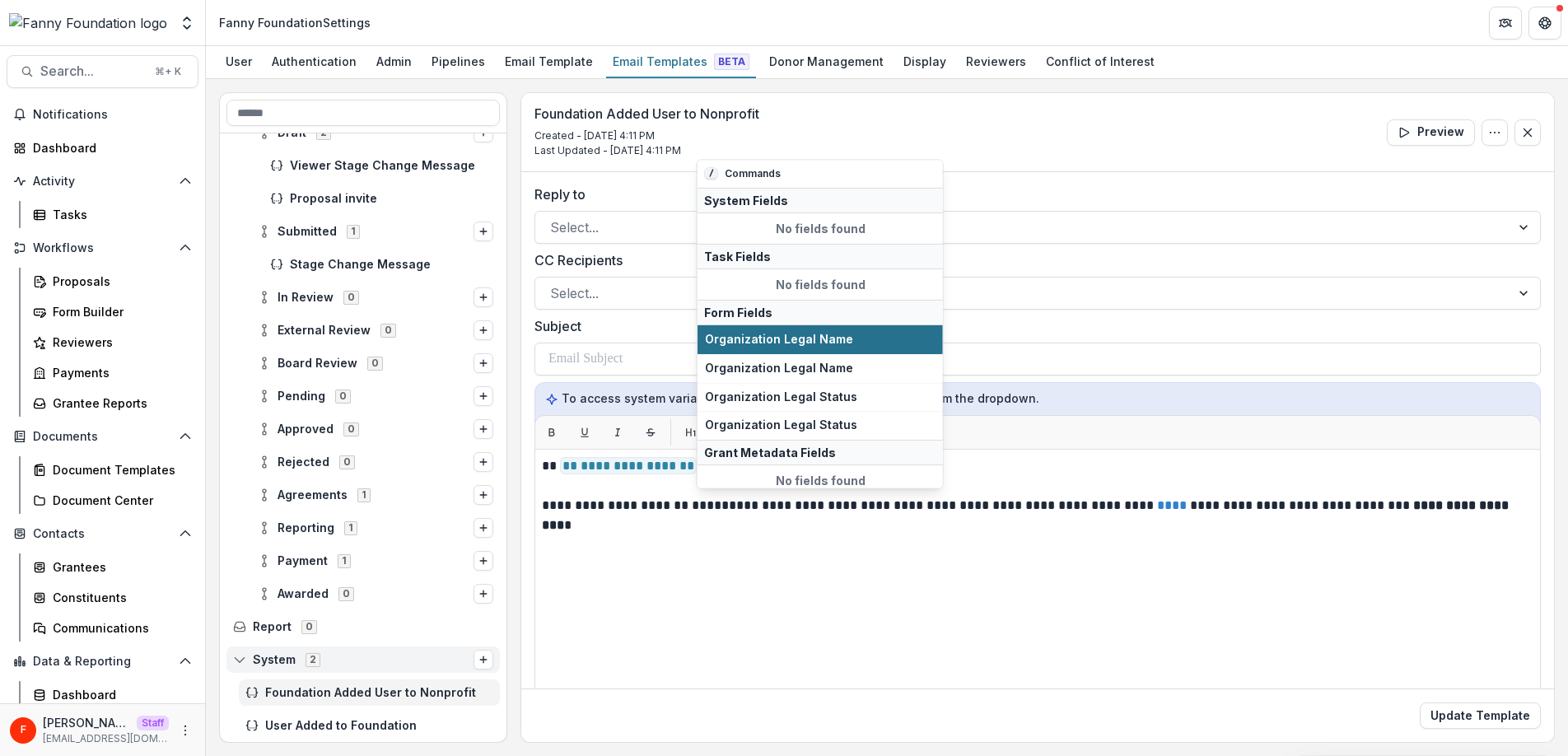
click at [839, 336] on span "Organization Legal Name" at bounding box center [820, 339] width 231 height 14
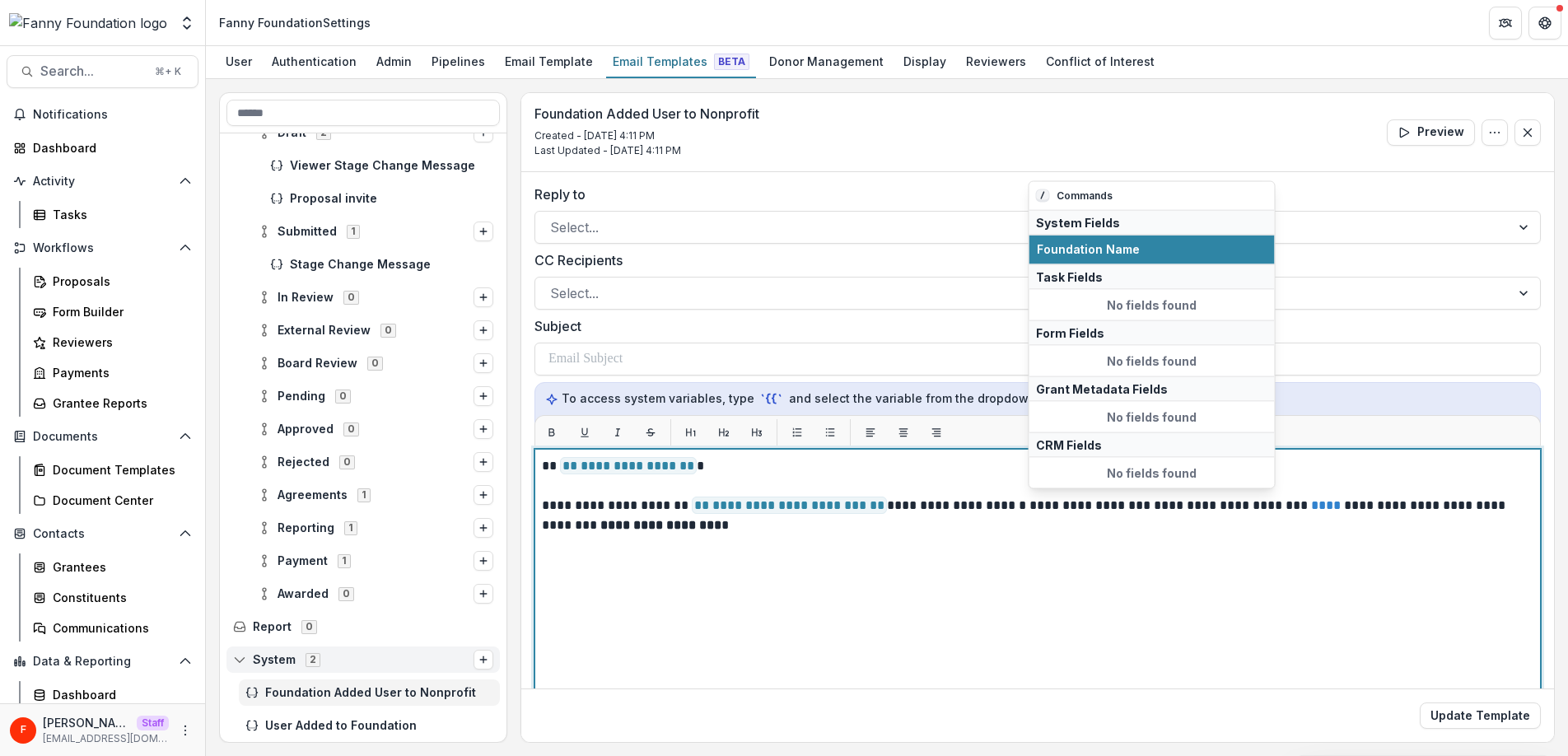
click at [1152, 507] on p "**********" at bounding box center [1035, 515] width 986 height 39
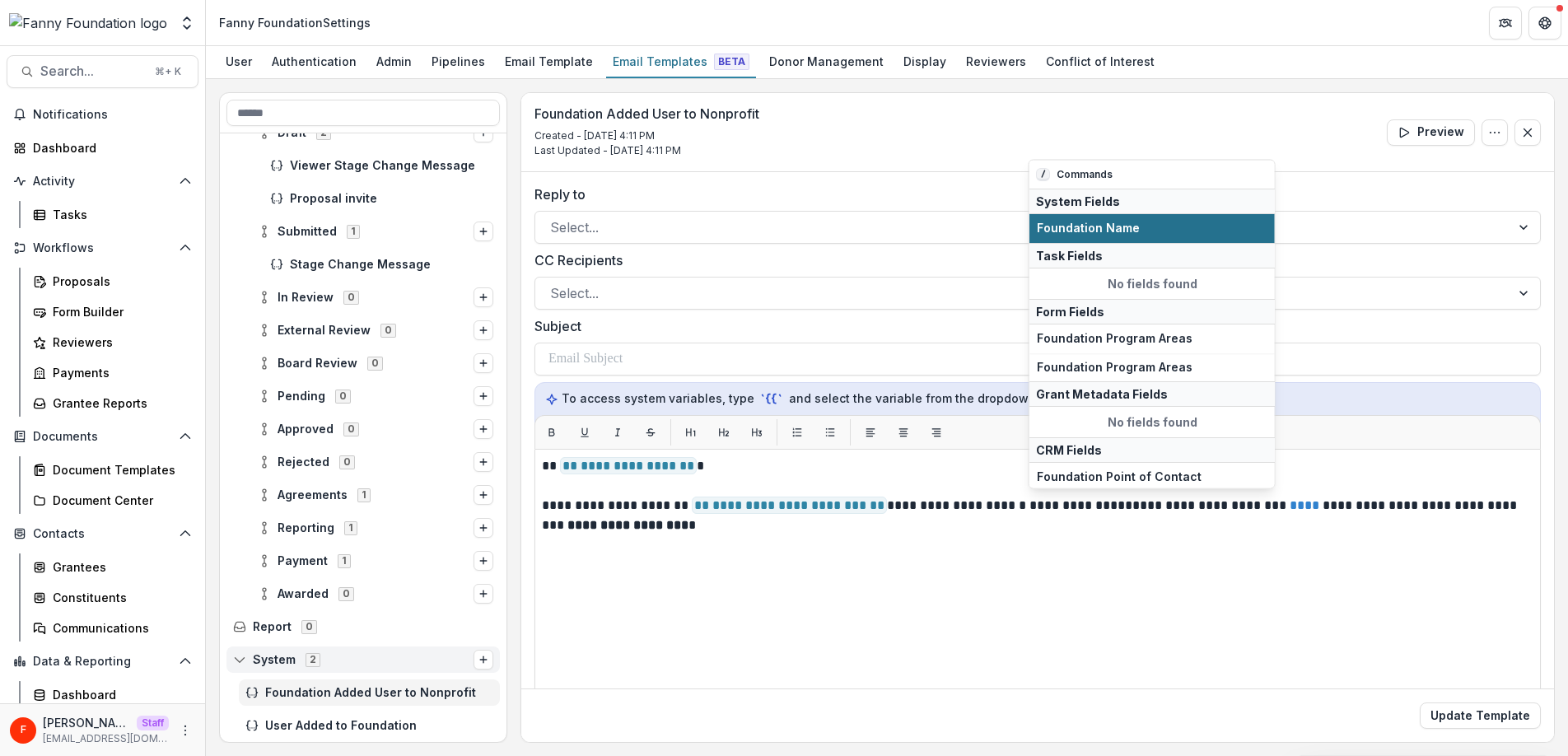
click at [1174, 226] on span "Foundation Name" at bounding box center [1152, 228] width 231 height 14
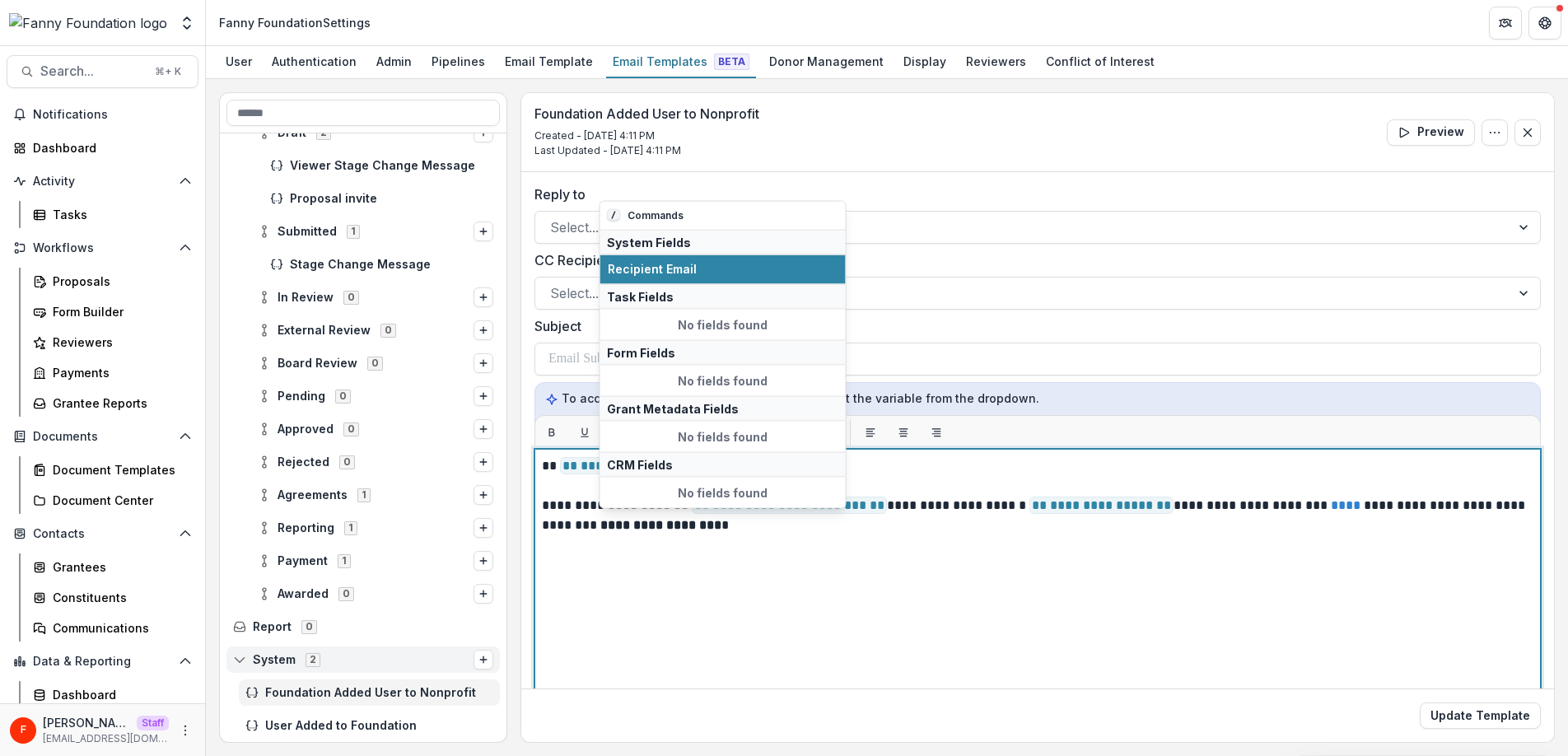
click at [717, 528] on p "**********" at bounding box center [1035, 515] width 986 height 39
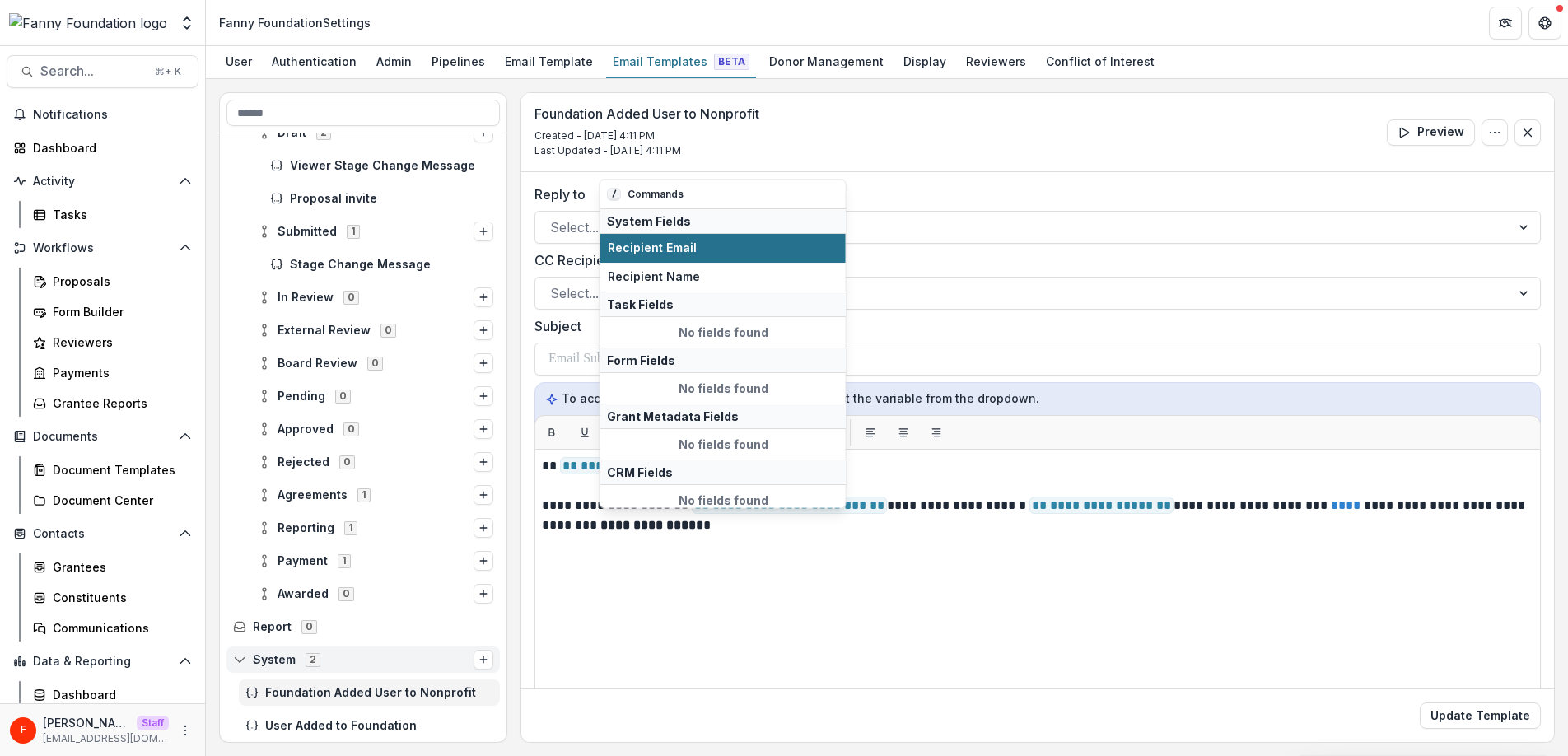
click at [718, 246] on span "Recipient Email" at bounding box center [723, 247] width 231 height 14
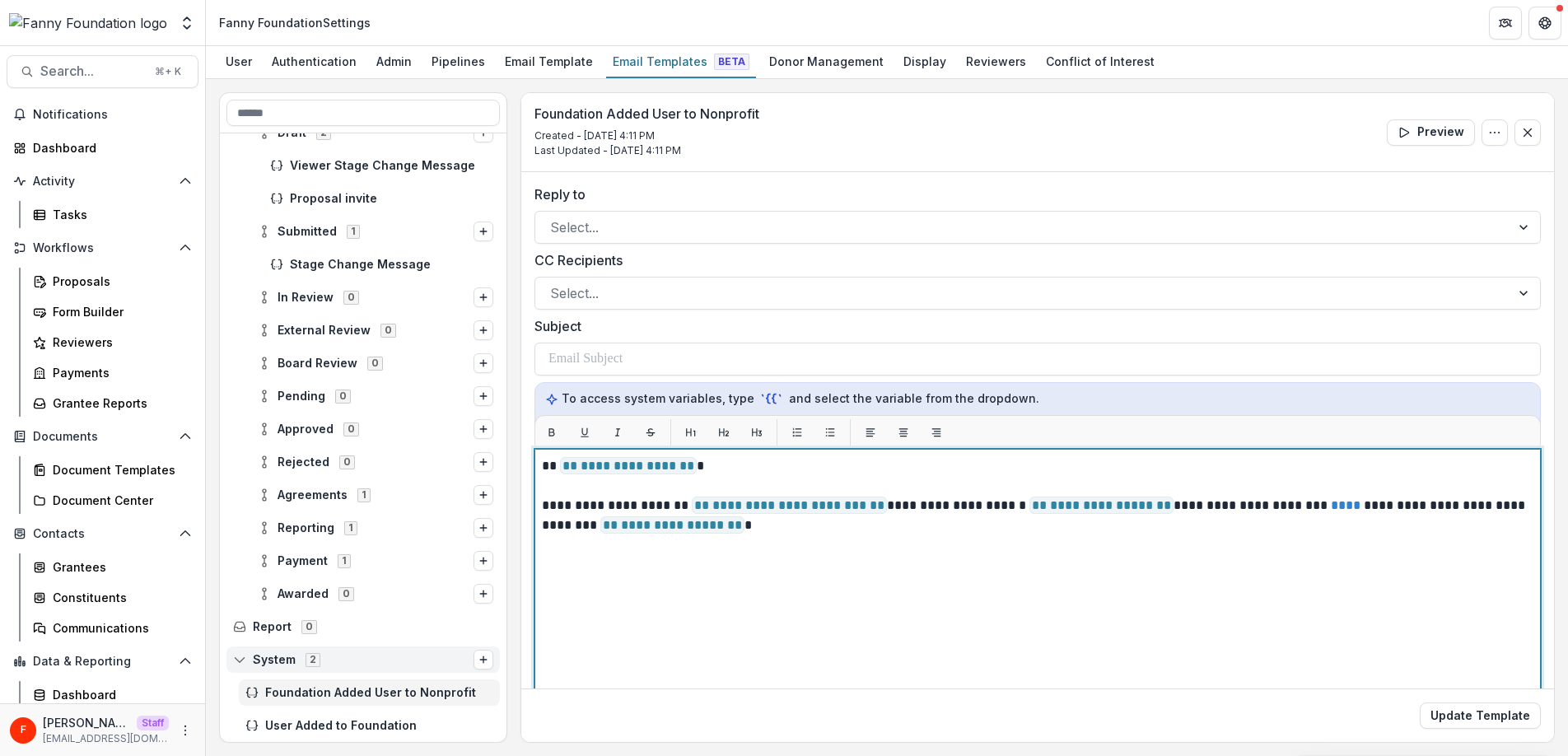
click at [828, 531] on p "**********" at bounding box center [1035, 515] width 986 height 39
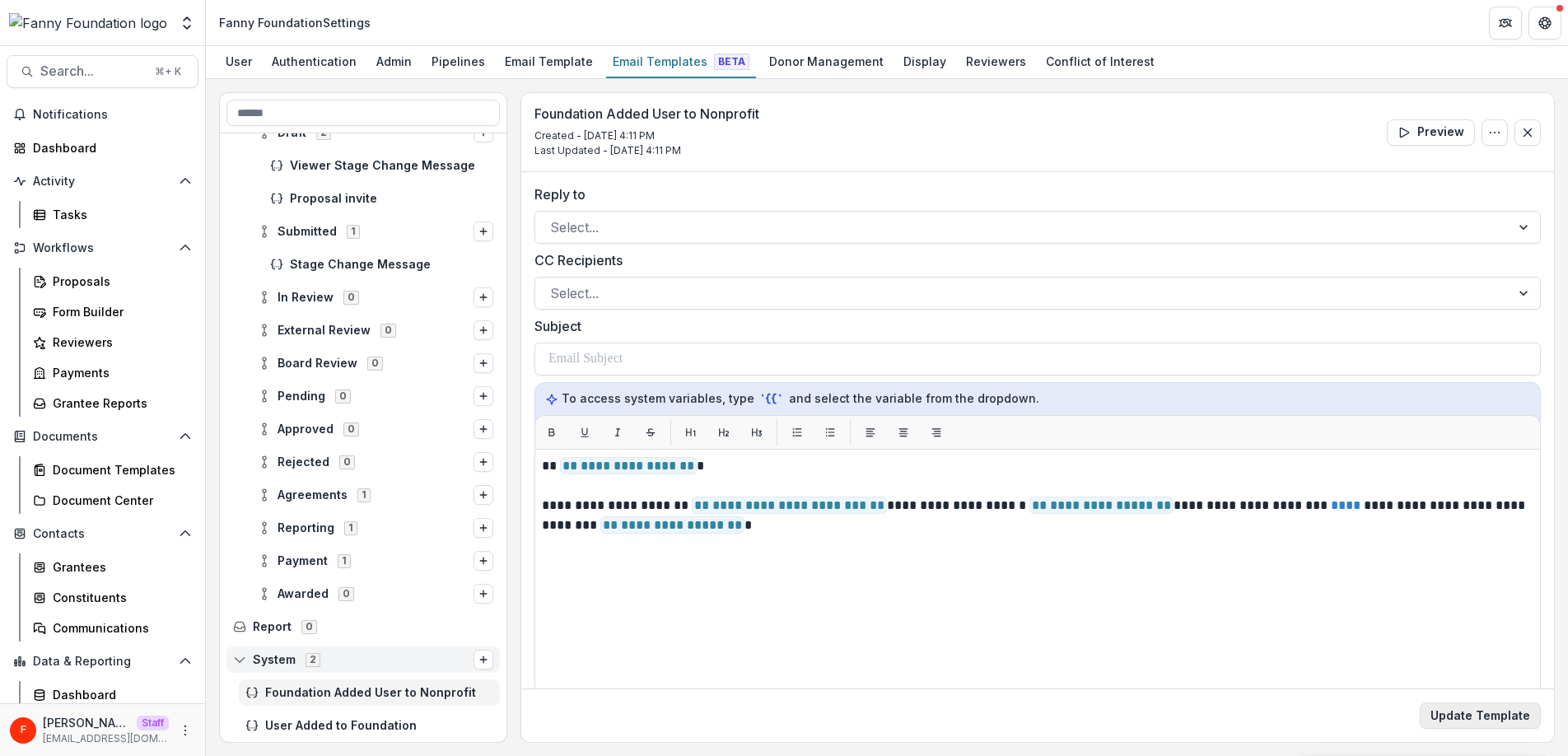
click at [1454, 717] on button "Update Template" at bounding box center [1480, 715] width 121 height 27
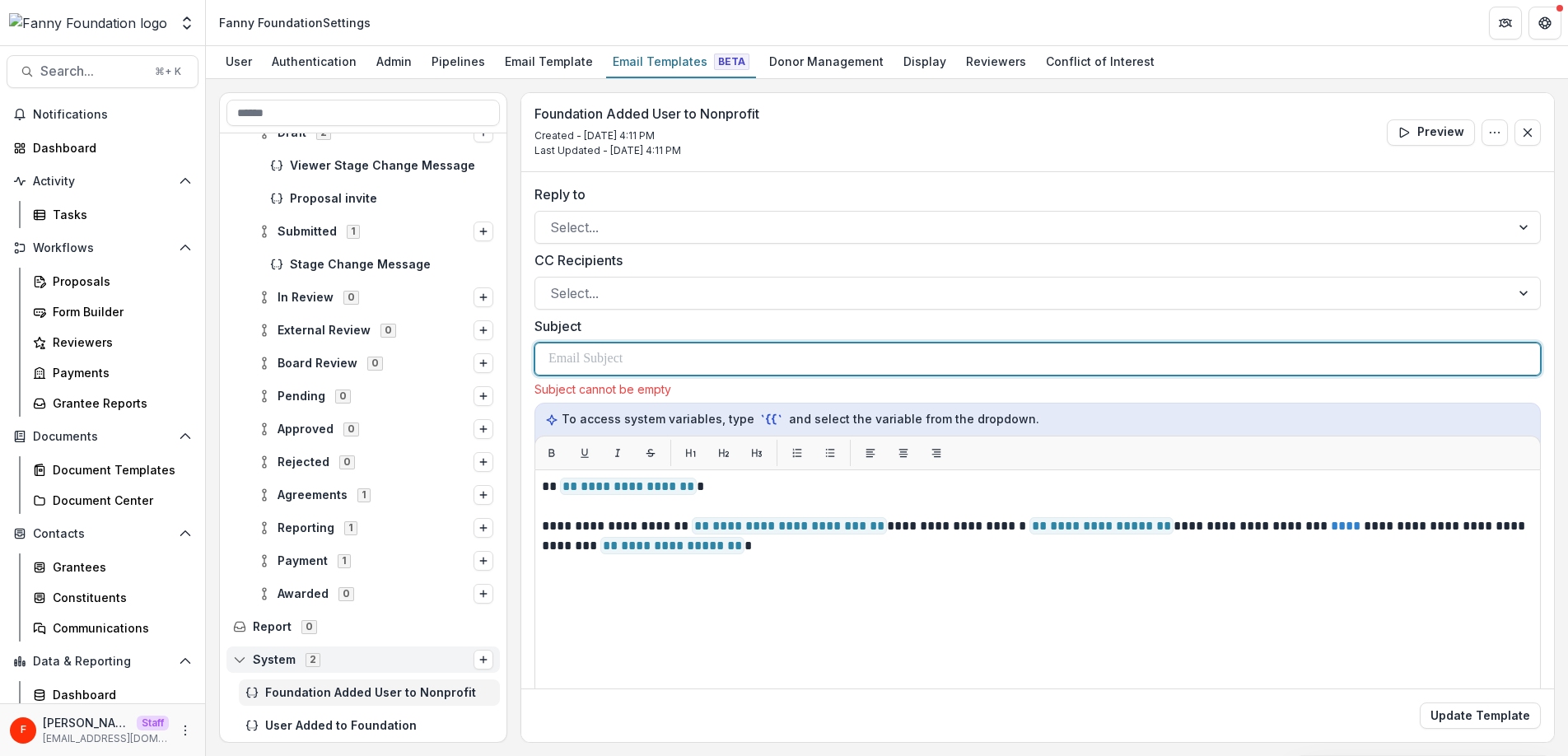
click at [693, 361] on div at bounding box center [1036, 359] width 978 height 31
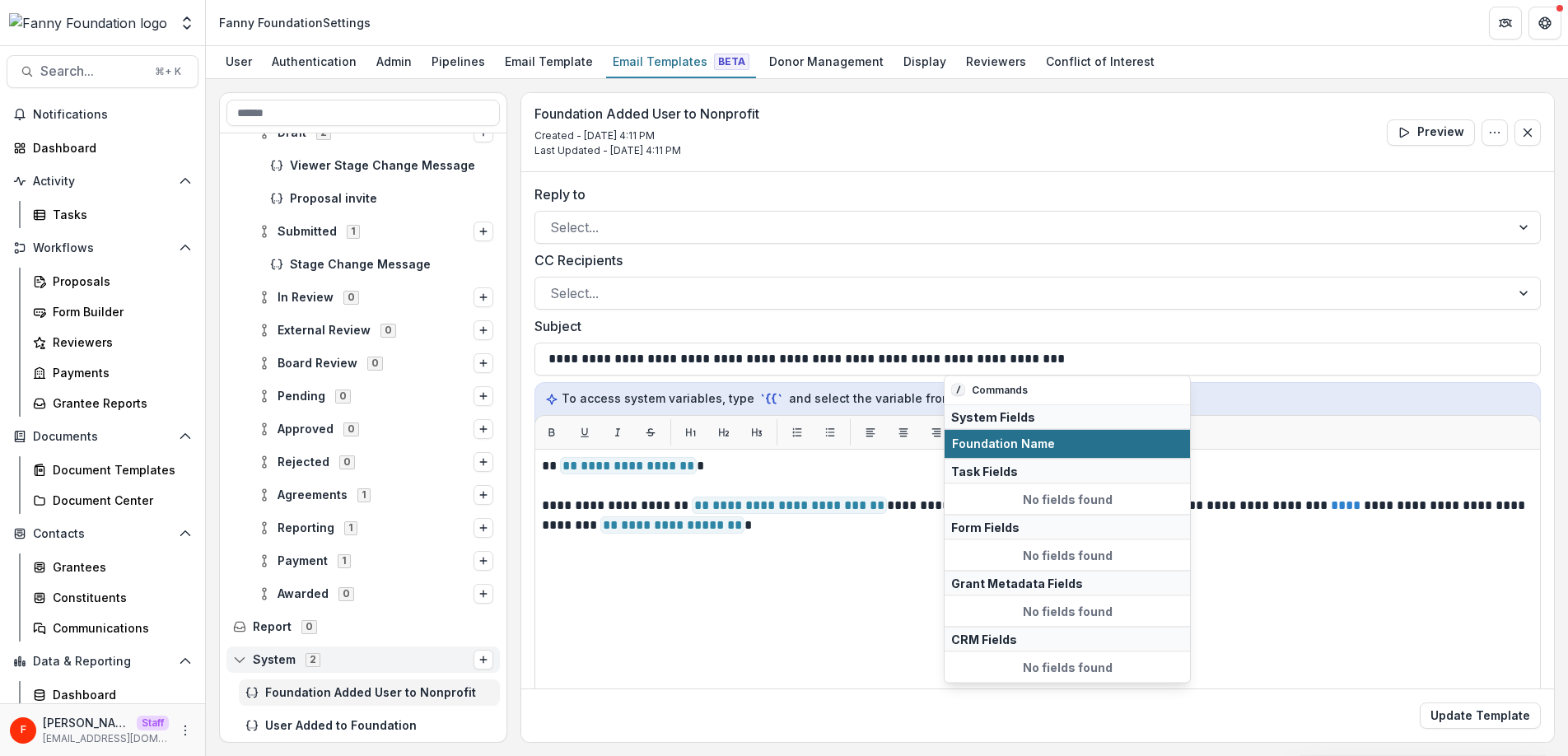
click at [1053, 446] on span "Foundation Name" at bounding box center [1068, 444] width 231 height 14
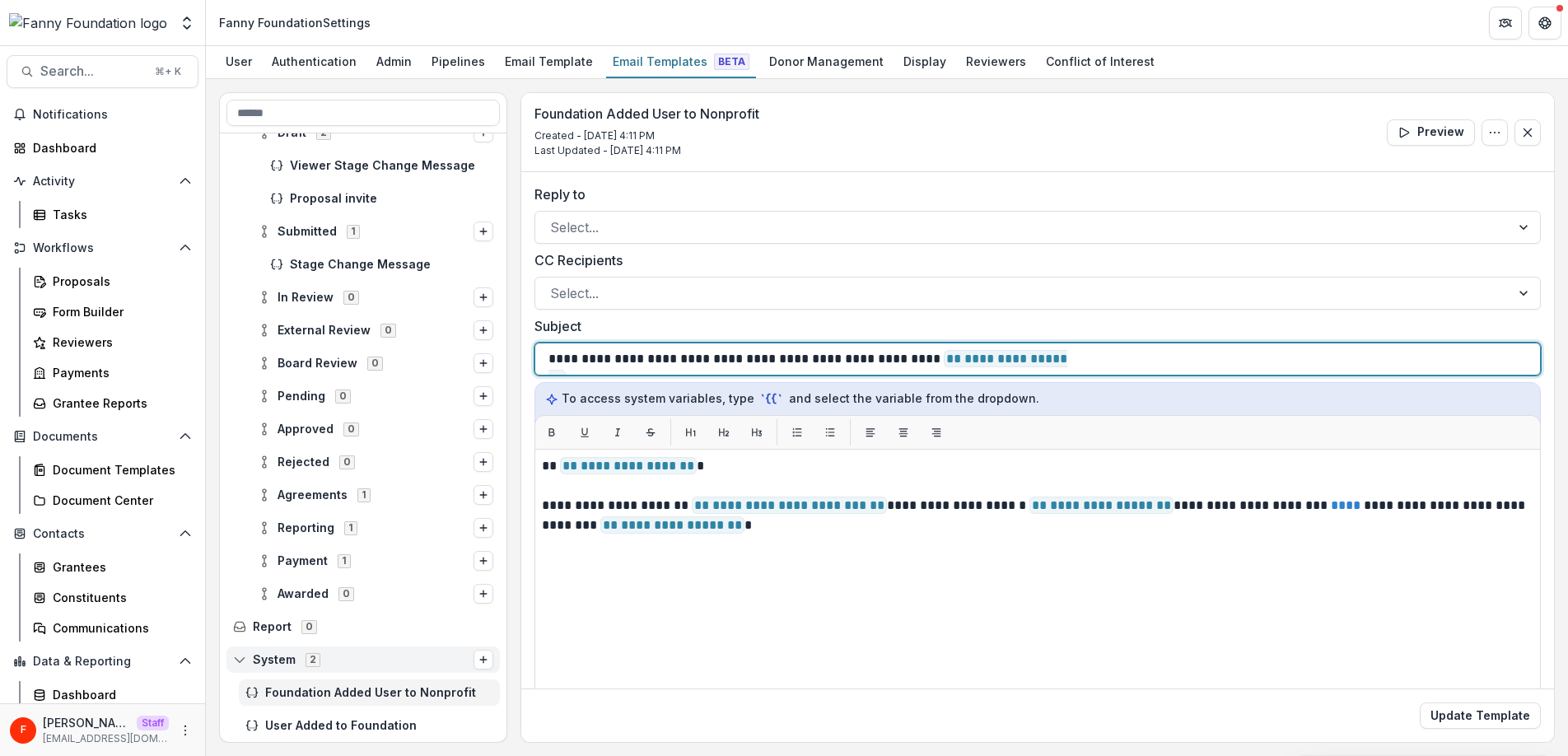
scroll to position [0, 0]
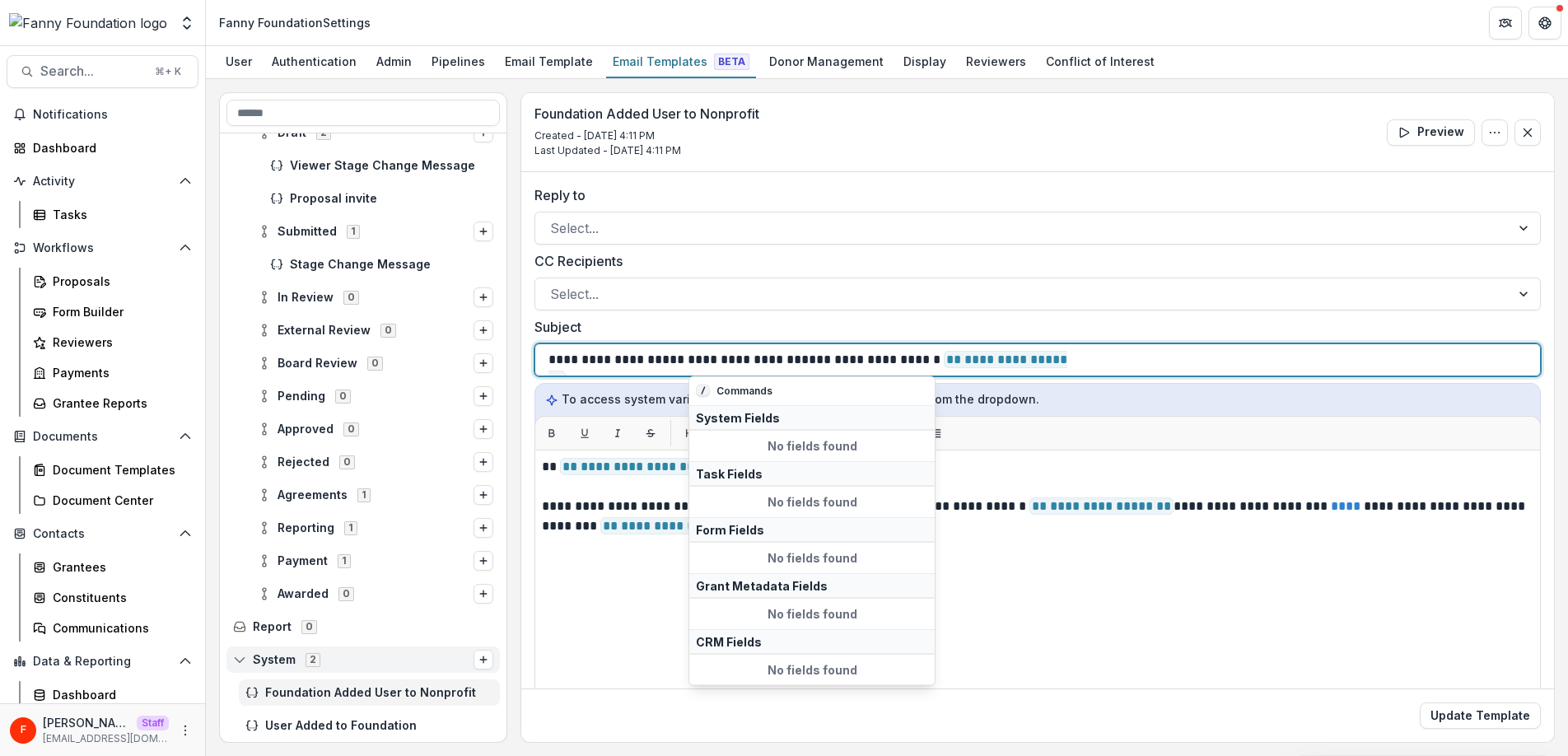
click at [801, 364] on p "**********" at bounding box center [816, 360] width 535 height 20
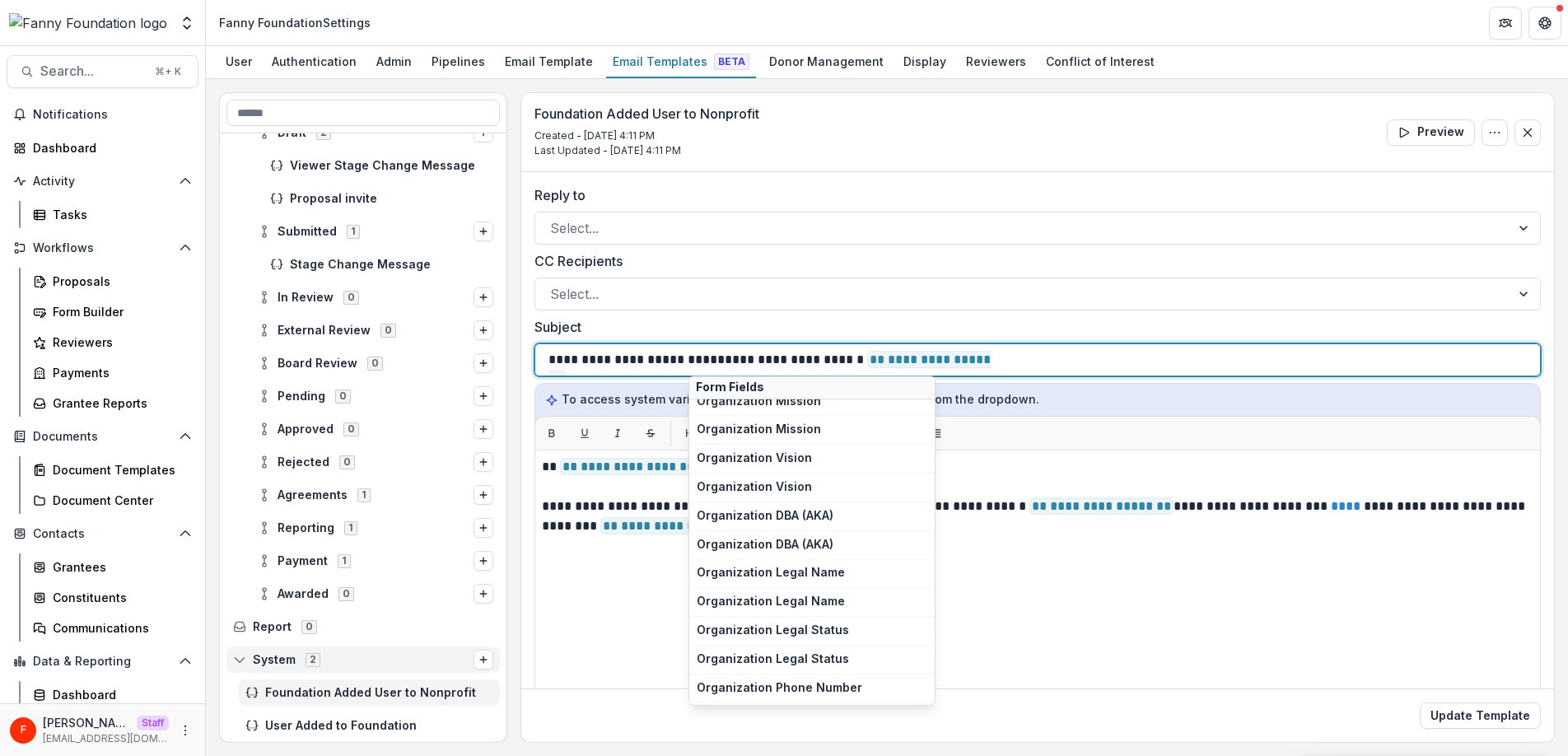
scroll to position [288, 0]
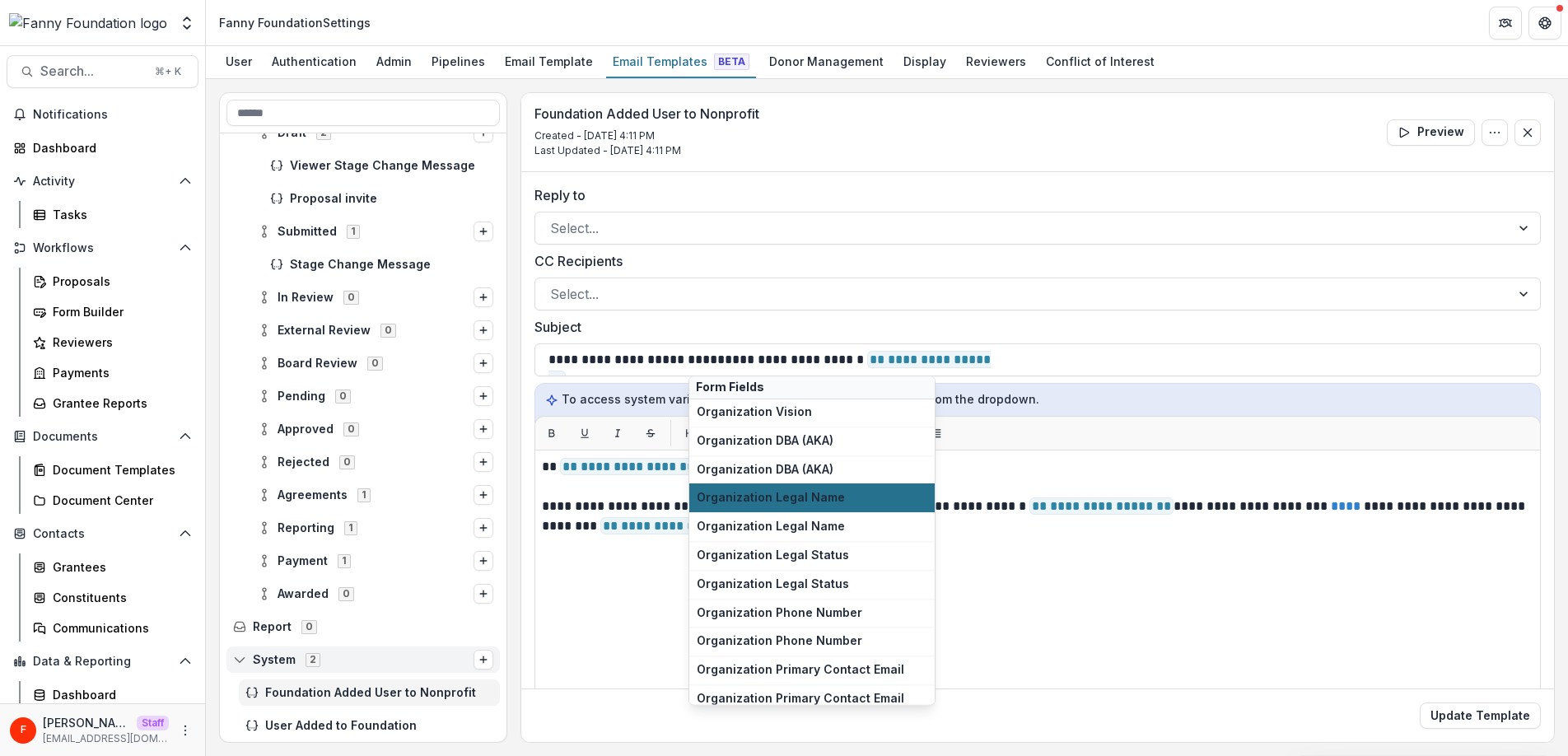
click at [824, 501] on span "Organization Legal Name" at bounding box center [812, 497] width 231 height 14
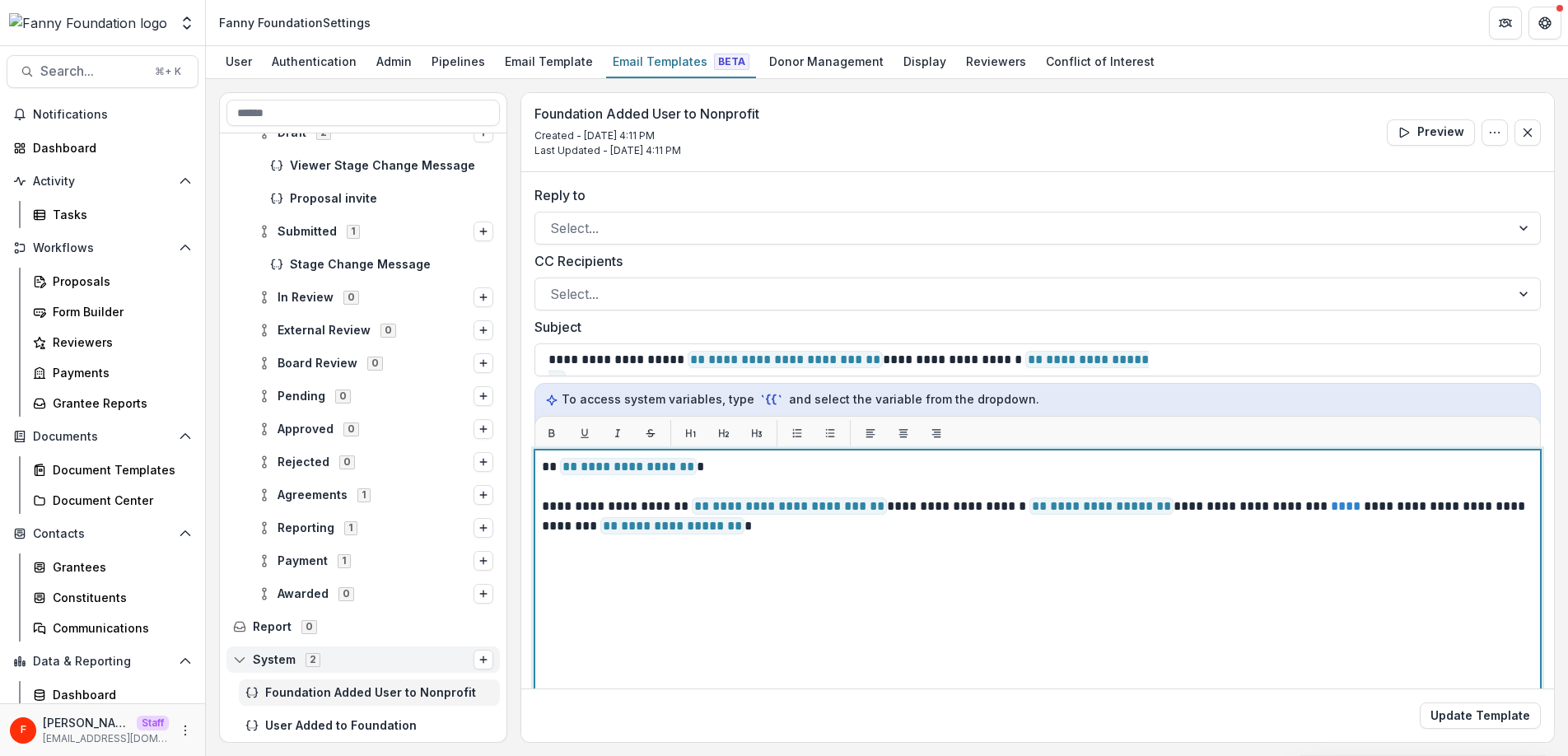
click at [816, 571] on div "**********" at bounding box center [1037, 655] width 992 height 397
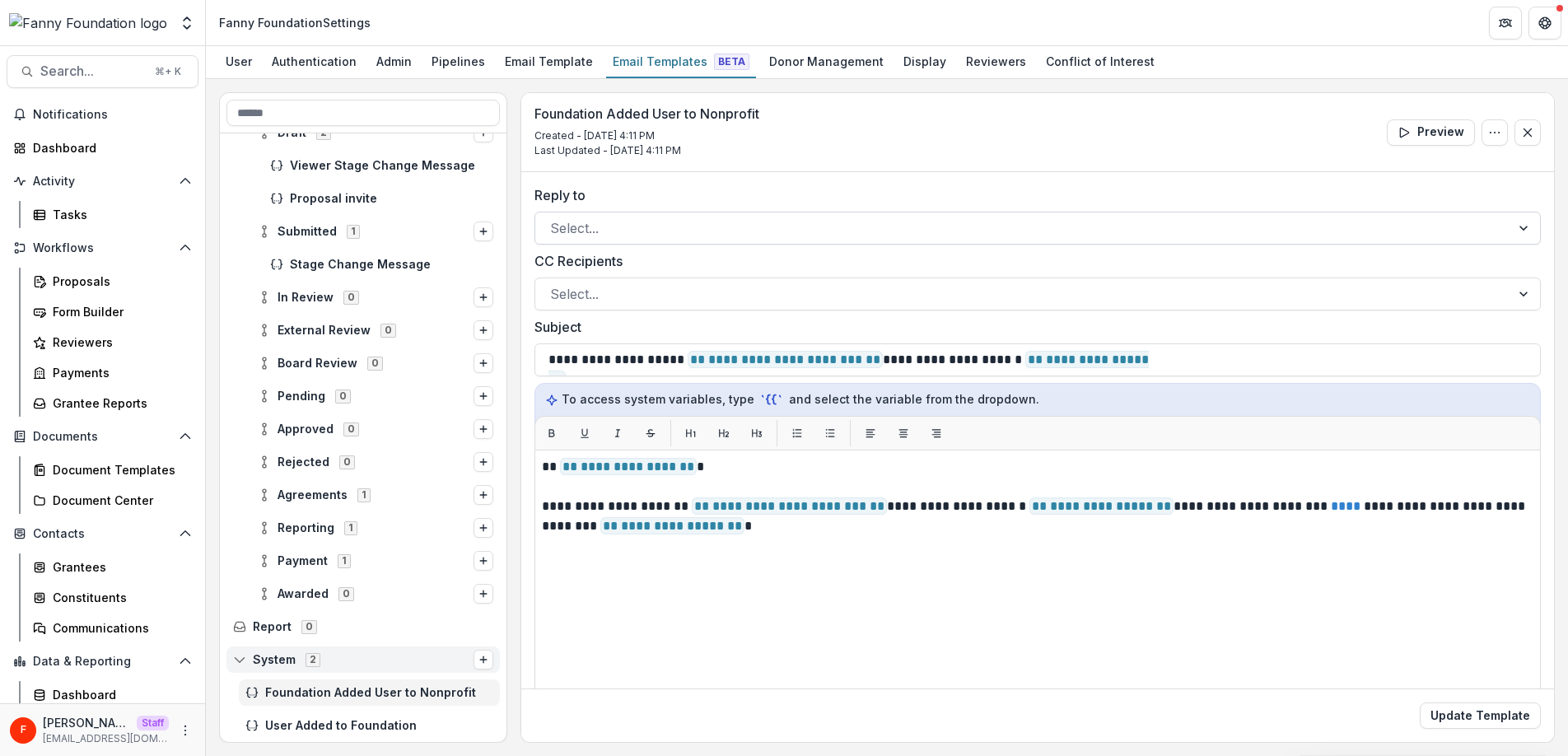
click at [667, 229] on div at bounding box center [1022, 227] width 945 height 23
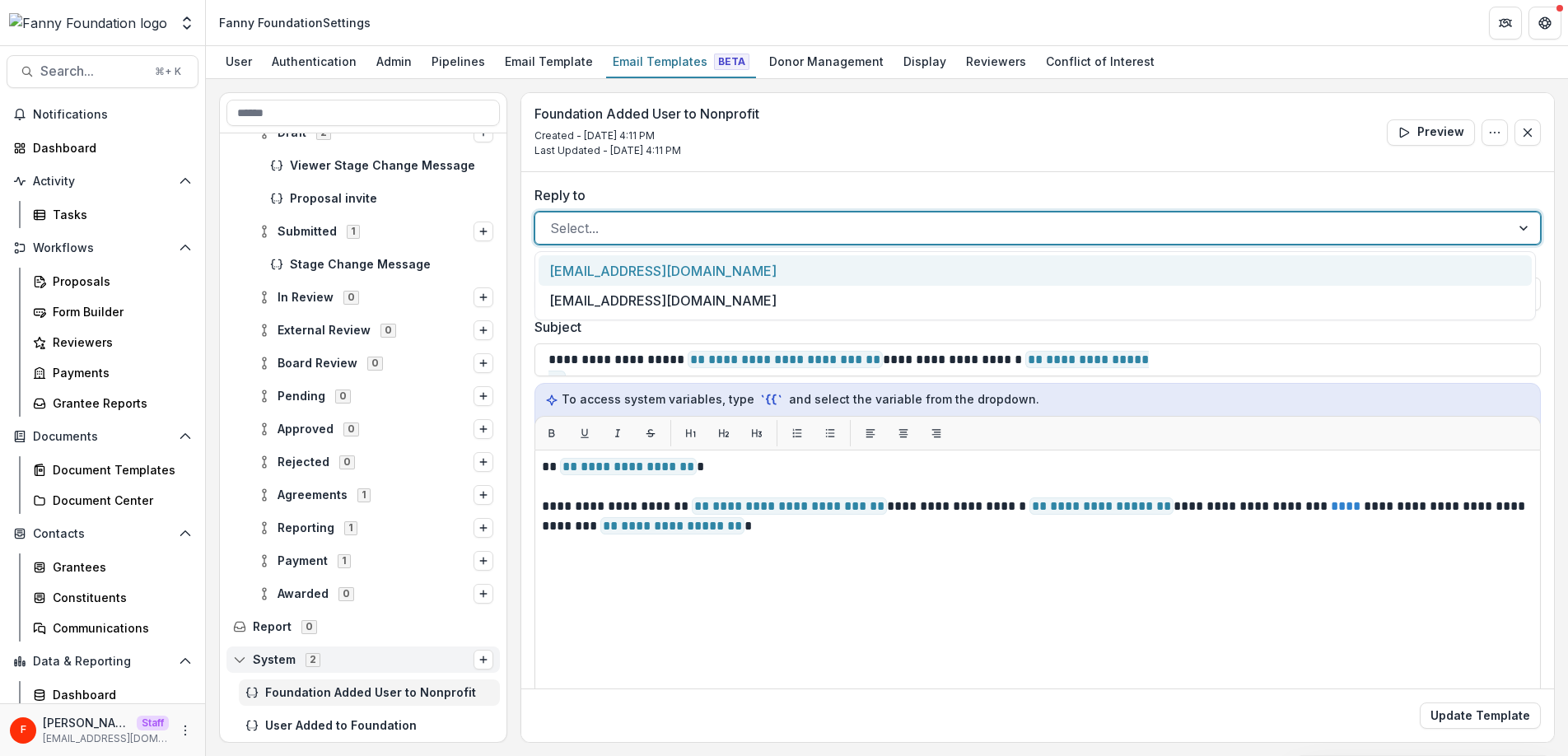
click at [661, 275] on div "[EMAIL_ADDRESS][DOMAIN_NAME]" at bounding box center [1036, 270] width 993 height 30
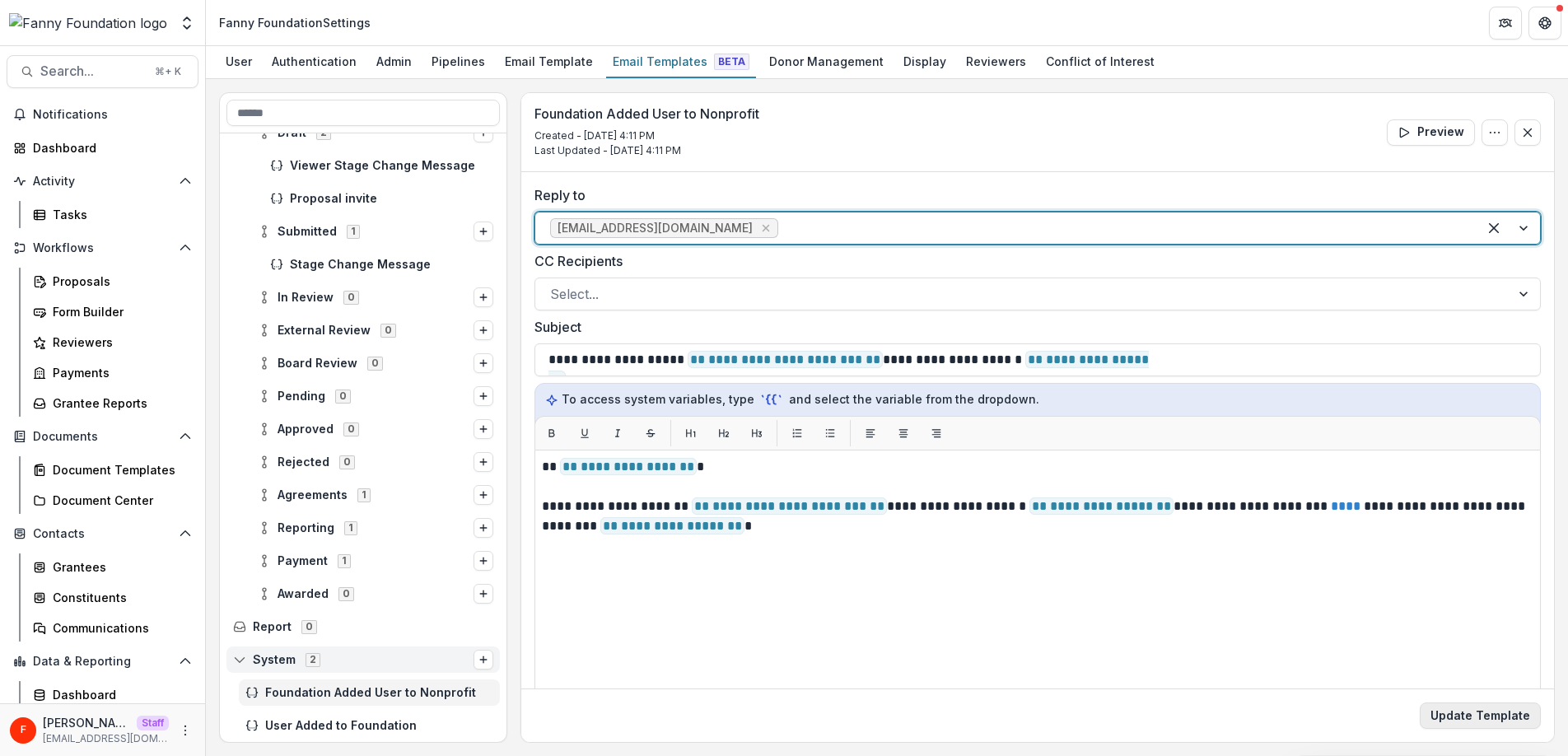
click at [1460, 727] on button "Update Template" at bounding box center [1480, 715] width 121 height 27
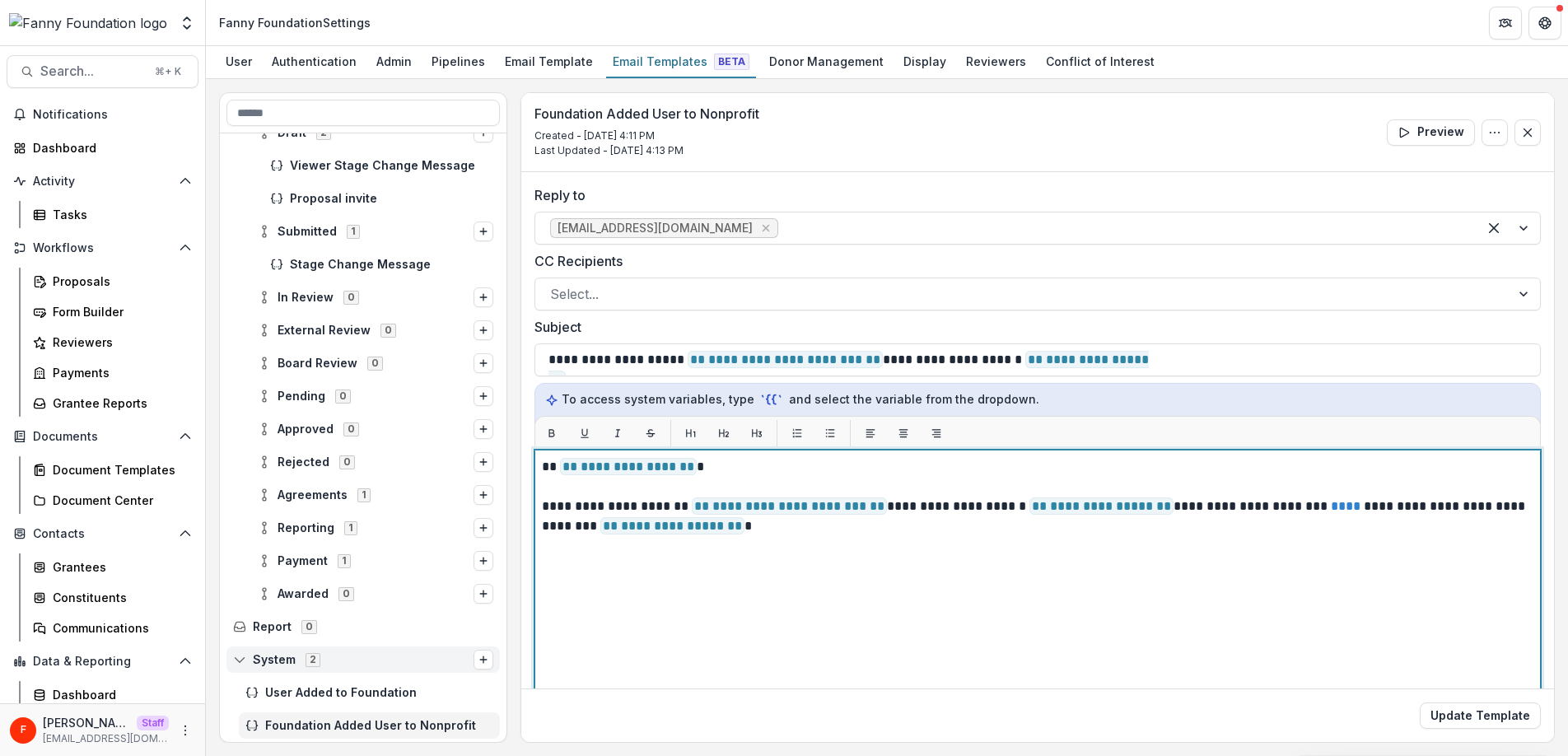
click at [888, 510] on p "**********" at bounding box center [1035, 516] width 986 height 39
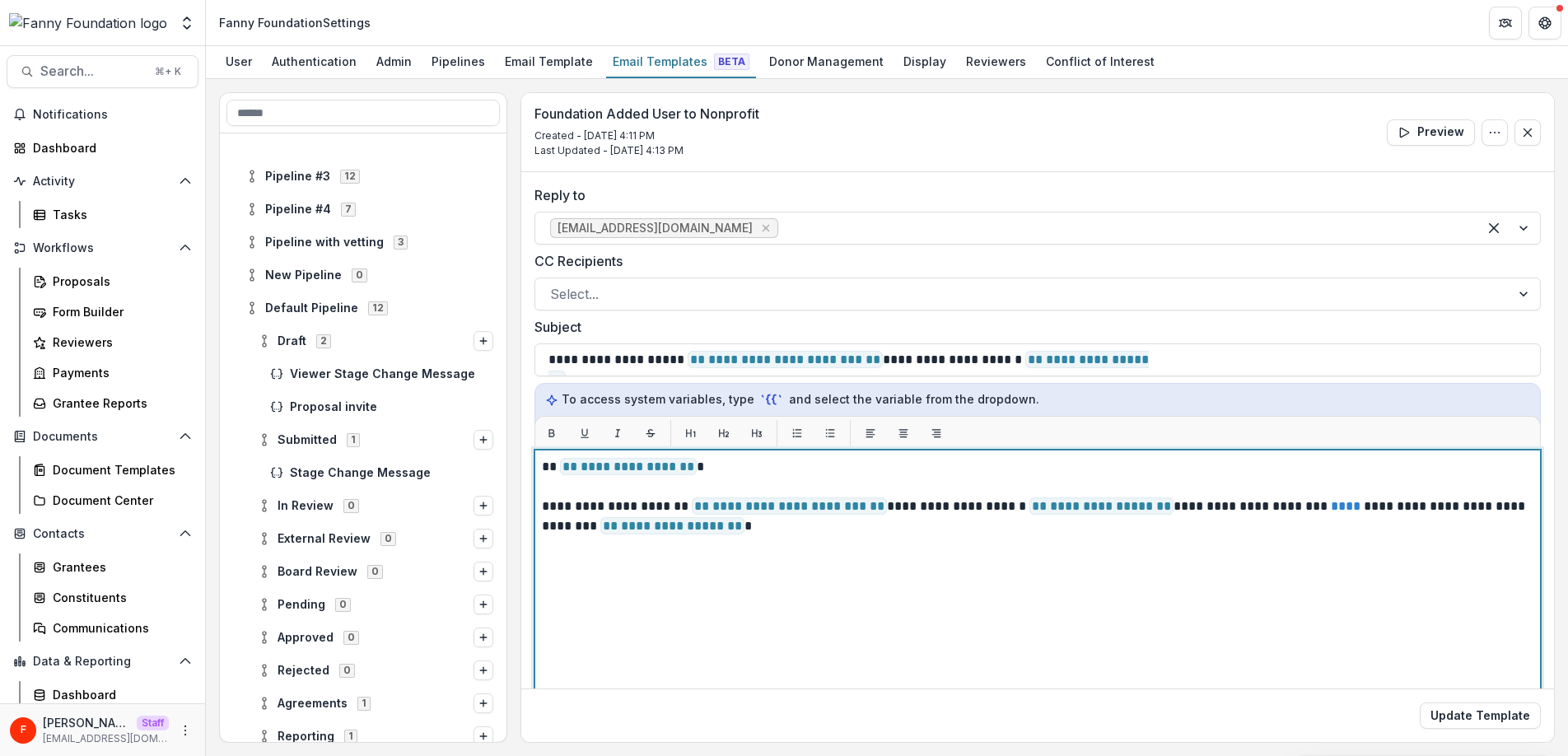
scroll to position [70, 0]
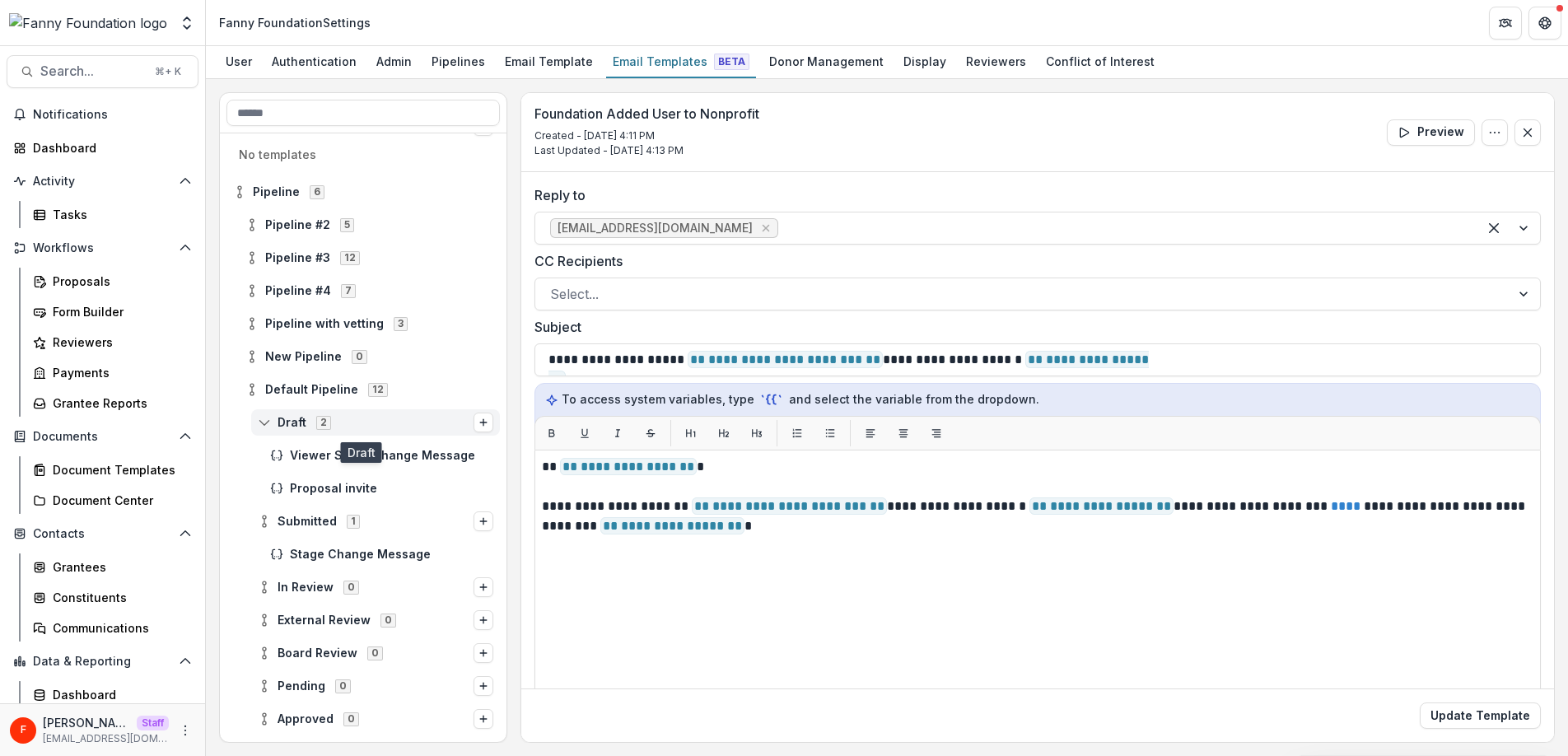
click at [289, 416] on span "Draft" at bounding box center [291, 422] width 28 height 14
click at [255, 420] on div "Draft 2" at bounding box center [375, 422] width 248 height 27
click at [378, 488] on span "Proposal invite" at bounding box center [391, 488] width 203 height 14
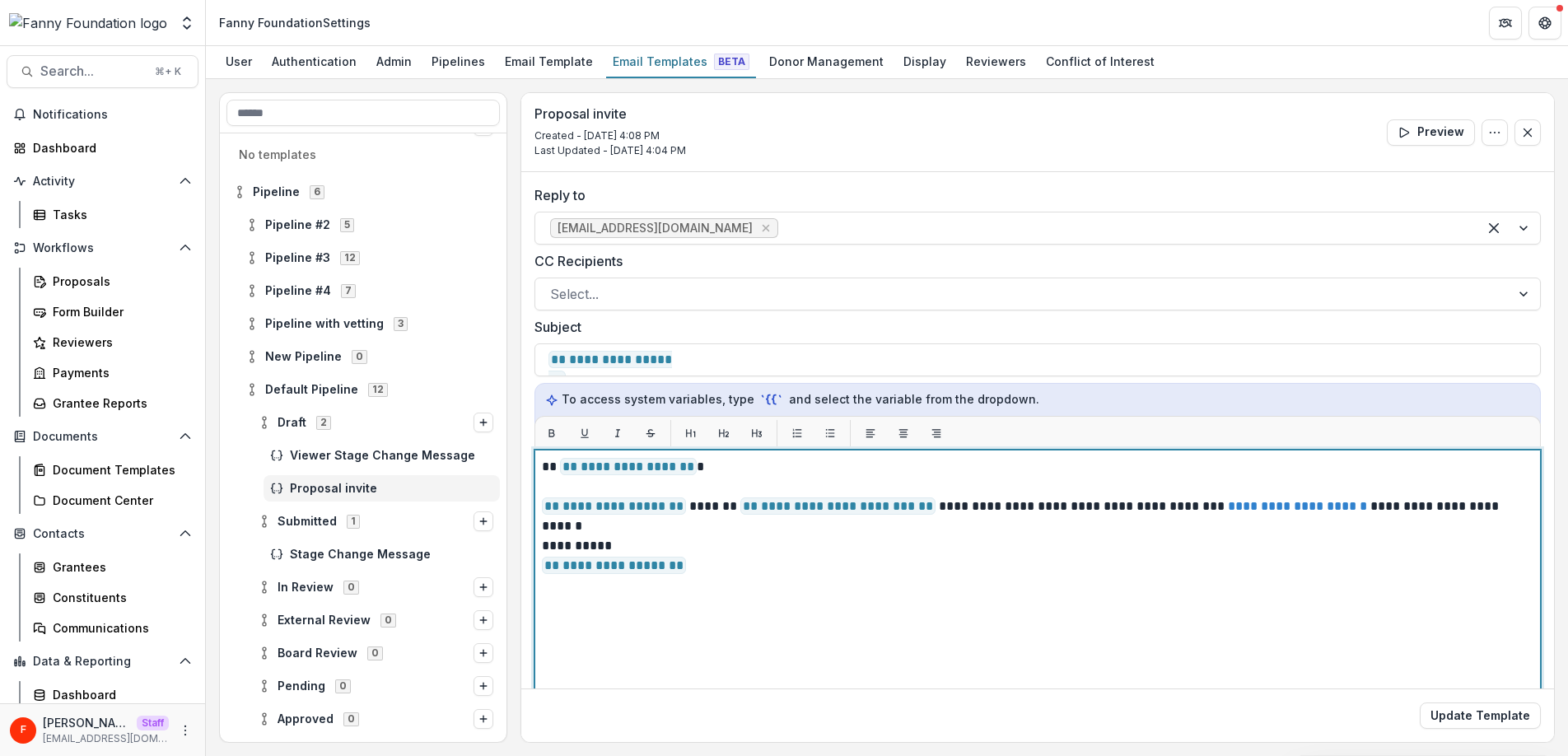
click at [928, 509] on p "**********" at bounding box center [1035, 507] width 986 height 20
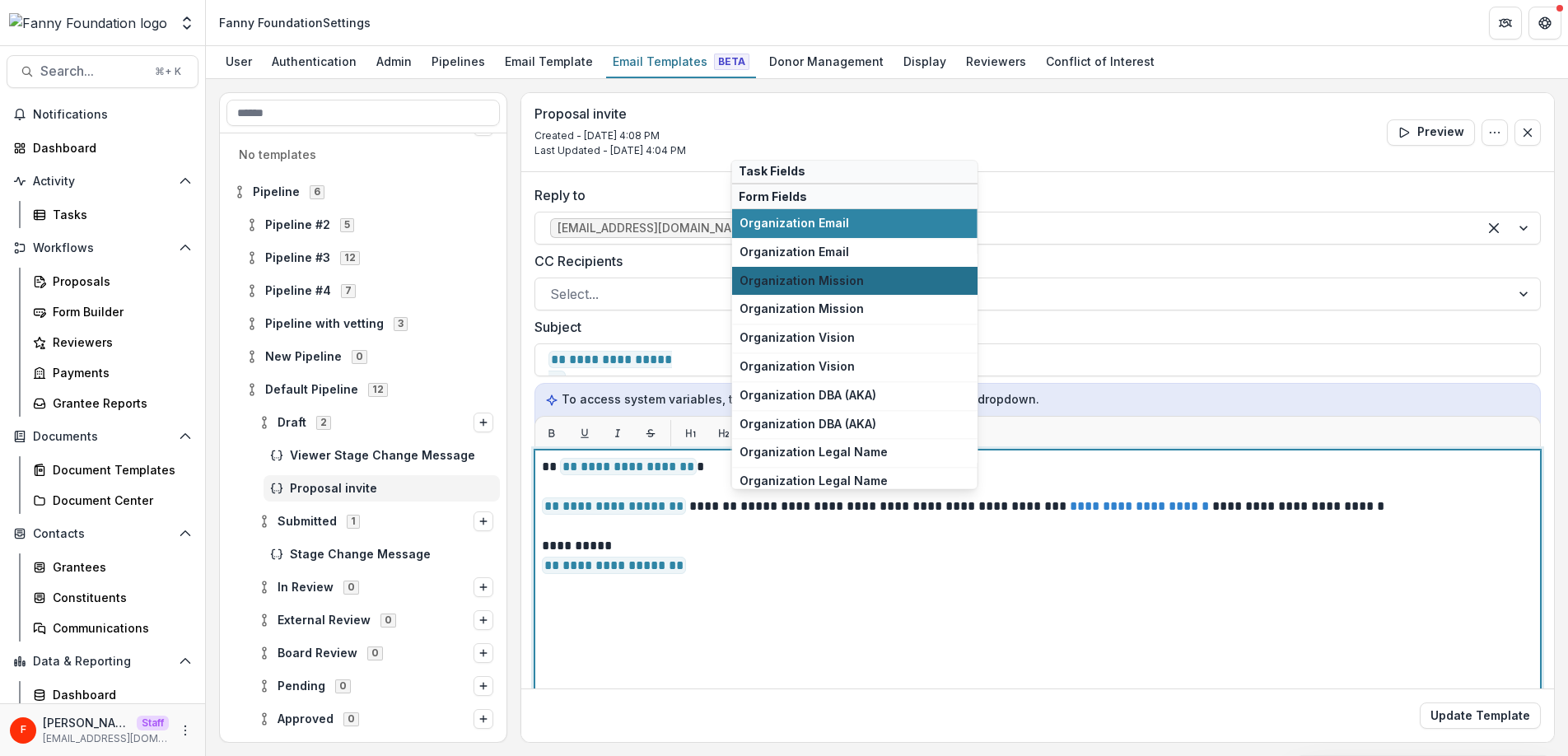
scroll to position [120, 0]
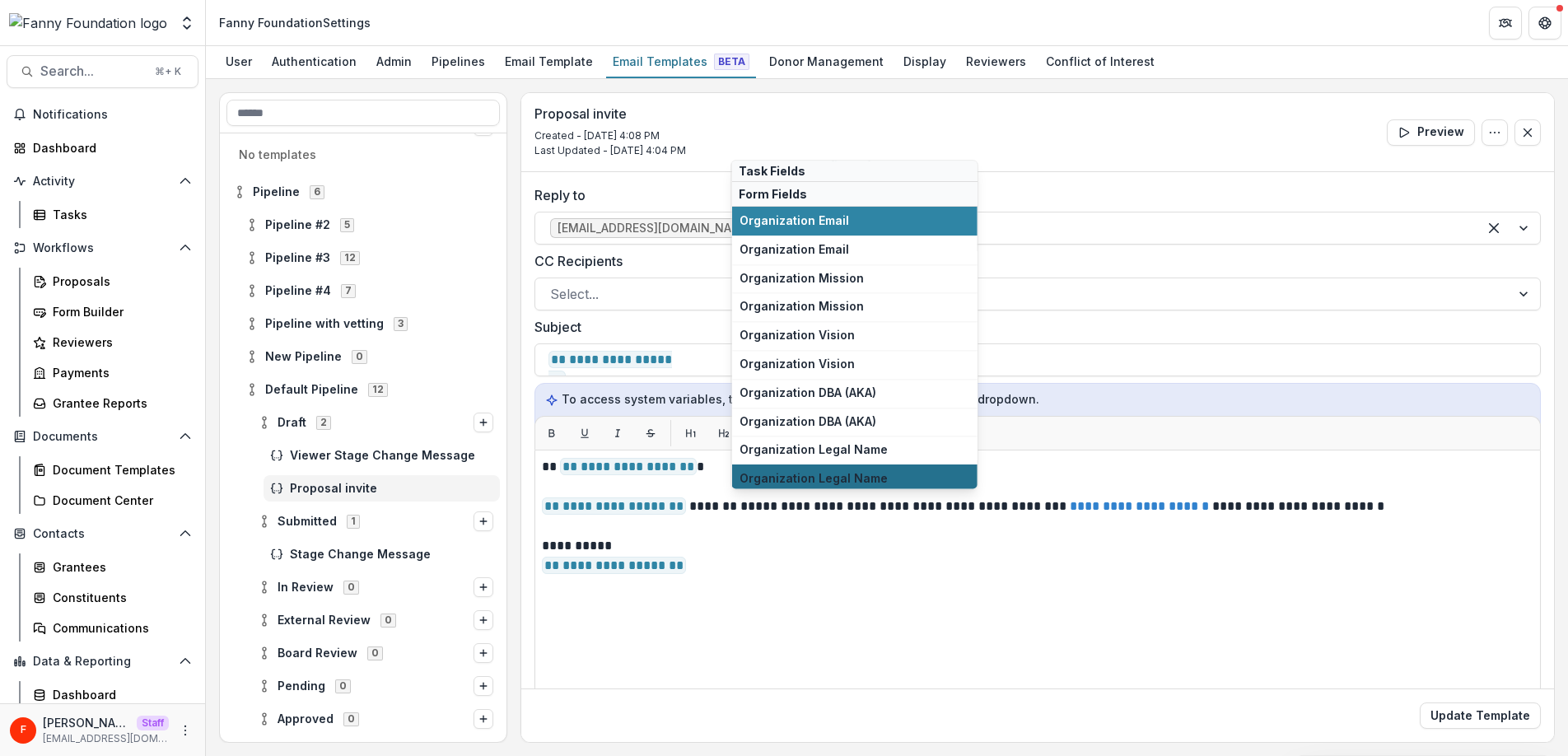
click at [880, 477] on span "Organization Legal Name" at bounding box center [855, 478] width 231 height 14
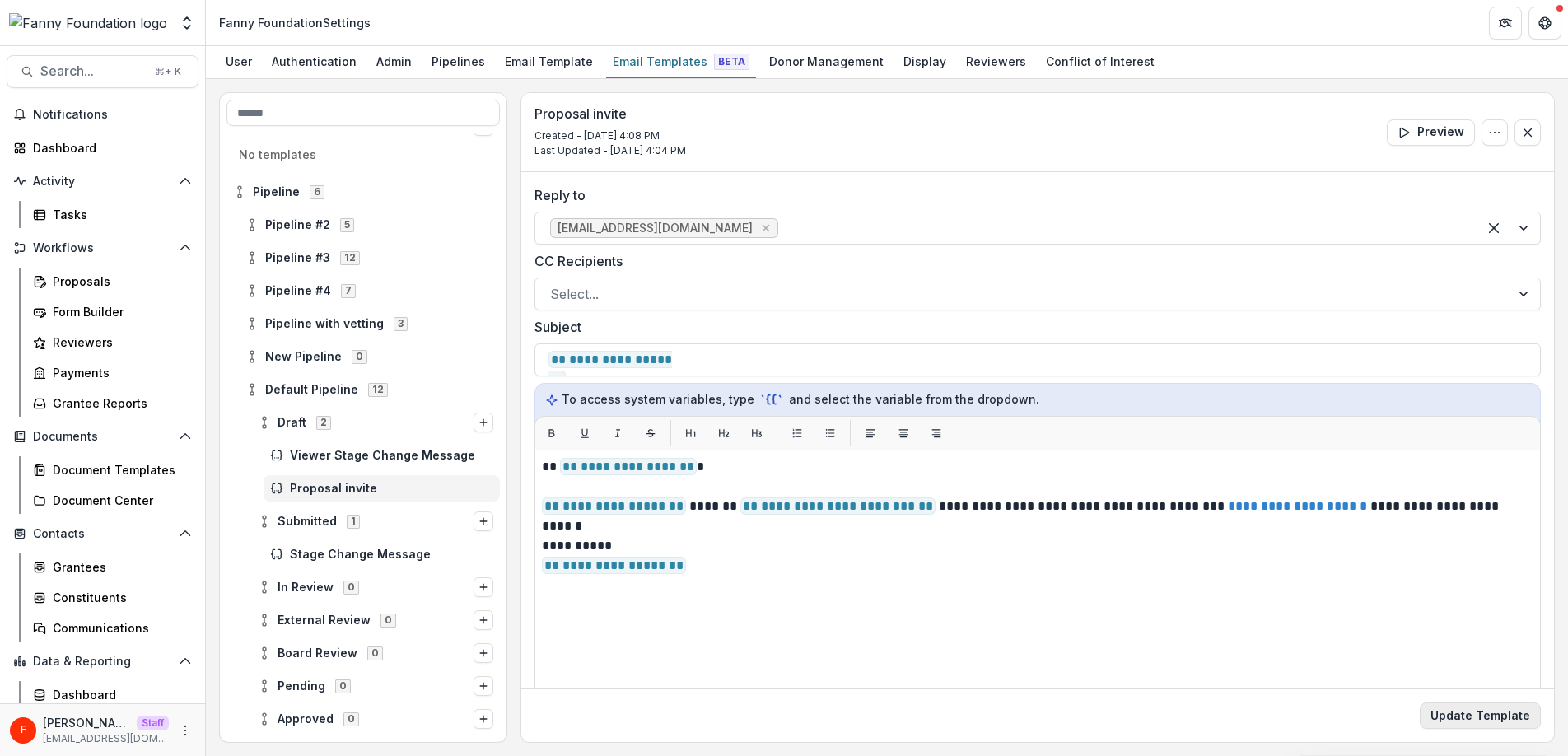
click at [1442, 712] on button "Update Template" at bounding box center [1480, 715] width 121 height 27
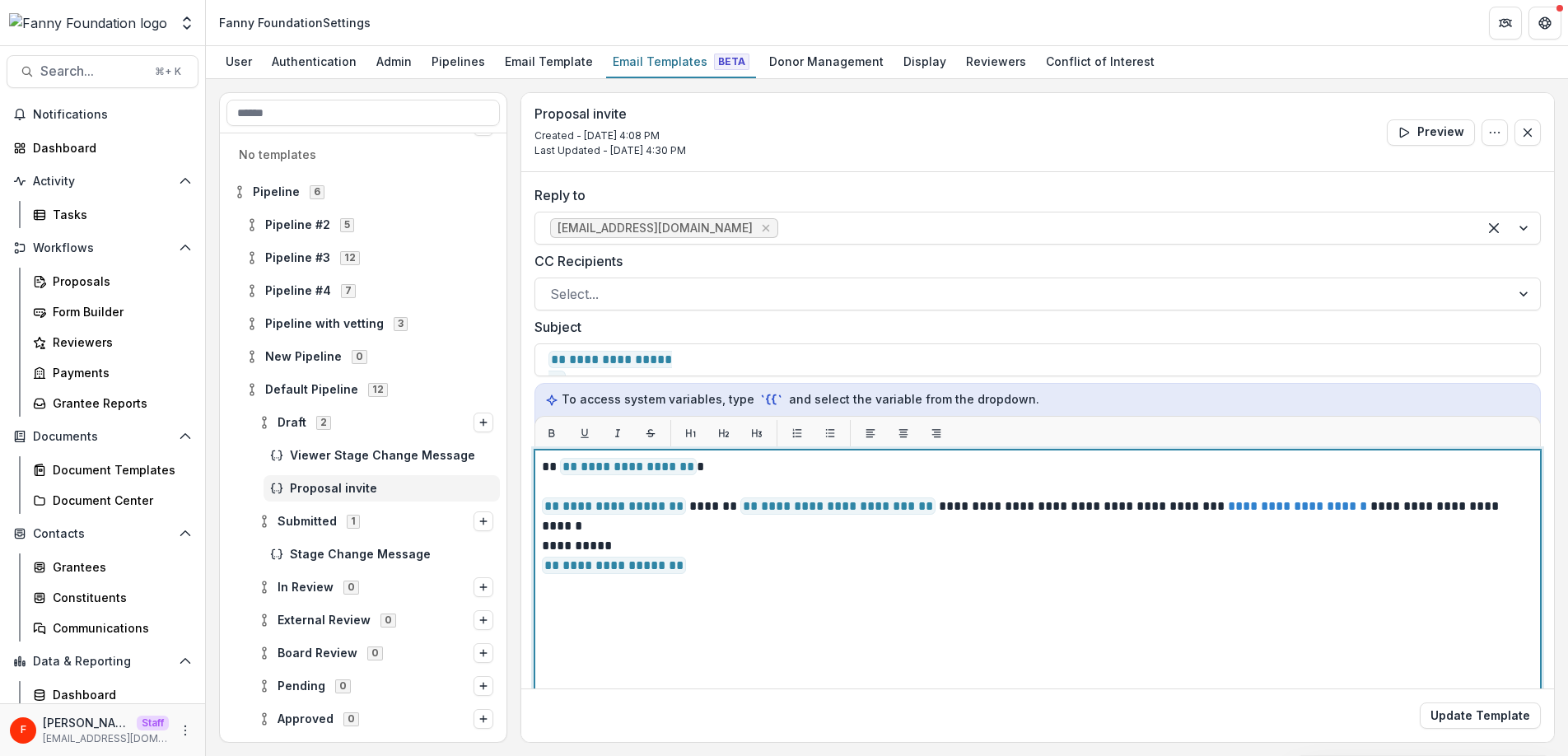
click at [771, 564] on p "**********" at bounding box center [1035, 565] width 986 height 20
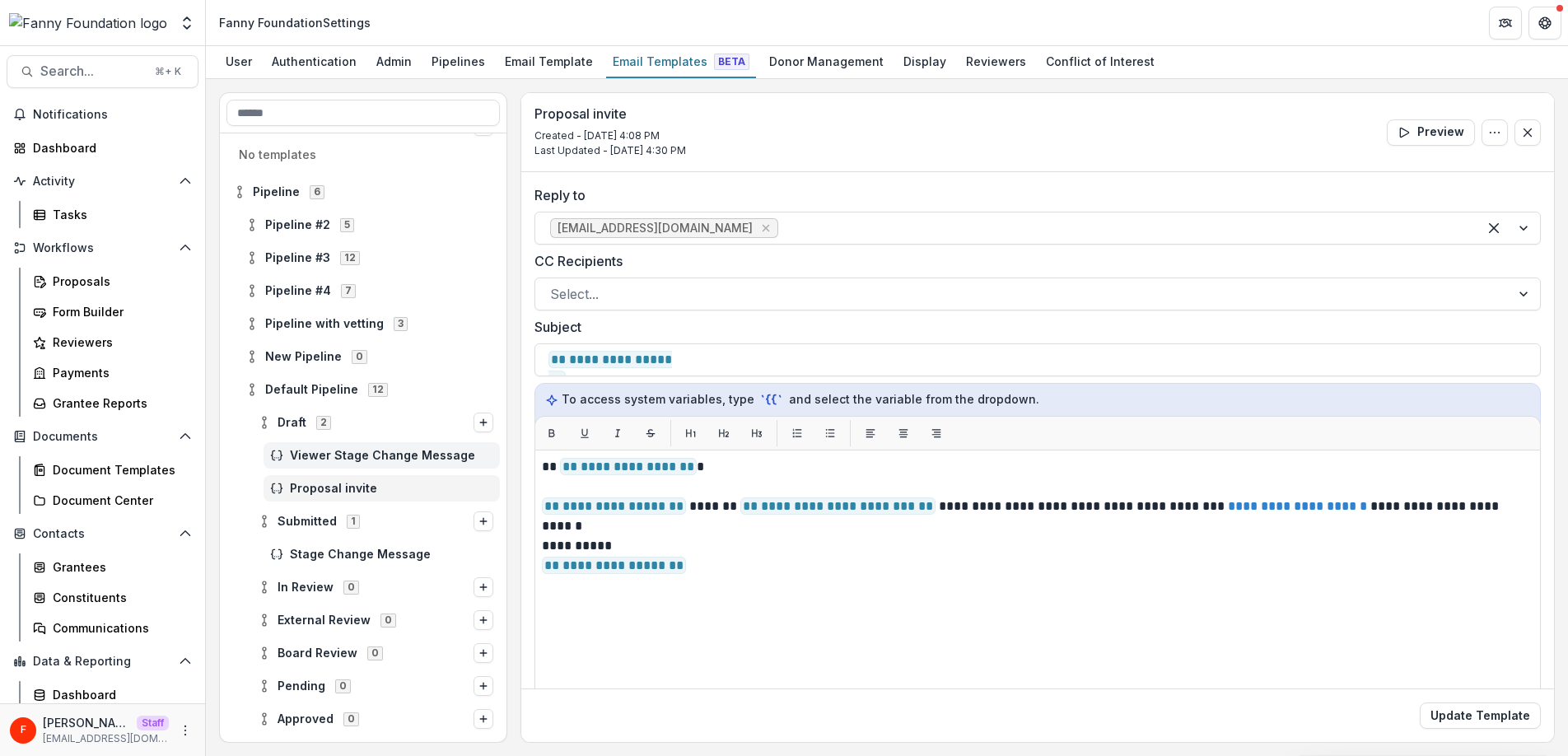
click at [341, 451] on span "Viewer Stage Change Message" at bounding box center [391, 455] width 203 height 14
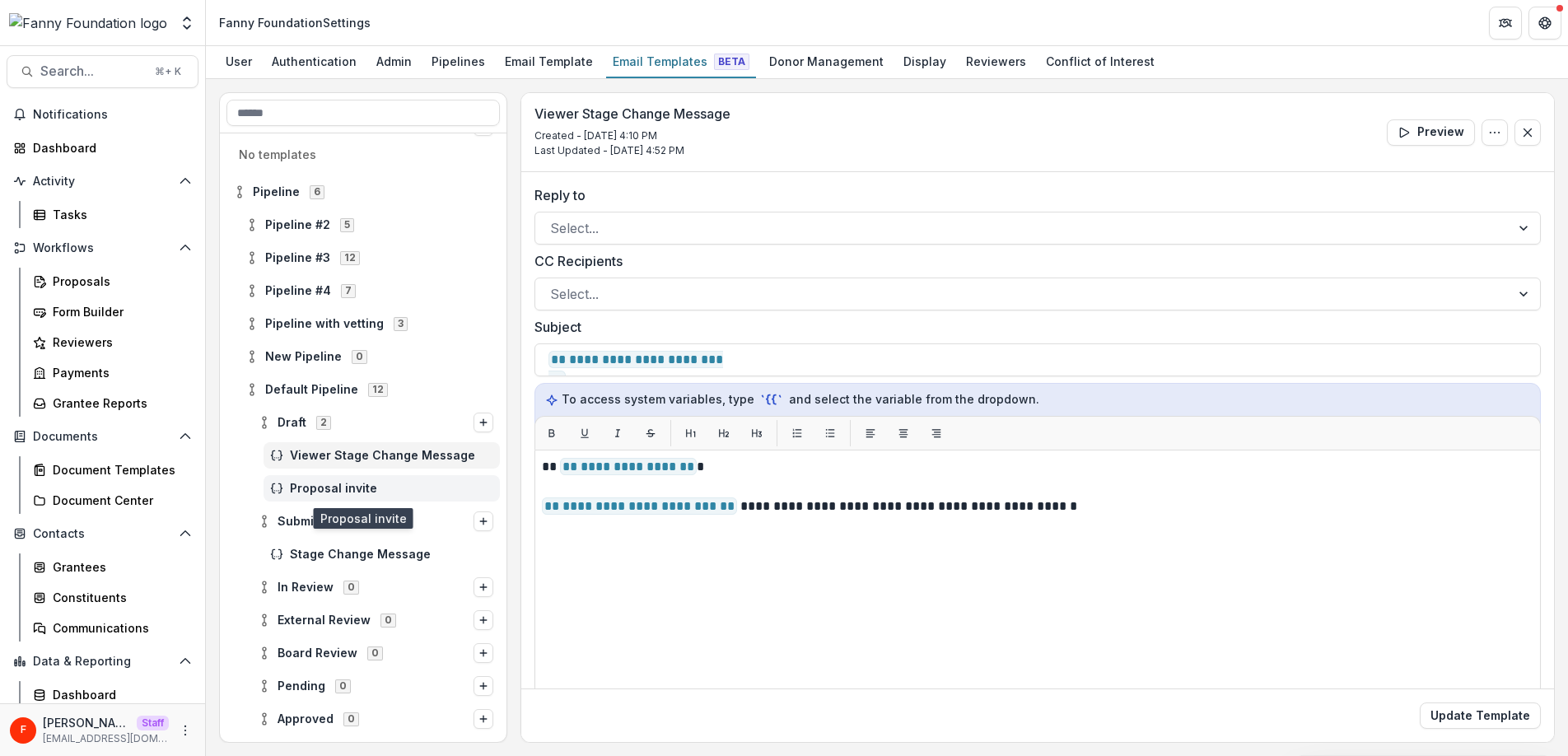
click at [345, 484] on span "Proposal invite" at bounding box center [391, 488] width 203 height 14
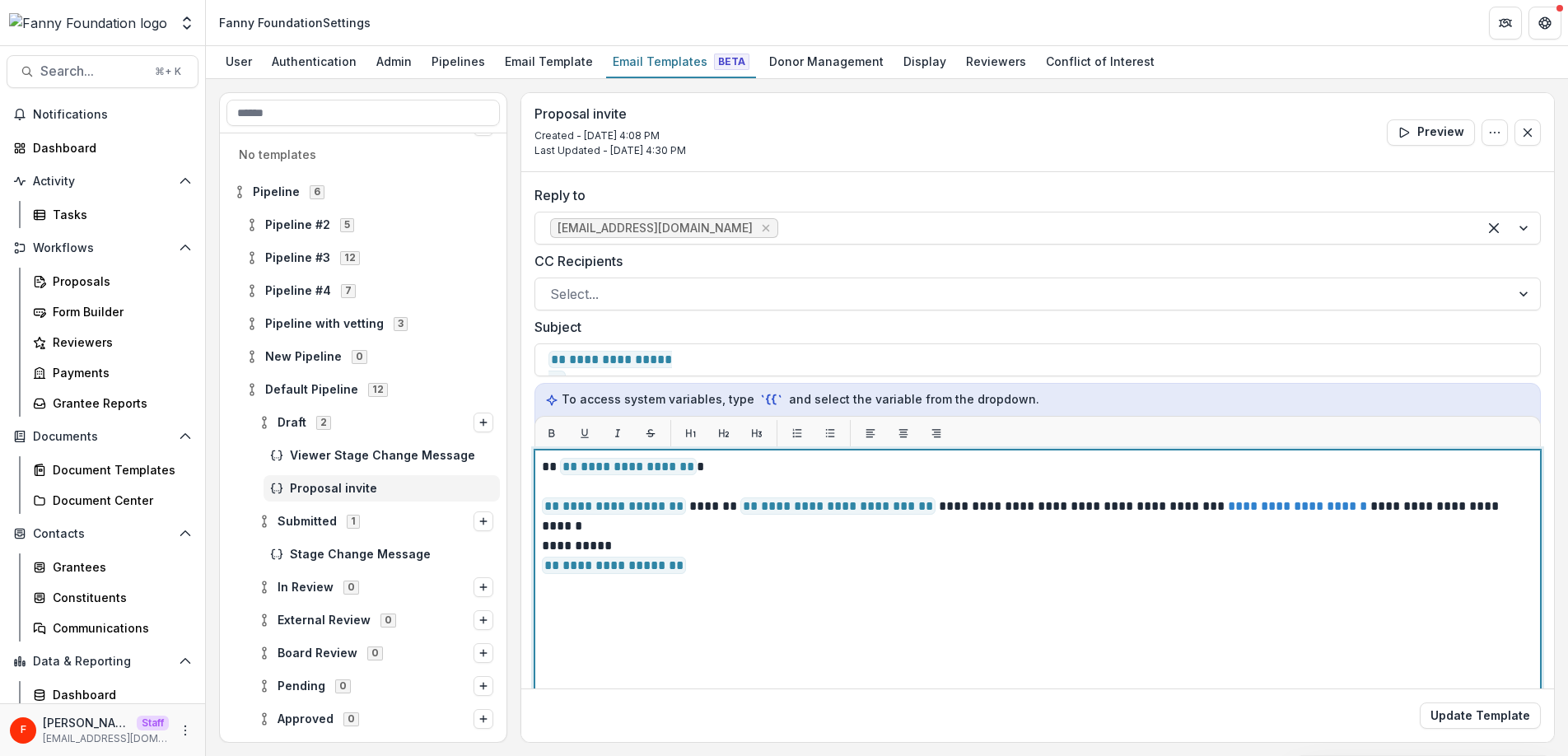
click at [817, 572] on p "**********" at bounding box center [1035, 565] width 986 height 20
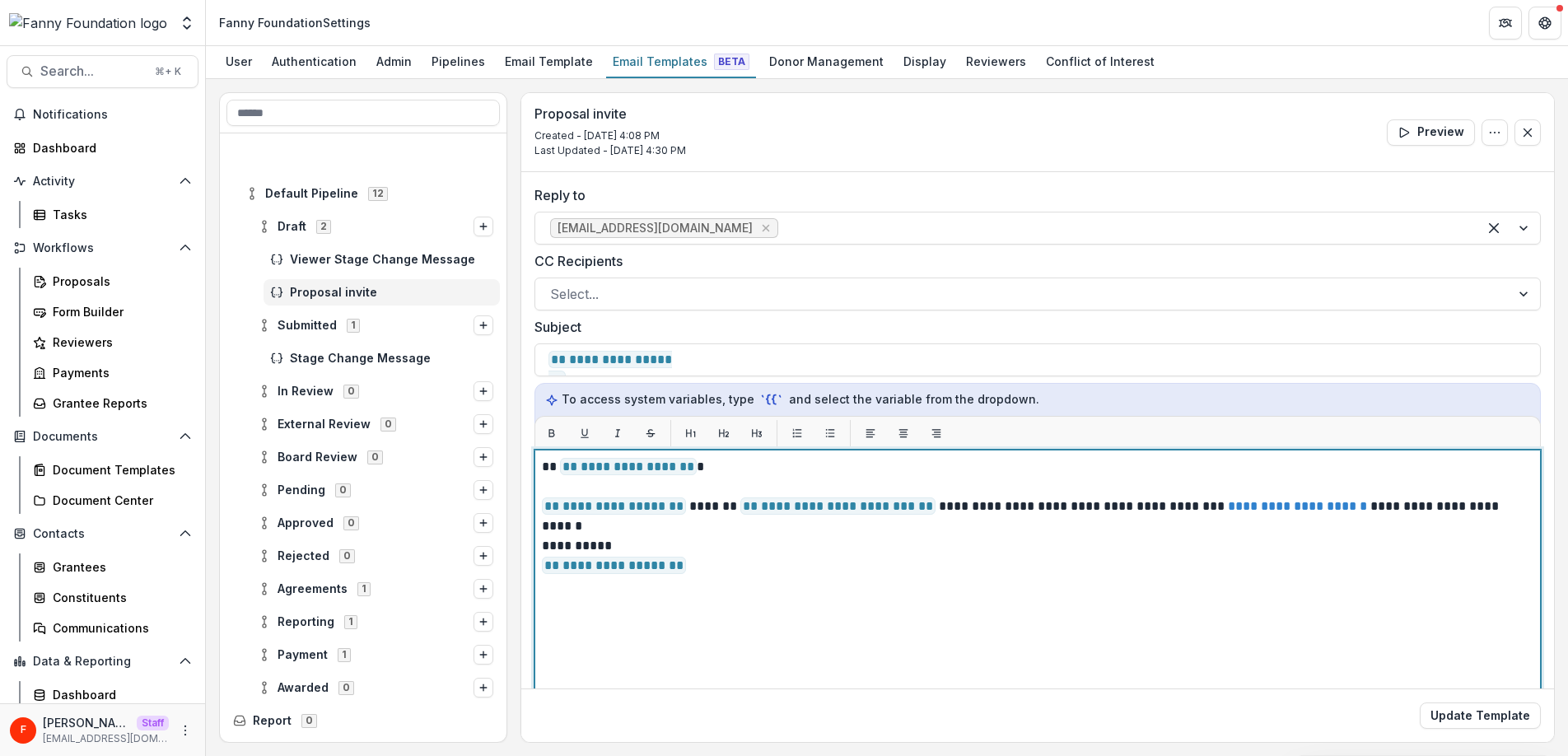
scroll to position [360, 0]
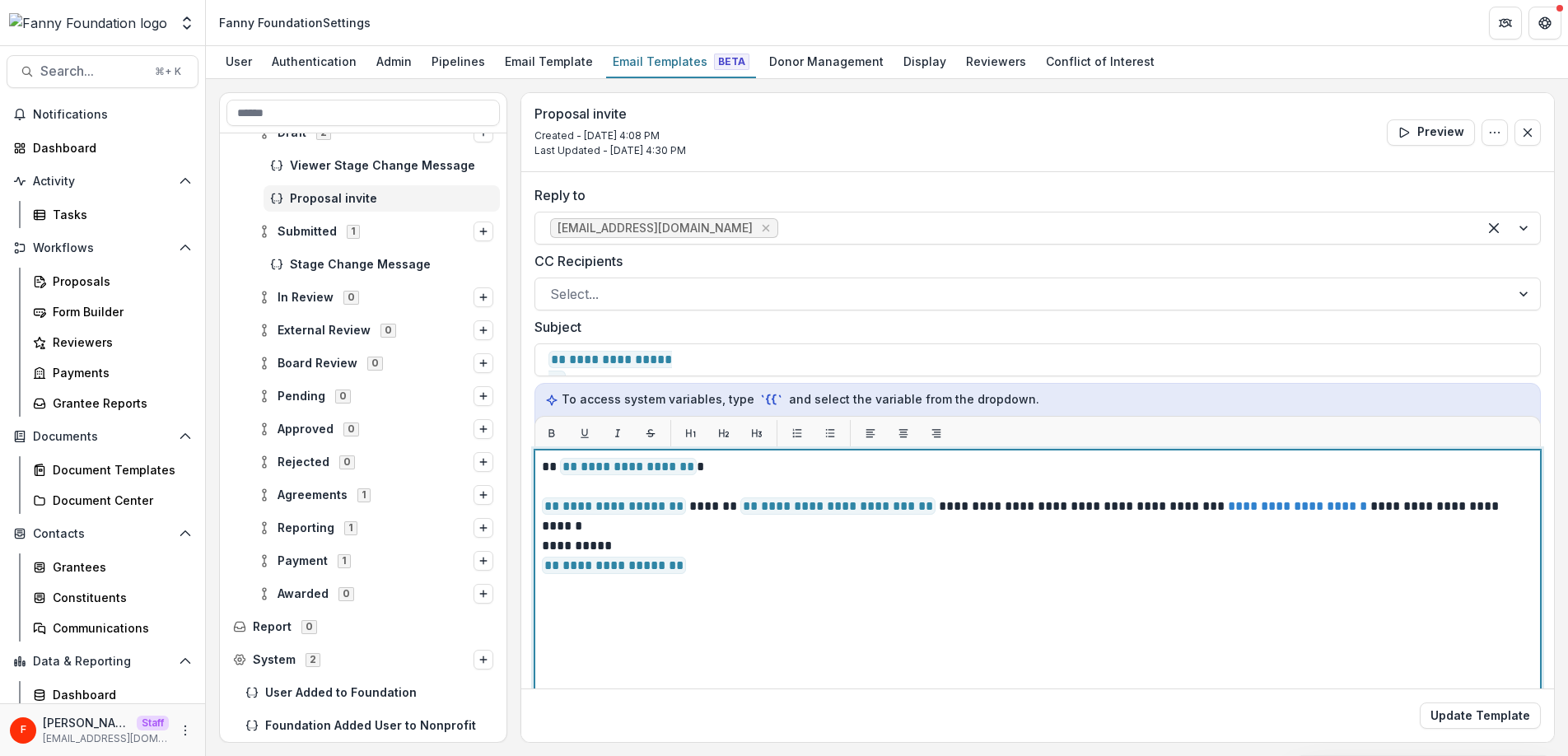
click at [920, 507] on span "**********" at bounding box center [838, 506] width 195 height 17
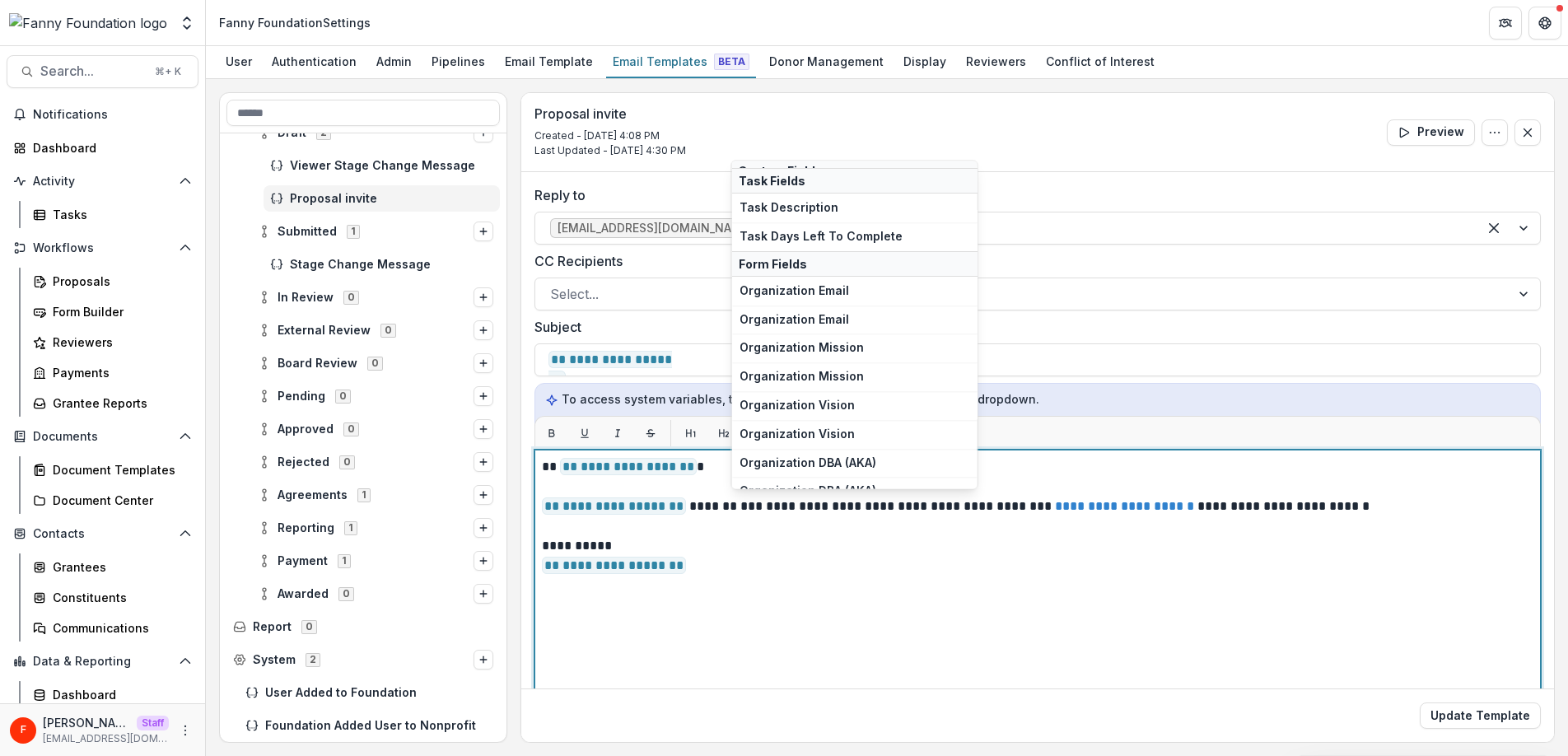
scroll to position [49, 0]
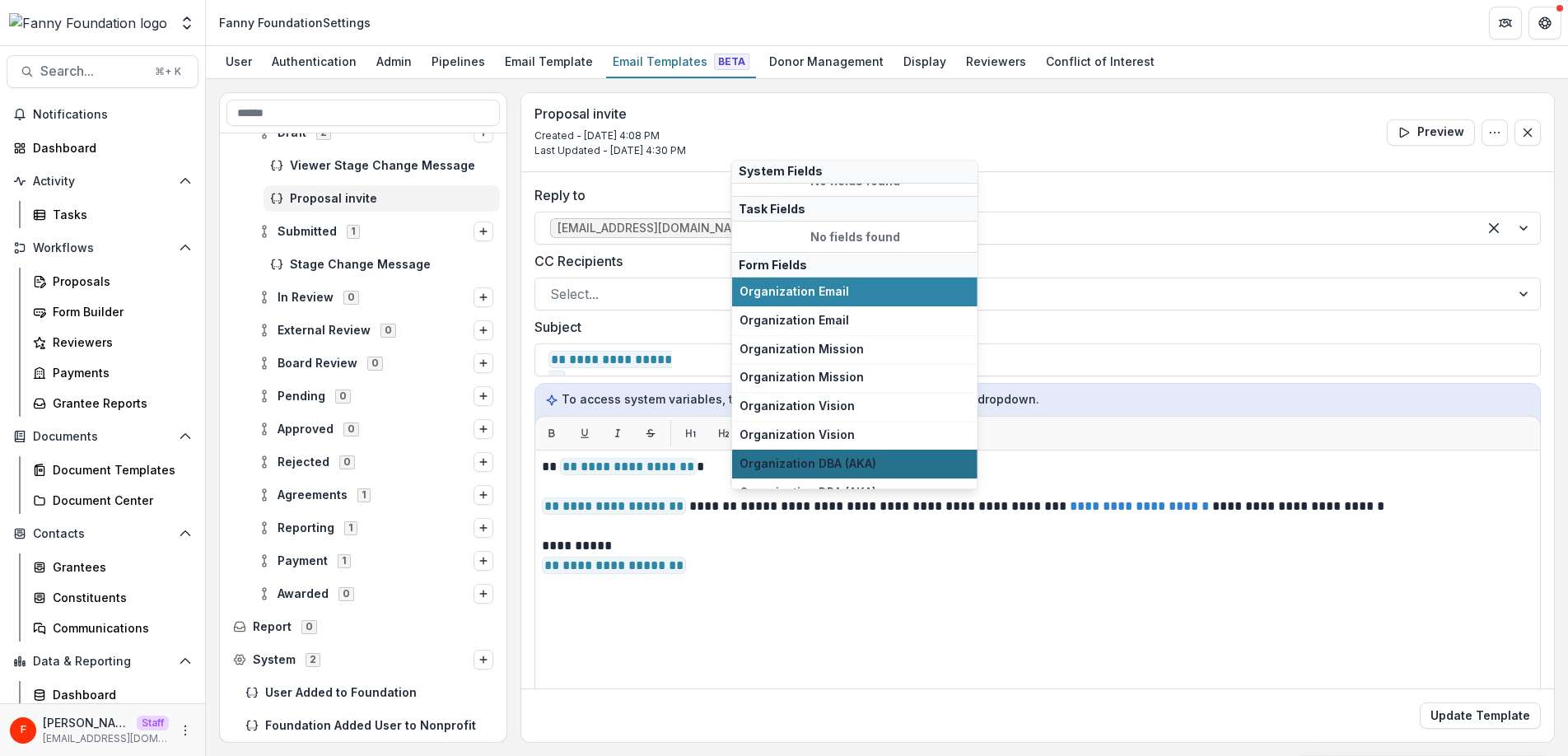
click at [839, 458] on span "Organization DBA (AKA)" at bounding box center [855, 463] width 231 height 14
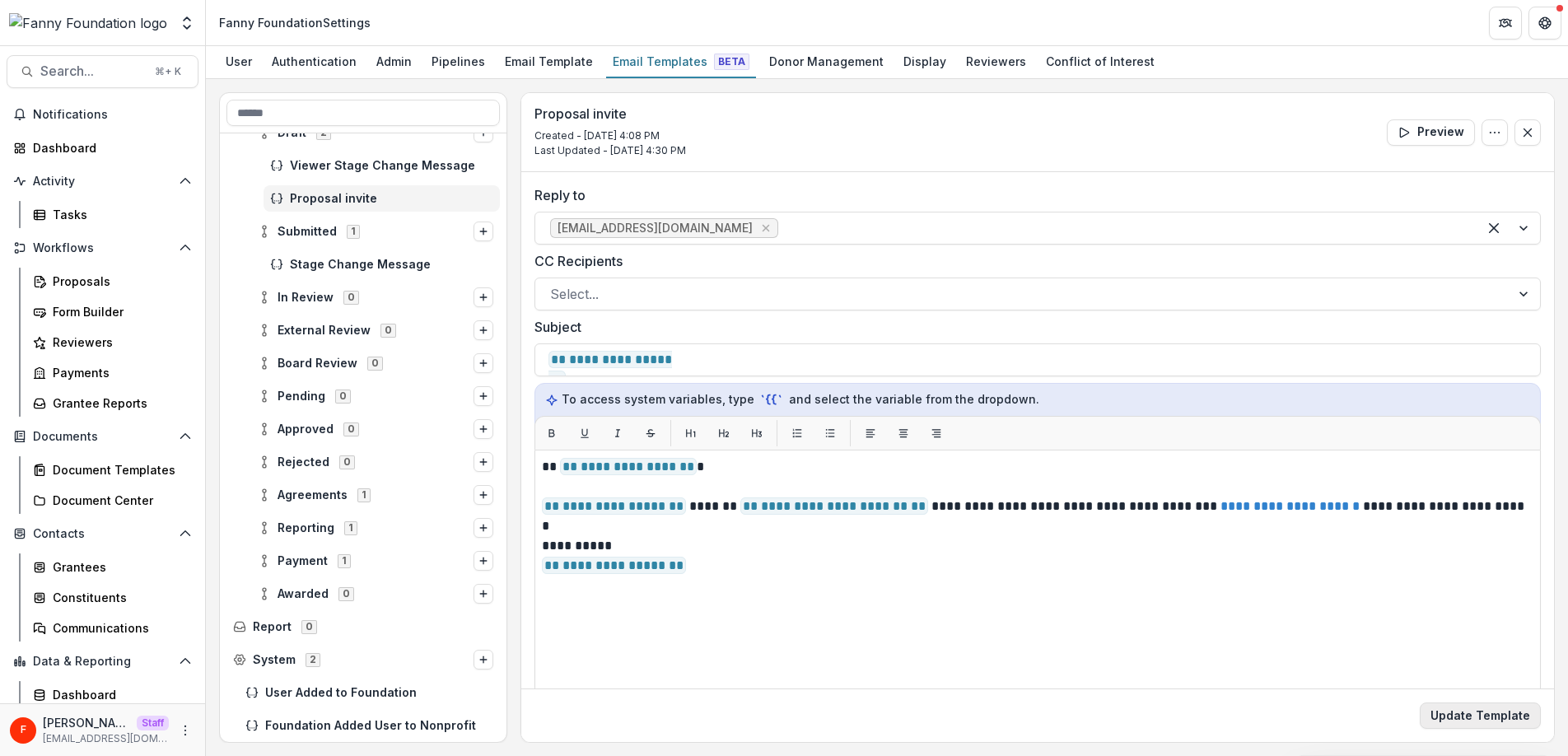
click at [1464, 718] on button "Update Template" at bounding box center [1480, 715] width 121 height 27
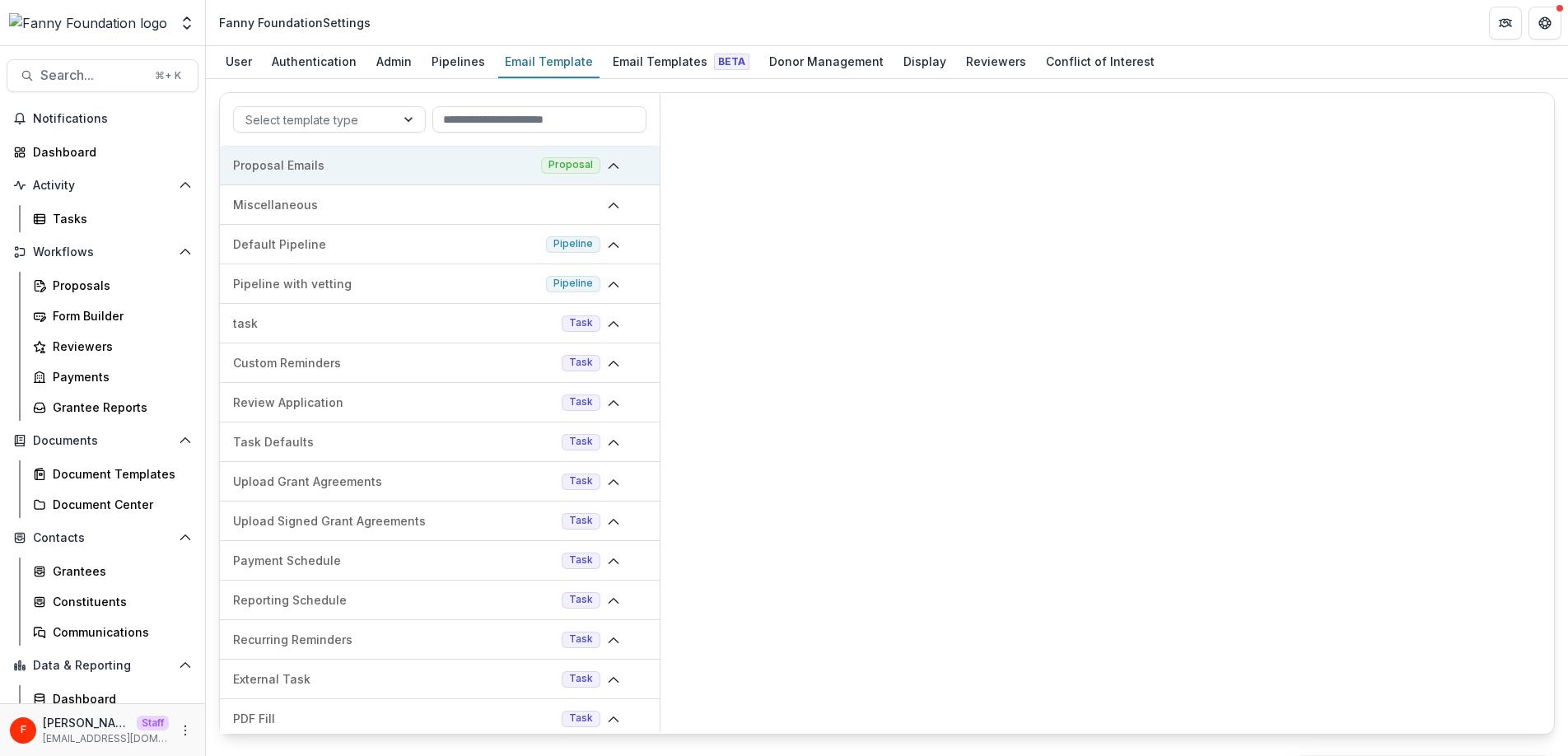
click at [353, 171] on p "Proposal Emails" at bounding box center [383, 165] width 302 height 17
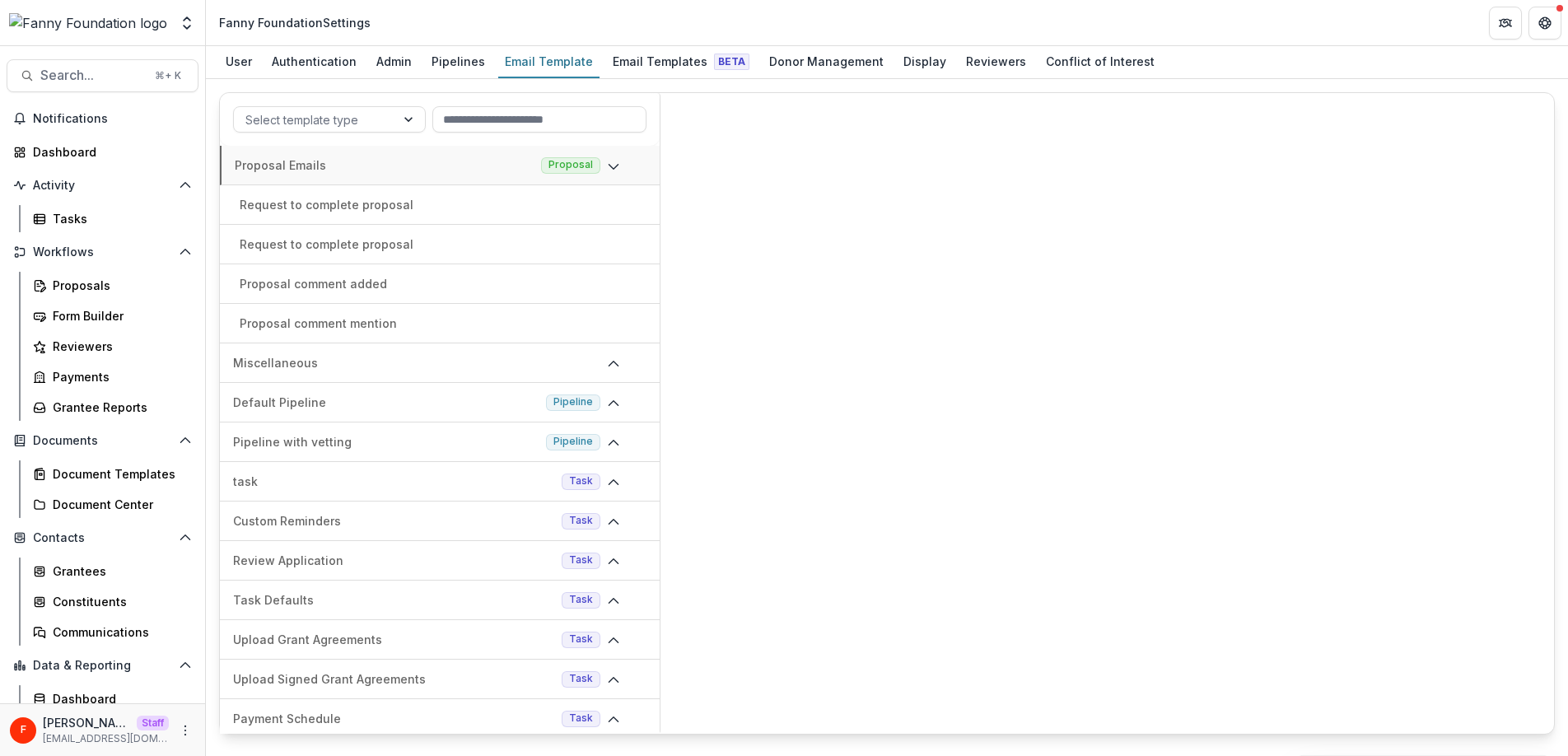
click at [388, 208] on p "Request to complete proposal" at bounding box center [326, 204] width 174 height 17
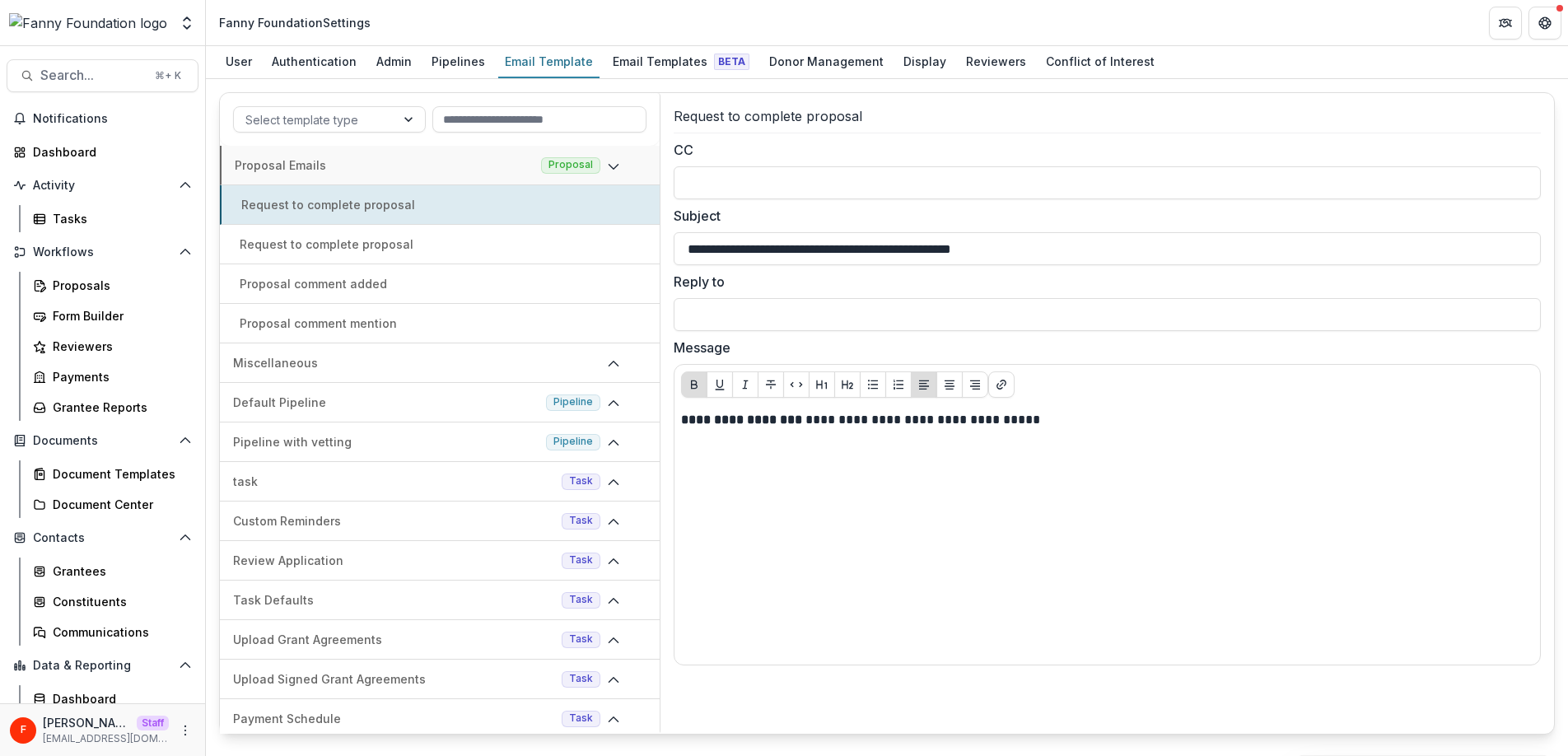
drag, startPoint x: 1050, startPoint y: 255, endPoint x: 645, endPoint y: 252, distance: 405.0
click at [645, 252] on div "Select template type Proposal Emails Proposal Request to complete proposal Requ…" at bounding box center [886, 413] width 1335 height 642
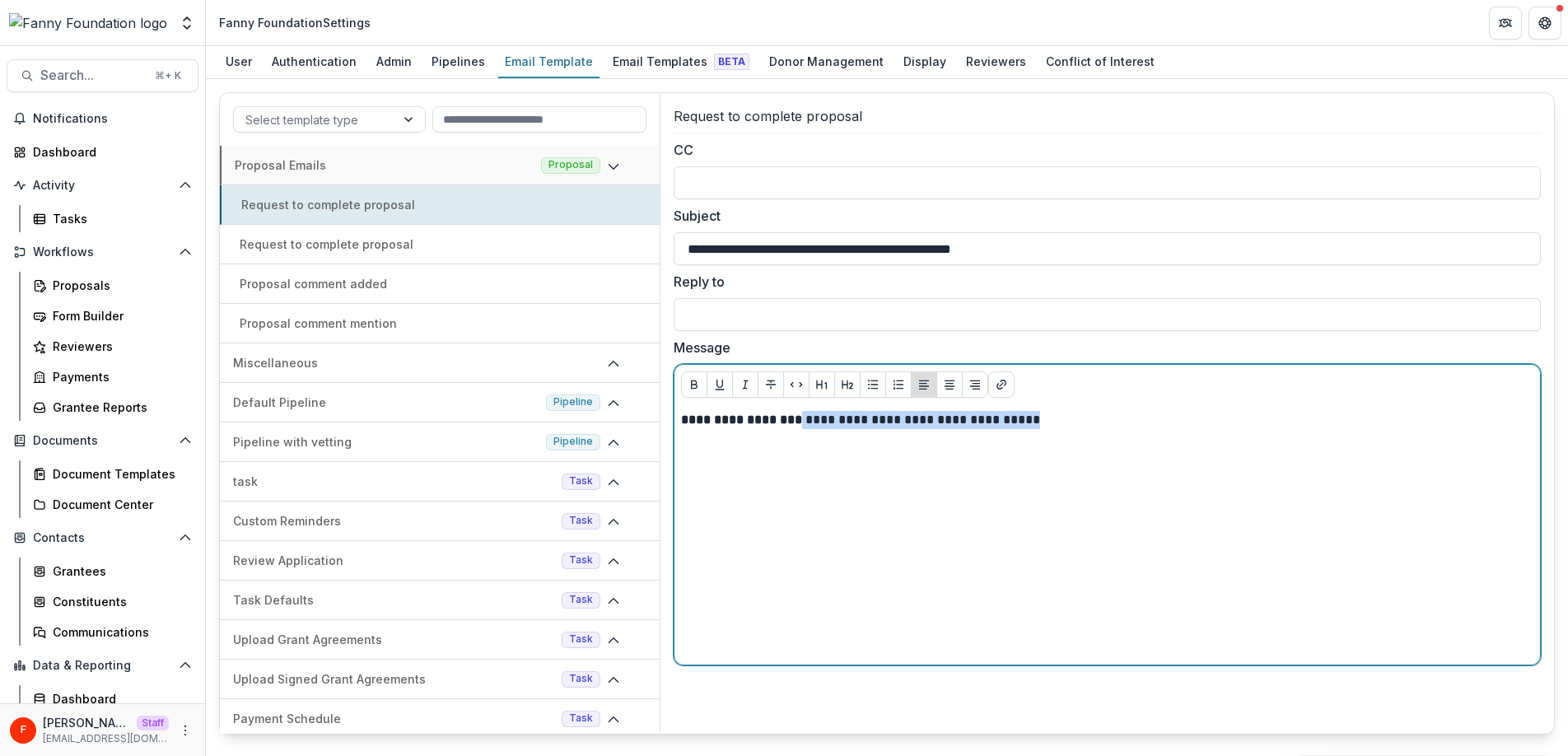
drag, startPoint x: 1053, startPoint y: 422, endPoint x: 814, endPoint y: 425, distance: 239.0
click at [814, 425] on p "**********" at bounding box center [1107, 420] width 852 height 18
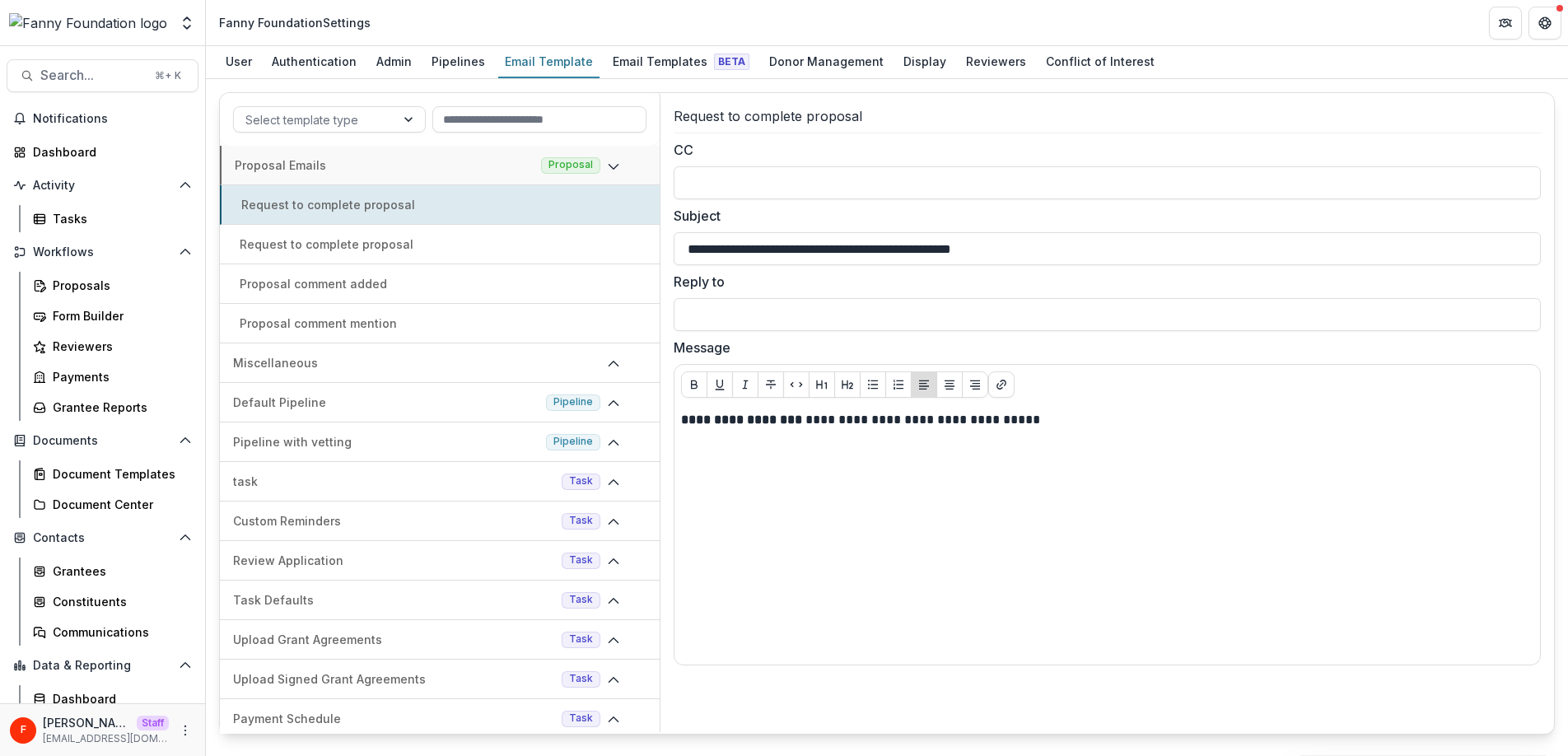
click at [401, 243] on p "Request to complete proposal" at bounding box center [326, 244] width 174 height 17
type input "**********"
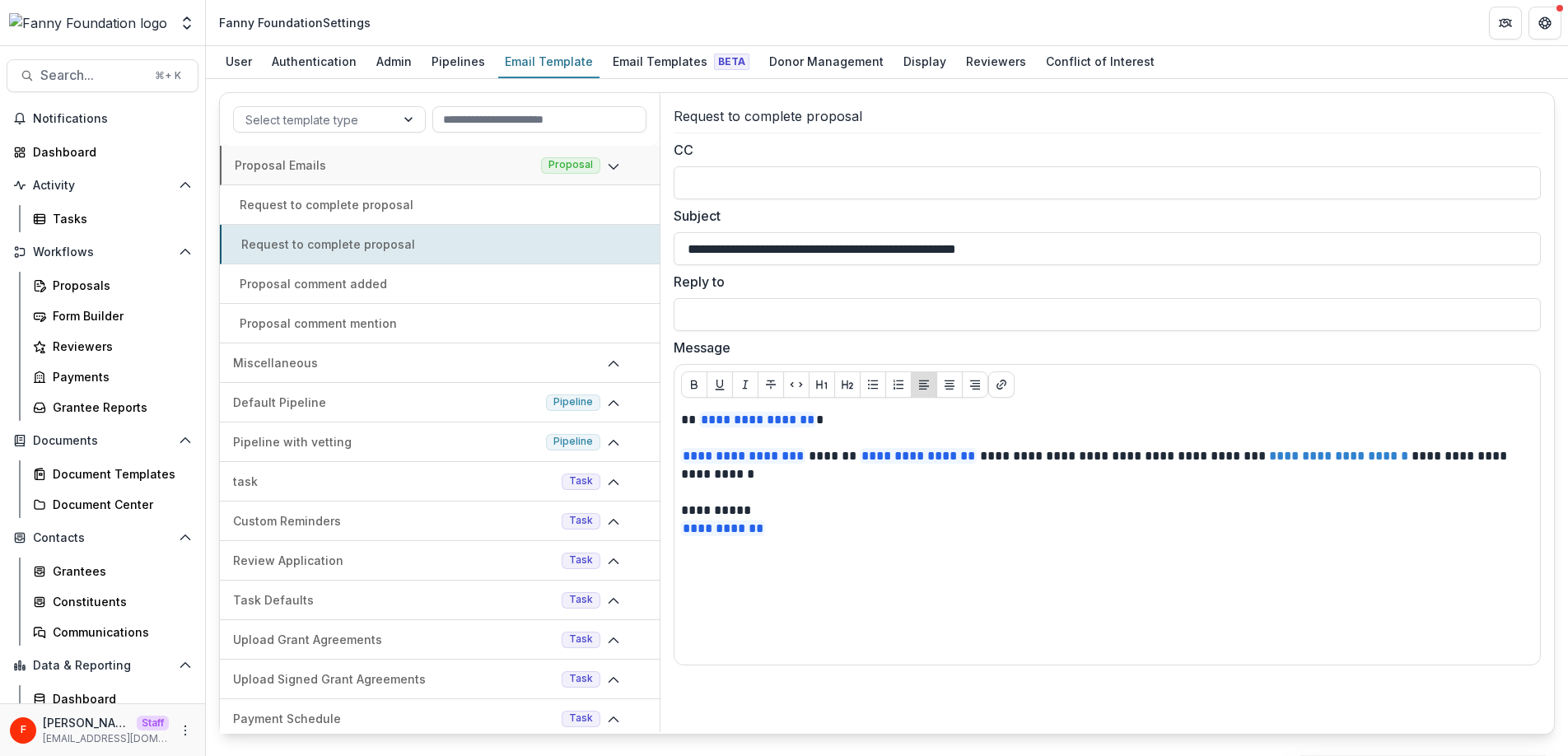
scroll to position [1, 0]
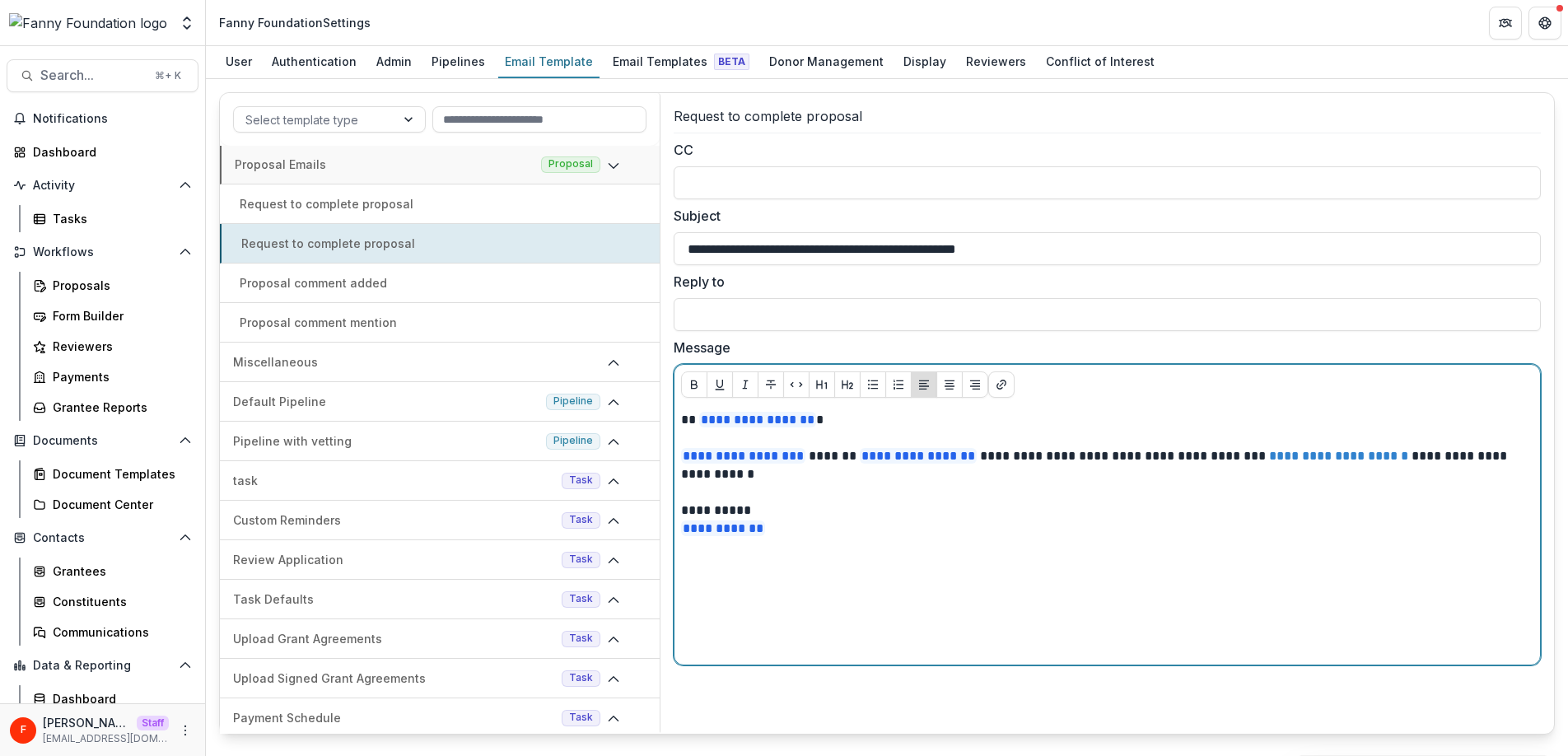
drag, startPoint x: 787, startPoint y: 531, endPoint x: 697, endPoint y: 436, distance: 130.9
click at [697, 436] on div "**********" at bounding box center [1107, 534] width 852 height 247
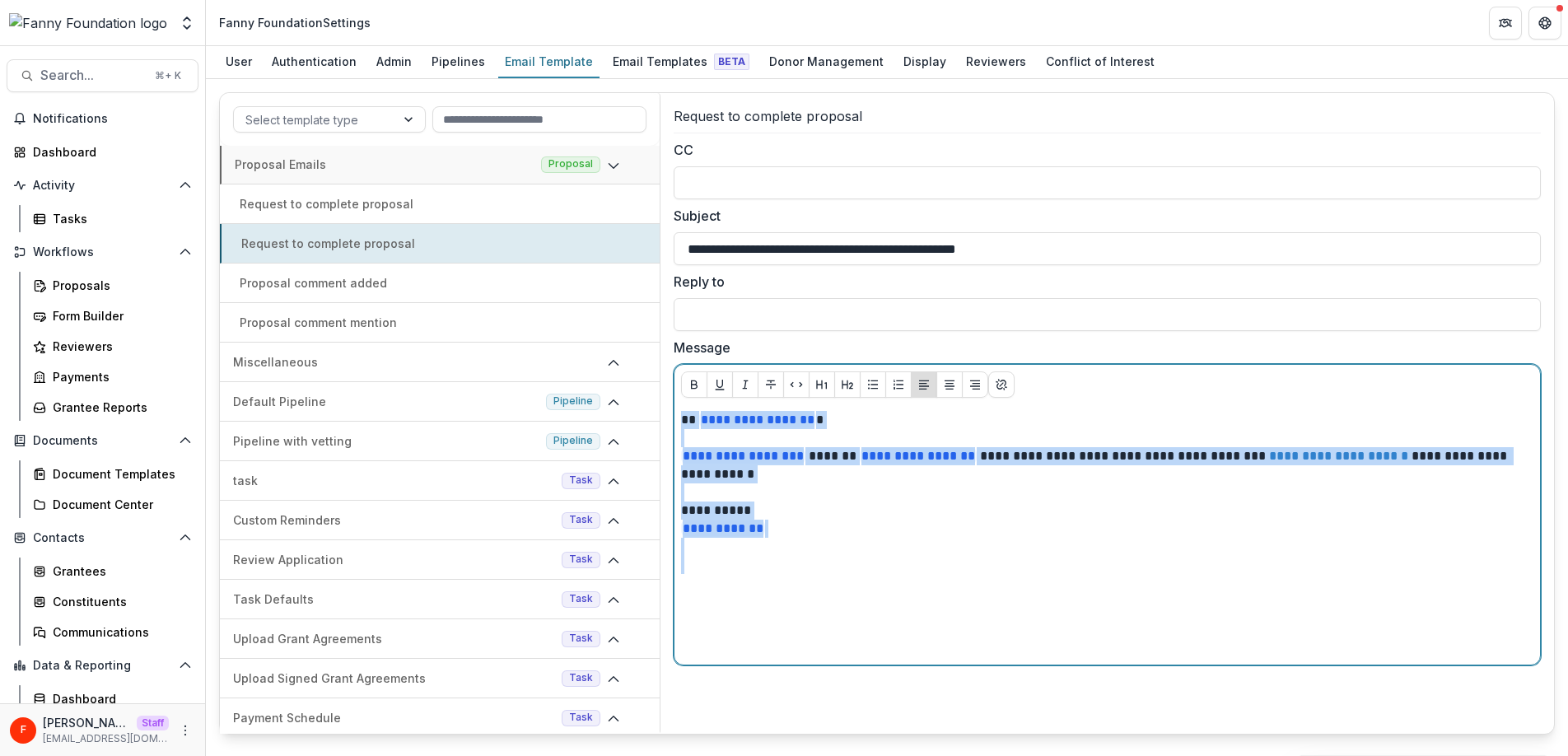
drag, startPoint x: 682, startPoint y: 418, endPoint x: 814, endPoint y: 560, distance: 193.9
click at [814, 560] on div "**********" at bounding box center [1107, 534] width 852 height 247
copy div "**********"
click at [945, 518] on p "**********" at bounding box center [1107, 510] width 852 height 18
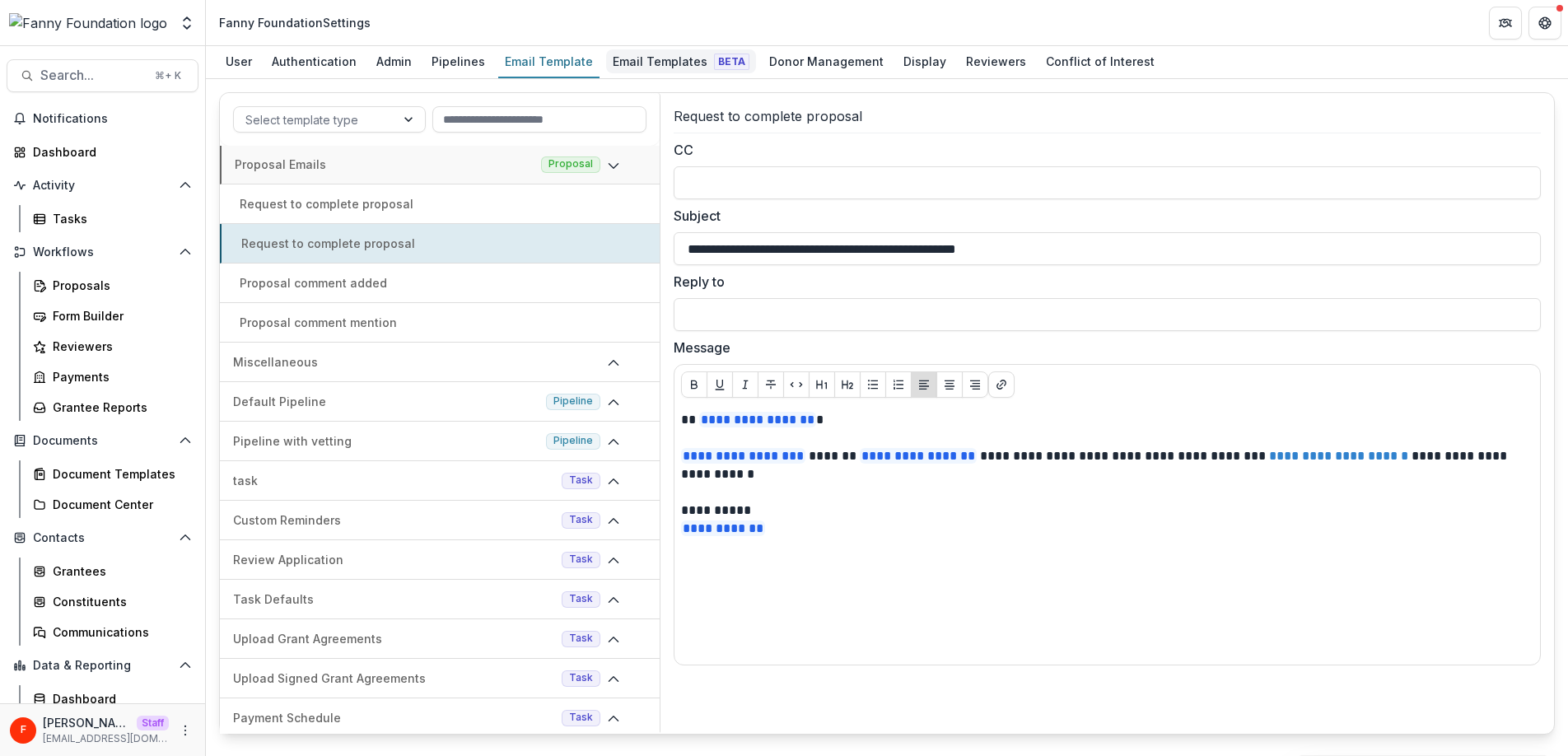
click at [656, 64] on div "Email Templates Beta" at bounding box center [681, 61] width 150 height 24
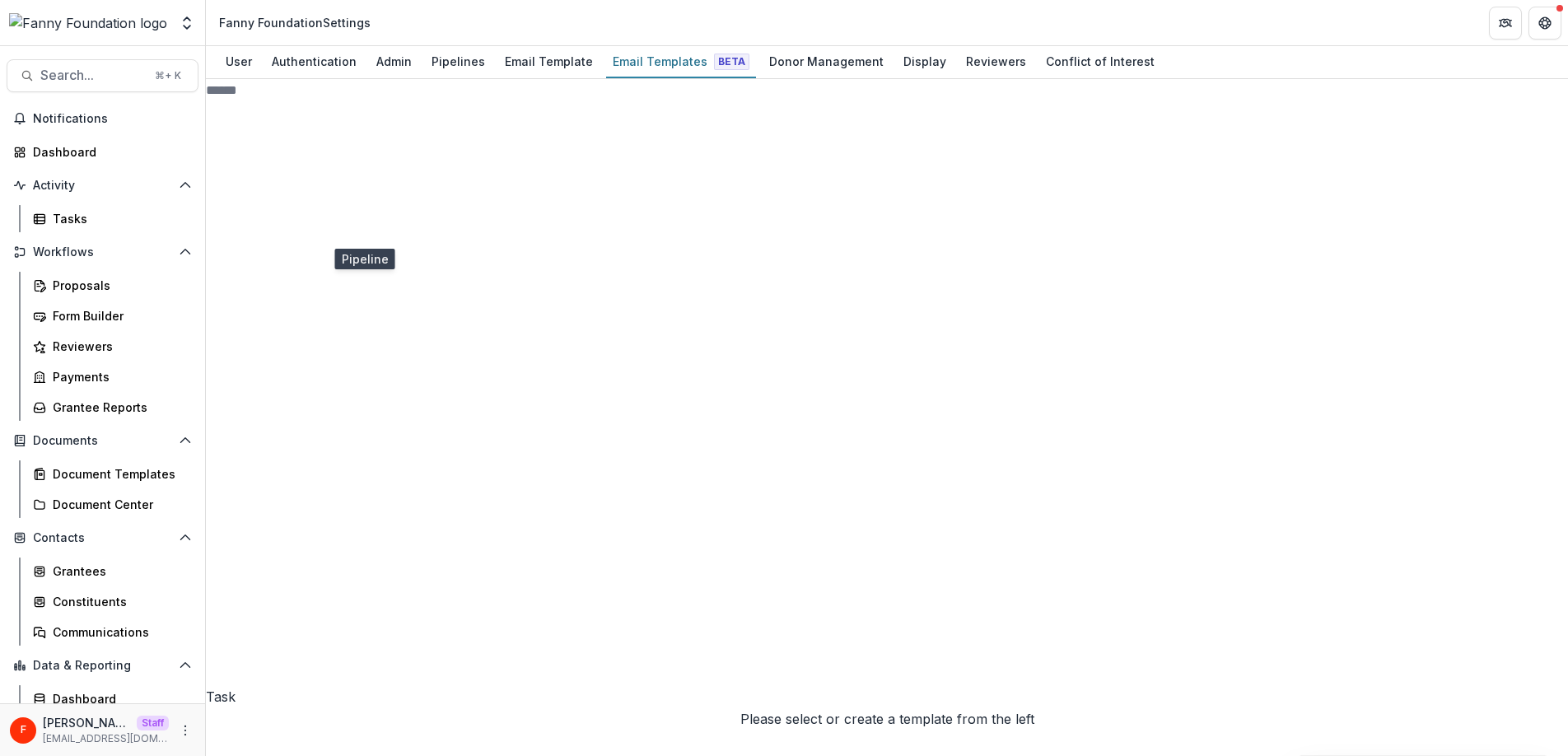
click at [255, 754] on span "Pipeline" at bounding box center [230, 762] width 49 height 16
click at [263, 721] on span "Proposal" at bounding box center [235, 729] width 57 height 16
click at [302, 231] on span "Generated Task" at bounding box center [280, 223] width 99 height 16
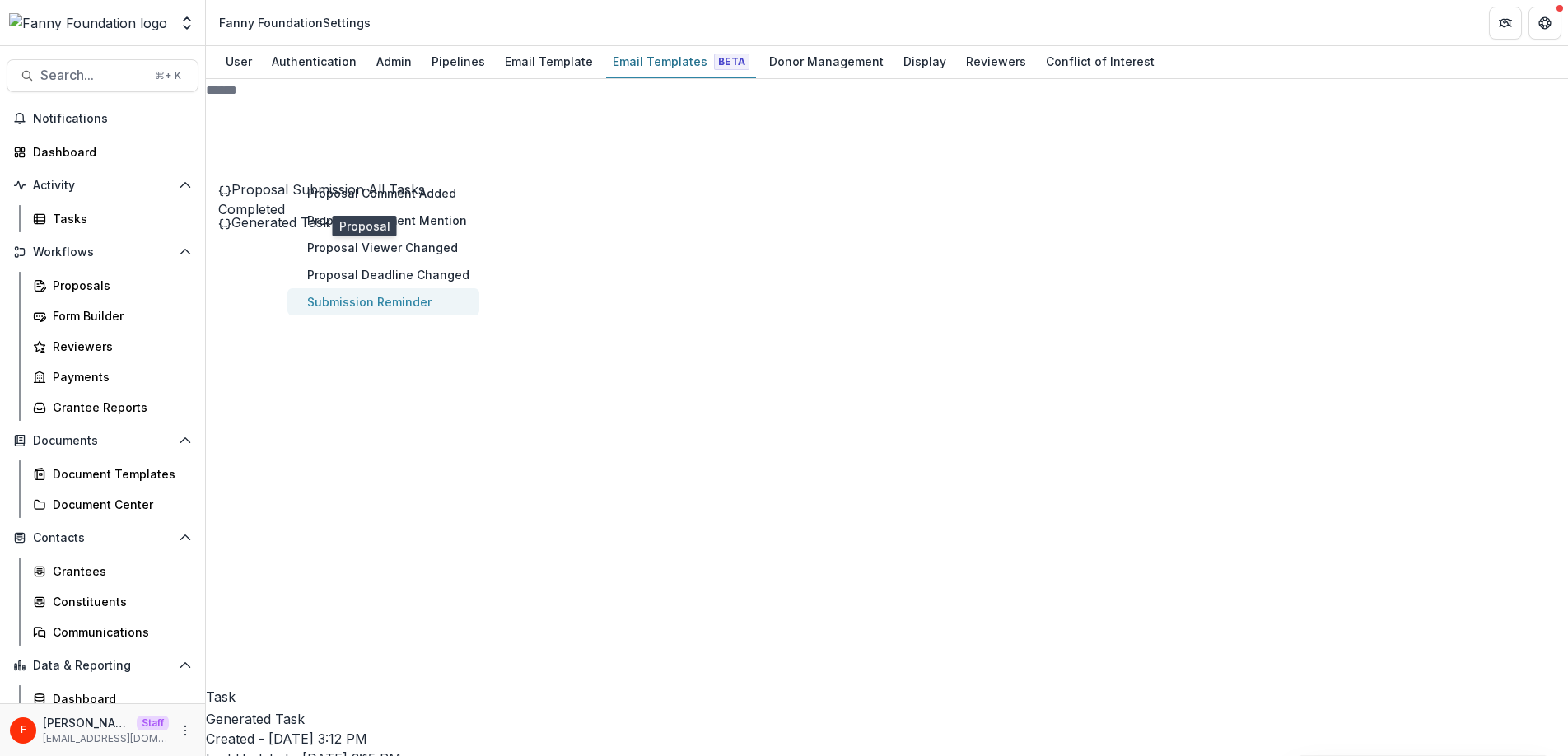
click at [433, 315] on button "Submission Reminder" at bounding box center [383, 301] width 192 height 27
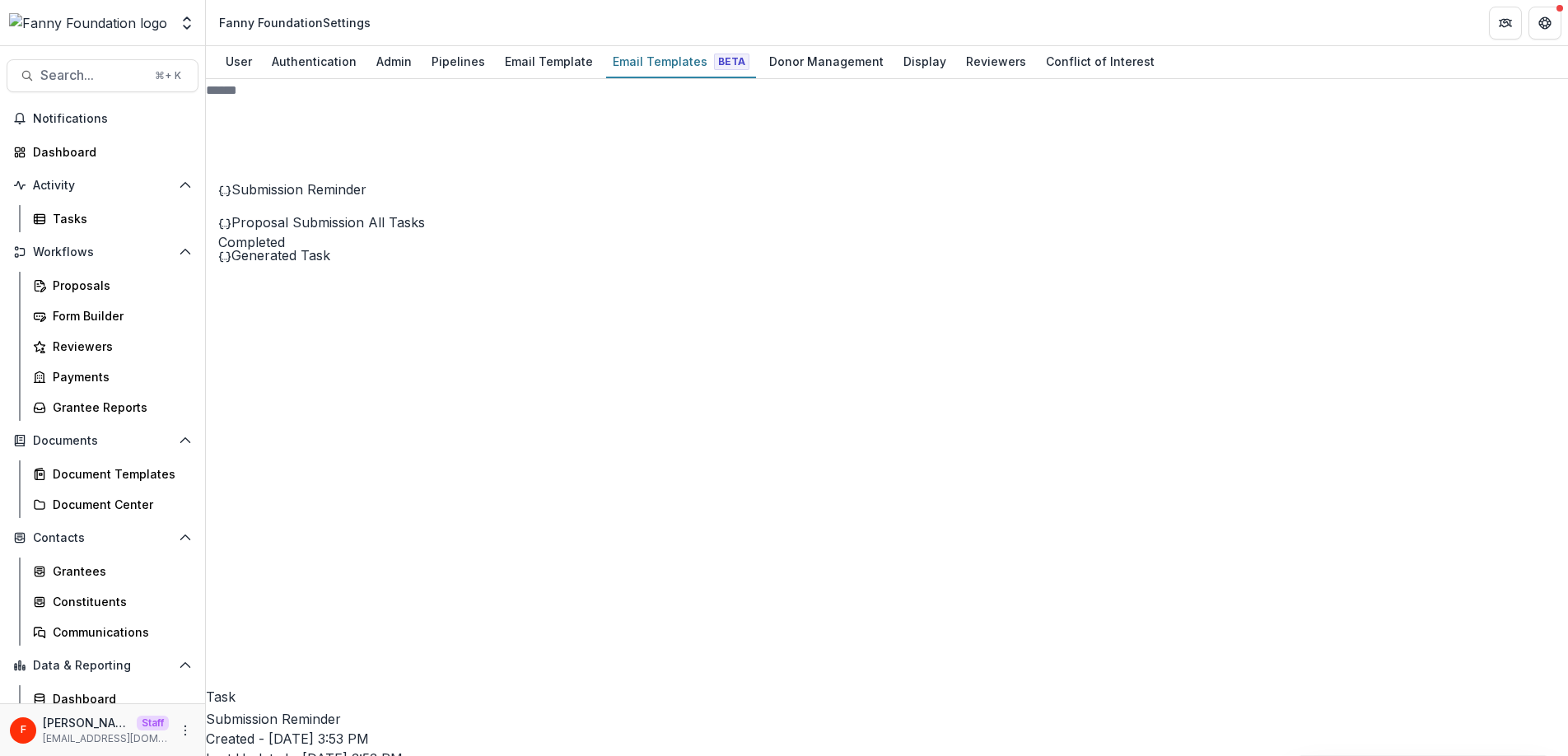
click at [1219, 709] on div "Submission Reminder Created - Aug 15, 2025 @ 3:53 PM Last Updated - Aug 15, 202…" at bounding box center [887, 749] width 1362 height 79
click at [350, 250] on span "Proposal Submission All Tasks Completed" at bounding box center [322, 233] width 207 height 37
click at [635, 755] on div "[EMAIL_ADDRESS][DOMAIN_NAME]" at bounding box center [784, 766] width 1568 height 20
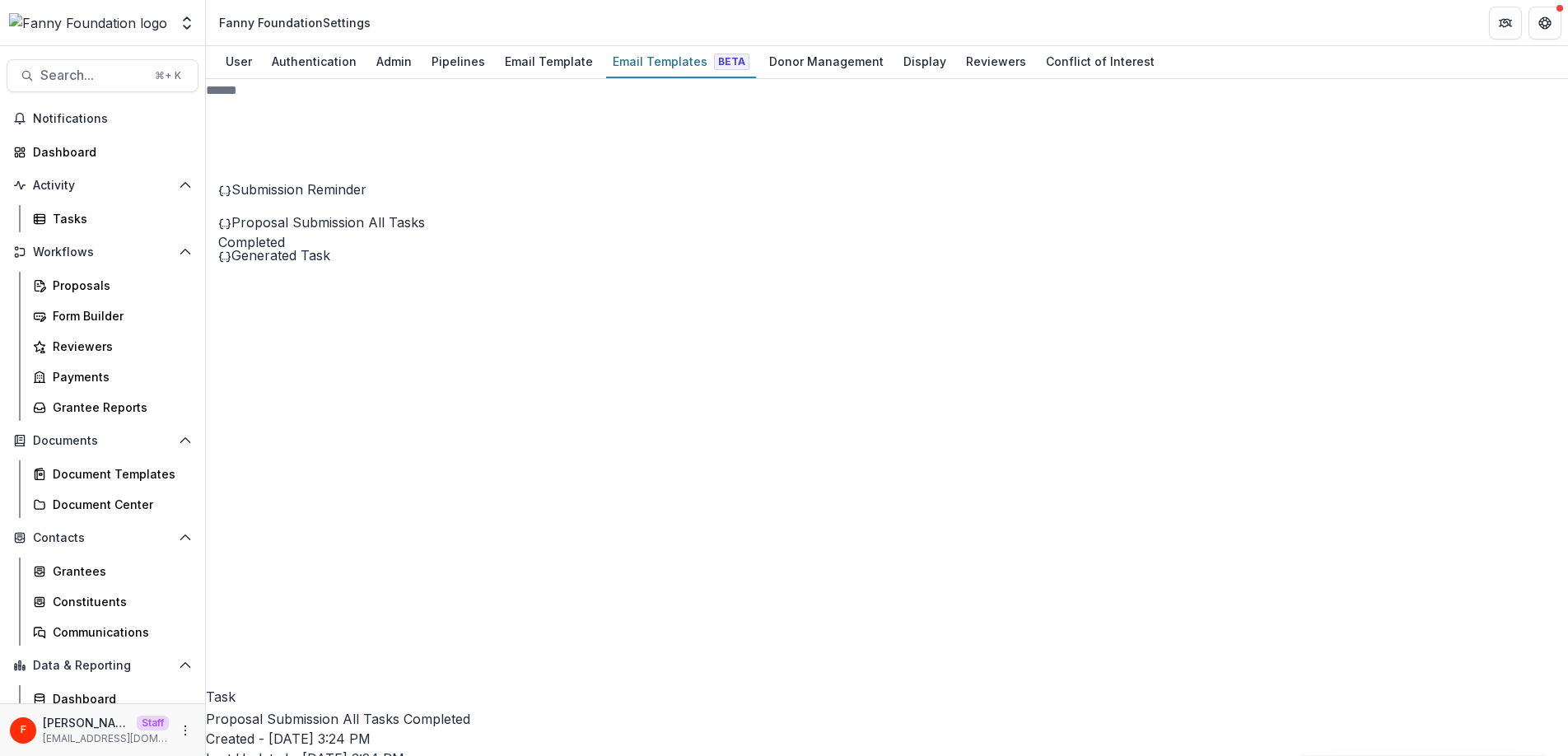
click at [661, 755] on div "[EMAIL_ADDRESS][DOMAIN_NAME]" at bounding box center [784, 766] width 1568 height 20
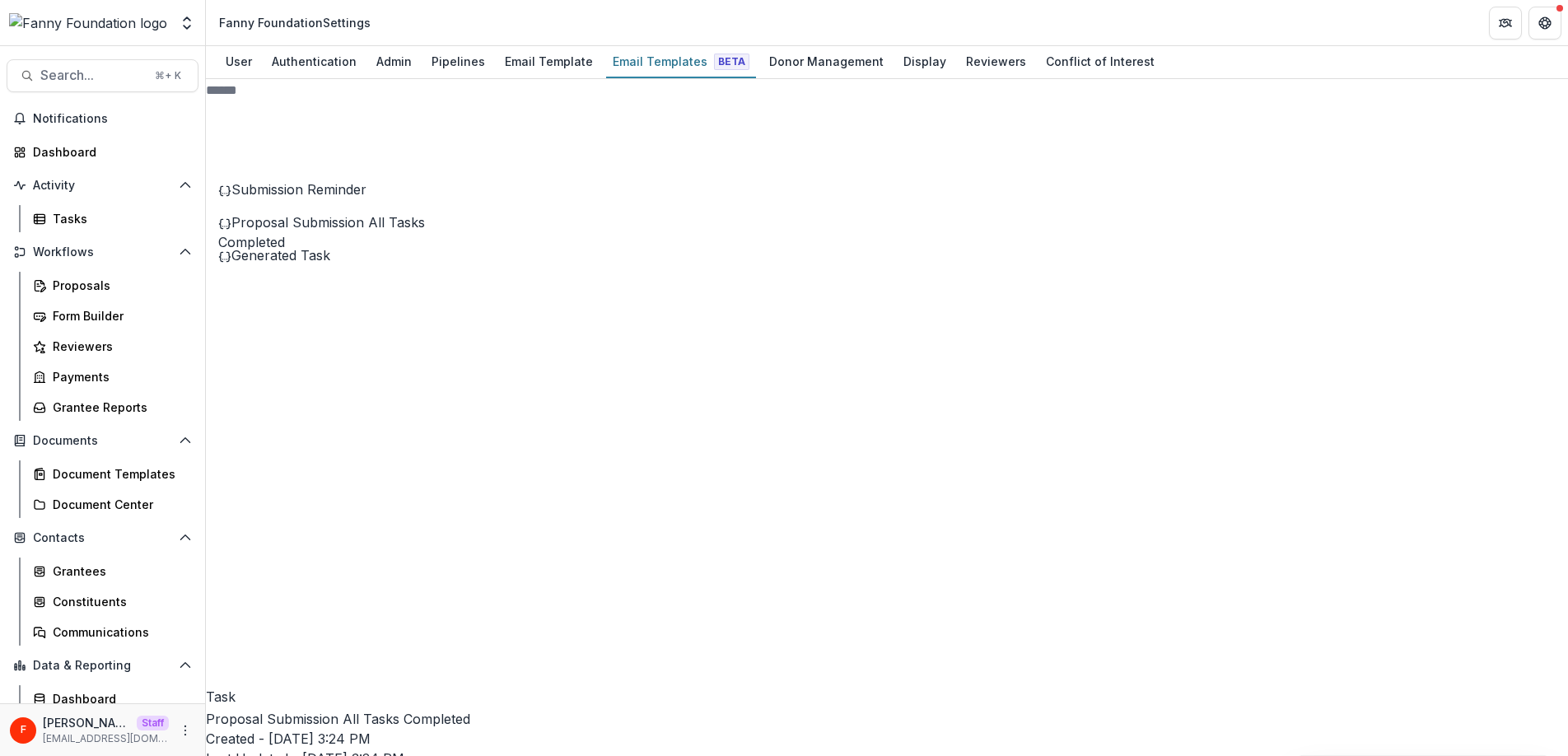
click at [102, 288] on div "Proposals" at bounding box center [119, 285] width 133 height 17
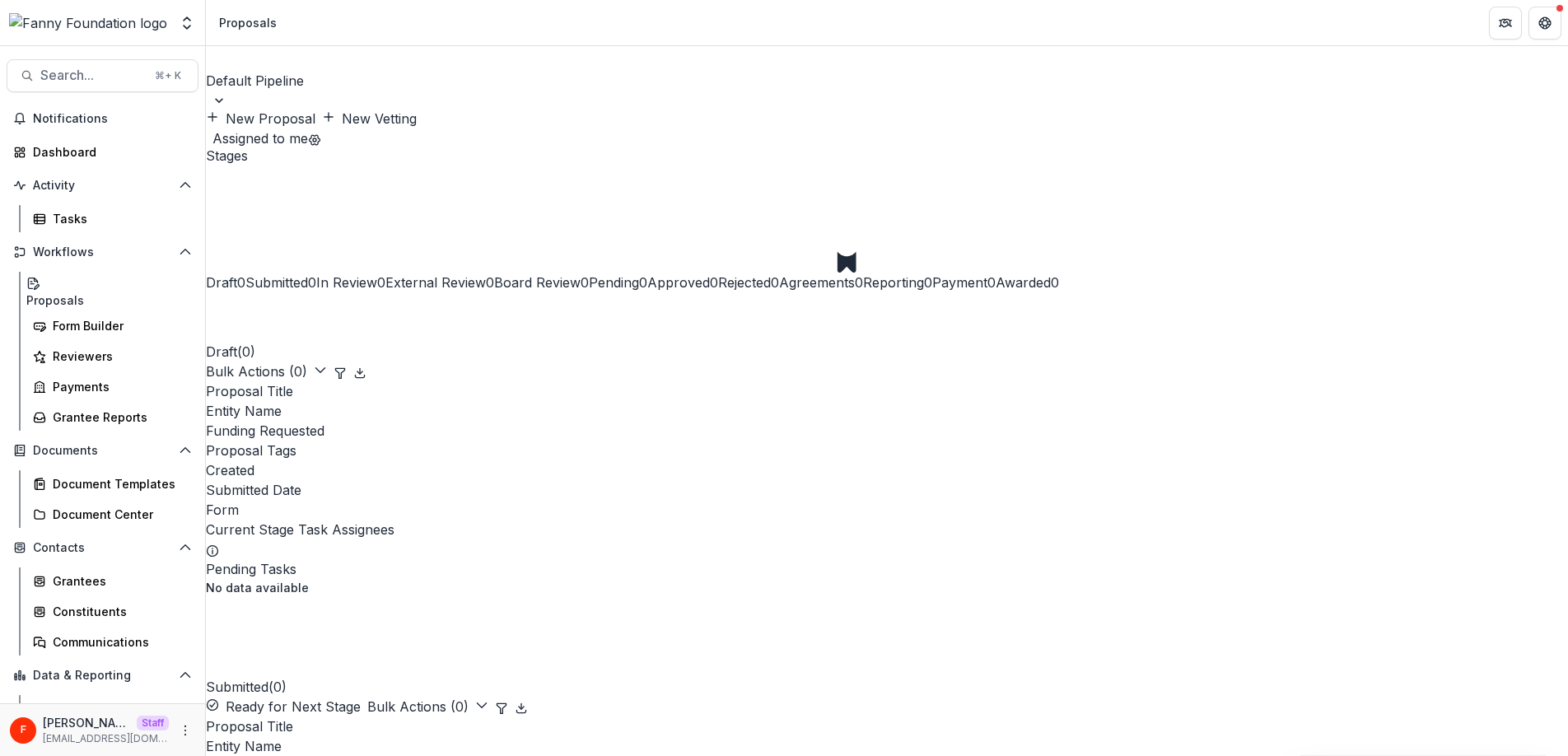
click at [315, 109] on button "New Proposal" at bounding box center [260, 119] width 109 height 20
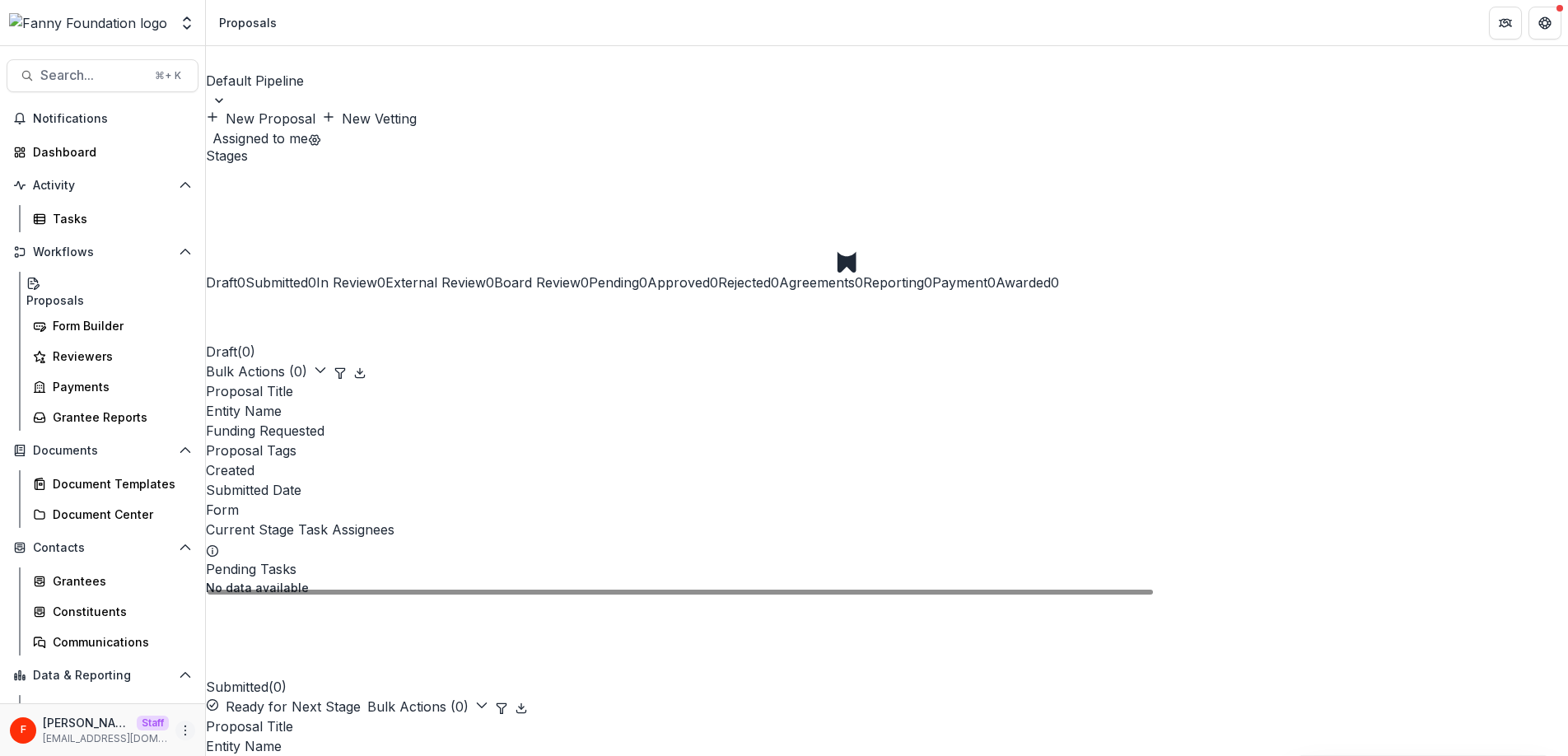
click at [179, 728] on icon "More" at bounding box center [185, 730] width 13 height 13
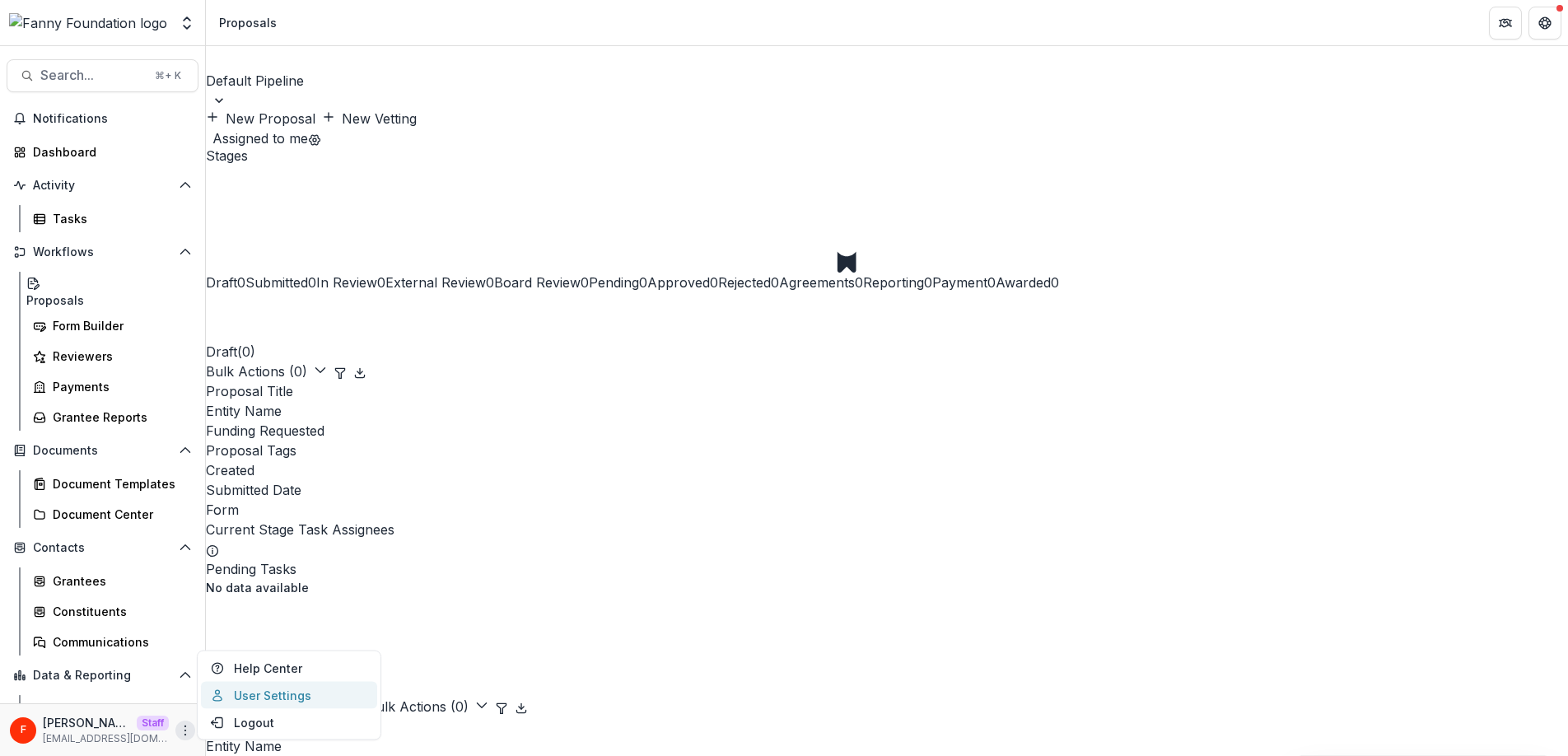
click at [254, 693] on link "User Settings" at bounding box center [289, 696] width 176 height 27
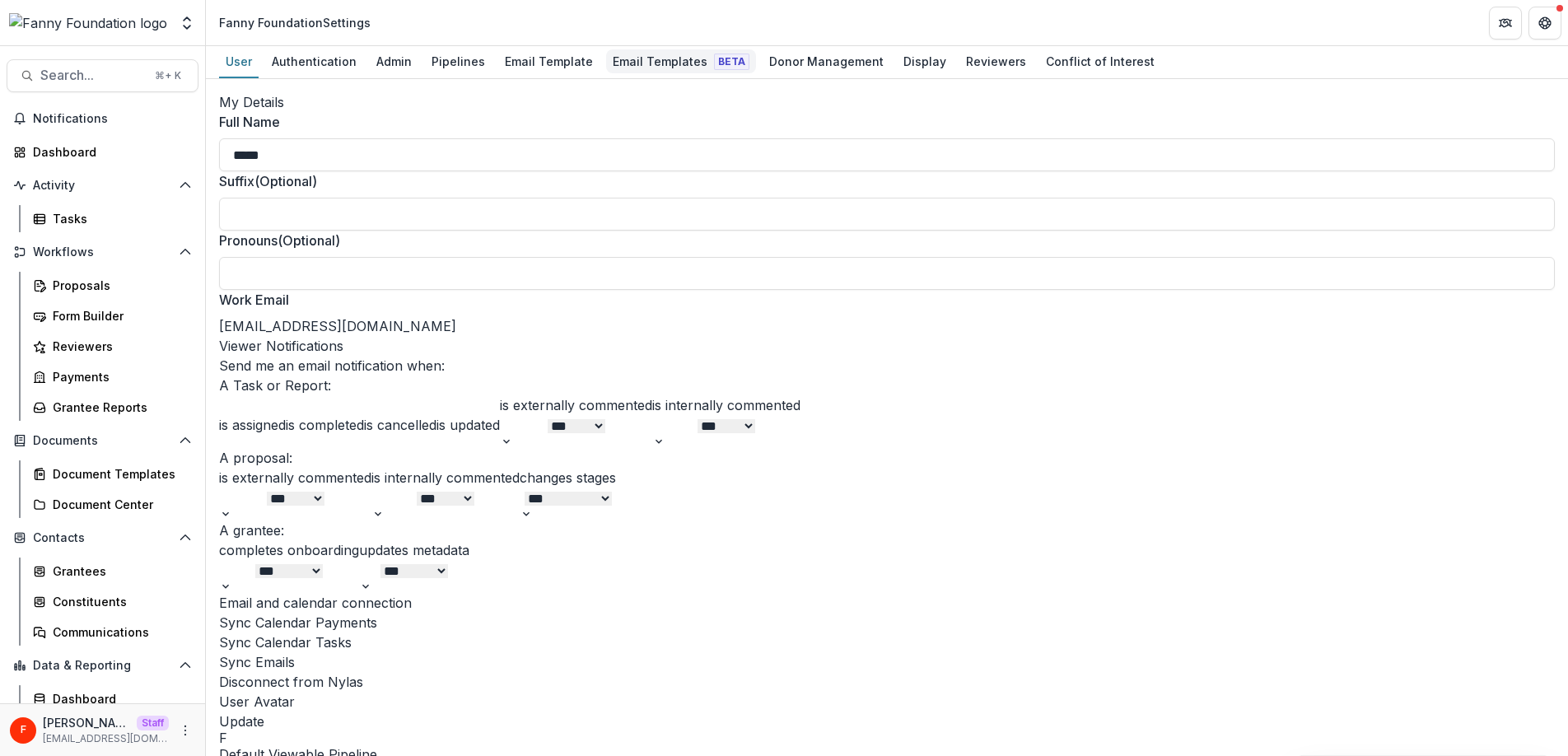
click at [637, 60] on div "Email Templates Beta" at bounding box center [681, 61] width 150 height 24
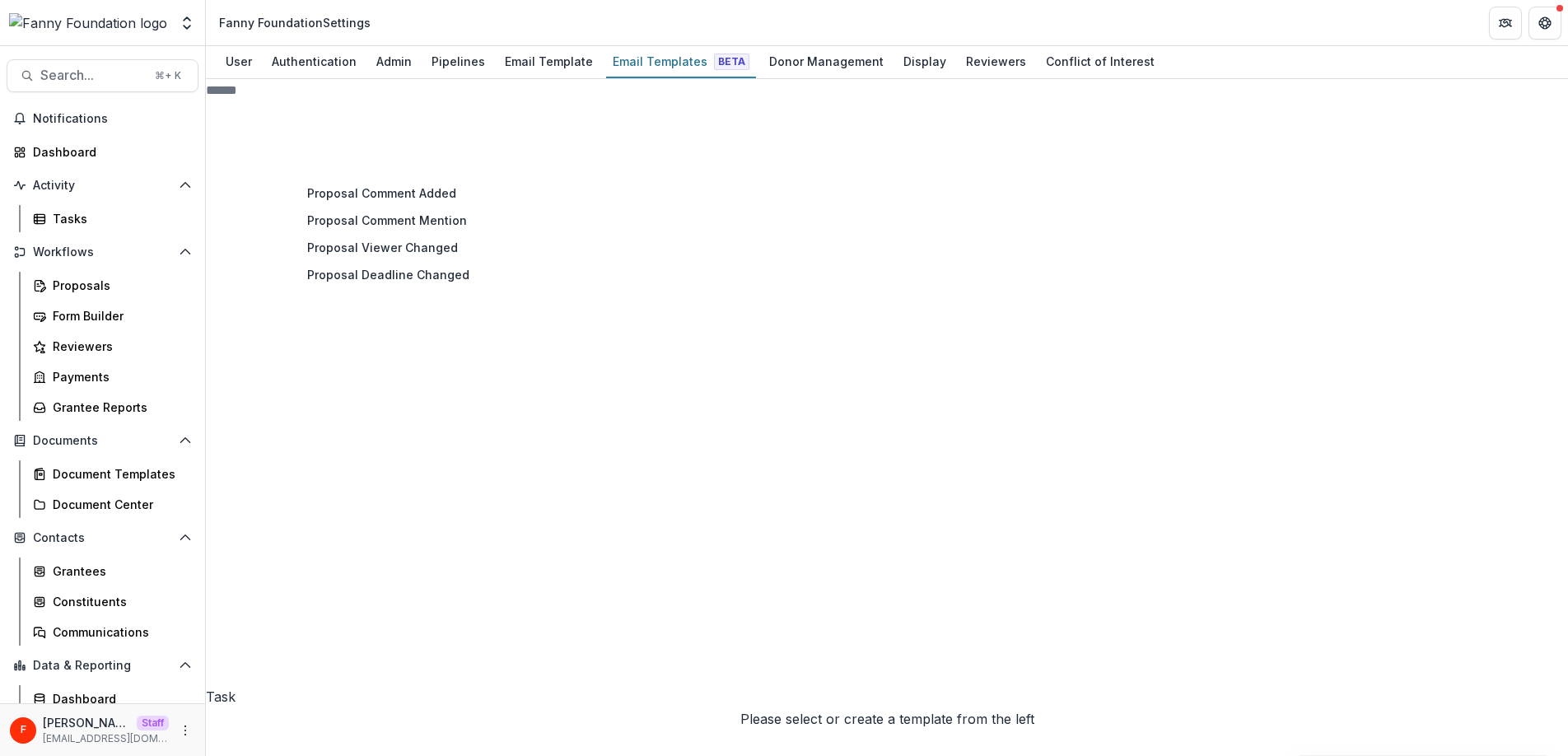
click at [438, 198] on span "Proposal 3" at bounding box center [349, 453] width 287 height 612
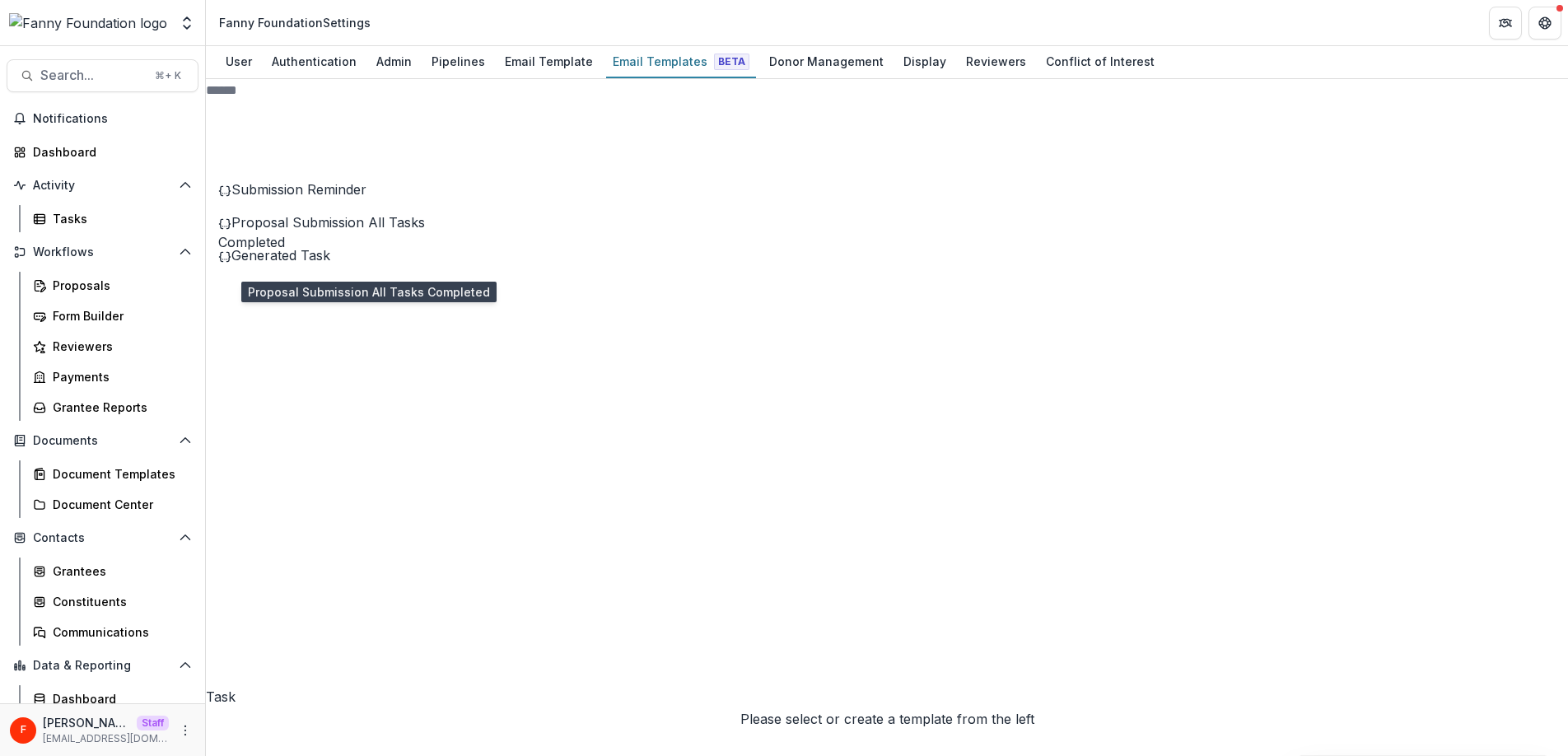
click at [419, 250] on span "Proposal Submission All Tasks Completed" at bounding box center [322, 233] width 207 height 37
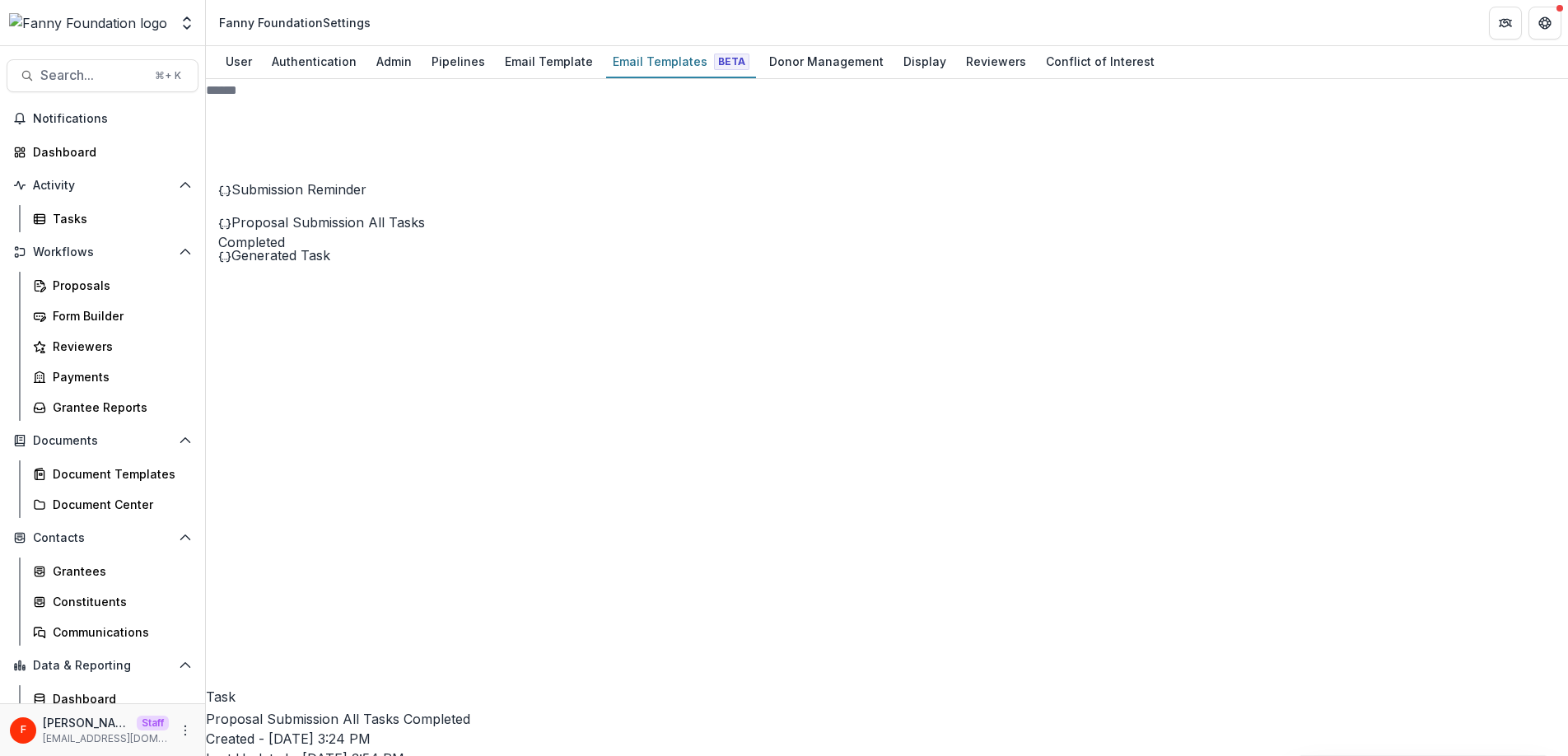
drag, startPoint x: 707, startPoint y: 574, endPoint x: 530, endPoint y: 454, distance: 213.8
copy div "**********"
drag, startPoint x: 971, startPoint y: 356, endPoint x: 522, endPoint y: 354, distance: 449.0
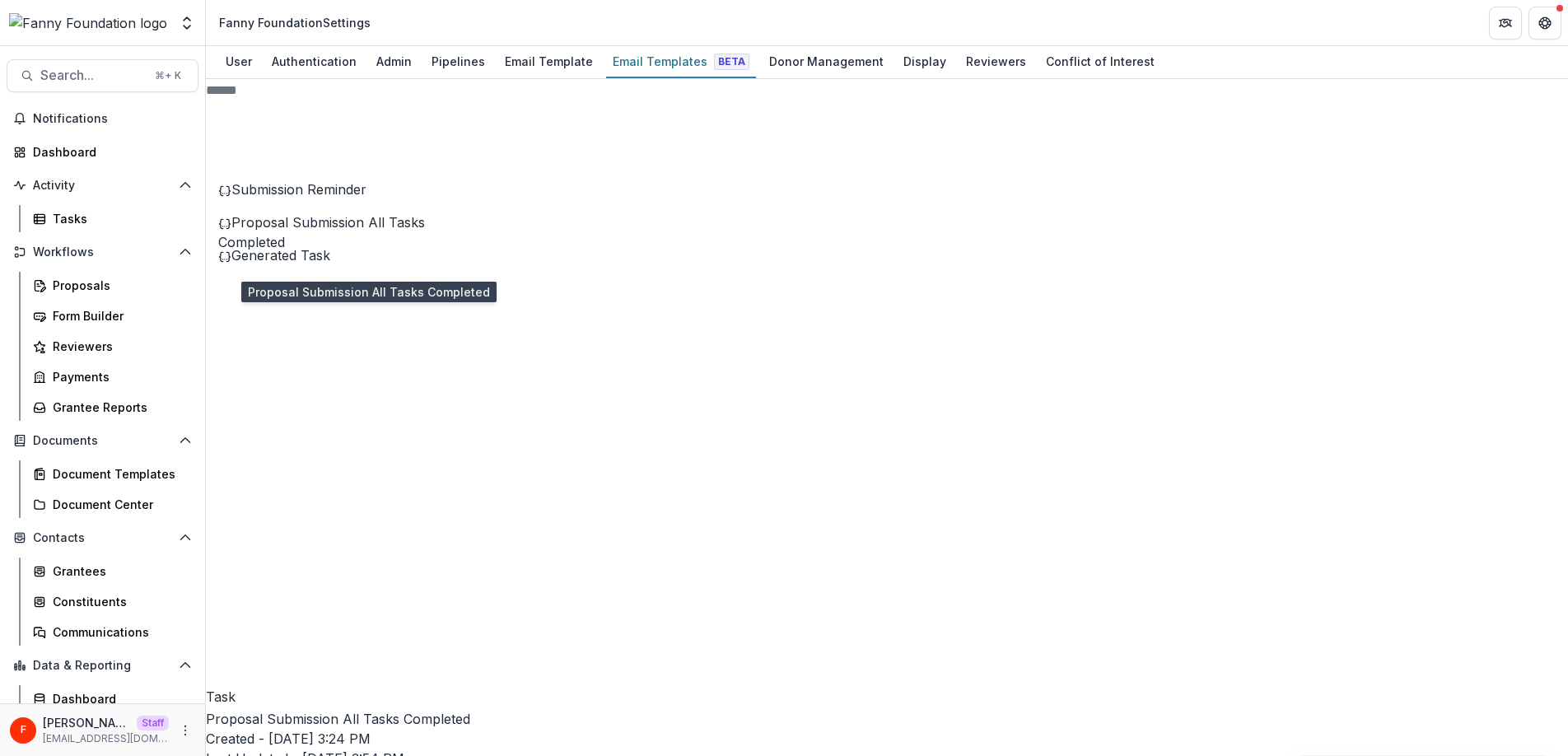
click at [375, 250] on span "Proposal Submission All Tasks Completed" at bounding box center [322, 233] width 207 height 37
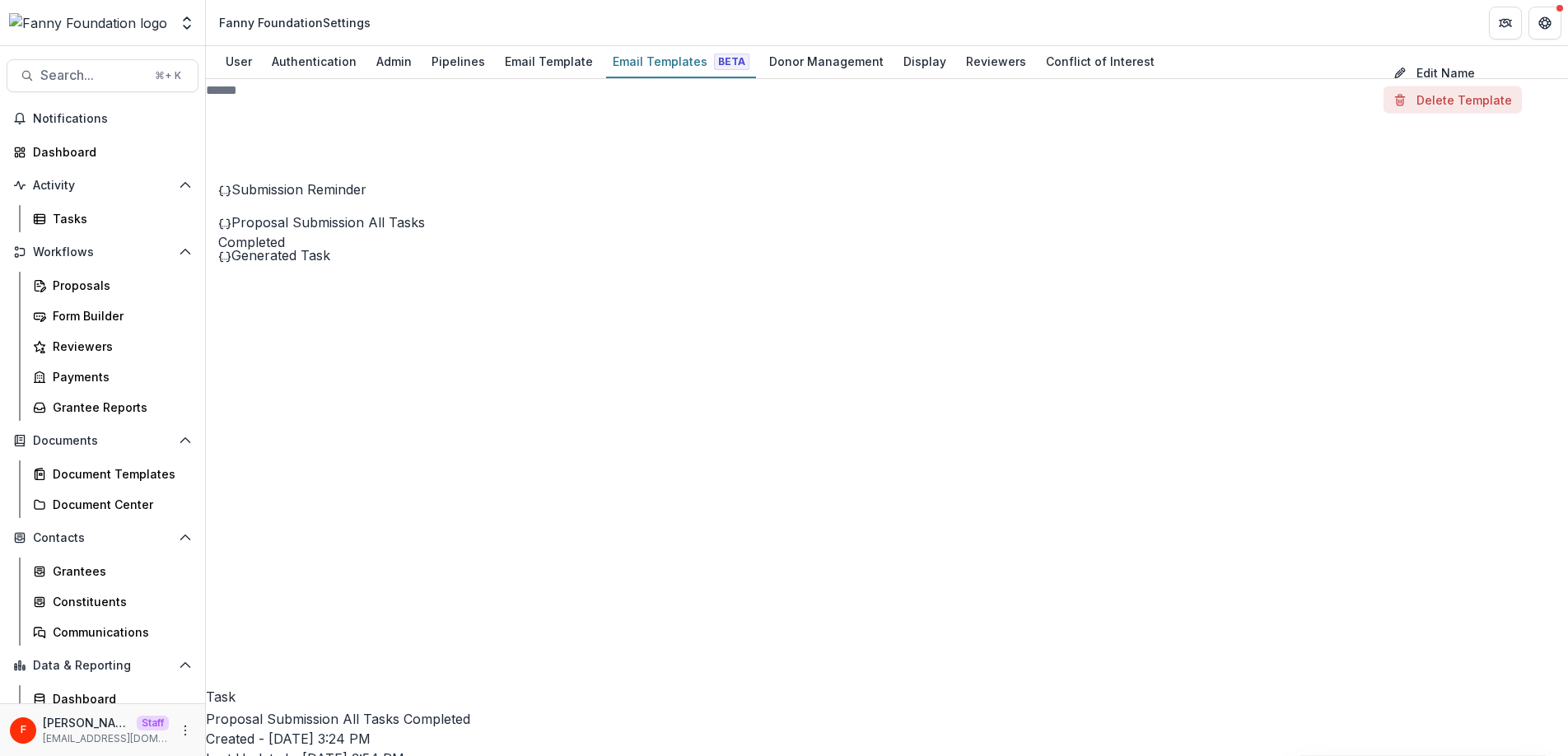
click at [1383, 114] on button "Delete Template" at bounding box center [1452, 100] width 138 height 27
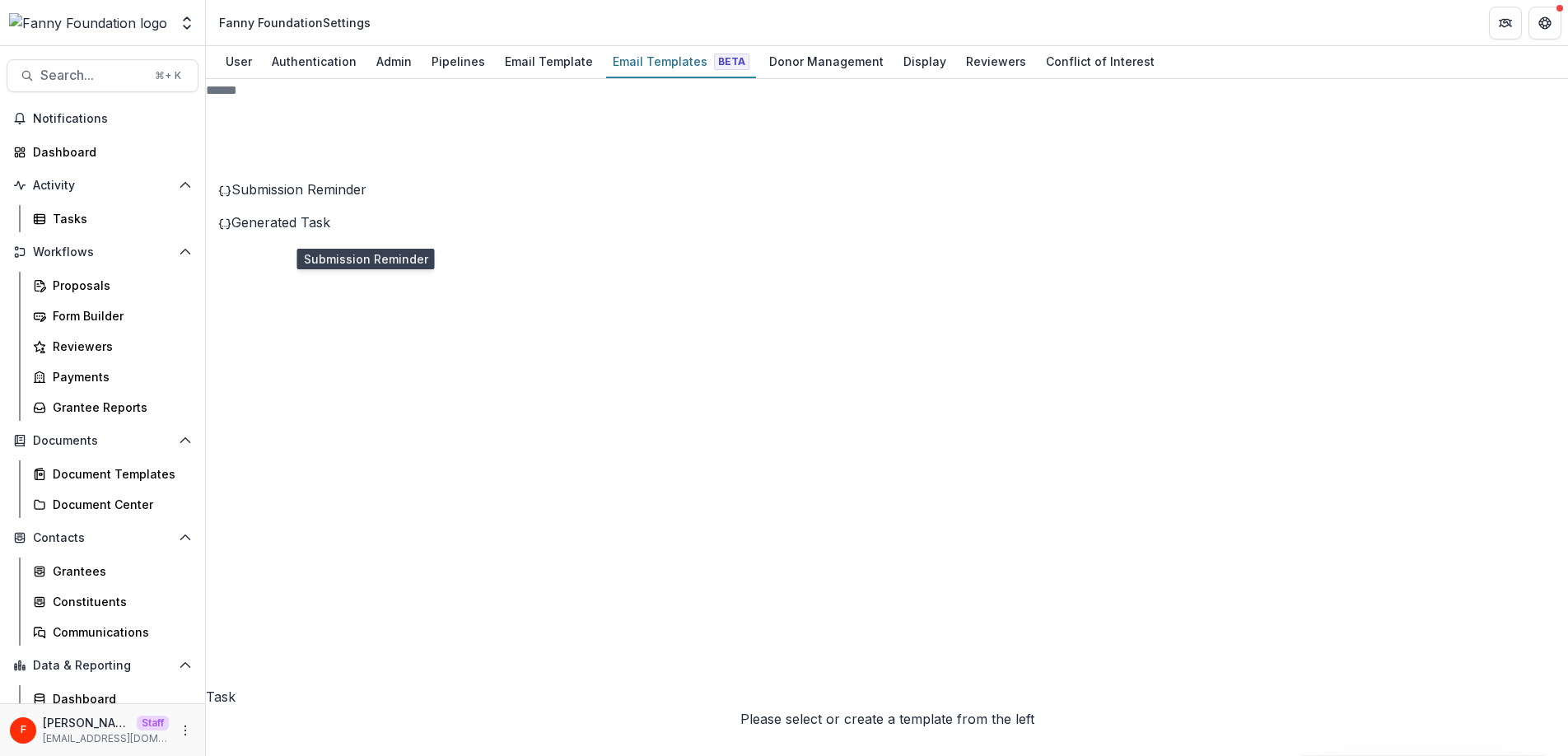
click at [334, 198] on span "Submission Reminder" at bounding box center [298, 190] width 135 height 16
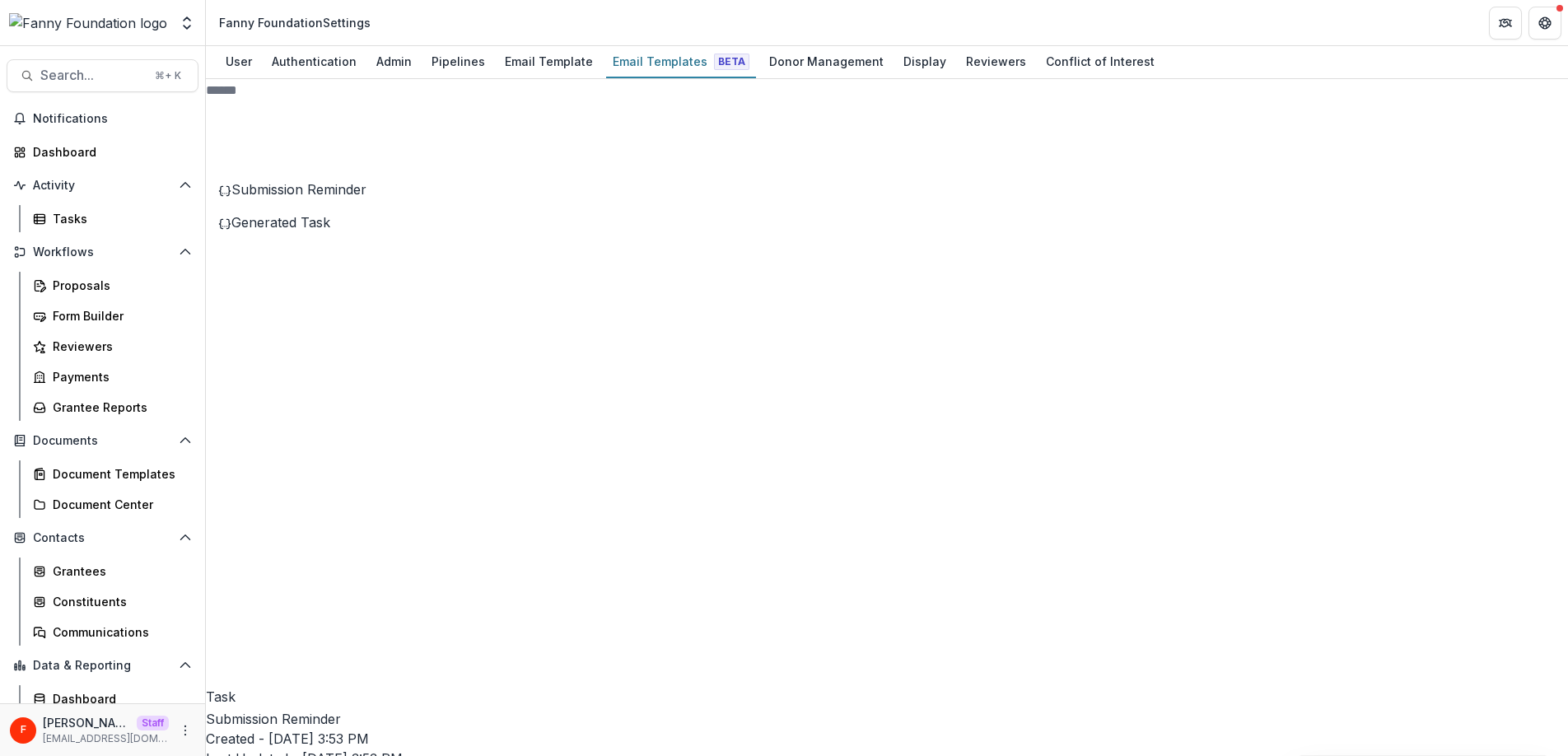
click at [1418, 114] on button "Delete Template" at bounding box center [1452, 100] width 138 height 27
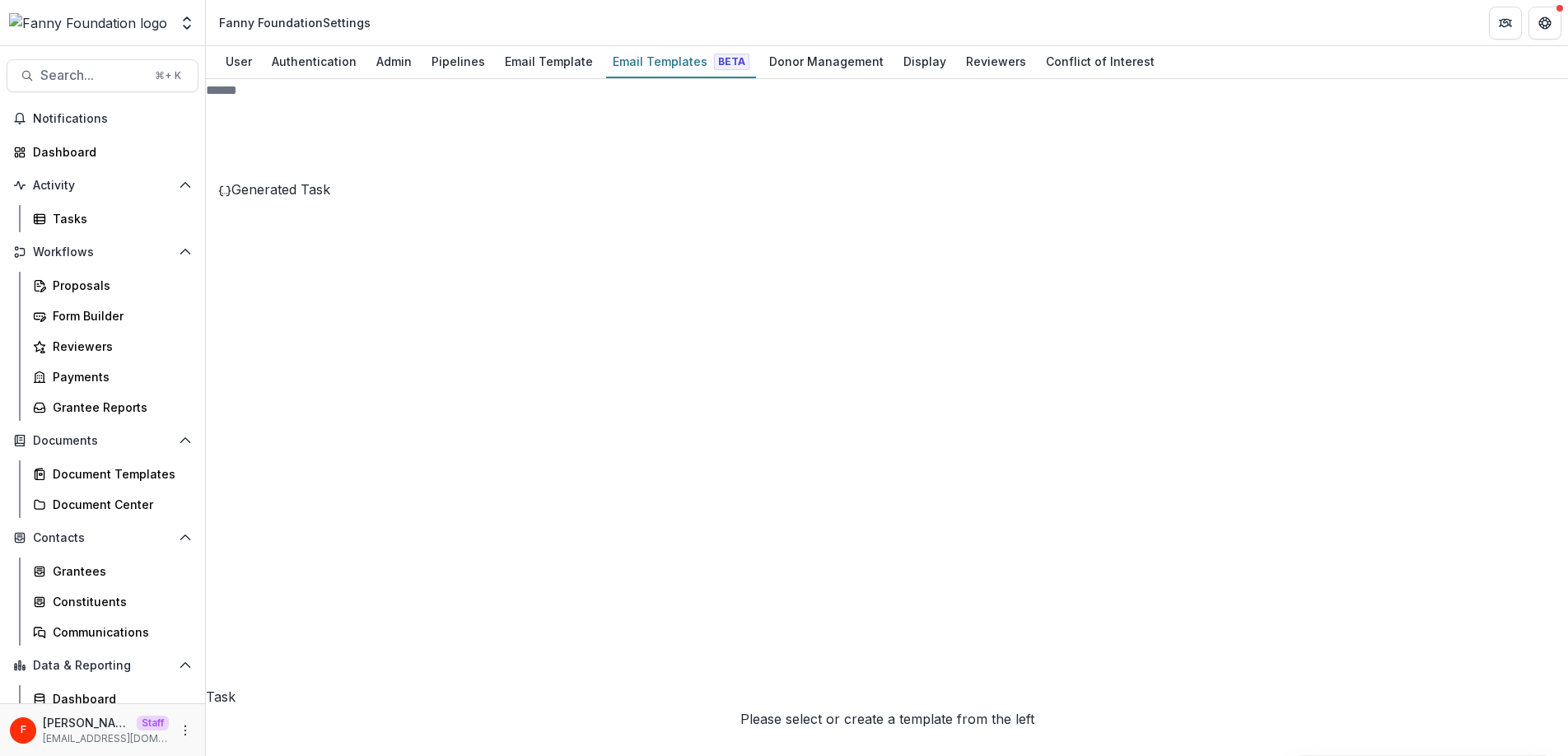
click at [330, 198] on span "Generated Task" at bounding box center [280, 190] width 99 height 16
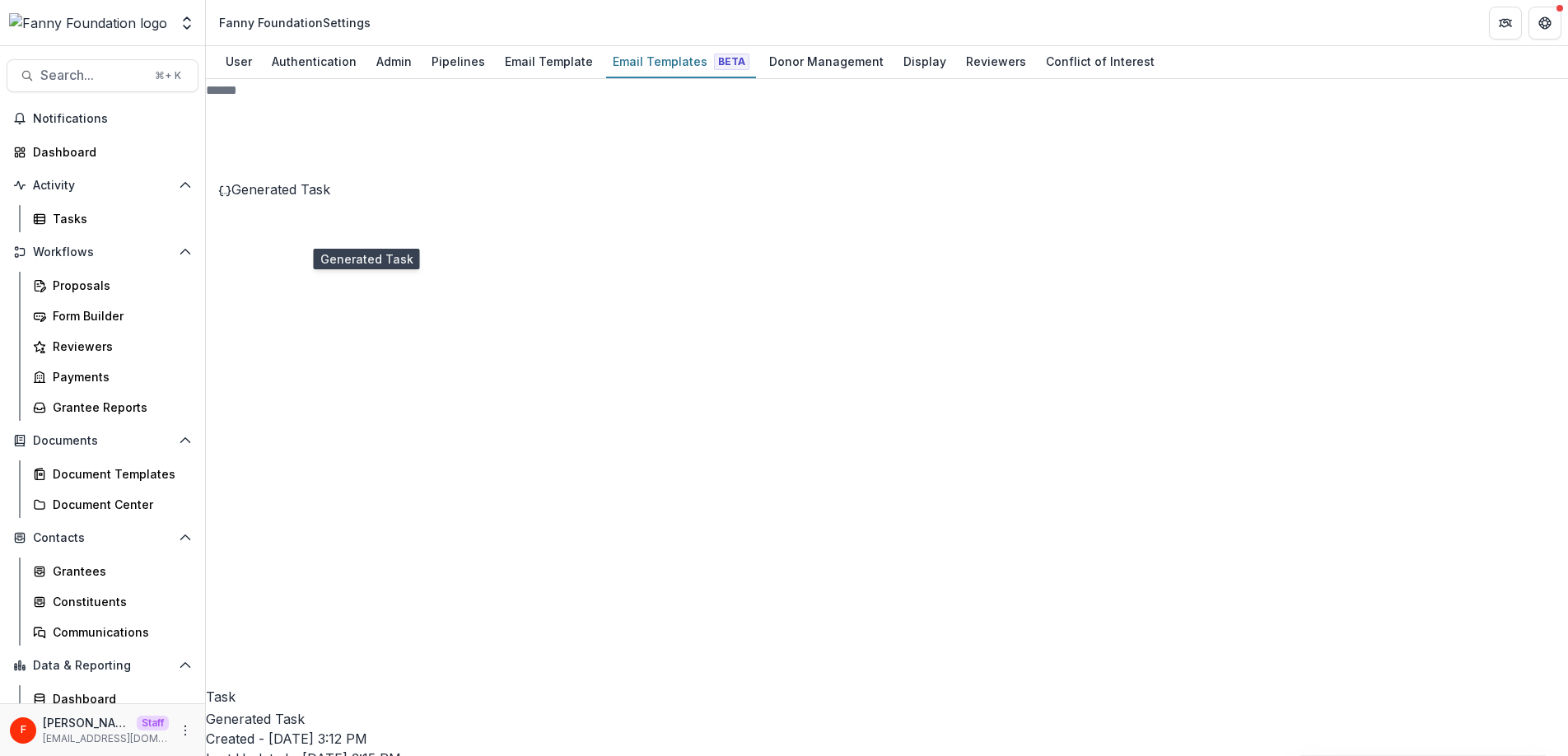
click at [330, 198] on span "Generated Task" at bounding box center [280, 190] width 99 height 16
click at [1407, 114] on button "Delete Template" at bounding box center [1452, 100] width 138 height 27
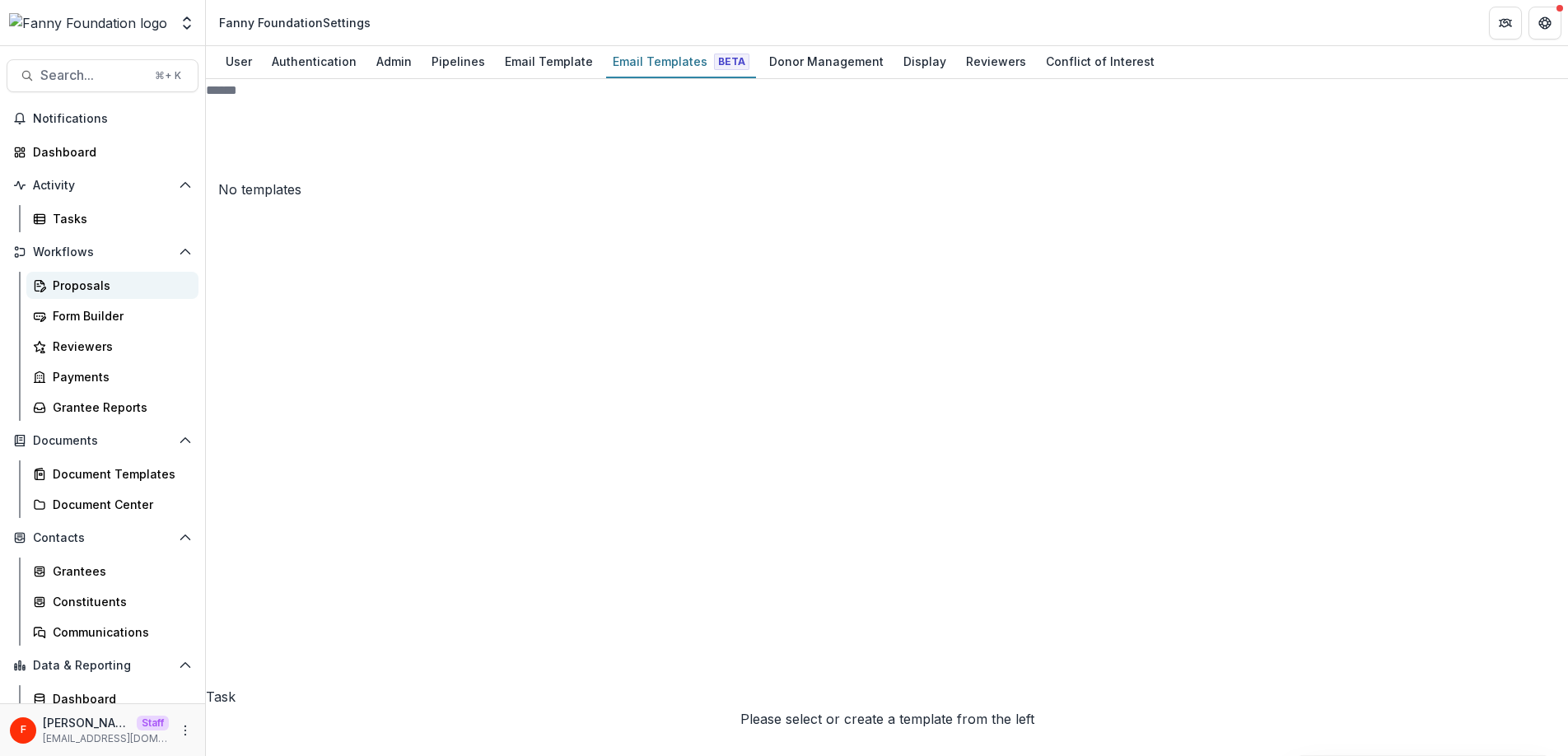
click at [102, 281] on div "Proposals" at bounding box center [119, 285] width 133 height 17
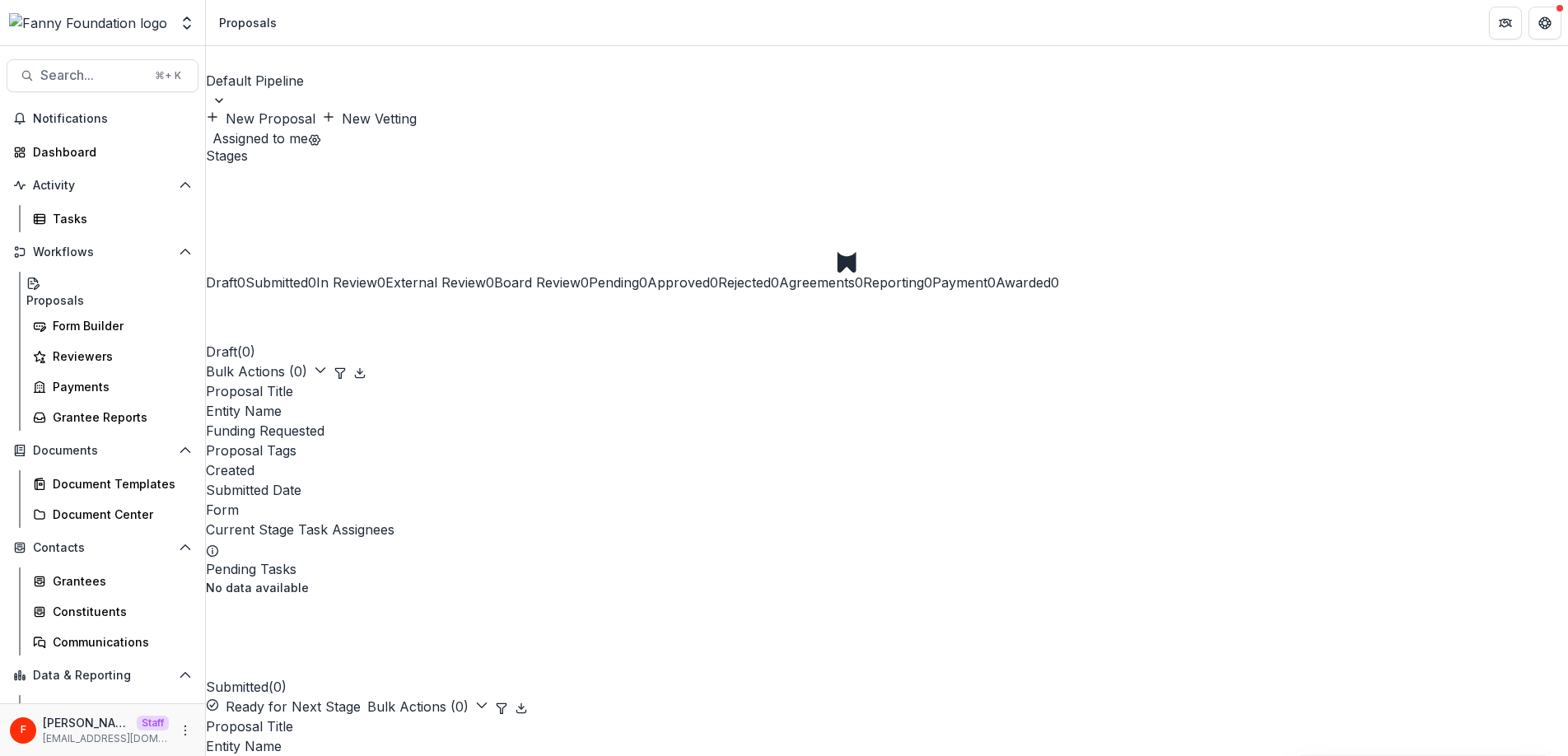
click at [315, 109] on button "New Proposal" at bounding box center [260, 119] width 109 height 20
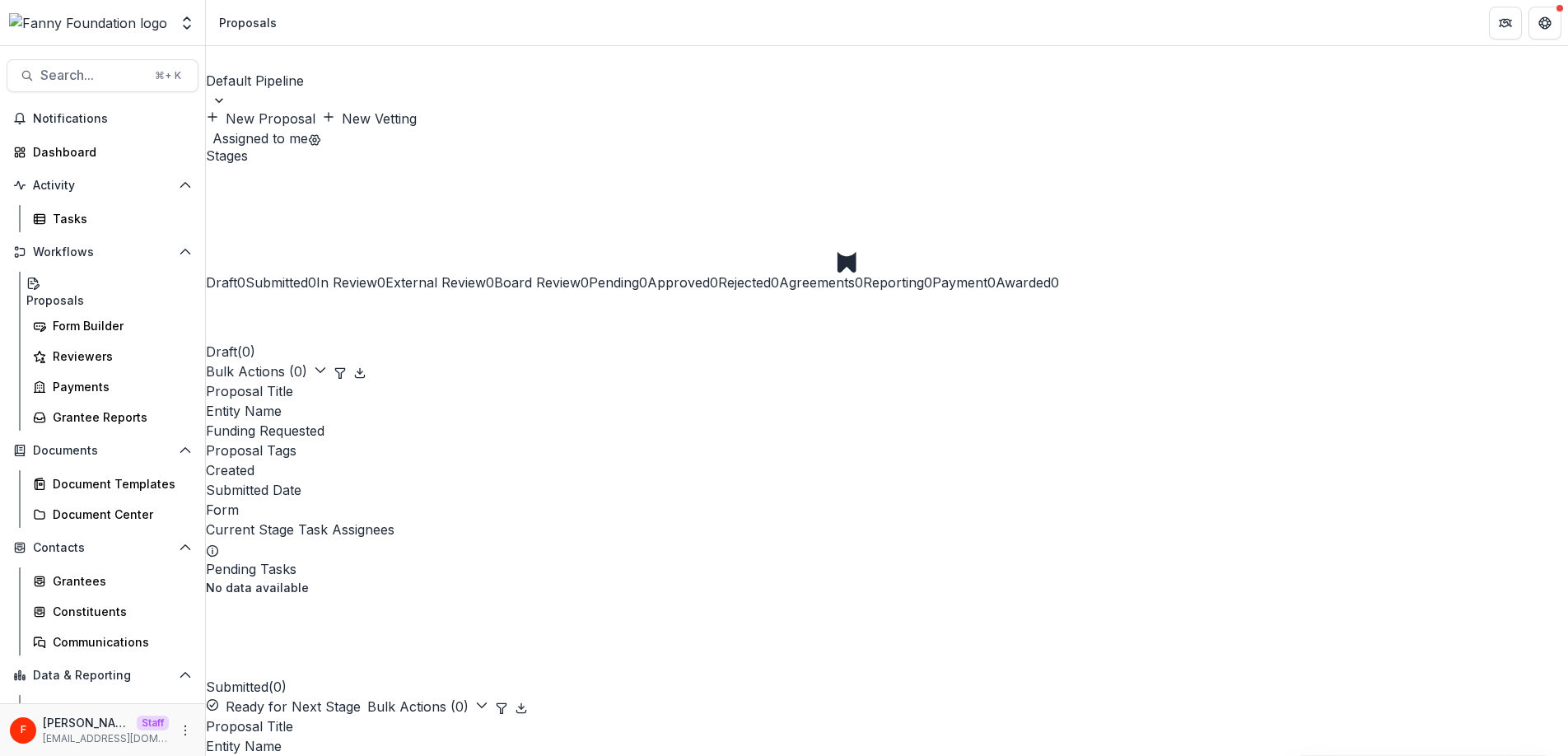
type input "*****"
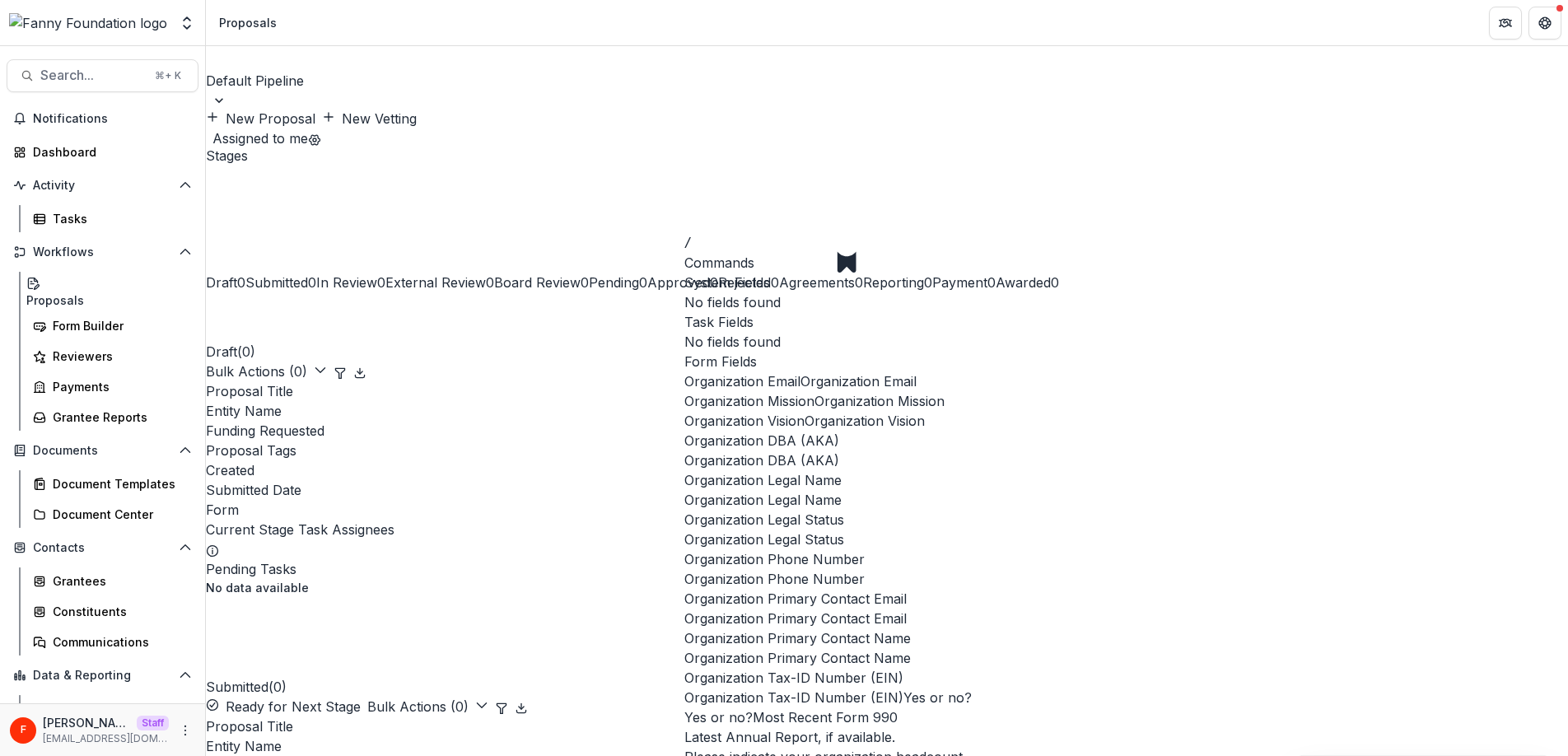
scroll to position [126, 0]
click at [812, 450] on span "Organization DBA (AKA)" at bounding box center [762, 441] width 155 height 20
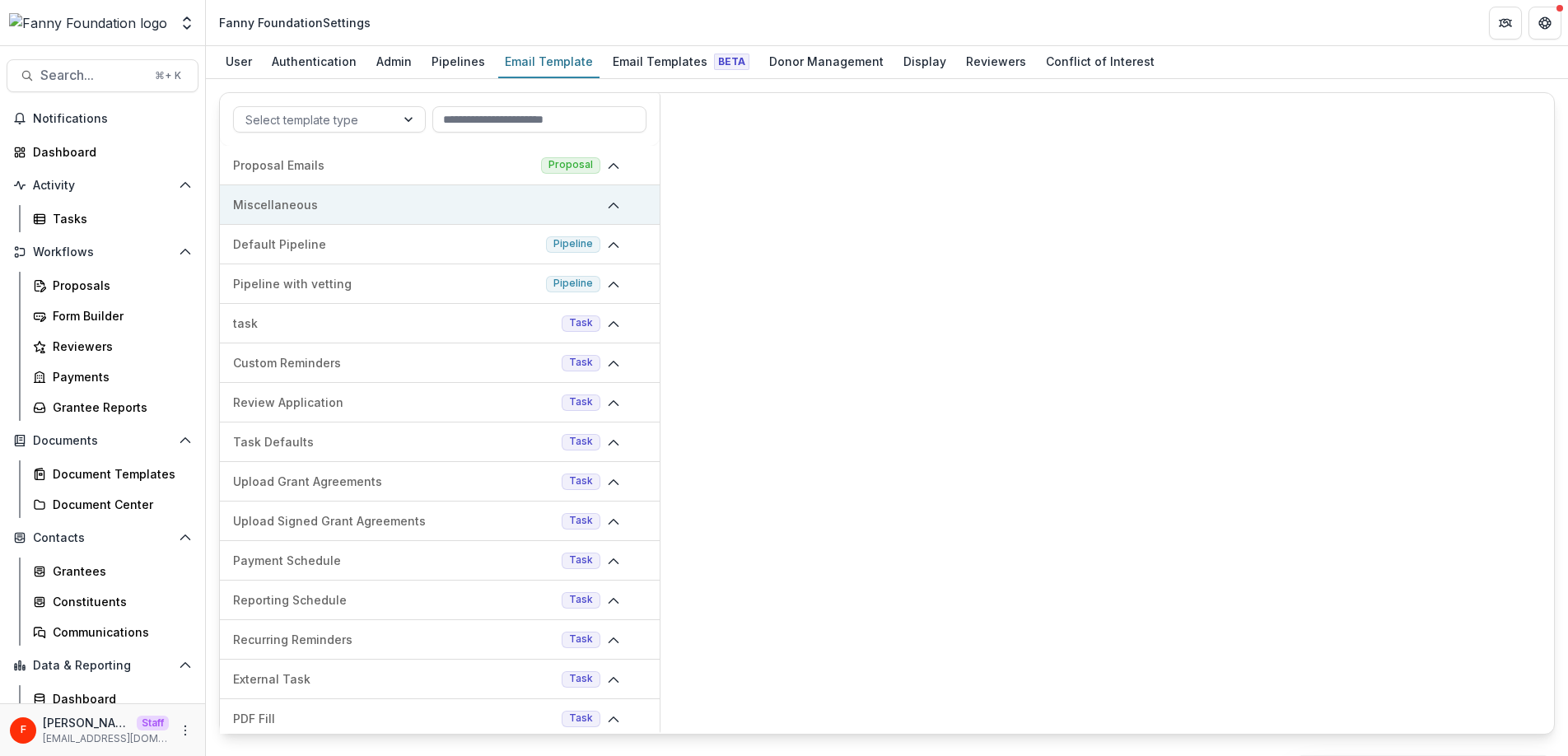
click at [497, 192] on div "Miscellaneous" at bounding box center [440, 204] width 440 height 39
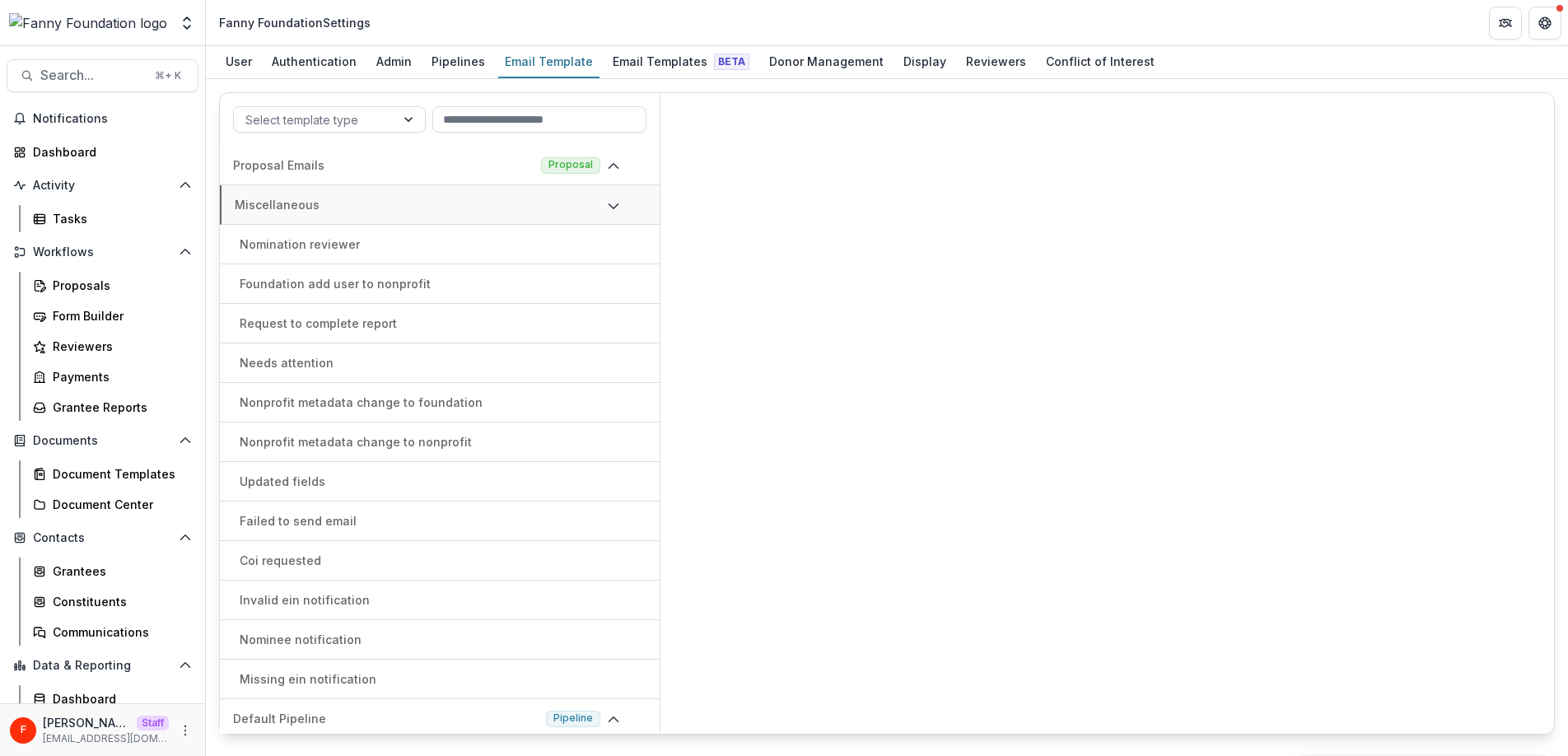
click at [383, 286] on p "Foundation add user to nonprofit" at bounding box center [334, 283] width 191 height 17
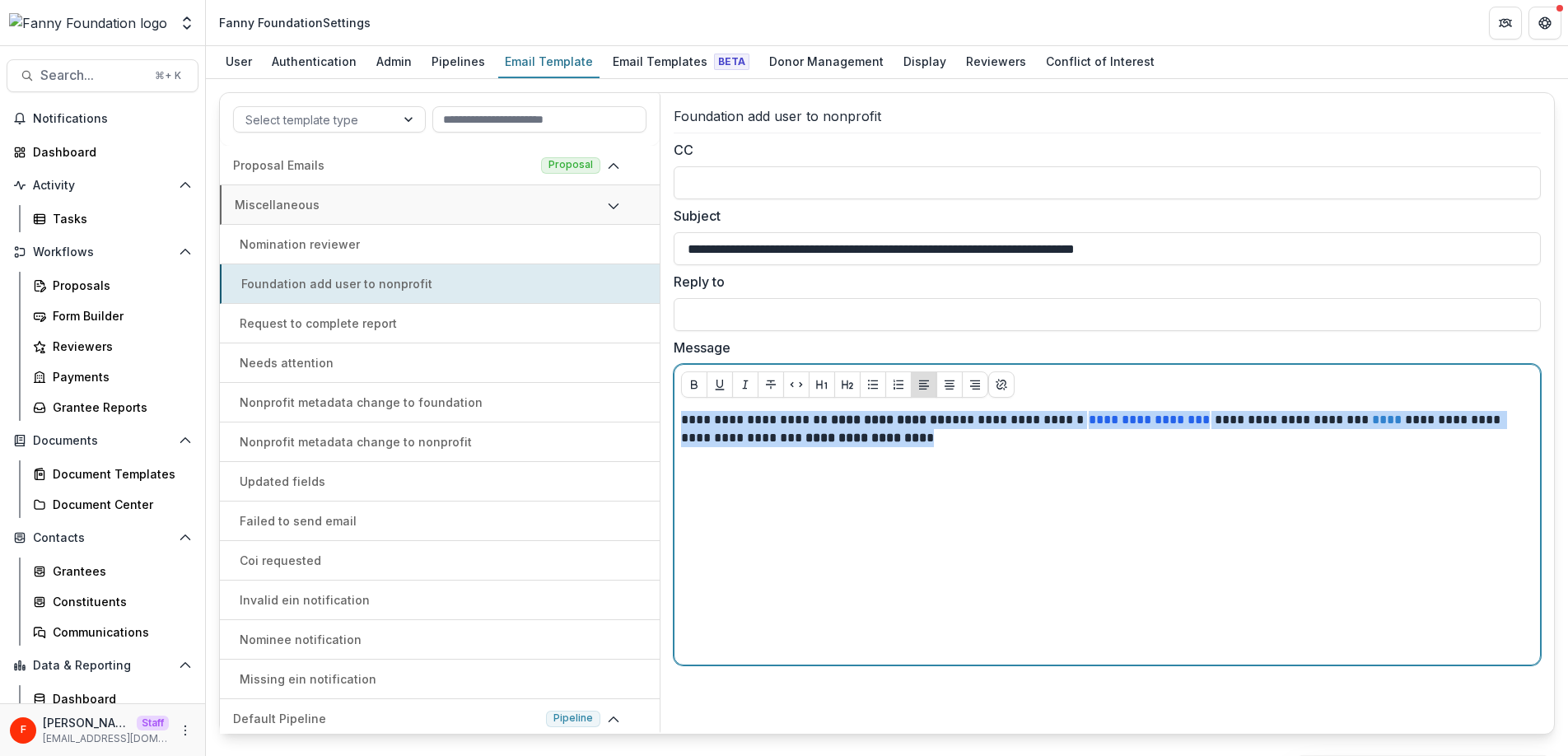
drag, startPoint x: 968, startPoint y: 446, endPoint x: 658, endPoint y: 426, distance: 310.6
click at [658, 426] on div "Select template type Proposal Emails Proposal Miscellaneous Nomination reviewer…" at bounding box center [886, 413] width 1335 height 642
copy p "**********"
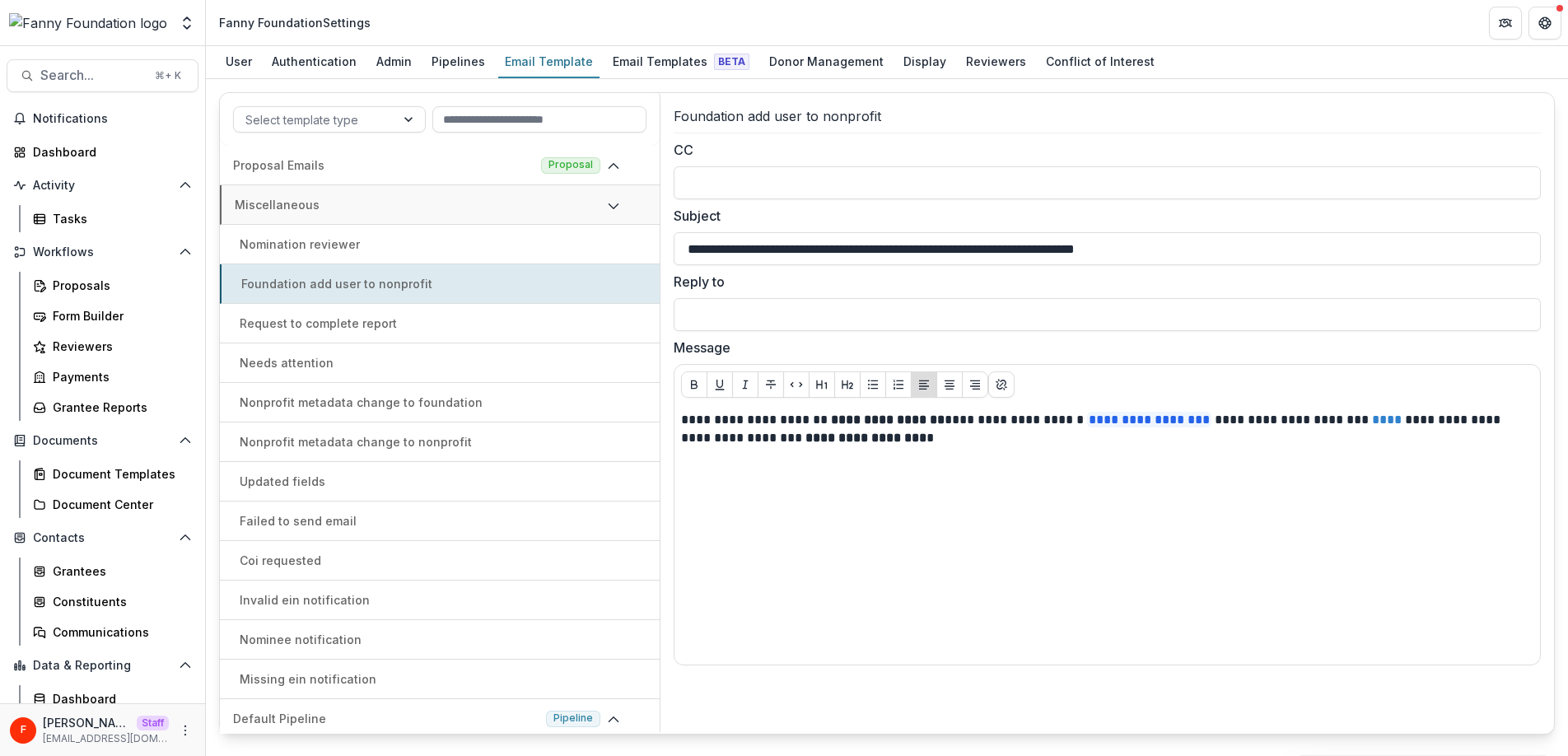
drag, startPoint x: 1228, startPoint y: 247, endPoint x: 617, endPoint y: 246, distance: 611.0
click at [617, 246] on div "Select template type Proposal Emails Proposal Miscellaneous Nomination reviewer…" at bounding box center [886, 413] width 1335 height 642
click at [239, 63] on div "User" at bounding box center [238, 61] width 39 height 24
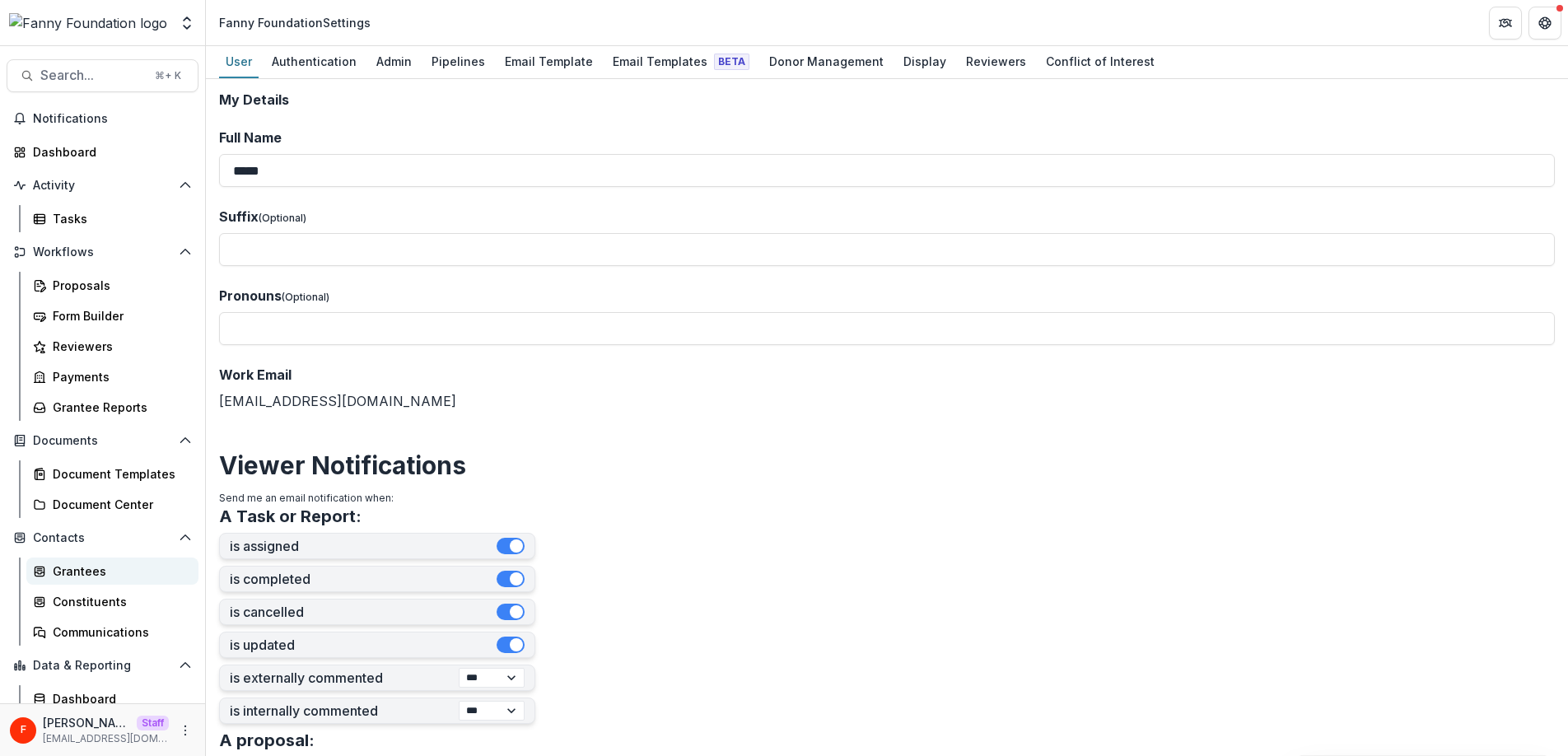
click at [94, 567] on div "Grantees" at bounding box center [119, 571] width 133 height 17
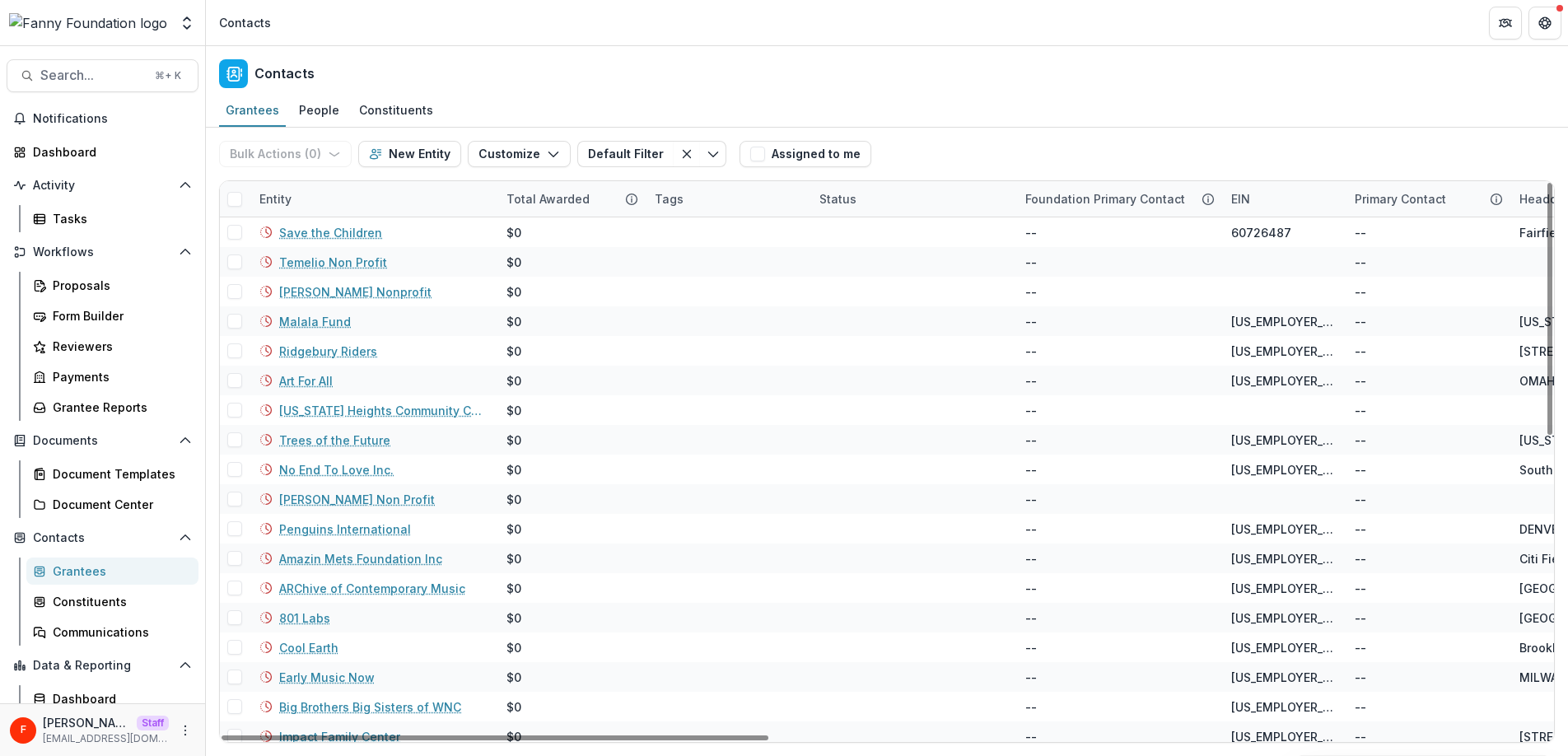
click at [313, 200] on div "Entity" at bounding box center [373, 199] width 247 height 36
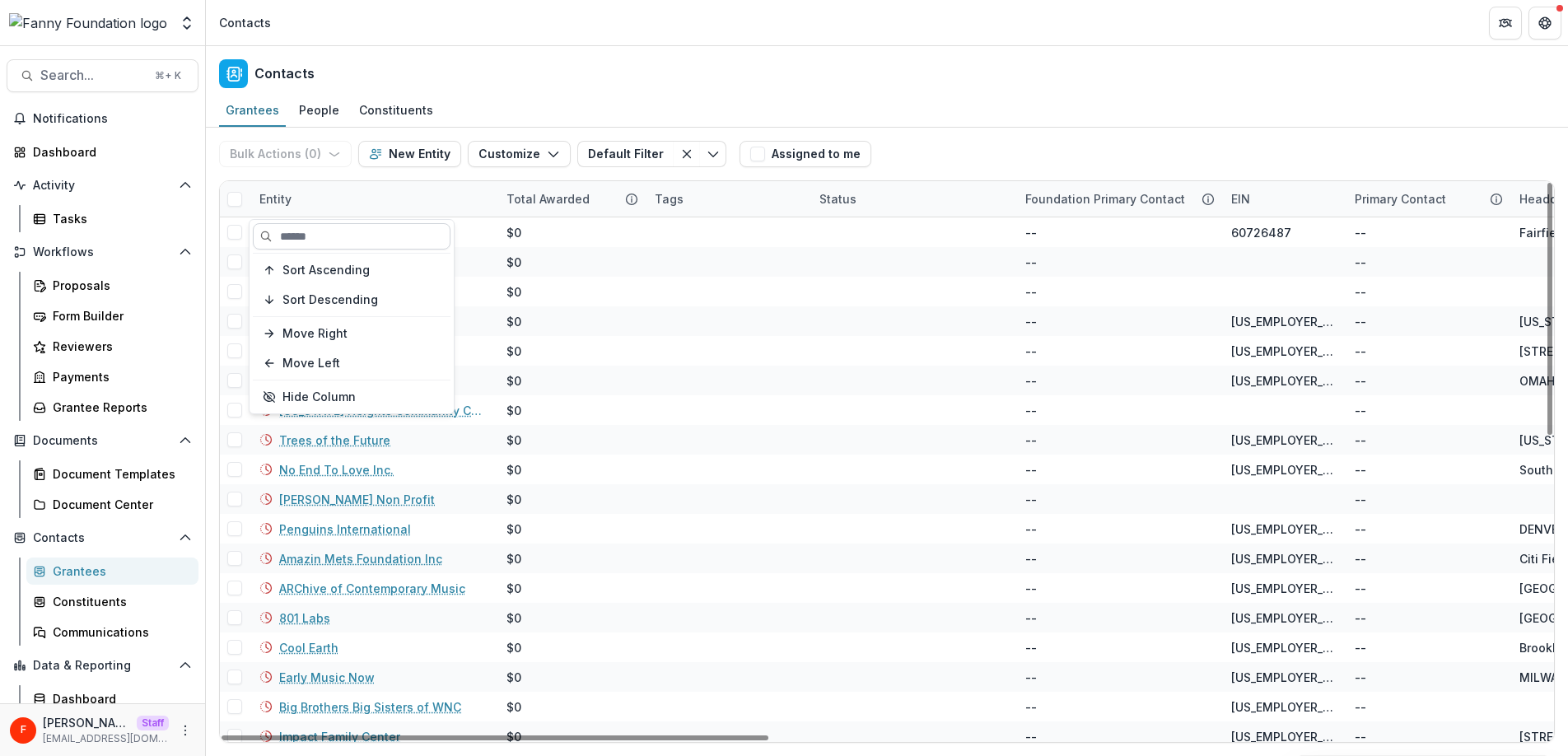
click at [298, 236] on input at bounding box center [352, 236] width 198 height 27
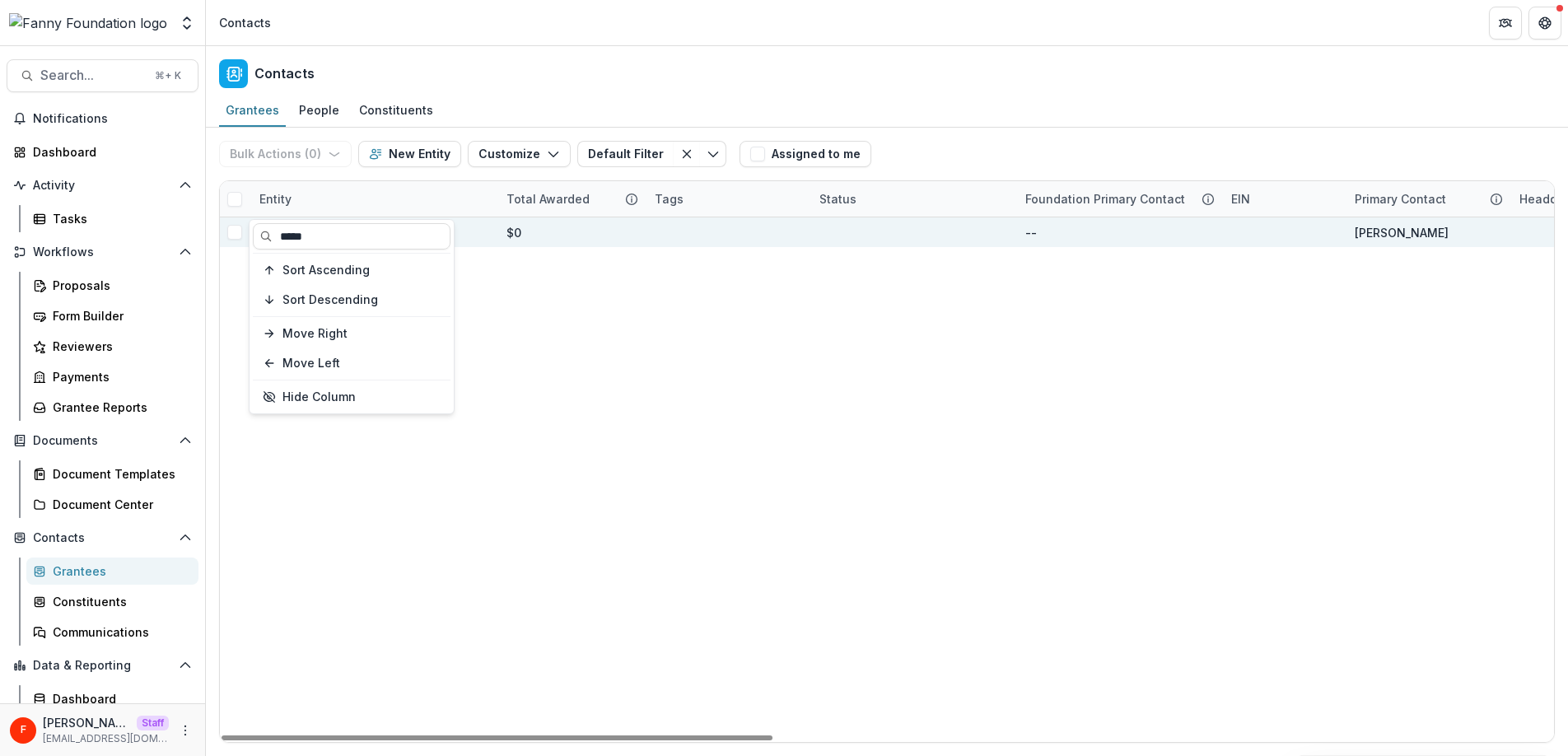
type input "*****"
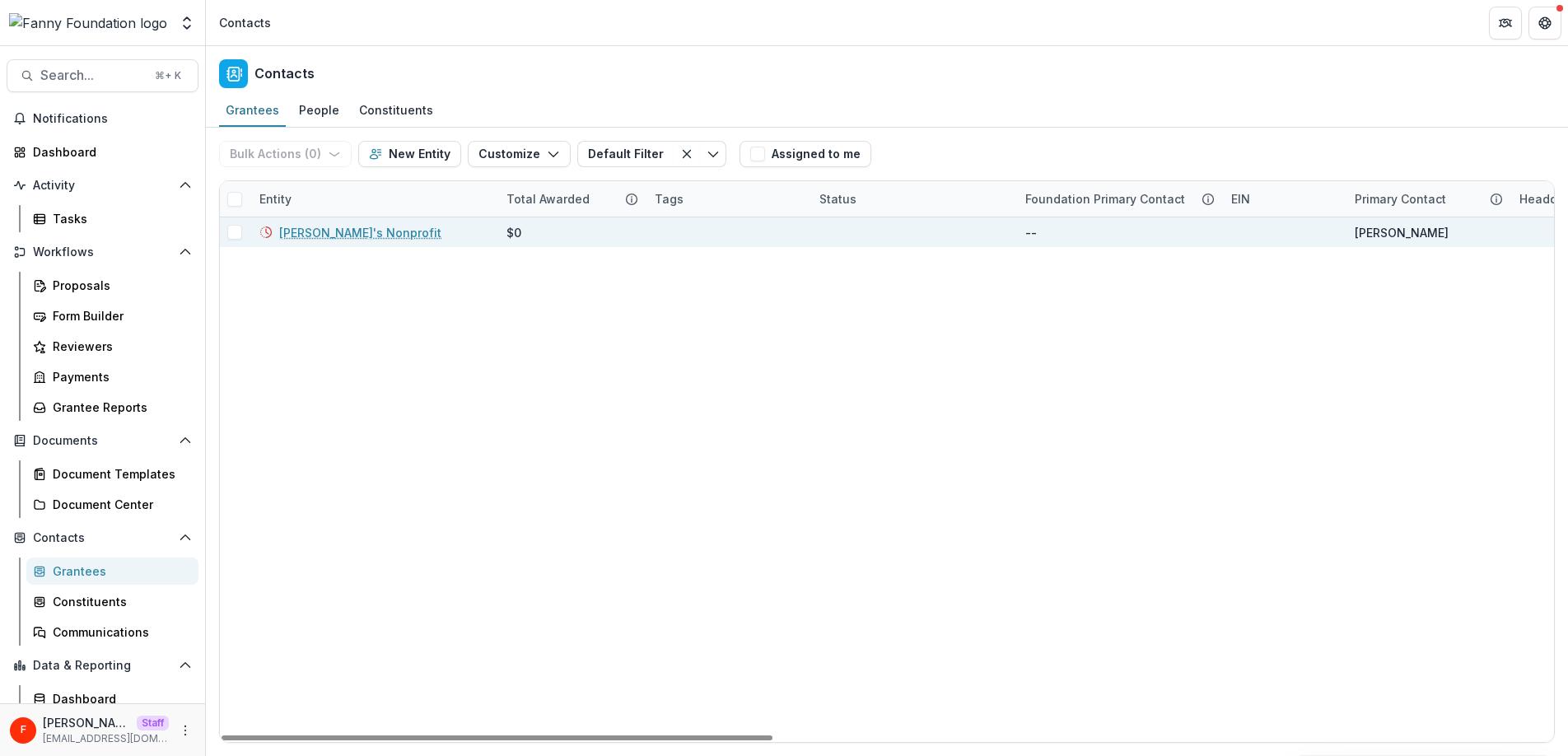
click at [597, 231] on div "$0" at bounding box center [571, 232] width 128 height 29
click at [345, 234] on link "[PERSON_NAME]'s Nonprofit" at bounding box center [360, 232] width 162 height 17
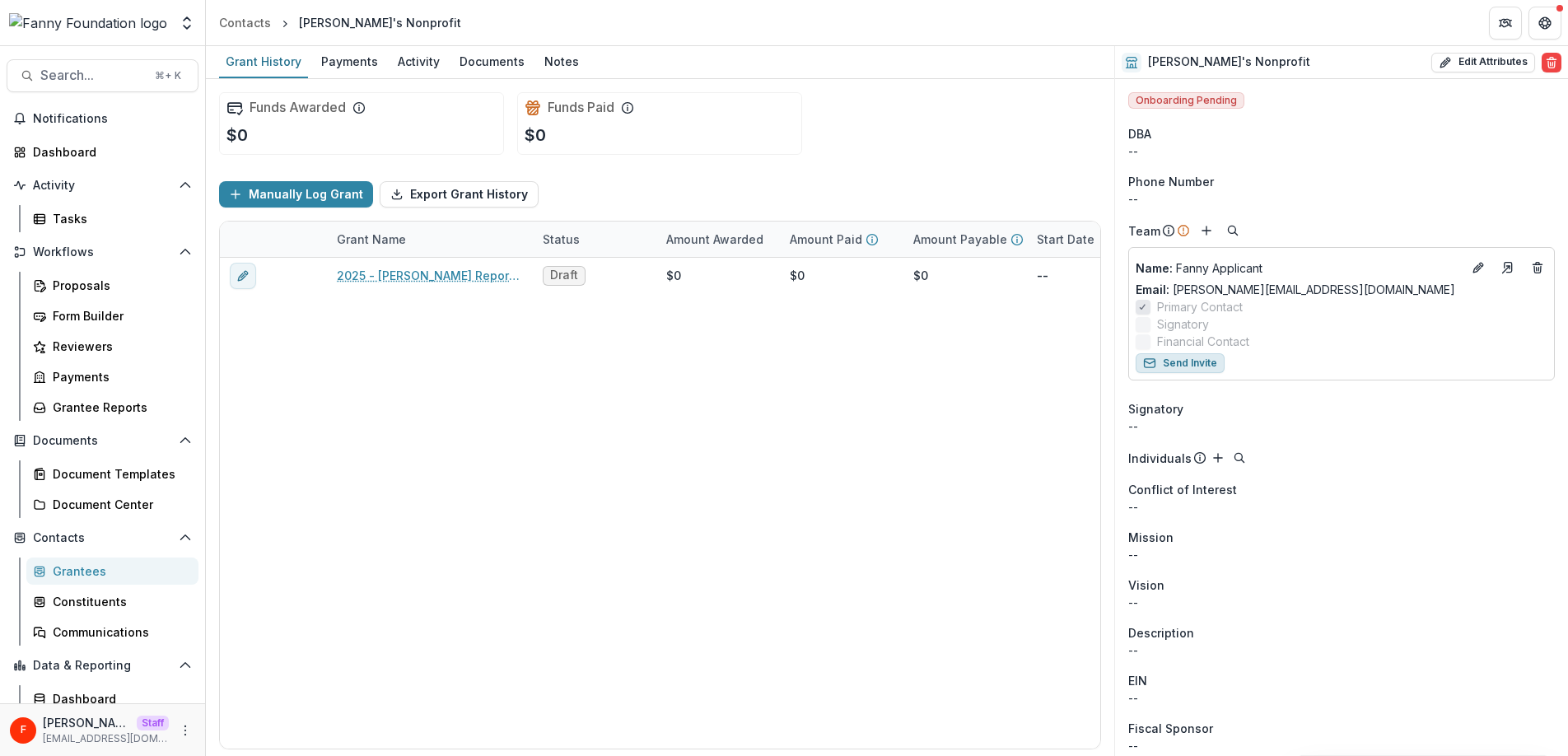
click at [1199, 364] on button "Send Invite" at bounding box center [1179, 363] width 89 height 20
click at [190, 20] on polyline "Open entity switcher" at bounding box center [186, 19] width 6 height 4
click at [400, 400] on div "2025 - [PERSON_NAME] Report Form Draft $0 $0 $0 -- -- $0" at bounding box center [891, 502] width 1343 height 490
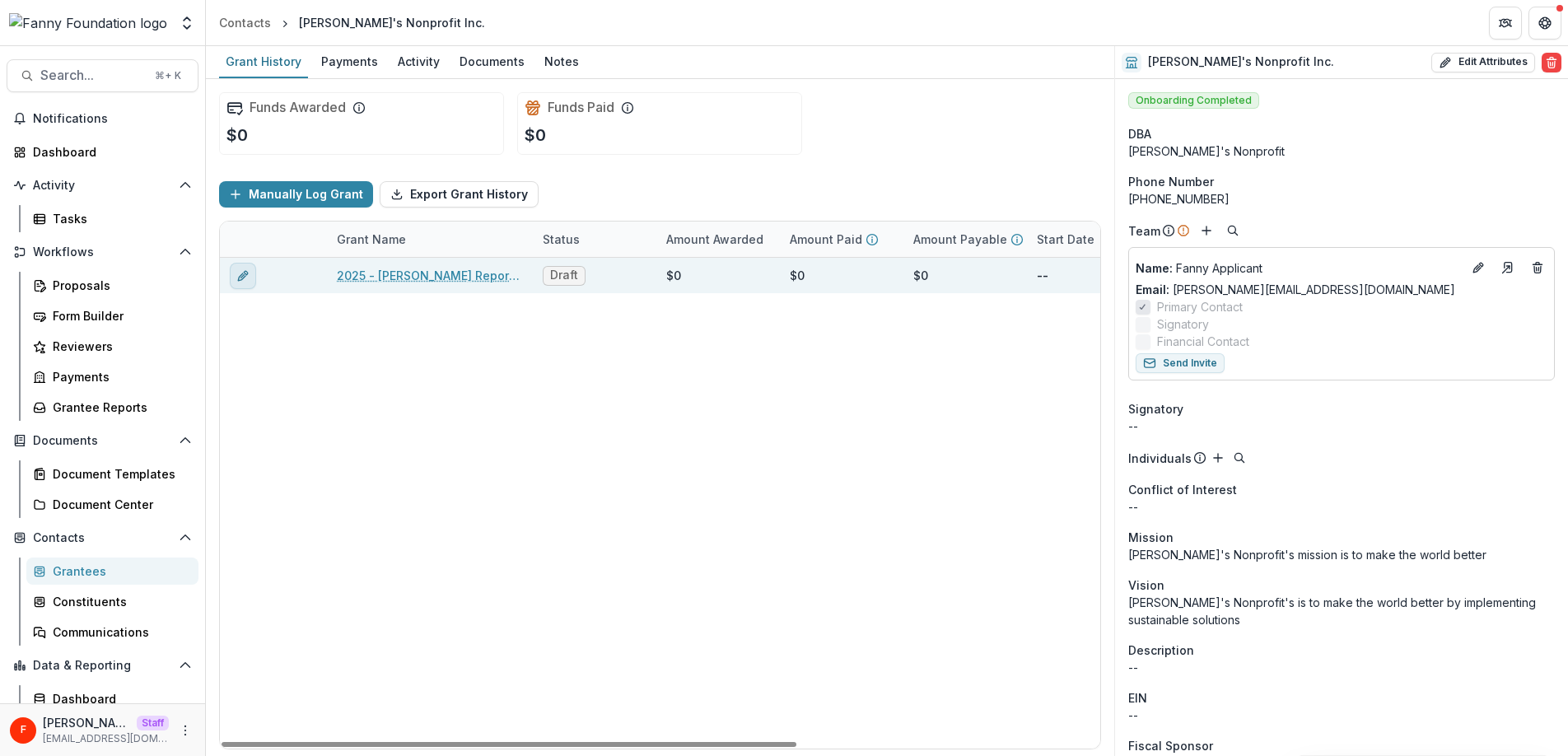
click at [242, 275] on line "edit" at bounding box center [243, 276] width 4 height 4
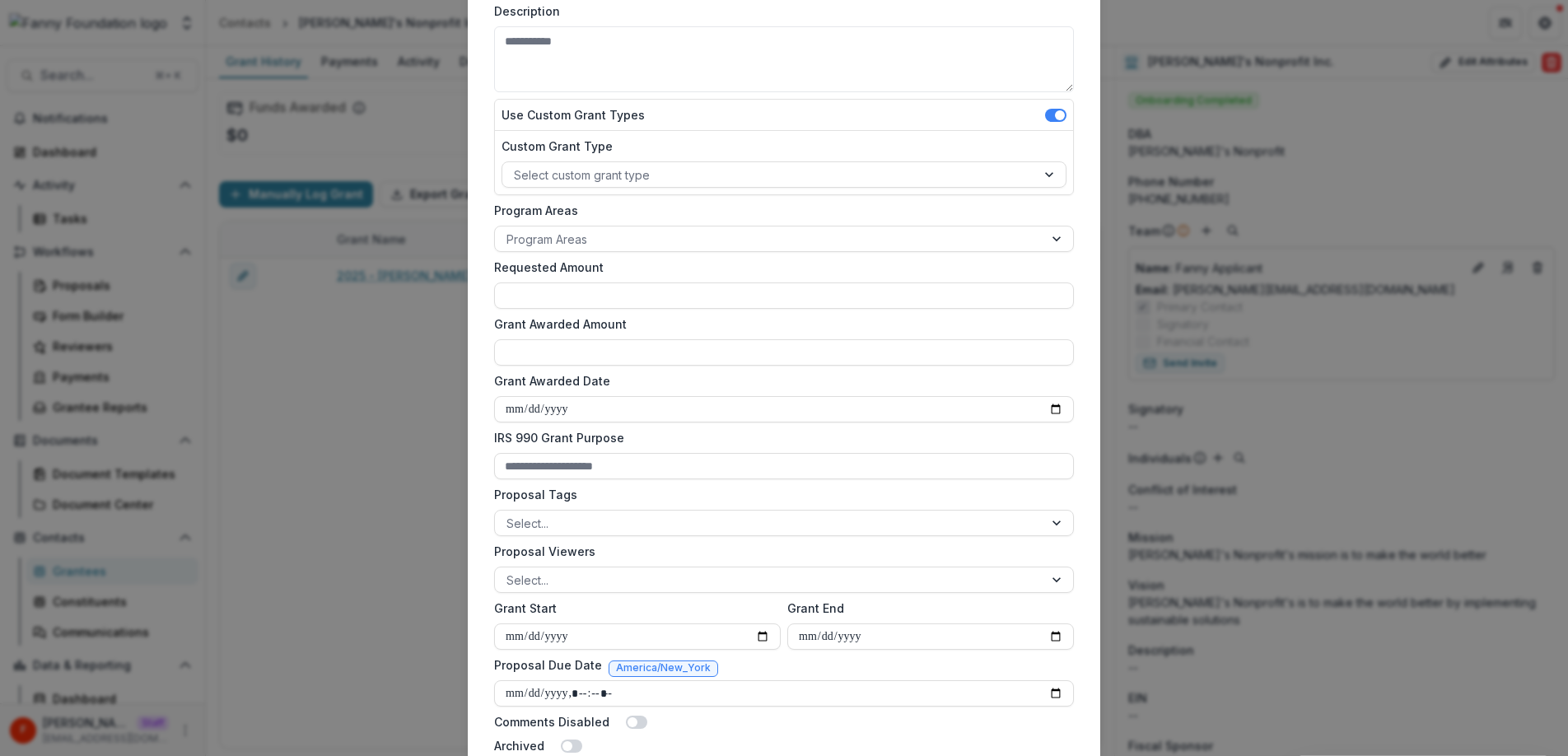
scroll to position [370, 0]
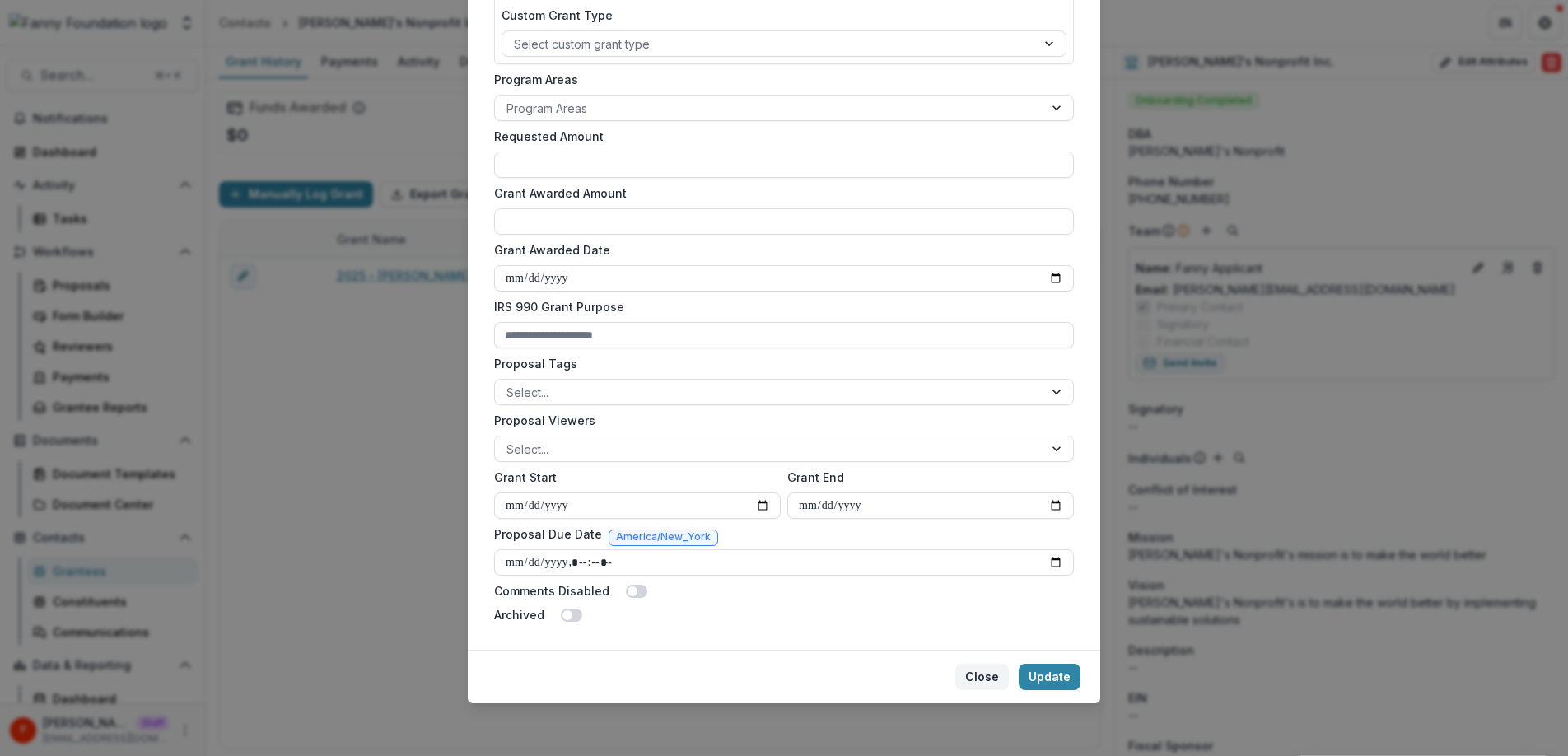
click at [976, 680] on button "Close" at bounding box center [981, 676] width 53 height 27
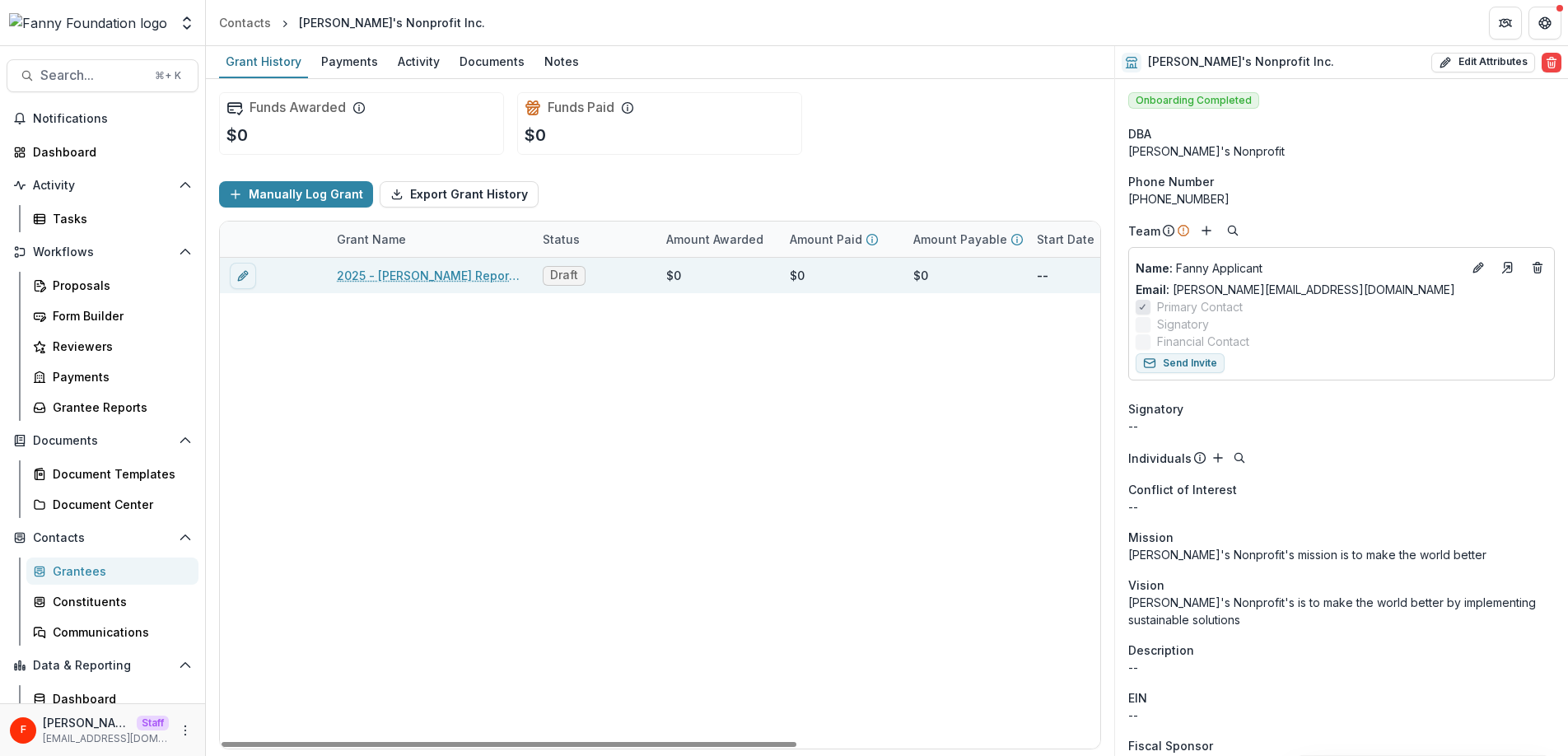
click at [1045, 274] on p "--" at bounding box center [1042, 275] width 12 height 17
click at [555, 276] on span "Draft" at bounding box center [564, 275] width 28 height 14
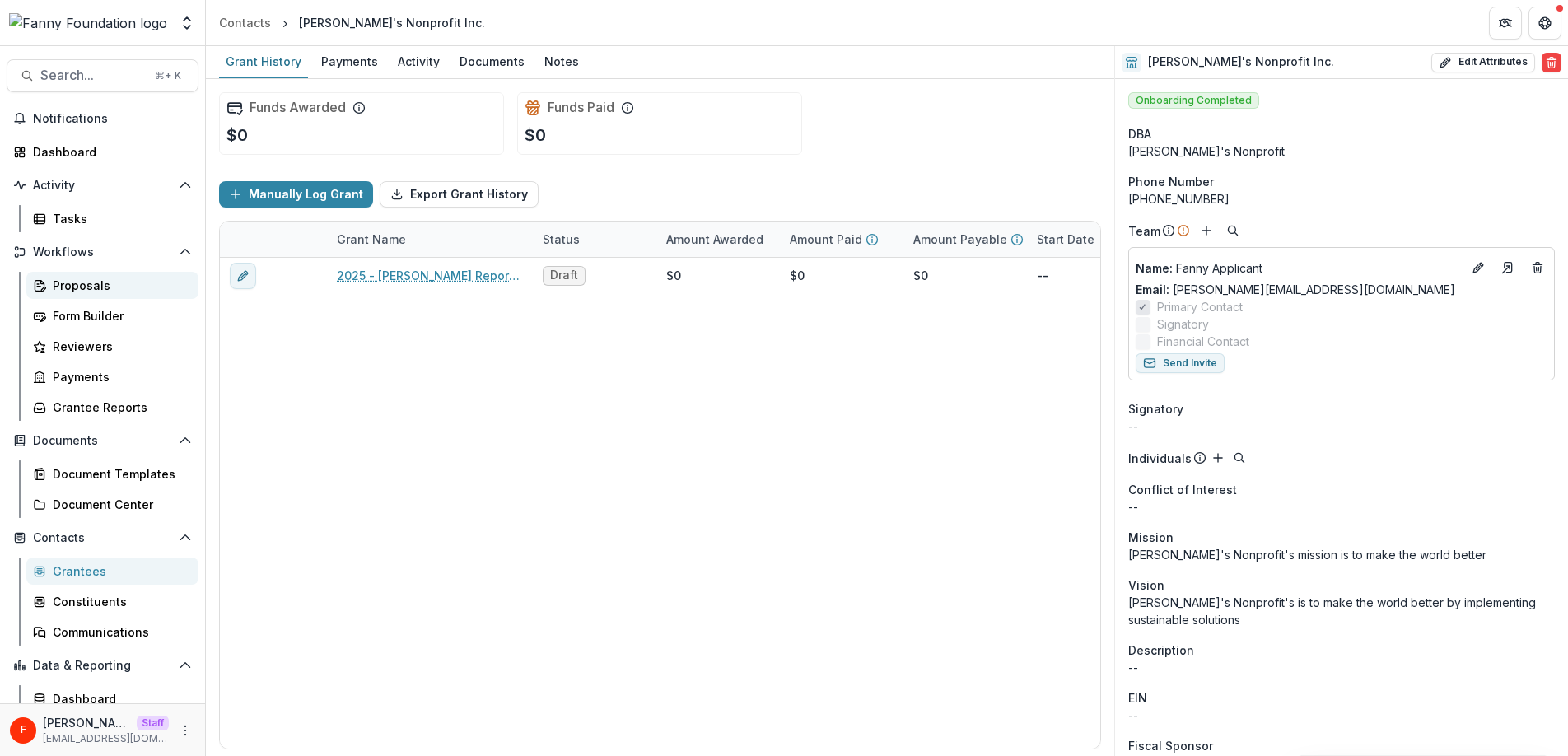
click at [101, 288] on div "Proposals" at bounding box center [119, 285] width 133 height 17
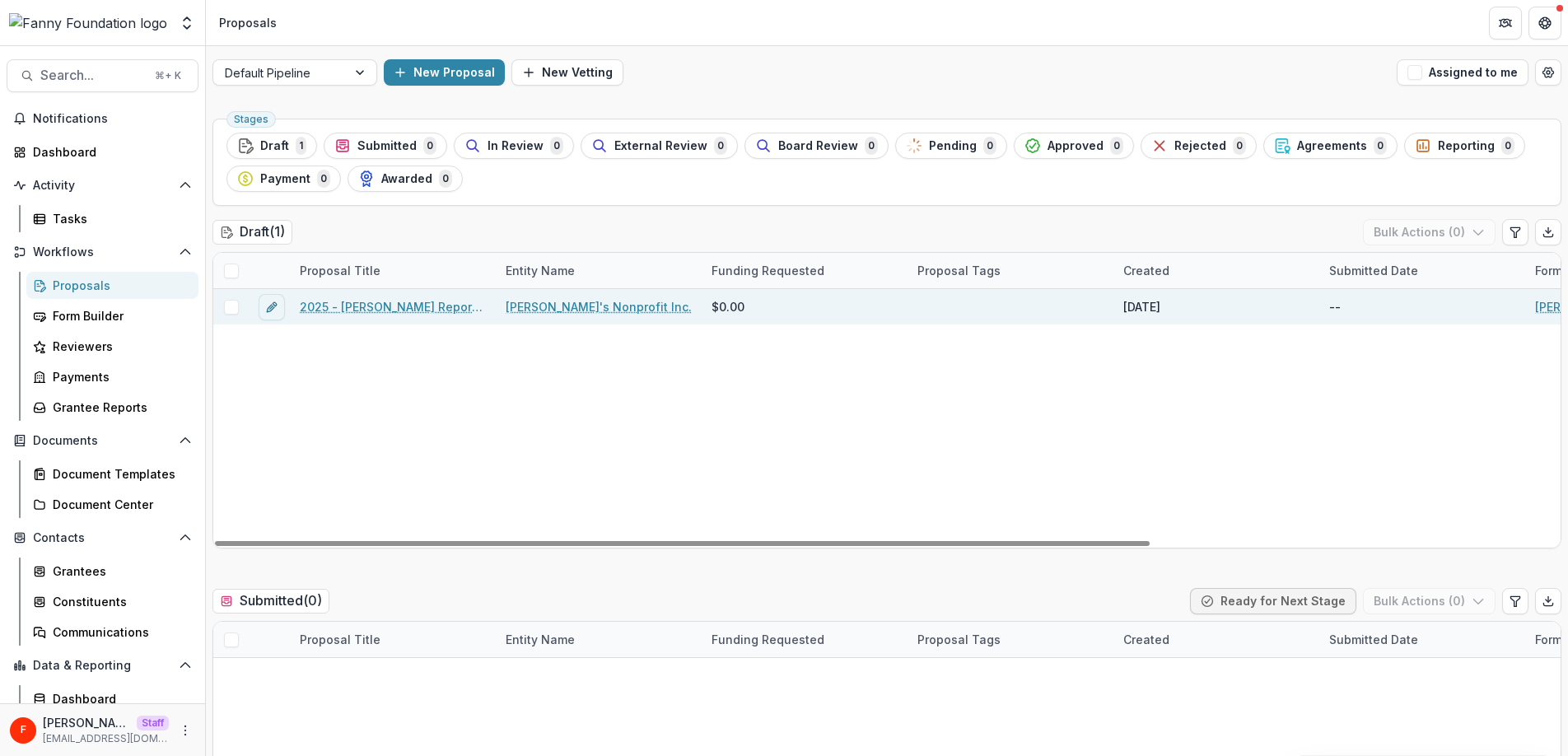
click at [237, 309] on span at bounding box center [231, 307] width 15 height 15
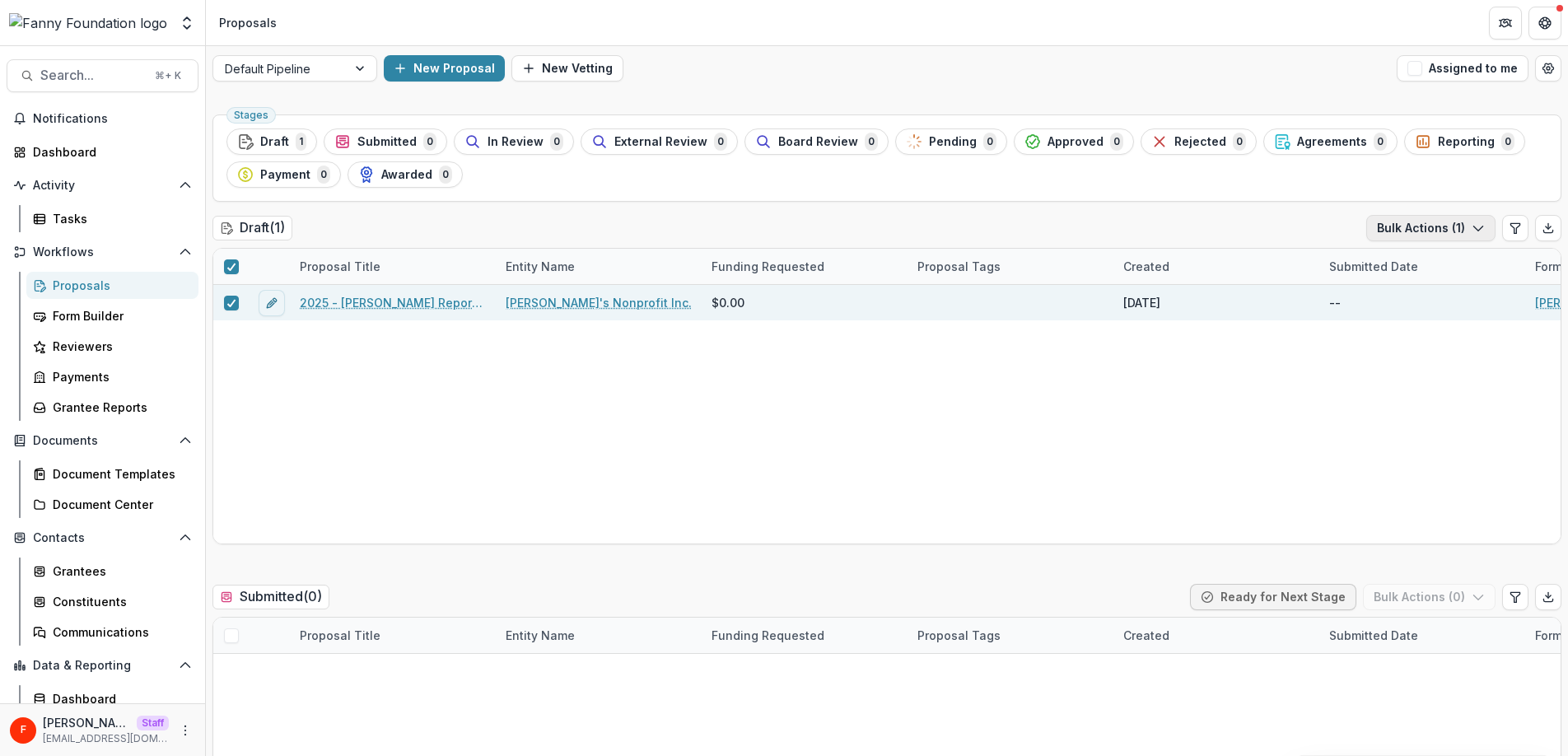
click at [1458, 231] on button "Bulk Actions ( 1 )" at bounding box center [1431, 228] width 129 height 27
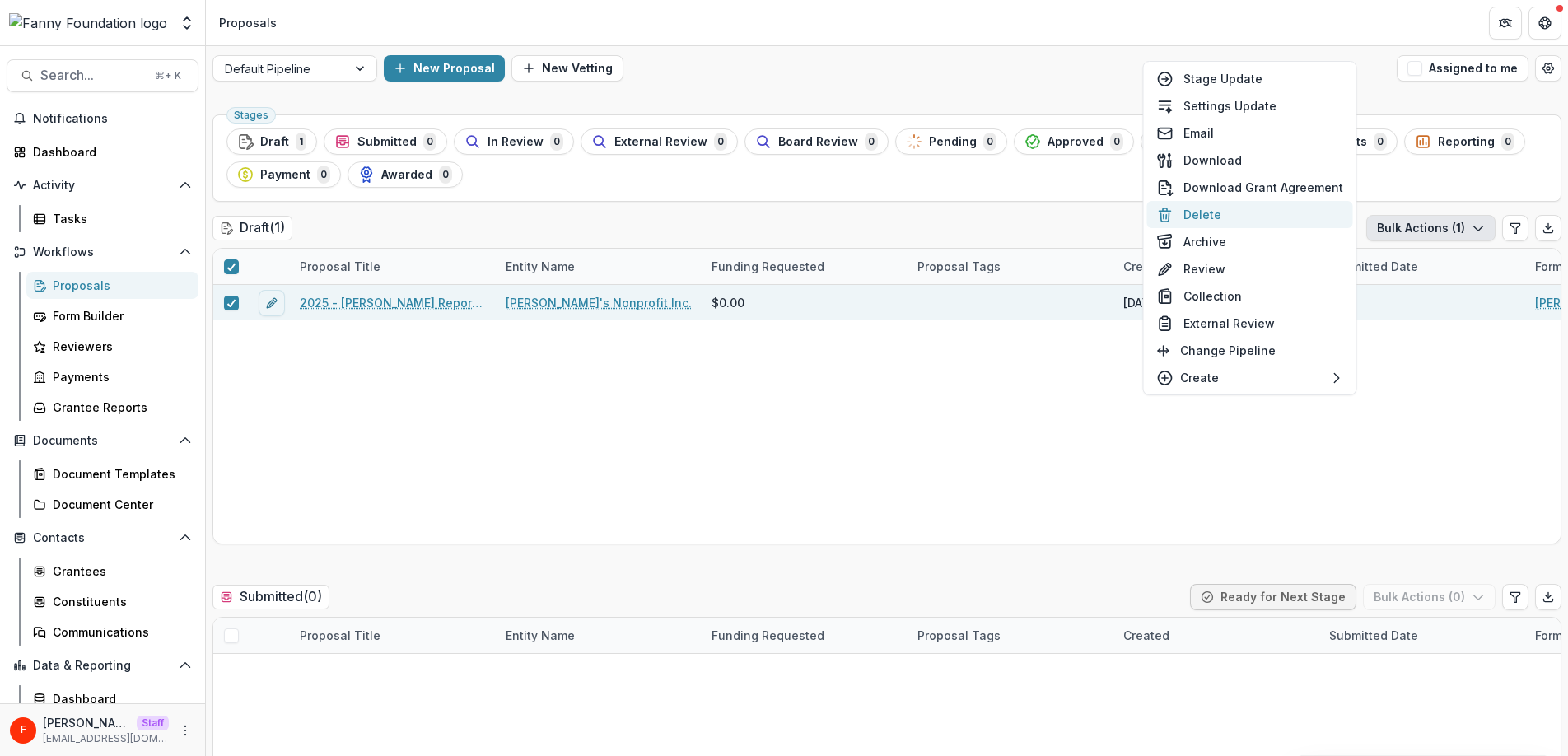
click at [1250, 218] on button "Delete" at bounding box center [1250, 214] width 206 height 27
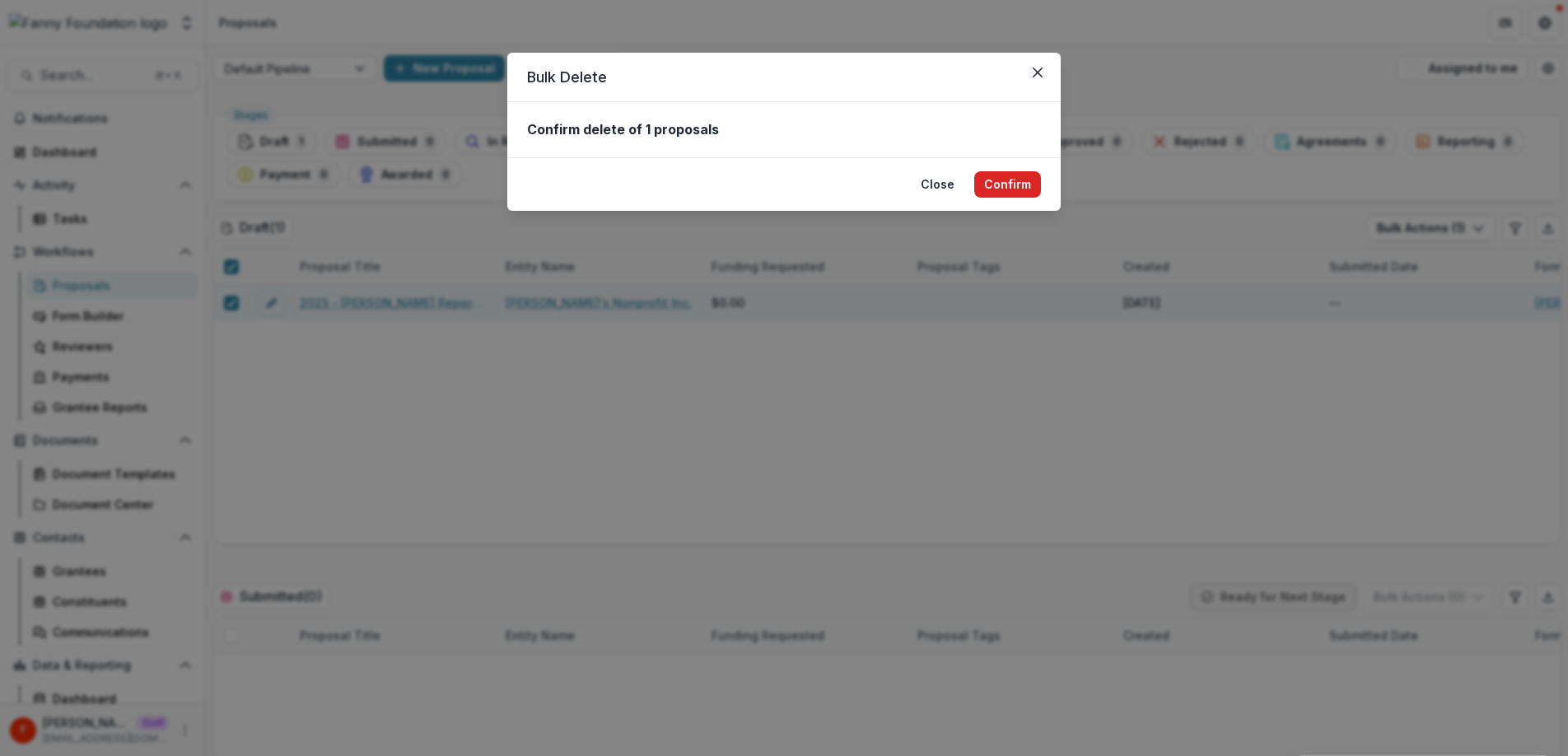
click at [1018, 182] on button "Confirm" at bounding box center [1007, 184] width 67 height 27
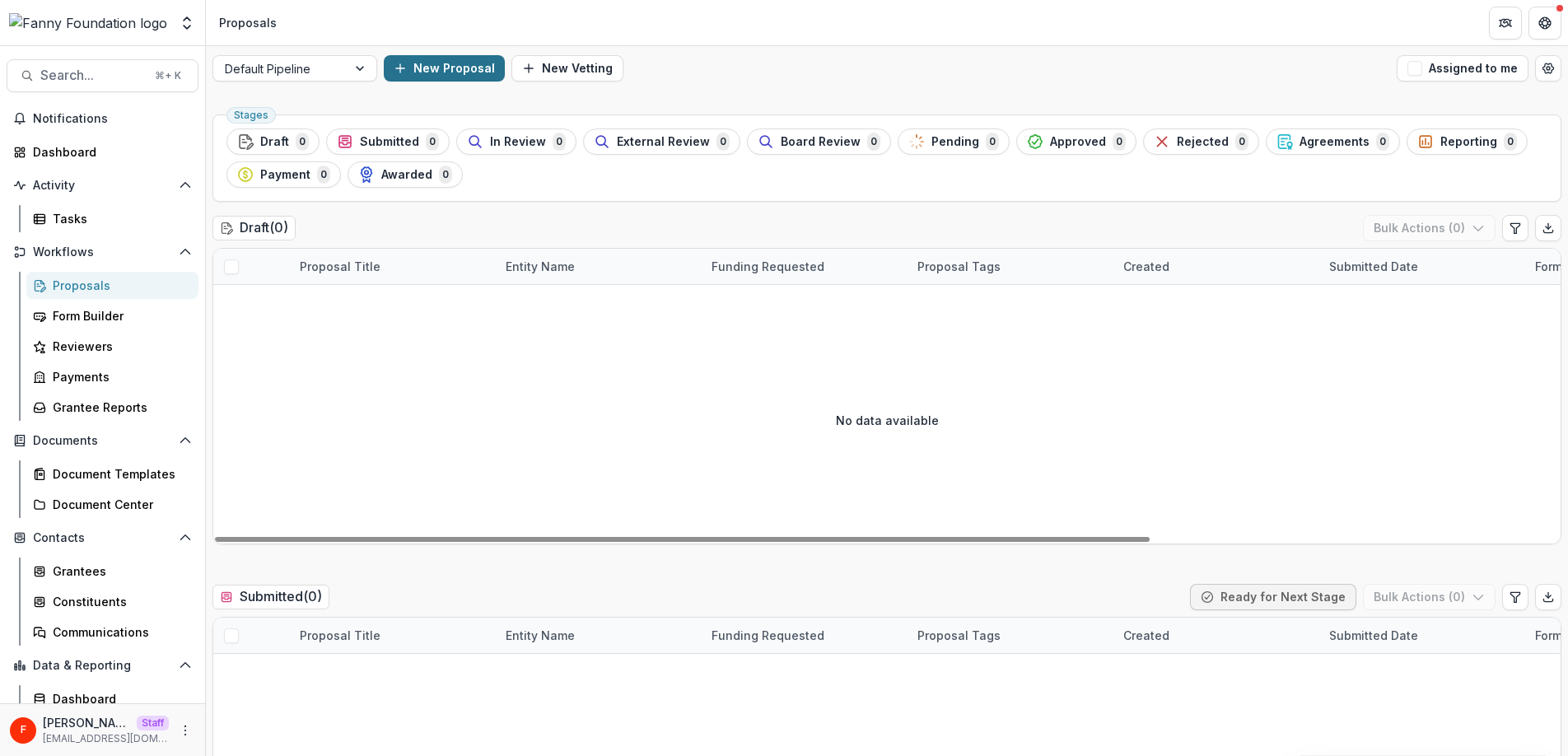
click at [447, 70] on button "New Proposal" at bounding box center [444, 68] width 121 height 27
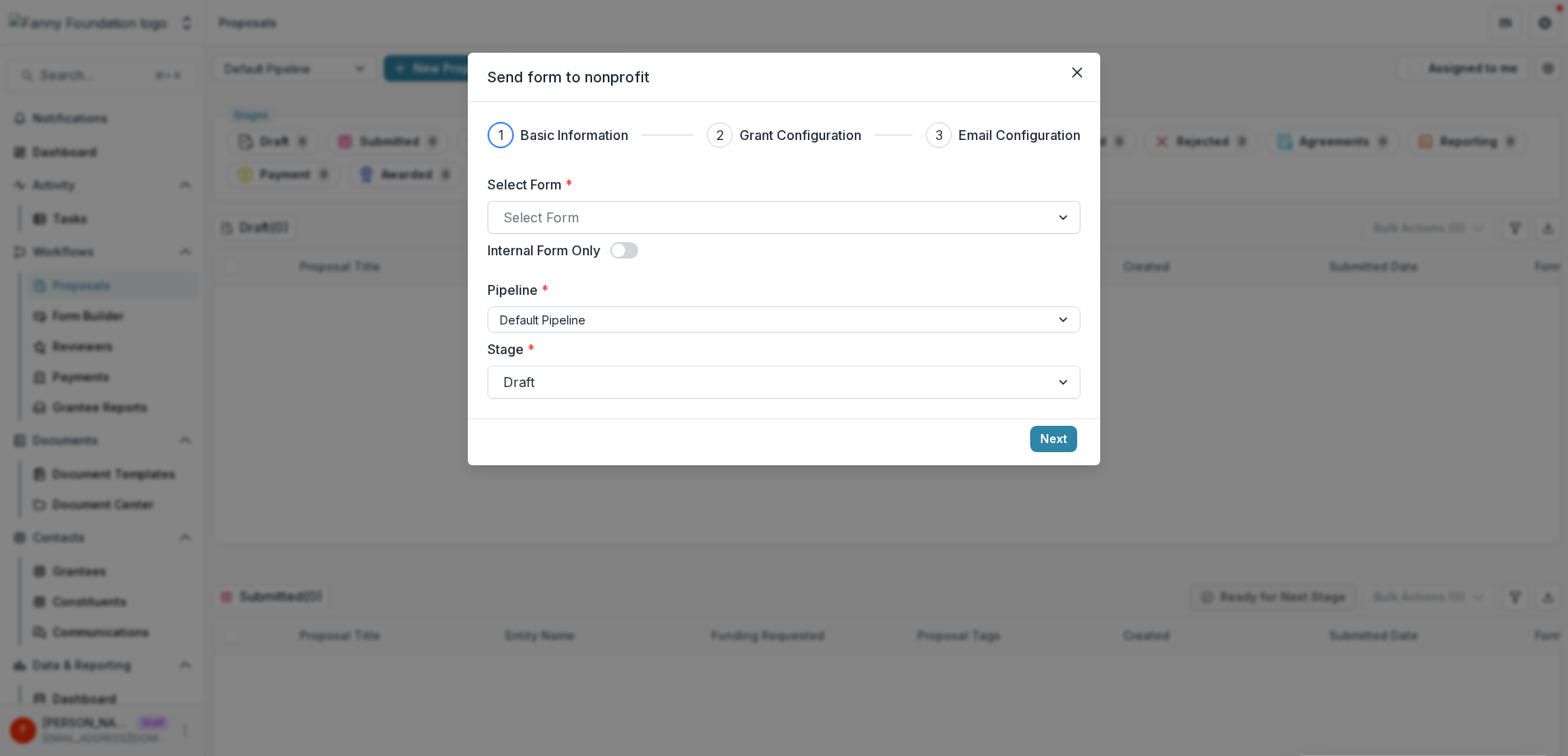
click at [640, 225] on div at bounding box center [769, 217] width 532 height 23
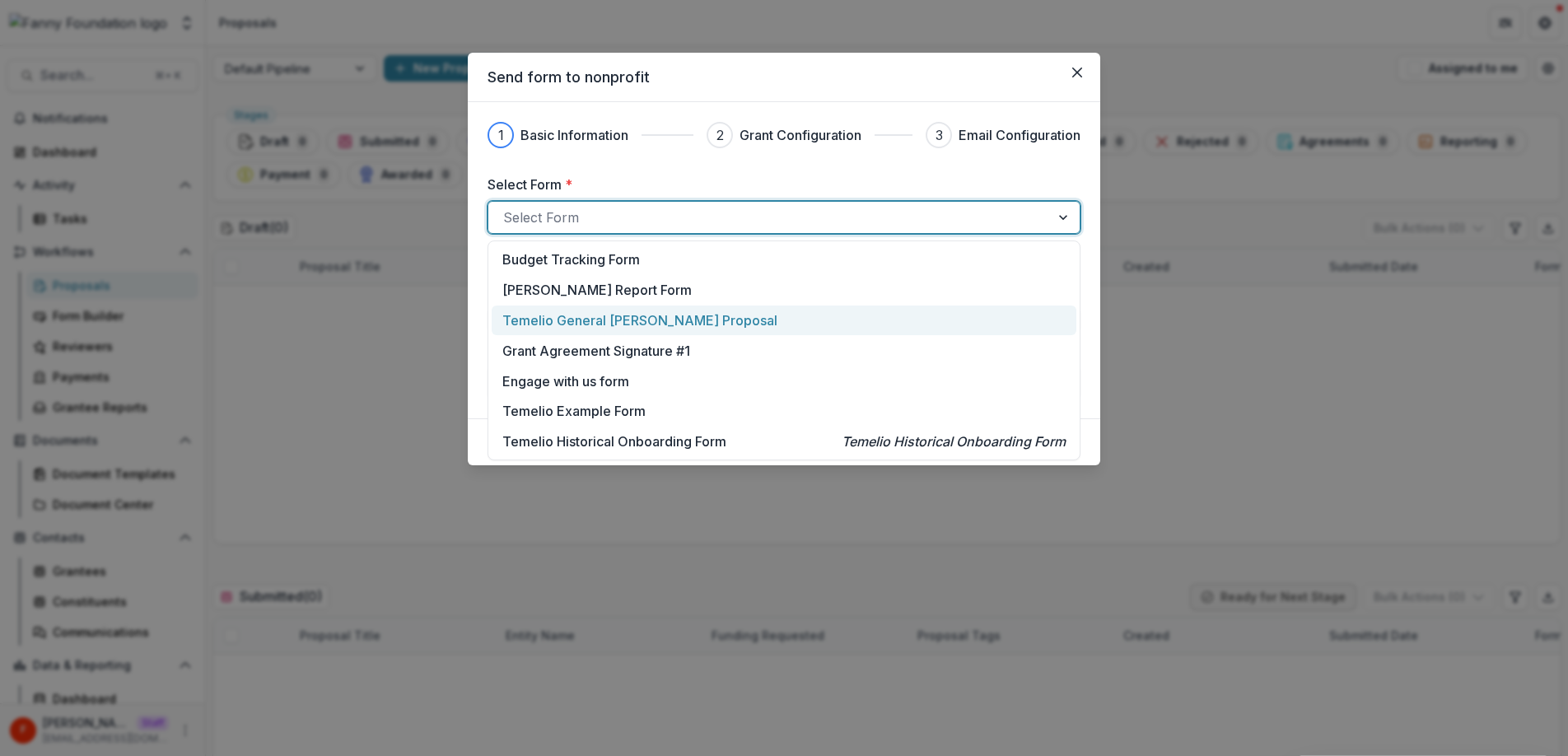
click at [670, 324] on p "Temelio General [PERSON_NAME] Proposal" at bounding box center [640, 321] width 275 height 20
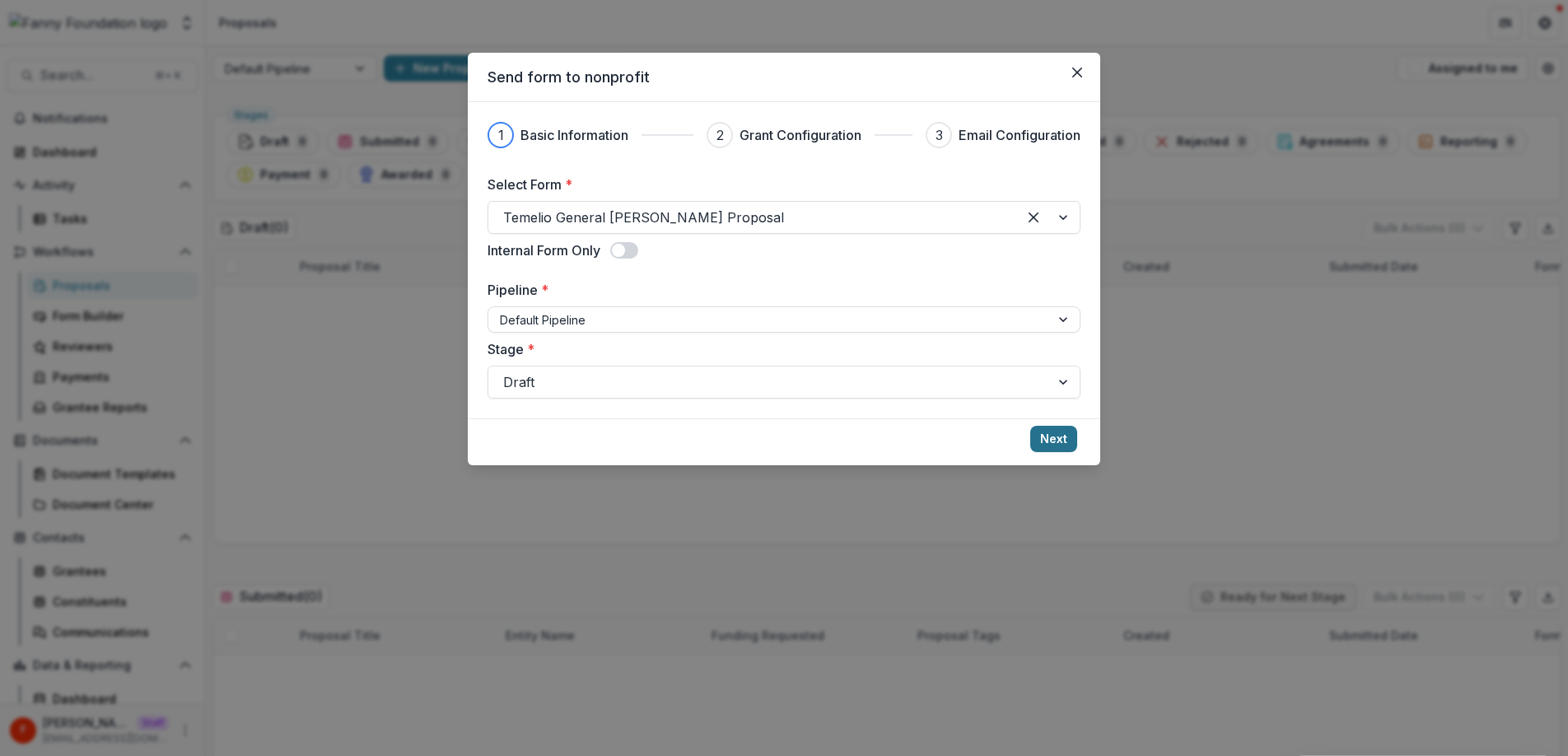
click at [1057, 439] on button "Next" at bounding box center [1053, 439] width 47 height 27
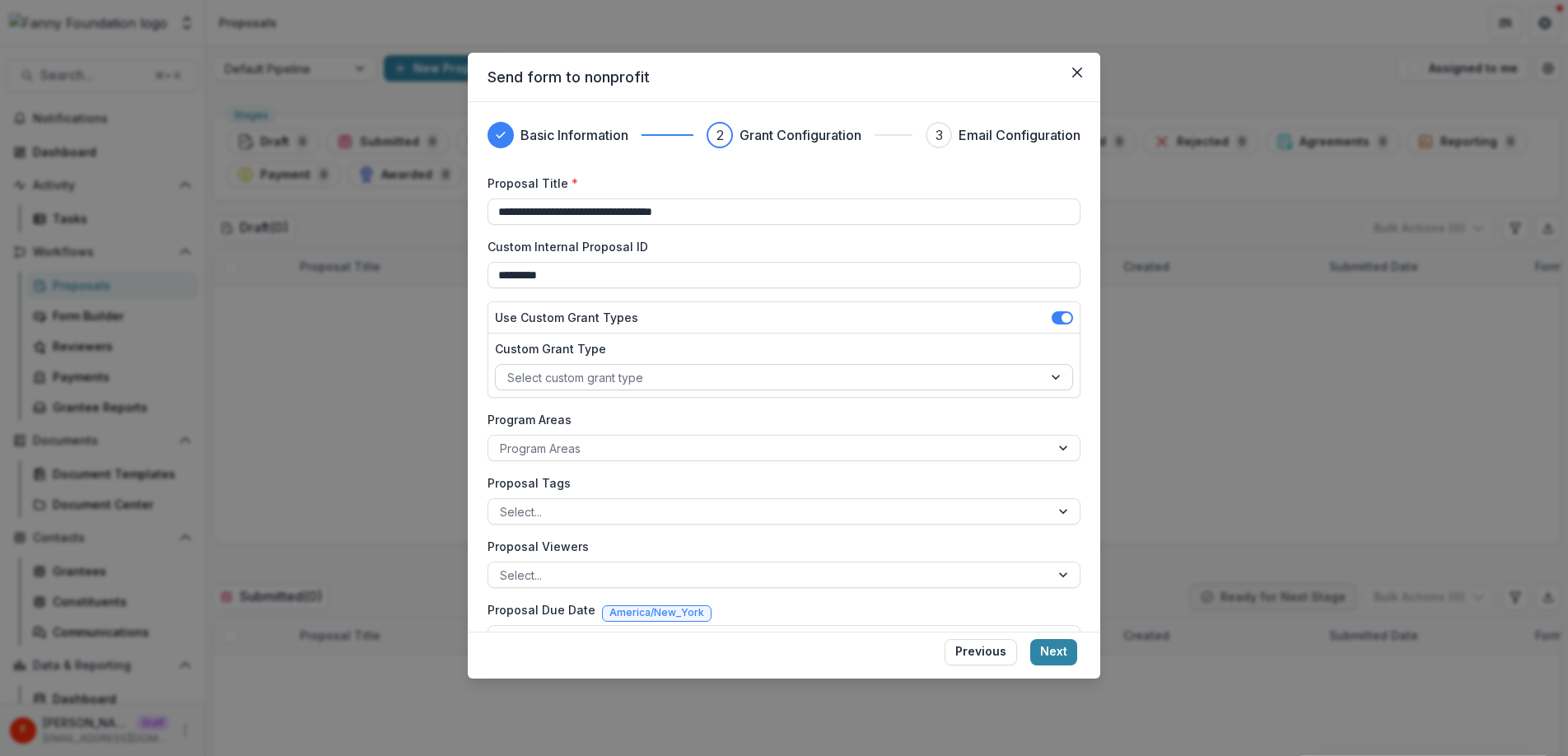
scroll to position [39, 0]
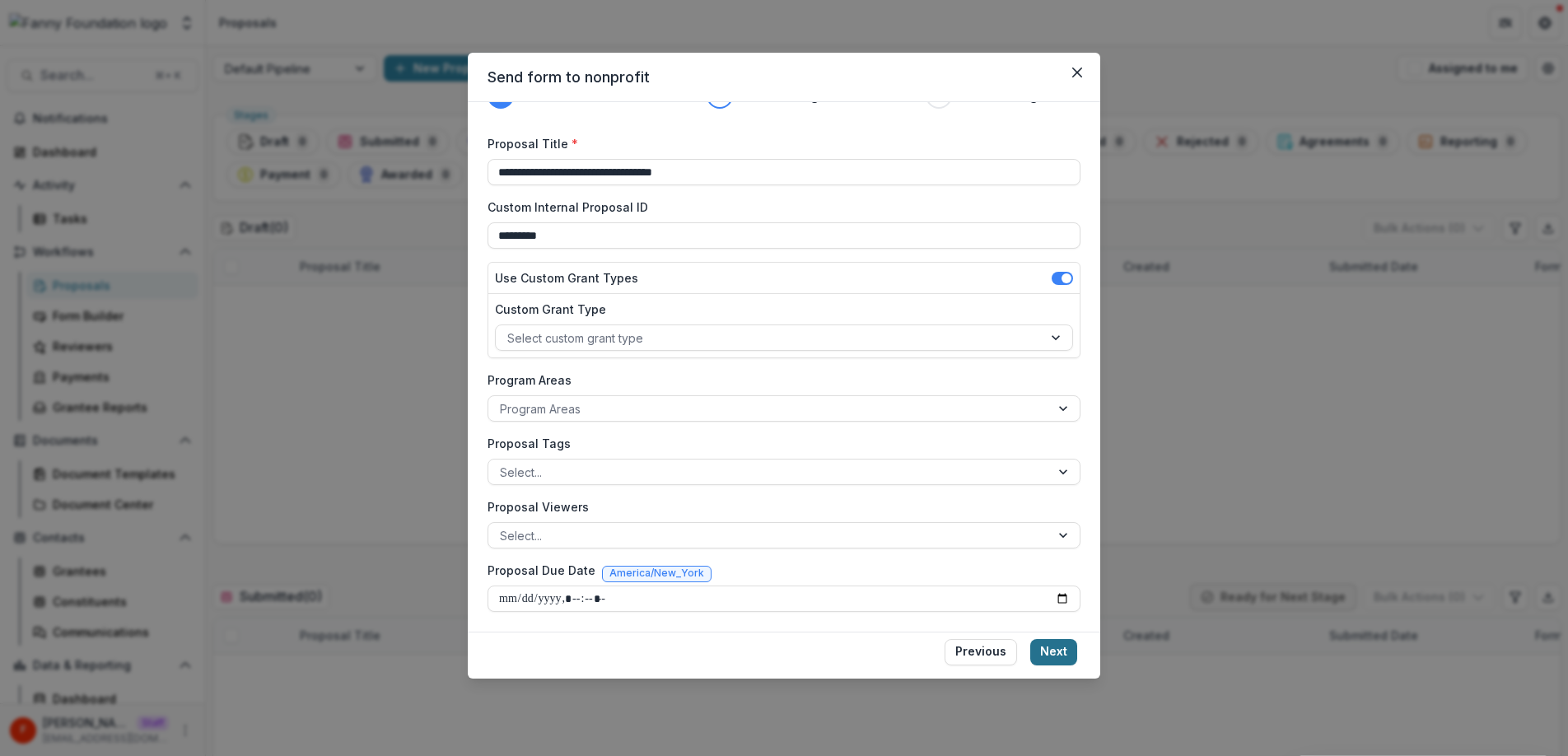
click at [1056, 659] on button "Next" at bounding box center [1053, 652] width 47 height 27
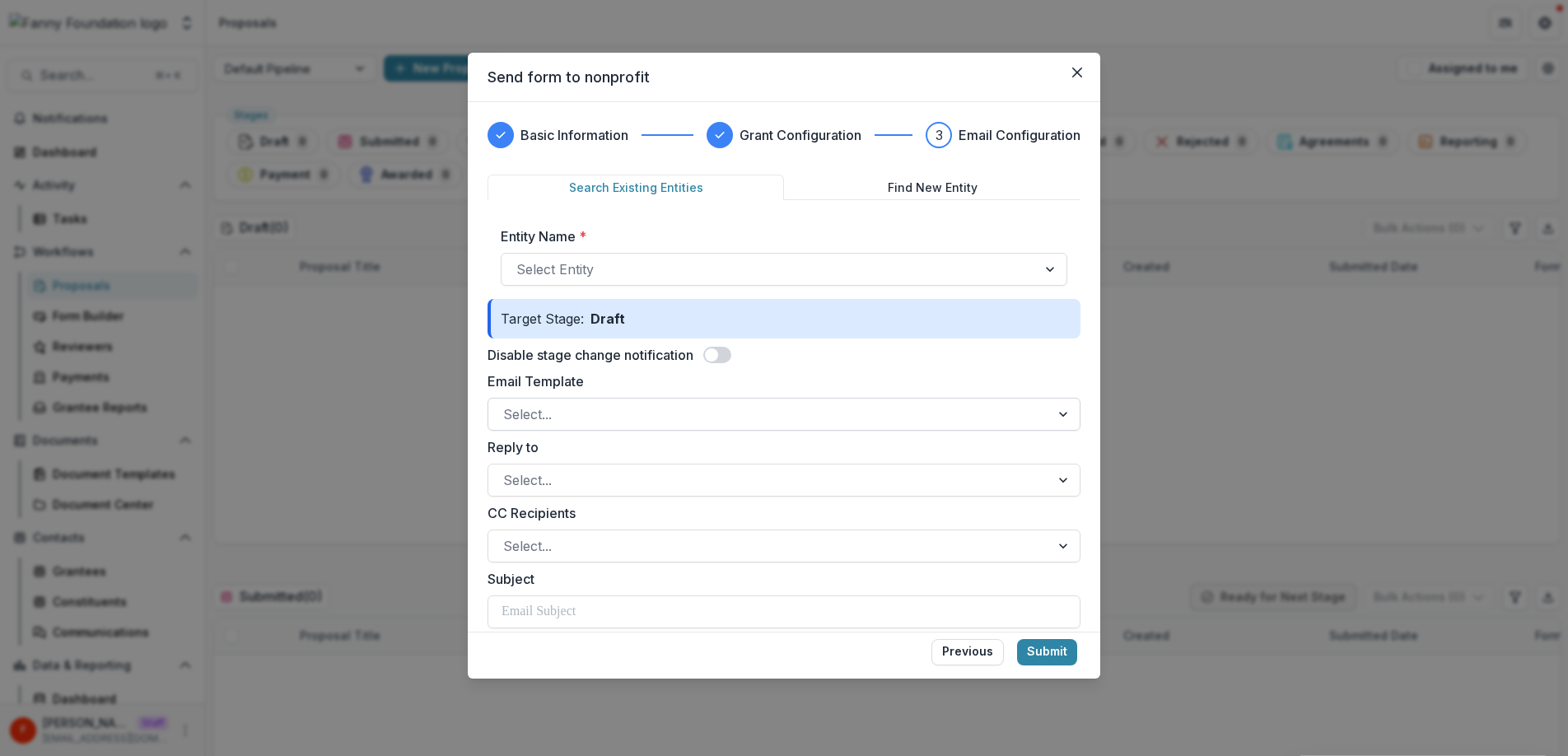
click at [635, 411] on div at bounding box center [769, 413] width 532 height 23
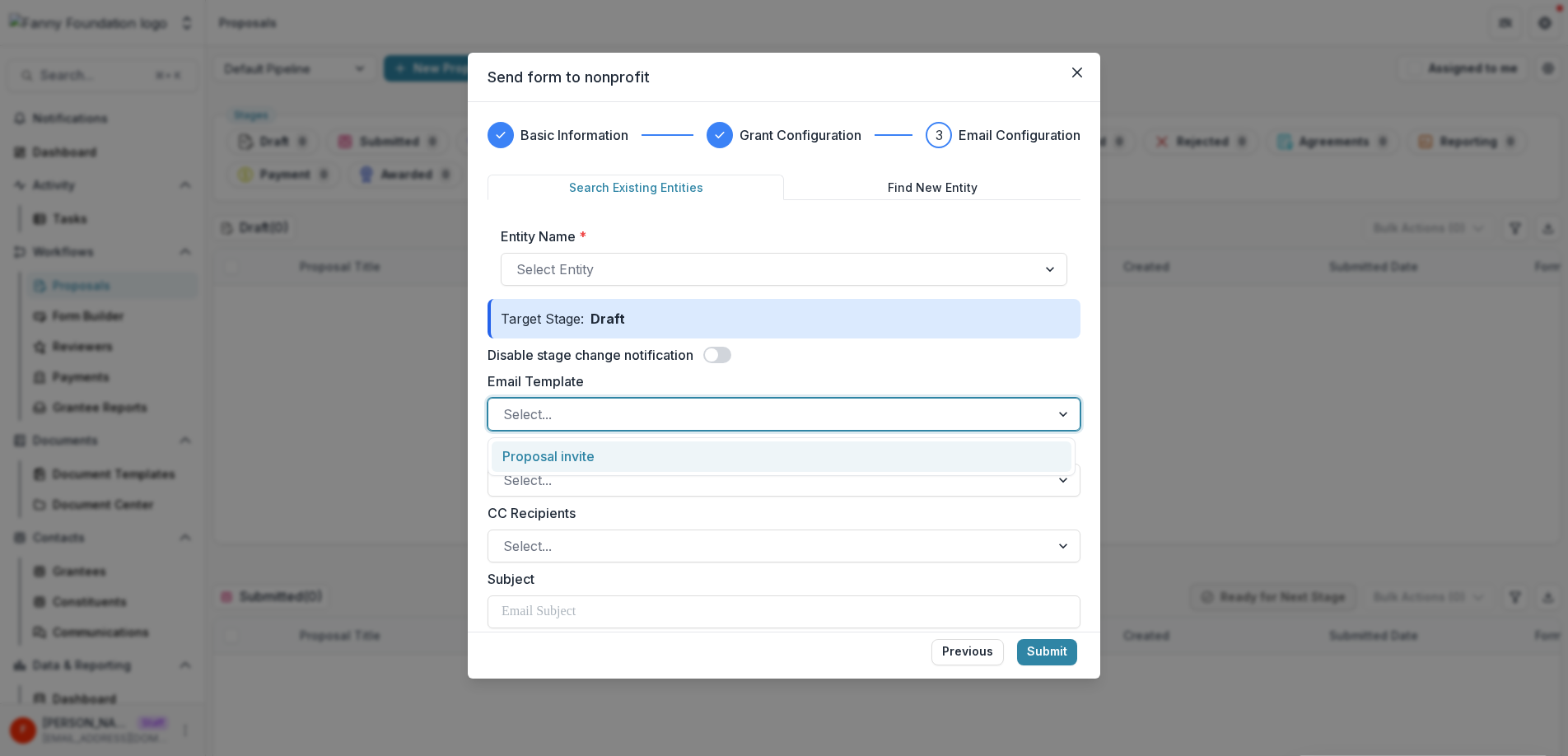
click at [623, 457] on div "Proposal invite" at bounding box center [781, 456] width 580 height 30
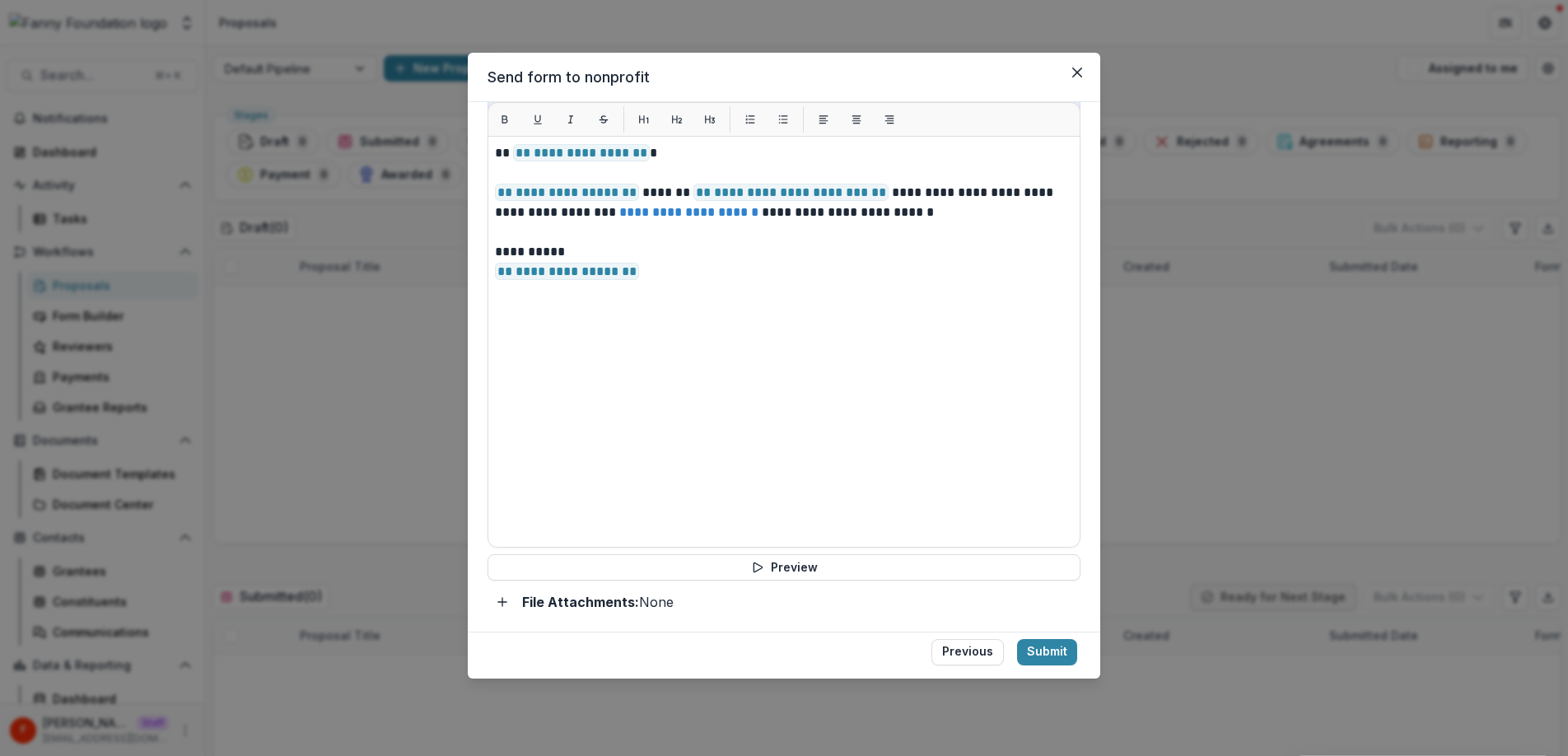
scroll to position [608, 0]
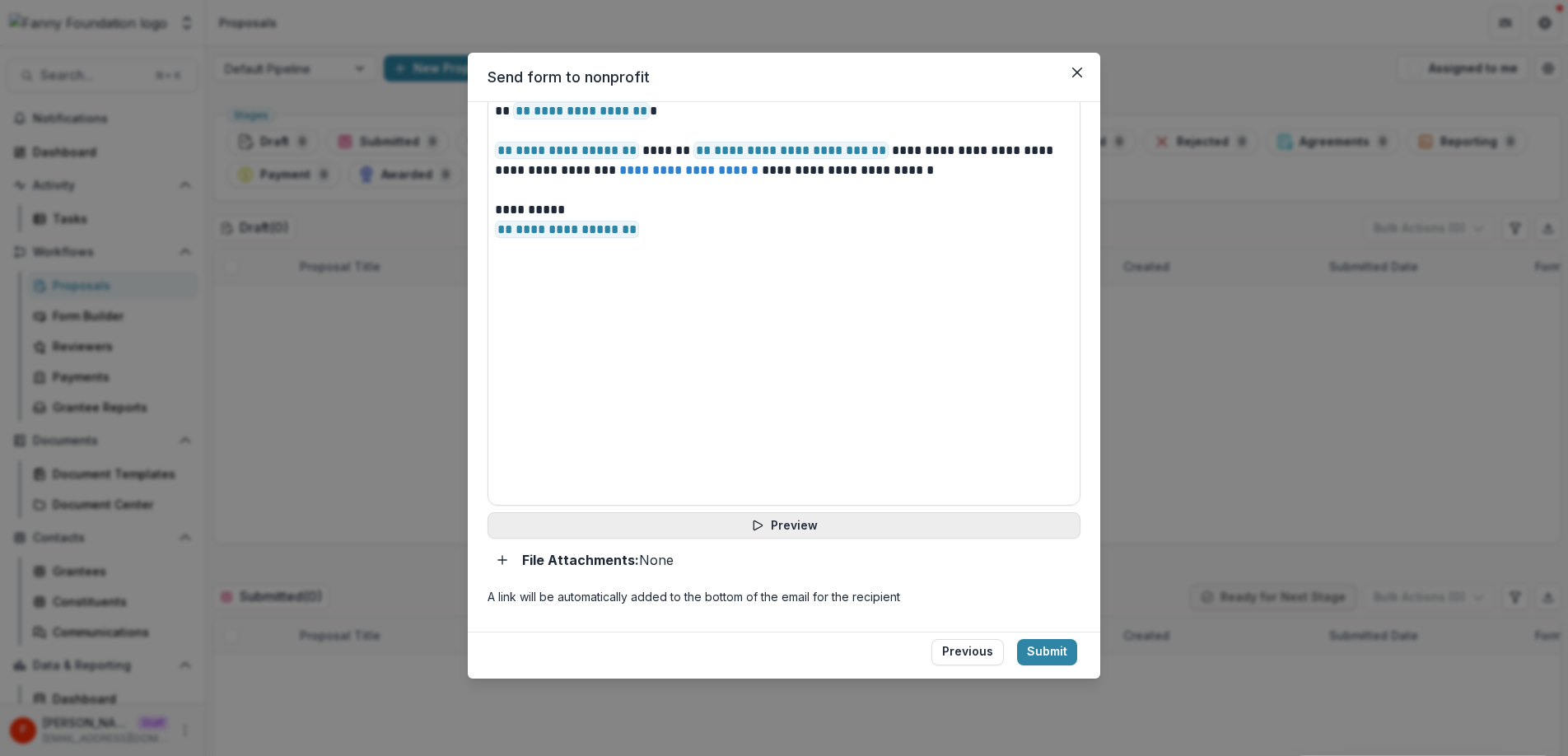
click at [799, 523] on button "Preview" at bounding box center [784, 525] width 593 height 27
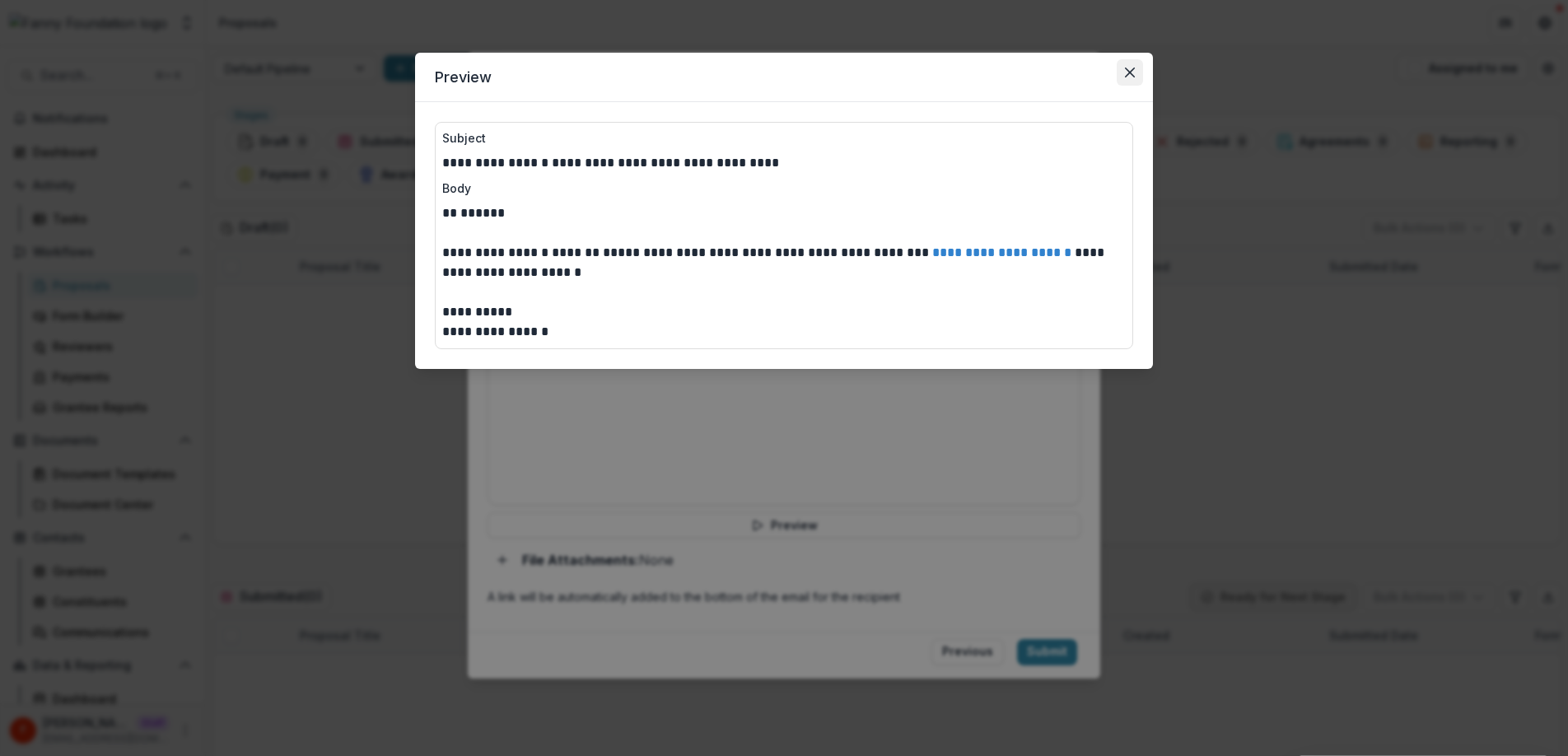
click at [1132, 75] on icon "Close" at bounding box center [1129, 72] width 10 height 10
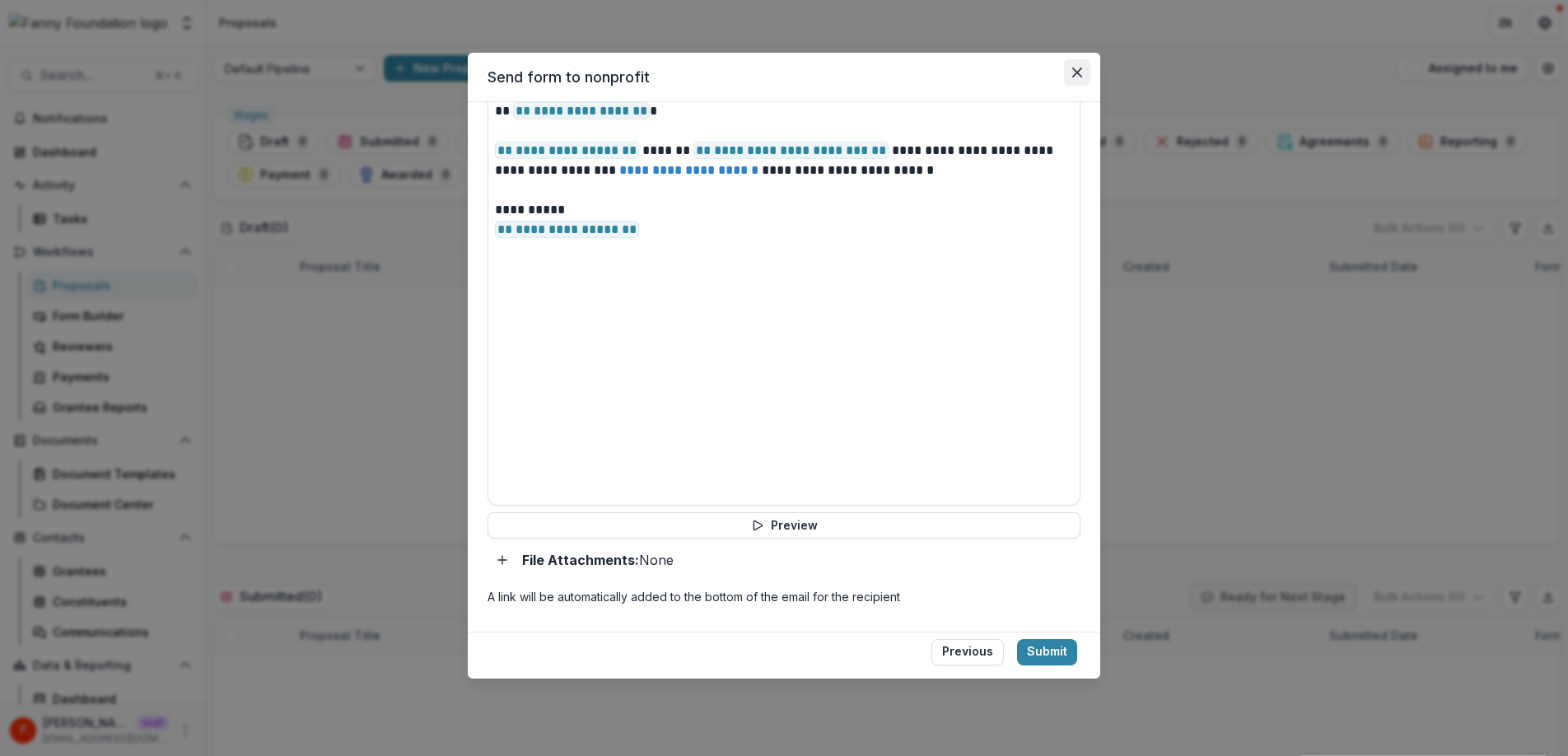
click at [1073, 68] on icon "Close" at bounding box center [1077, 72] width 10 height 10
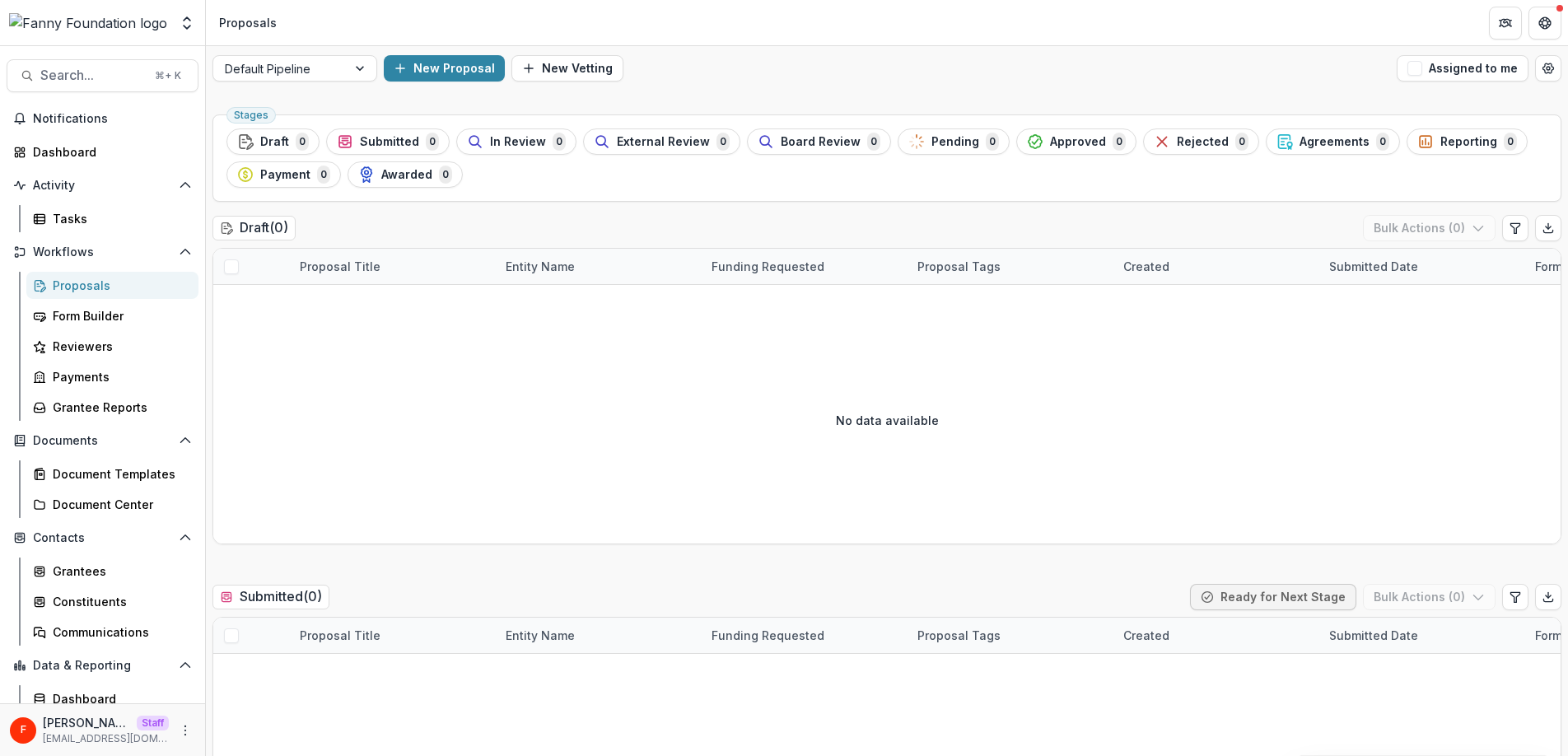
scroll to position [0, 0]
click at [460, 69] on button "New Proposal" at bounding box center [444, 68] width 121 height 27
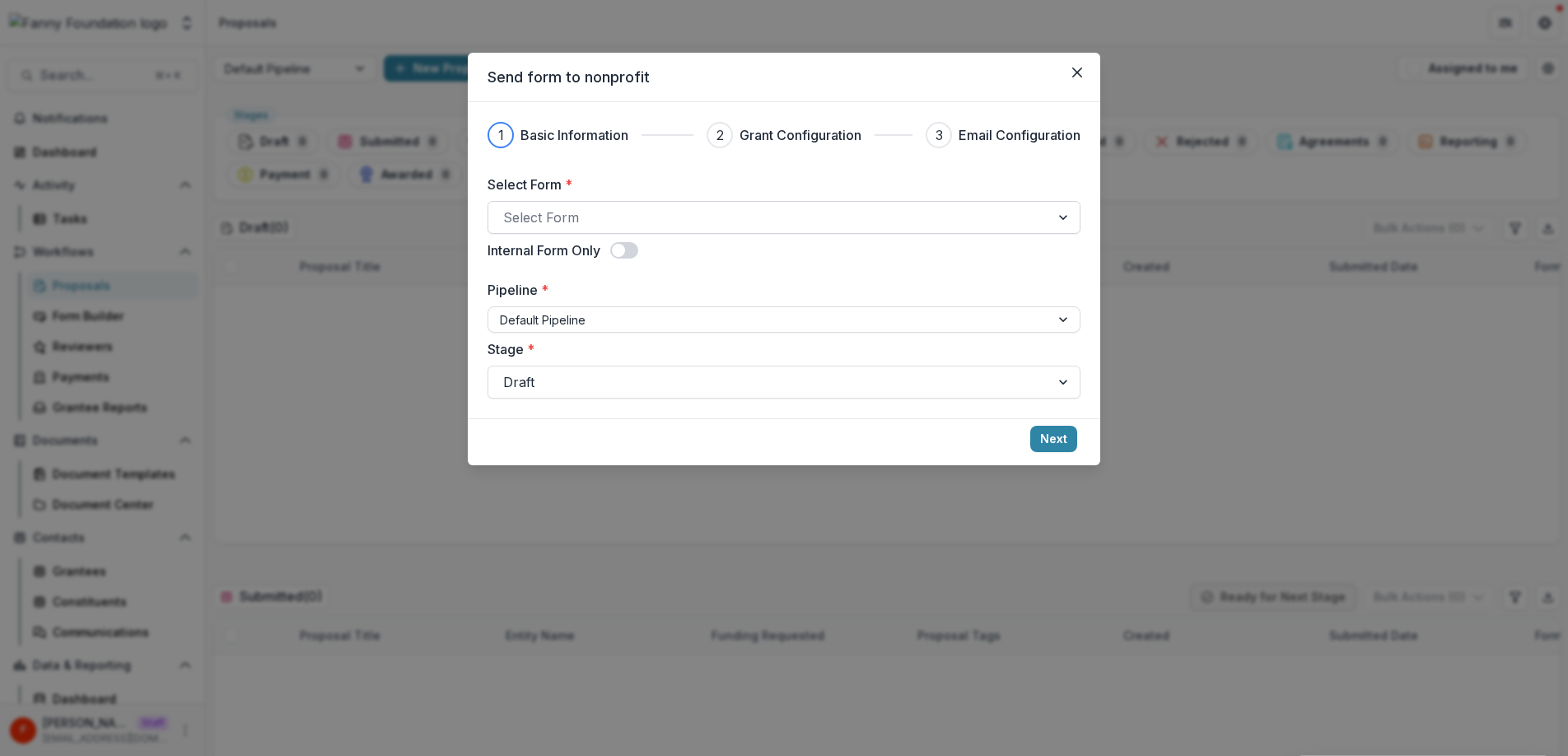
click at [722, 223] on div at bounding box center [769, 217] width 532 height 23
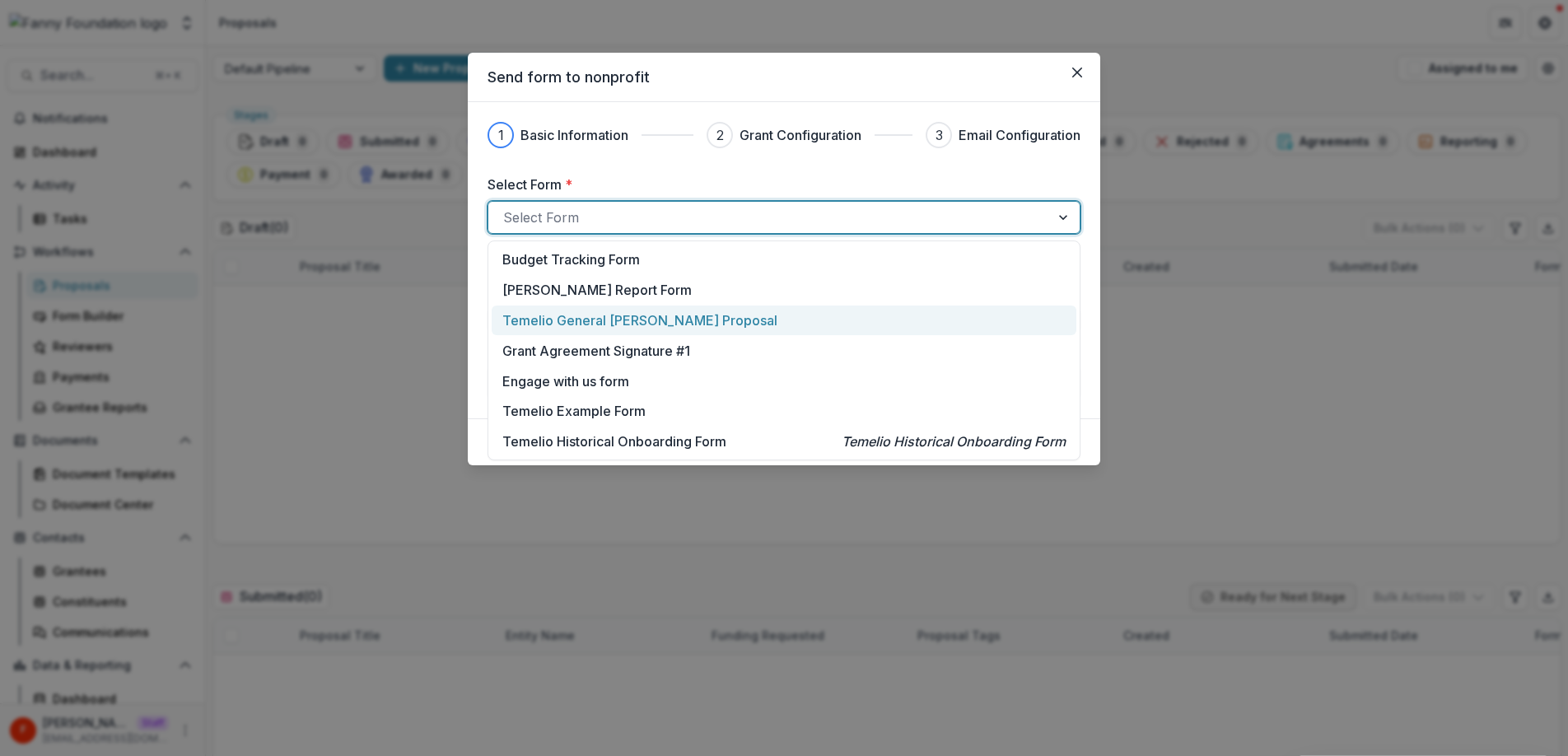
click at [685, 322] on p "Temelio General [PERSON_NAME] Proposal" at bounding box center [640, 321] width 275 height 20
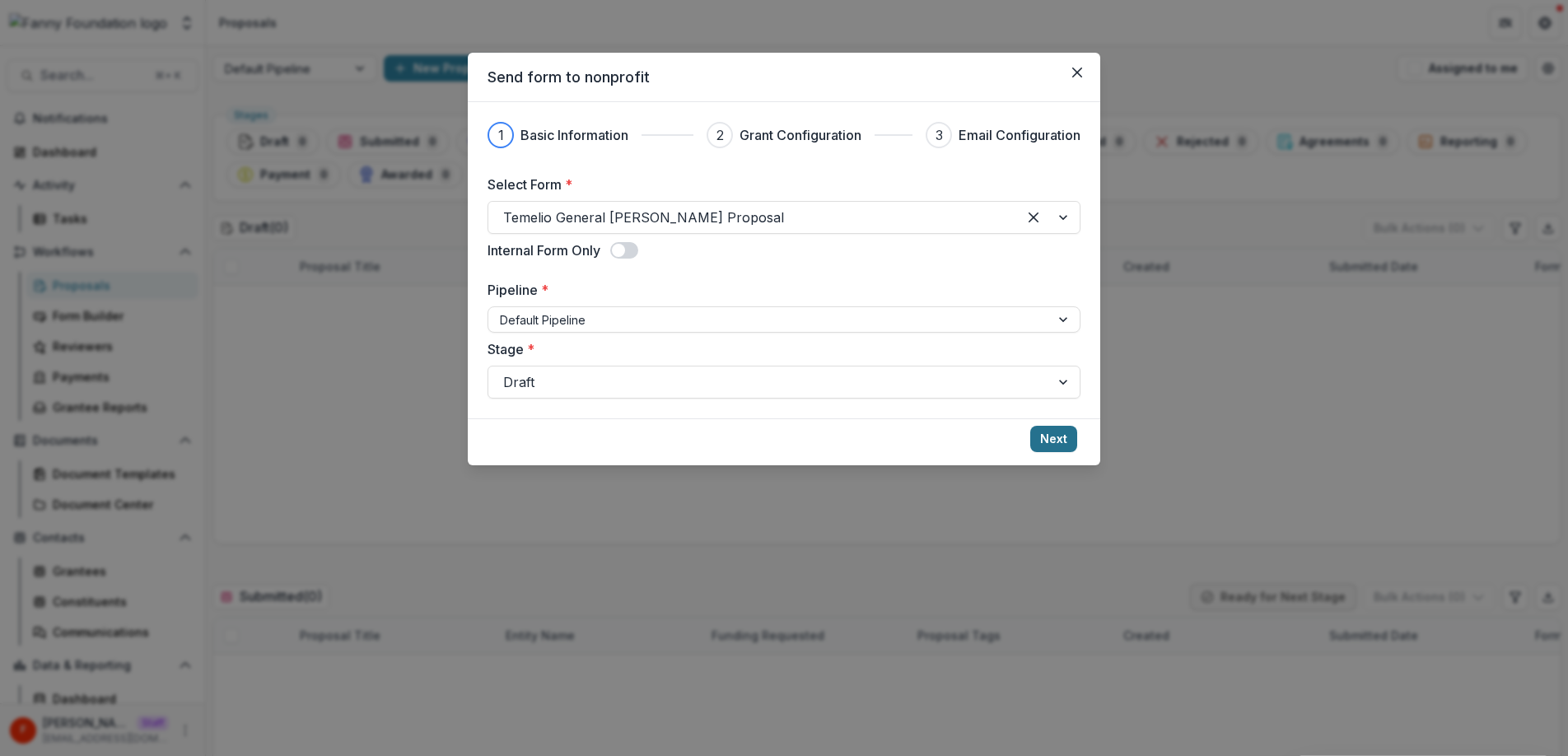
click at [1067, 435] on button "Next" at bounding box center [1053, 439] width 47 height 27
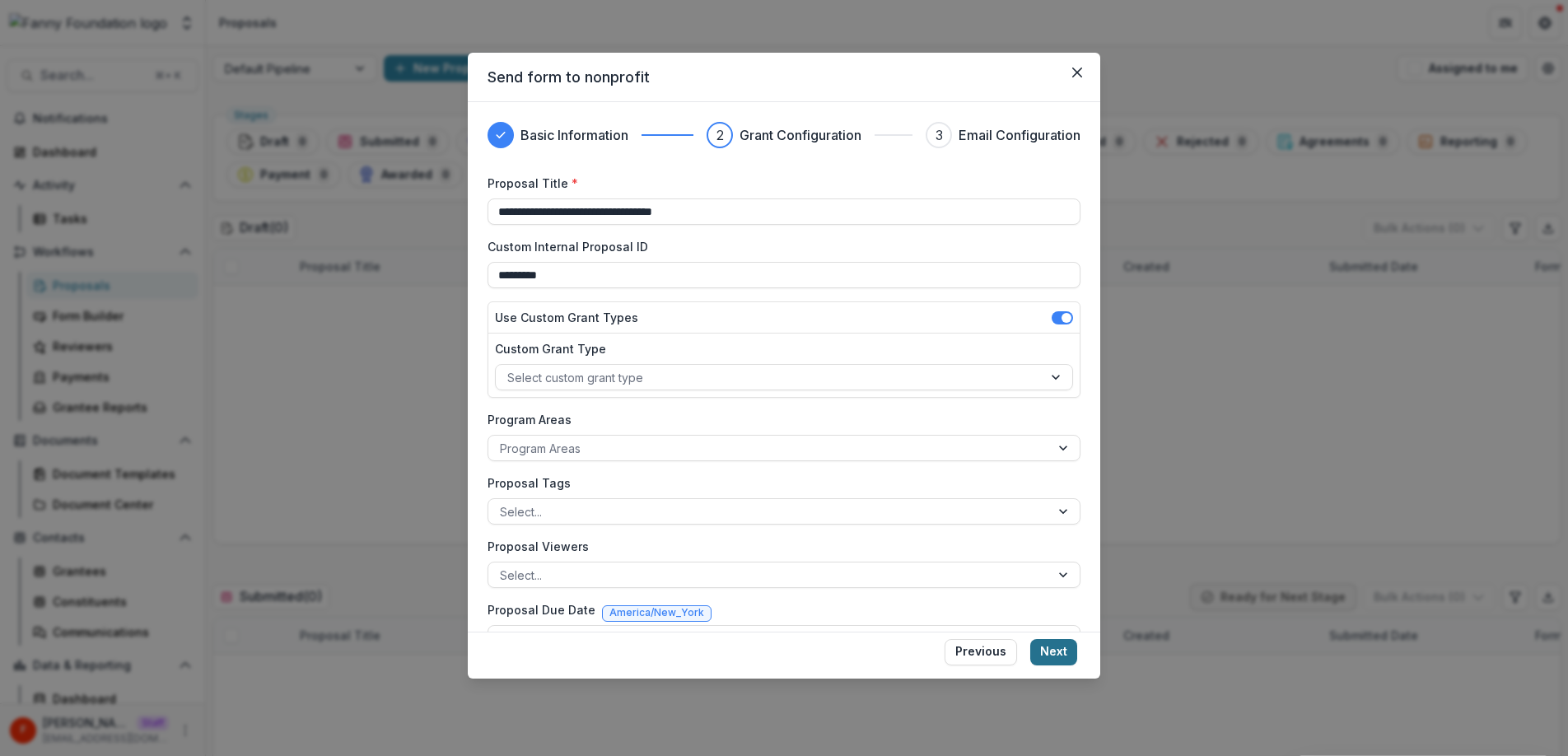
click at [1056, 643] on button "Next" at bounding box center [1053, 652] width 47 height 27
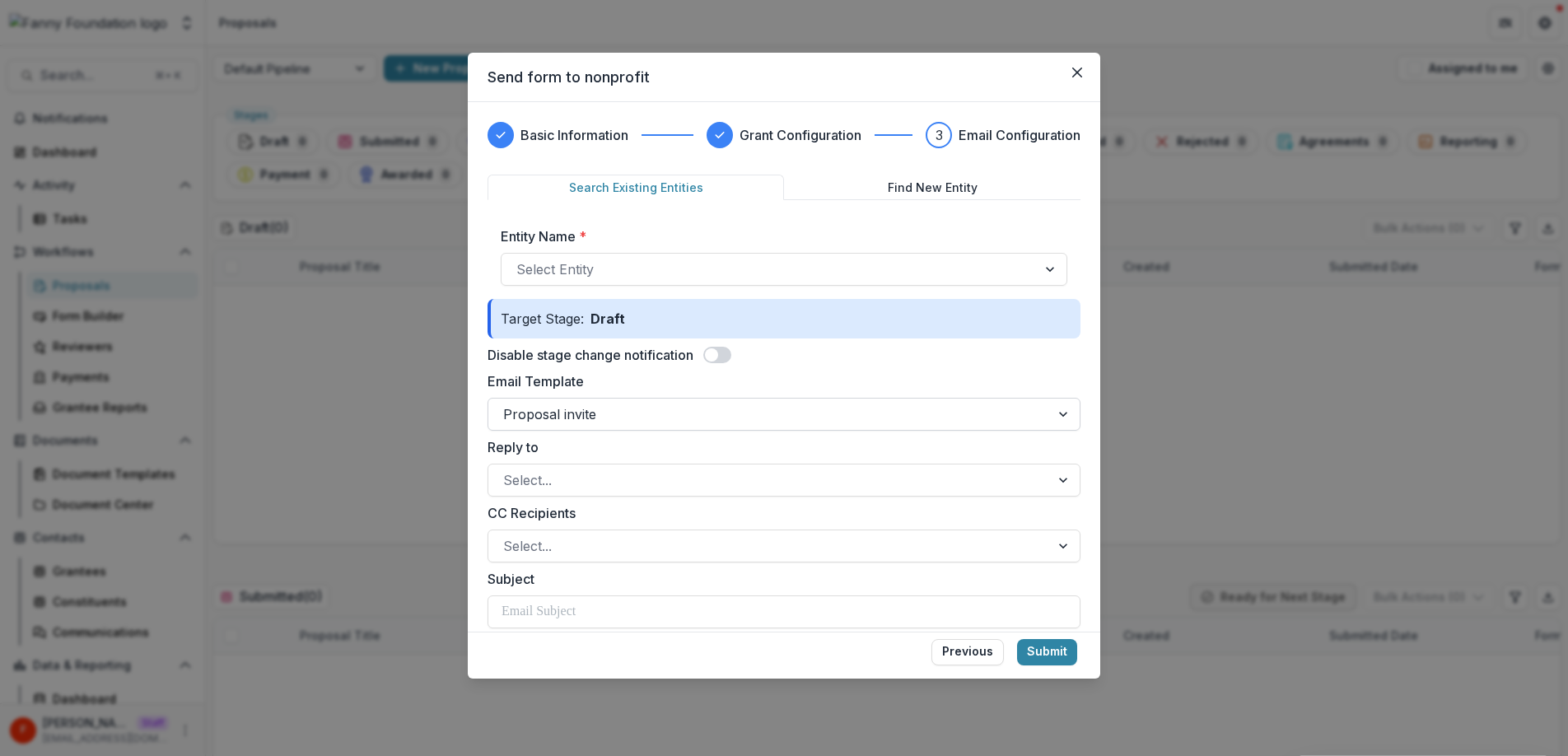
click at [677, 418] on div at bounding box center [769, 413] width 532 height 23
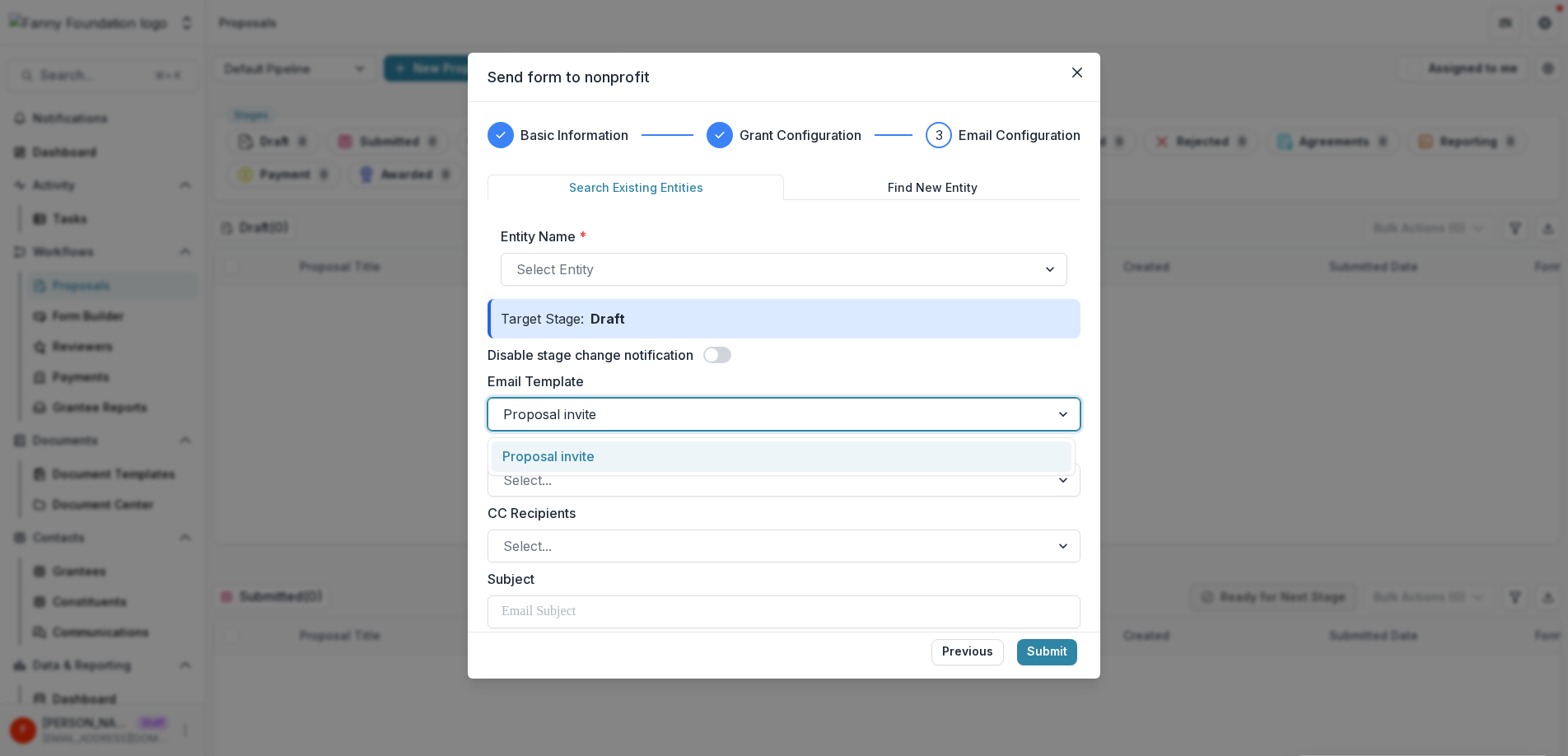
click at [650, 448] on div "Proposal invite" at bounding box center [781, 456] width 580 height 30
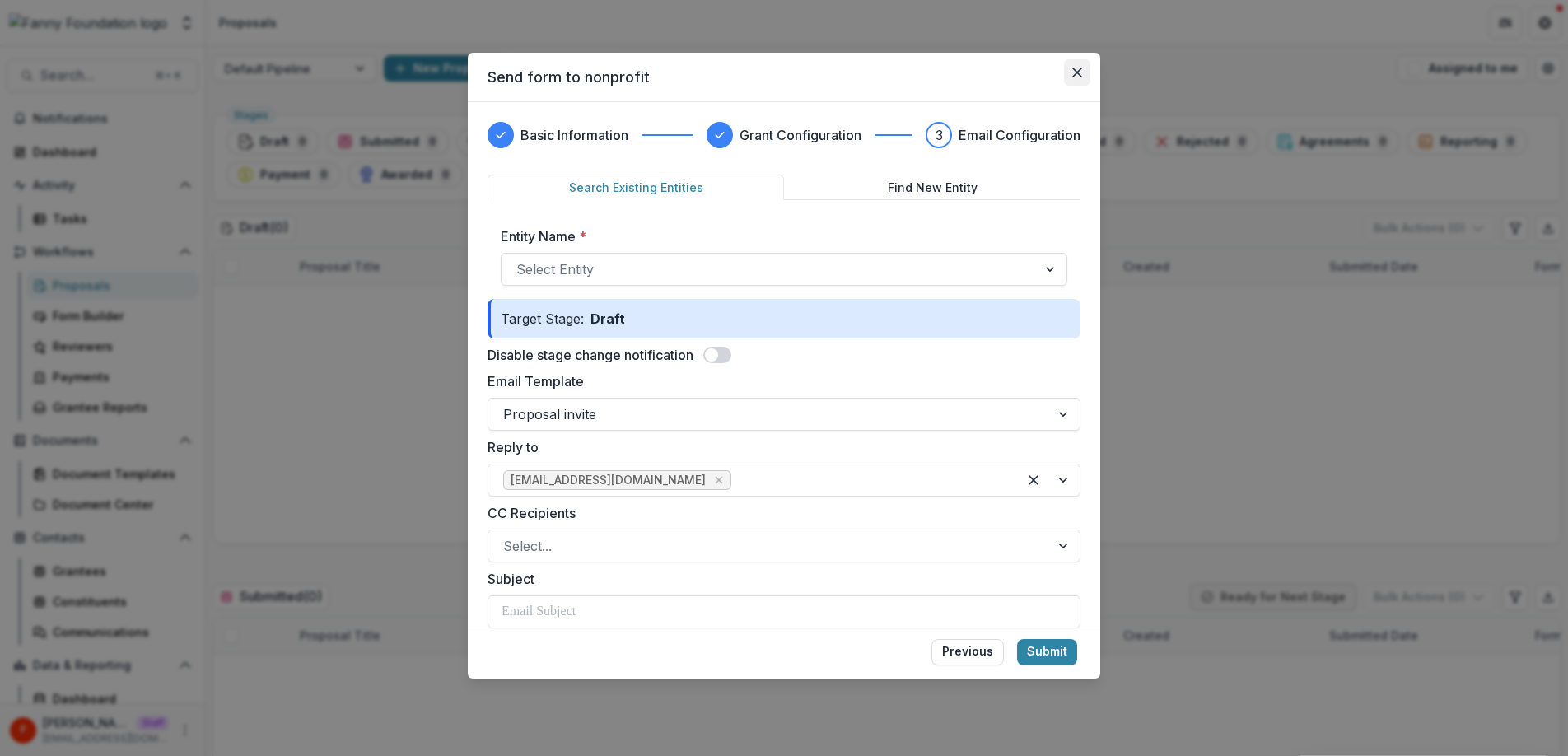
click at [1083, 73] on button "Close" at bounding box center [1077, 72] width 27 height 27
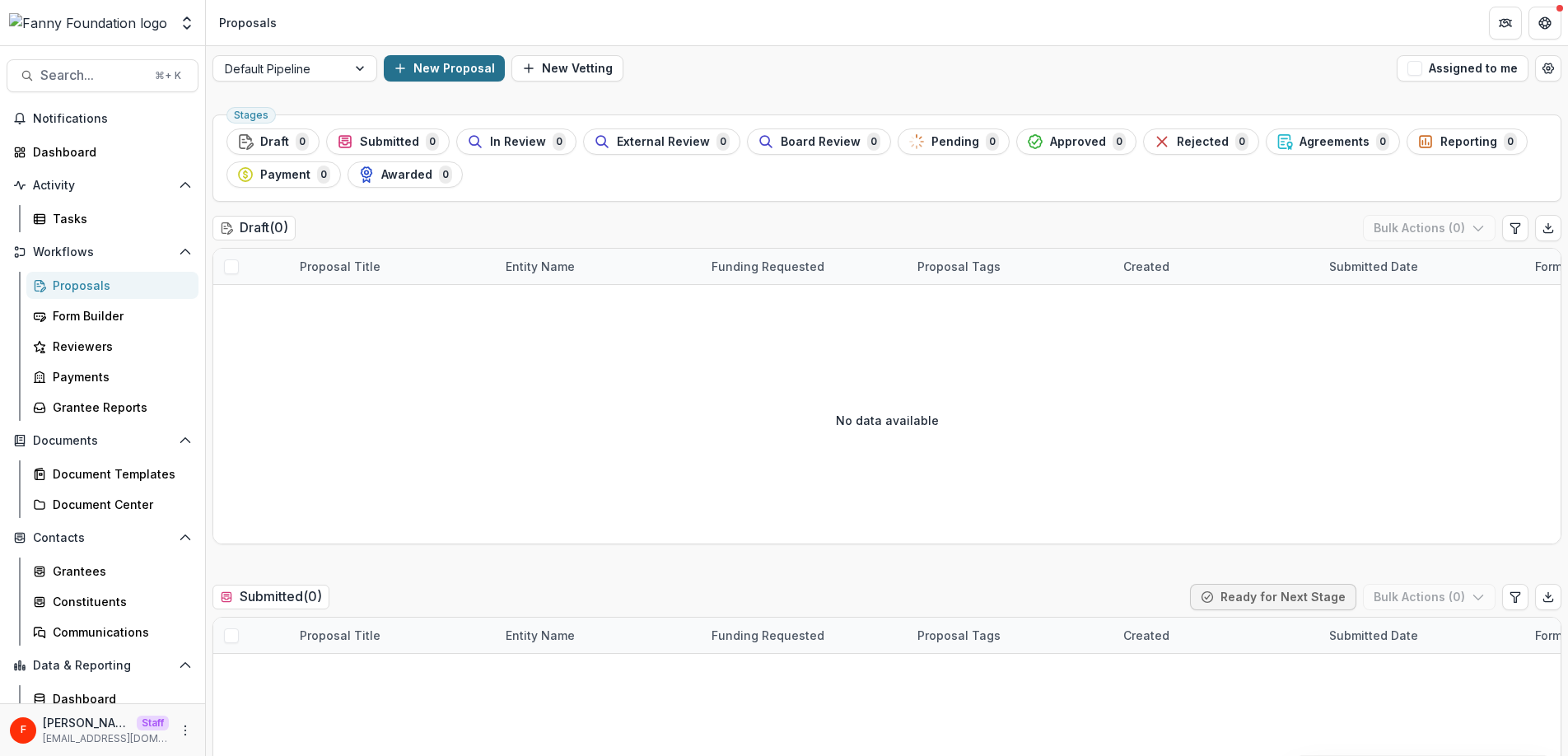
click at [454, 67] on button "New Proposal" at bounding box center [444, 68] width 121 height 27
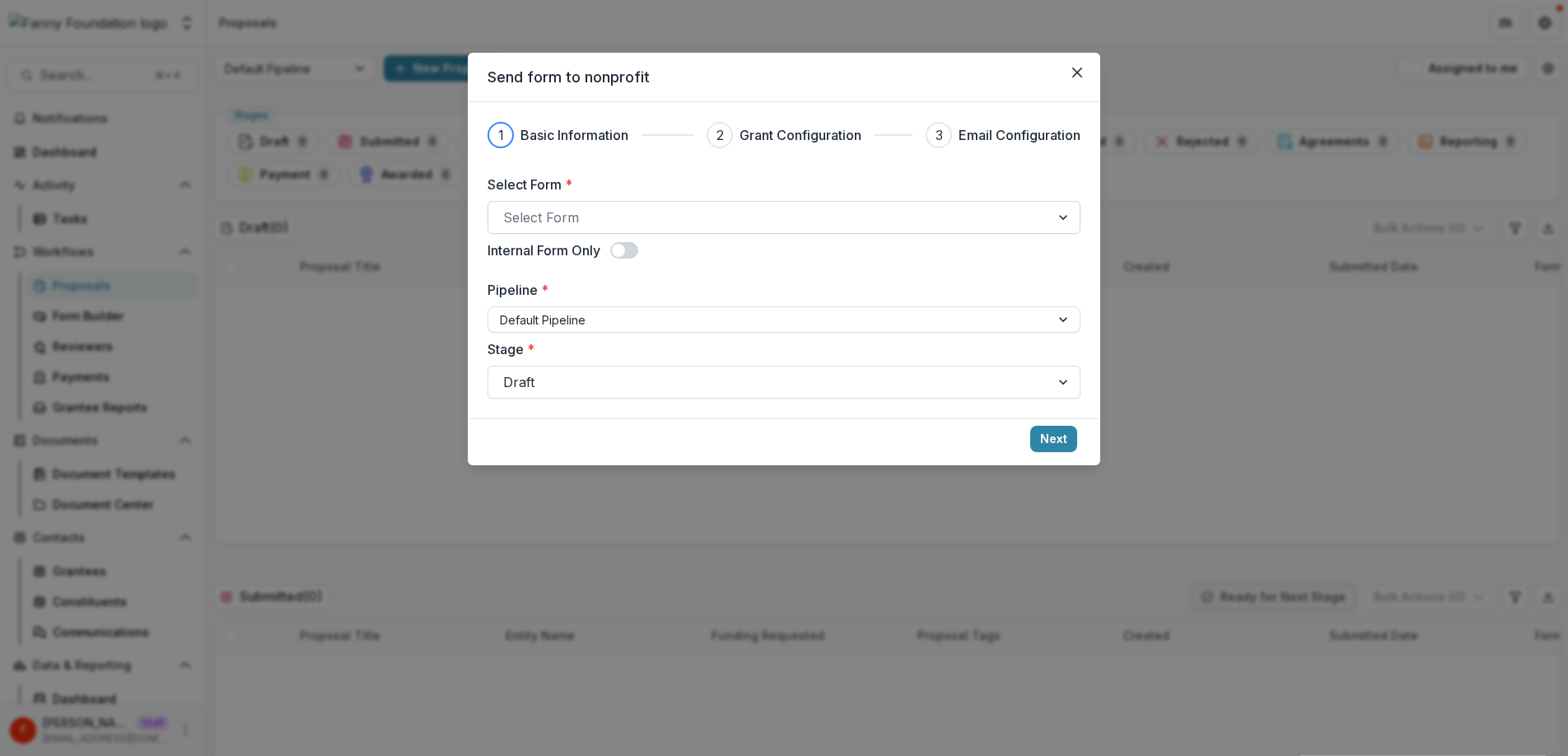
click at [593, 223] on div at bounding box center [769, 217] width 532 height 23
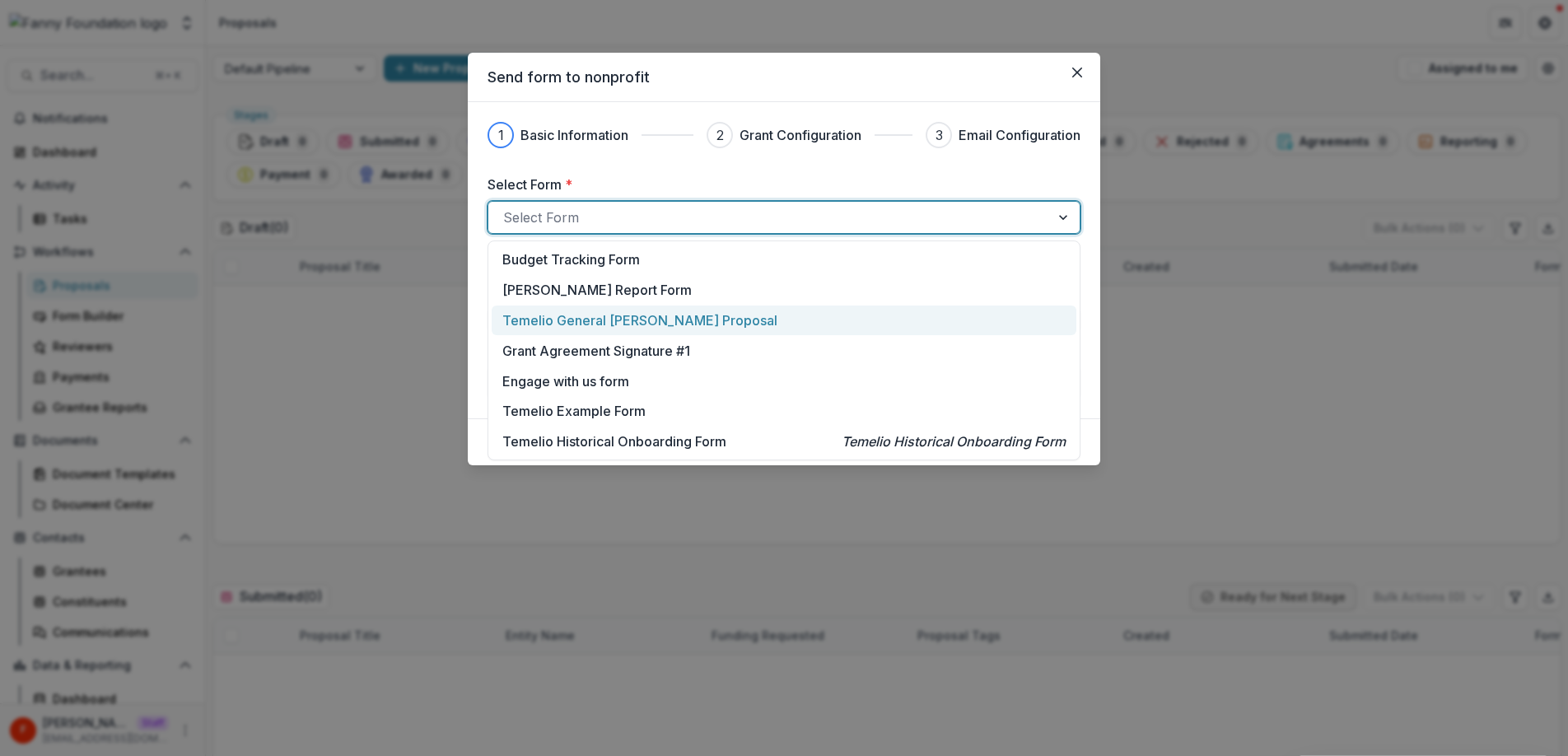
click at [659, 326] on p "Temelio General [PERSON_NAME] Proposal" at bounding box center [640, 321] width 275 height 20
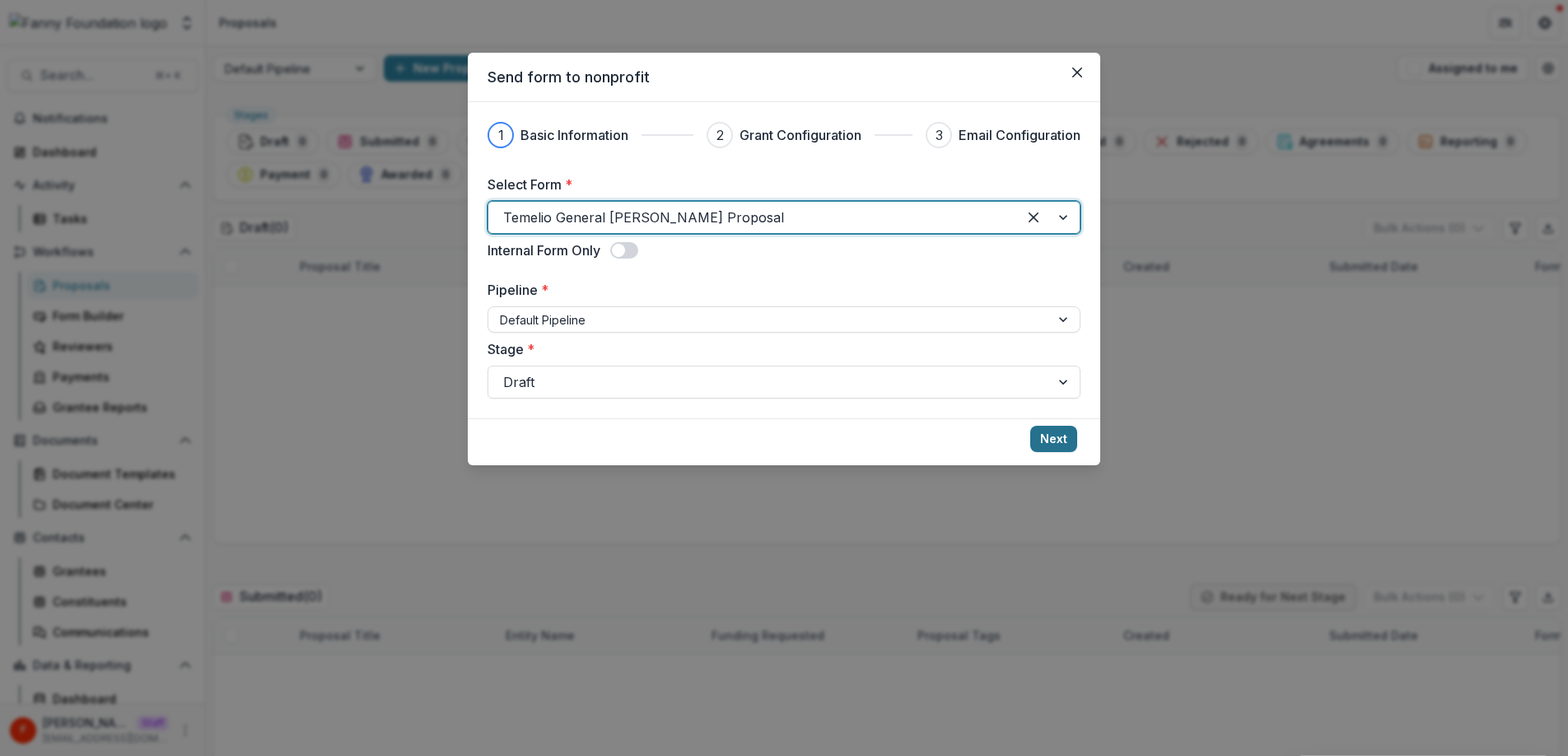
click at [1058, 439] on button "Next" at bounding box center [1053, 439] width 47 height 27
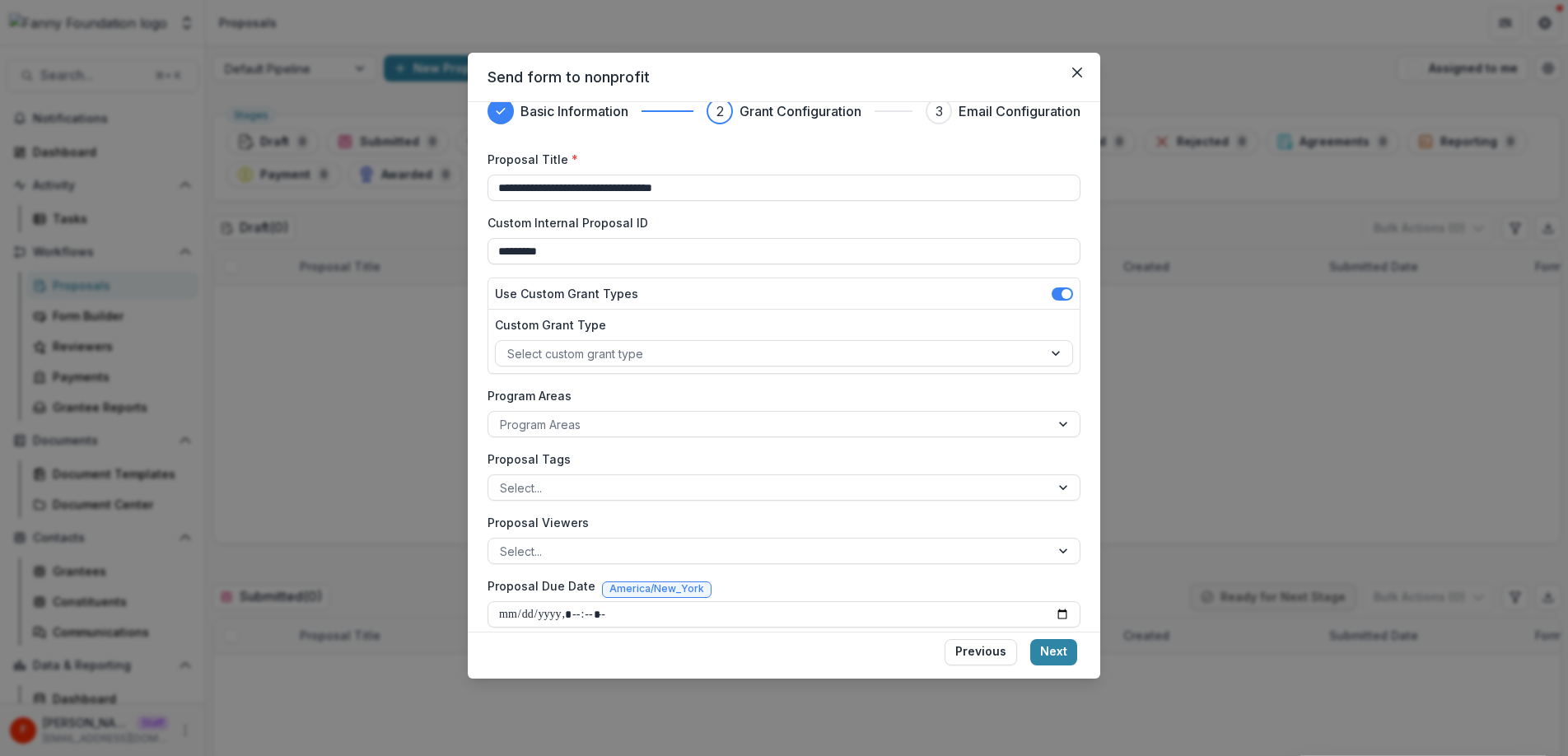
scroll to position [26, 0]
click at [604, 253] on input "*********" at bounding box center [784, 249] width 593 height 27
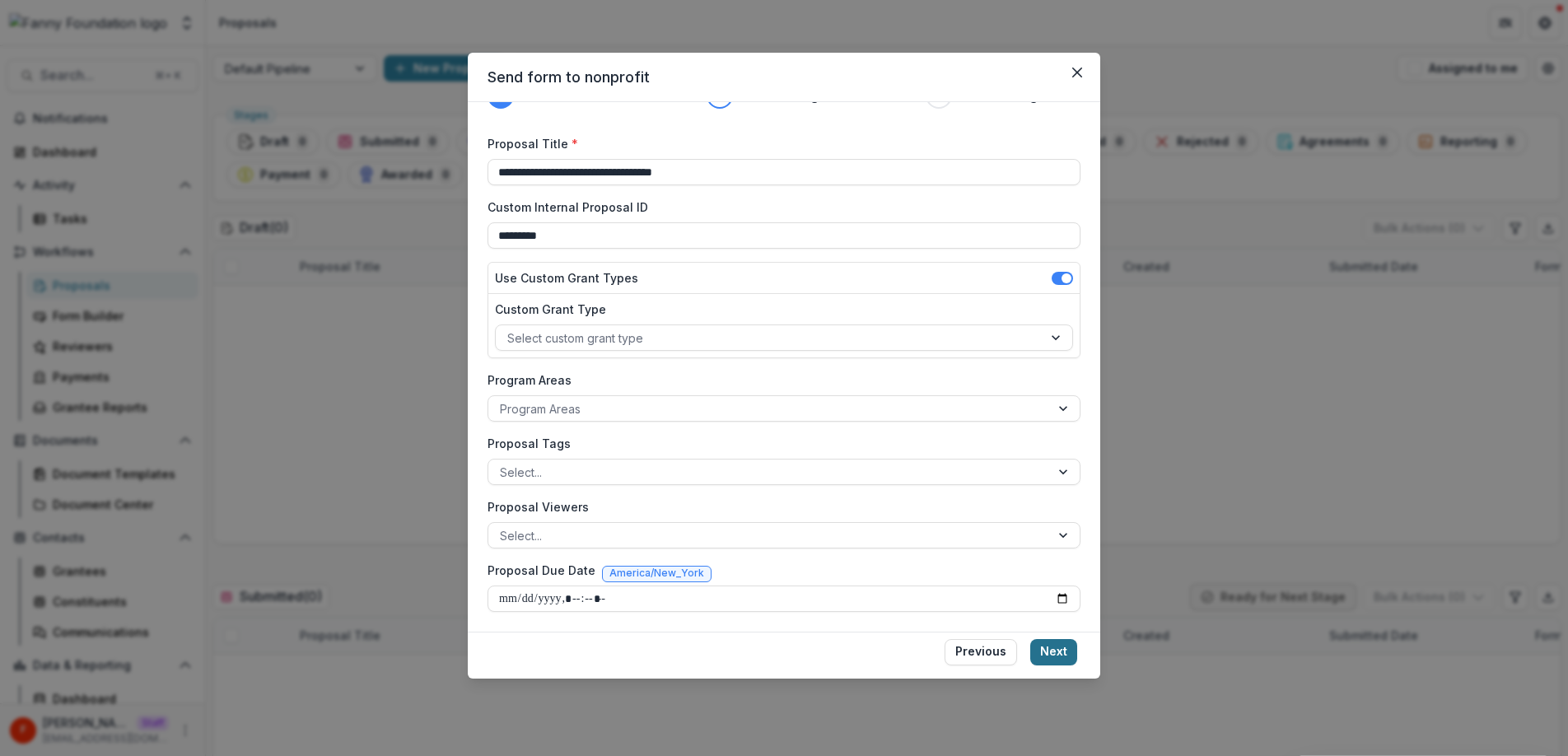
type input "*********"
click at [1057, 656] on button "Next" at bounding box center [1053, 652] width 47 height 27
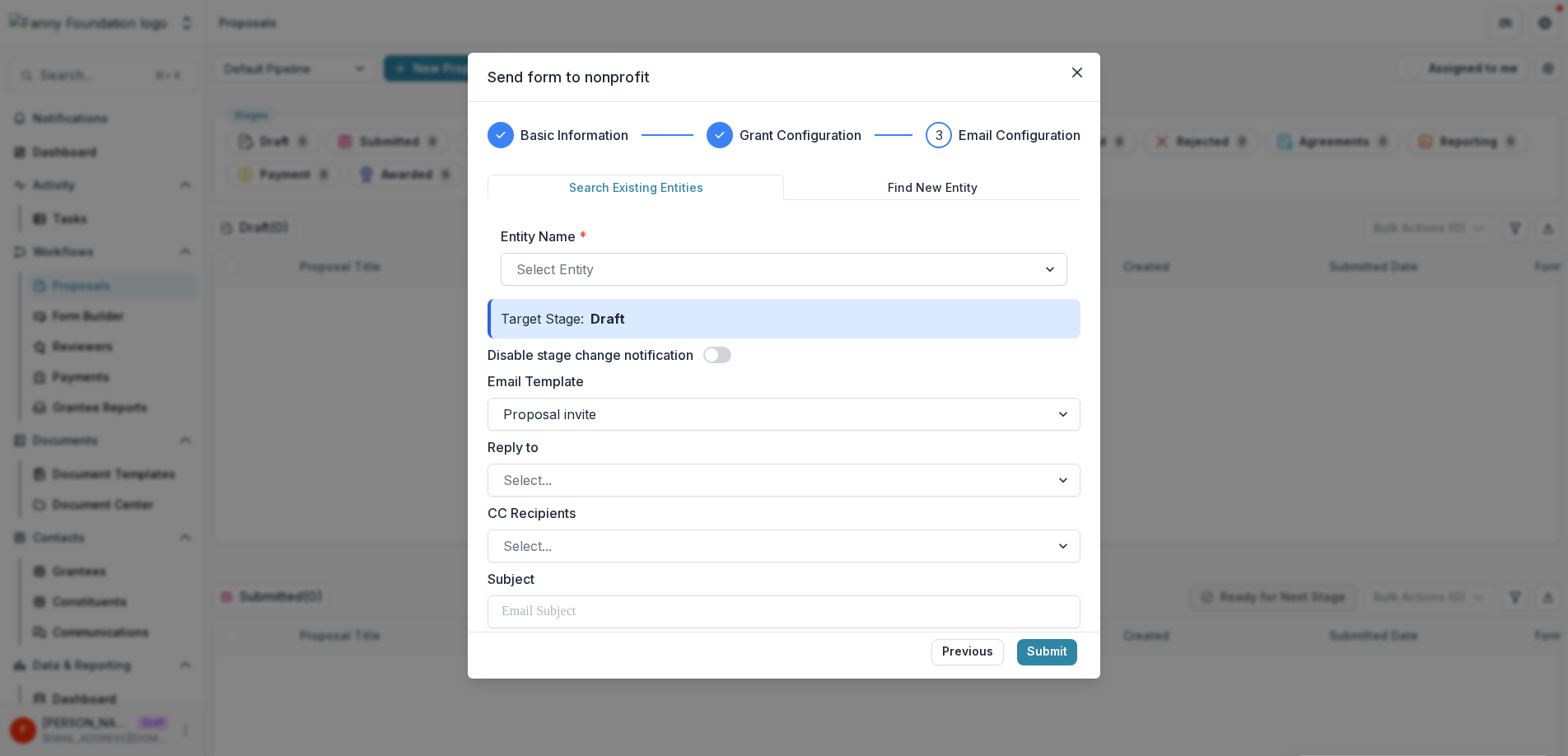
click at [661, 268] on div at bounding box center [769, 268] width 506 height 23
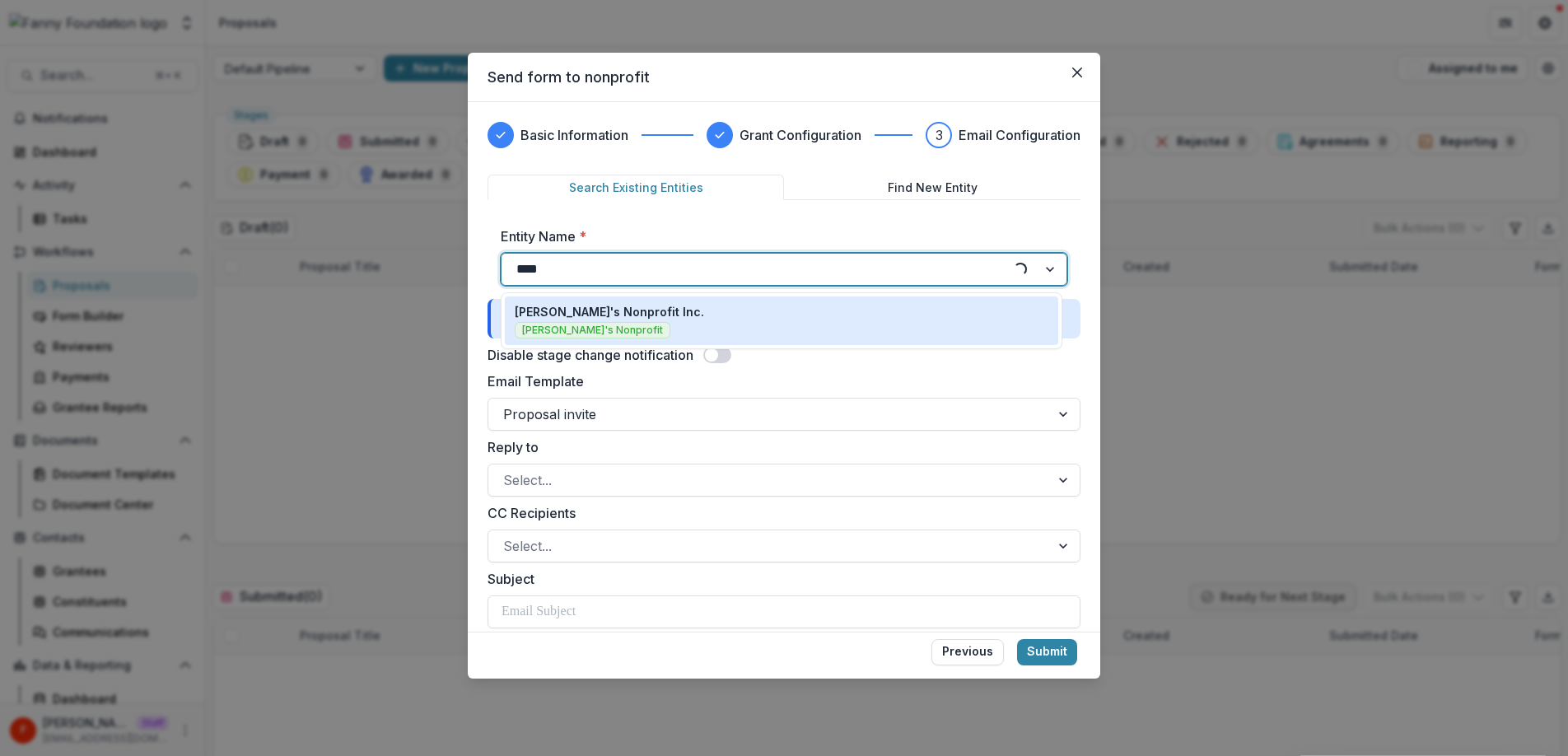
type input "*****"
click at [667, 319] on div "[PERSON_NAME]'s Nonprofit Inc. [PERSON_NAME]'s Nonprofit" at bounding box center [782, 321] width 533 height 36
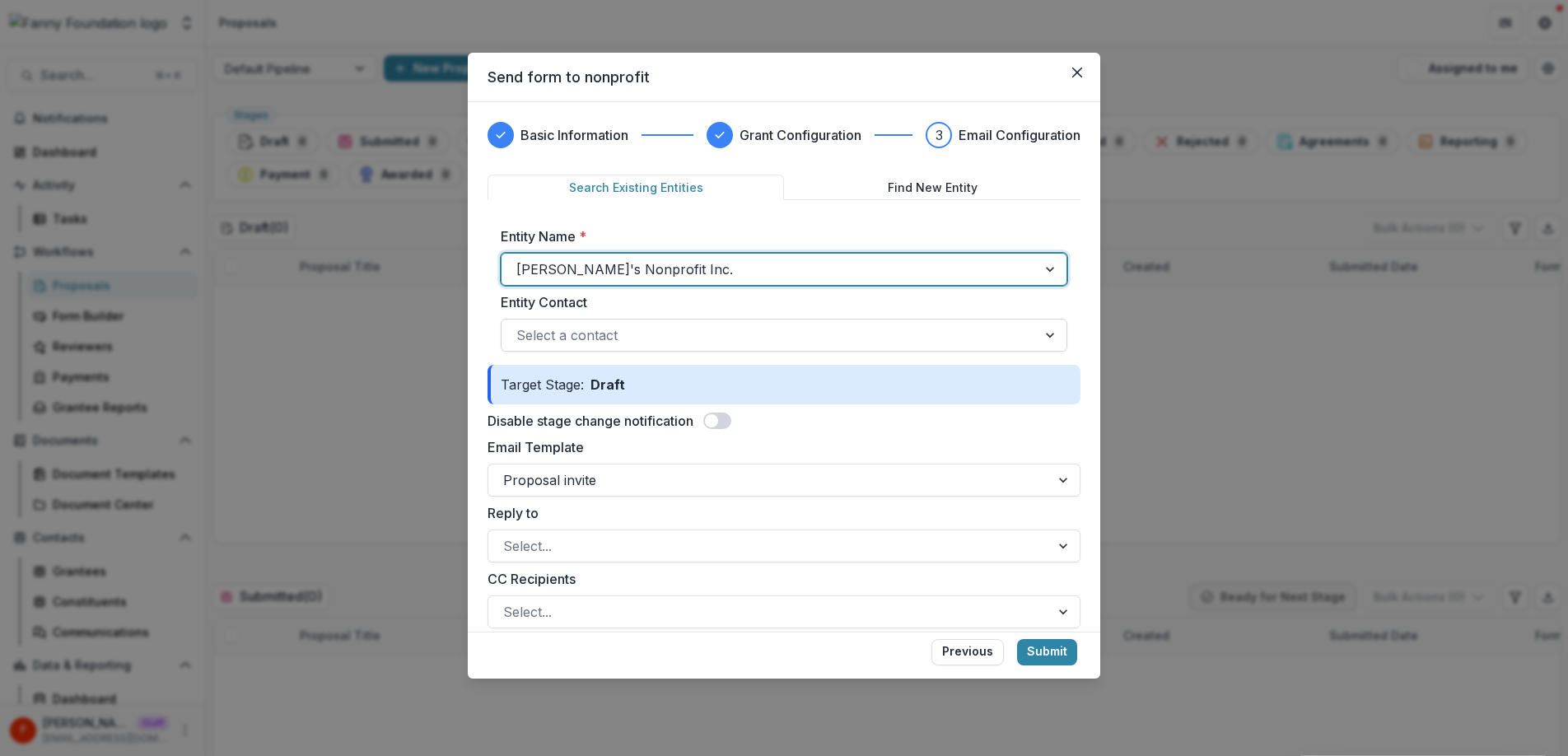
click at [663, 341] on div at bounding box center [769, 334] width 506 height 23
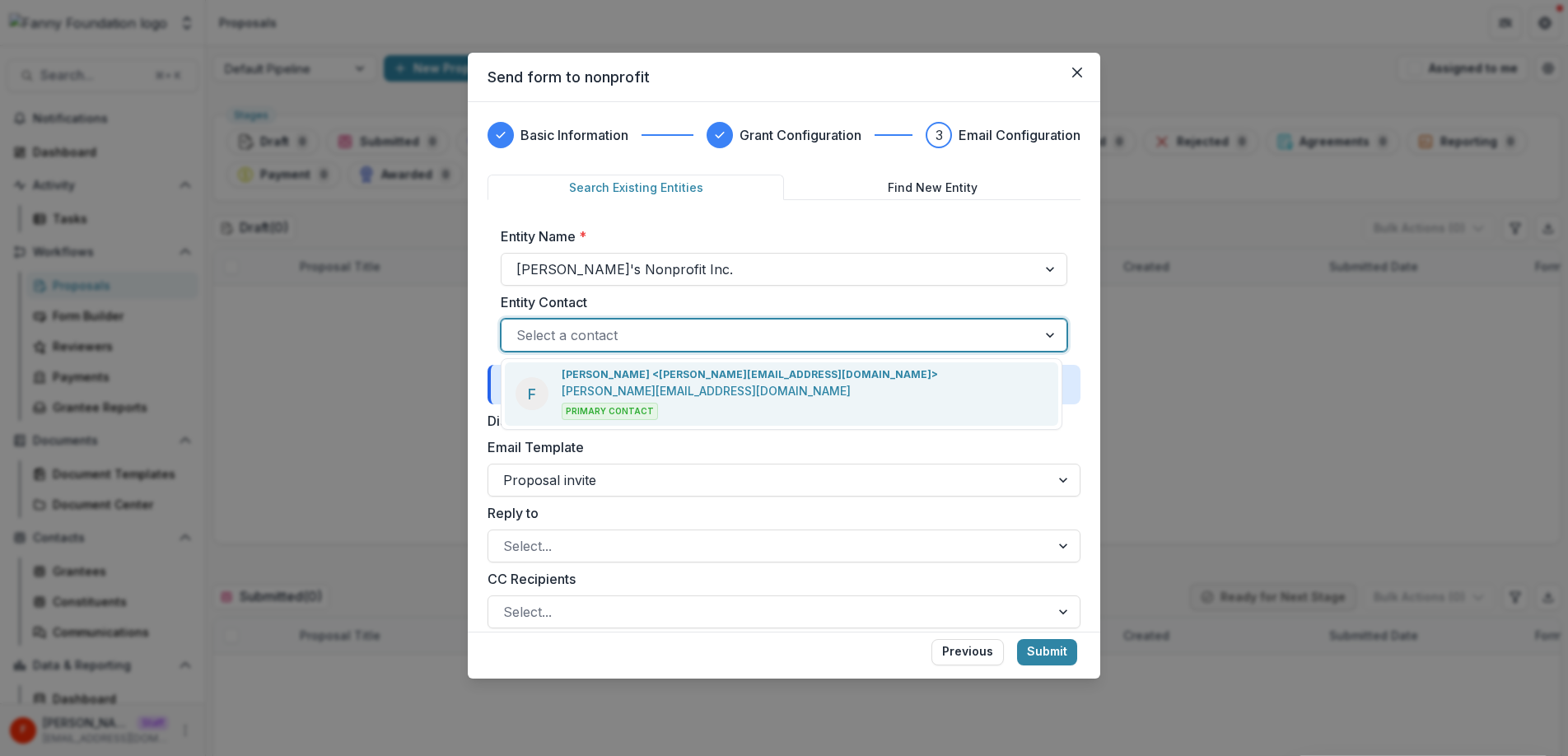
click at [673, 390] on p "[PERSON_NAME][EMAIL_ADDRESS][DOMAIN_NAME]" at bounding box center [706, 390] width 289 height 17
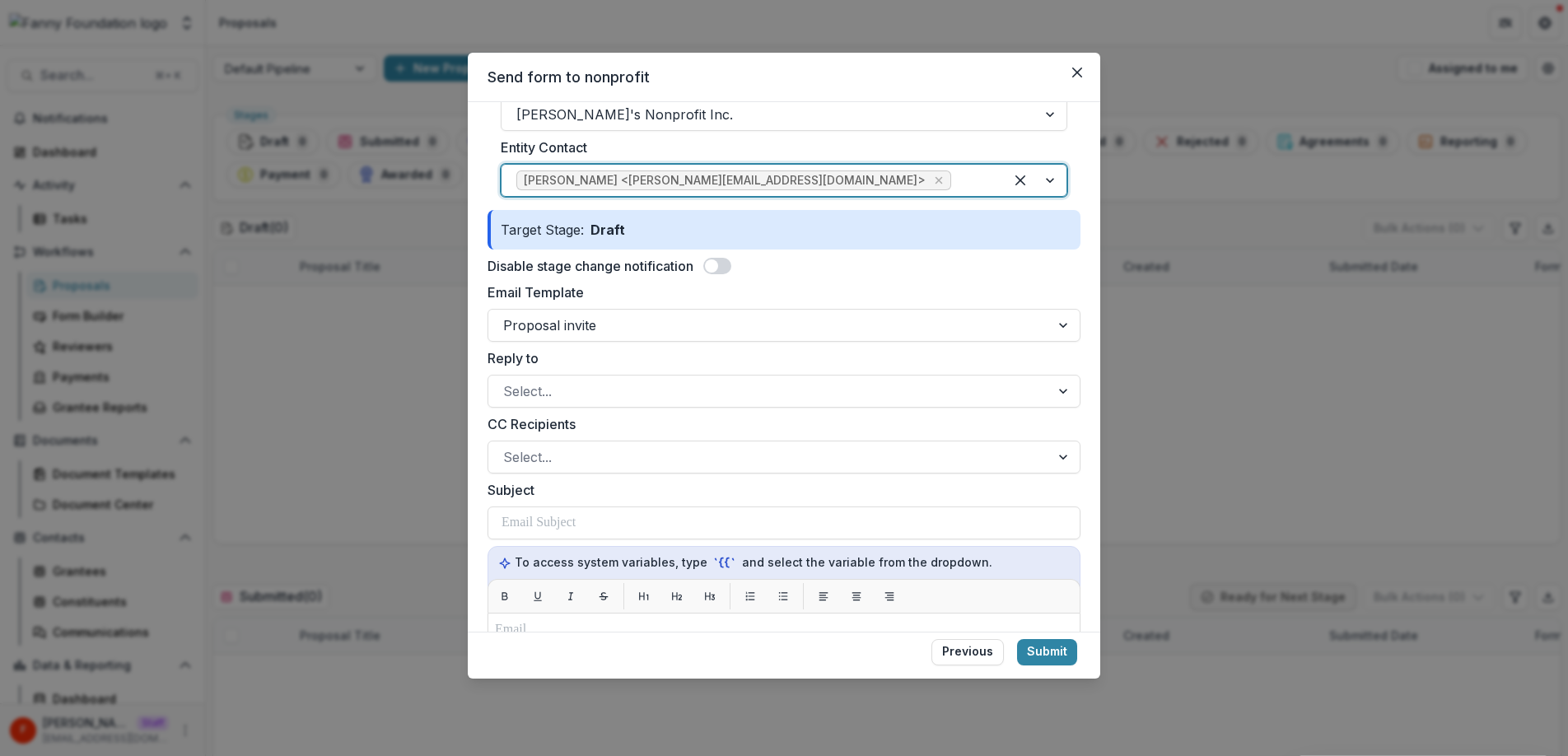
scroll to position [158, 0]
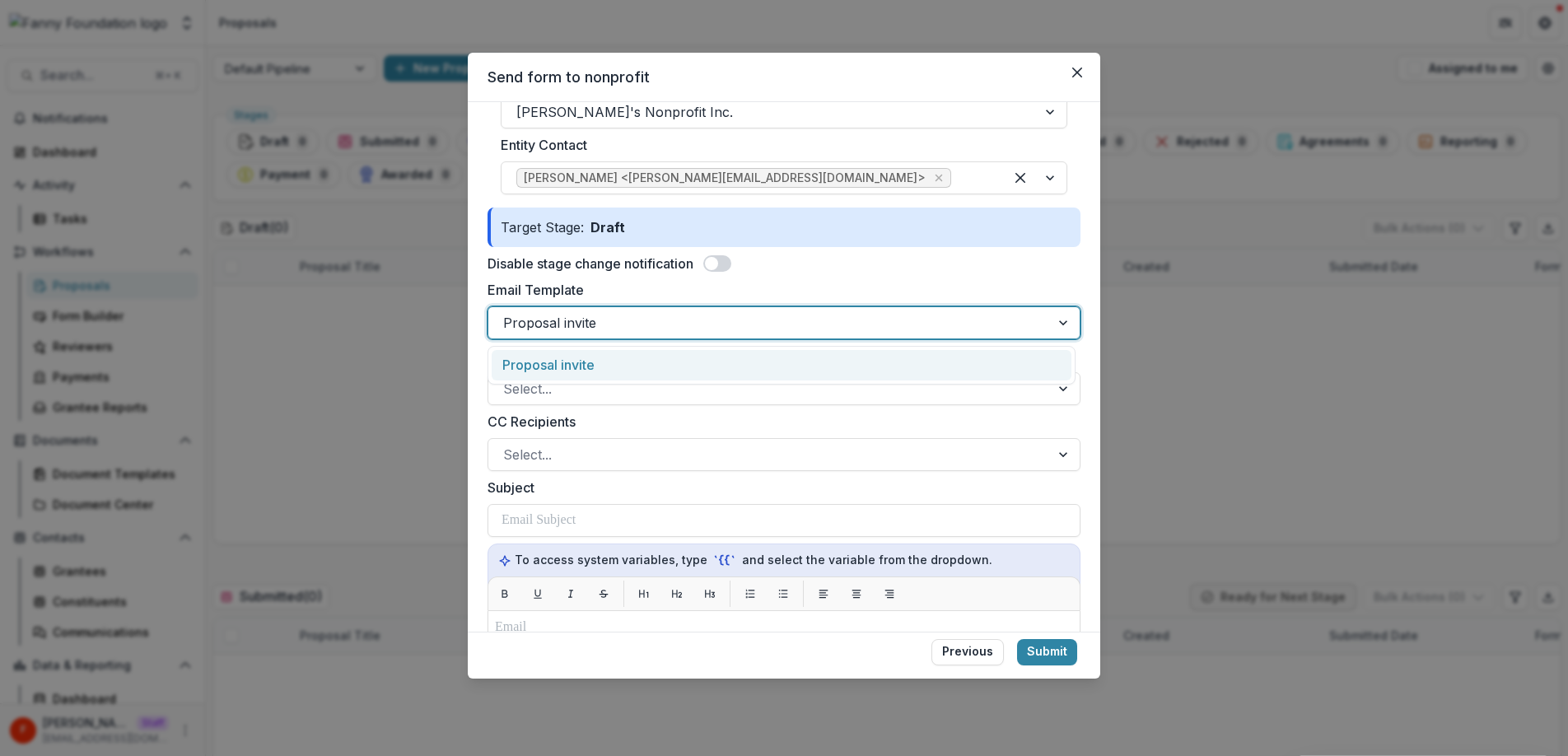
click at [636, 321] on div at bounding box center [769, 323] width 532 height 23
click at [626, 367] on div "Proposal invite" at bounding box center [781, 365] width 580 height 30
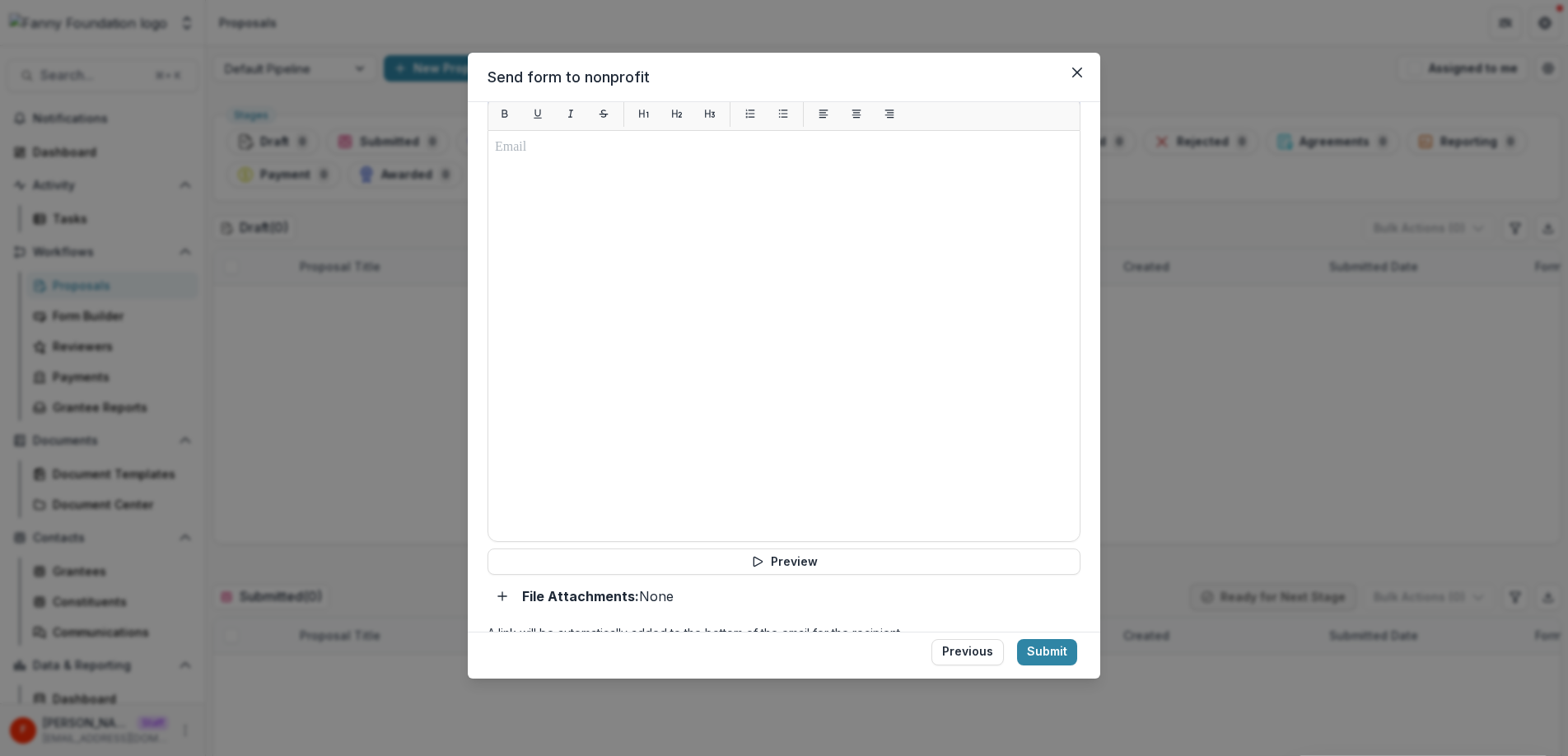
scroll to position [669, 0]
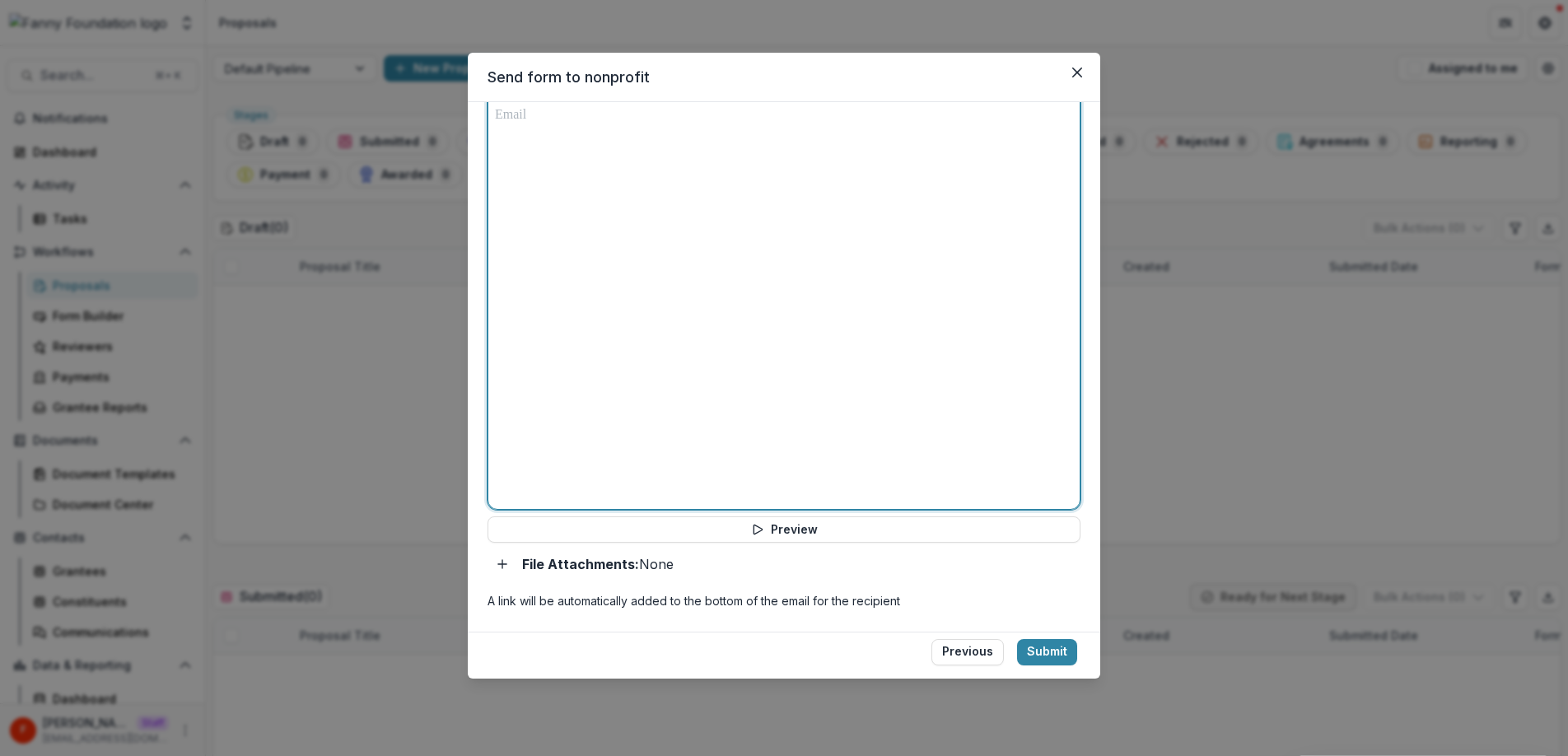
click at [670, 279] on div at bounding box center [784, 303] width 578 height 397
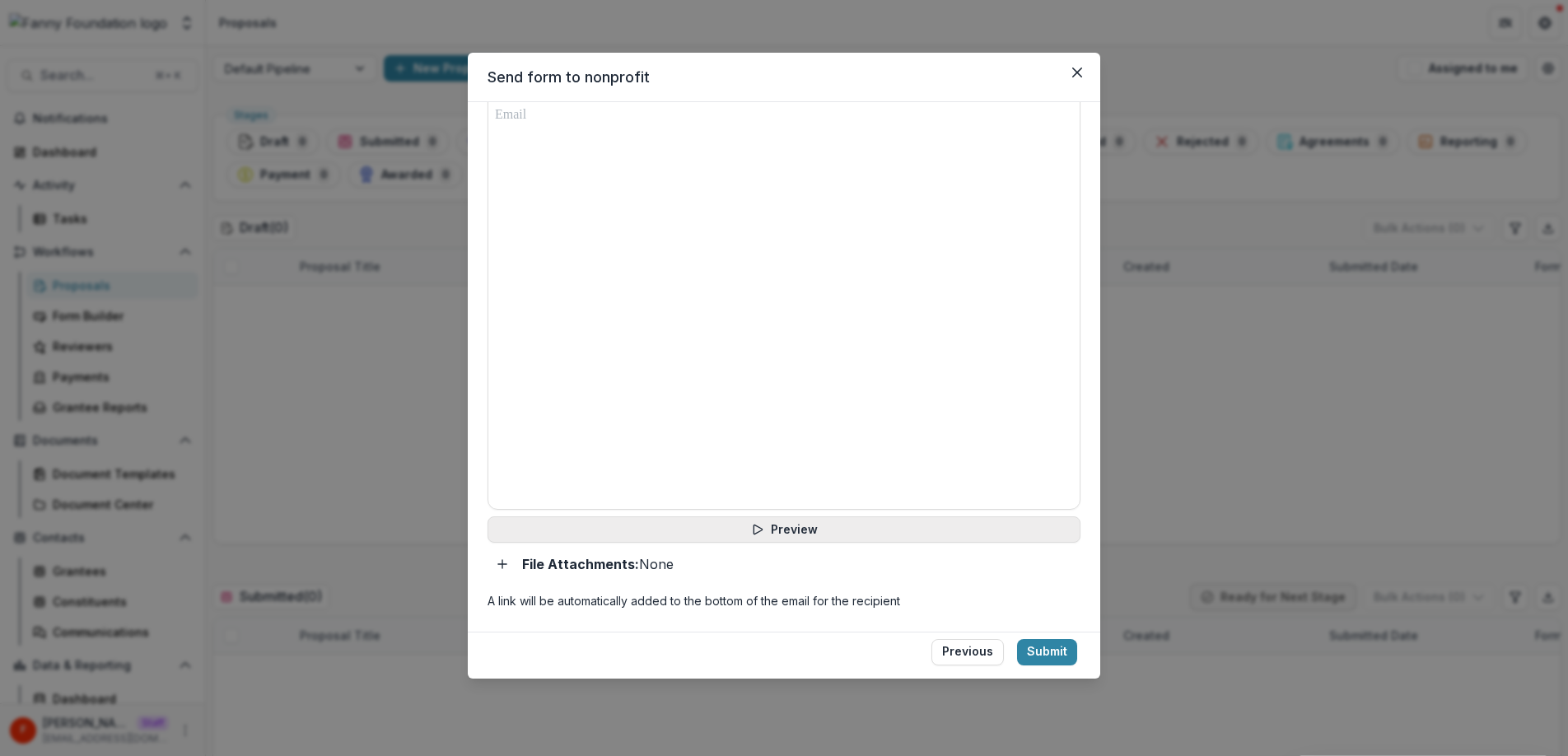
click at [826, 527] on button "Preview" at bounding box center [784, 529] width 593 height 27
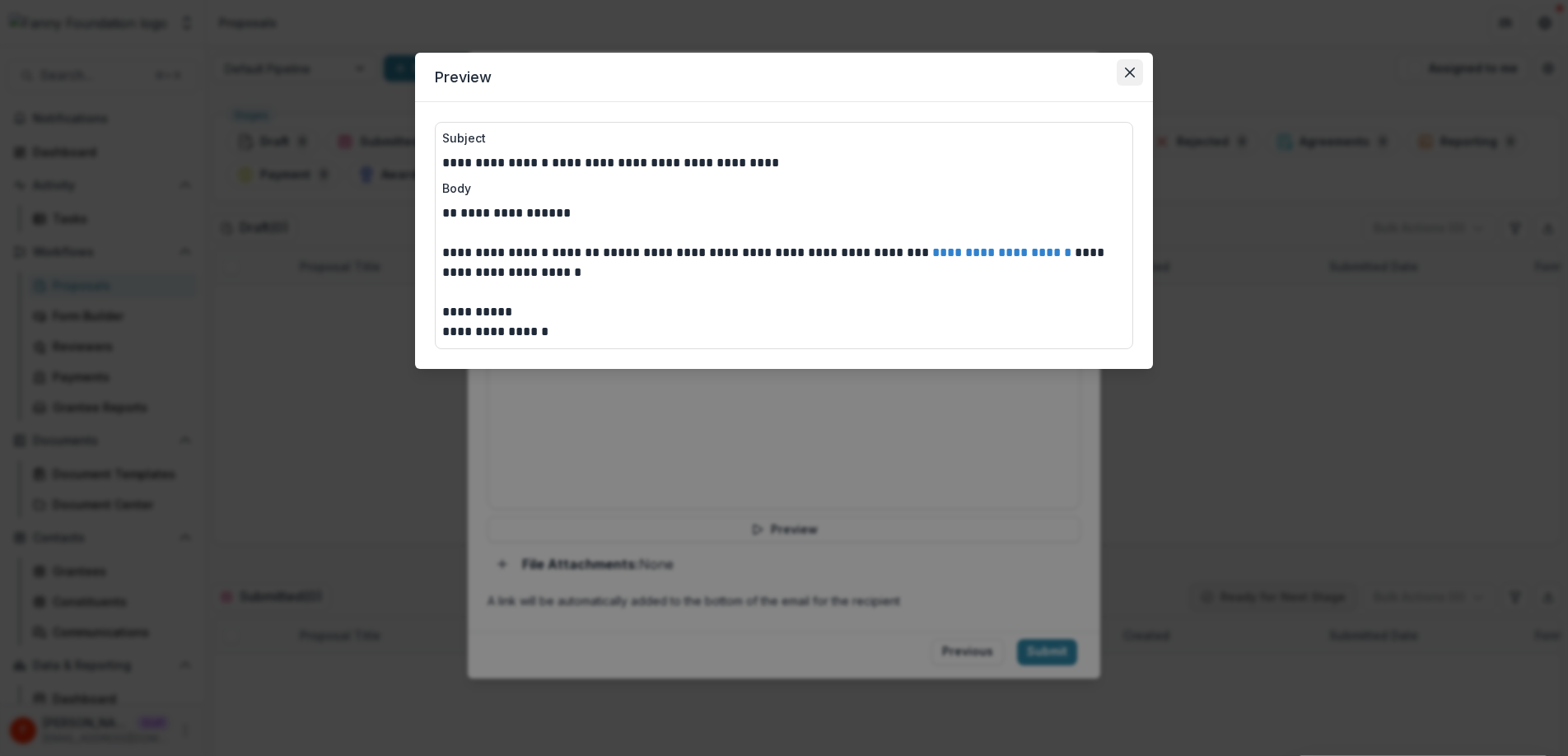
click at [1131, 76] on icon "Close" at bounding box center [1129, 72] width 10 height 10
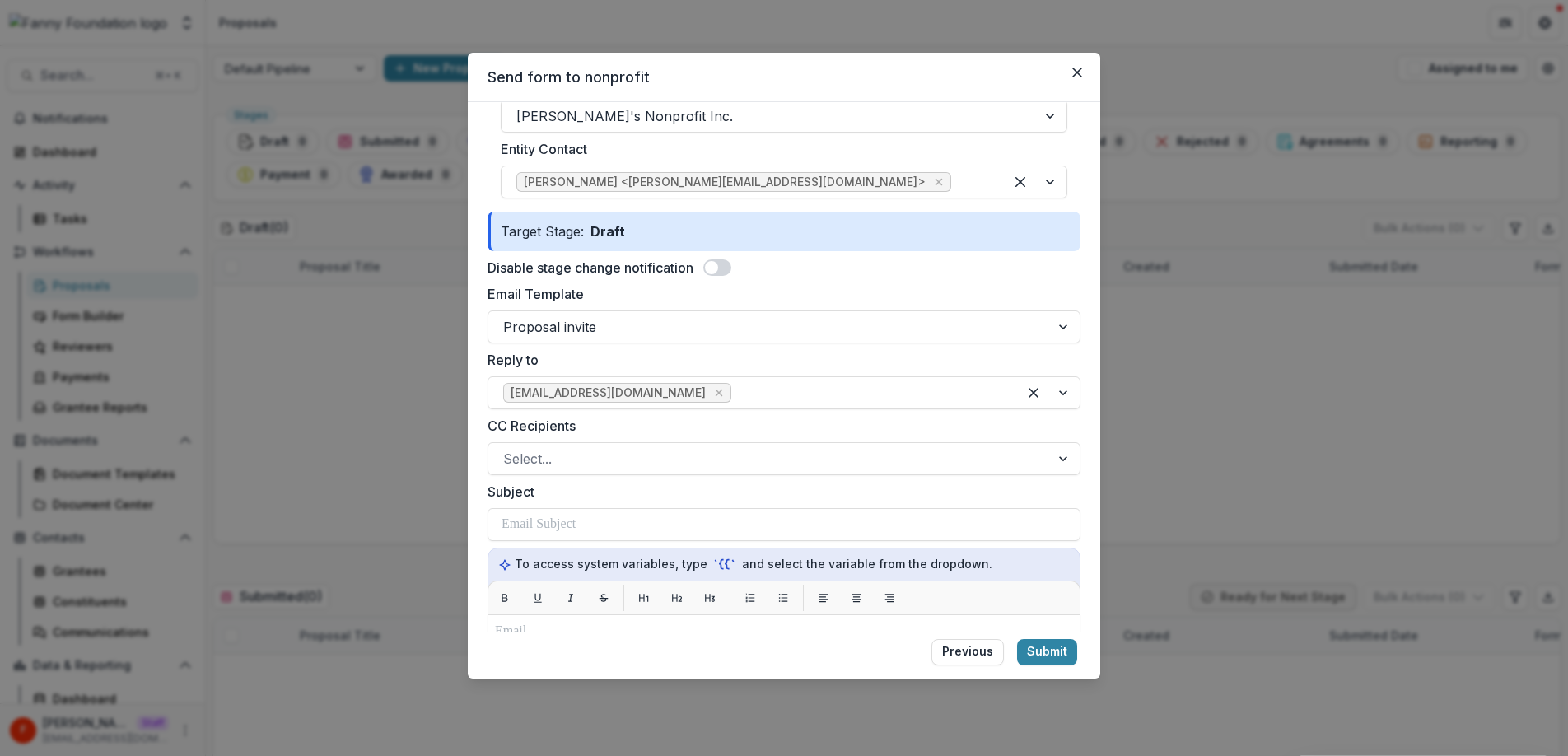
scroll to position [0, 0]
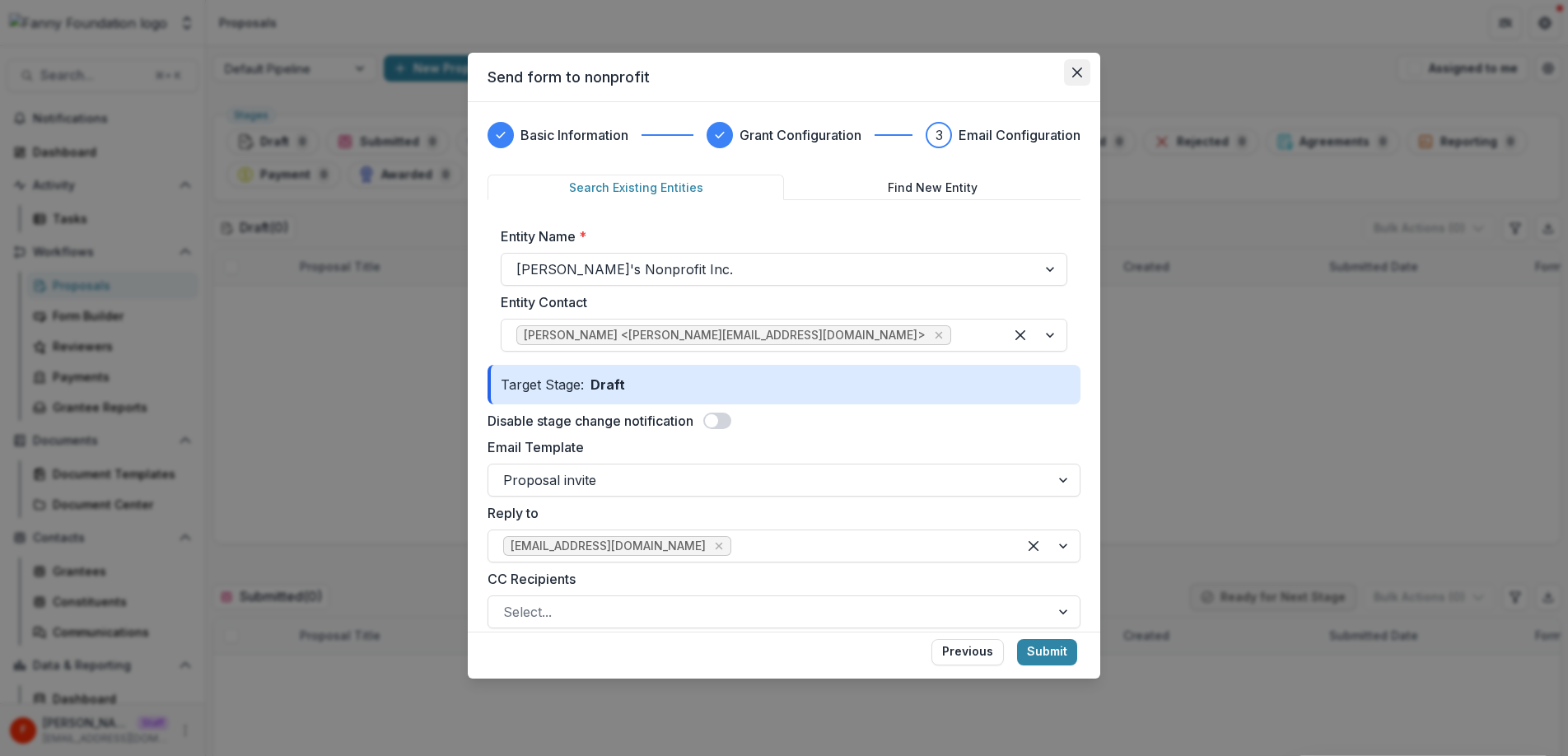
click at [1083, 73] on button "Close" at bounding box center [1077, 72] width 27 height 27
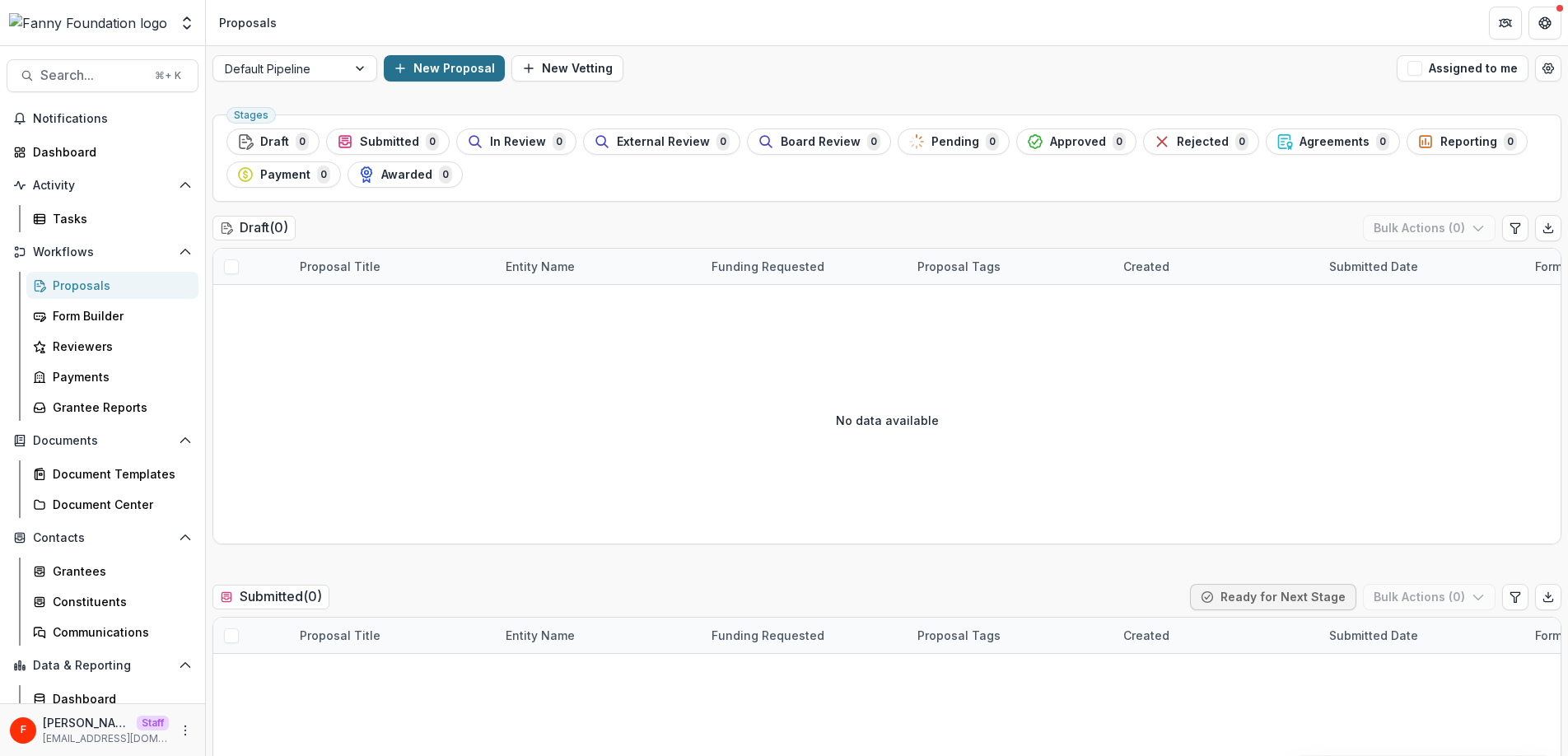
click at [411, 61] on button "New Proposal" at bounding box center [444, 68] width 121 height 27
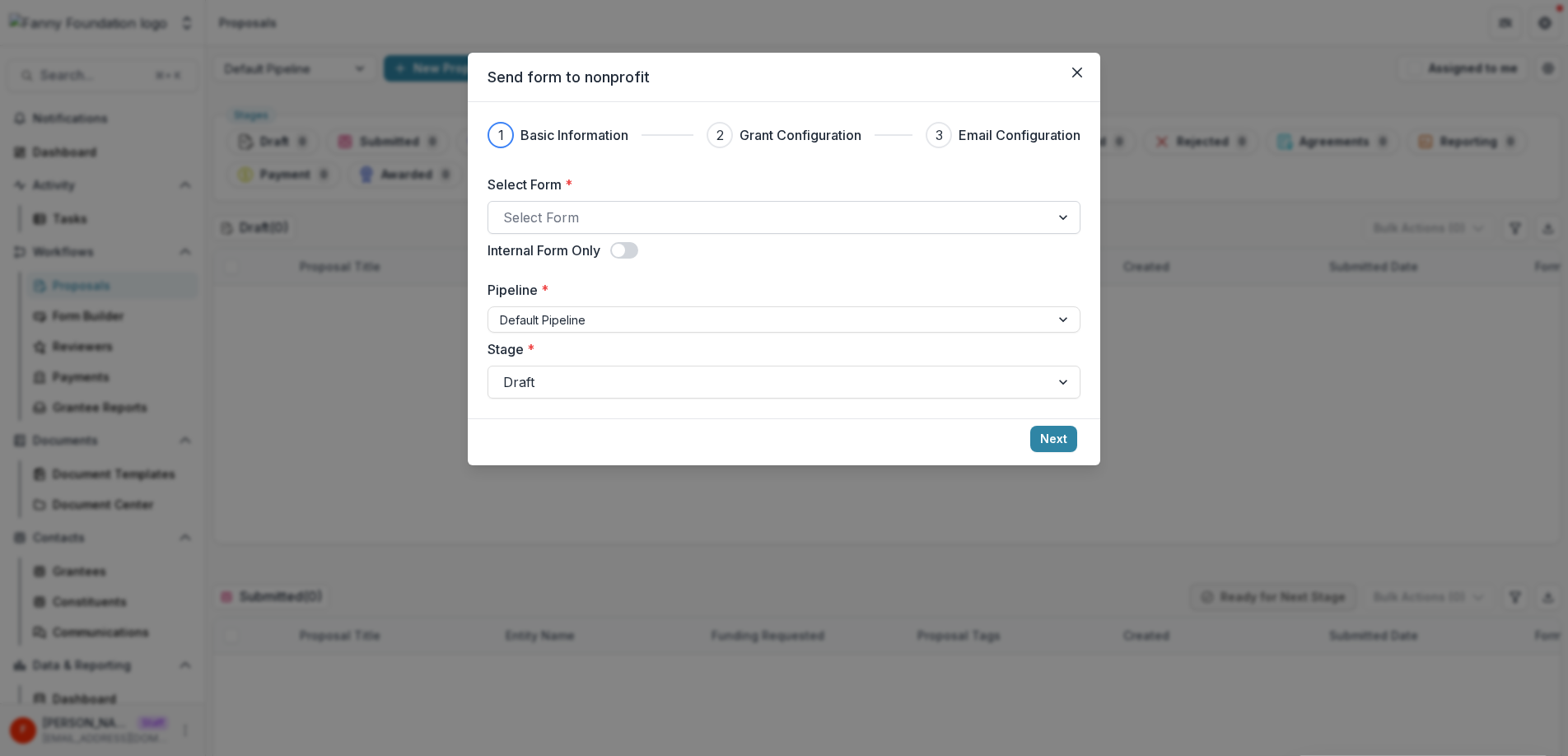
click at [562, 223] on div at bounding box center [769, 217] width 532 height 23
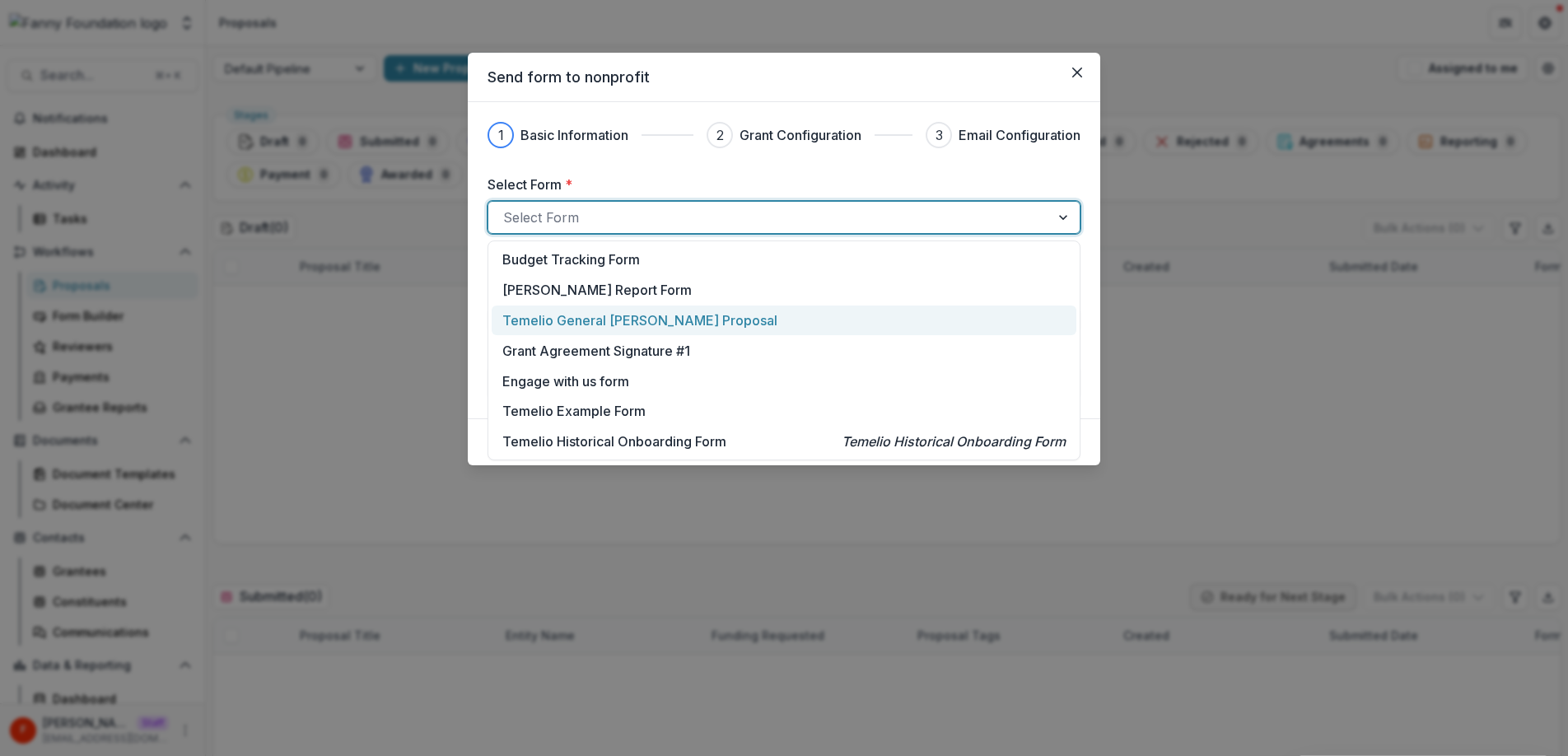
click at [601, 315] on p "Temelio General [PERSON_NAME] Proposal" at bounding box center [640, 321] width 275 height 20
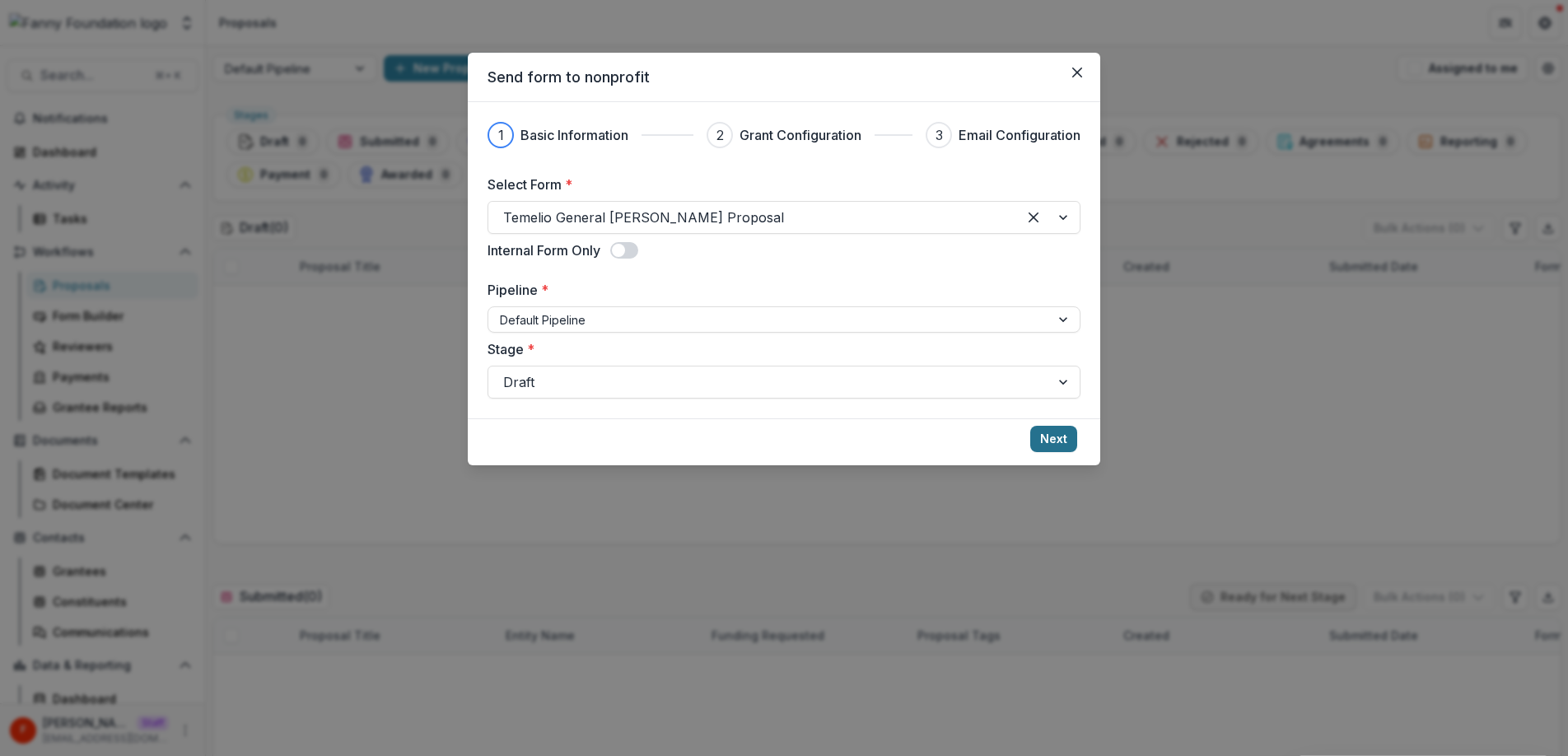
click at [1050, 442] on button "Next" at bounding box center [1053, 439] width 47 height 27
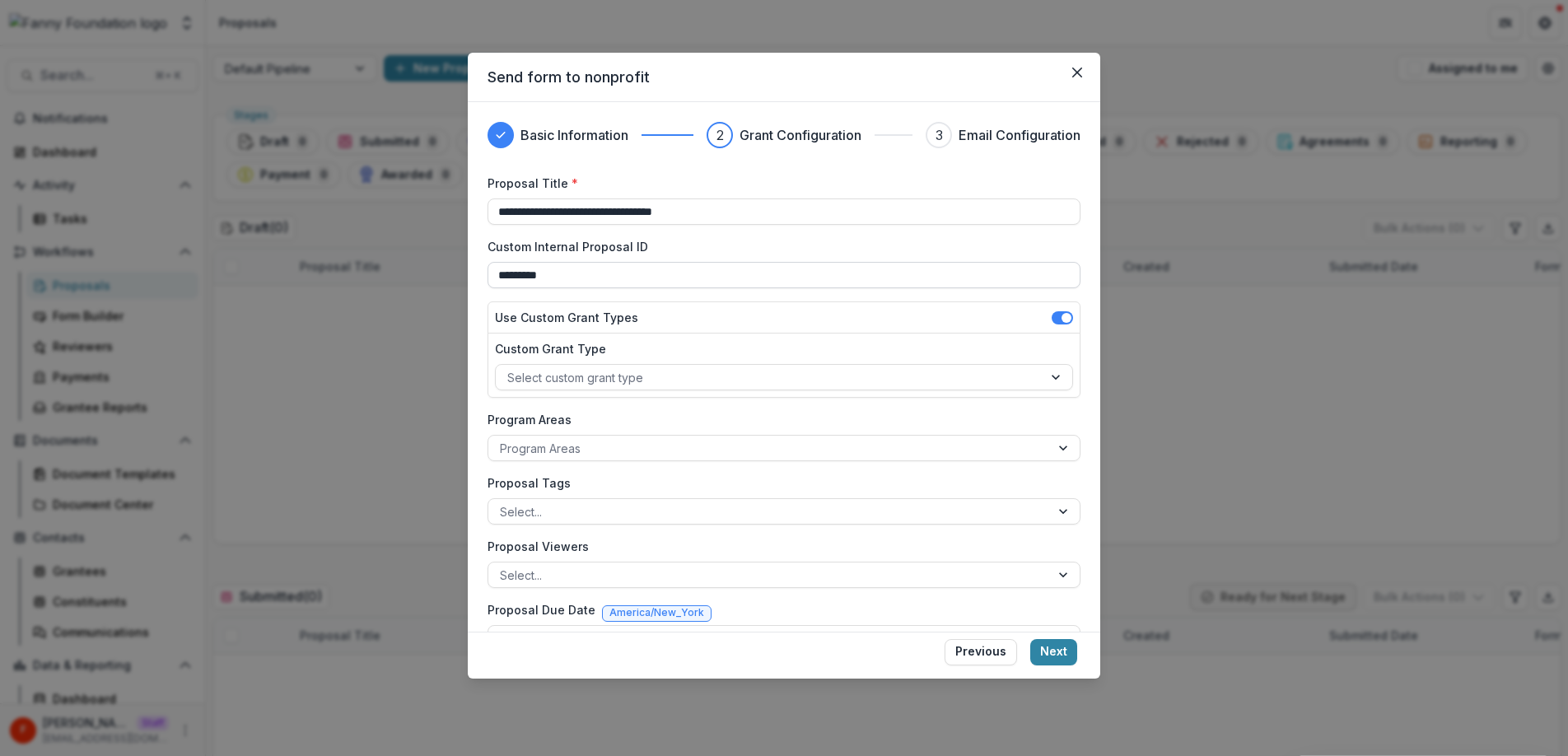
click at [645, 280] on input "*********" at bounding box center [784, 275] width 593 height 27
type input "*********"
click at [1058, 657] on button "Next" at bounding box center [1053, 652] width 47 height 27
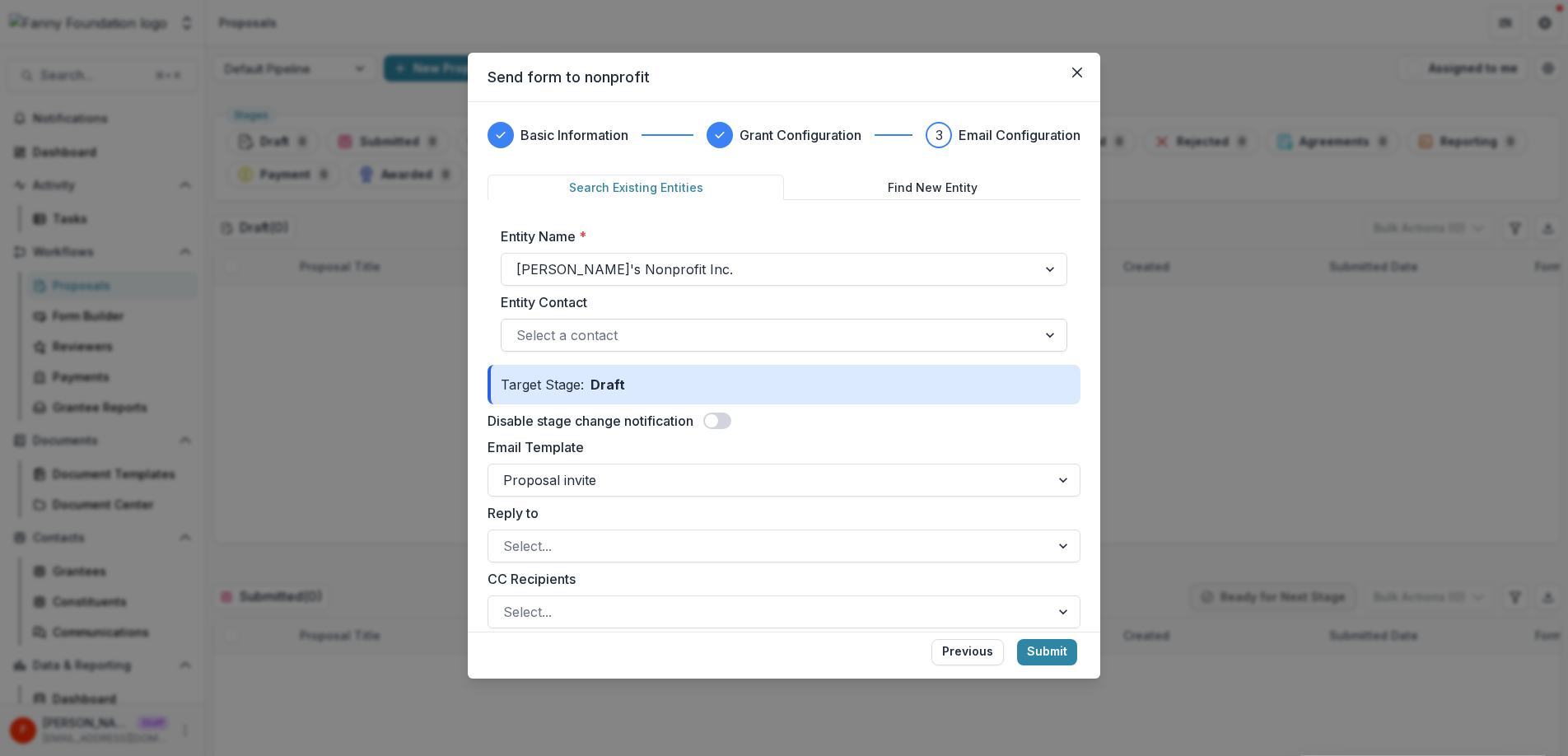
click at [625, 336] on div at bounding box center [769, 334] width 506 height 23
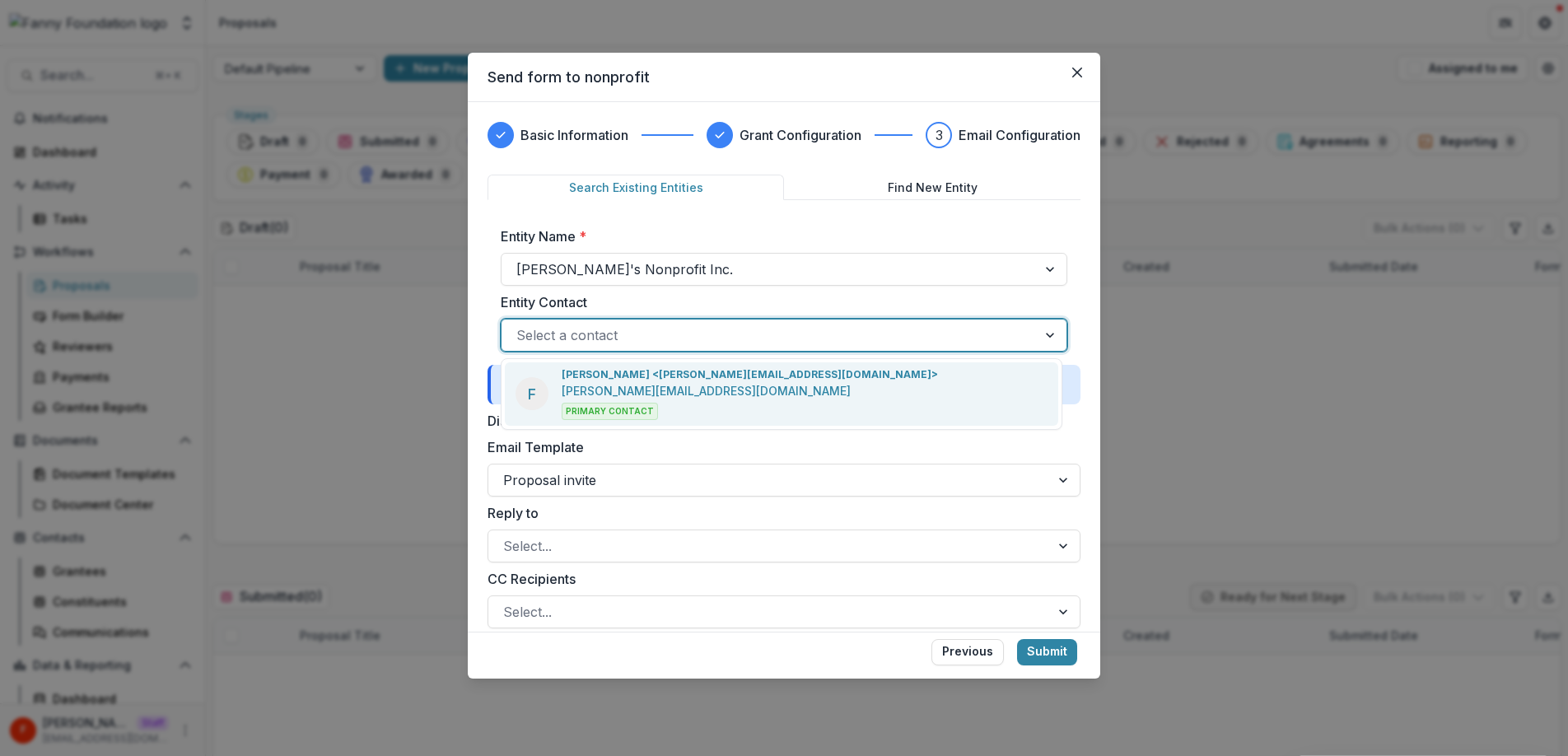
click at [642, 390] on p "[PERSON_NAME][EMAIL_ADDRESS][DOMAIN_NAME]" at bounding box center [706, 390] width 289 height 17
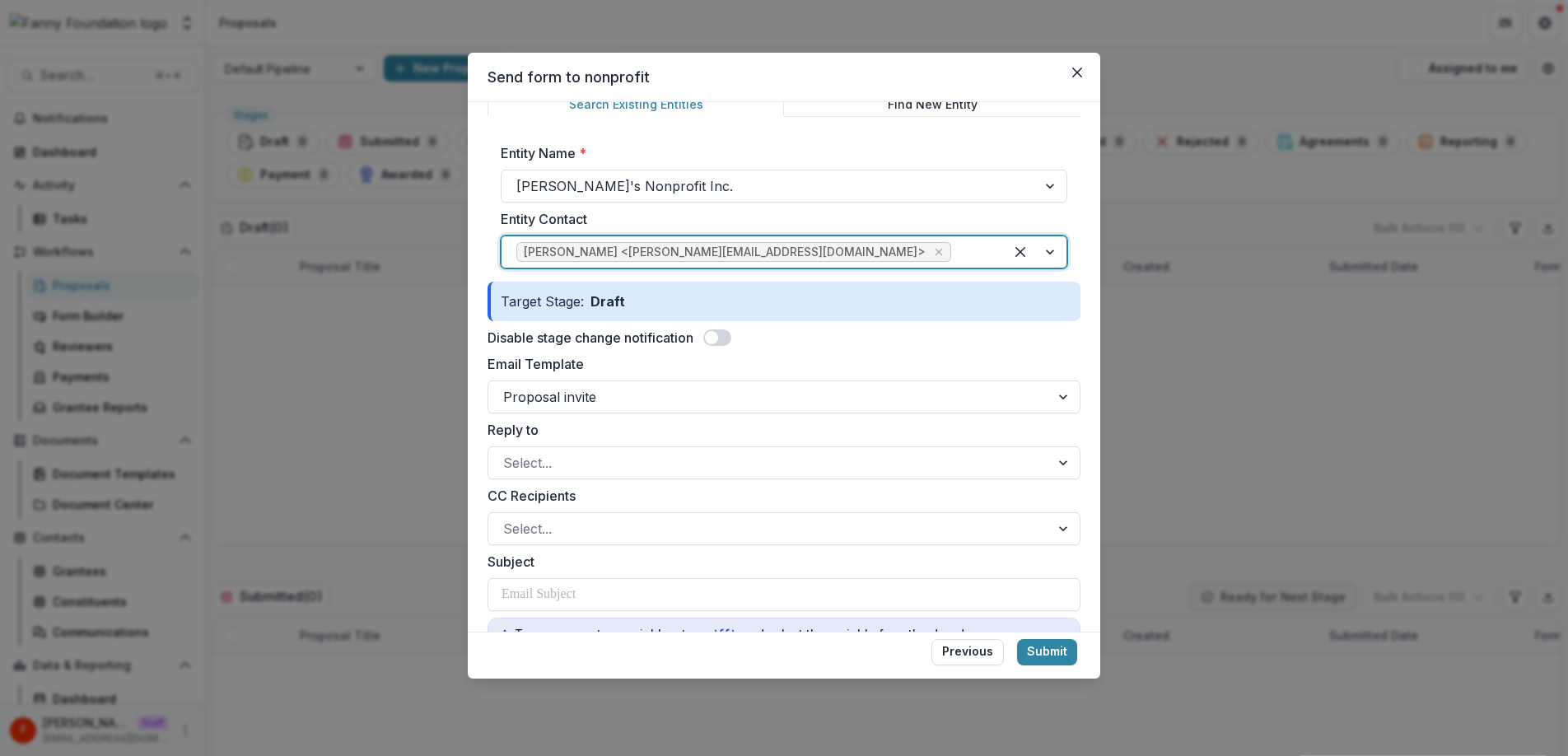
scroll to position [123, 0]
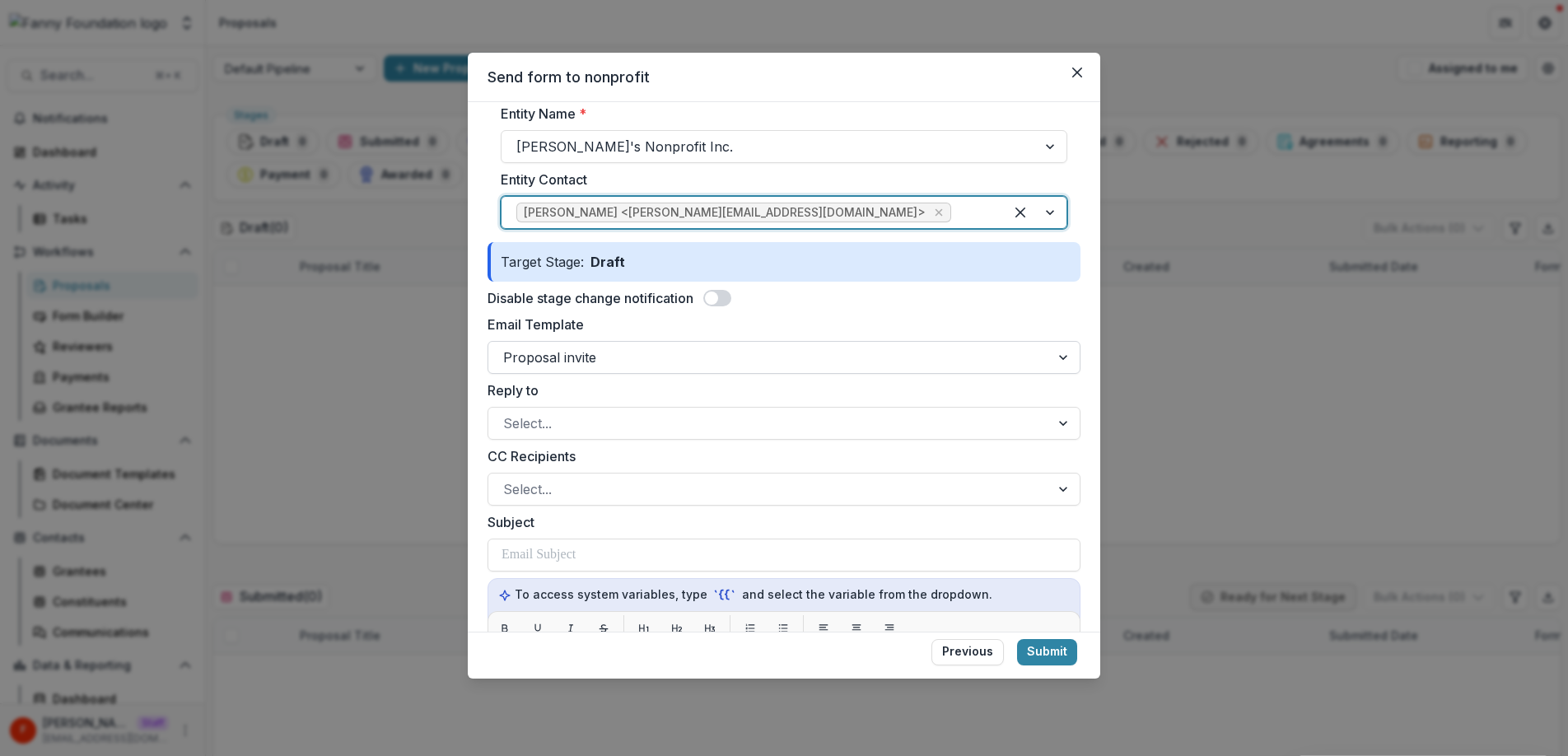
click at [649, 352] on div at bounding box center [769, 356] width 532 height 23
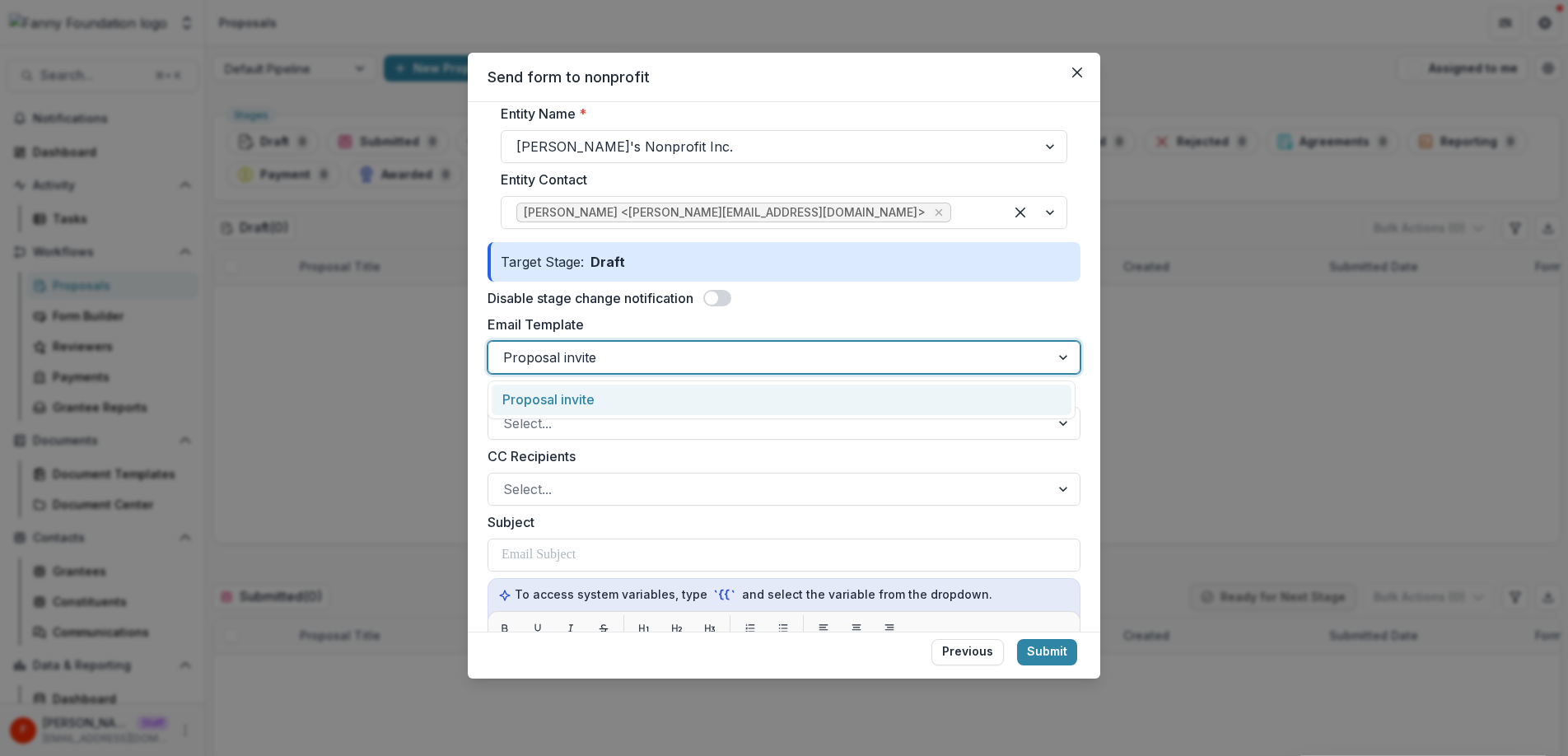
click at [623, 396] on div "Proposal invite" at bounding box center [781, 400] width 580 height 30
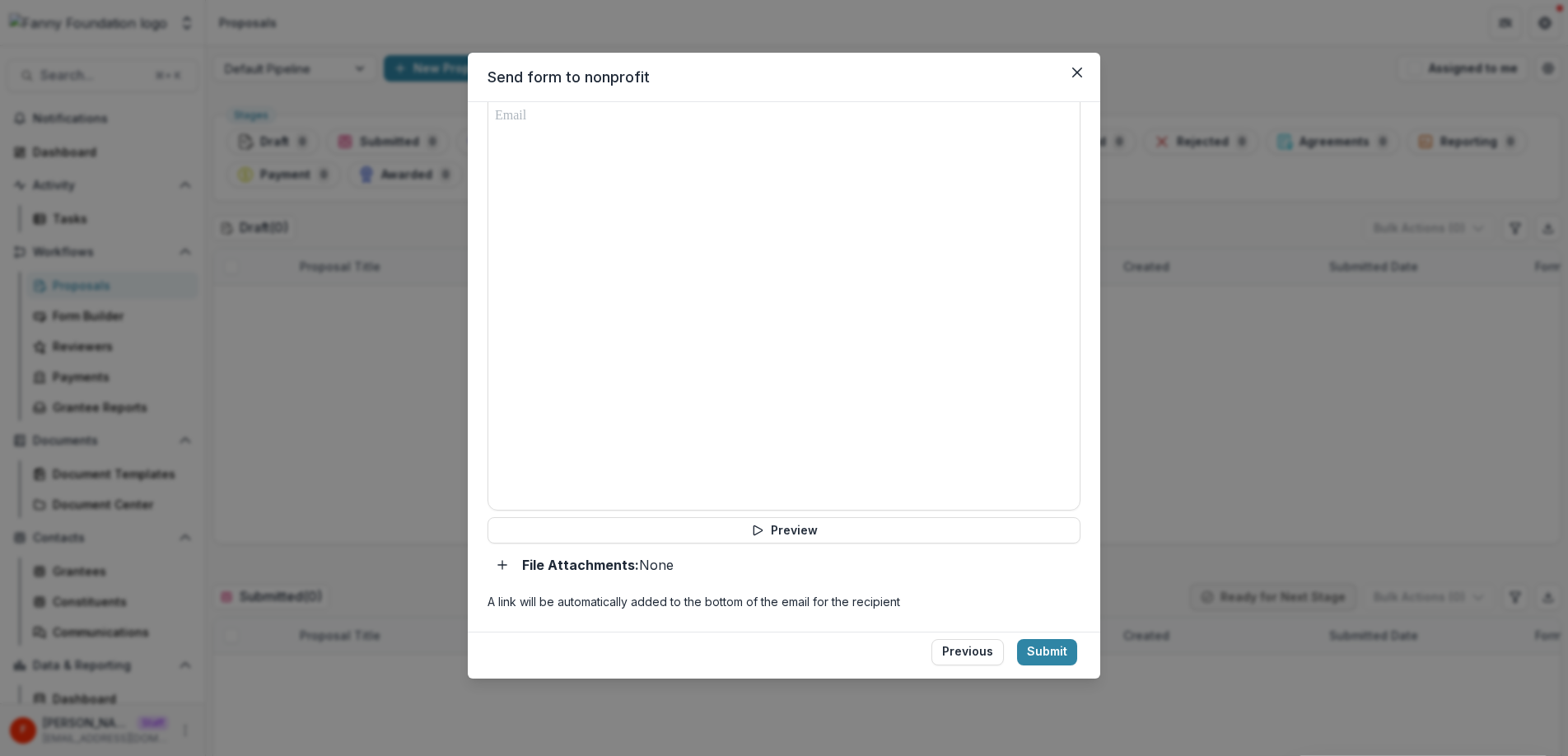
scroll to position [674, 0]
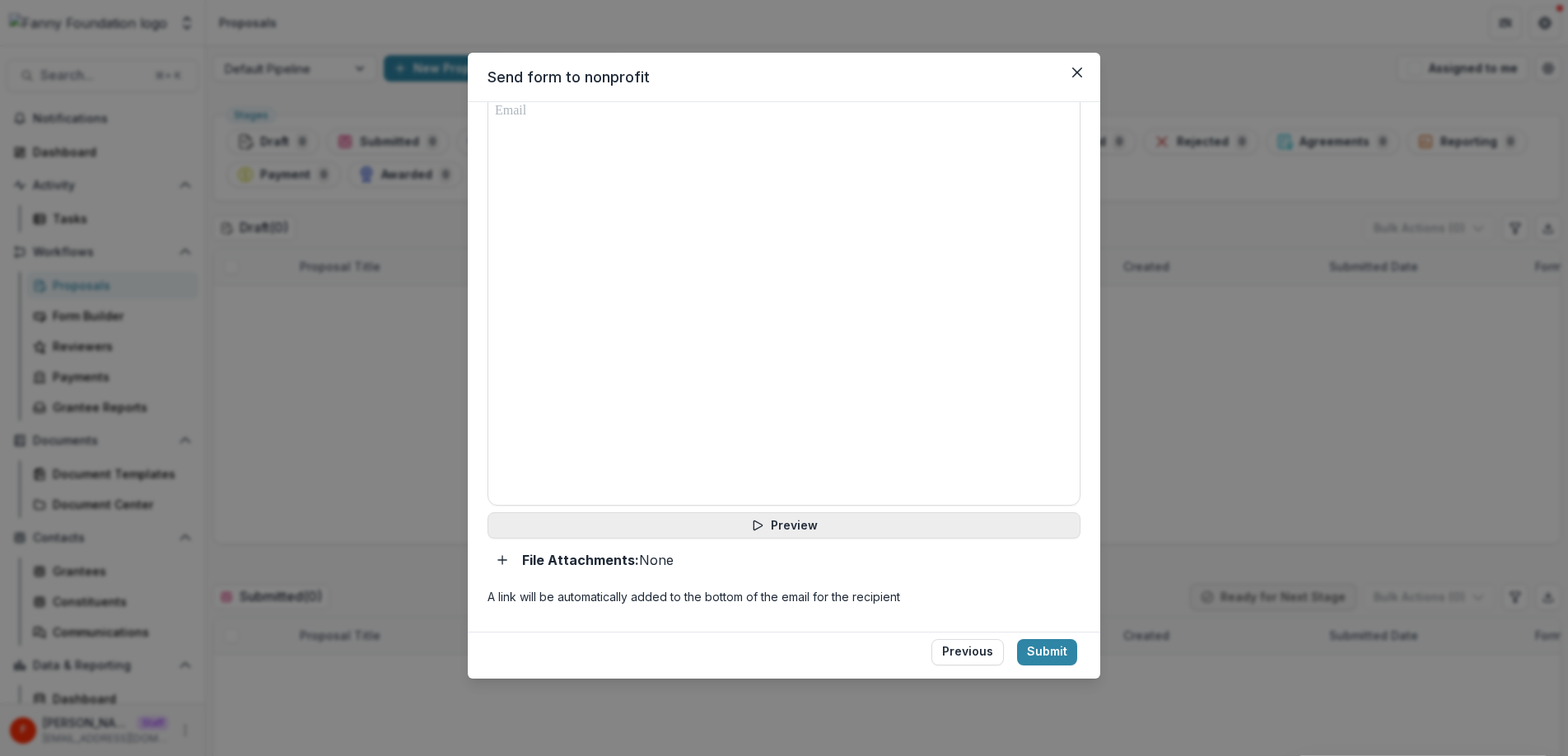
click at [784, 528] on button "Preview" at bounding box center [784, 525] width 593 height 27
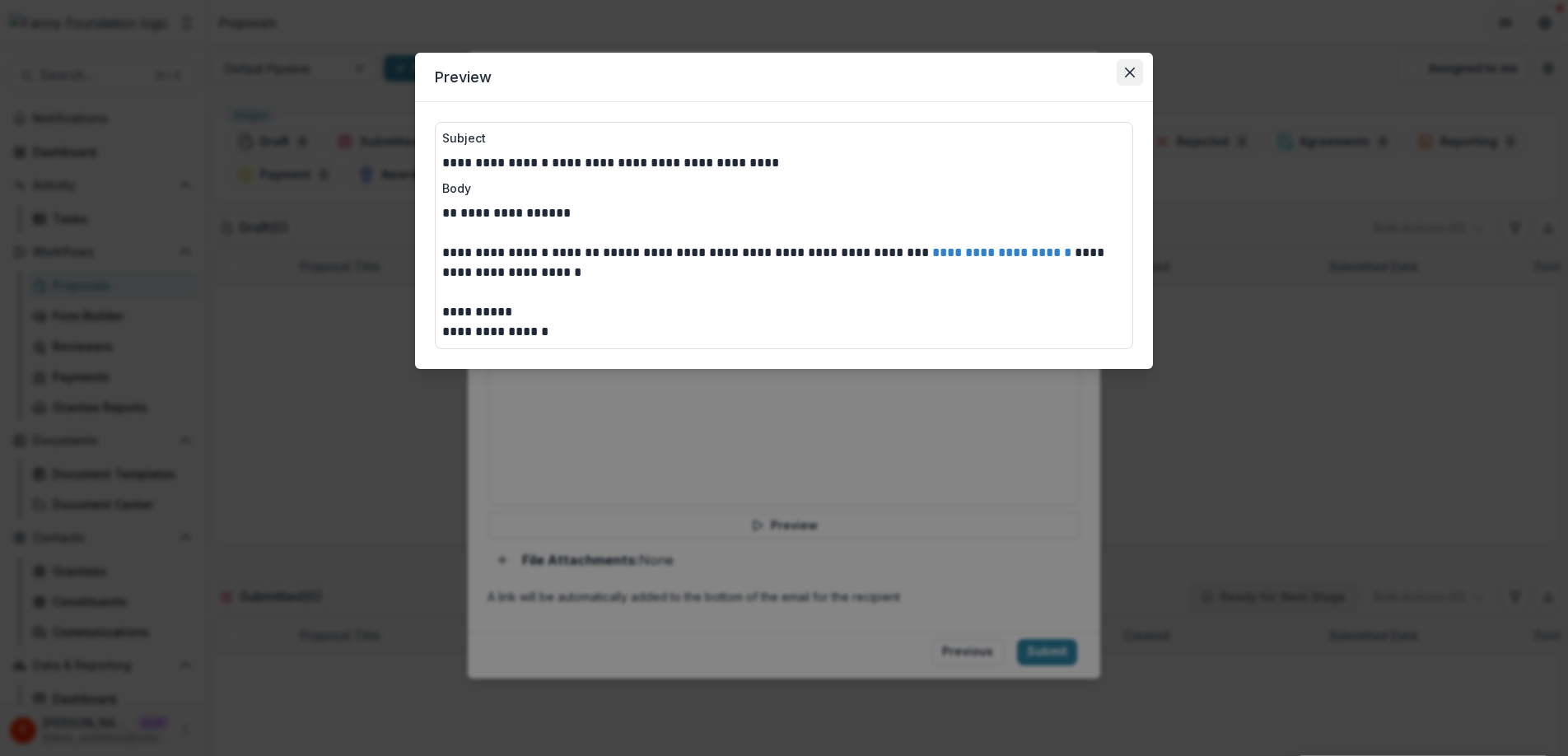
click at [1130, 74] on icon "Close" at bounding box center [1129, 72] width 10 height 10
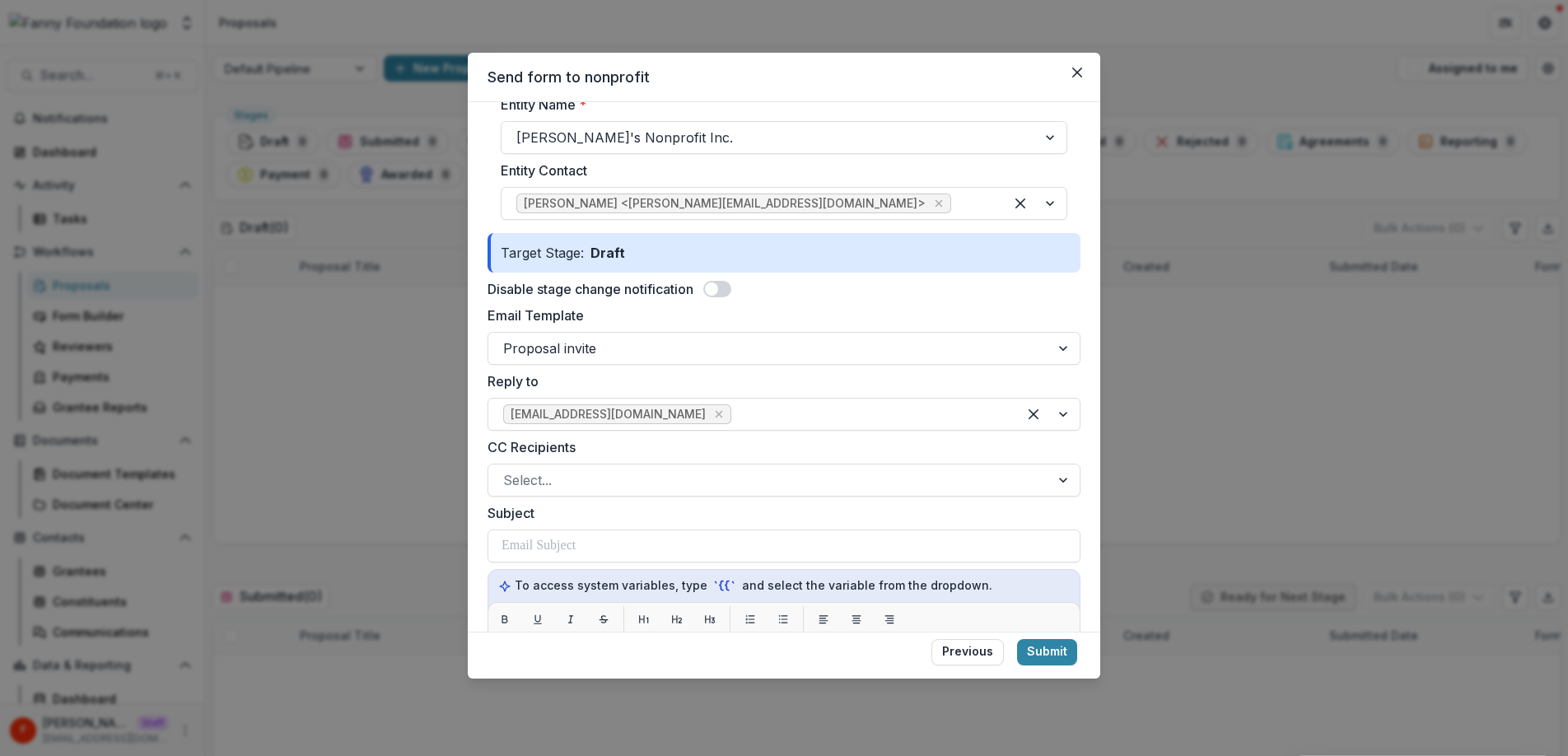
scroll to position [0, 0]
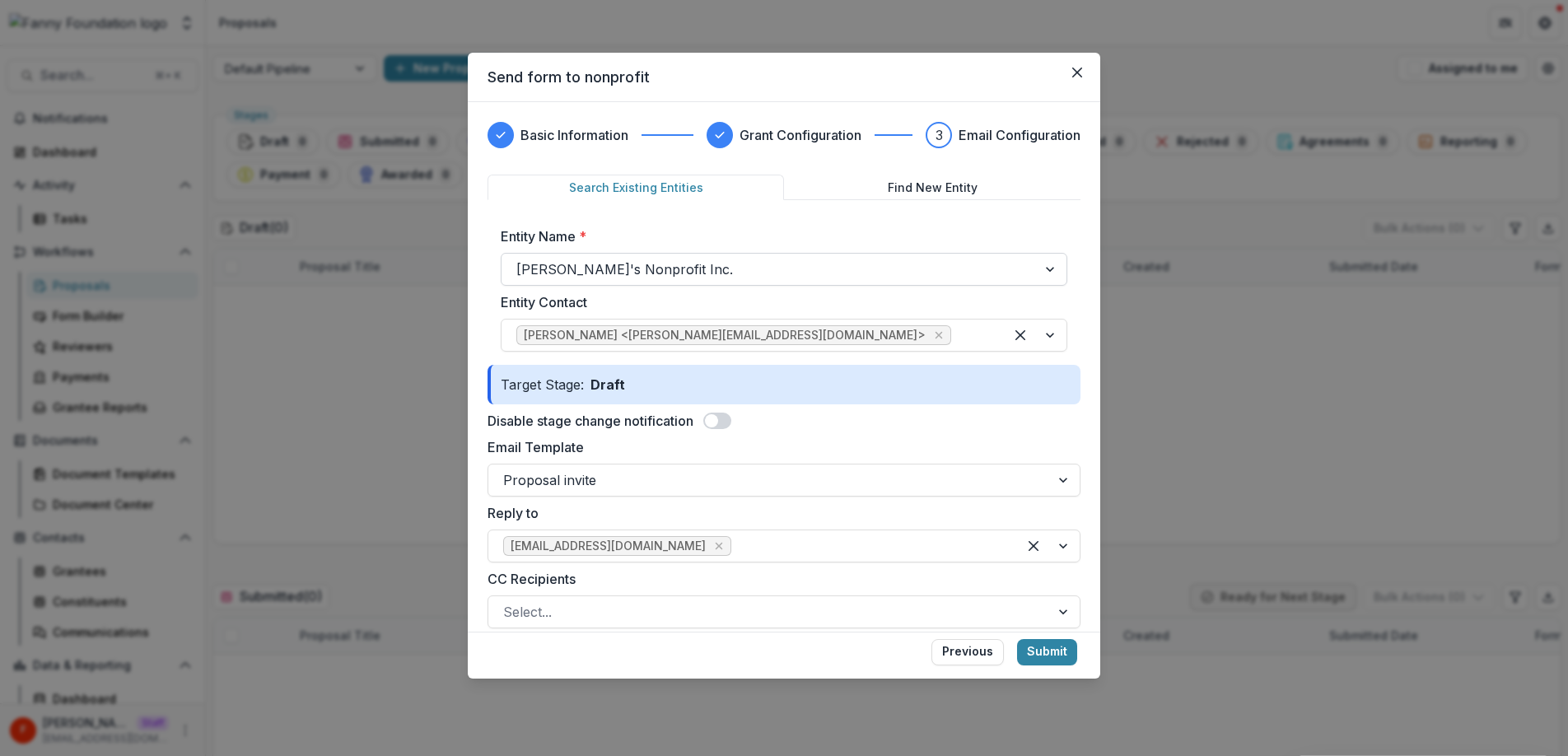
click at [718, 268] on div at bounding box center [769, 268] width 506 height 23
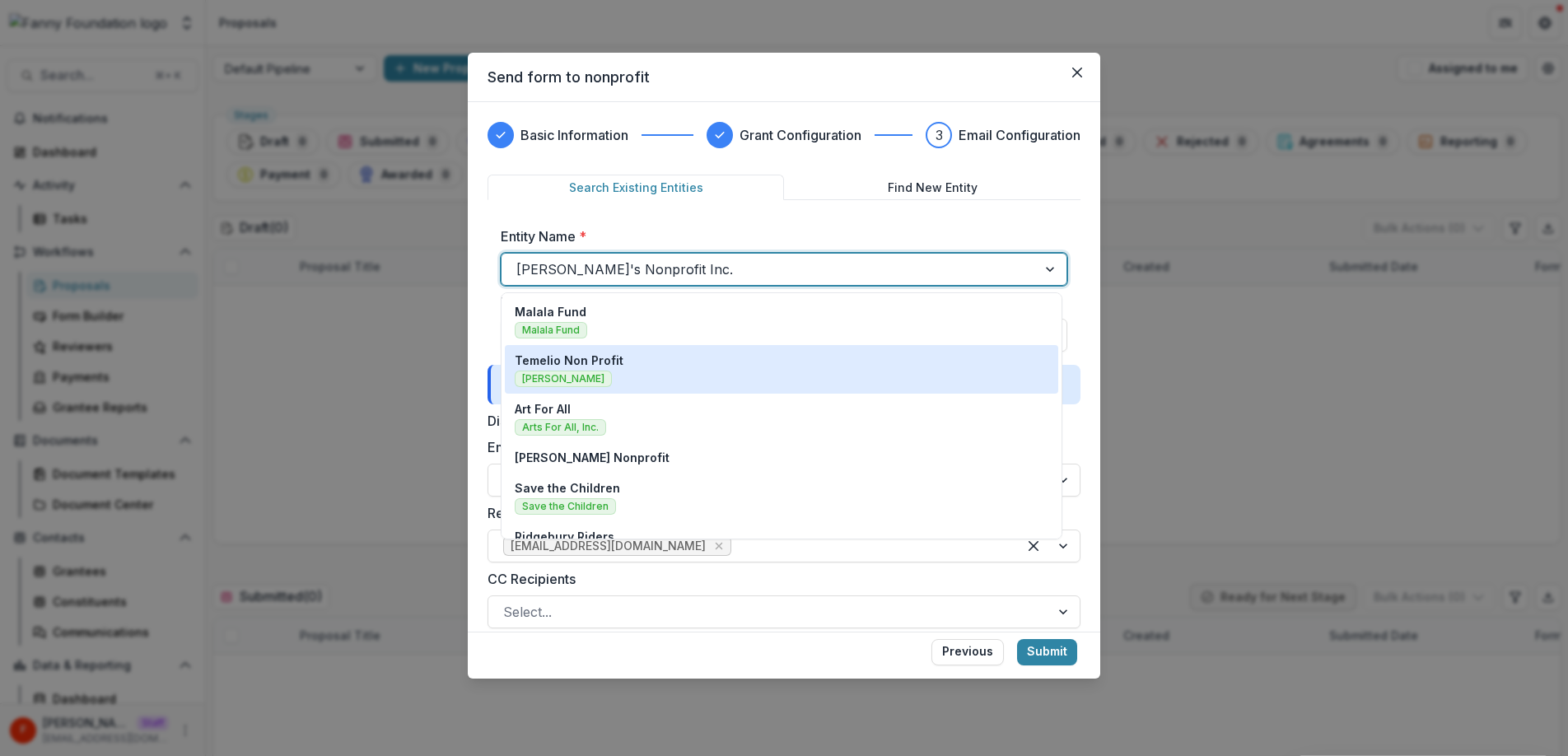
click at [595, 373] on div "Temelio Non Profit [PERSON_NAME]" at bounding box center [782, 369] width 533 height 36
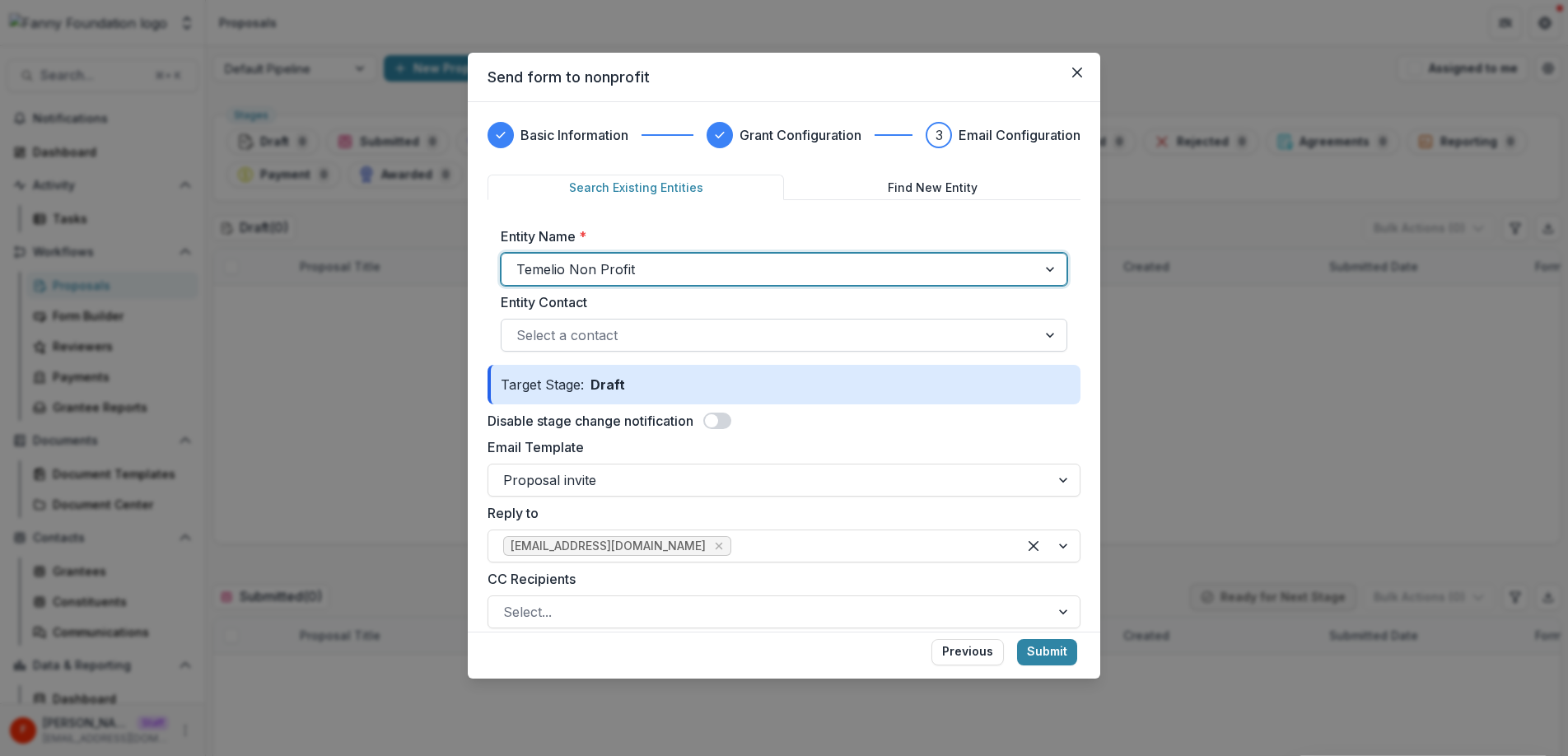
click at [657, 337] on div at bounding box center [769, 334] width 506 height 23
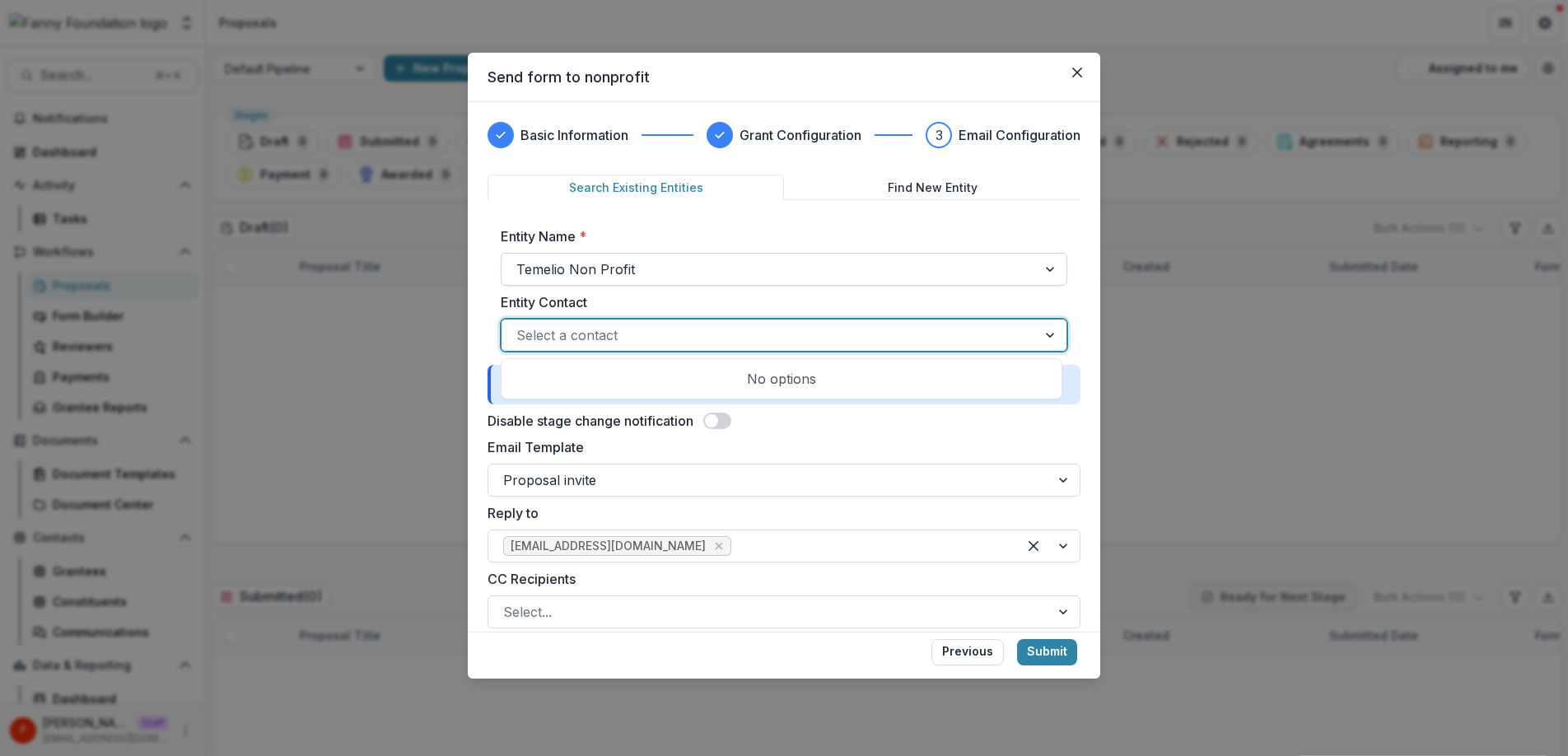
click at [691, 276] on div at bounding box center [769, 268] width 506 height 23
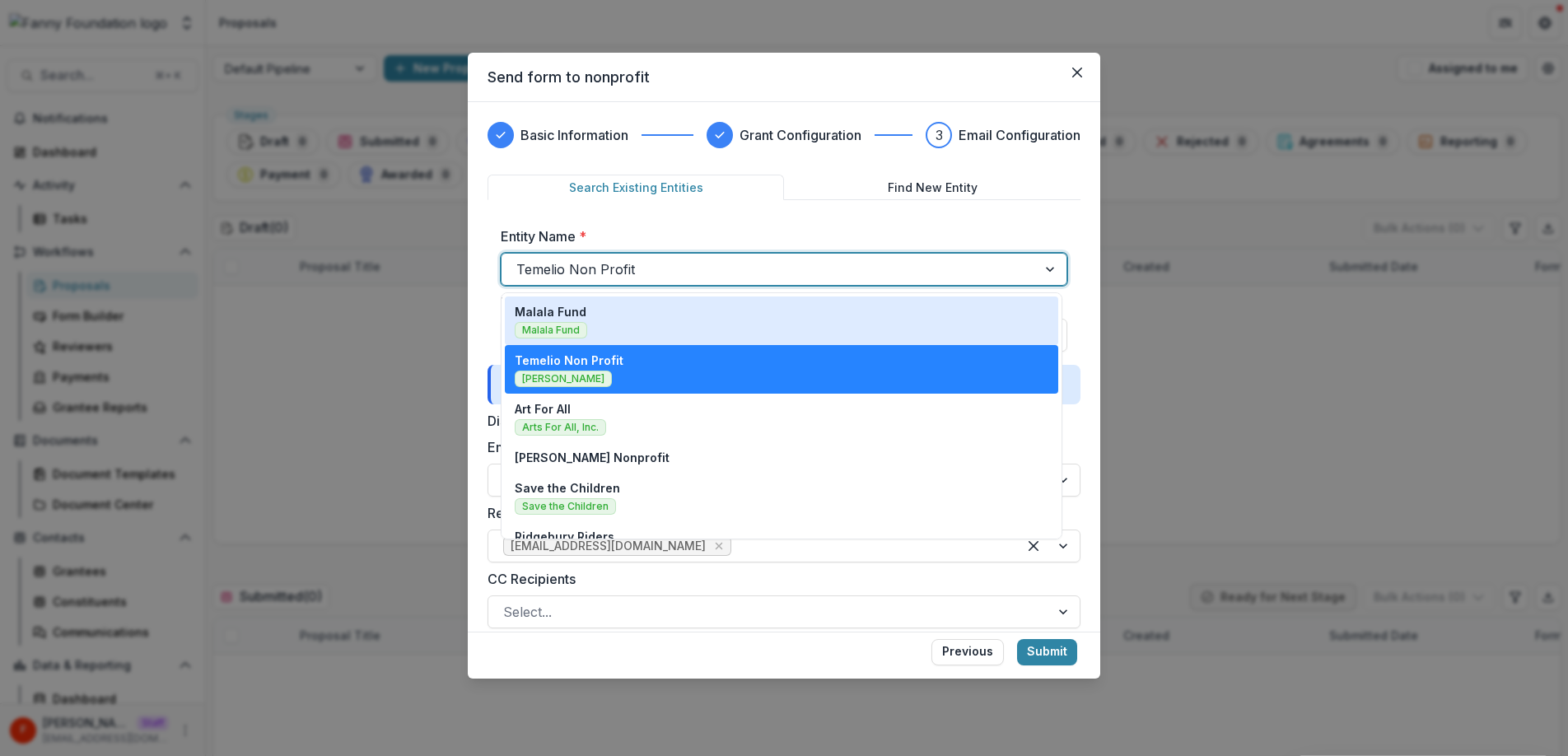
click at [646, 318] on div "Malala Fund Malala Fund" at bounding box center [782, 321] width 533 height 36
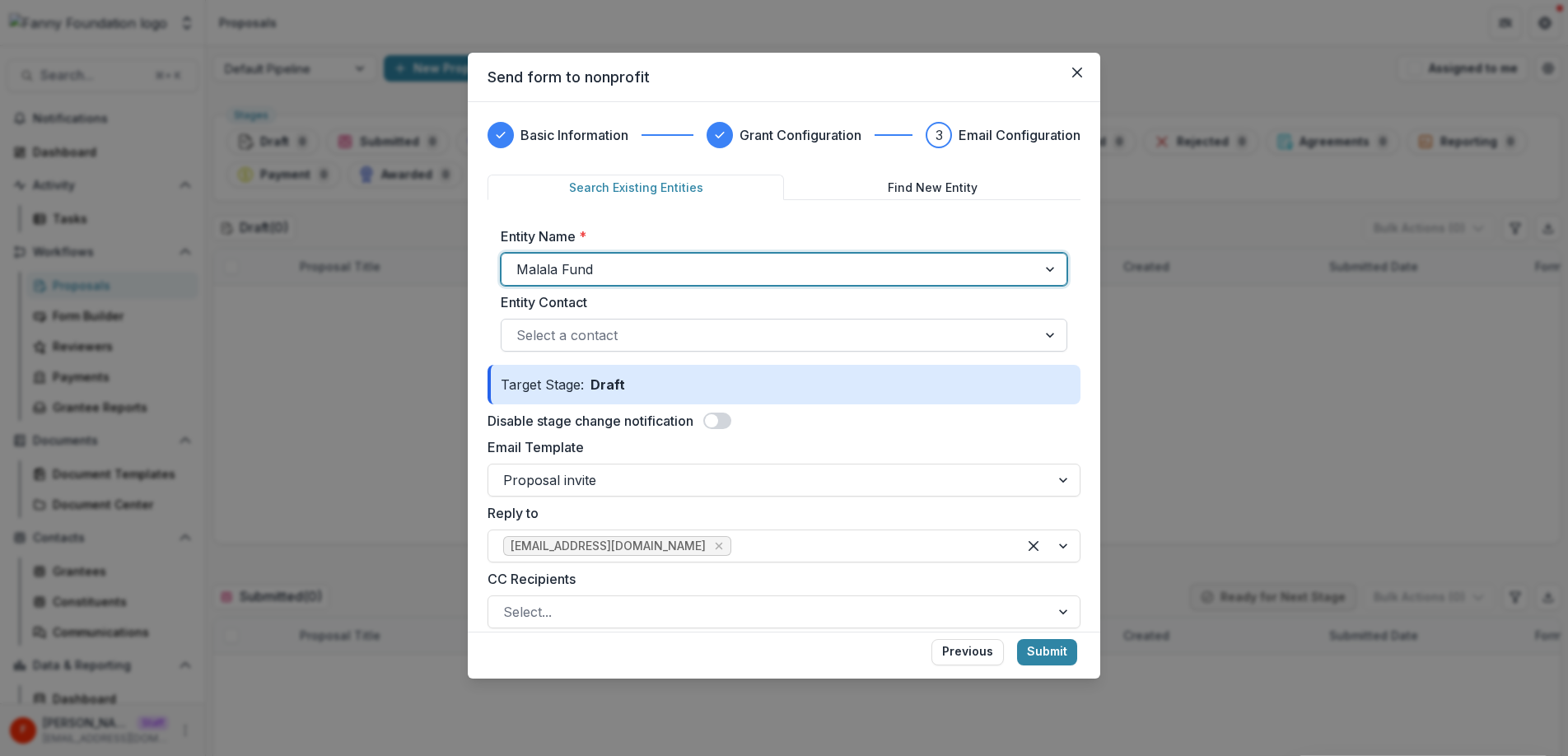
click at [653, 337] on div at bounding box center [769, 334] width 506 height 23
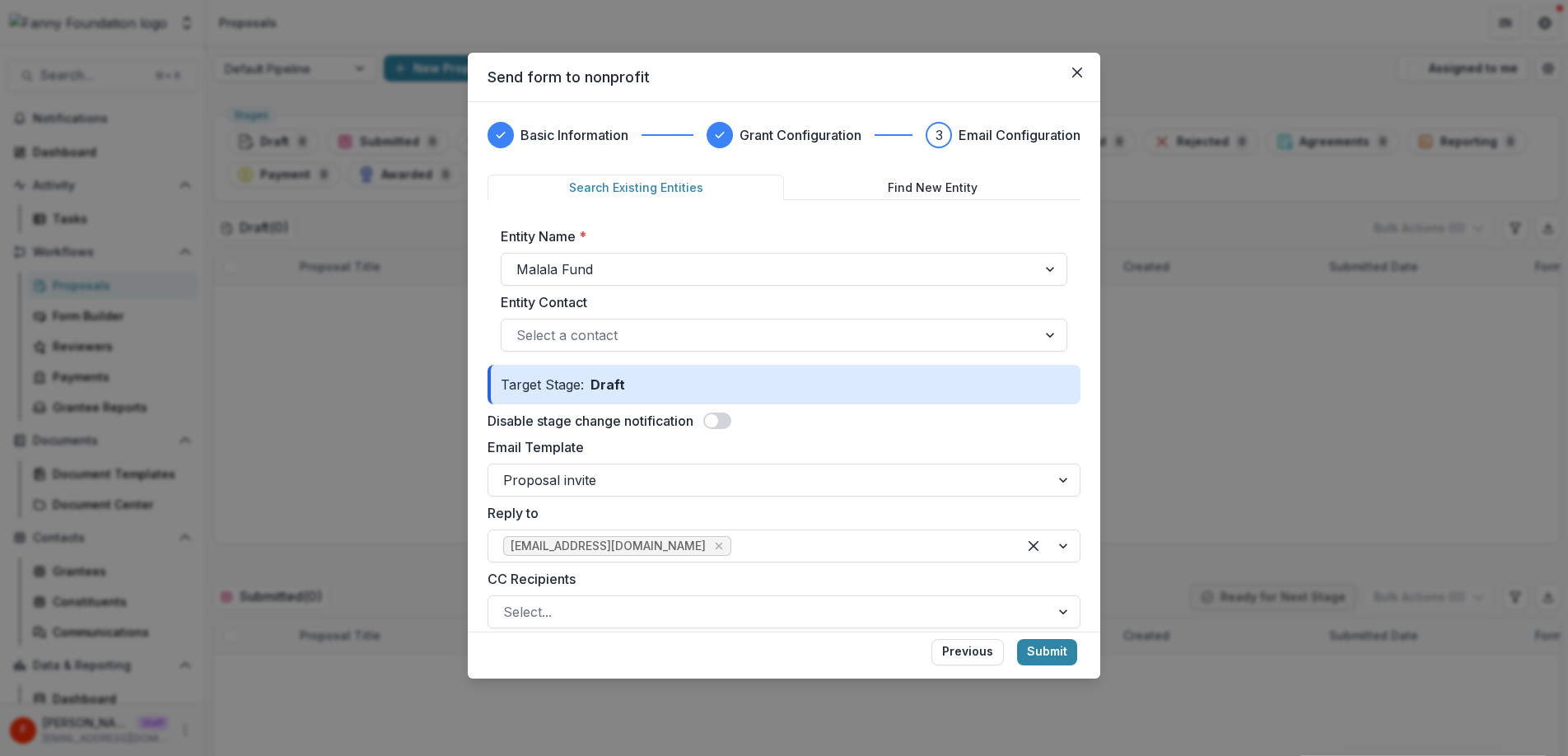
click at [670, 249] on div "Entity Name * Malala Fund" at bounding box center [784, 256] width 566 height 60
click at [668, 259] on div at bounding box center [769, 268] width 506 height 23
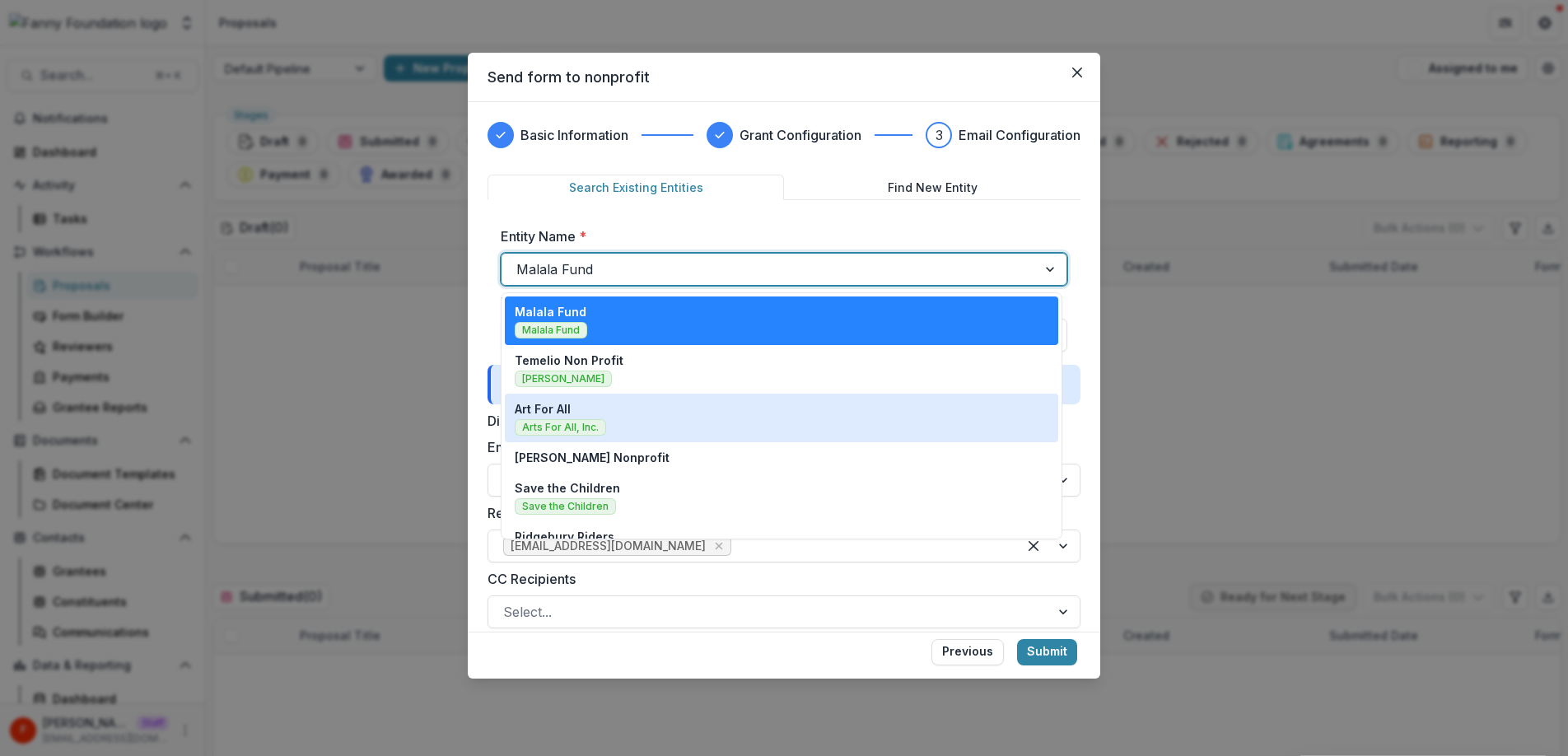
click at [610, 418] on div "Art For All Arts For All, Inc." at bounding box center [782, 418] width 533 height 36
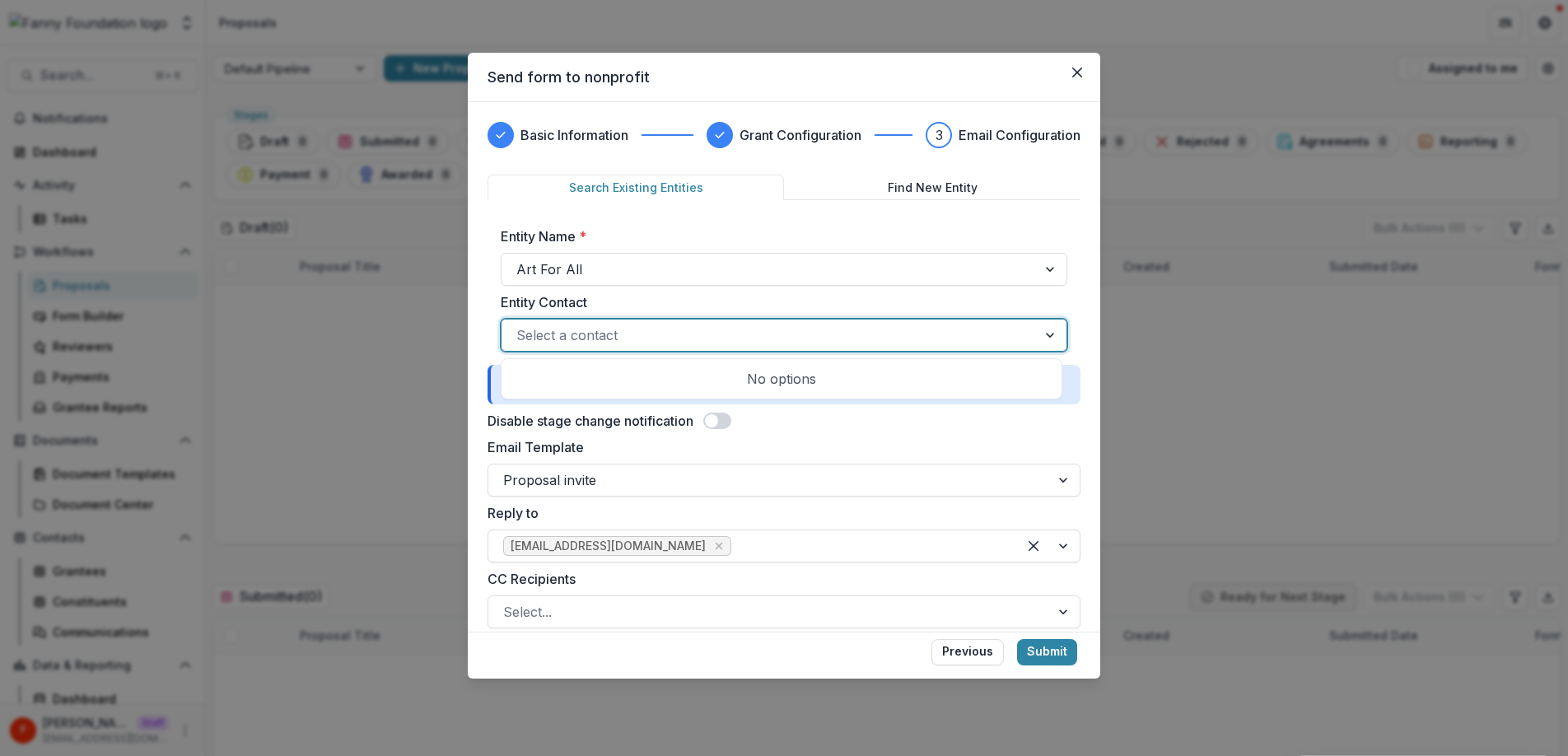
click at [621, 345] on div at bounding box center [769, 334] width 506 height 23
click at [657, 275] on div at bounding box center [769, 268] width 506 height 23
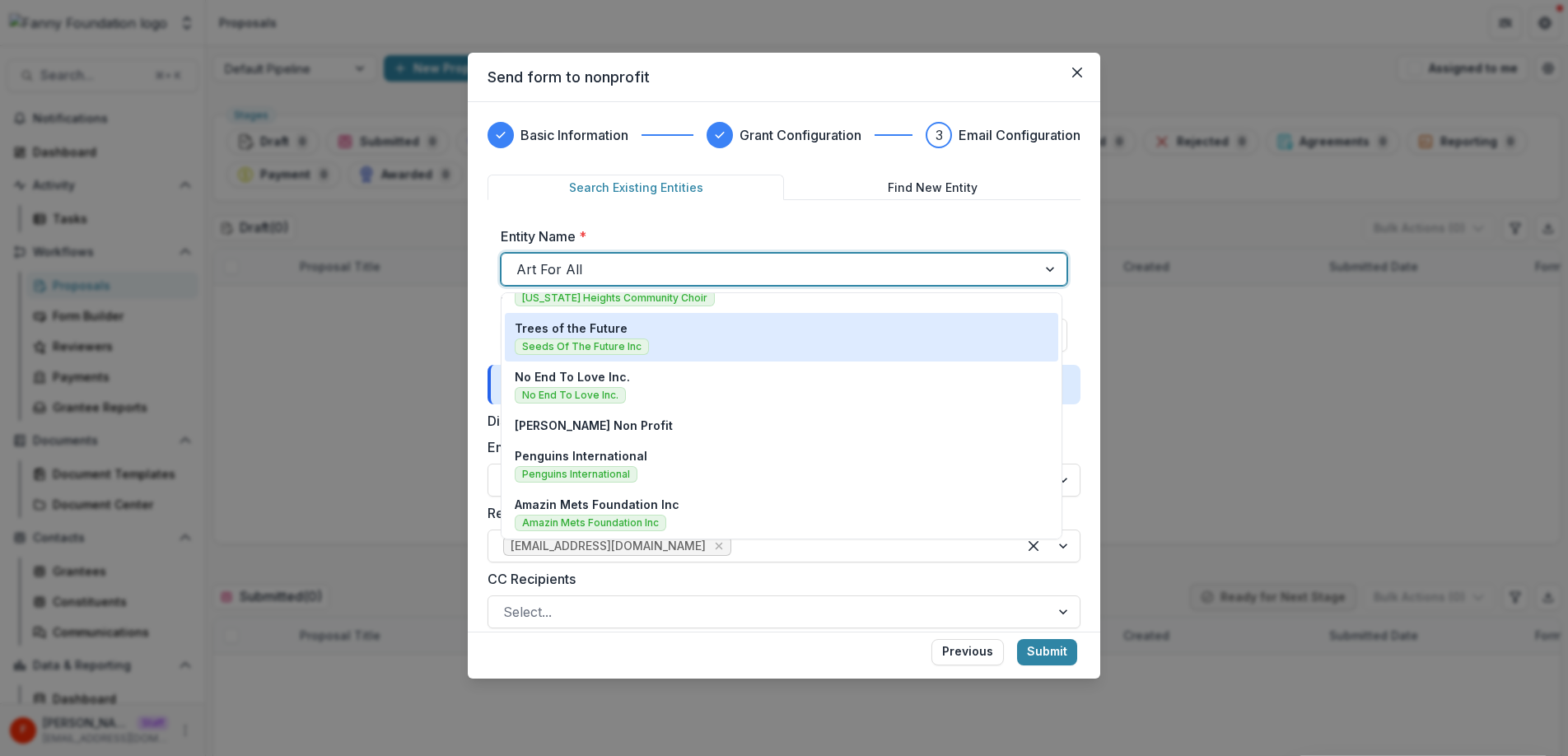
scroll to position [334, 0]
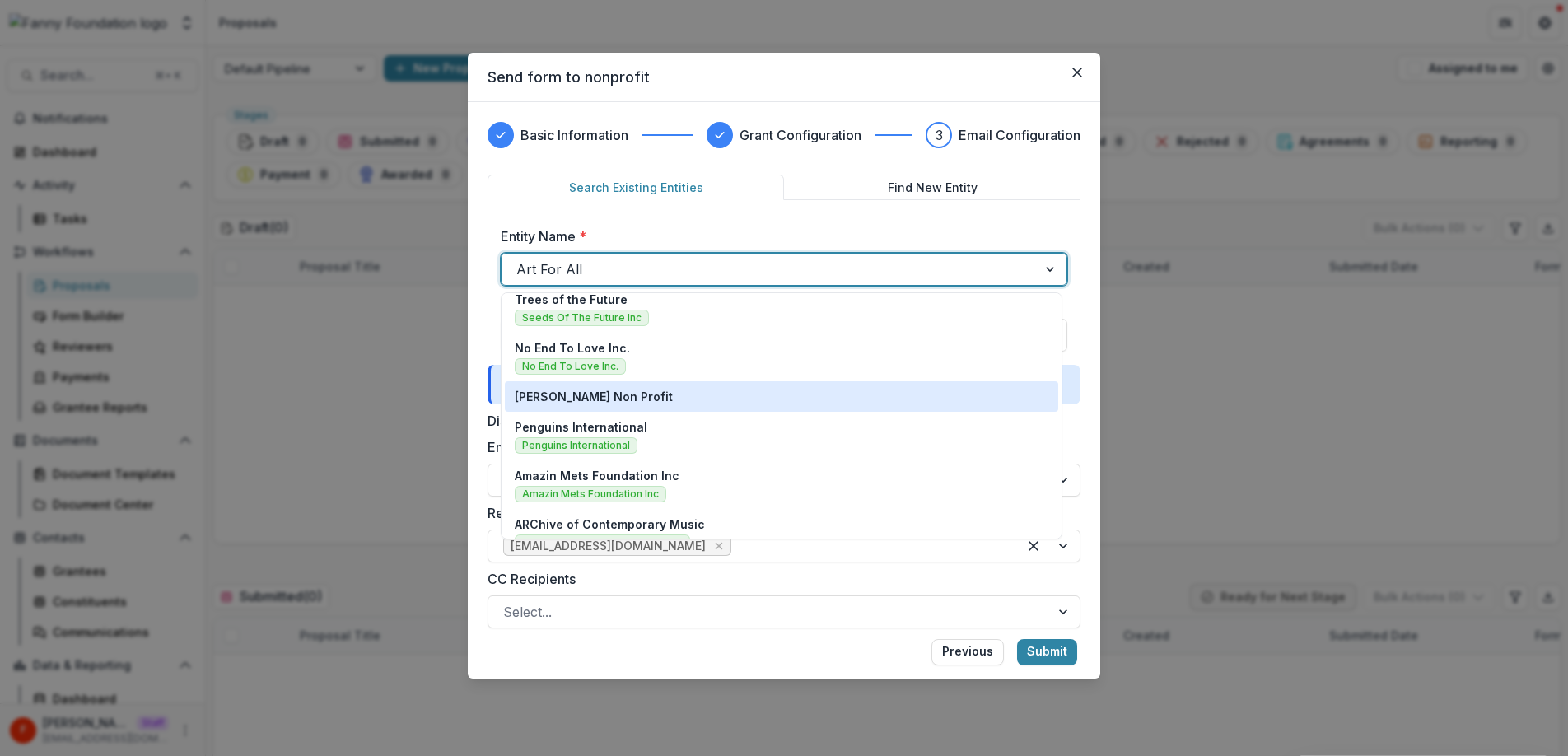
click at [660, 400] on div "[PERSON_NAME] Non Profit" at bounding box center [782, 396] width 533 height 17
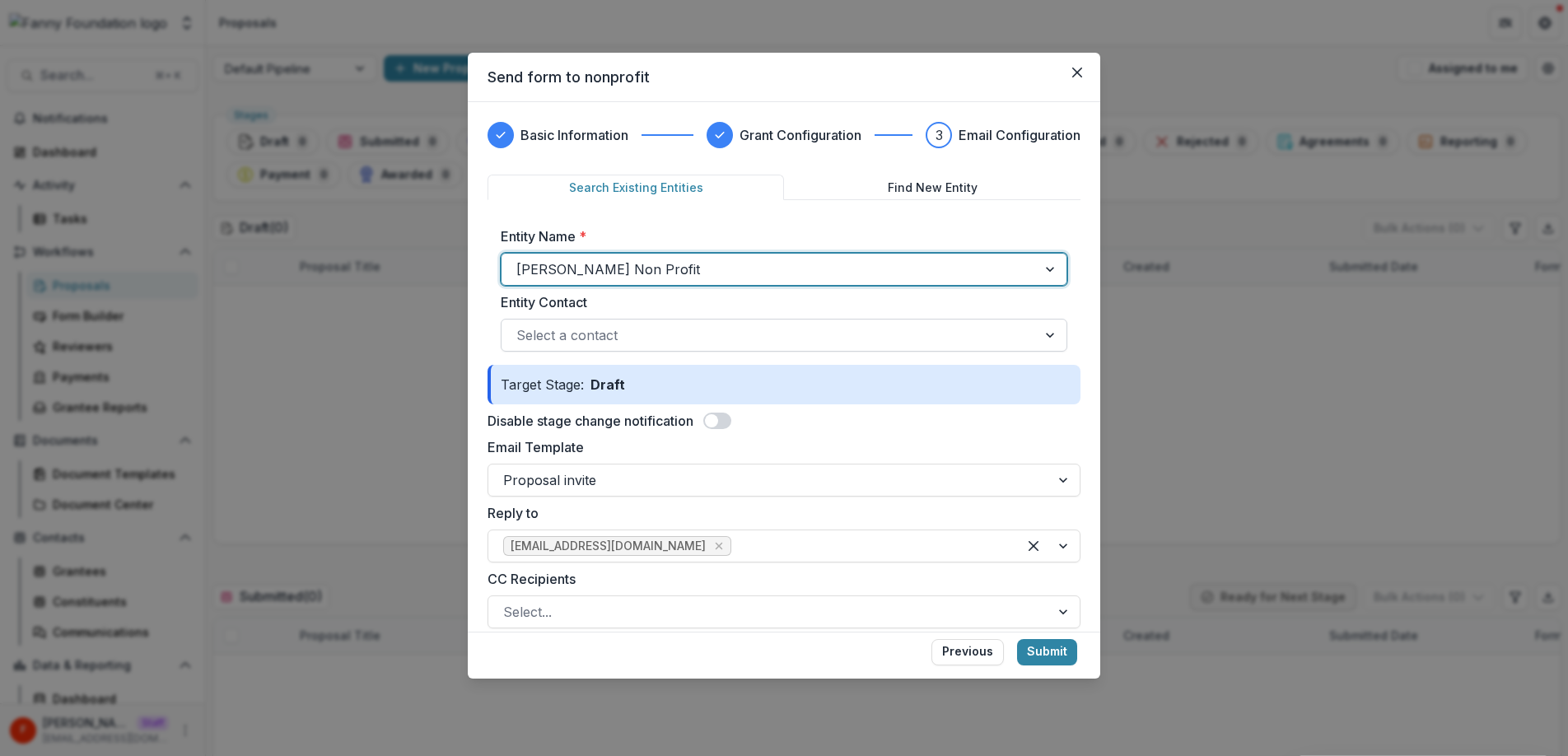
click at [668, 343] on div at bounding box center [769, 334] width 506 height 23
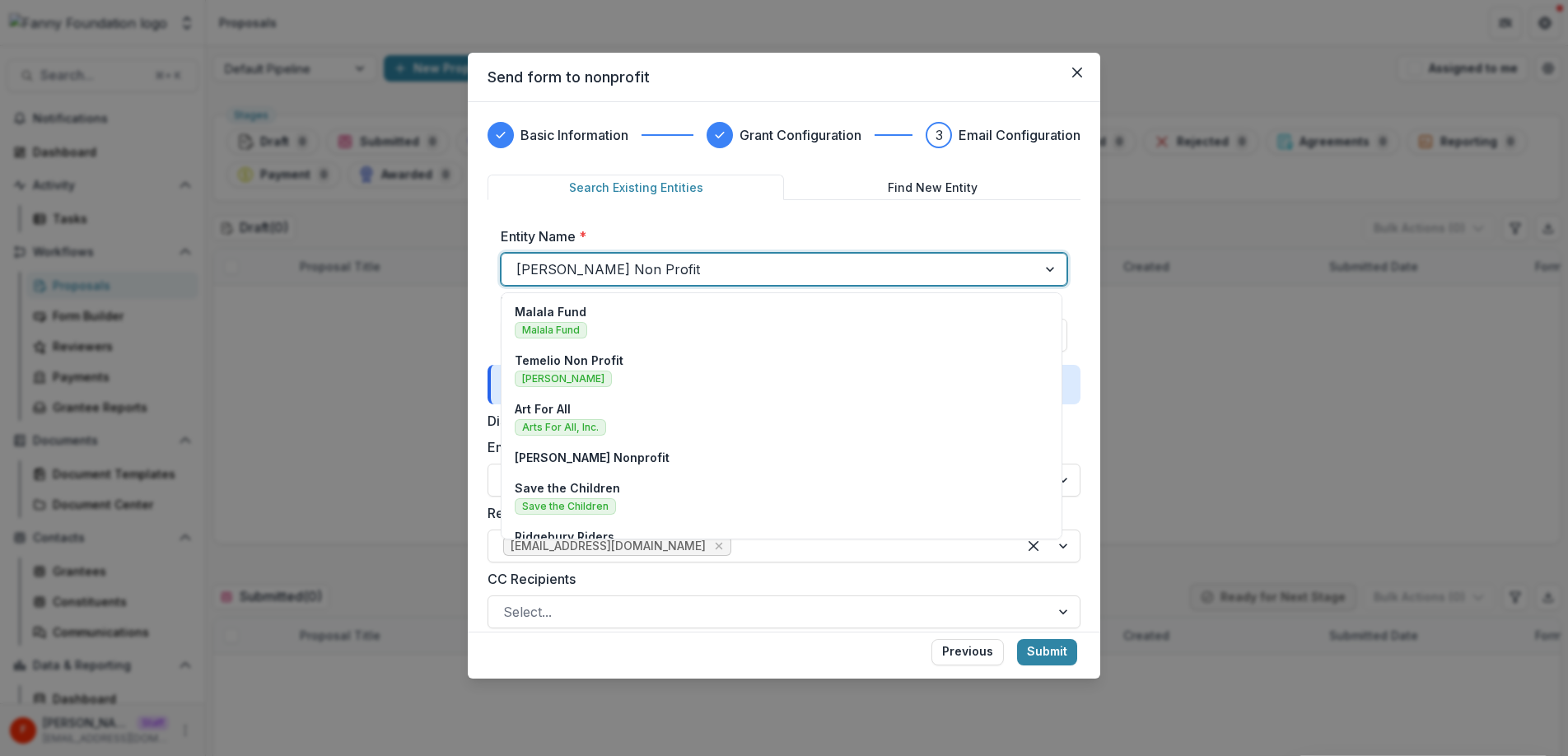
click at [710, 266] on div at bounding box center [769, 268] width 506 height 23
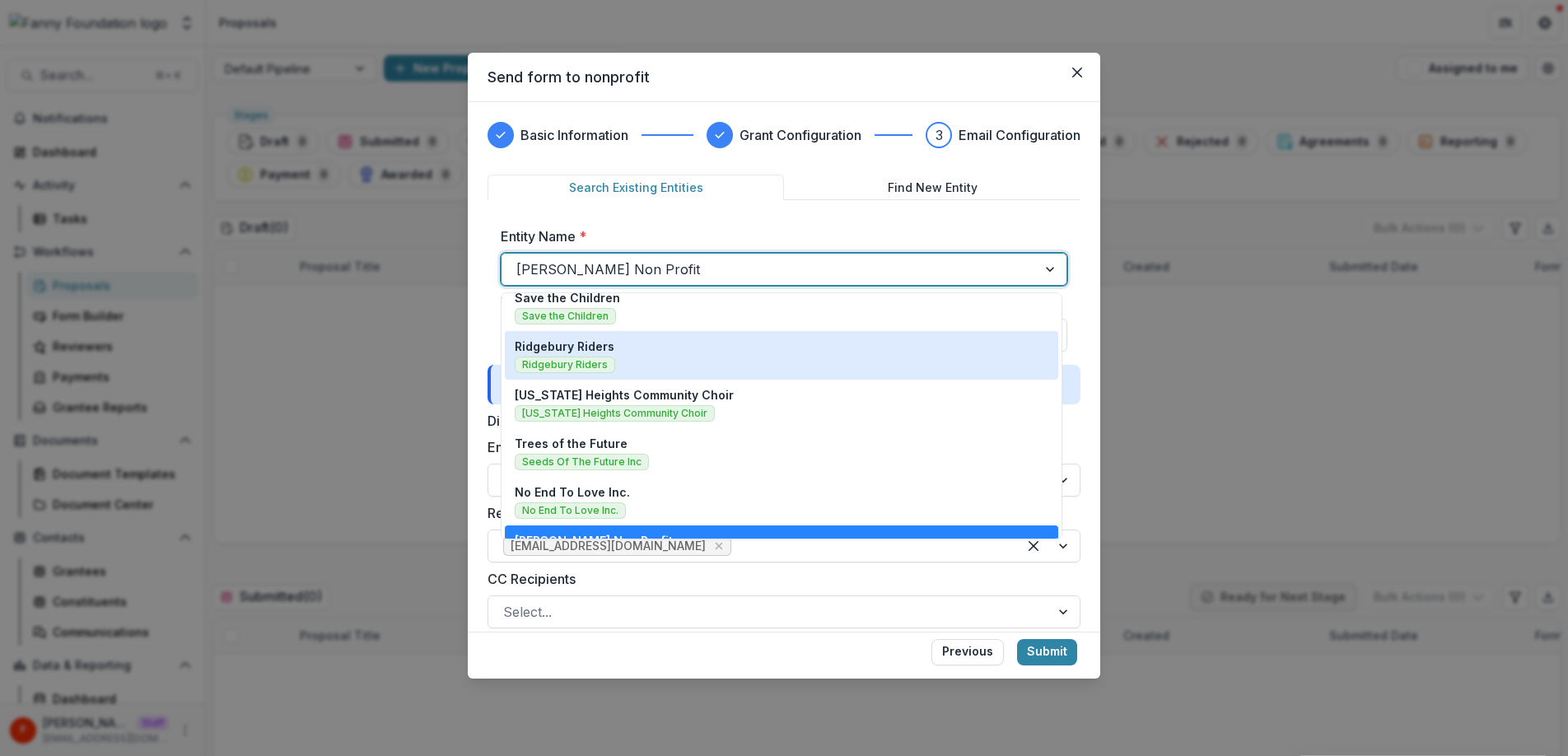
scroll to position [0, 0]
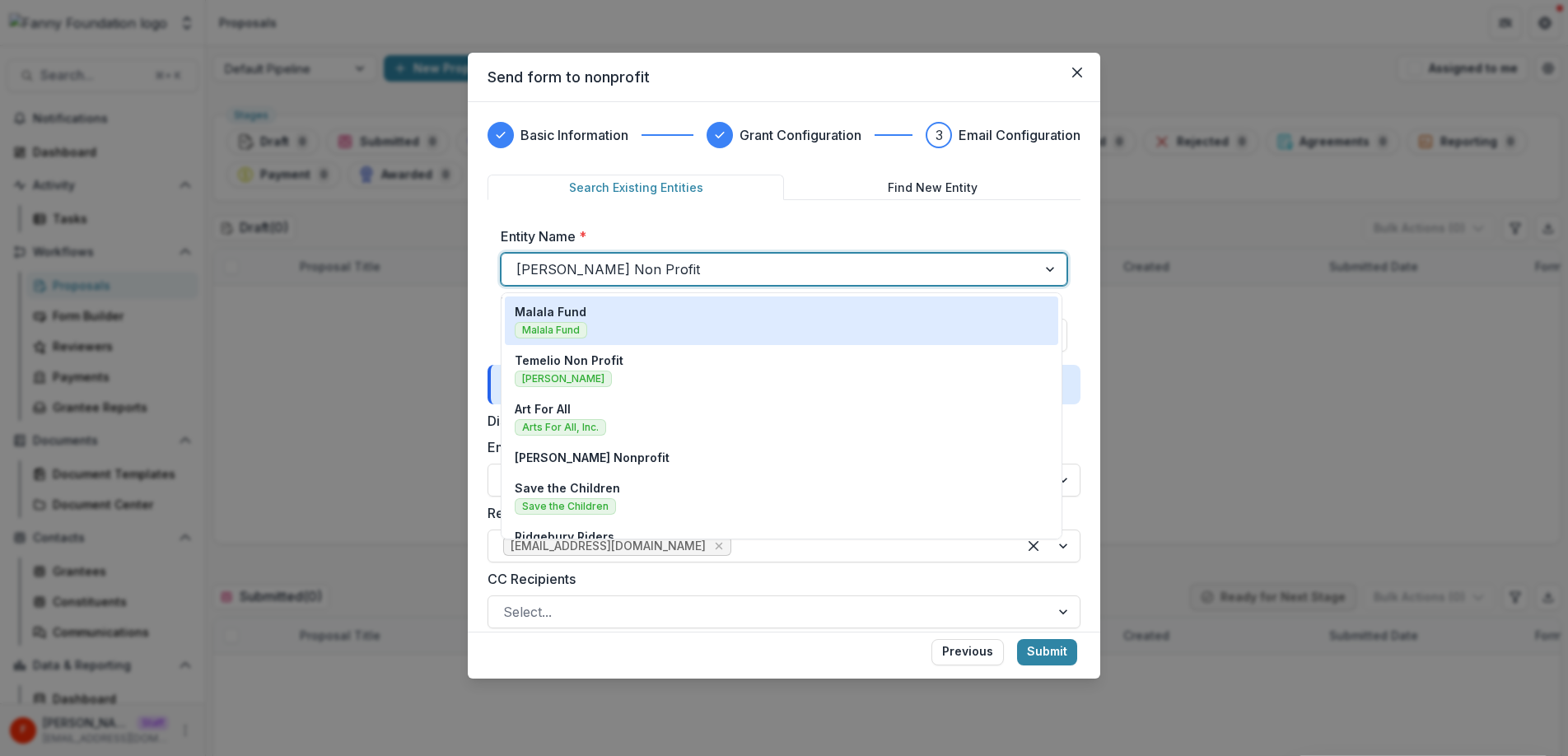
click at [1036, 212] on div "Search Existing Entities Find New Entity Entity Name * Malala Fund, 1 of 20. 20…" at bounding box center [784, 269] width 593 height 191
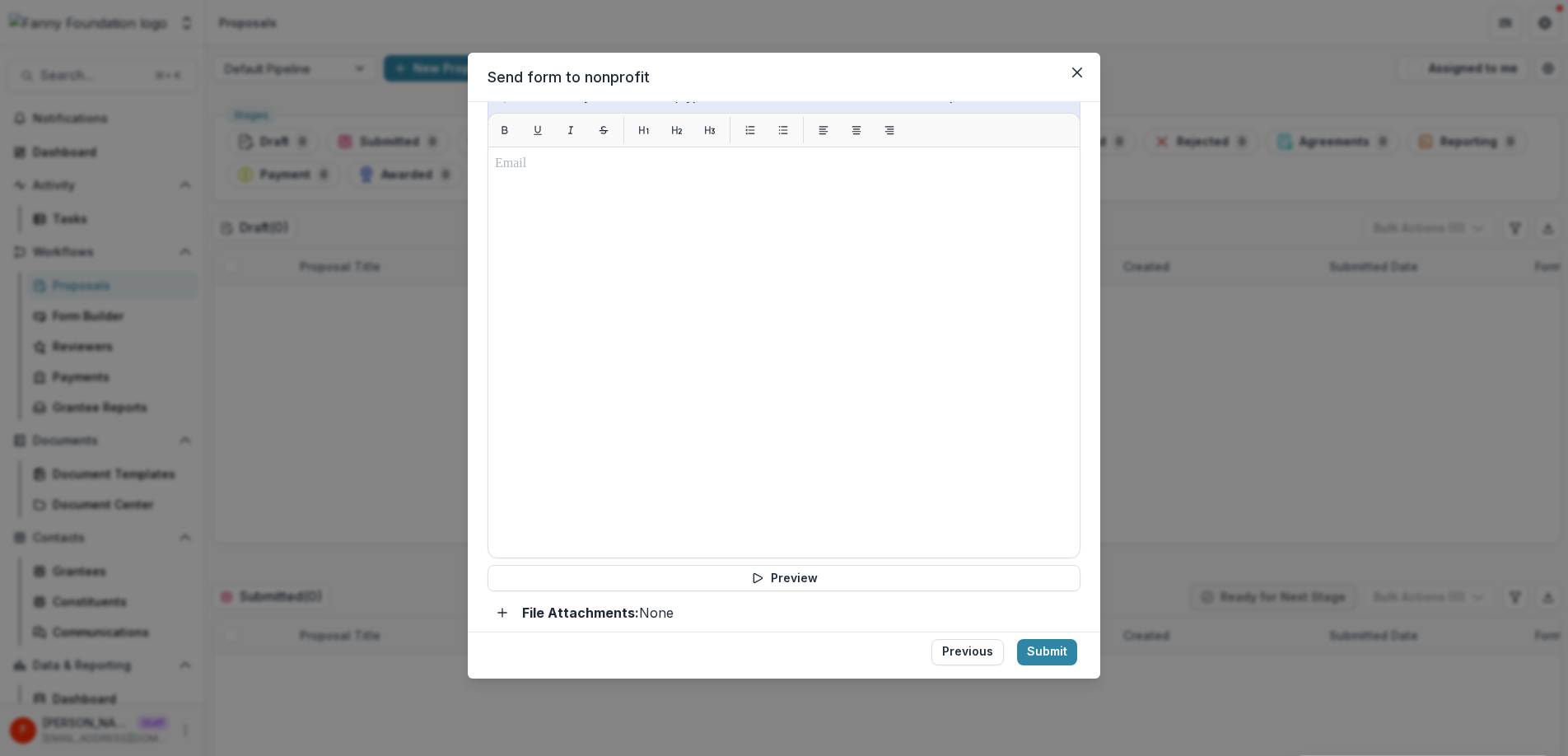
scroll to position [674, 0]
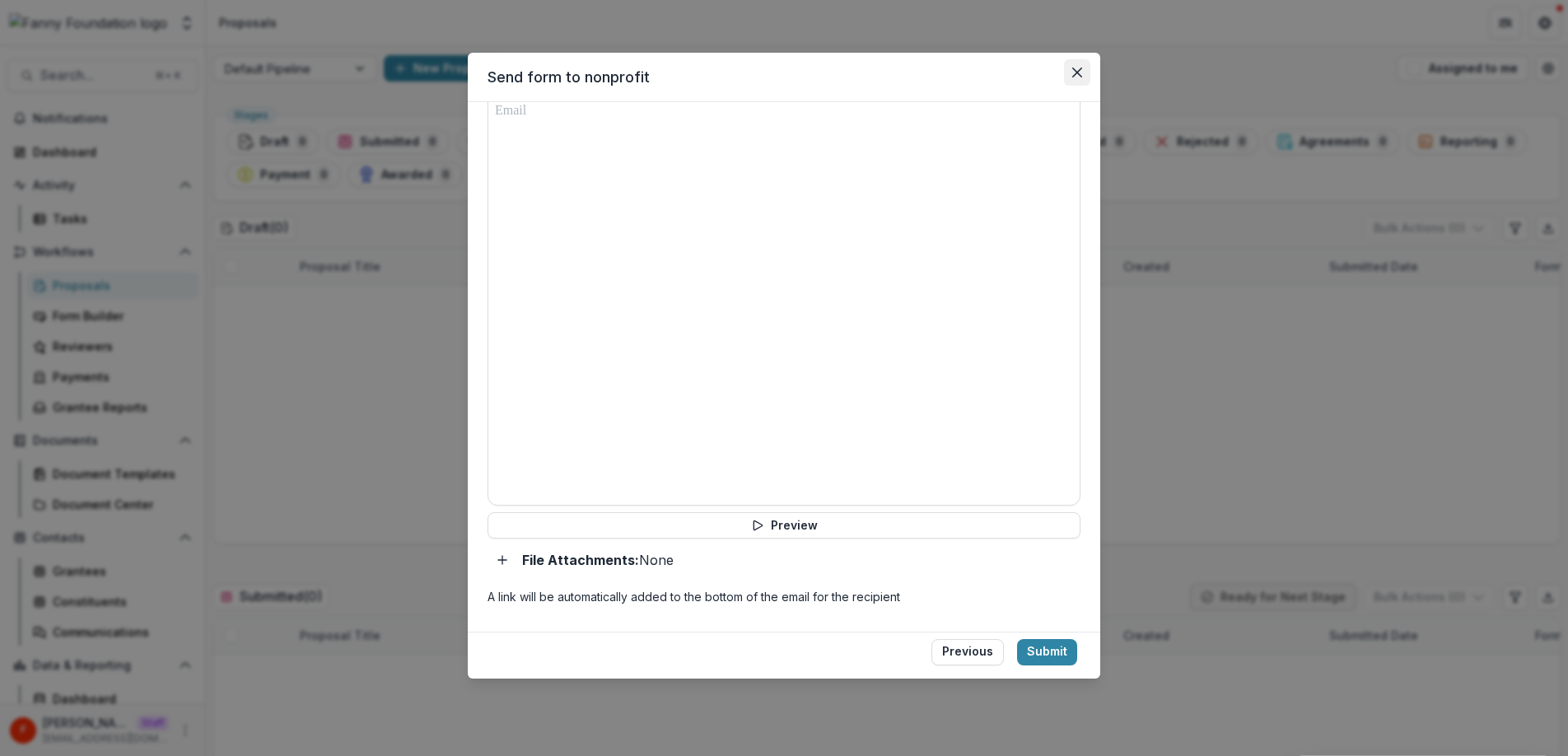
click at [1073, 71] on icon "Close" at bounding box center [1077, 72] width 10 height 10
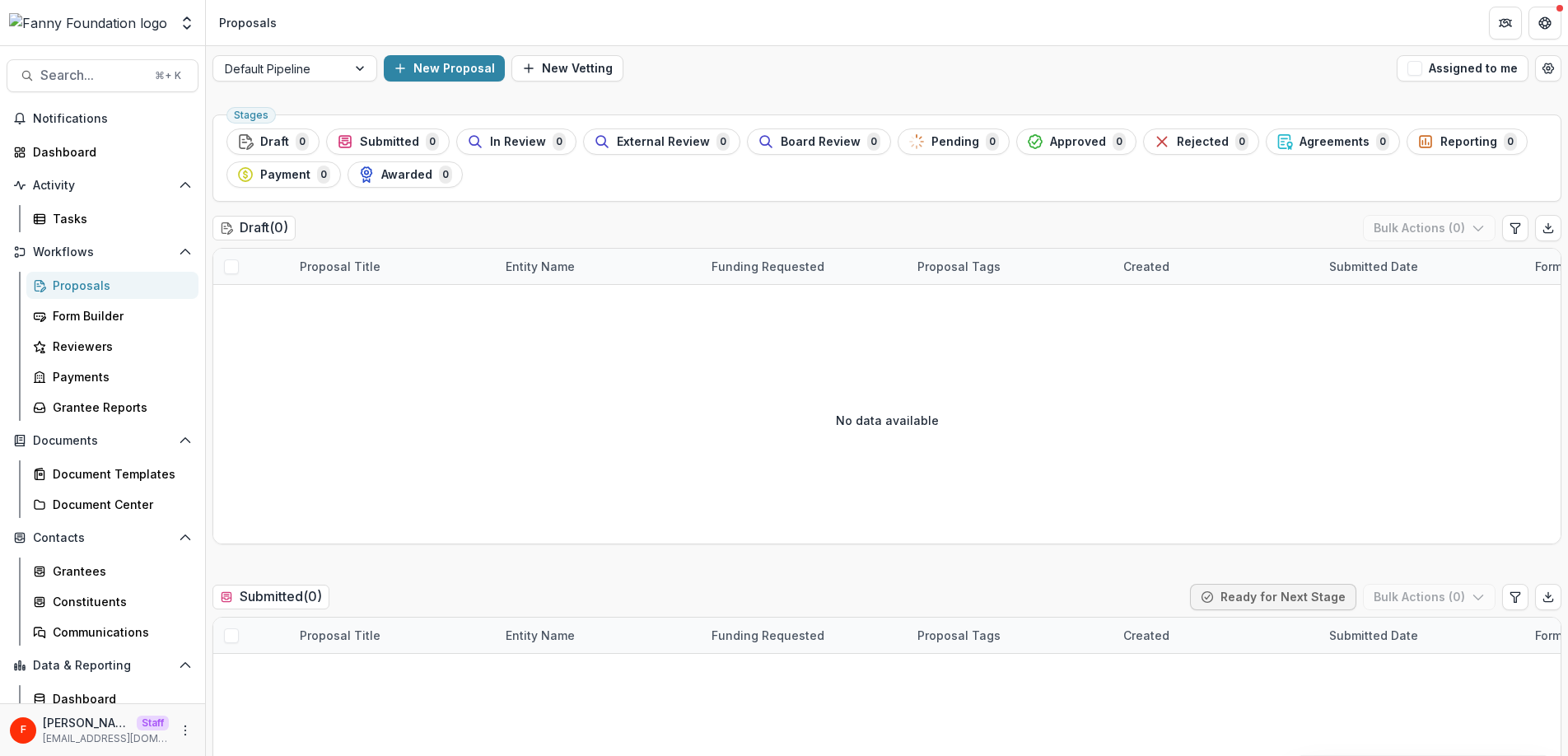
scroll to position [0, 0]
